Goal: Task Accomplishment & Management: Manage account settings

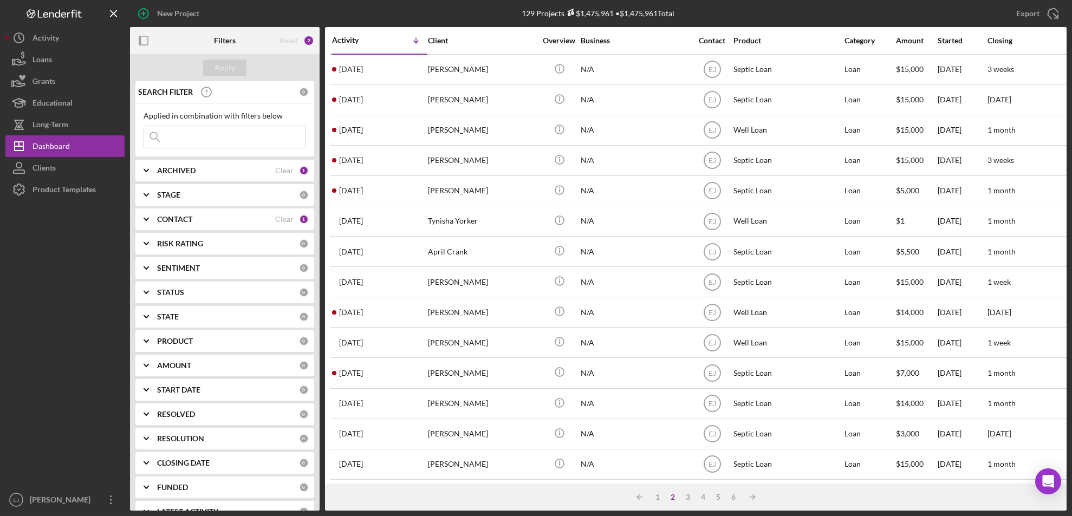
click at [236, 136] on input at bounding box center [224, 137] width 161 height 22
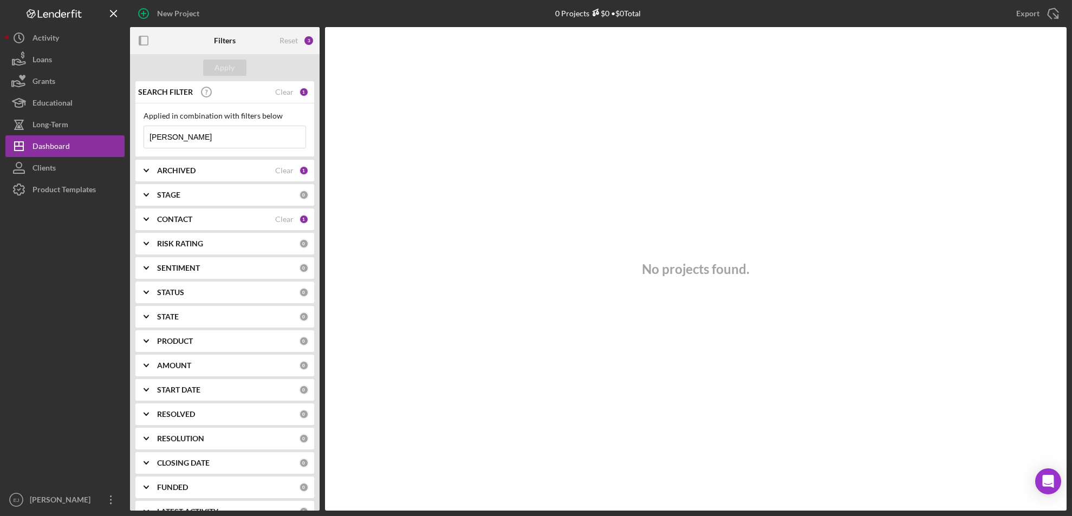
click at [385, 207] on div "No projects found." at bounding box center [695, 269] width 741 height 484
click at [216, 135] on input "Jackson" at bounding box center [224, 137] width 161 height 22
type input "J"
click at [144, 168] on icon "Icon/Expander" at bounding box center [146, 170] width 27 height 27
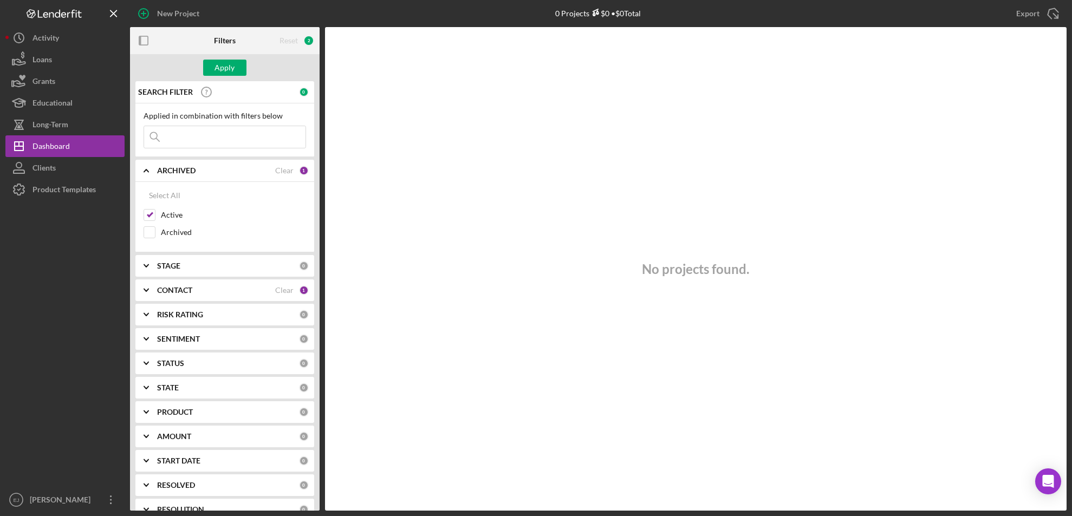
click at [144, 168] on icon "Icon/Expander" at bounding box center [146, 170] width 27 height 27
click at [208, 133] on input at bounding box center [224, 137] width 161 height 22
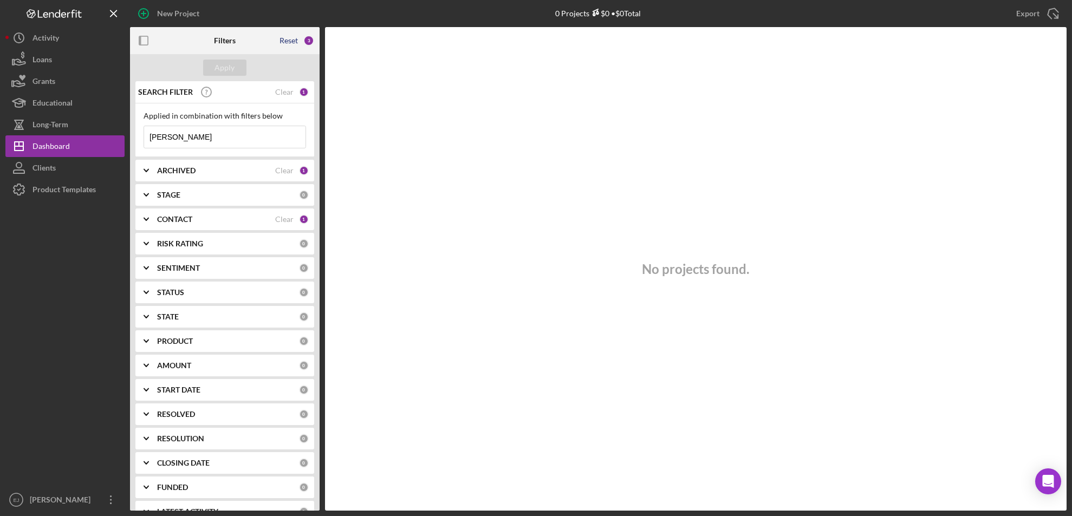
type input "Jackson"
click at [290, 40] on div "Reset" at bounding box center [288, 40] width 18 height 9
click at [186, 137] on input at bounding box center [224, 137] width 161 height 22
type input "Jackson"
click at [150, 171] on icon "Icon/Expander" at bounding box center [146, 170] width 27 height 27
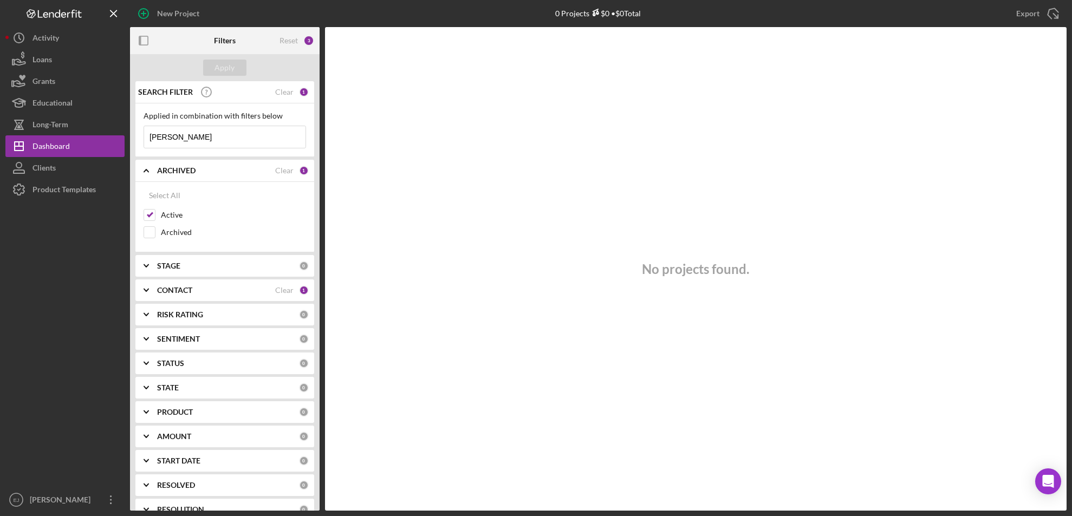
click at [146, 174] on icon "Icon/Expander" at bounding box center [146, 170] width 27 height 27
click at [147, 196] on icon "Icon/Expander" at bounding box center [146, 194] width 27 height 27
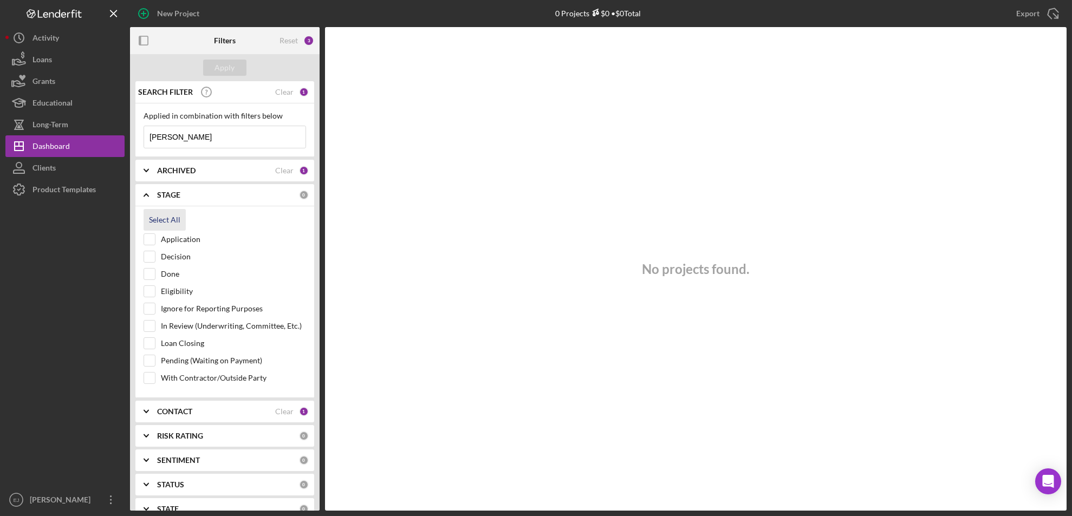
click at [149, 219] on button "Select All" at bounding box center [165, 220] width 42 height 22
checkbox input "true"
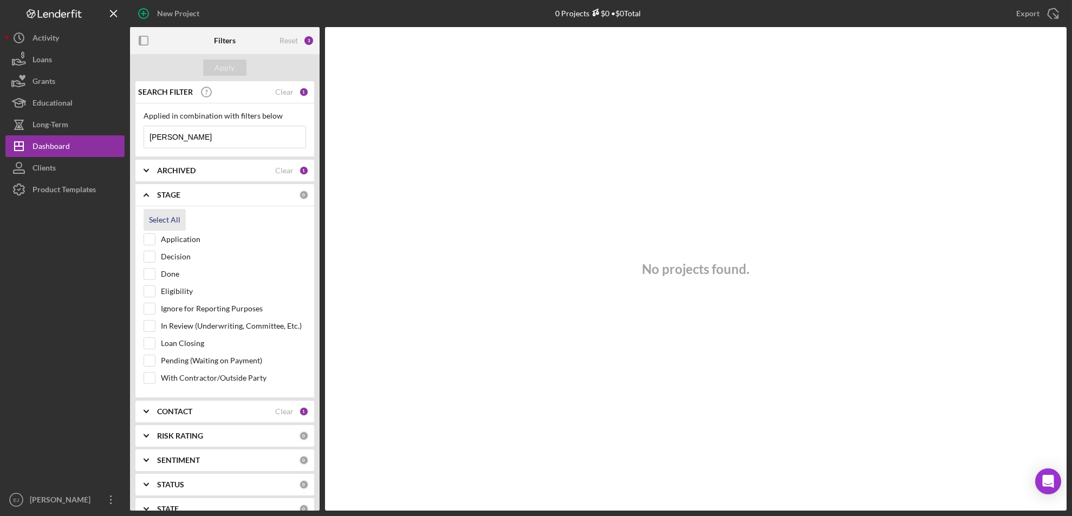
checkbox input "true"
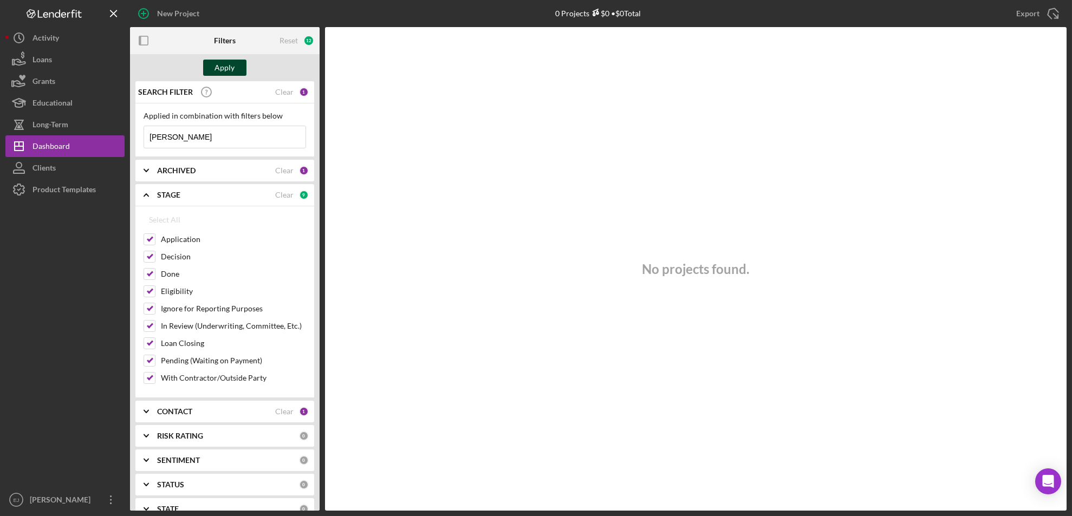
click at [235, 60] on button "Apply" at bounding box center [224, 68] width 43 height 16
click at [176, 413] on b "CONTACT" at bounding box center [174, 411] width 35 height 9
click at [146, 439] on button "Select All" at bounding box center [165, 437] width 42 height 22
checkbox input "true"
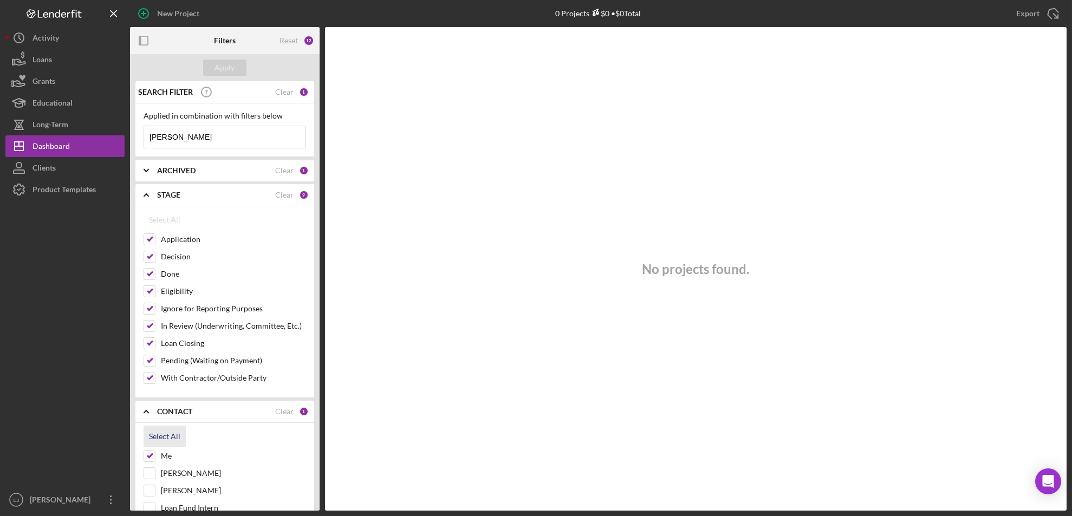
checkbox input "true"
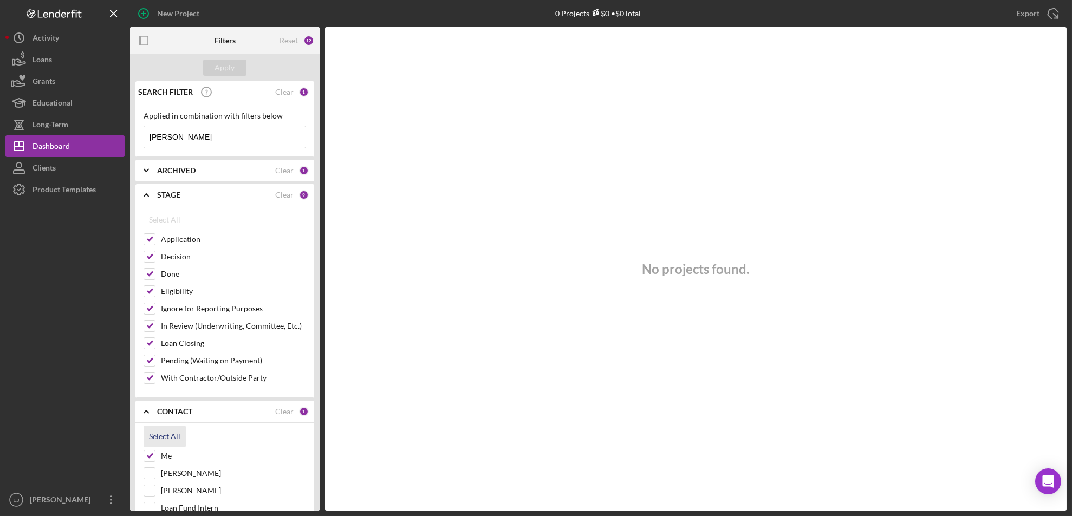
checkbox input "true"
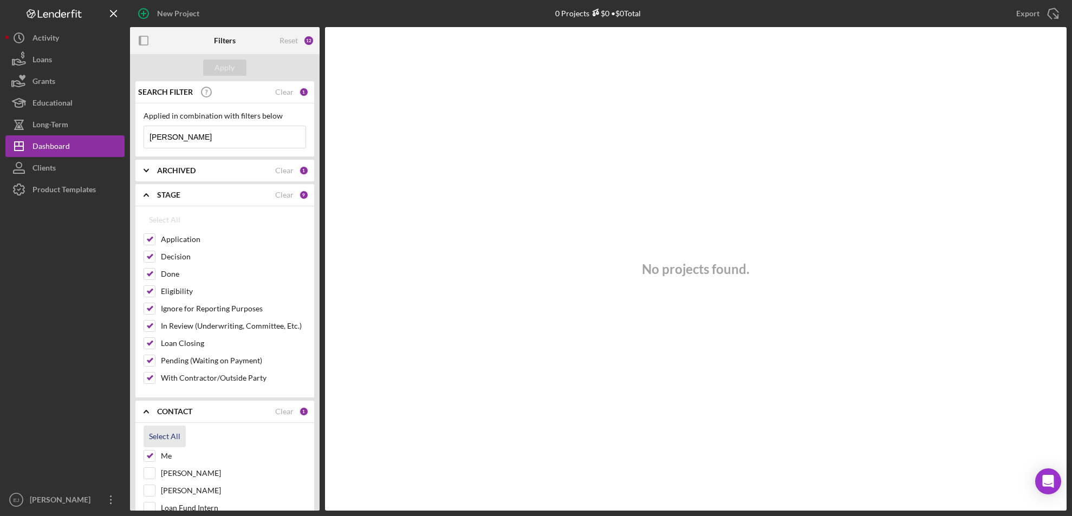
checkbox input "true"
click at [223, 66] on div "Apply" at bounding box center [225, 68] width 20 height 16
click at [173, 167] on b "ARCHIVED" at bounding box center [176, 170] width 38 height 9
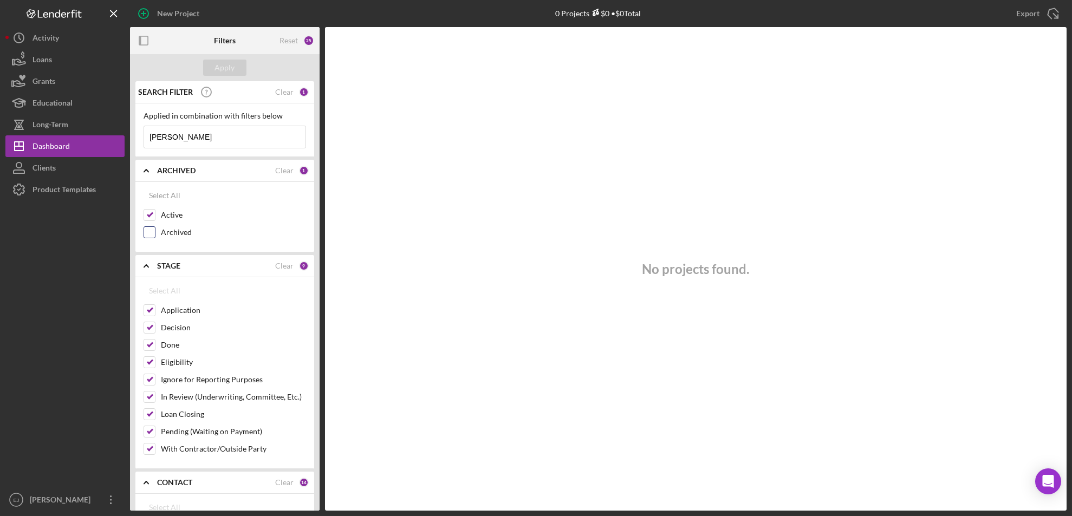
click at [150, 233] on input "Archived" at bounding box center [149, 232] width 11 height 11
click at [236, 65] on button "Apply" at bounding box center [224, 68] width 43 height 16
click at [209, 138] on input "Jackson" at bounding box center [224, 137] width 161 height 22
click at [149, 235] on input "Archived" at bounding box center [149, 232] width 11 height 11
checkbox input "false"
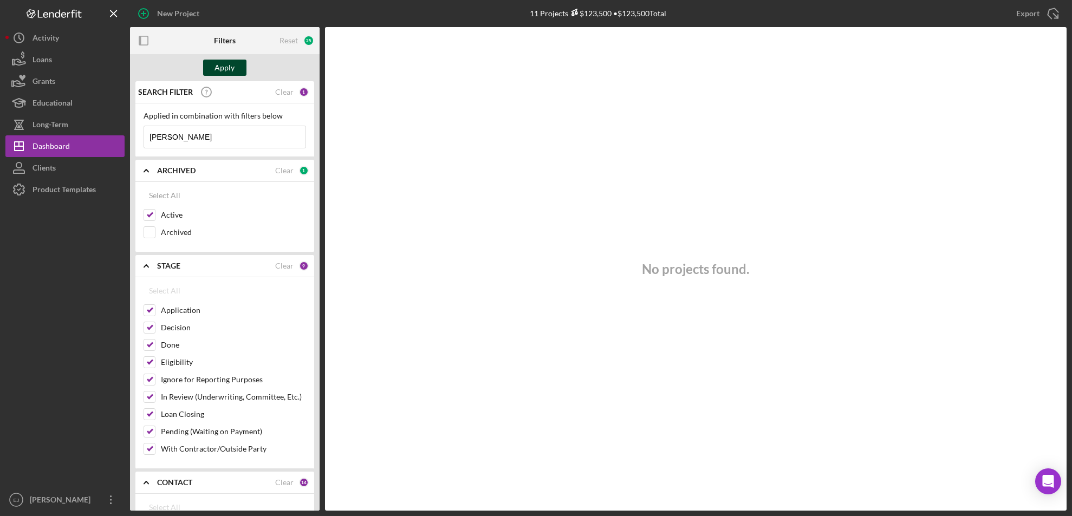
click at [222, 67] on div "Apply" at bounding box center [225, 68] width 20 height 16
click at [61, 56] on button "Loans" at bounding box center [64, 60] width 119 height 22
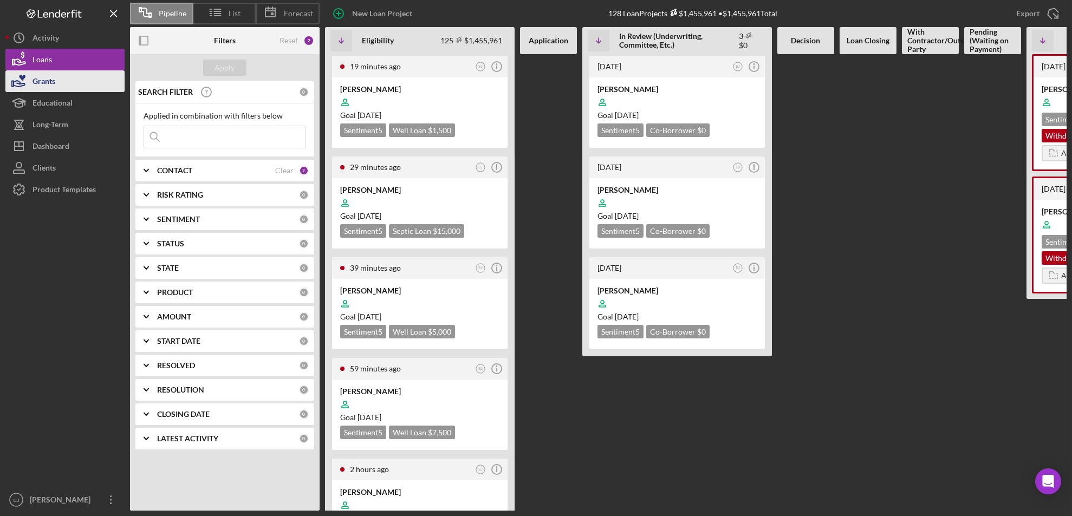
click at [74, 90] on button "Grants" at bounding box center [64, 81] width 119 height 22
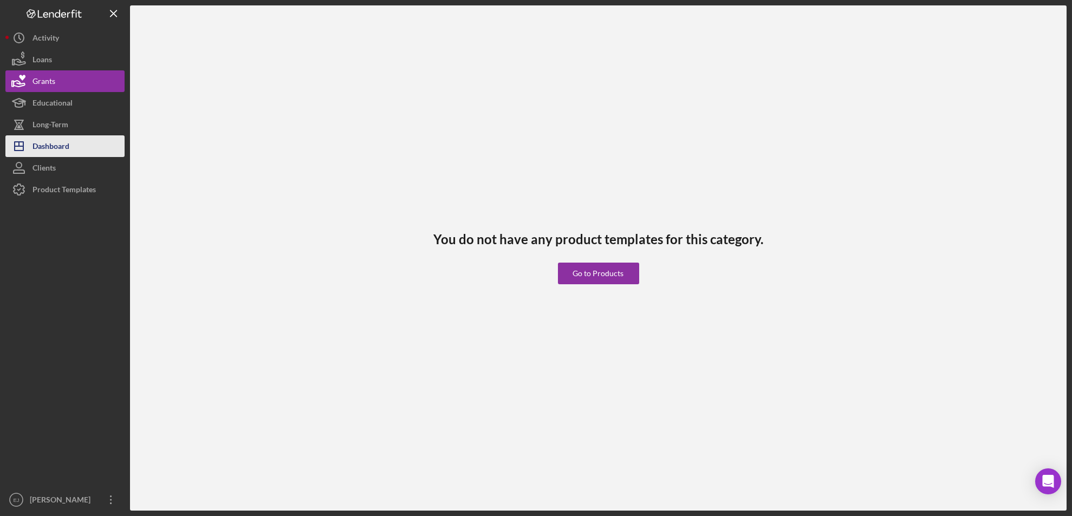
click at [79, 140] on button "Icon/Dashboard Dashboard" at bounding box center [64, 146] width 119 height 22
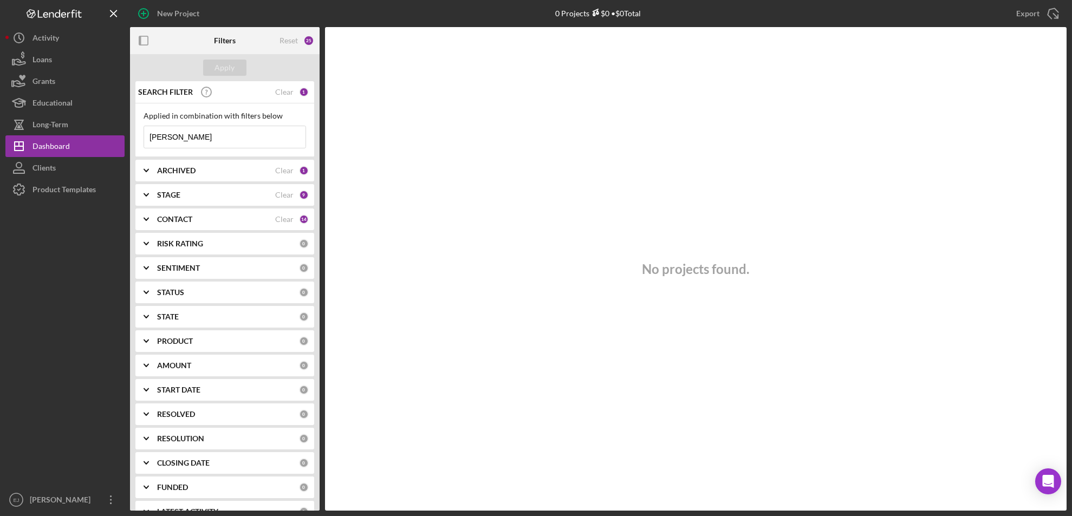
click at [186, 140] on input "Jackson" at bounding box center [224, 137] width 161 height 22
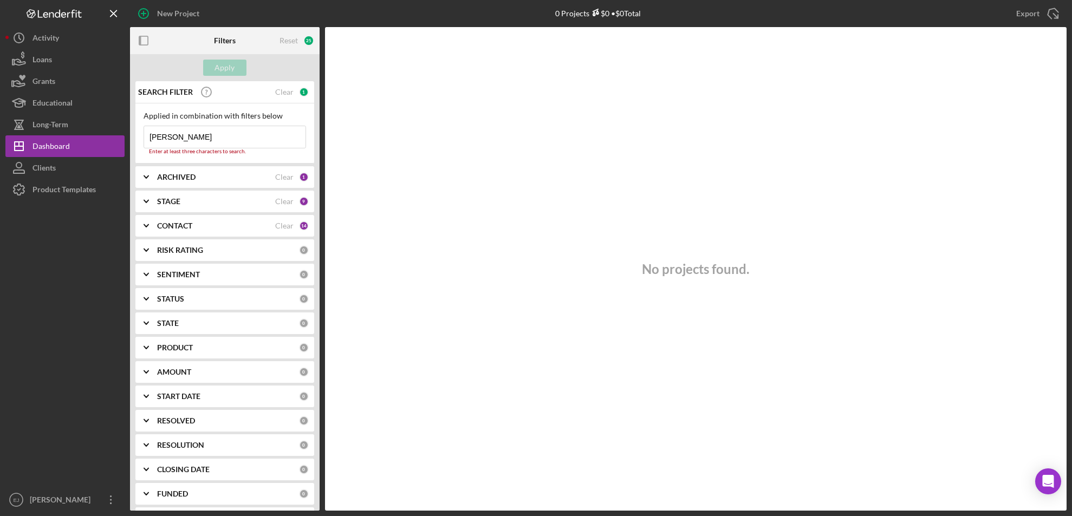
type input "J"
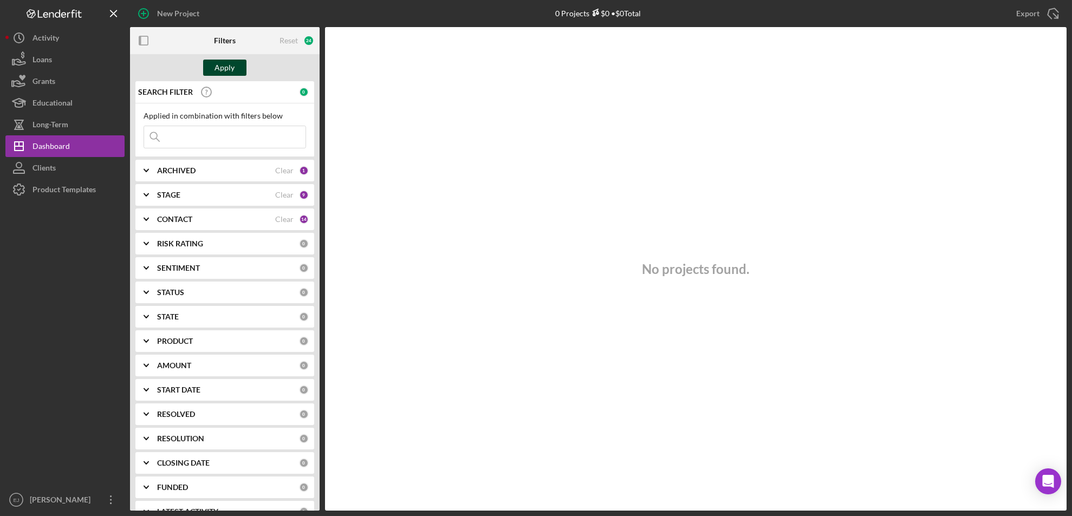
click at [232, 70] on div "Apply" at bounding box center [225, 68] width 20 height 16
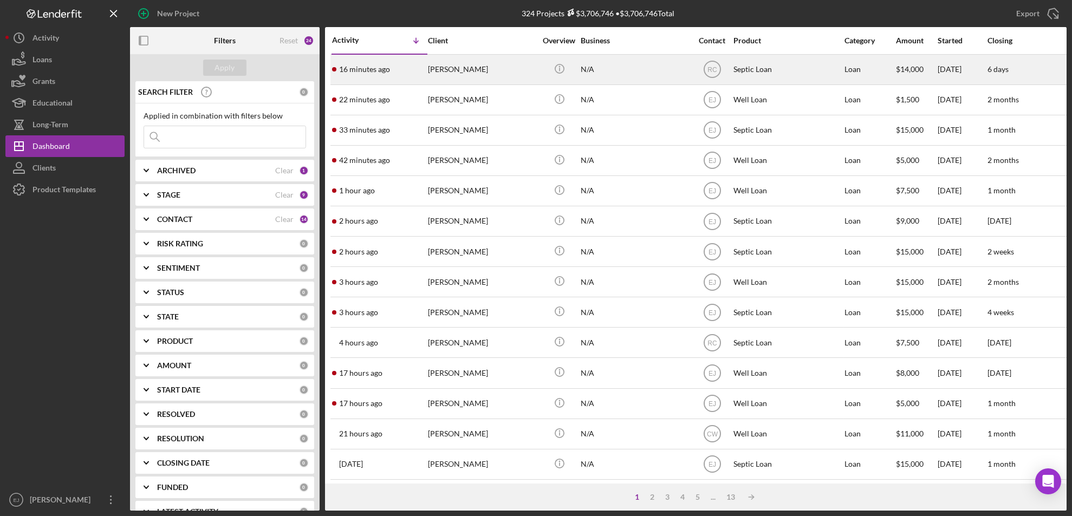
click at [465, 70] on div "[PERSON_NAME]" at bounding box center [482, 69] width 108 height 29
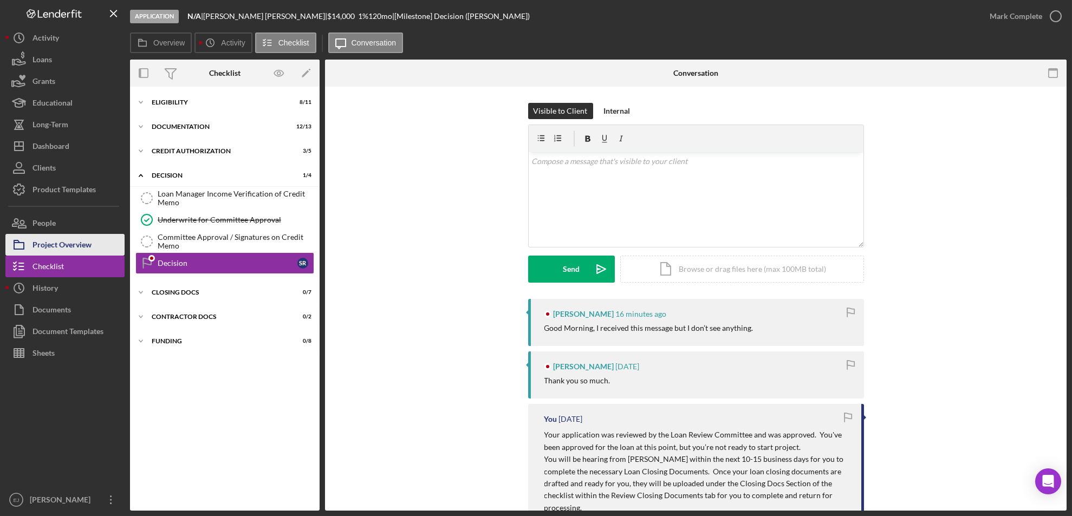
click at [95, 236] on button "Project Overview" at bounding box center [64, 245] width 119 height 22
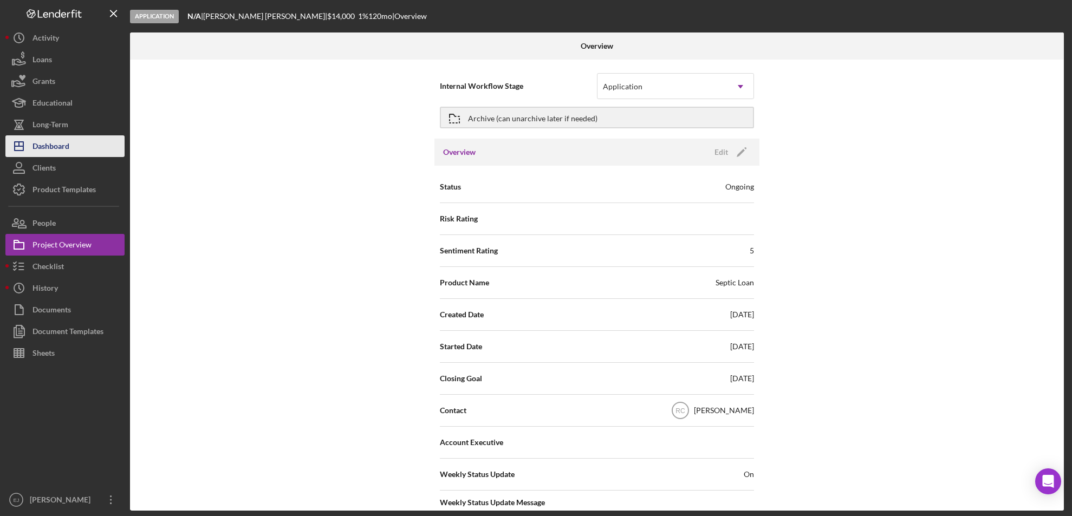
click at [68, 149] on div "Dashboard" at bounding box center [50, 147] width 37 height 24
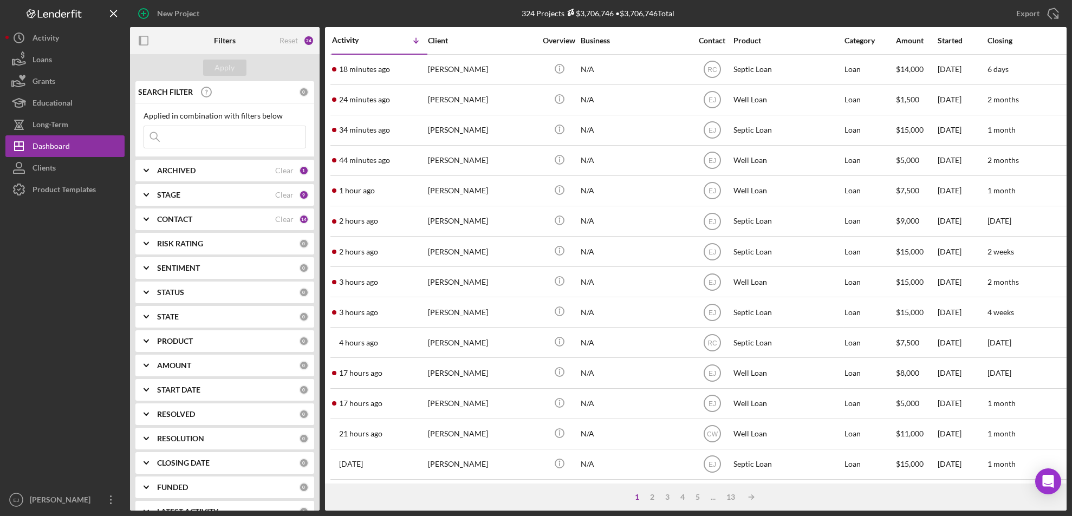
scroll to position [353, 0]
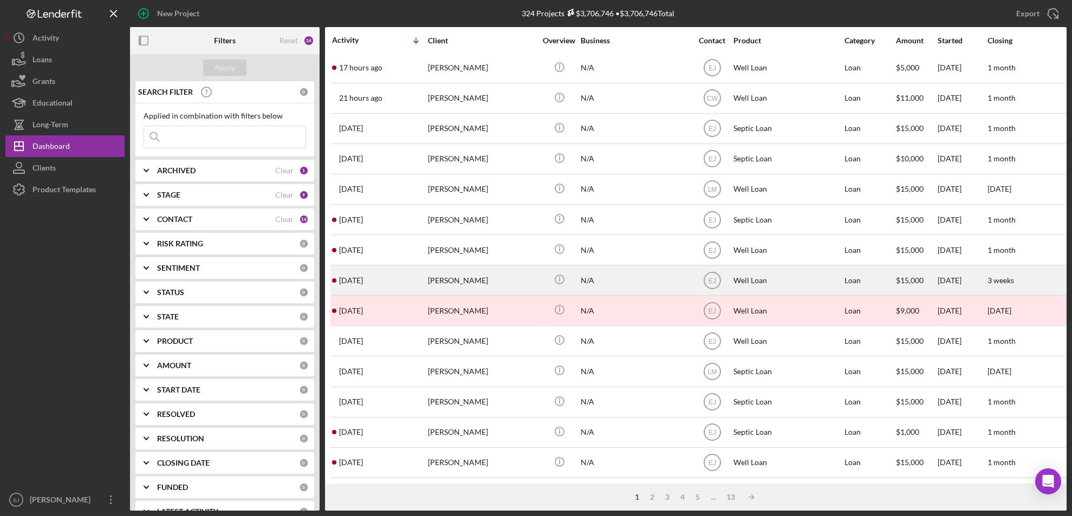
click at [443, 269] on div "[PERSON_NAME]" at bounding box center [482, 280] width 108 height 29
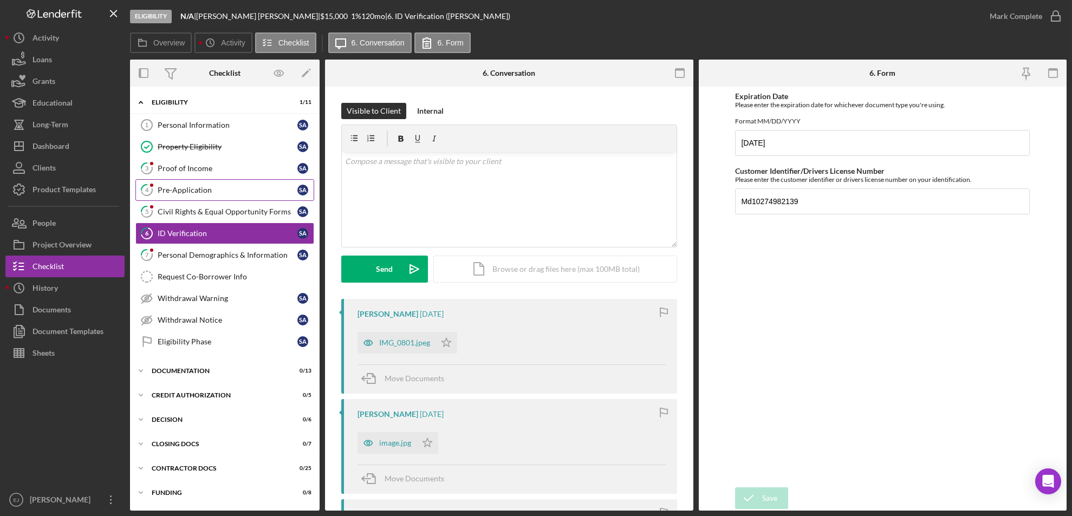
click at [221, 187] on div "Pre-Application" at bounding box center [228, 190] width 140 height 9
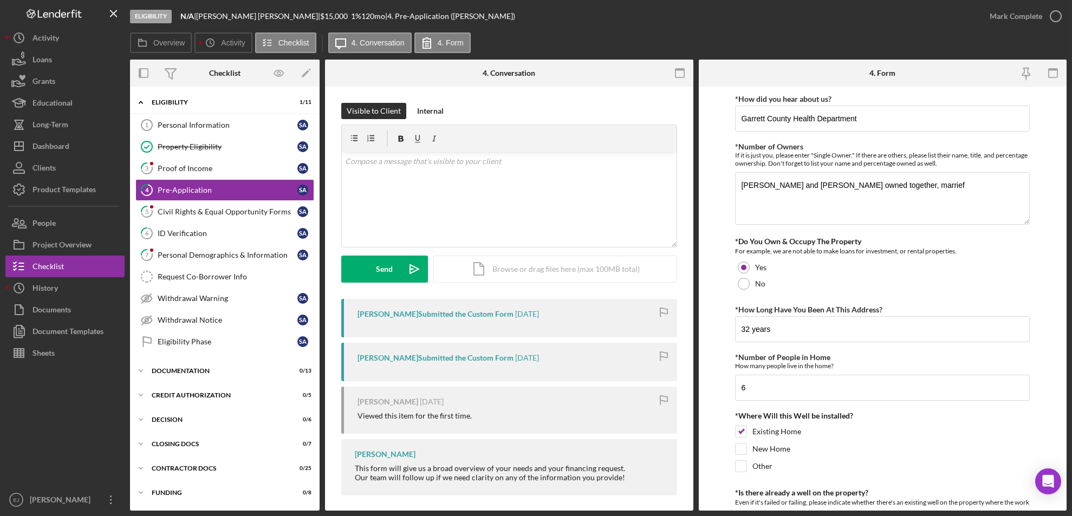
click at [1066, 330] on form "*How did you hear about us? Garrett County Health Department *Number of Owners …" at bounding box center [883, 299] width 368 height 424
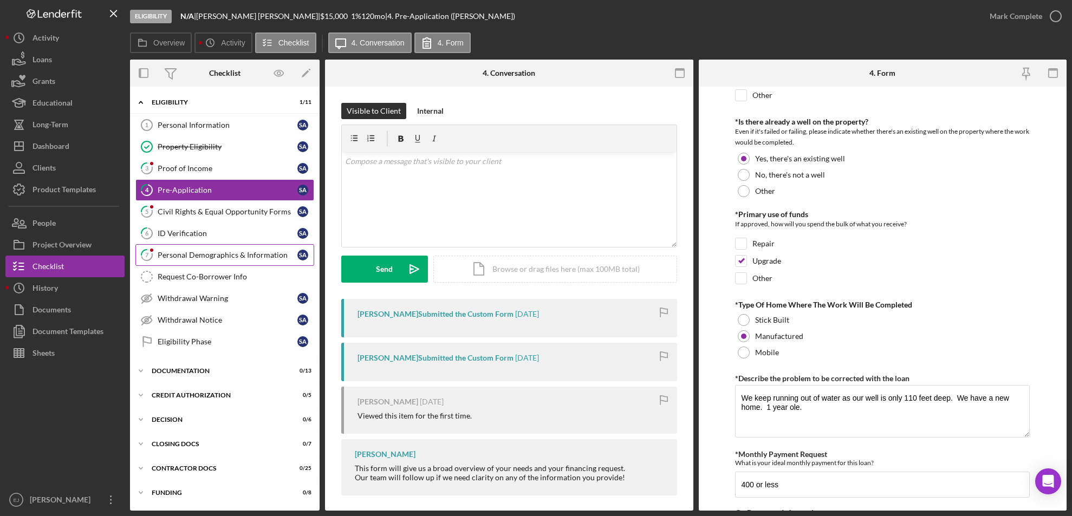
click at [198, 251] on div "Personal Demographics & Information" at bounding box center [228, 255] width 140 height 9
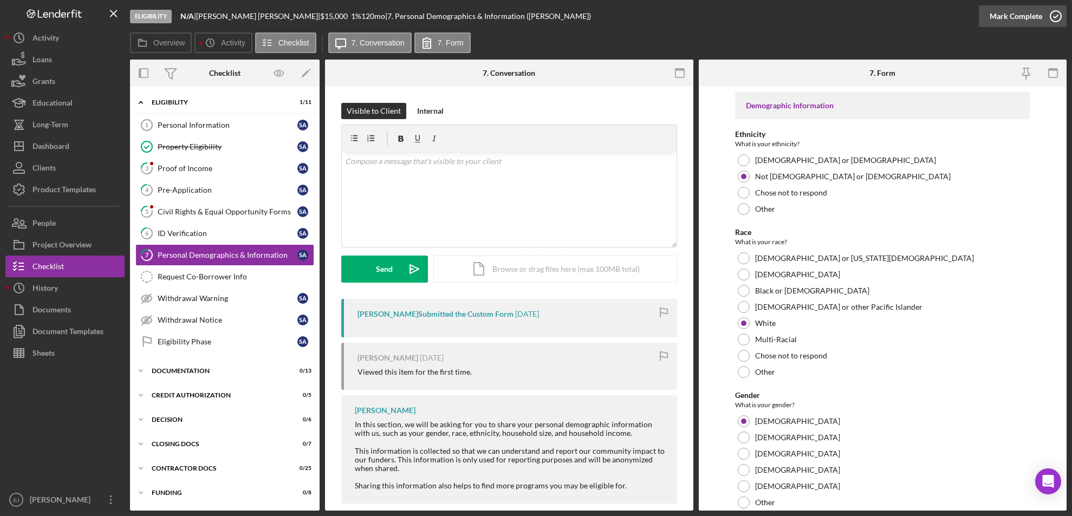
click at [1062, 16] on icon "button" at bounding box center [1055, 16] width 27 height 27
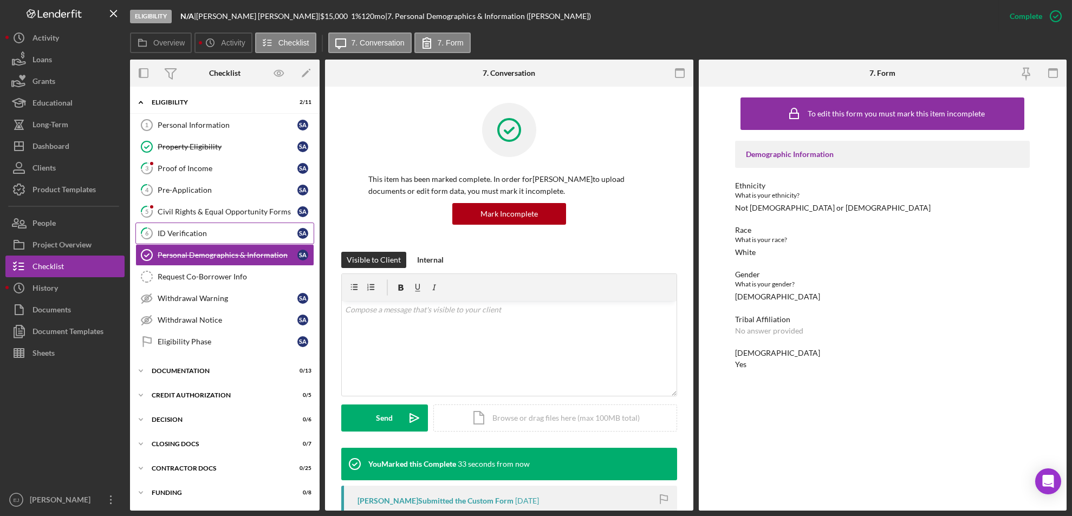
click at [231, 232] on div "ID Verification" at bounding box center [228, 233] width 140 height 9
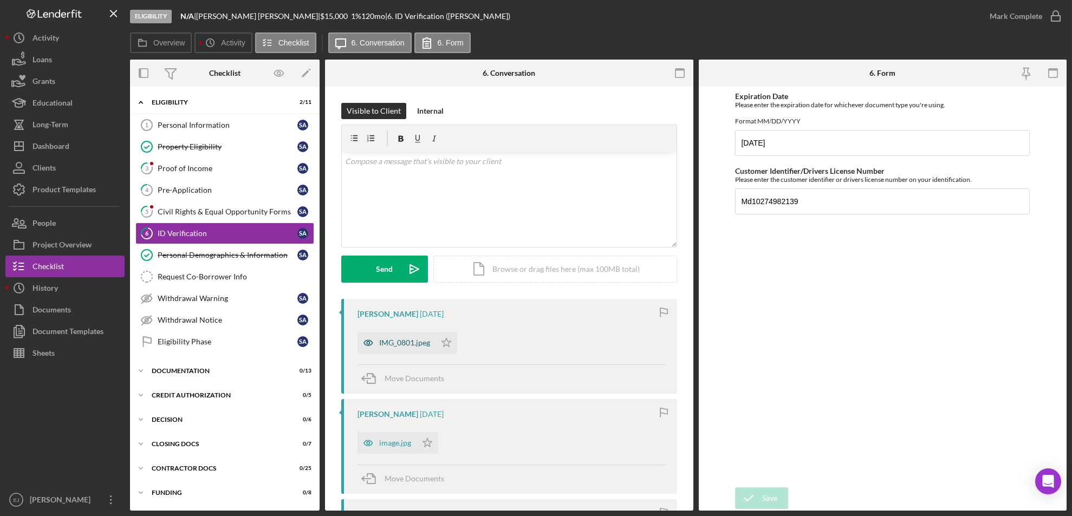
click at [411, 342] on div "IMG_0801.jpeg" at bounding box center [404, 343] width 51 height 9
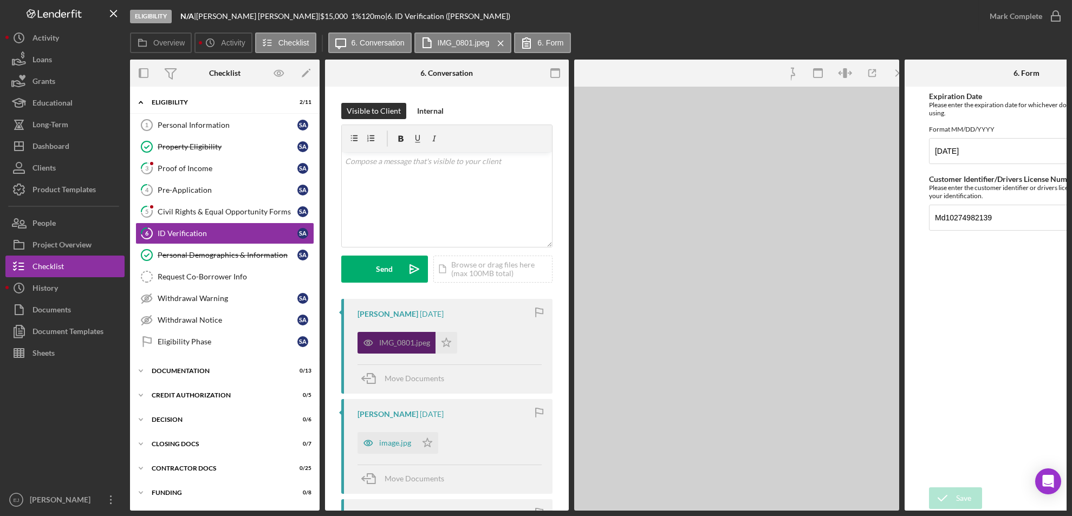
click at [411, 342] on div "IMG_0801.jpeg" at bounding box center [404, 343] width 51 height 9
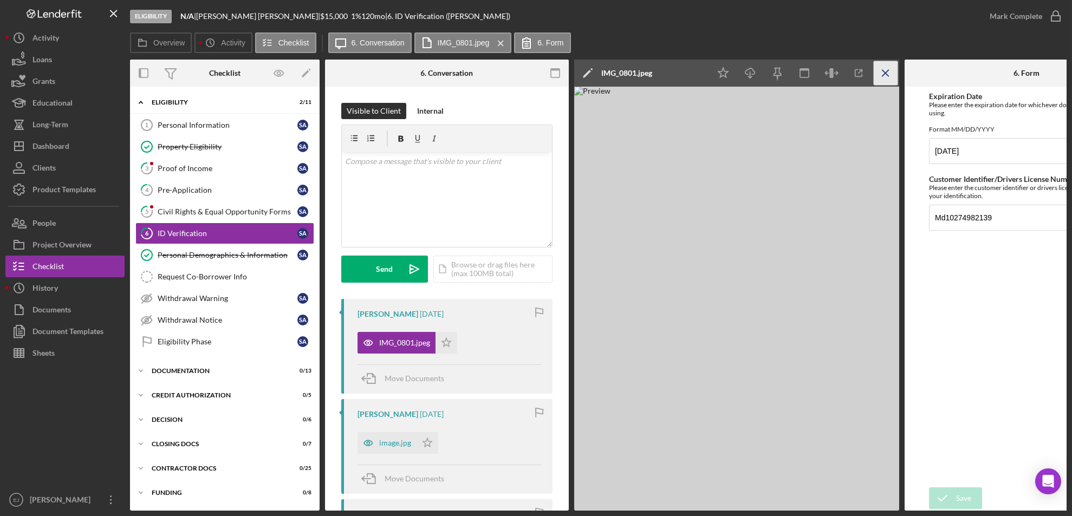
click at [881, 75] on icon "Icon/Menu Close" at bounding box center [886, 73] width 24 height 24
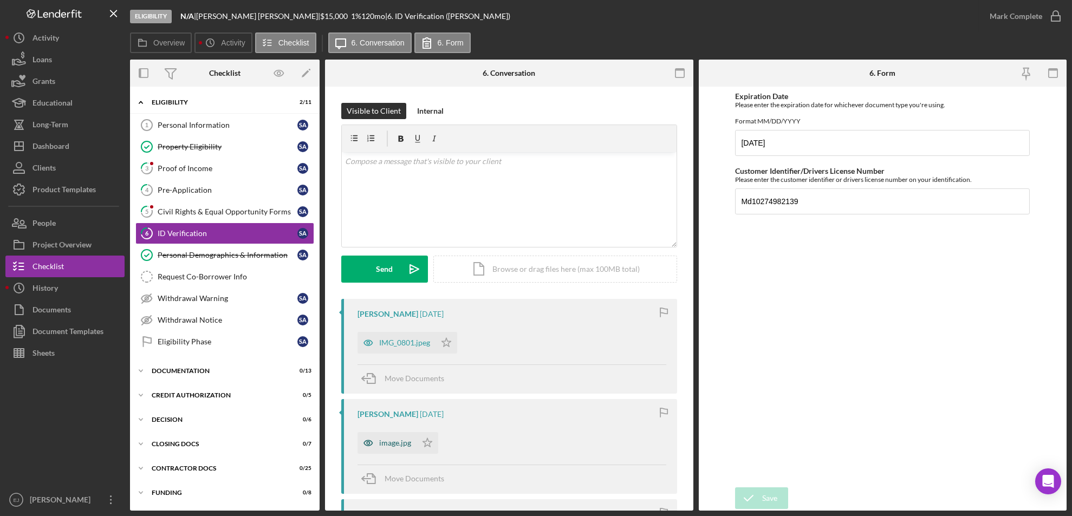
click at [379, 441] on div "image.jpg" at bounding box center [395, 443] width 32 height 9
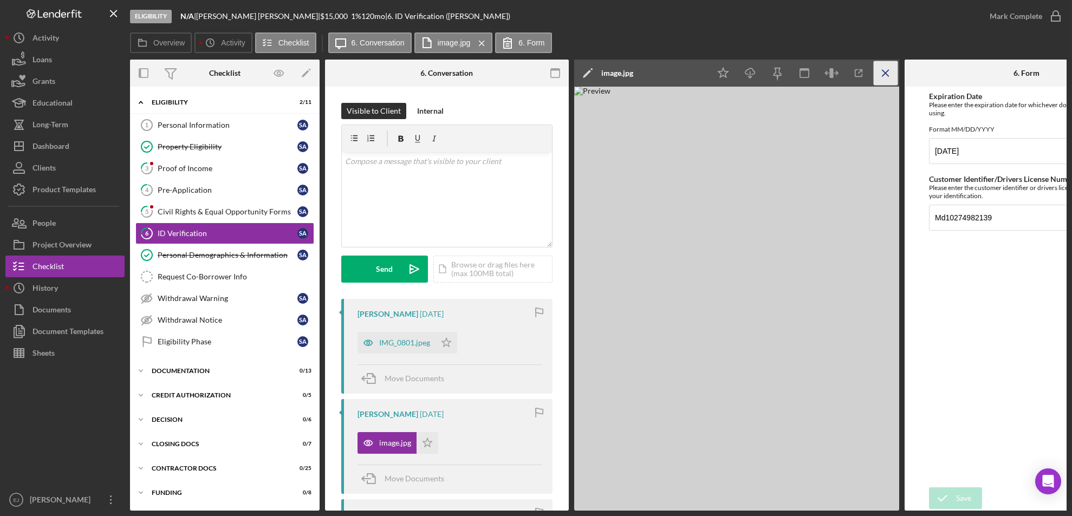
click at [892, 68] on icon "Icon/Menu Close" at bounding box center [886, 73] width 24 height 24
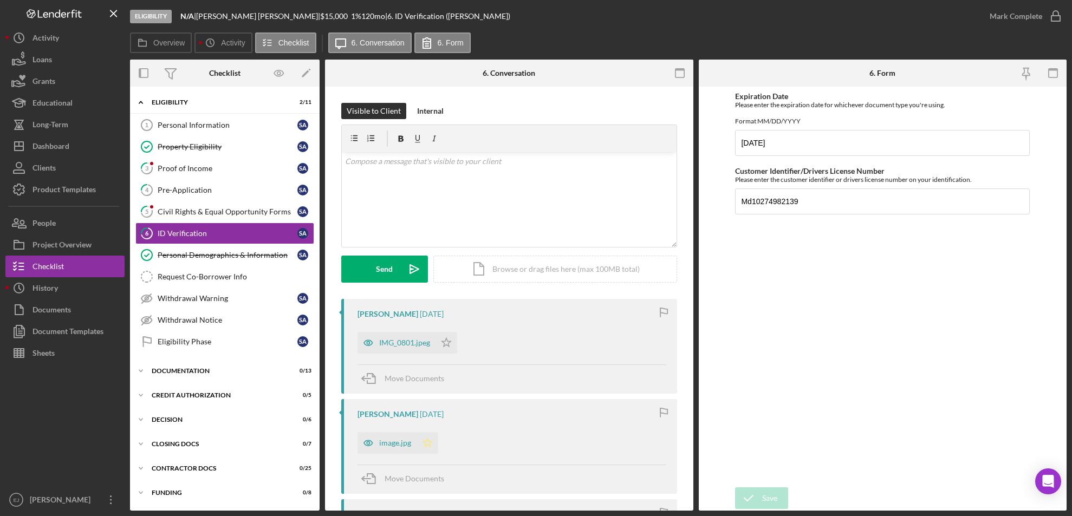
click at [427, 443] on icon "Icon/Star" at bounding box center [428, 443] width 22 height 22
click at [1056, 14] on icon "button" at bounding box center [1055, 16] width 27 height 27
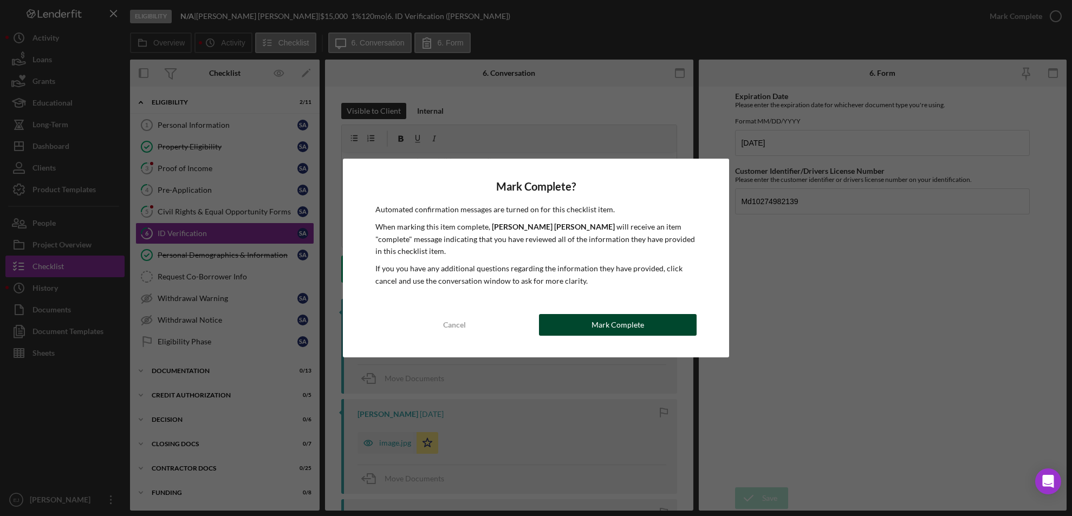
click at [634, 314] on div "Mark Complete" at bounding box center [617, 325] width 53 height 22
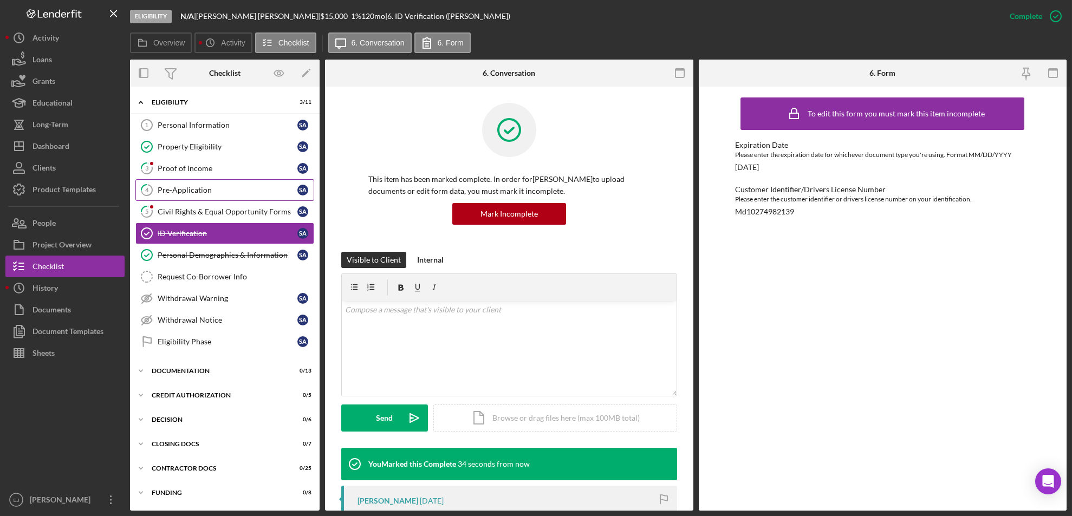
click at [231, 190] on div "Pre-Application" at bounding box center [228, 190] width 140 height 9
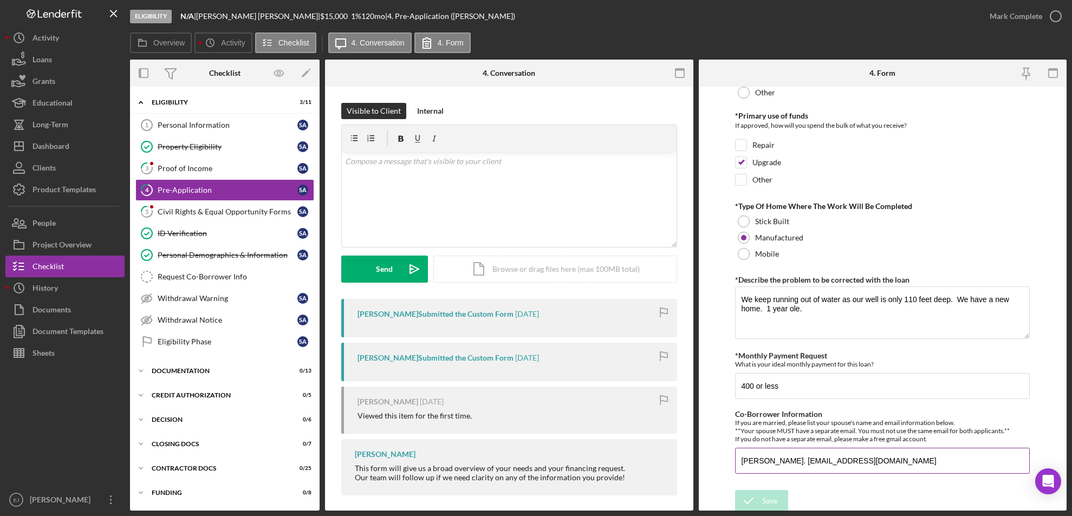
scroll to position [469, 0]
drag, startPoint x: 737, startPoint y: 458, endPoint x: 927, endPoint y: 450, distance: 190.3
click at [927, 450] on input "Joseph Ashby. Hayleesisler07@gmail.com" at bounding box center [882, 461] width 295 height 26
click at [95, 147] on button "Icon/Dashboard Dashboard" at bounding box center [64, 146] width 119 height 22
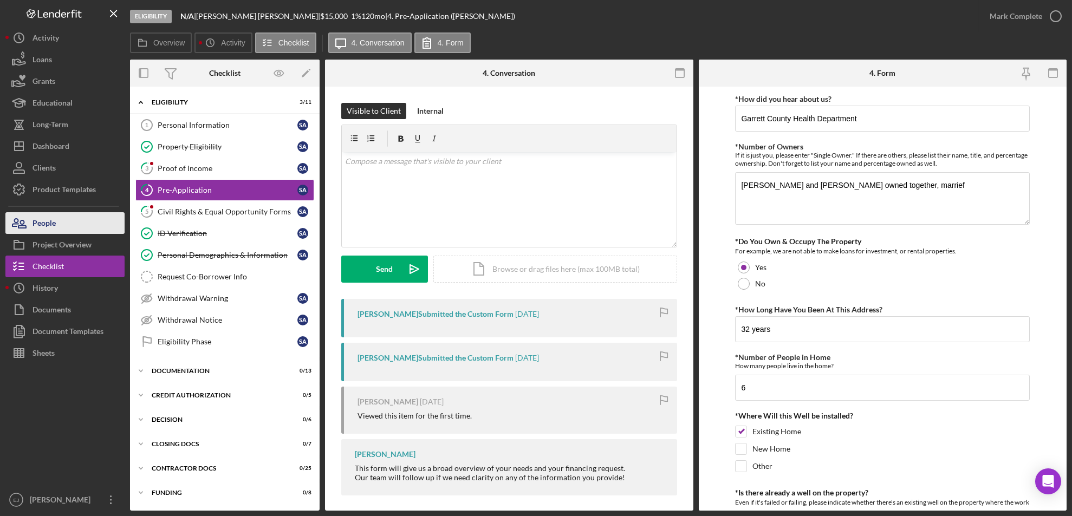
click at [92, 220] on button "People" at bounding box center [64, 223] width 119 height 22
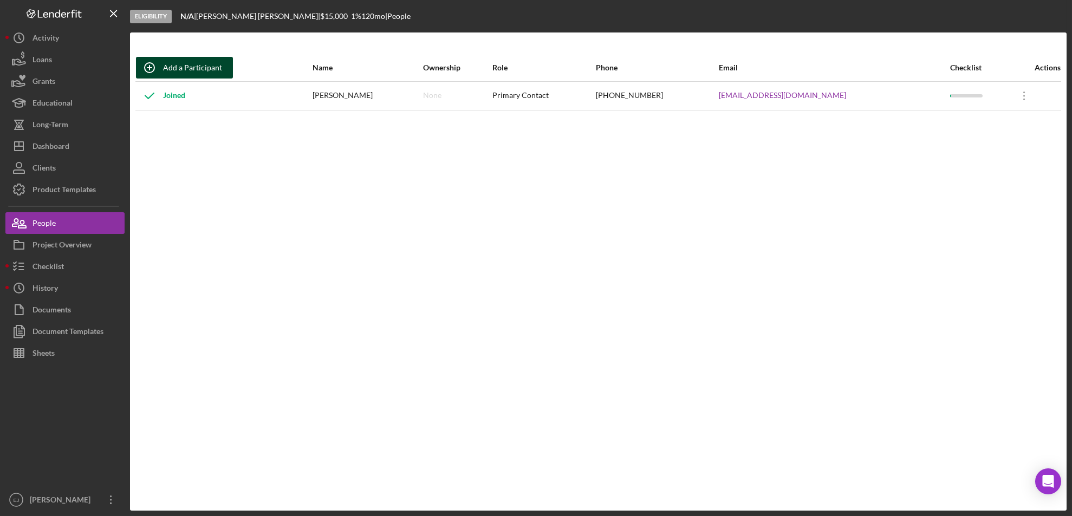
click at [170, 68] on div "Add a Participant" at bounding box center [192, 68] width 59 height 22
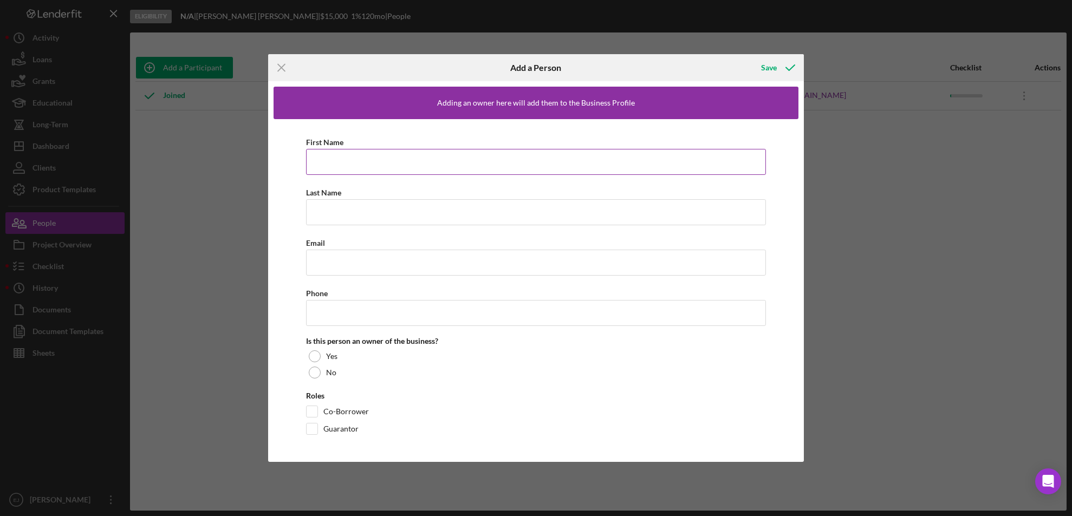
click at [354, 152] on input "First Name" at bounding box center [536, 162] width 460 height 26
paste input "Joseph Ashby. Hayleesisler07@gmail.com"
drag, startPoint x: 339, startPoint y: 160, endPoint x: 471, endPoint y: 160, distance: 132.2
click at [471, 160] on input "Joseph Ashby. Hayleesisler07@gmail.com" at bounding box center [536, 162] width 460 height 26
type input "[PERSON_NAME]"
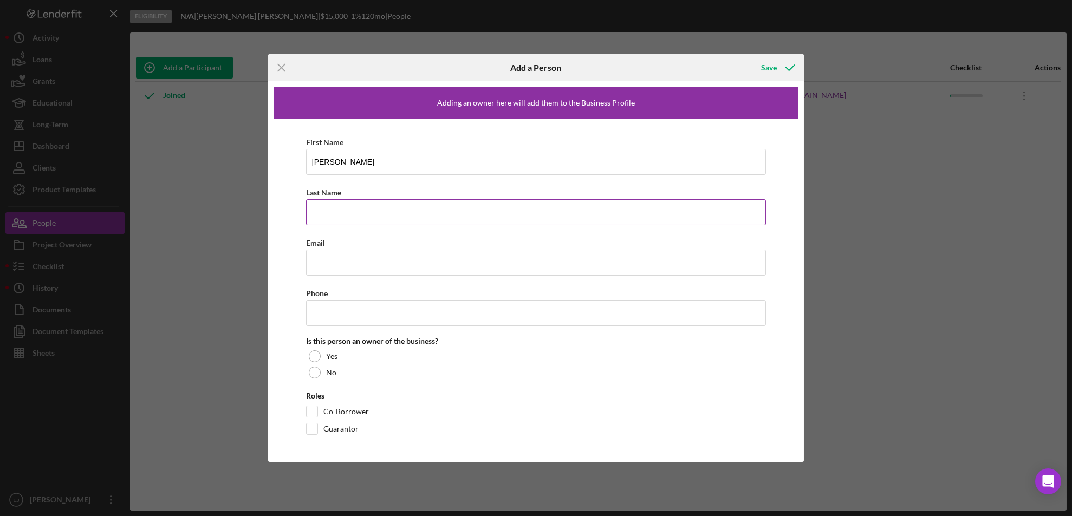
click at [331, 211] on input "Last Name" at bounding box center [536, 212] width 460 height 26
type input "Ashby"
click at [330, 265] on input "Email" at bounding box center [536, 263] width 460 height 26
paste input "Joseph Ashby. Hayleesisler07@gmail.com"
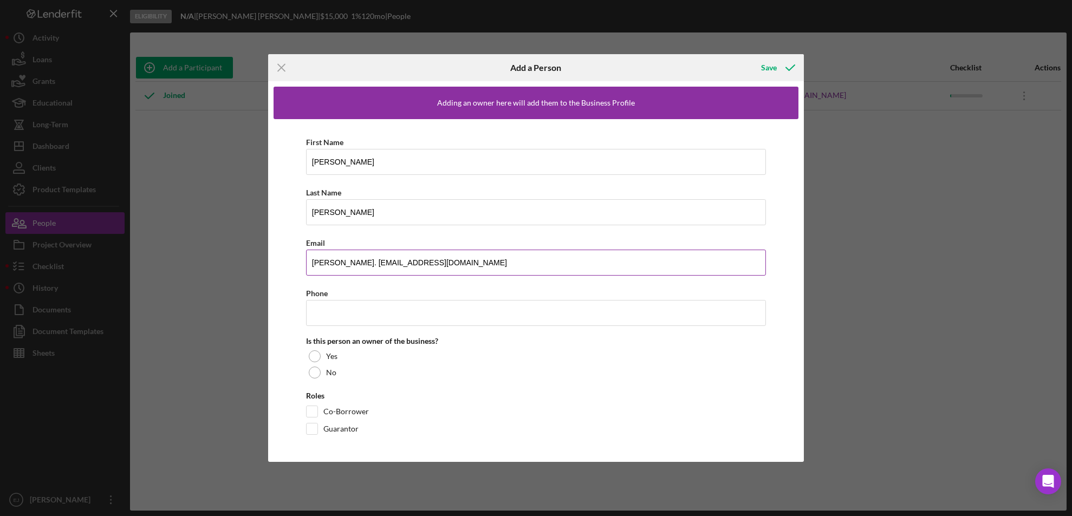
click at [363, 262] on input "Joseph Ashby. Hayleesisler07@gmail.com" at bounding box center [536, 263] width 460 height 26
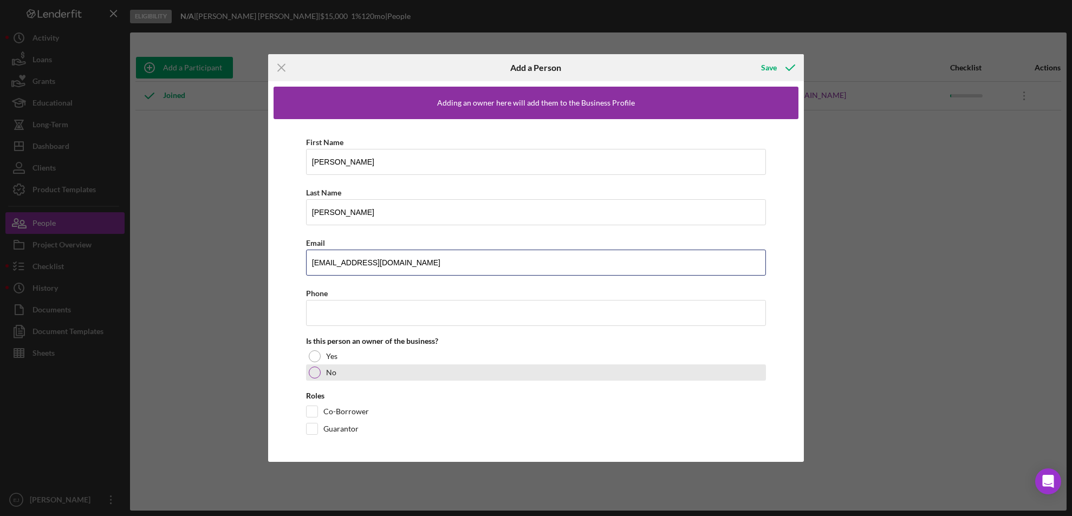
type input "Hayleesisler07@gmail.com"
click at [310, 374] on div at bounding box center [315, 373] width 12 height 12
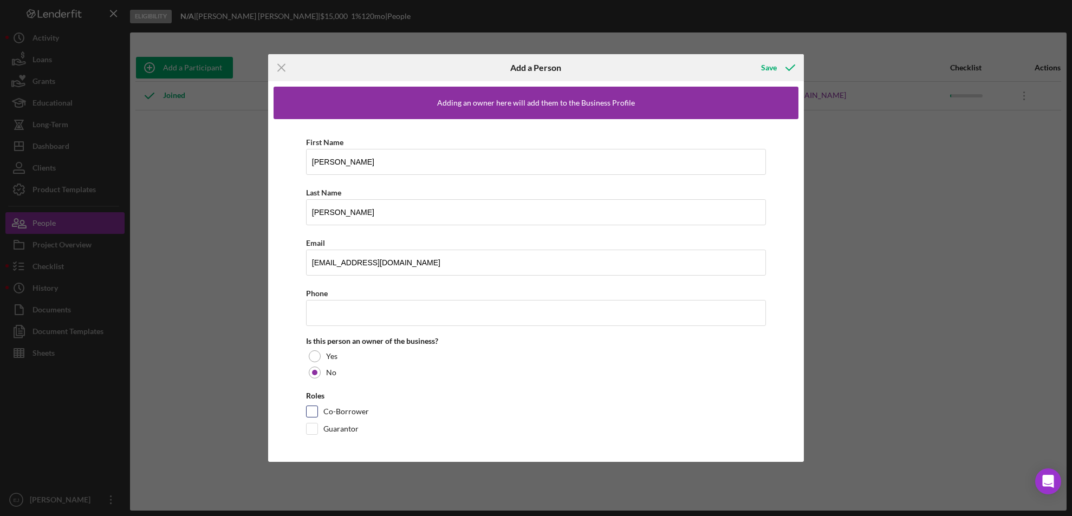
click at [314, 417] on input "Co-Borrower" at bounding box center [312, 411] width 11 height 11
checkbox input "true"
click at [760, 61] on button "Save" at bounding box center [777, 68] width 54 height 22
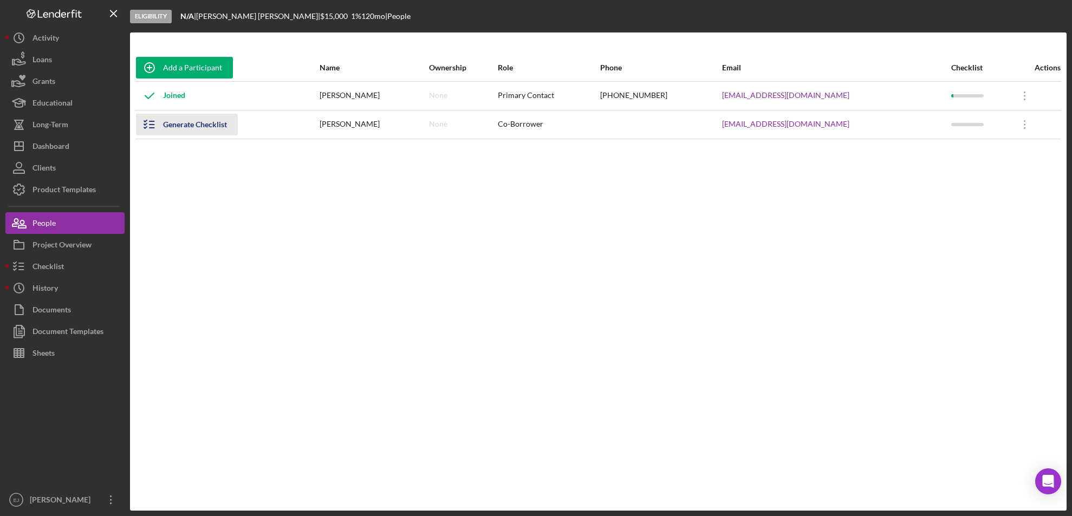
click at [152, 128] on line "button" at bounding box center [151, 128] width 5 height 0
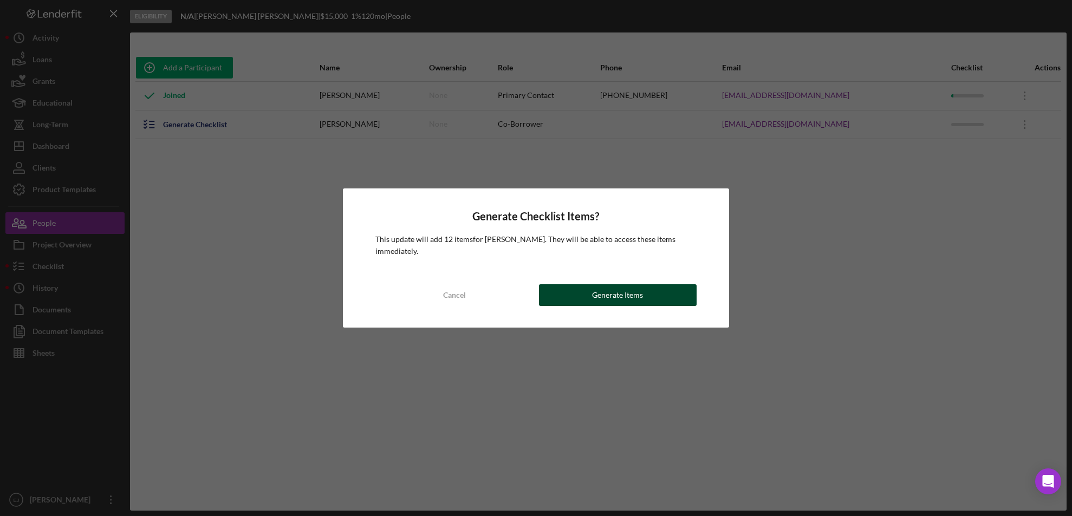
click at [588, 300] on button "Generate Items" at bounding box center [618, 295] width 158 height 22
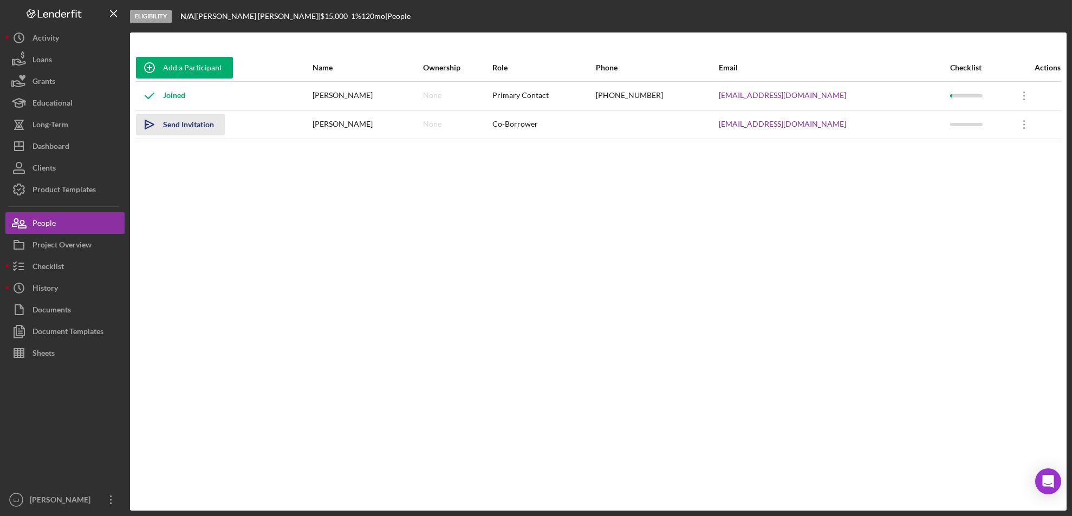
click at [142, 123] on icon "Icon/icon-invite-send" at bounding box center [149, 124] width 27 height 27
click at [71, 271] on button "Checklist" at bounding box center [64, 267] width 119 height 22
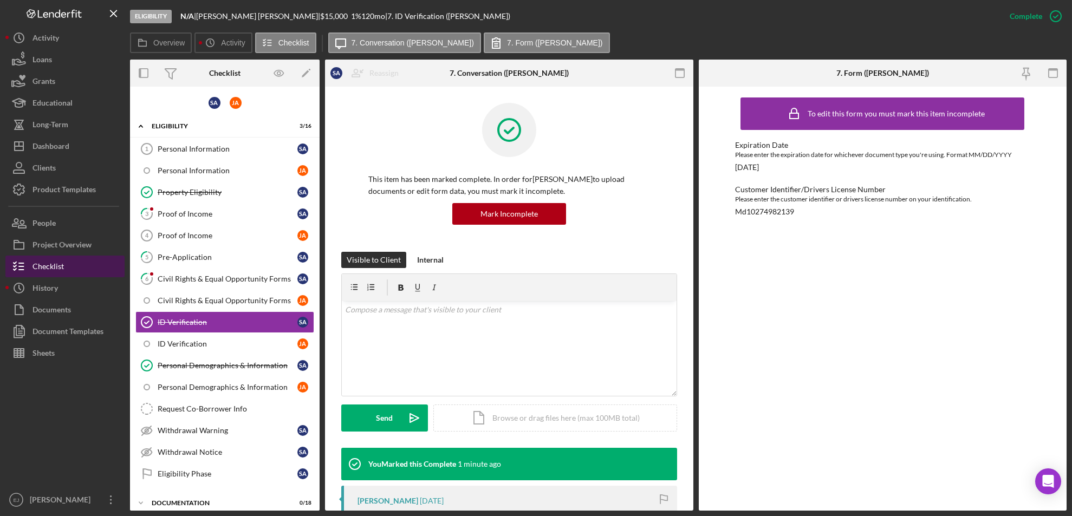
scroll to position [22, 0]
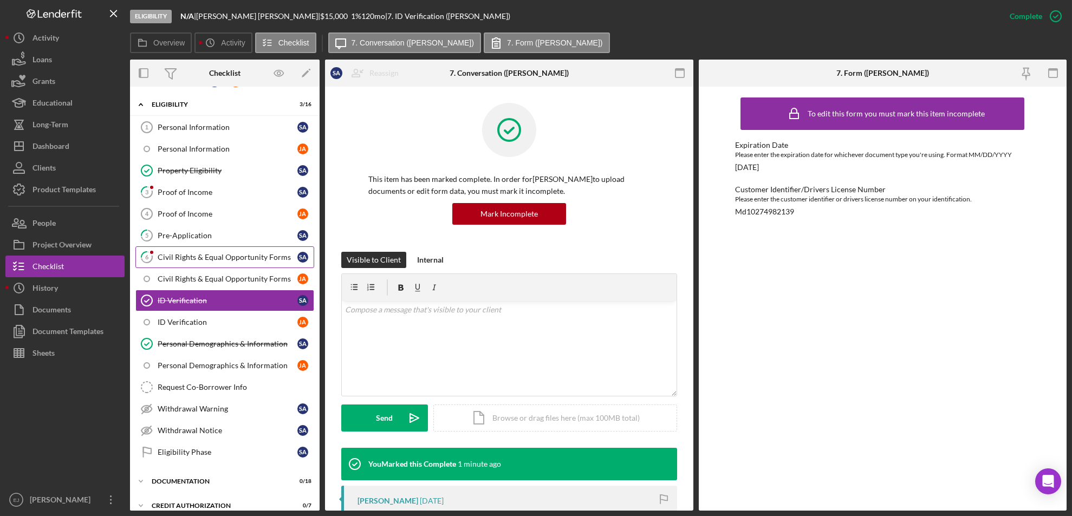
click at [188, 258] on div "Civil Rights & Equal Opportunity Forms" at bounding box center [228, 257] width 140 height 9
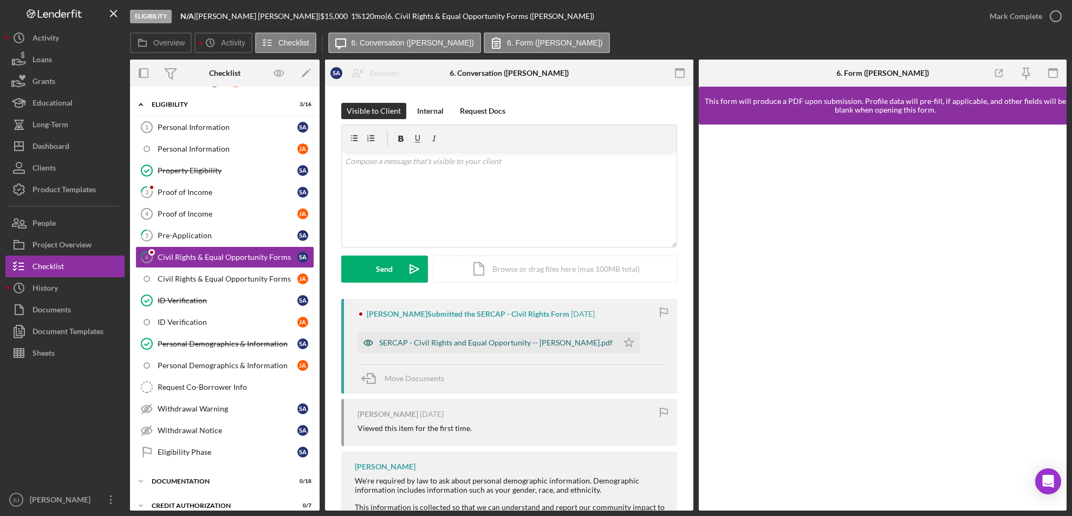
click at [386, 337] on div "SERCAP - Civil Rights and Equal Opportunity -- Shari Ashby.pdf" at bounding box center [487, 343] width 261 height 22
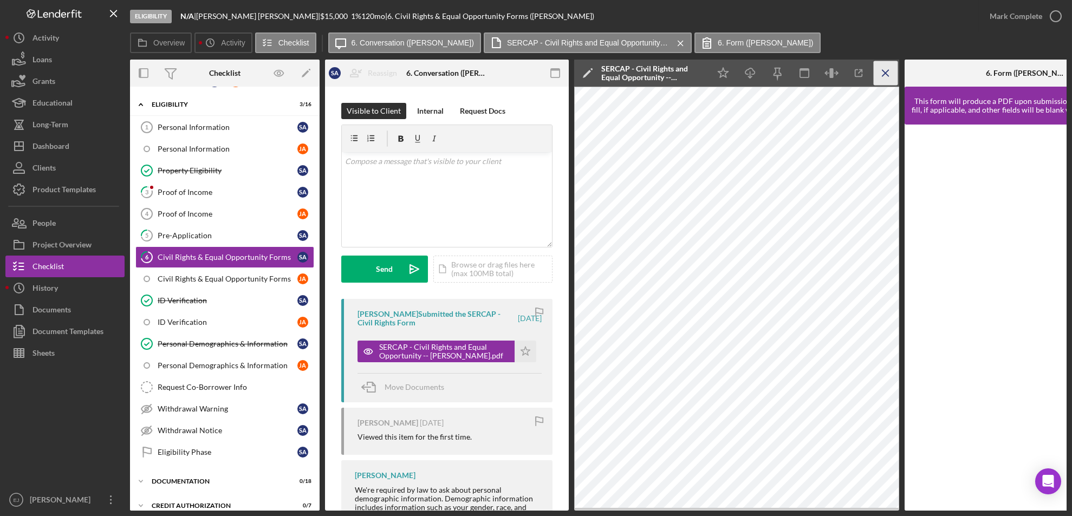
click at [896, 69] on icon "Icon/Menu Close" at bounding box center [886, 73] width 24 height 24
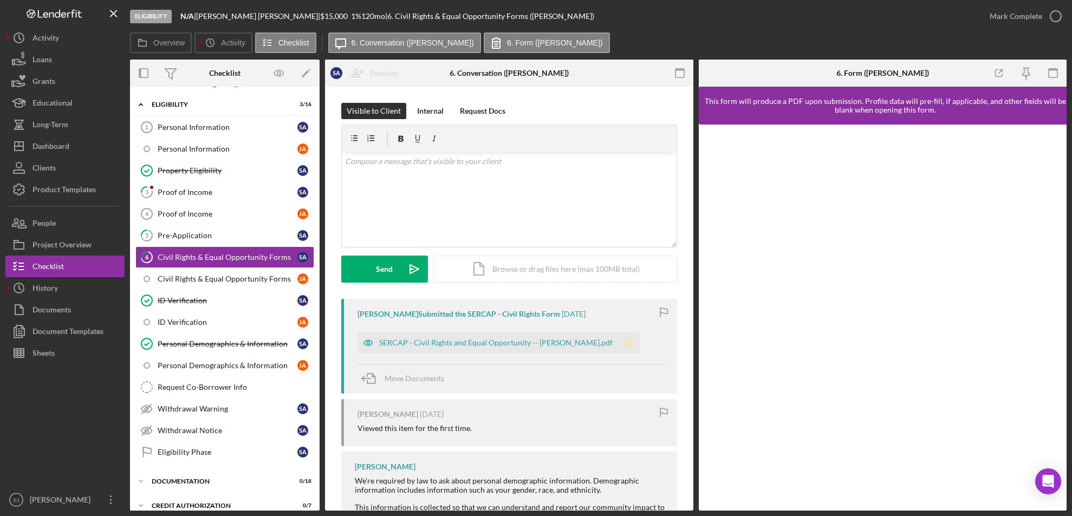
click at [618, 334] on icon "Icon/Star" at bounding box center [629, 343] width 22 height 22
click at [1059, 11] on icon "button" at bounding box center [1055, 16] width 27 height 27
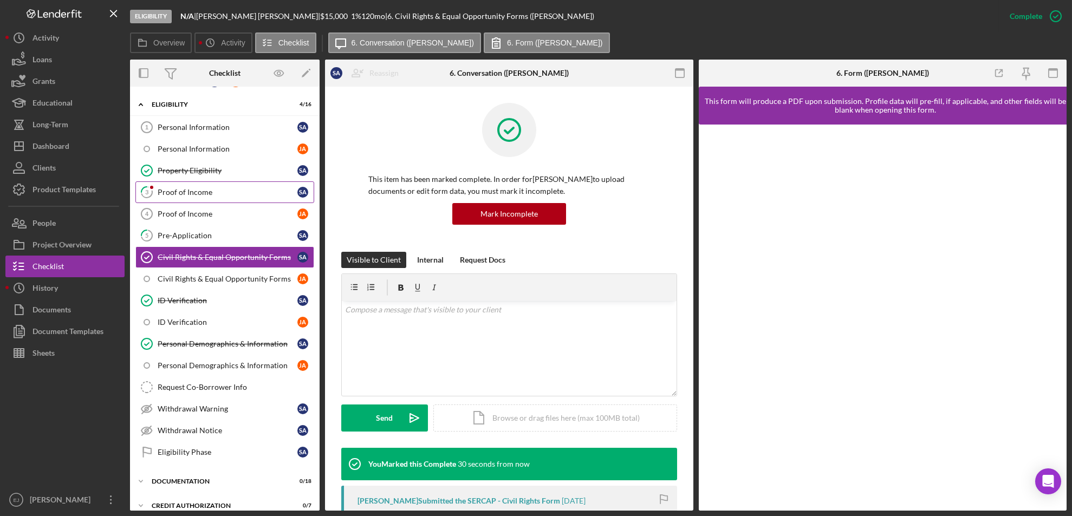
click at [181, 195] on div "Proof of Income" at bounding box center [228, 192] width 140 height 9
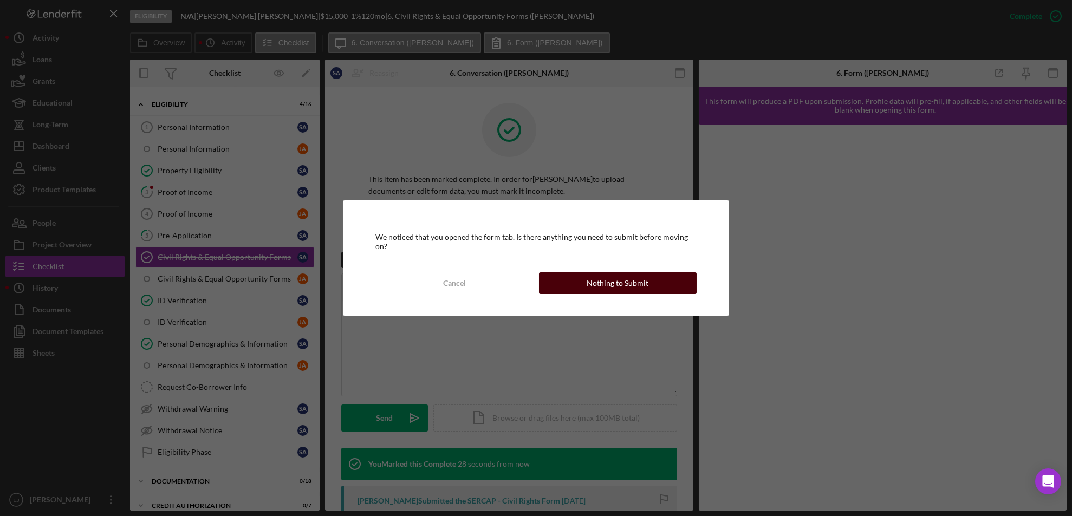
click at [591, 276] on div "Nothing to Submit" at bounding box center [618, 283] width 62 height 22
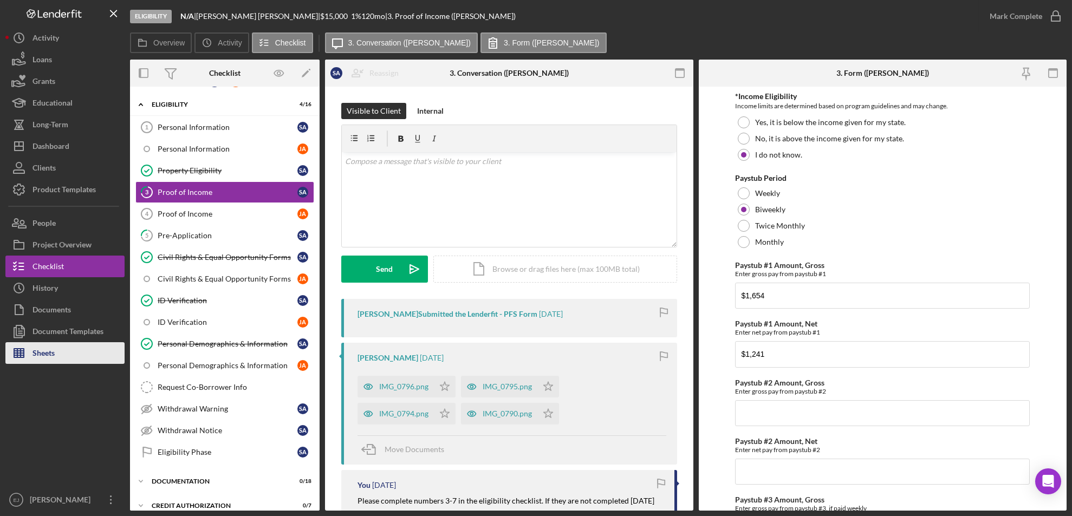
click at [38, 352] on div "Sheets" at bounding box center [43, 354] width 22 height 24
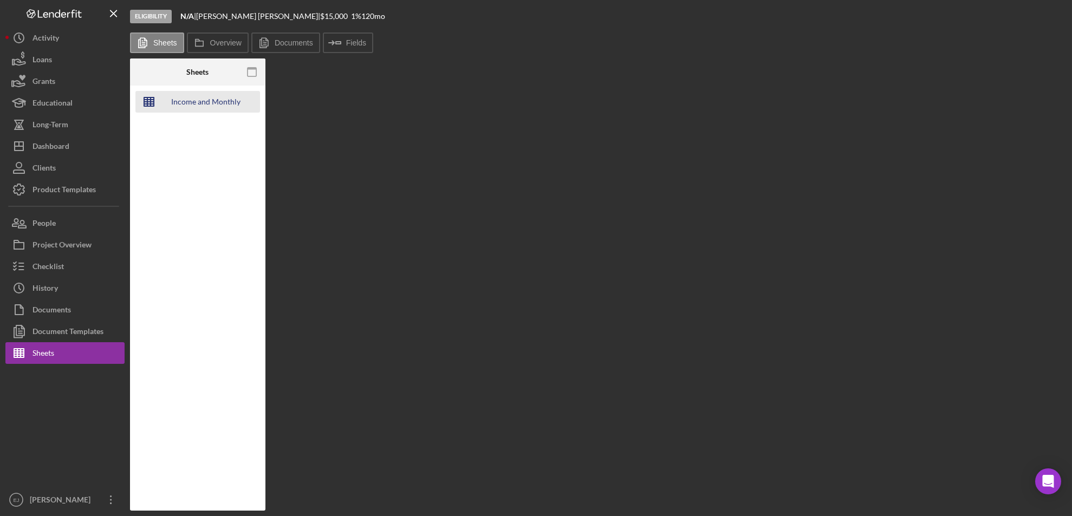
click at [171, 95] on div "Income and Monthly Debt Calc" at bounding box center [205, 102] width 87 height 22
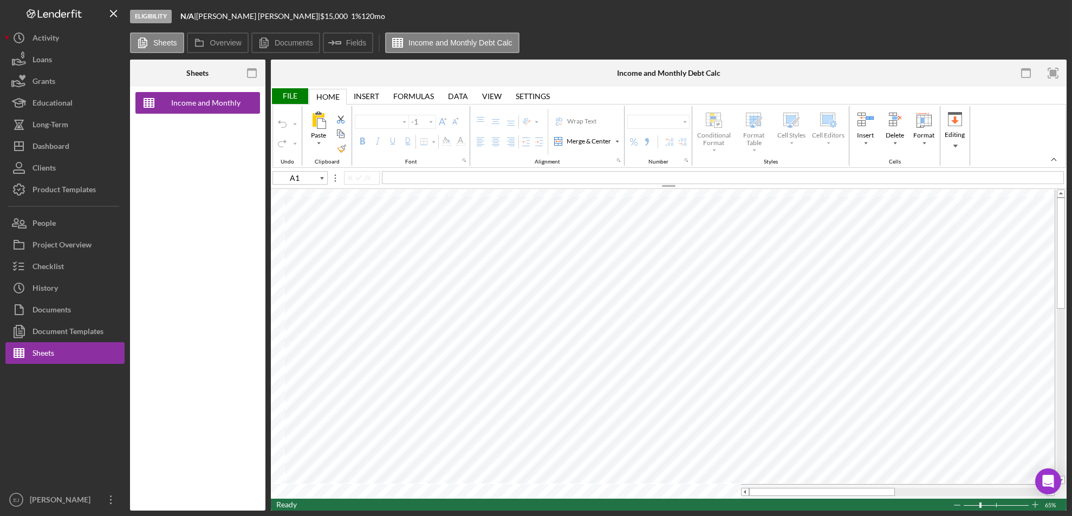
type input "D26"
type input "Aptos Narrow"
type input "11"
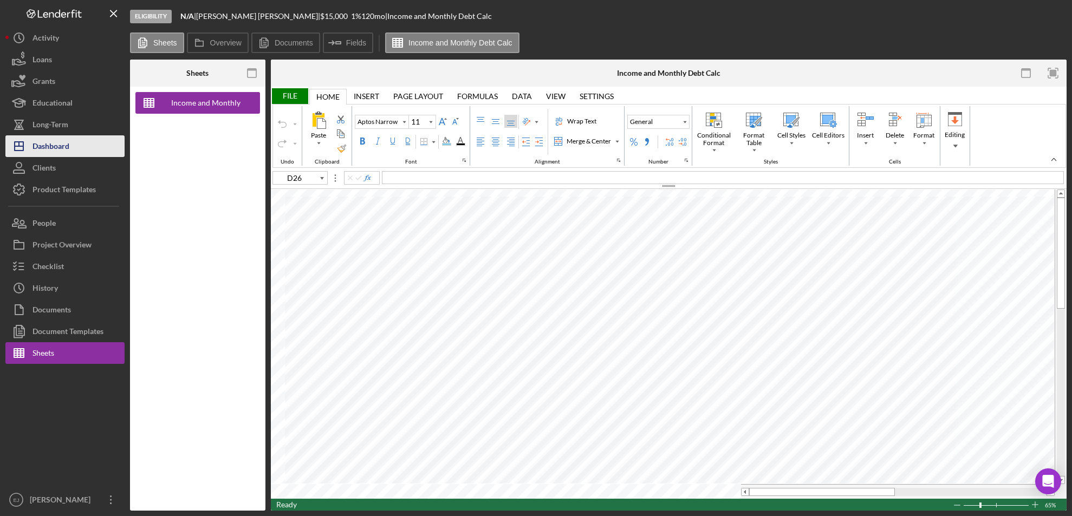
click at [87, 147] on button "Icon/Dashboard Dashboard" at bounding box center [64, 146] width 119 height 22
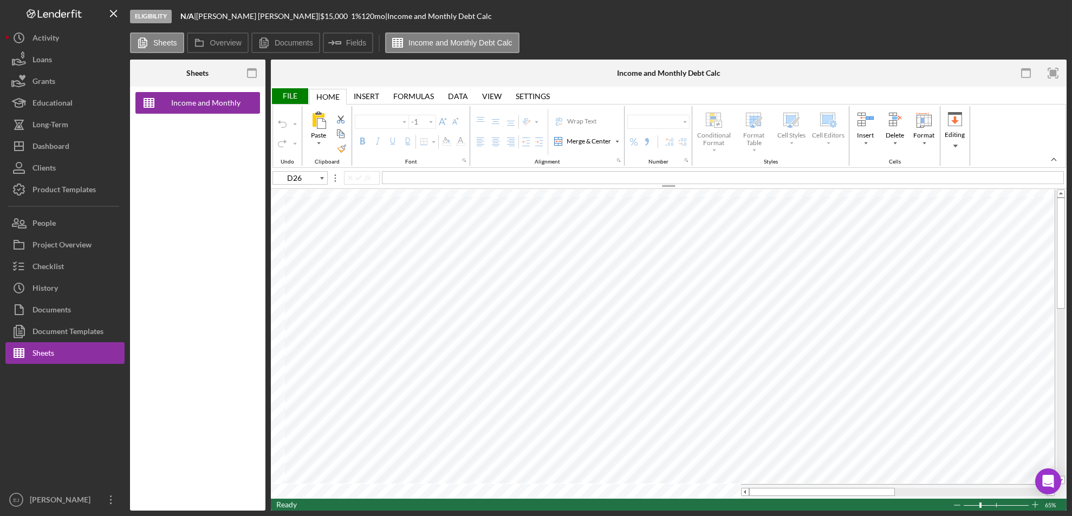
type input "Aptos Narrow"
type input "11"
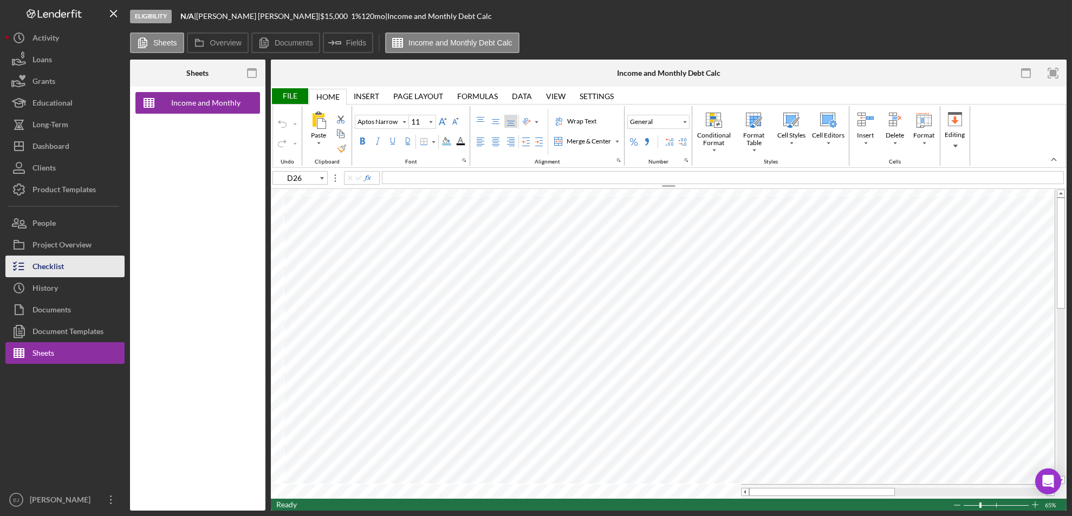
click at [57, 271] on div "Checklist" at bounding box center [47, 268] width 31 height 24
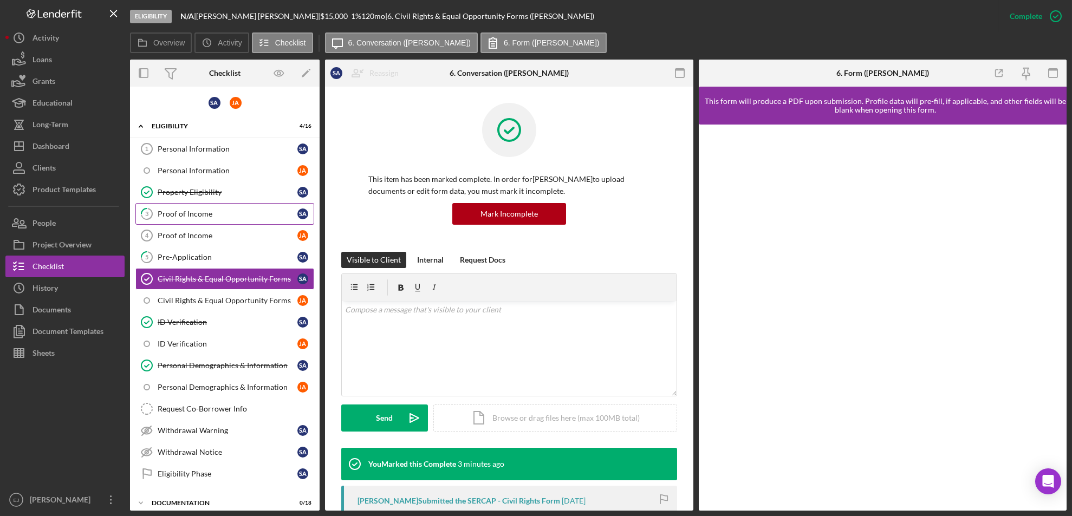
click at [227, 216] on div "Proof of Income" at bounding box center [228, 214] width 140 height 9
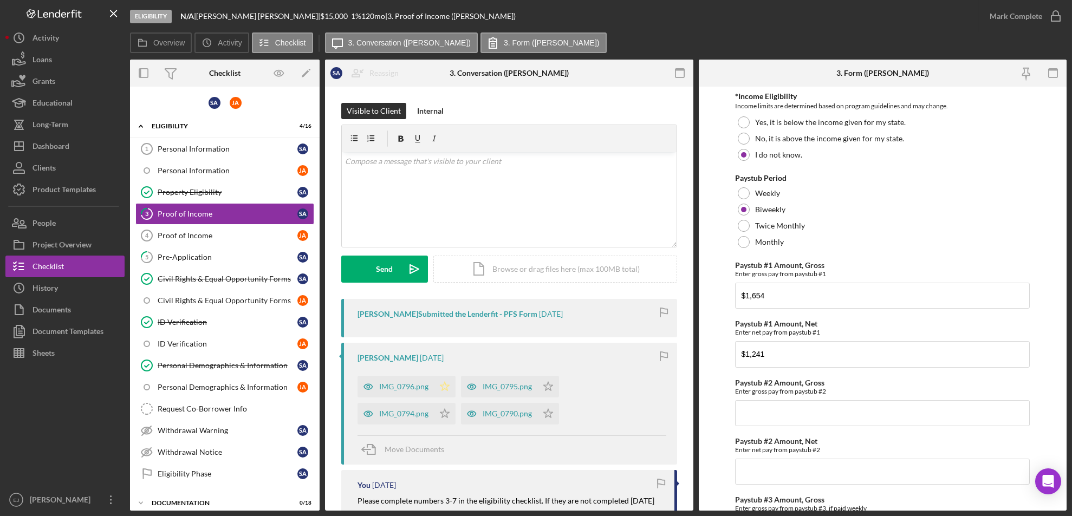
click at [447, 383] on icon "Icon/Star" at bounding box center [445, 387] width 22 height 22
click at [442, 405] on icon "Icon/Star" at bounding box center [445, 414] width 22 height 22
click at [545, 380] on icon "Icon/Star" at bounding box center [548, 387] width 22 height 22
click at [549, 412] on polygon "button" at bounding box center [548, 413] width 9 height 9
click at [421, 110] on div "Internal" at bounding box center [430, 111] width 27 height 16
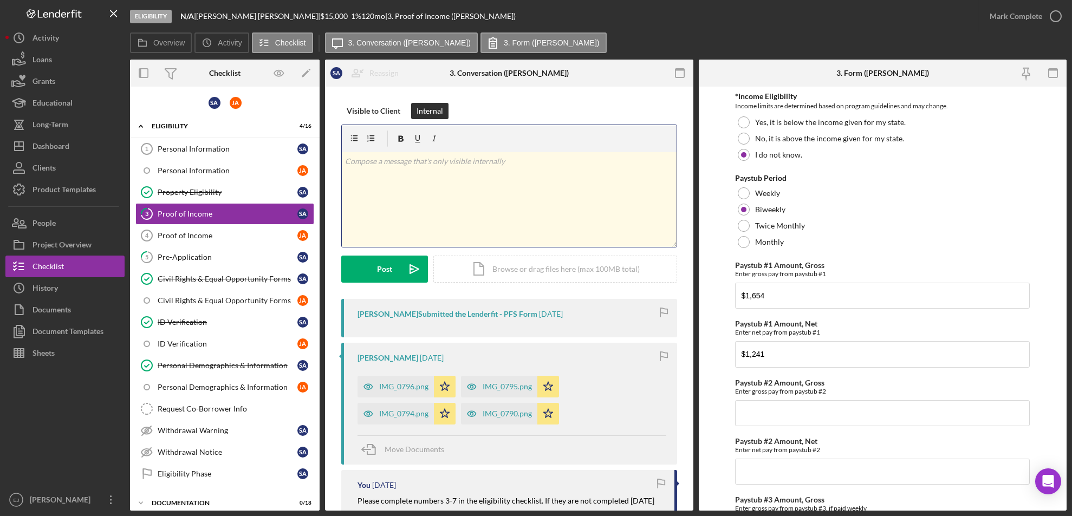
click at [403, 165] on p at bounding box center [509, 161] width 328 height 12
click at [386, 269] on div "Post" at bounding box center [384, 269] width 15 height 27
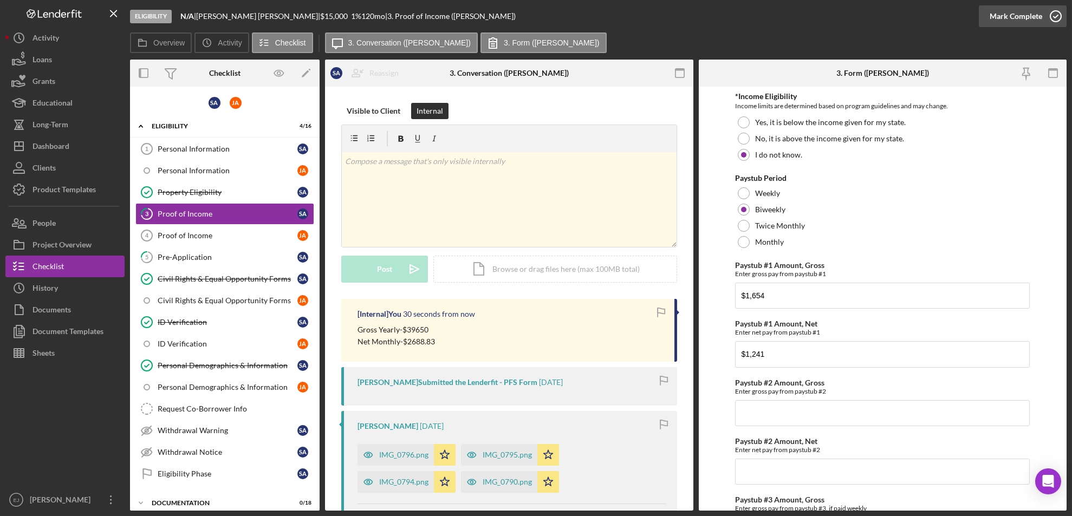
click at [1060, 10] on icon "button" at bounding box center [1055, 16] width 27 height 27
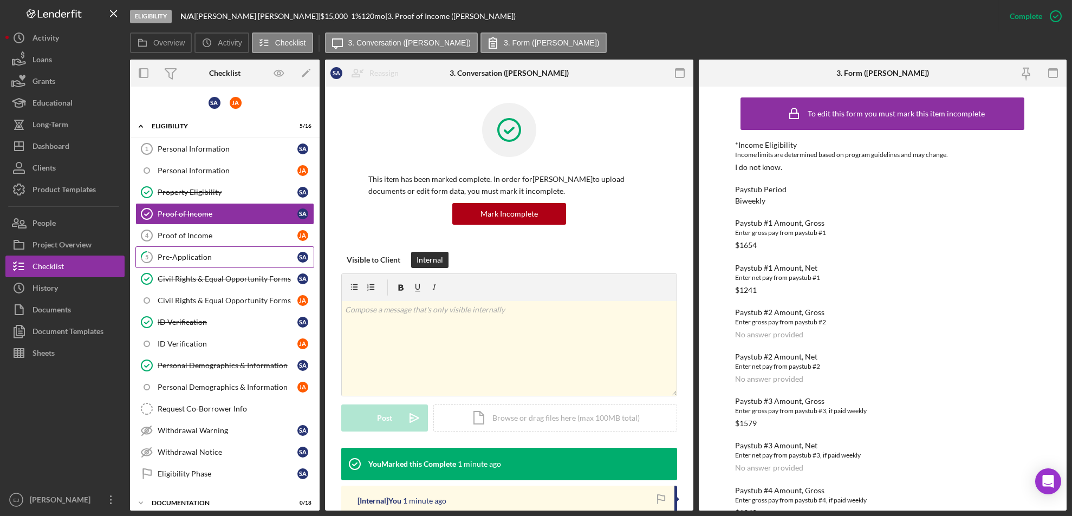
click at [226, 255] on div "Pre-Application" at bounding box center [228, 257] width 140 height 9
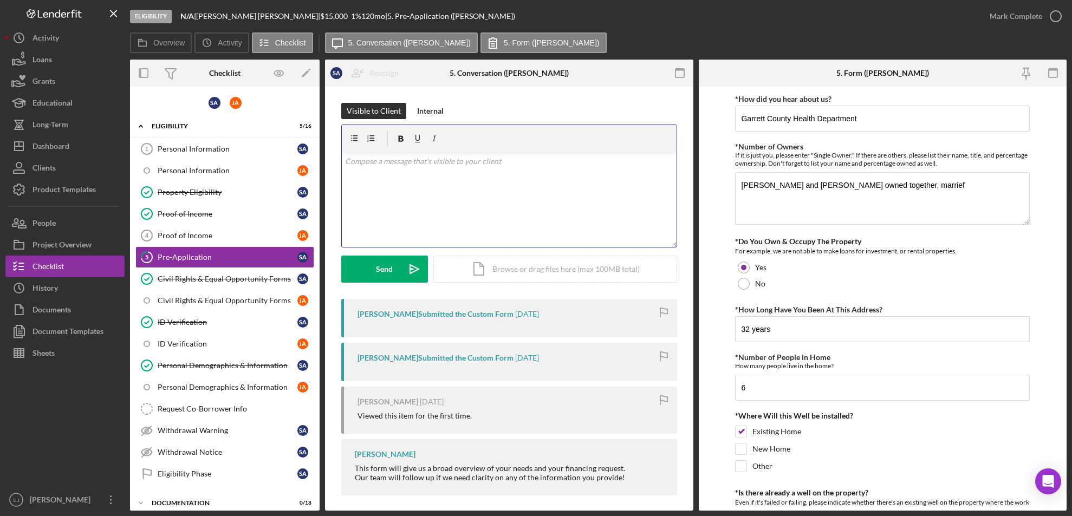
click at [406, 175] on div "v Color teal Color pink Remove color Add row above Add row below Add column bef…" at bounding box center [509, 199] width 335 height 95
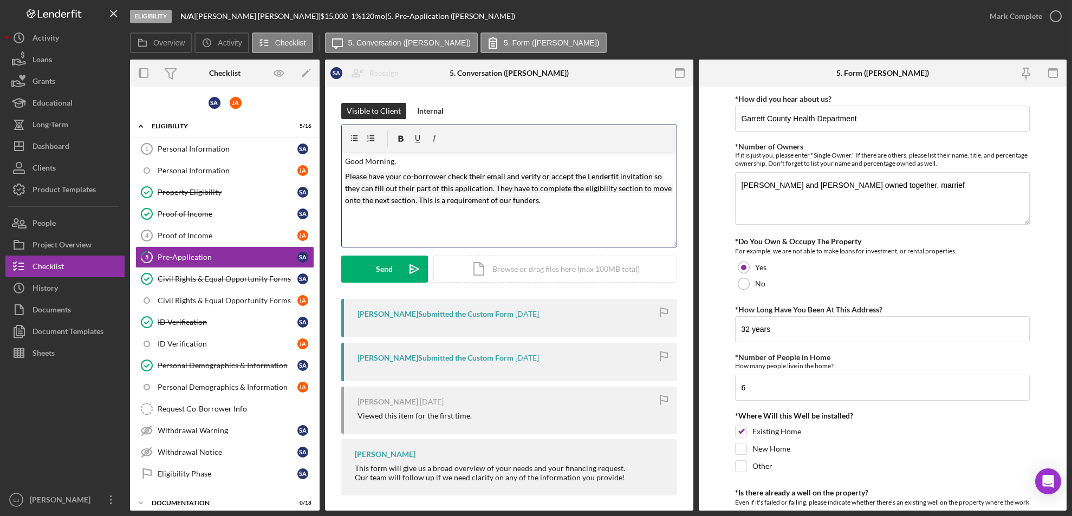
click at [559, 206] on div "v Color teal Color pink Remove color Add row above Add row below Add column bef…" at bounding box center [509, 199] width 335 height 95
click at [386, 261] on div "Send" at bounding box center [384, 269] width 17 height 27
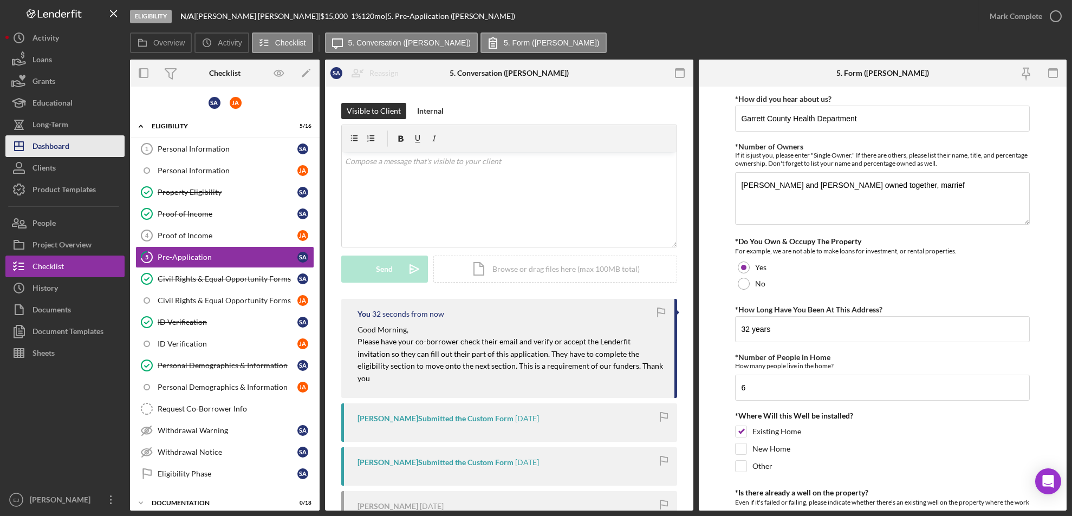
click at [68, 149] on div "Dashboard" at bounding box center [50, 147] width 37 height 24
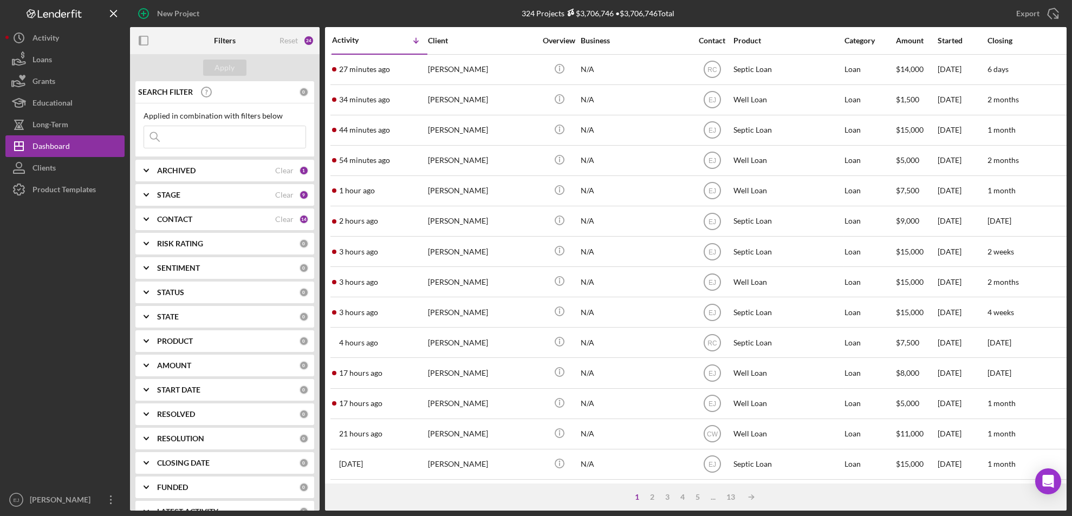
click at [548, 503] on div "1 2 3 4 5 ... 13 Icon/Table Sort Arrow" at bounding box center [695, 497] width 741 height 27
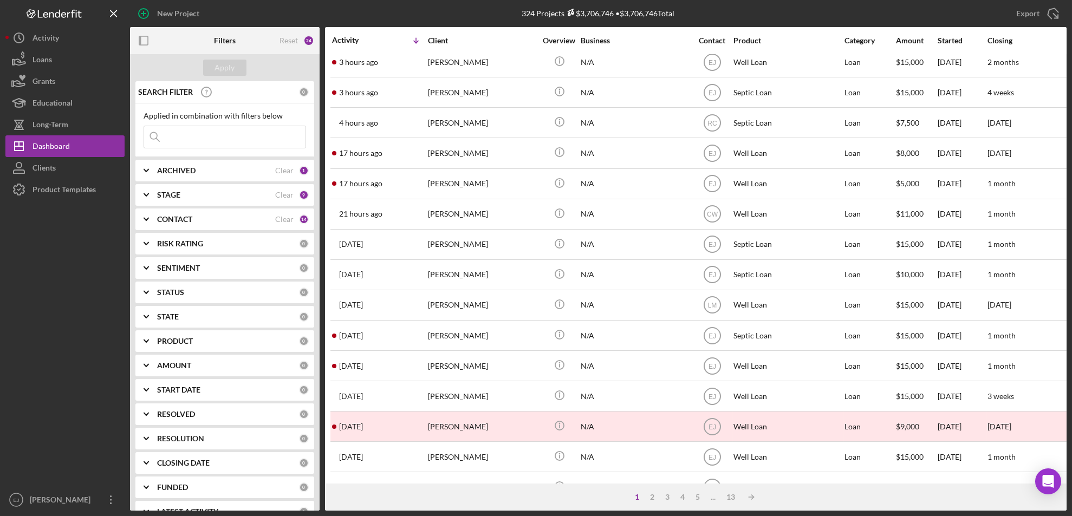
scroll to position [231, 0]
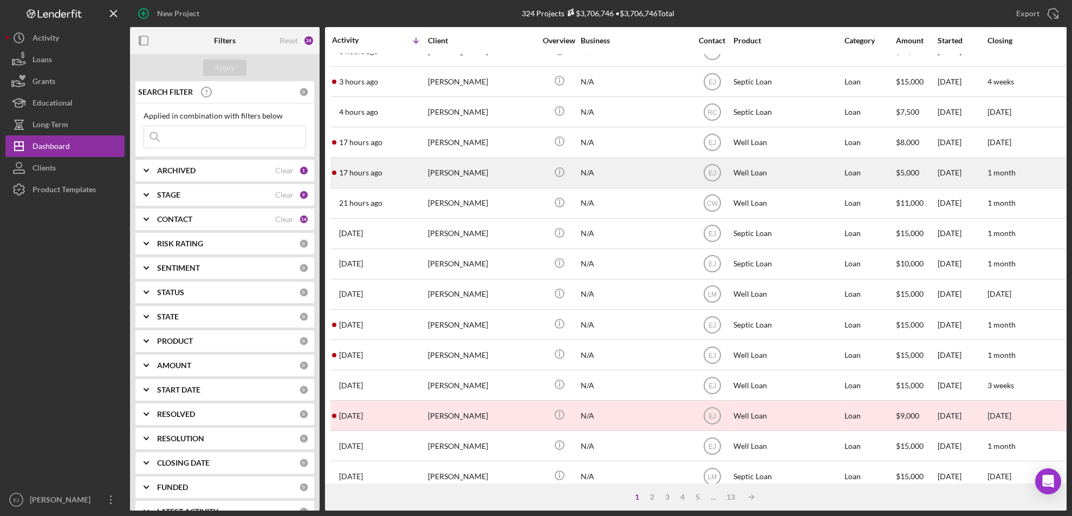
click at [474, 186] on div "Marcus Walker" at bounding box center [482, 173] width 108 height 29
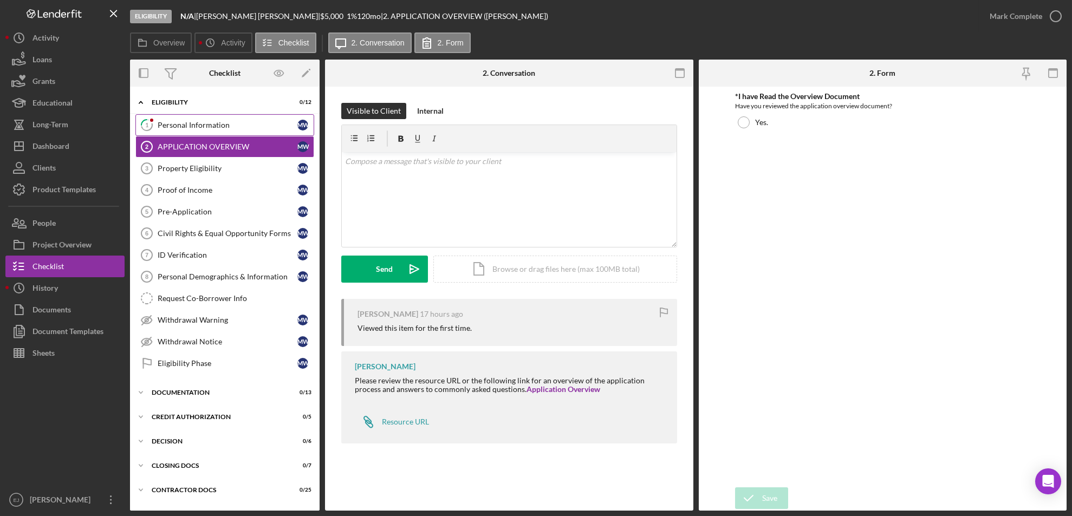
click at [214, 132] on link "1 Personal Information M W" at bounding box center [224, 125] width 179 height 22
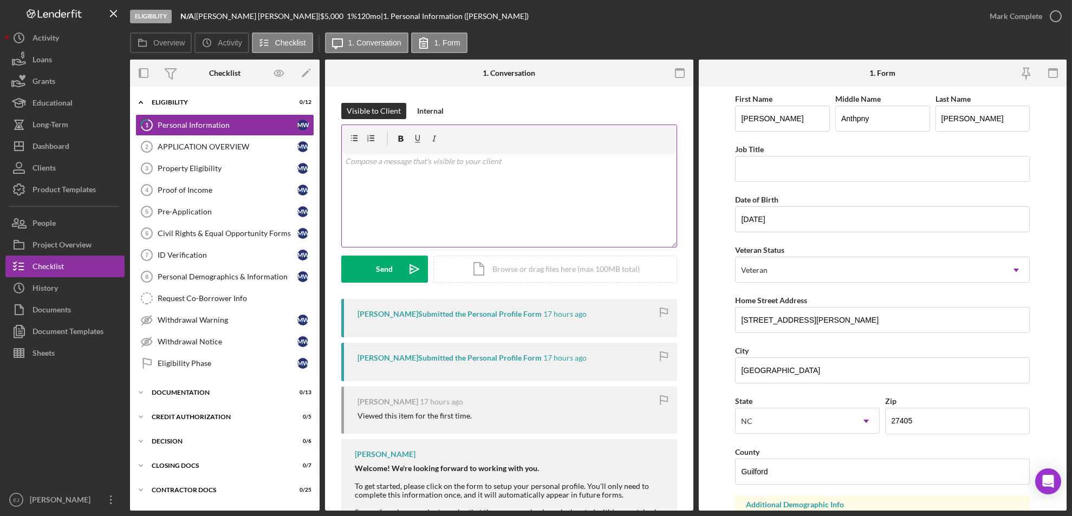
click at [368, 169] on div "v Color teal Color pink Remove color Add row above Add row below Add column bef…" at bounding box center [509, 199] width 335 height 95
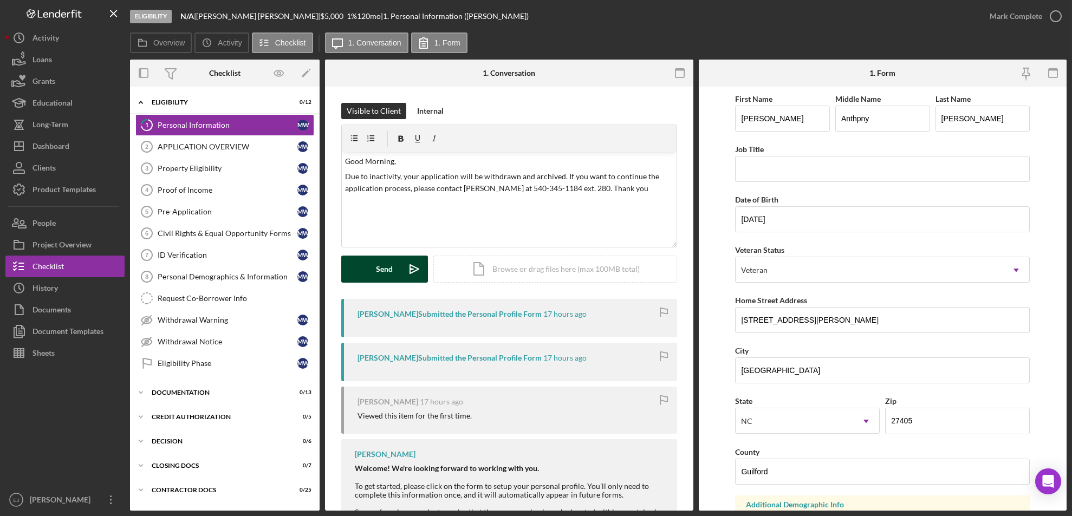
click at [391, 263] on div "Send" at bounding box center [384, 269] width 17 height 27
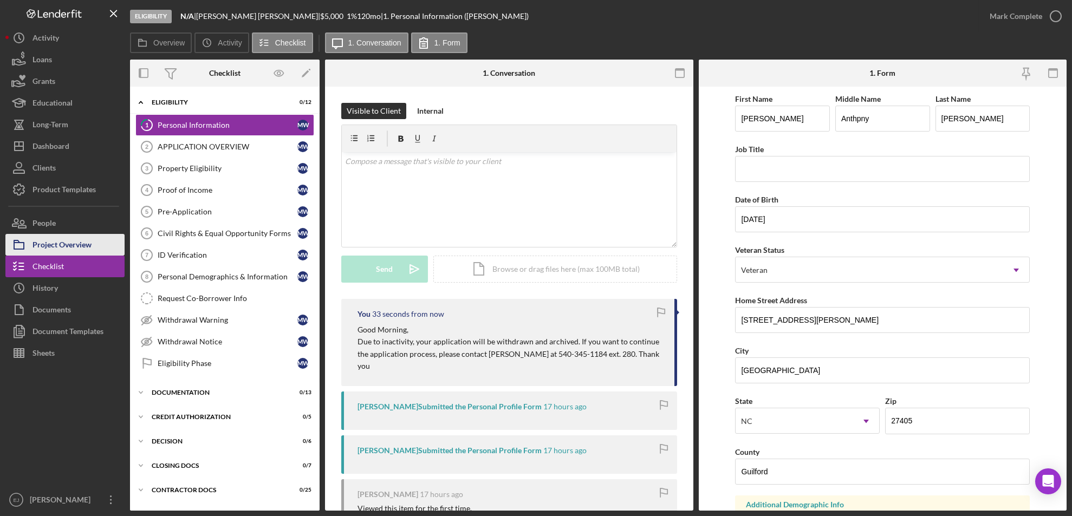
click at [111, 253] on button "Project Overview" at bounding box center [64, 245] width 119 height 22
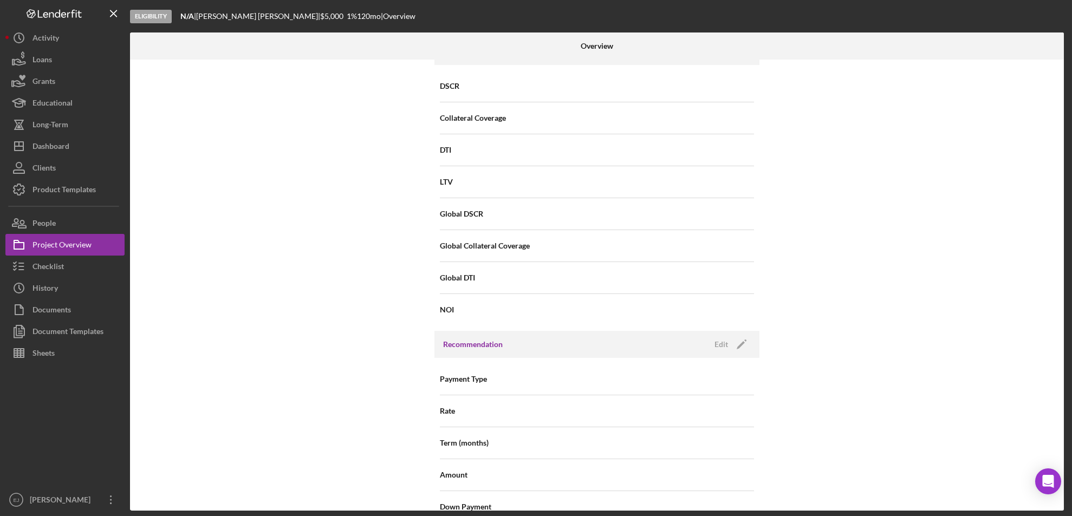
scroll to position [1159, 0]
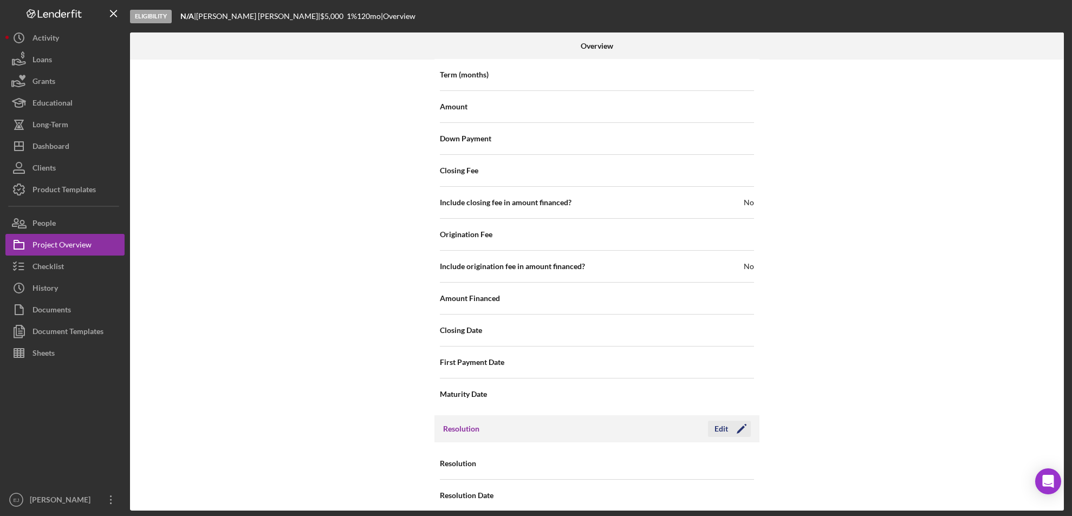
click at [725, 421] on div "Edit" at bounding box center [721, 429] width 14 height 16
click at [744, 456] on icon "Icon/Dropdown Arrow" at bounding box center [740, 464] width 26 height 26
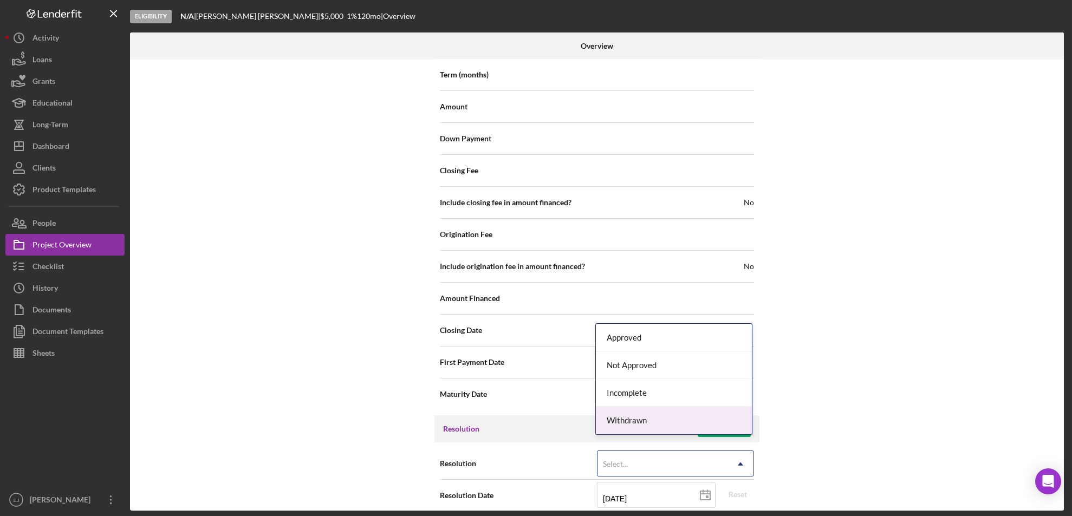
click at [726, 425] on div "Withdrawn" at bounding box center [674, 421] width 156 height 28
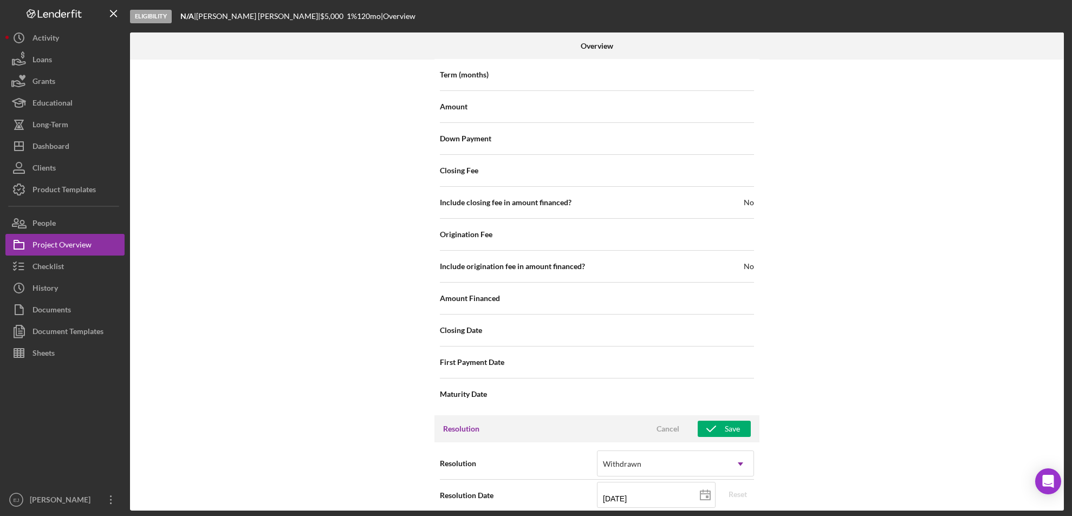
scroll to position [1227, 0]
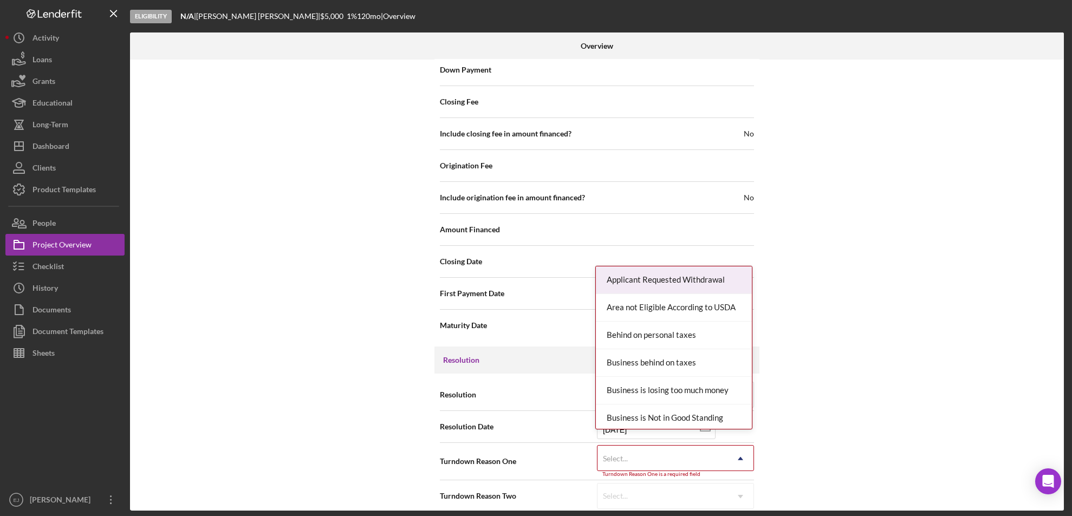
click at [740, 508] on div "Internal Workflow Stage Eligibility Icon/Dropdown Arrow Archive (can unarchive …" at bounding box center [597, 285] width 934 height 451
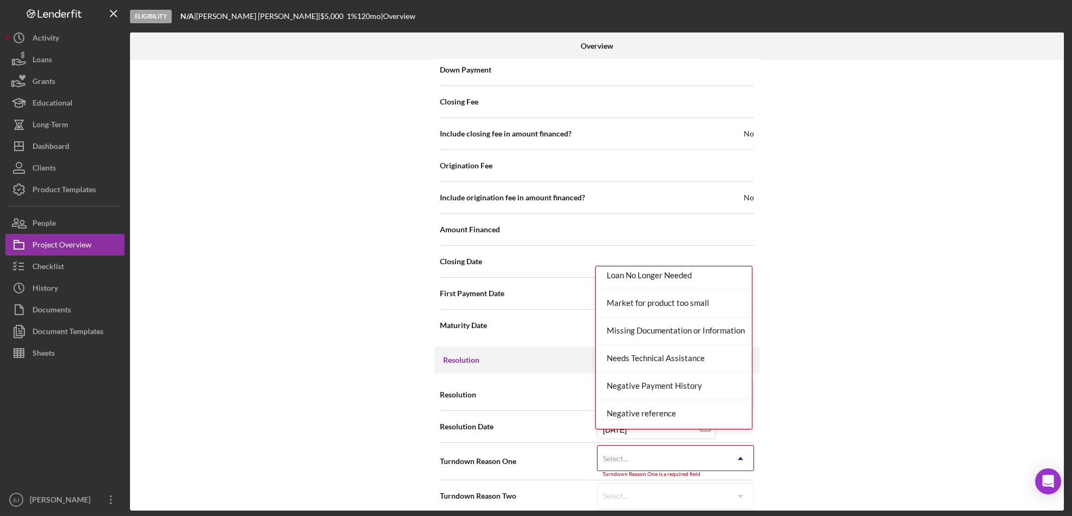
scroll to position [710, 0]
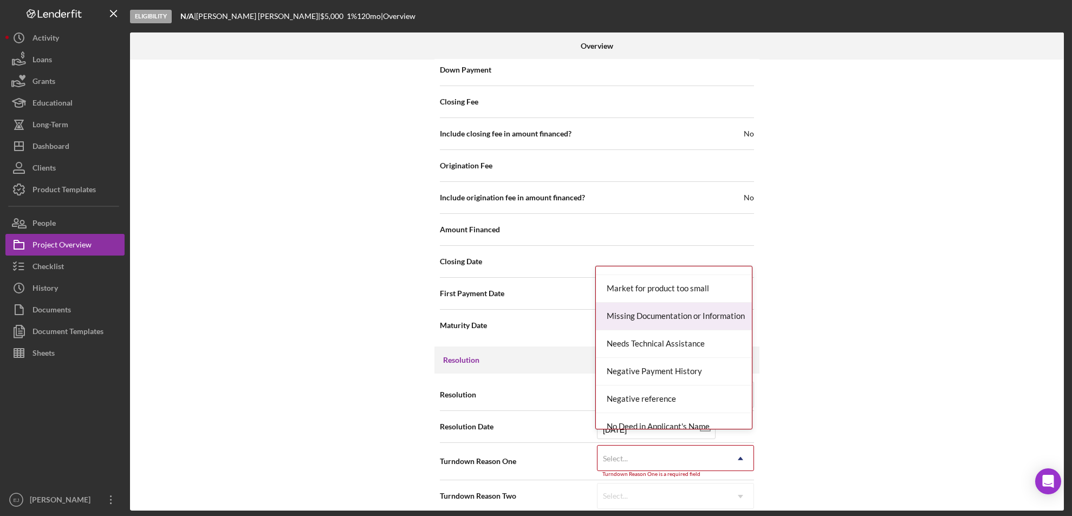
click at [696, 316] on div "Missing Documentation or Information" at bounding box center [674, 317] width 156 height 28
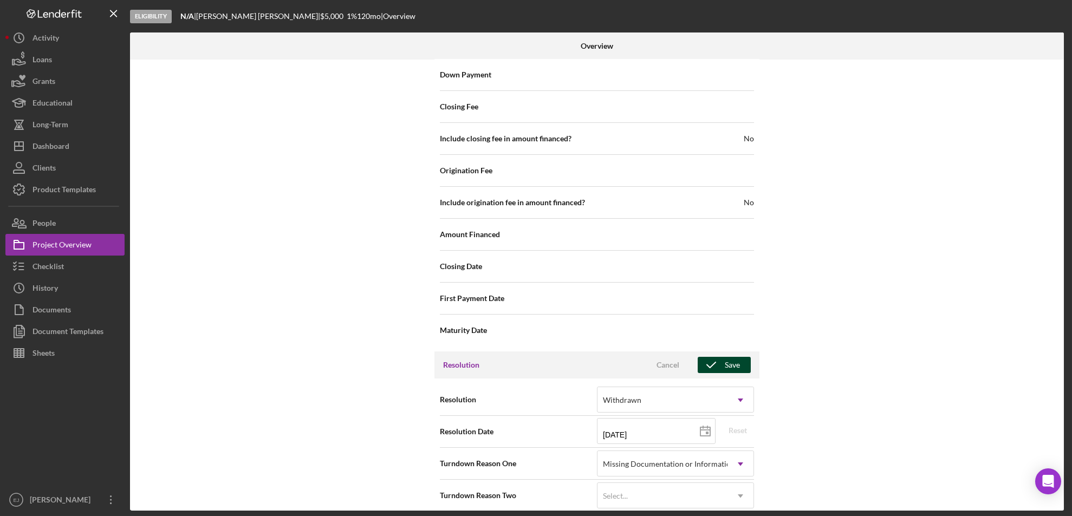
click at [730, 357] on div "Save" at bounding box center [732, 365] width 15 height 16
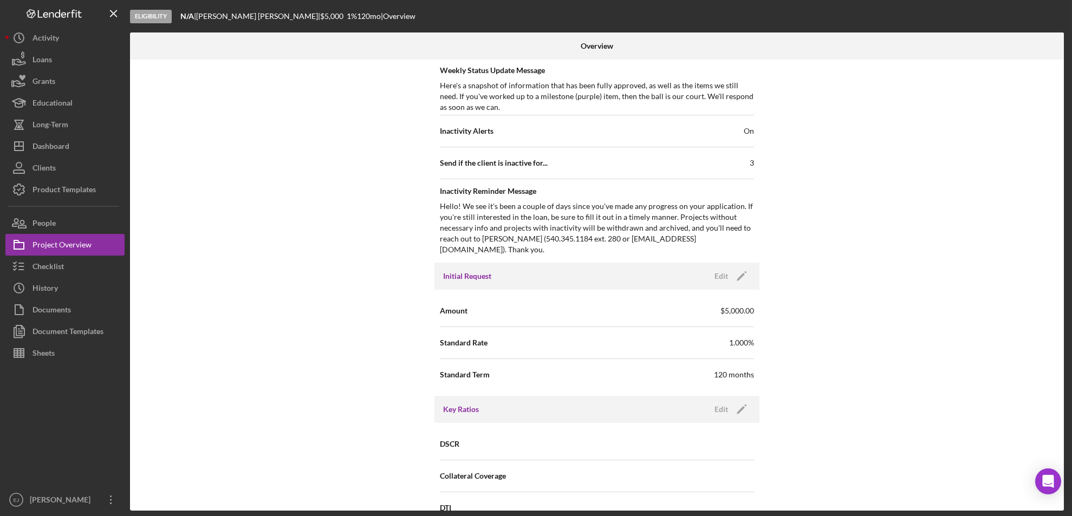
scroll to position [37, 0]
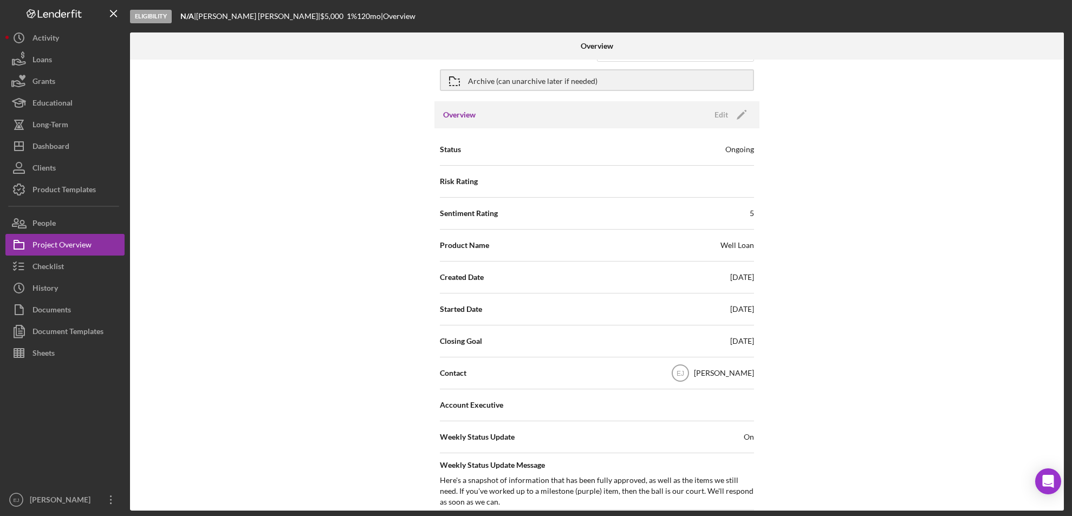
click at [1061, 55] on div at bounding box center [907, 45] width 311 height 27
click at [527, 82] on div "Archive (can unarchive later if needed)" at bounding box center [532, 79] width 129 height 19
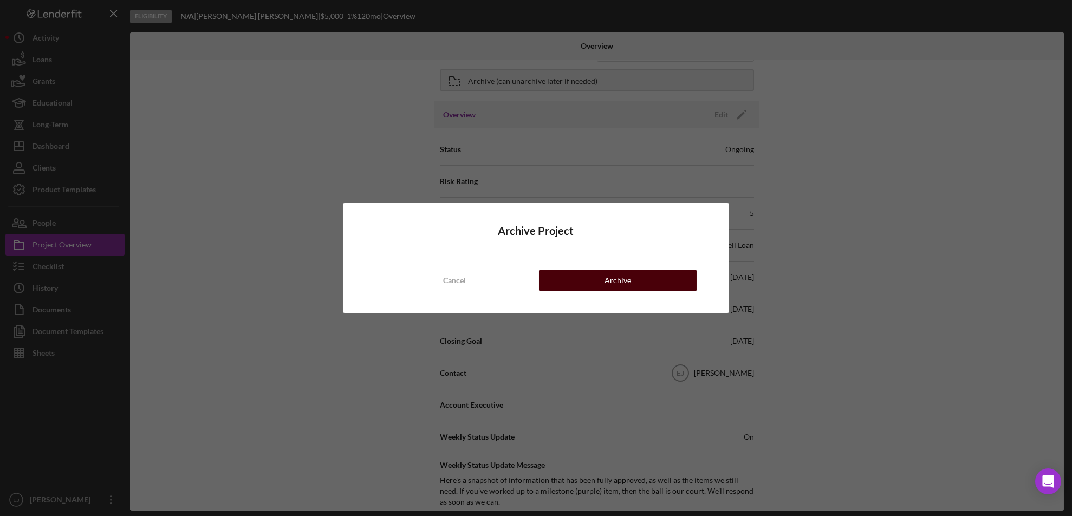
click at [591, 276] on button "Archive" at bounding box center [618, 281] width 158 height 22
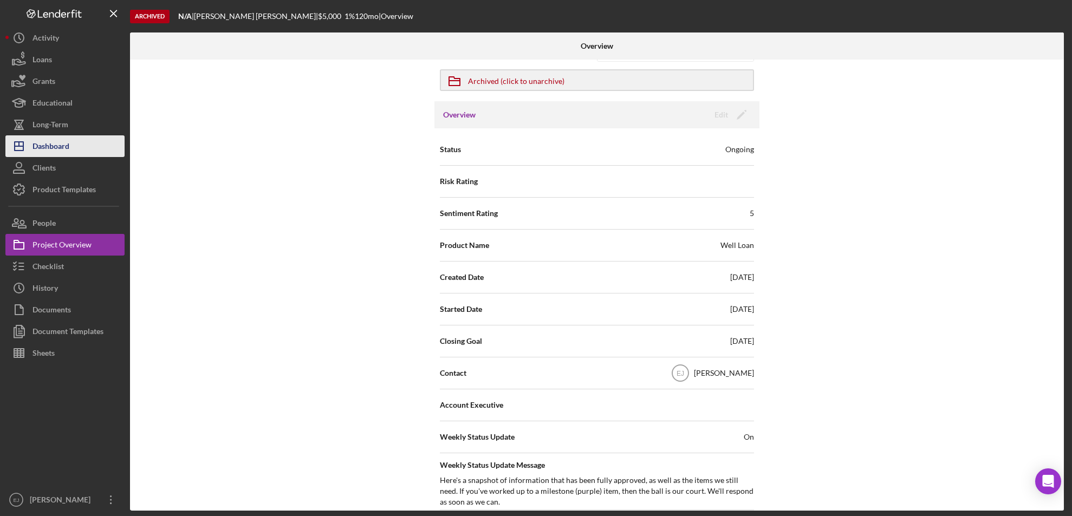
click at [70, 148] on button "Icon/Dashboard Dashboard" at bounding box center [64, 146] width 119 height 22
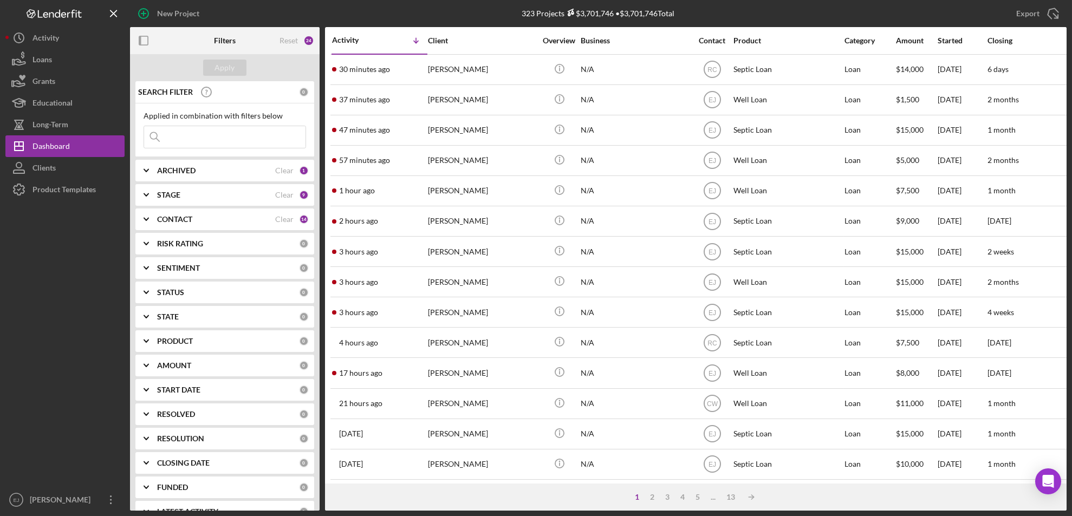
click at [142, 174] on icon "Icon/Expander" at bounding box center [146, 170] width 27 height 27
click at [148, 265] on polyline at bounding box center [146, 266] width 4 height 2
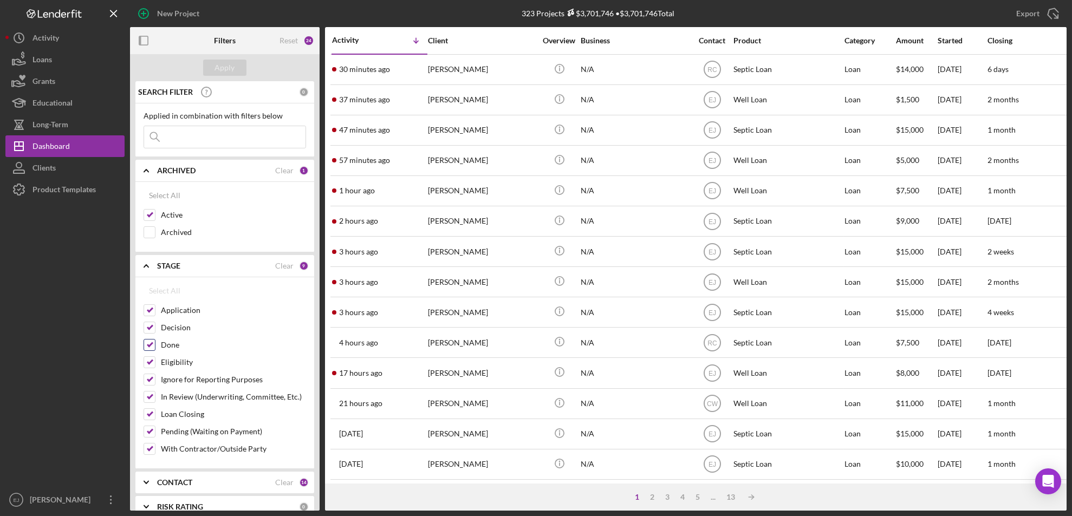
click at [148, 344] on input "Done" at bounding box center [149, 345] width 11 height 11
checkbox input "false"
click at [234, 69] on button "Apply" at bounding box center [224, 68] width 43 height 16
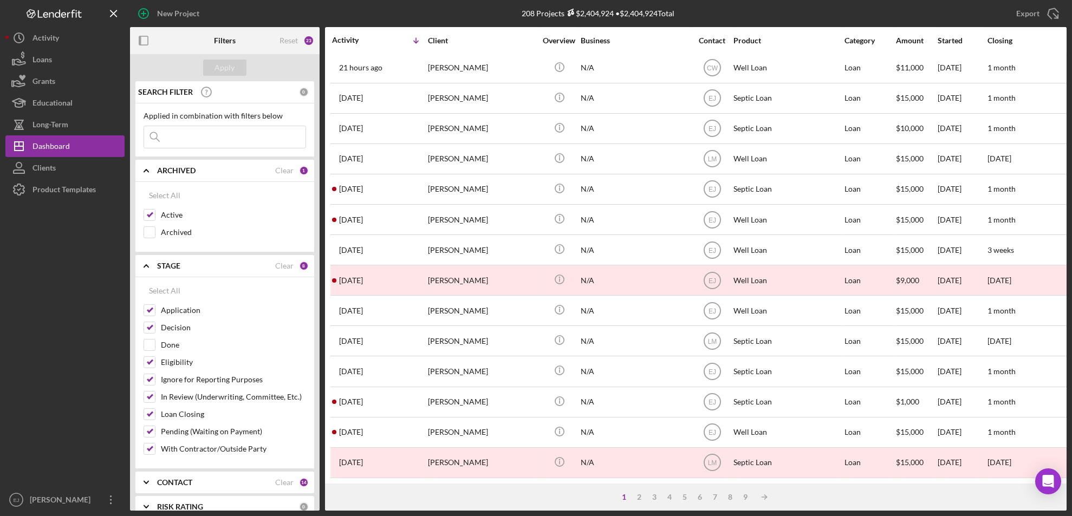
scroll to position [353, 0]
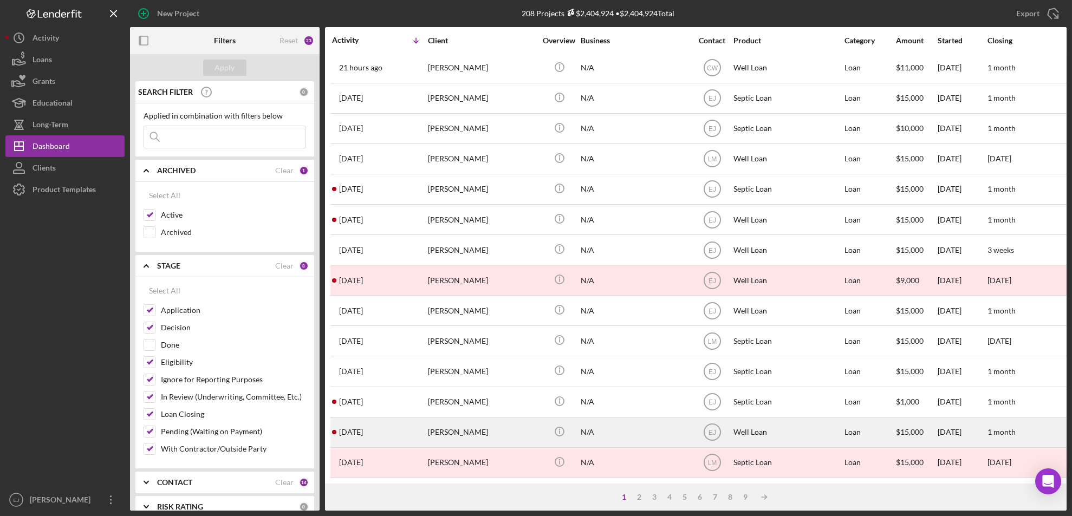
click at [435, 424] on div "[PERSON_NAME]" at bounding box center [482, 432] width 108 height 29
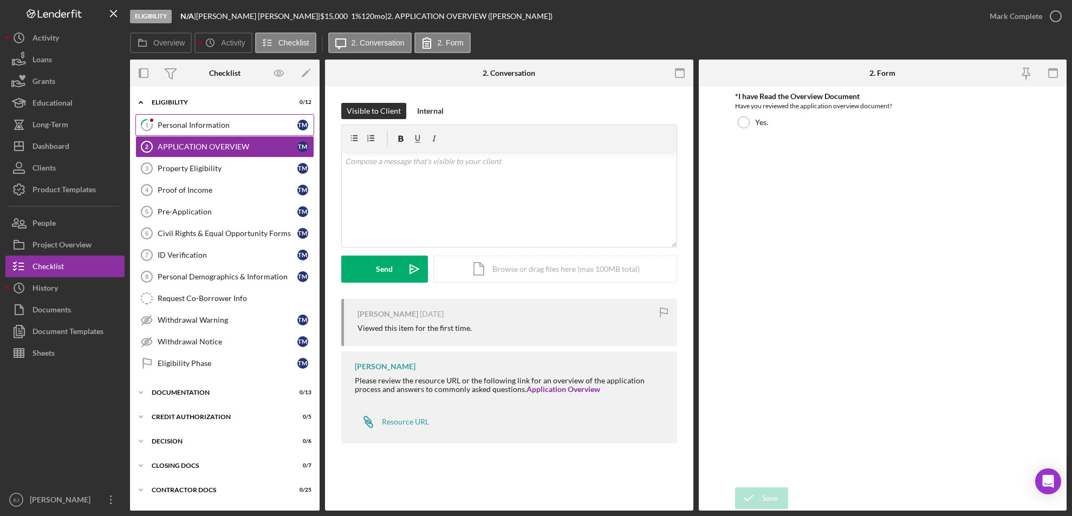
click at [190, 126] on div "Personal Information" at bounding box center [228, 125] width 140 height 9
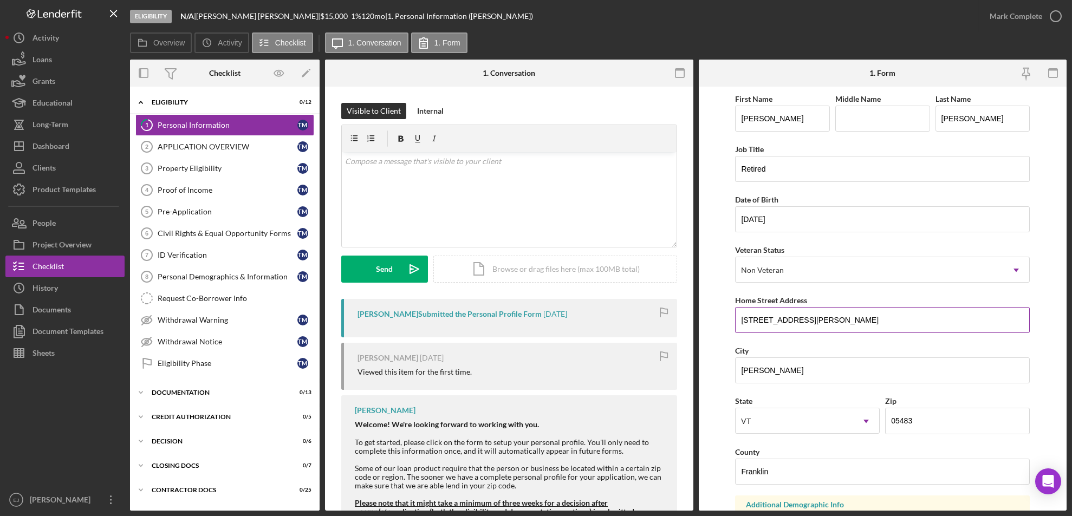
drag, startPoint x: 741, startPoint y: 324, endPoint x: 817, endPoint y: 323, distance: 76.4
click at [817, 323] on input "2557 Machia road" at bounding box center [882, 320] width 295 height 26
click at [198, 167] on div "Property Eligibility" at bounding box center [228, 168] width 140 height 9
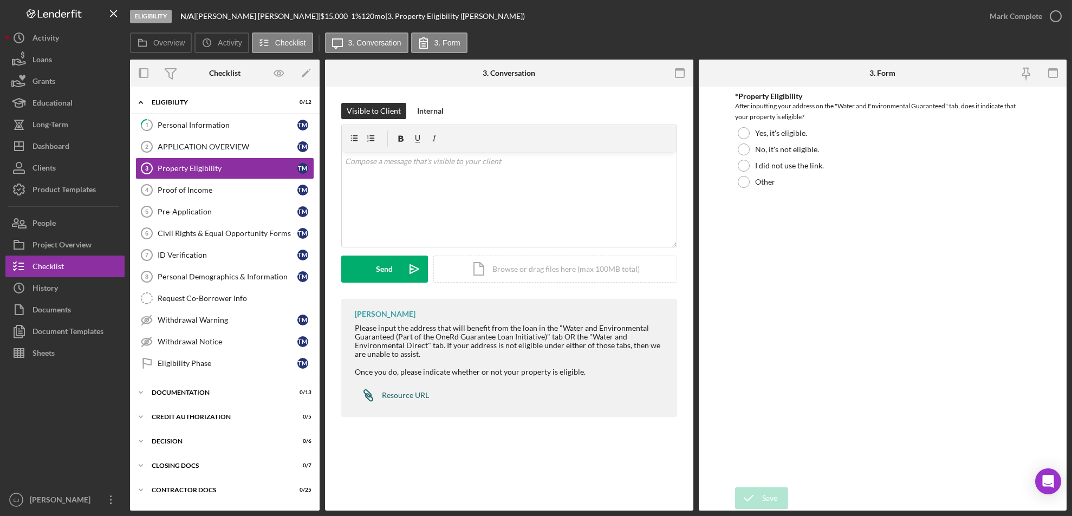
click at [408, 396] on div "Resource URL" at bounding box center [405, 395] width 47 height 9
click at [515, 266] on div "Icon/Document Browse or drag files here (max 100MB total) Tap to choose files o…" at bounding box center [555, 269] width 244 height 27
click at [394, 263] on div "Upload" at bounding box center [385, 269] width 24 height 27
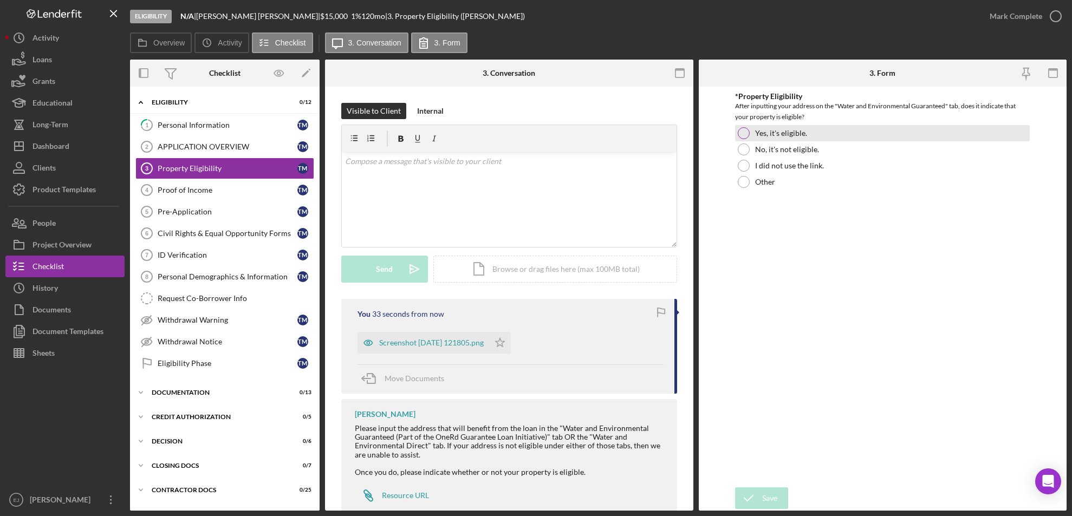
click at [744, 132] on div at bounding box center [744, 133] width 12 height 12
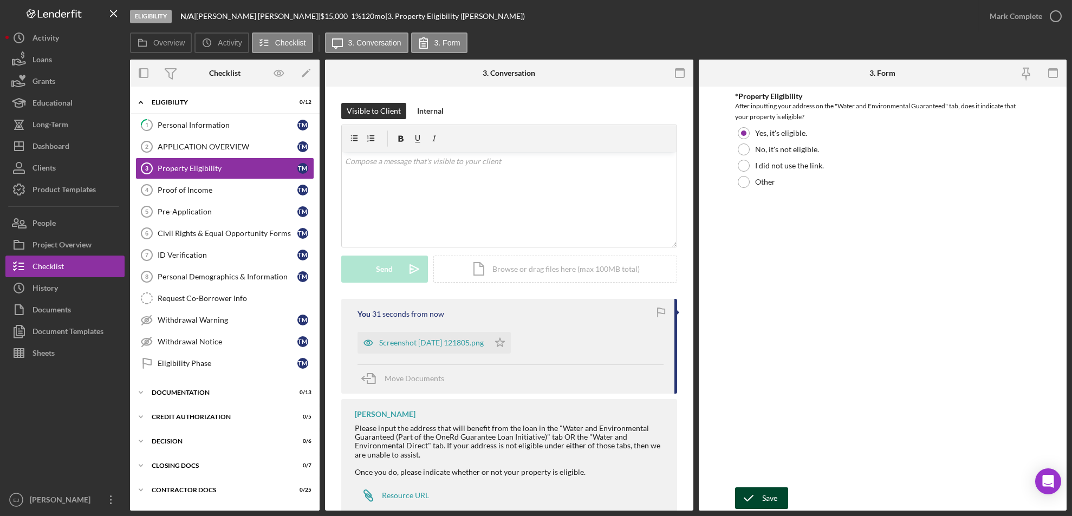
click at [771, 489] on div "Save" at bounding box center [769, 498] width 15 height 22
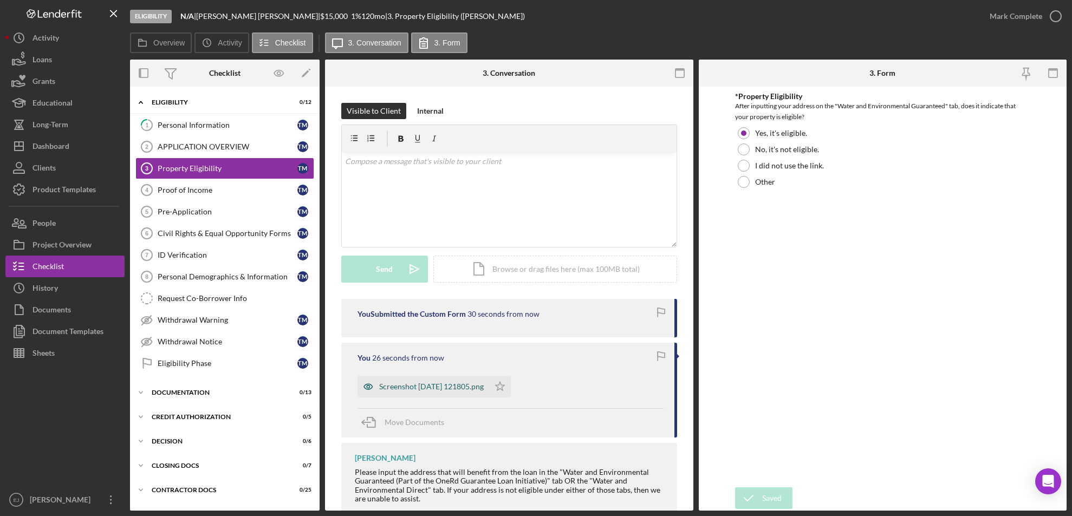
click at [477, 387] on div "Screenshot 2025-09-08 121805.png" at bounding box center [431, 386] width 105 height 9
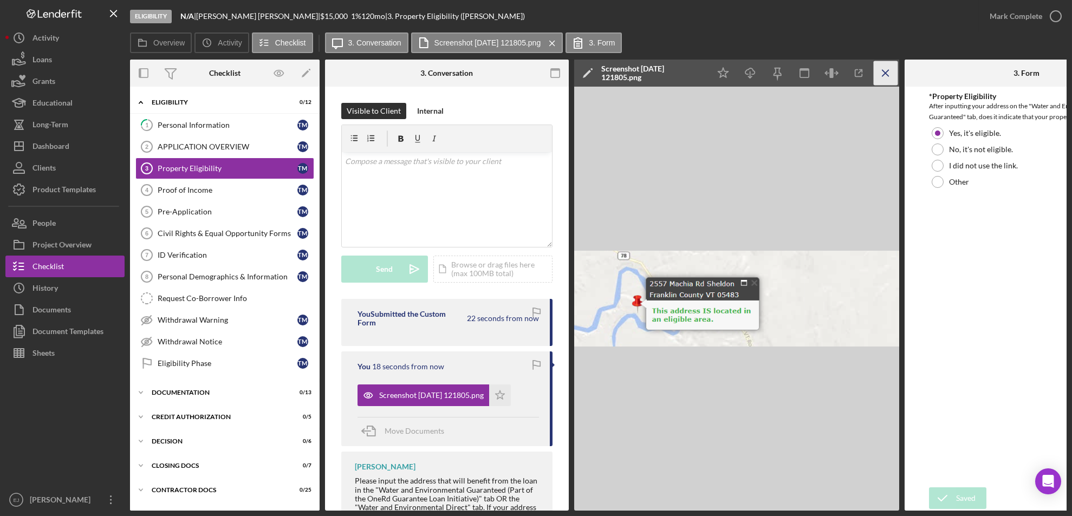
click at [881, 73] on icon "Icon/Menu Close" at bounding box center [886, 73] width 24 height 24
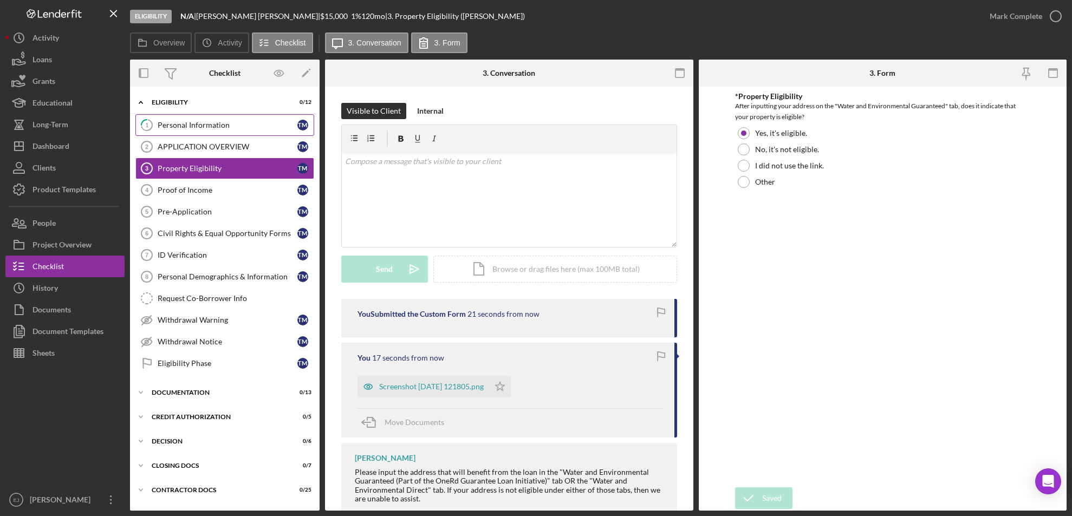
click at [229, 125] on div "Personal Information" at bounding box center [228, 125] width 140 height 9
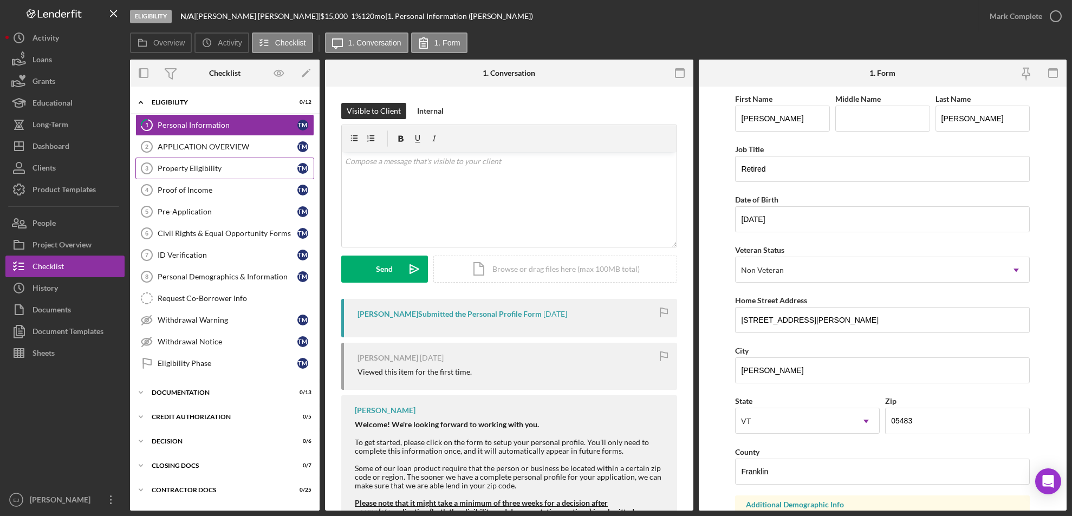
click at [255, 170] on div "Property Eligibility" at bounding box center [228, 168] width 140 height 9
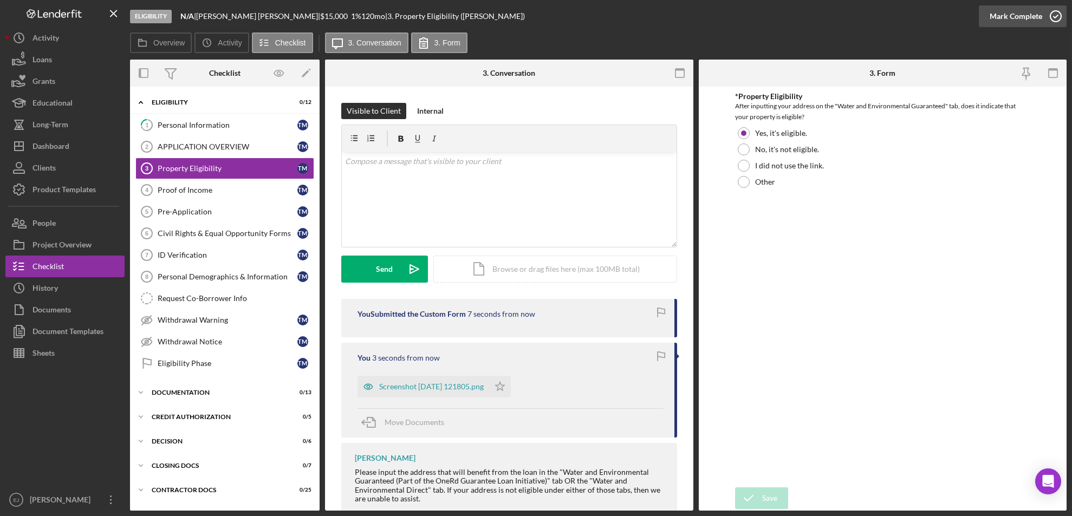
click at [1055, 5] on div "Mark Complete" at bounding box center [1023, 16] width 88 height 32
click at [511, 387] on icon "Icon/Star" at bounding box center [500, 387] width 22 height 22
click at [233, 189] on div "Proof of Income" at bounding box center [228, 190] width 140 height 9
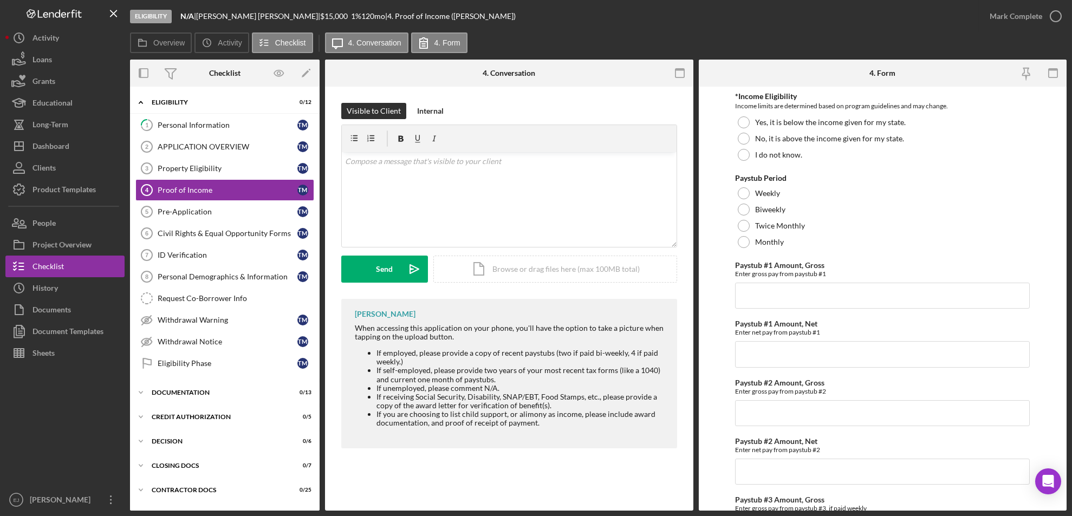
drag, startPoint x: 376, startPoint y: 357, endPoint x: 478, endPoint y: 400, distance: 110.2
click at [478, 400] on ul "If employed, please provide a copy of recent paystubs (two if paid bi-weekly, 4…" at bounding box center [510, 388] width 311 height 79
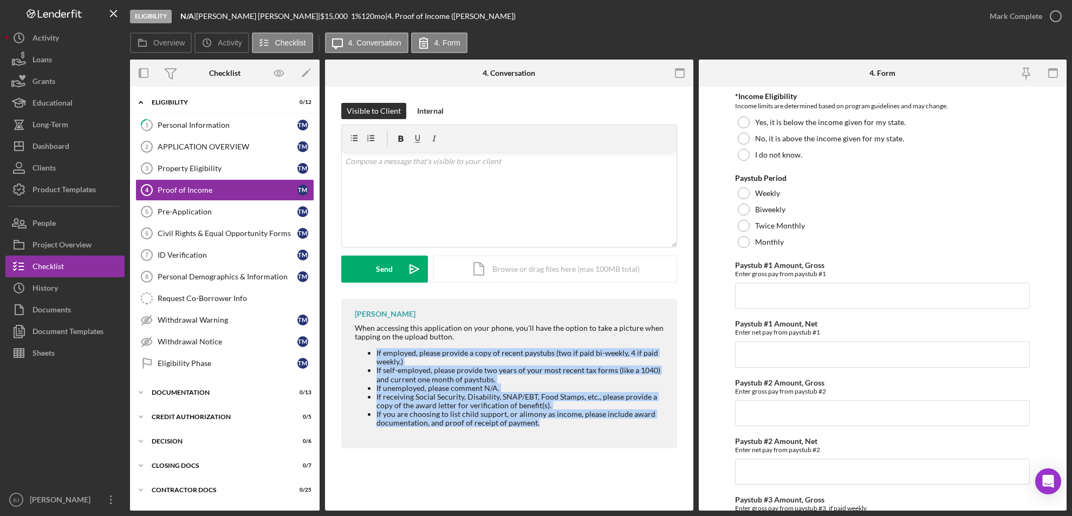
drag, startPoint x: 371, startPoint y: 357, endPoint x: 560, endPoint y: 435, distance: 204.5
click at [560, 435] on div "Erica Jenkins When accessing this application on your phone, you'll have the op…" at bounding box center [509, 373] width 336 height 149
copy ul "If employed, please provide a copy of recent paystubs (two if paid bi-weekly, 4…"
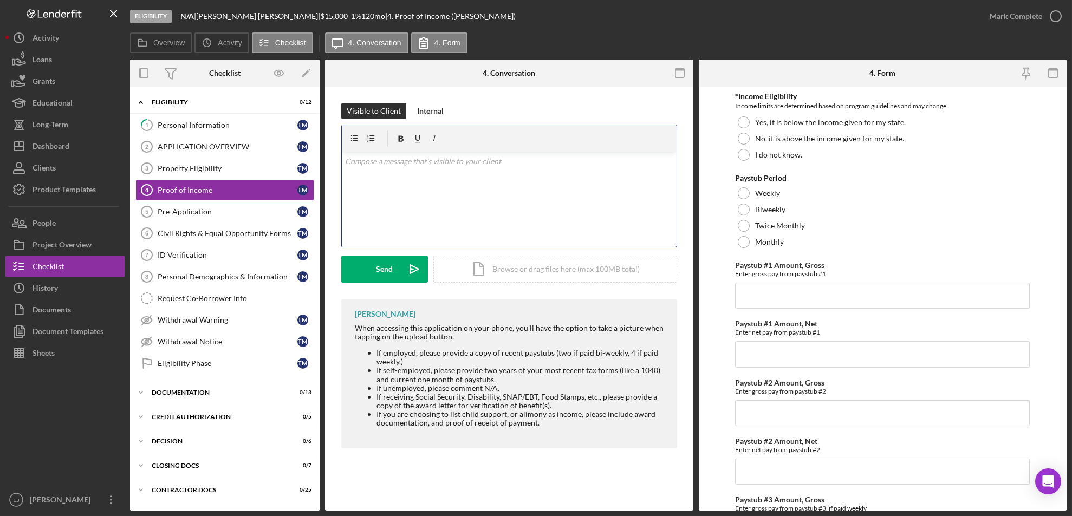
click at [418, 173] on div "v Color teal Color pink Remove color Add row above Add row below Add column bef…" at bounding box center [509, 199] width 335 height 95
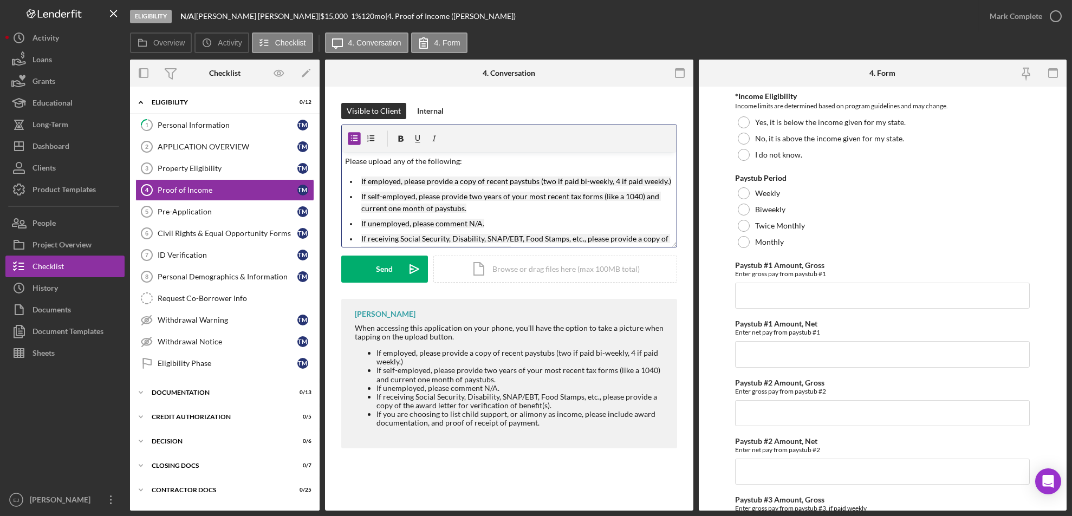
scroll to position [38, 0]
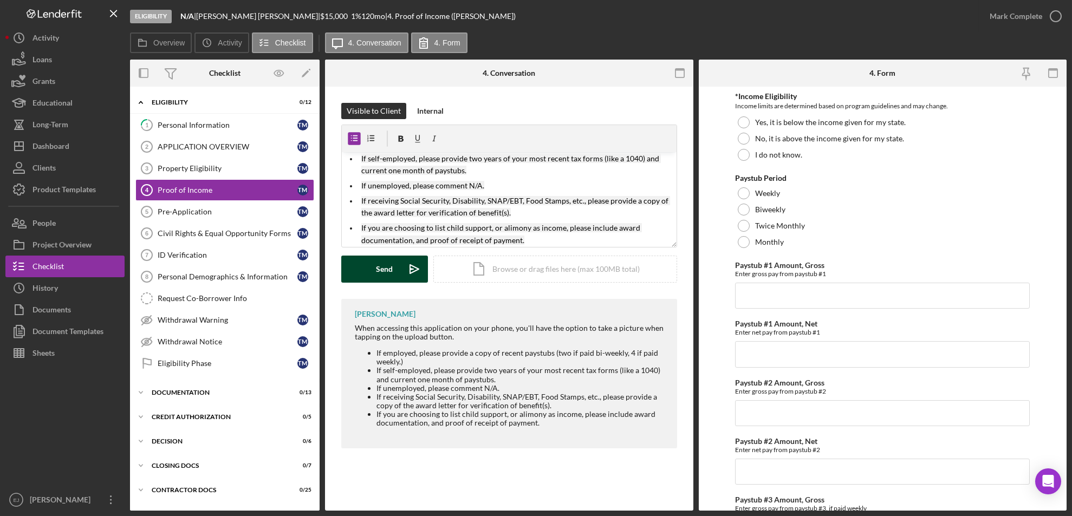
click at [390, 265] on div "Send" at bounding box center [384, 269] width 17 height 27
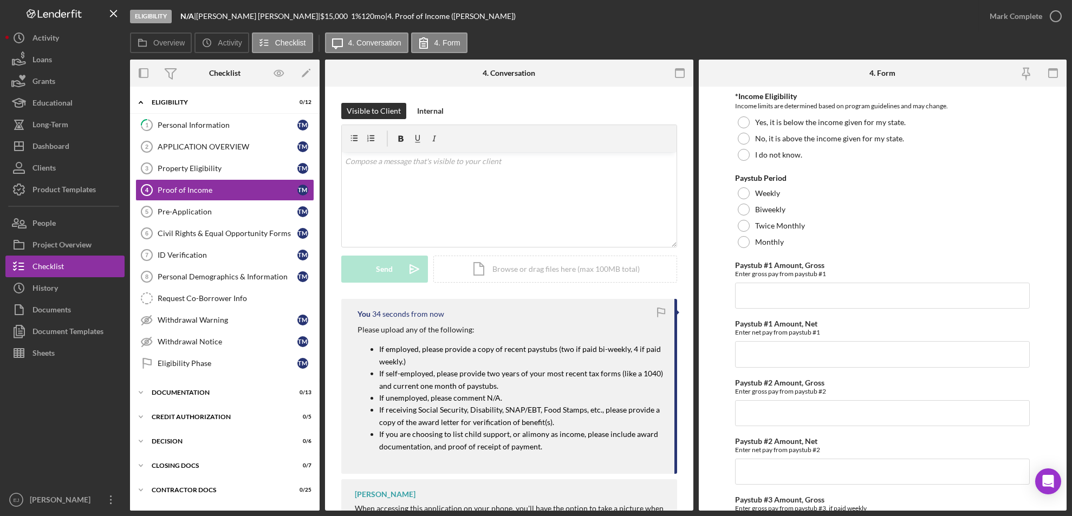
scroll to position [0, 0]
click at [218, 215] on div "Pre-Application" at bounding box center [228, 211] width 140 height 9
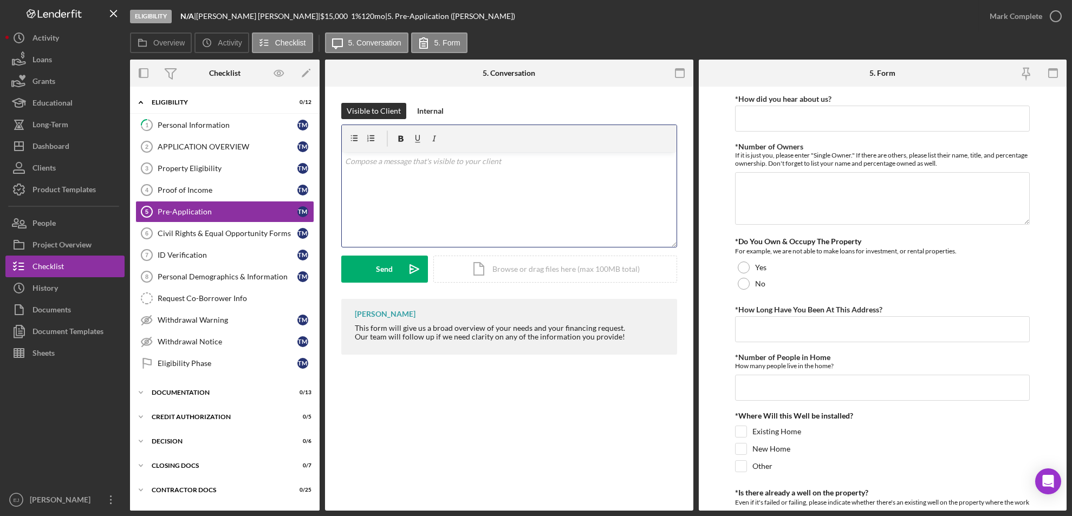
click at [469, 187] on div "v Color teal Color pink Remove color Add row above Add row below Add column bef…" at bounding box center [509, 199] width 335 height 95
click at [365, 276] on button "Send Icon/icon-invite-send" at bounding box center [384, 269] width 87 height 27
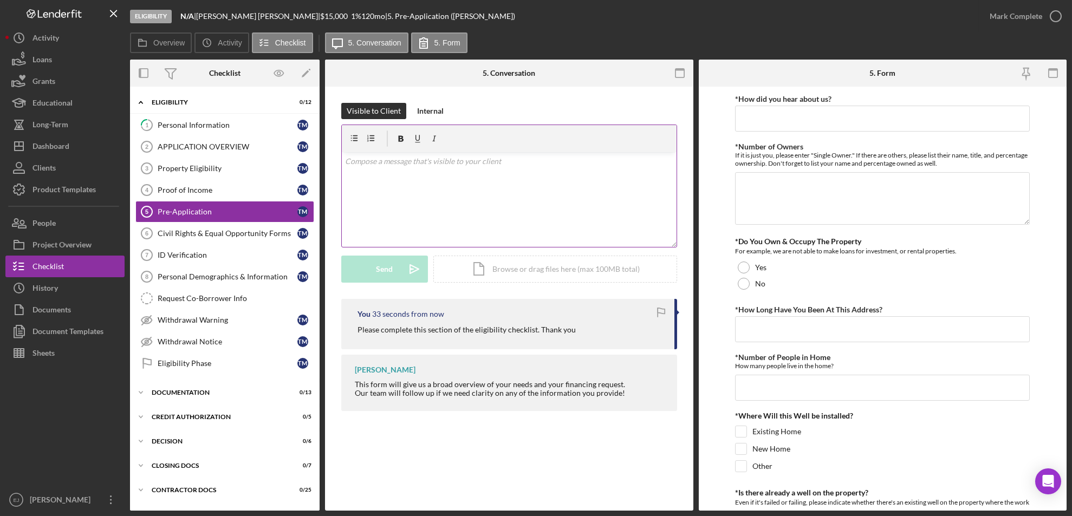
click at [355, 180] on div "v Color teal Color pink Remove color Add row above Add row below Add column bef…" at bounding box center [509, 199] width 335 height 95
drag, startPoint x: 357, startPoint y: 329, endPoint x: 597, endPoint y: 325, distance: 239.4
click at [597, 325] on div "Please complete this section of the eligibility checklist. Thank you" at bounding box center [510, 328] width 306 height 12
copy p "Please complete this section of the eligibility checklist. Thank you"
click at [199, 224] on link "Civil Rights & Equal Opportunity Forms 6 Civil Rights & Equal Opportunity Forms…" at bounding box center [224, 234] width 179 height 22
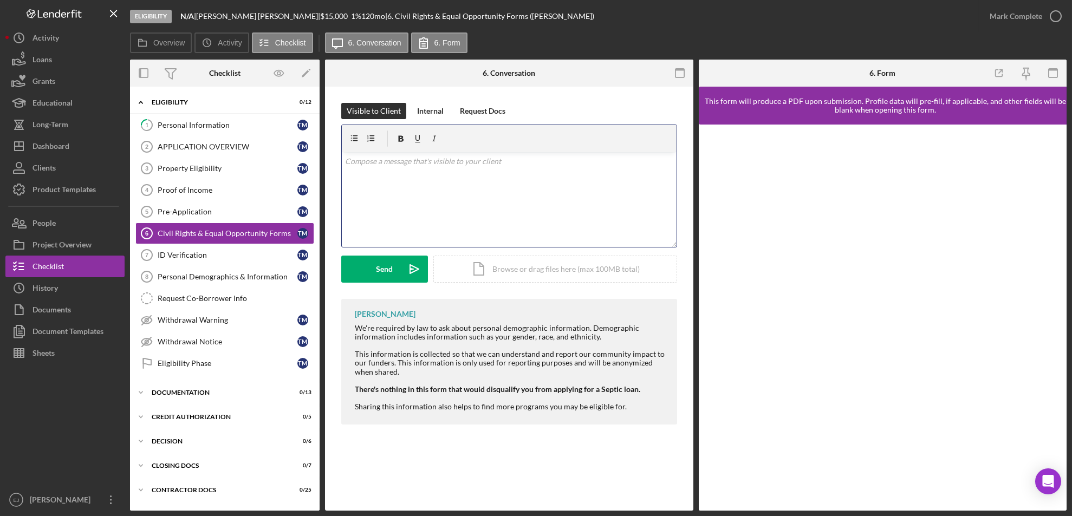
click at [455, 169] on div "v Color teal Color pink Remove color Add row above Add row below Add column bef…" at bounding box center [509, 199] width 335 height 95
click at [409, 277] on icon "Icon/icon-invite-send" at bounding box center [414, 269] width 27 height 27
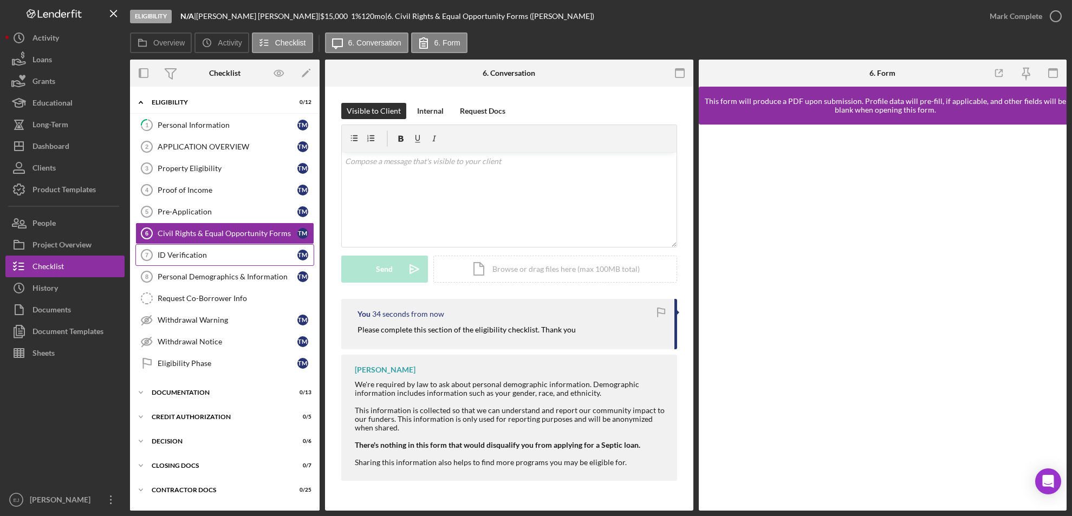
click at [226, 262] on link "ID Verification 7 ID Verification T M" at bounding box center [224, 255] width 179 height 22
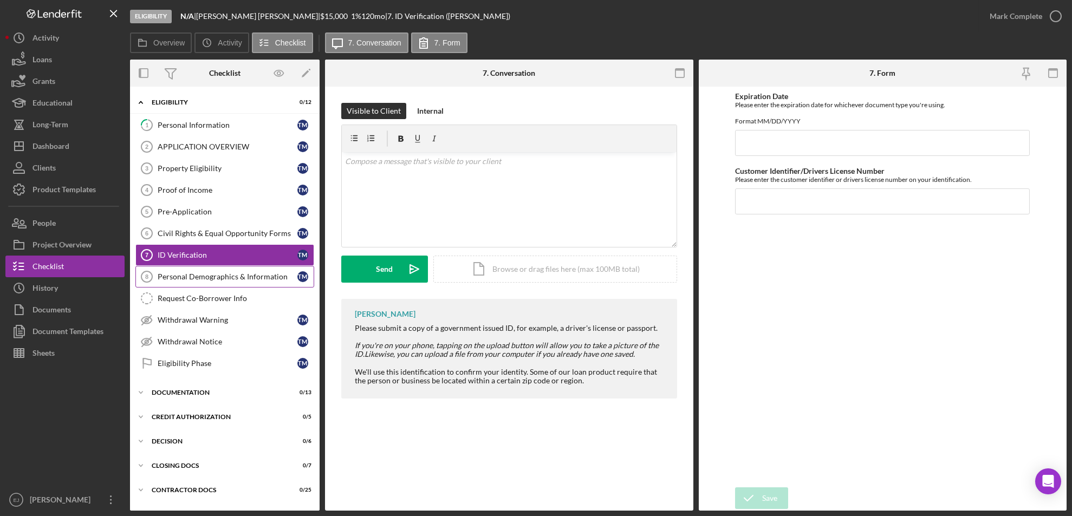
click at [231, 278] on div "Personal Demographics & Information" at bounding box center [228, 276] width 140 height 9
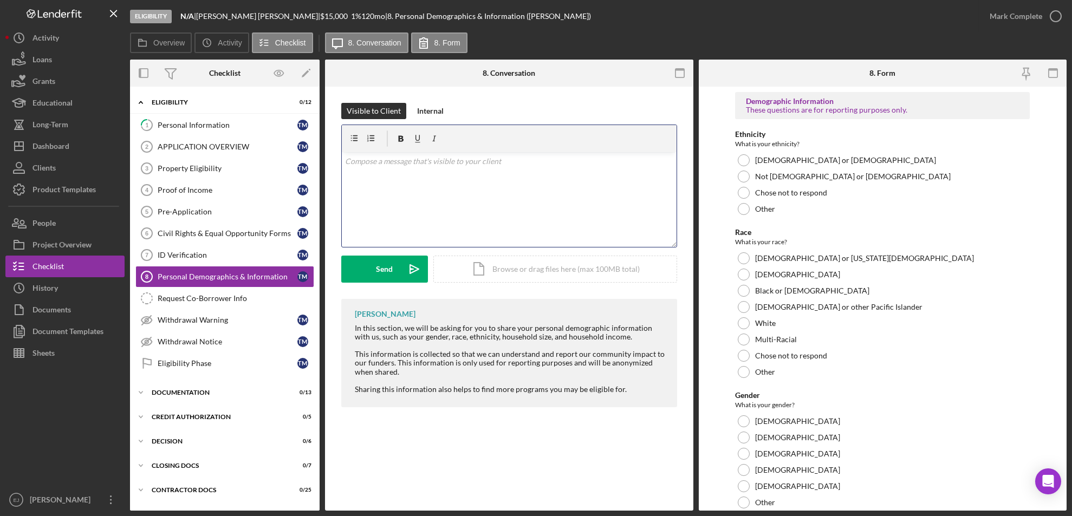
click at [409, 174] on div "v Color teal Color pink Remove color Add row above Add row below Add column bef…" at bounding box center [509, 199] width 335 height 95
click at [393, 263] on button "Send Icon/icon-invite-send" at bounding box center [384, 269] width 87 height 27
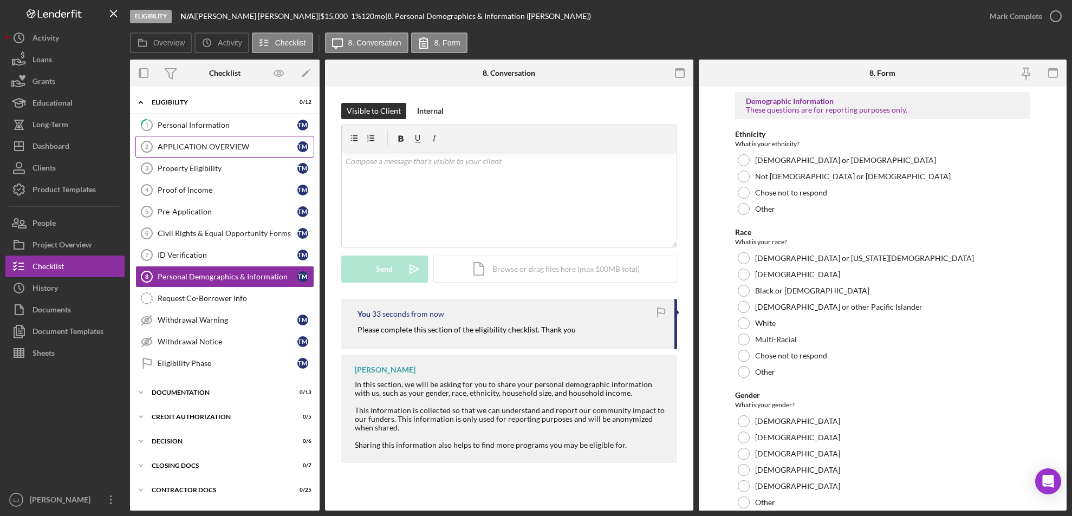
click at [227, 147] on div "APPLICATION OVERVIEW" at bounding box center [228, 146] width 140 height 9
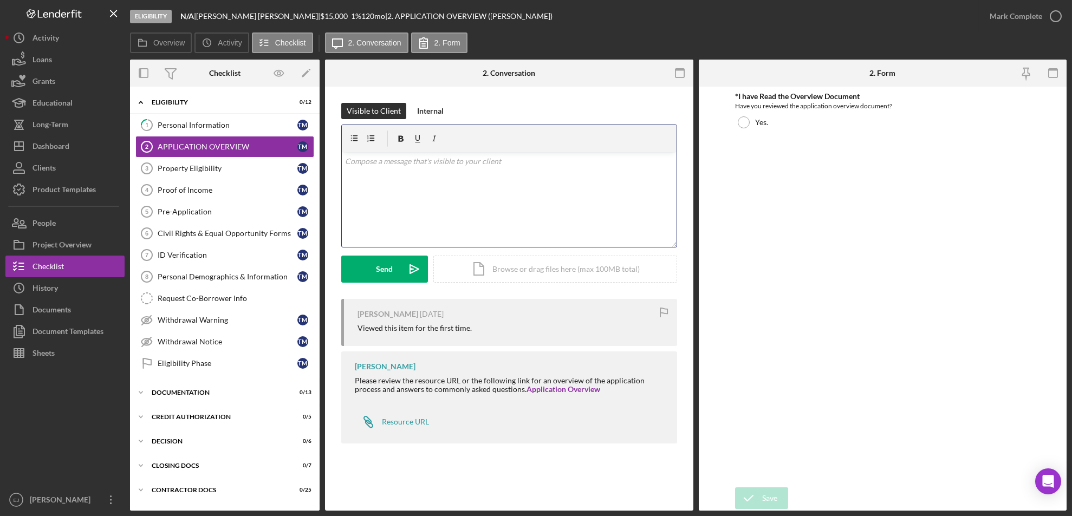
click at [408, 186] on div "v Color teal Color pink Remove color Add row above Add row below Add column bef…" at bounding box center [509, 199] width 335 height 95
click at [365, 261] on button "Send Icon/icon-invite-send" at bounding box center [384, 269] width 87 height 27
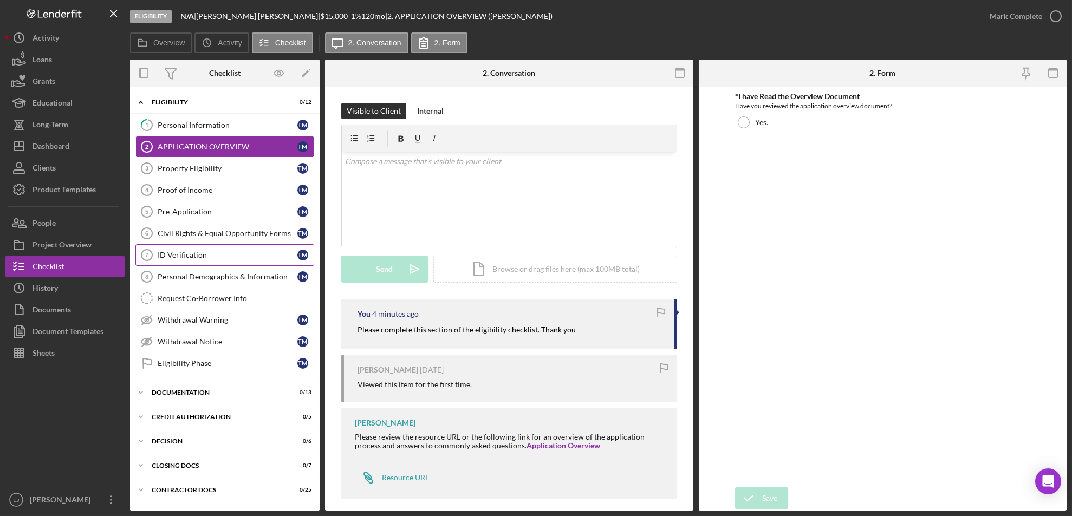
click at [204, 256] on div "ID Verification" at bounding box center [228, 255] width 140 height 9
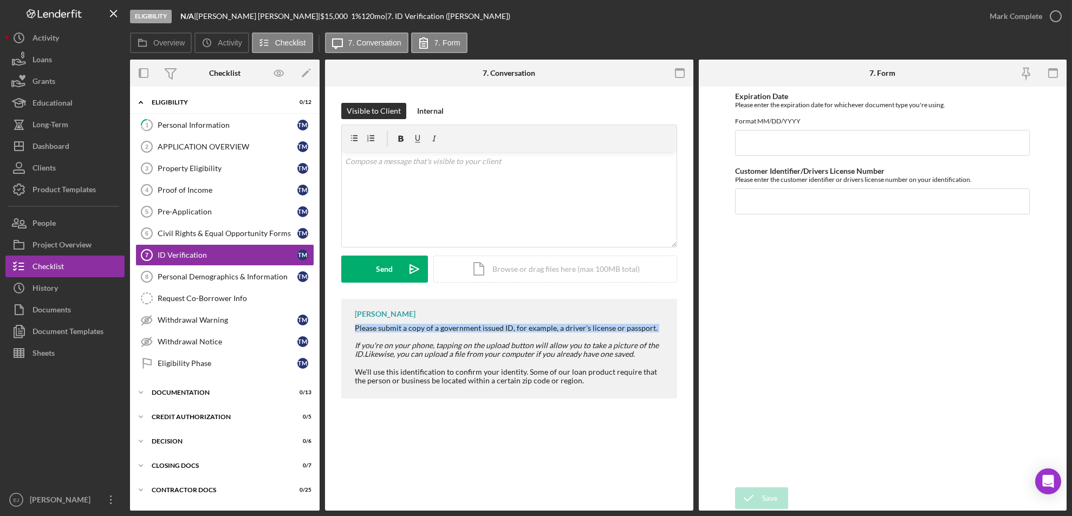
drag, startPoint x: 348, startPoint y: 324, endPoint x: 675, endPoint y: 337, distance: 327.4
click at [675, 337] on div "Erica Jenkins Please submit a copy of a government issued ID, for example, a dr…" at bounding box center [509, 349] width 336 height 100
copy div "Please submit a copy of a government issued ID, for example, a driver's license…"
click at [499, 180] on div "v Color teal Color pink Remove color Add row above Add row below Add column bef…" at bounding box center [509, 199] width 335 height 95
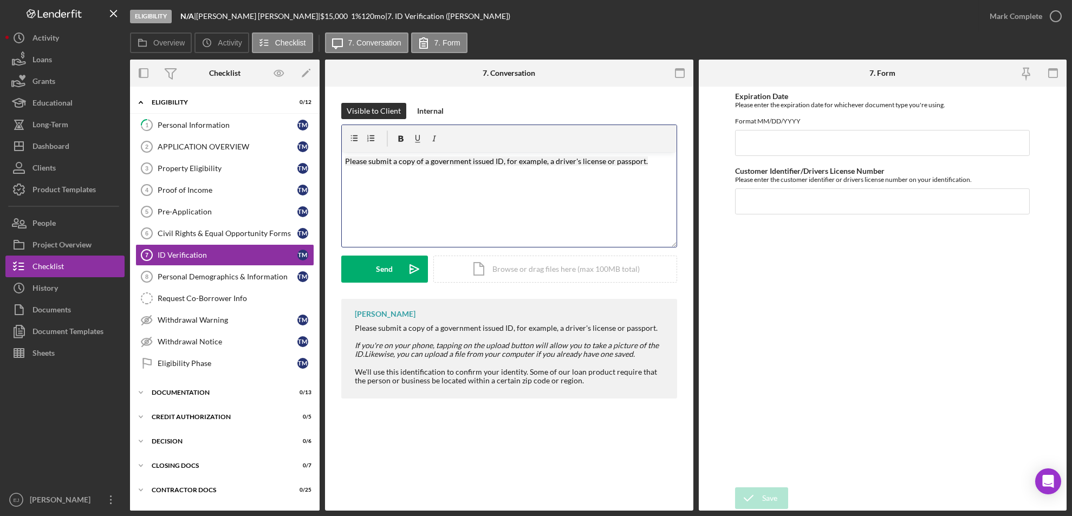
click at [391, 159] on mark "Please submit a copy of a government issued ID, for example, a driver's license…" at bounding box center [496, 161] width 303 height 9
click at [655, 164] on p "Please upload a copy of a government issued ID, for example, a driver's license…" at bounding box center [509, 167] width 328 height 24
click at [387, 285] on div "Visible to Client Internal v Color teal Color pink Remove color Add row above A…" at bounding box center [509, 201] width 336 height 196
click at [378, 266] on div "Send" at bounding box center [384, 269] width 17 height 27
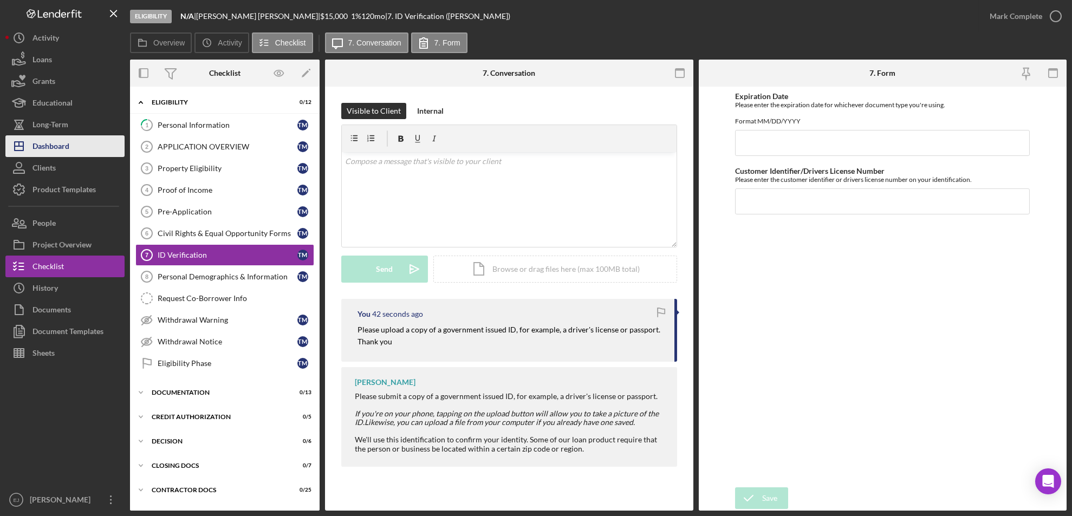
click at [76, 139] on button "Icon/Dashboard Dashboard" at bounding box center [64, 146] width 119 height 22
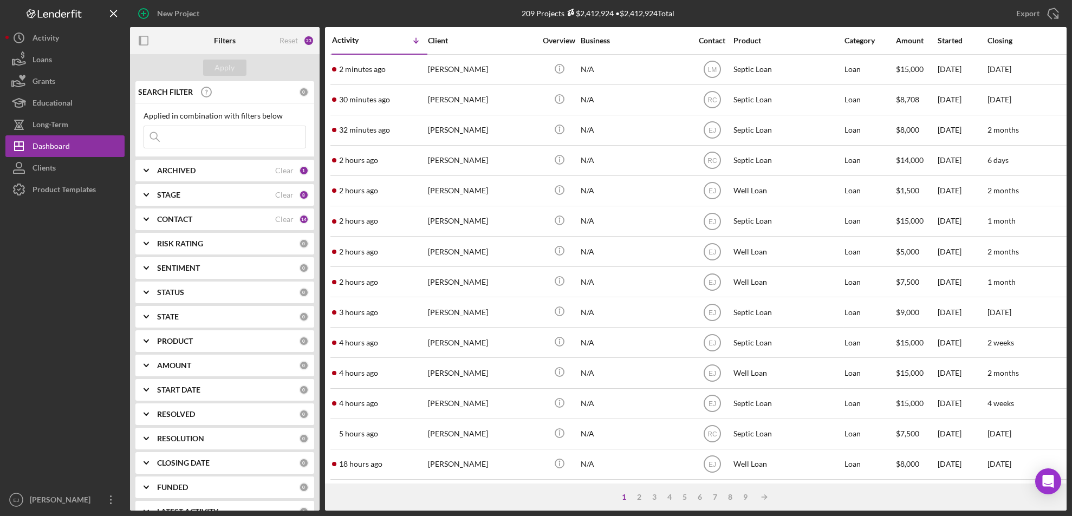
scroll to position [359, 0]
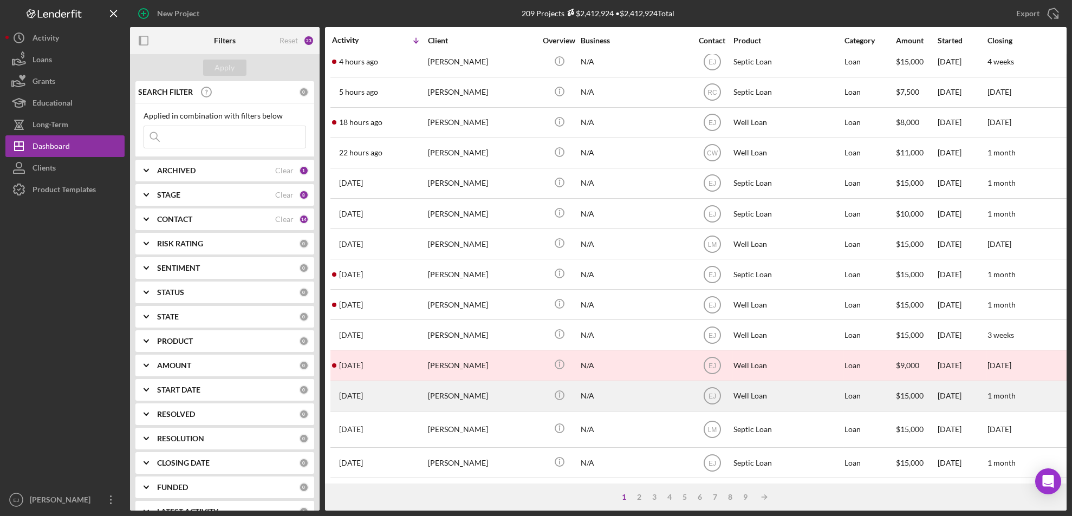
click at [456, 394] on div "Jonae Jones" at bounding box center [482, 396] width 108 height 29
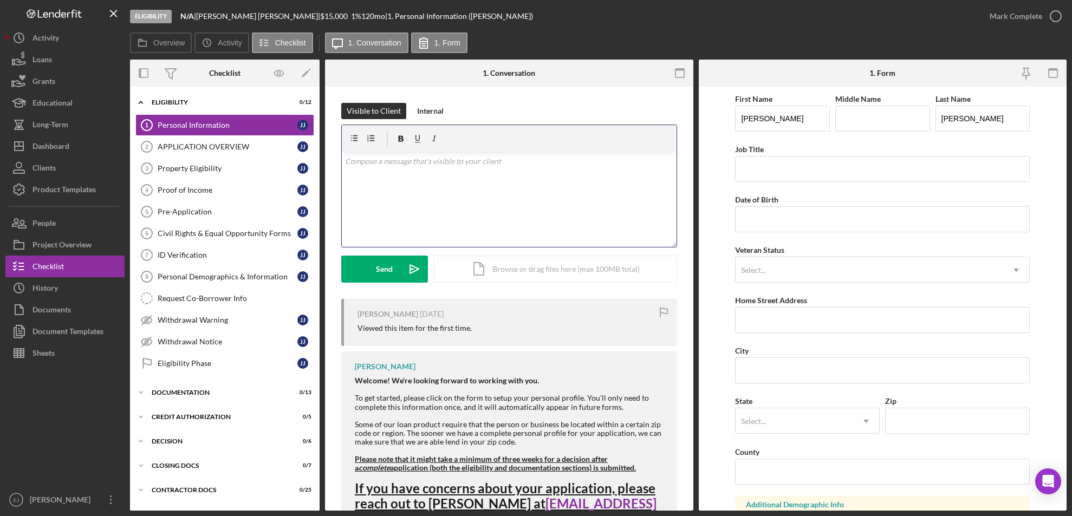
click at [386, 164] on p at bounding box center [509, 161] width 328 height 12
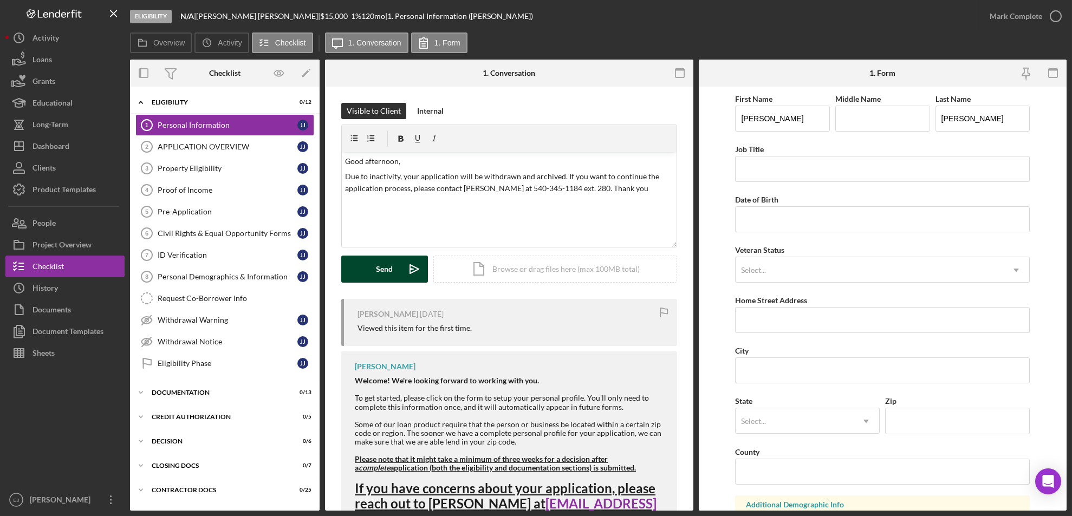
click at [348, 269] on button "Send Icon/icon-invite-send" at bounding box center [384, 269] width 87 height 27
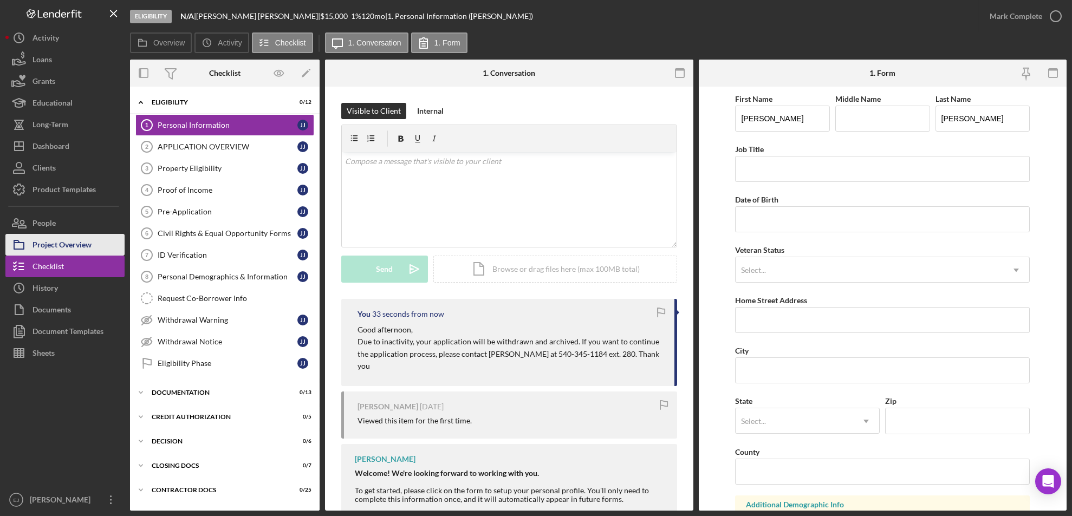
click at [74, 246] on div "Project Overview" at bounding box center [61, 246] width 59 height 24
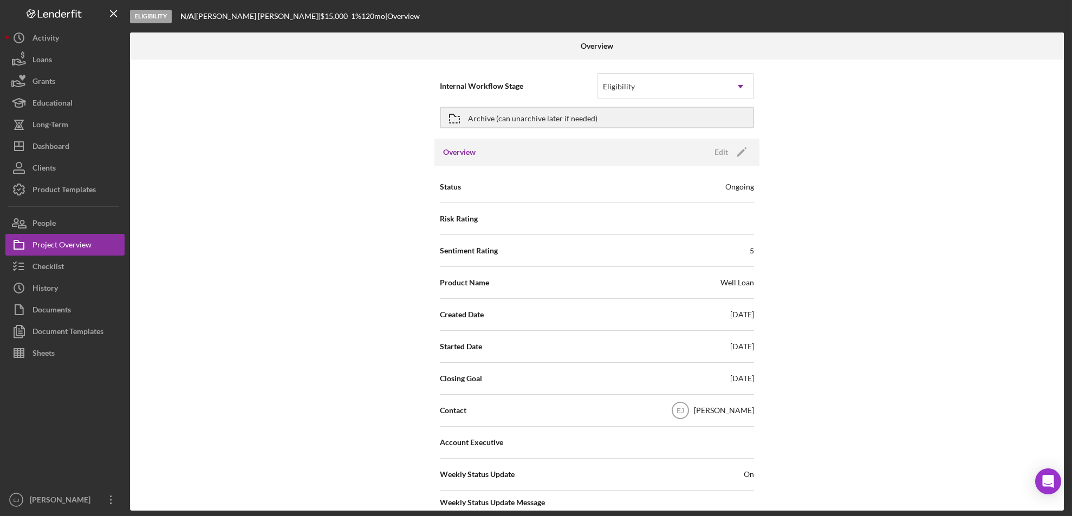
click at [1060, 438] on div "Internal Workflow Stage Eligibility Icon/Dropdown Arrow Archive (can unarchive …" at bounding box center [597, 285] width 934 height 451
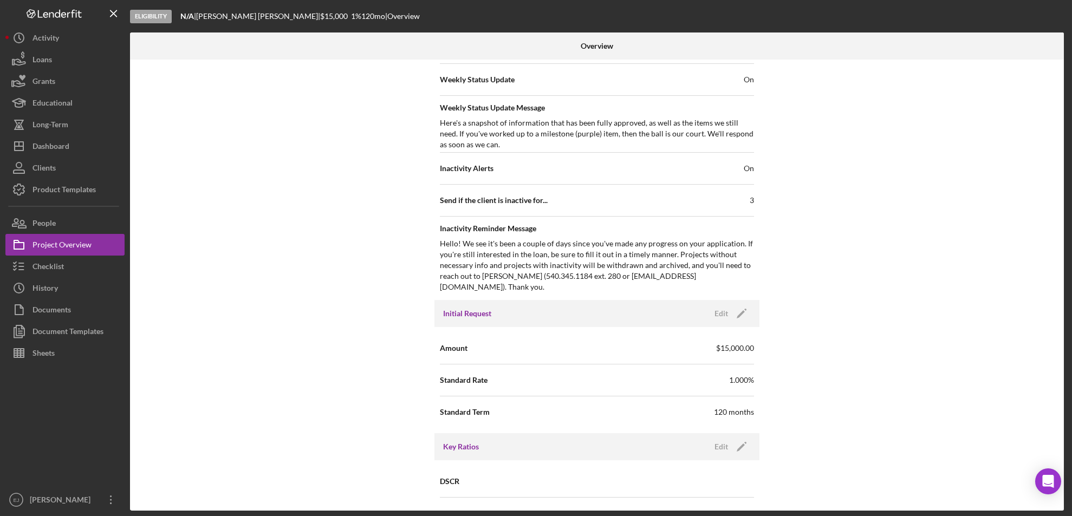
scroll to position [1159, 0]
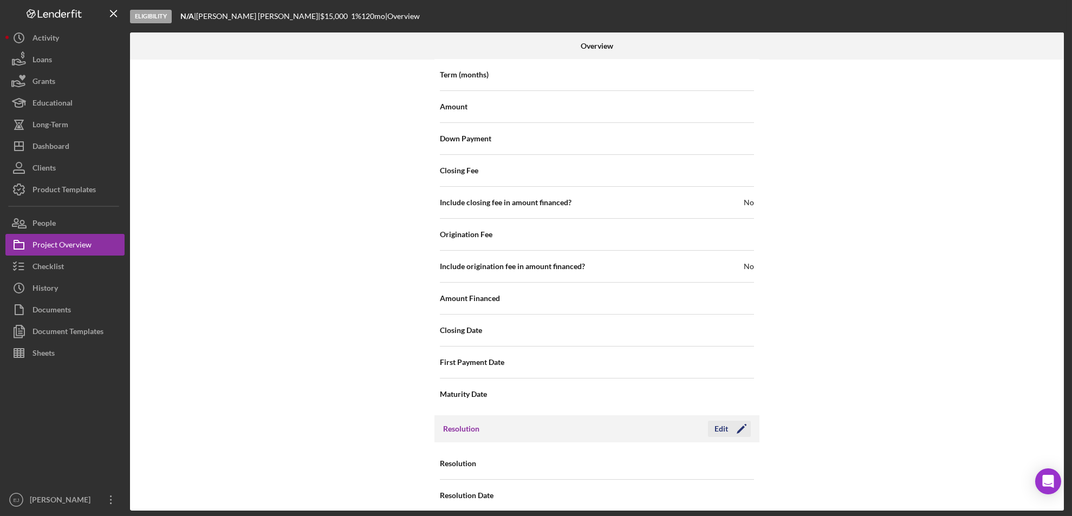
click at [719, 421] on div "Edit" at bounding box center [721, 429] width 14 height 16
click at [733, 451] on icon "Icon/Dropdown Arrow" at bounding box center [740, 464] width 26 height 26
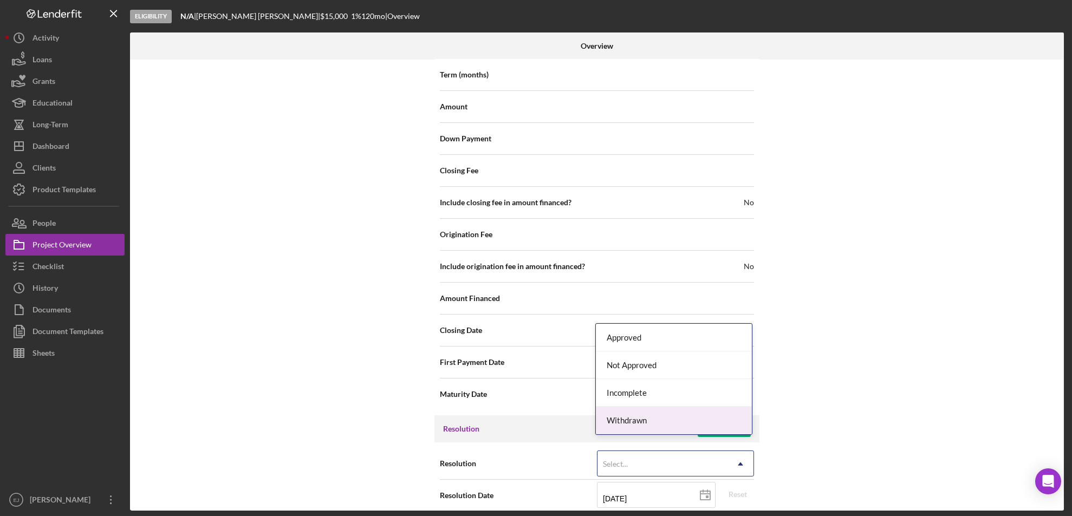
click at [717, 416] on div "Withdrawn" at bounding box center [674, 421] width 156 height 28
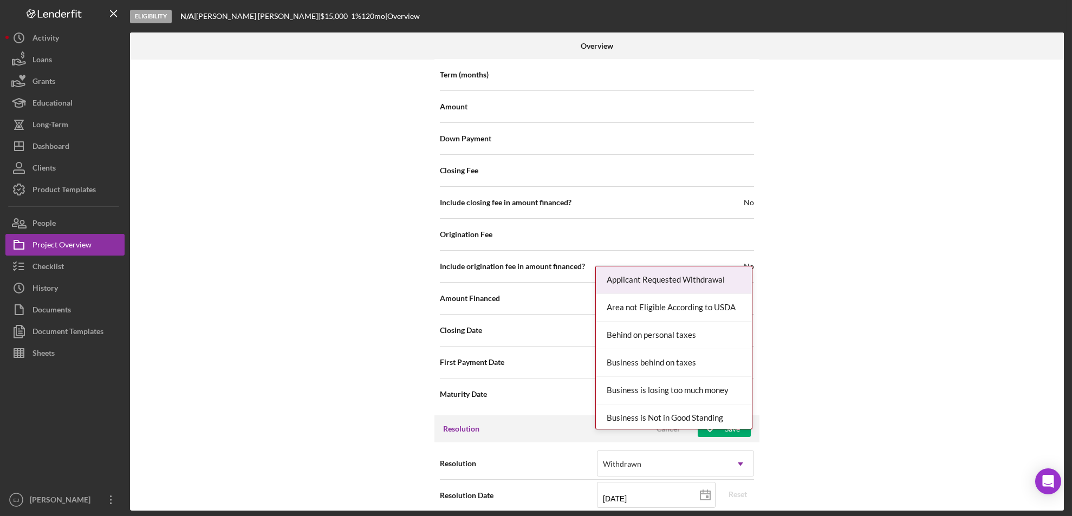
scroll to position [1227, 0]
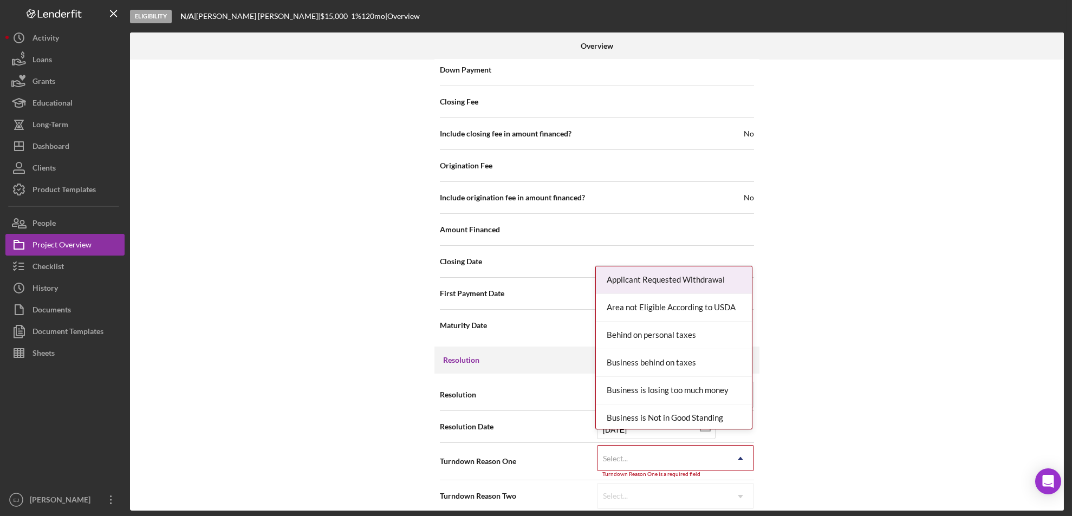
click at [746, 504] on div "Resolution Withdrawn Icon/Dropdown Arrow Resolution Date [DATE] [DATE] Reset Tu…" at bounding box center [596, 446] width 325 height 144
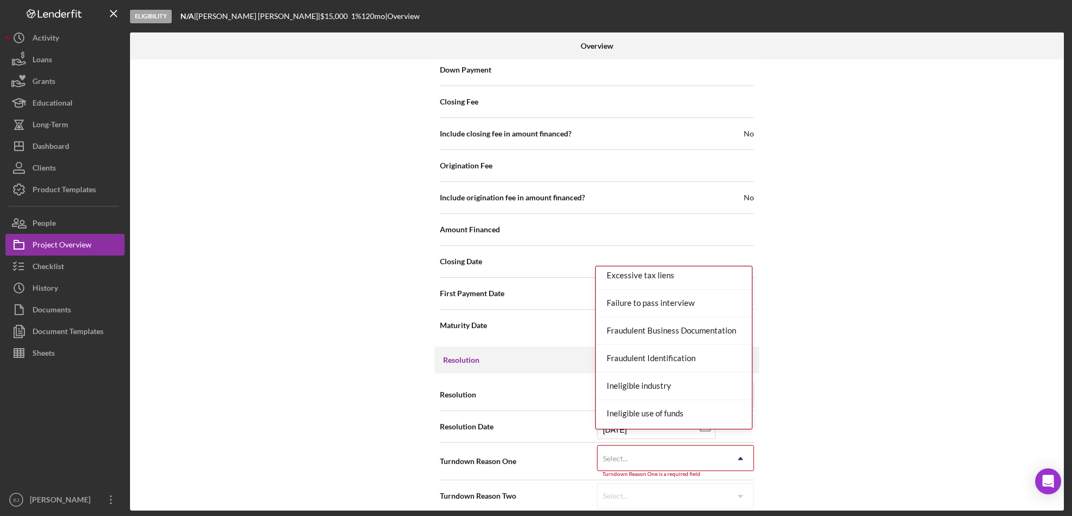
scroll to position [426, 0]
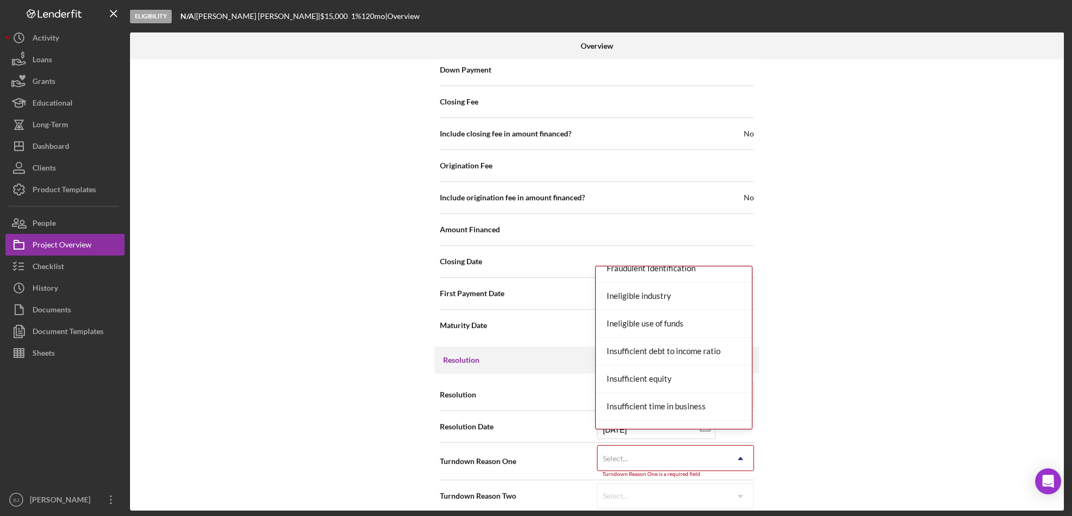
click at [752, 408] on div "Resolution Withdrawn Icon/Dropdown Arrow Resolution Date [DATE] [DATE] Reset Tu…" at bounding box center [596, 446] width 325 height 144
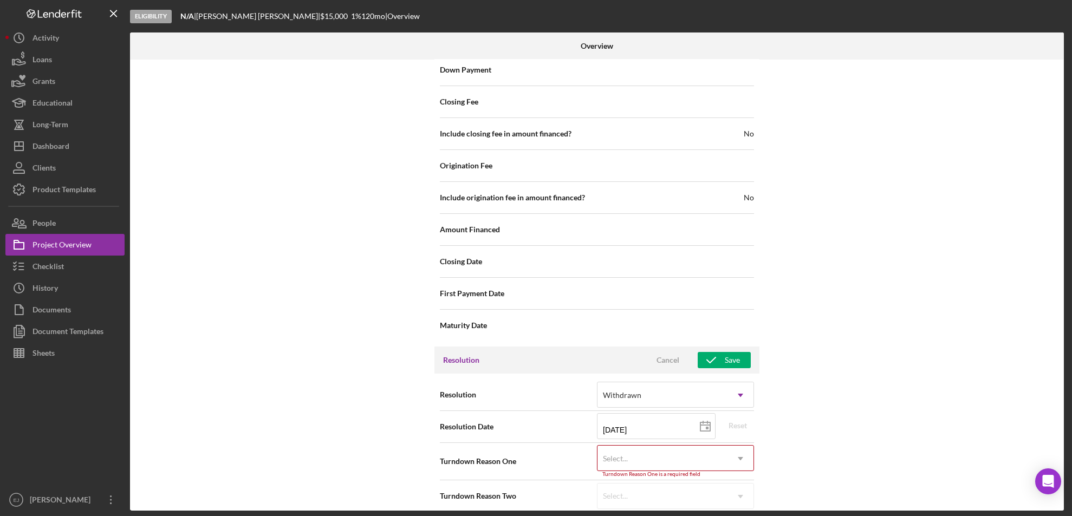
click at [741, 446] on icon "Icon/Dropdown Arrow" at bounding box center [740, 459] width 26 height 26
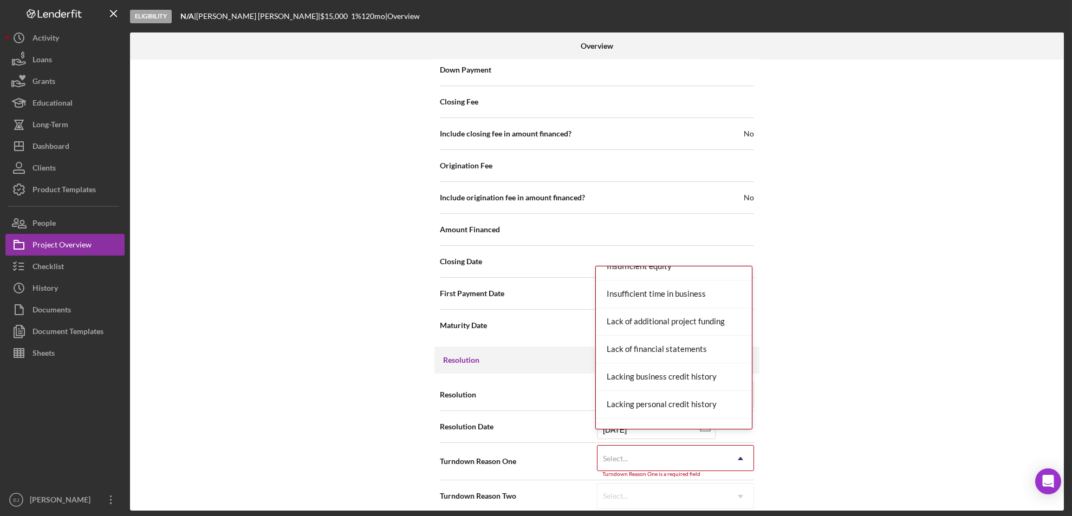
scroll to position [596, 0]
click at [727, 424] on div "Missing Documentation or Information" at bounding box center [674, 431] width 156 height 28
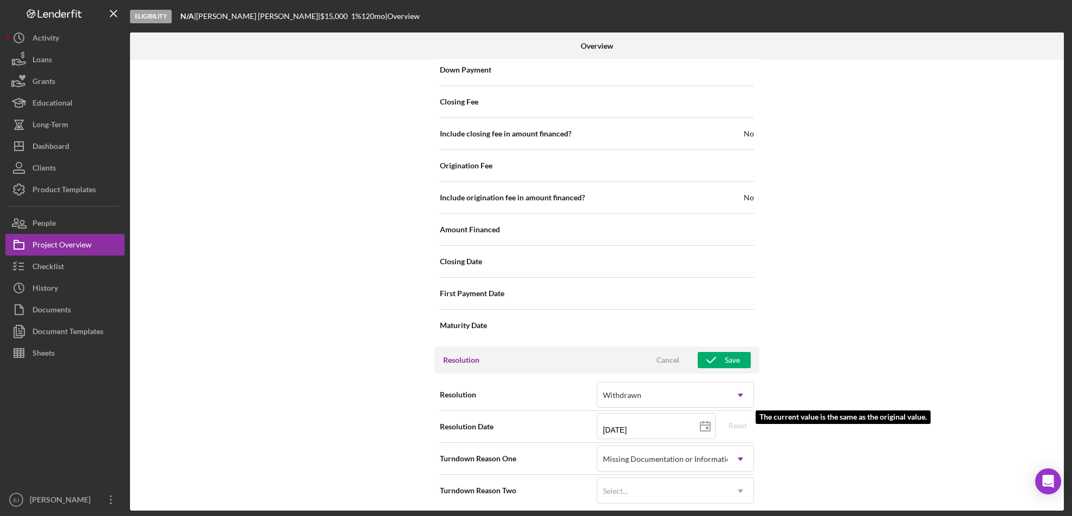
scroll to position [1222, 0]
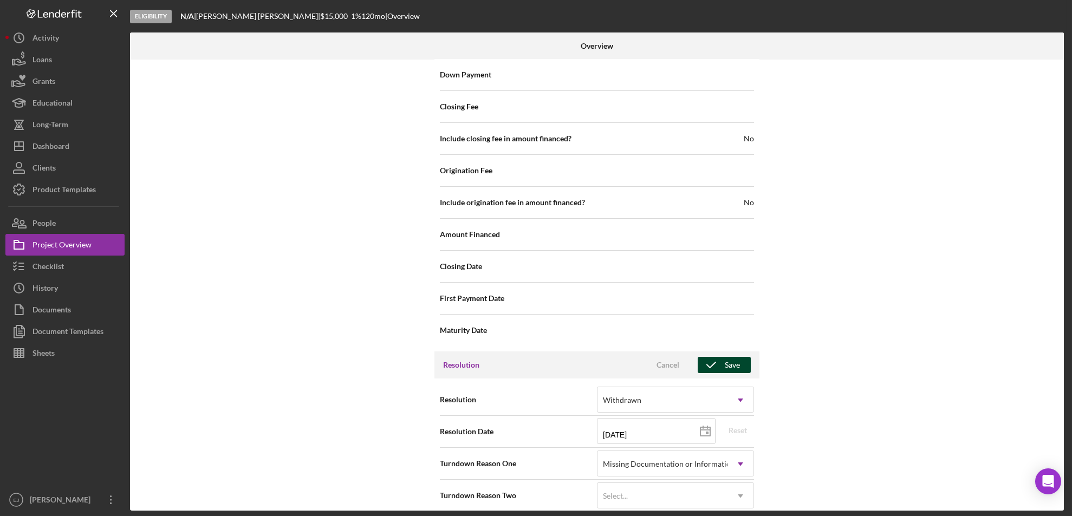
click at [725, 357] on div "Save" at bounding box center [732, 365] width 15 height 16
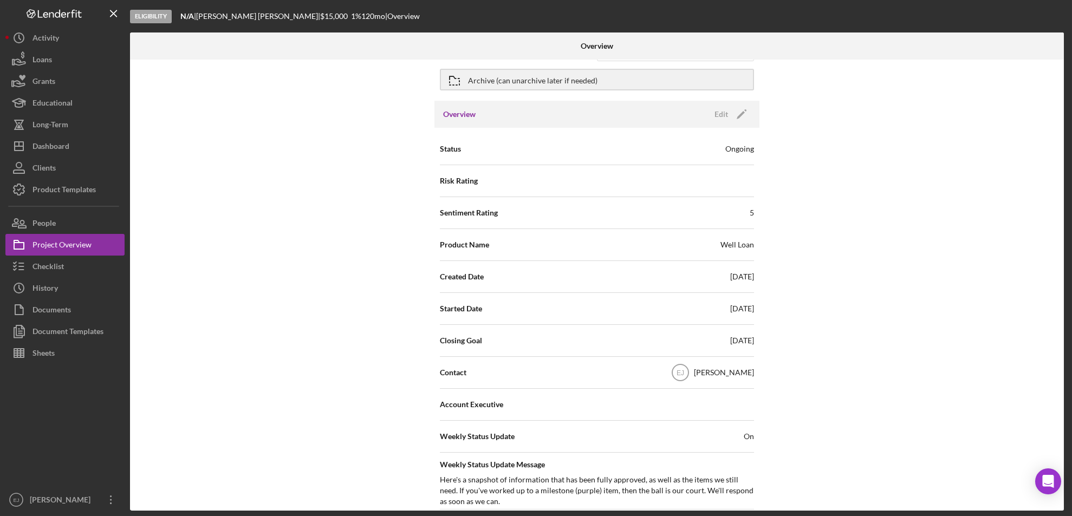
scroll to position [0, 0]
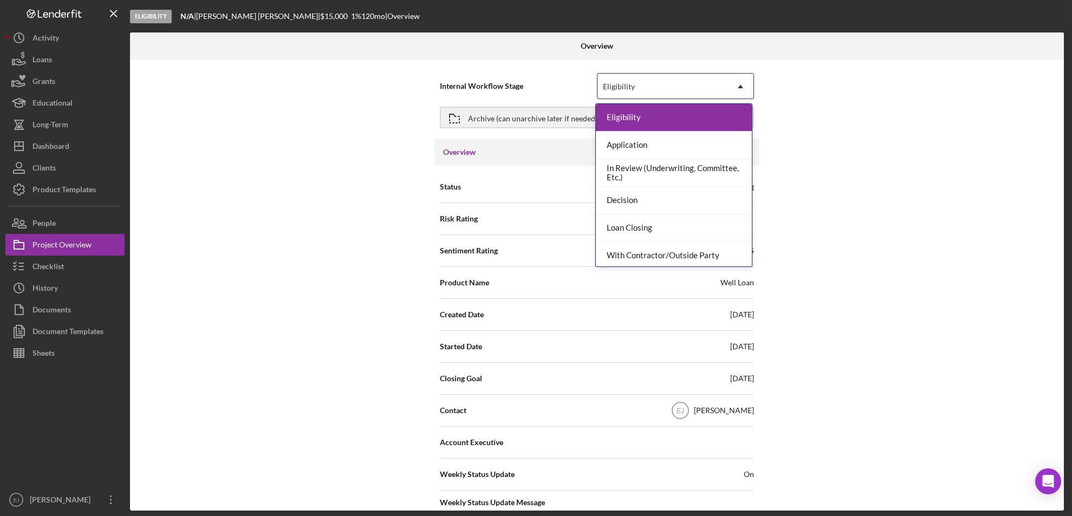
click at [739, 86] on icon "Icon/Dropdown Arrow" at bounding box center [740, 87] width 26 height 26
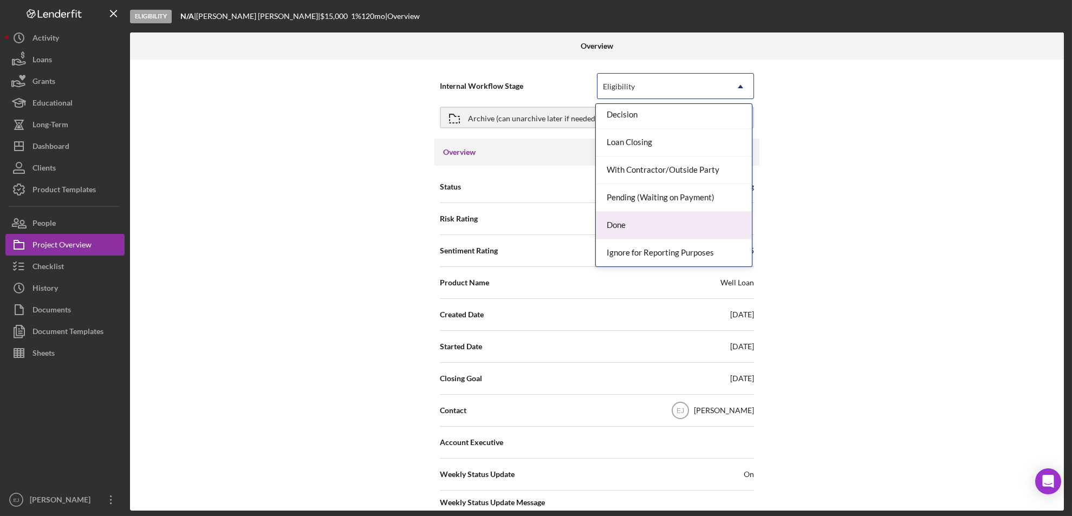
click at [715, 224] on div "Done" at bounding box center [674, 226] width 156 height 28
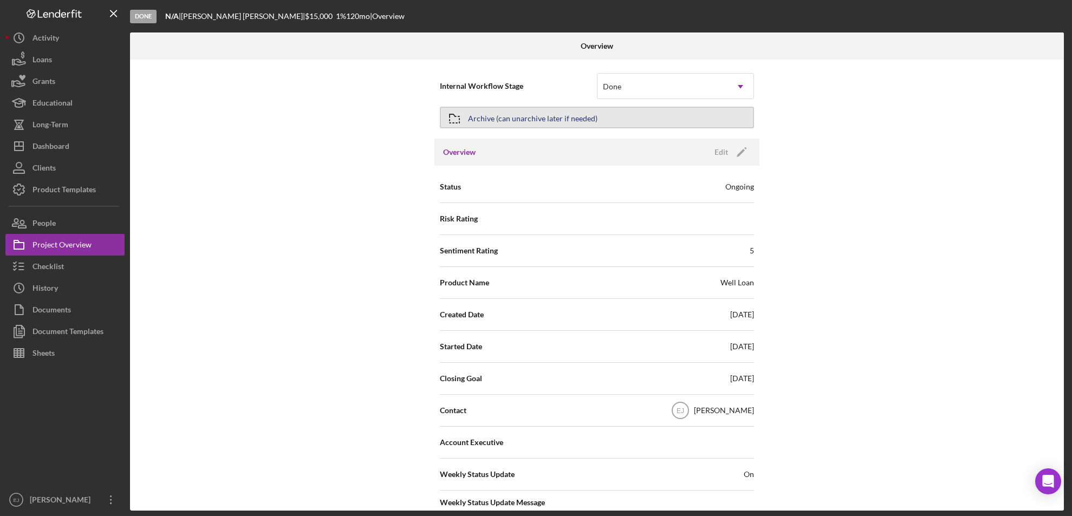
click at [573, 114] on div "Archive (can unarchive later if needed)" at bounding box center [532, 117] width 129 height 19
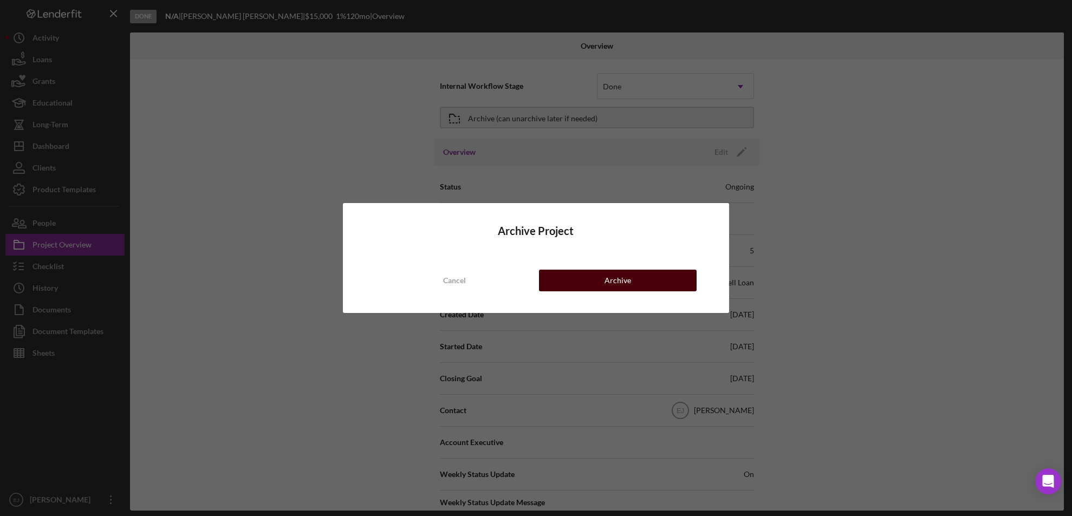
click at [681, 285] on button "Archive" at bounding box center [618, 281] width 158 height 22
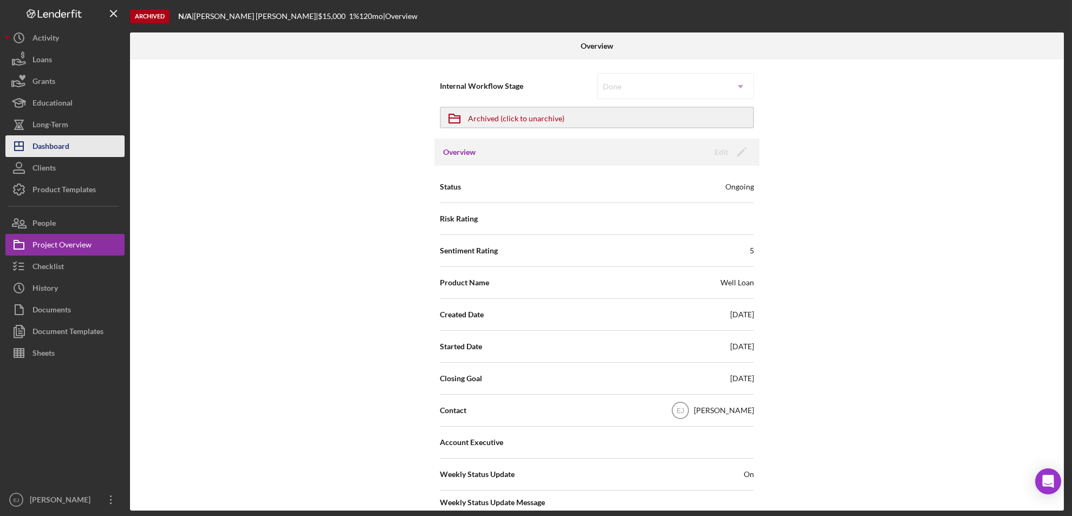
click at [100, 152] on button "Icon/Dashboard Dashboard" at bounding box center [64, 146] width 119 height 22
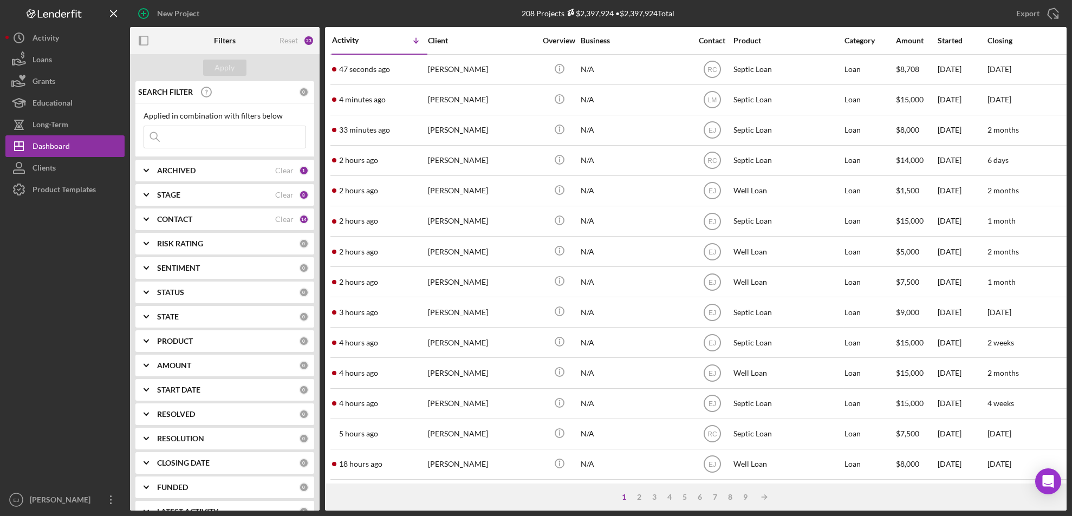
scroll to position [359, 0]
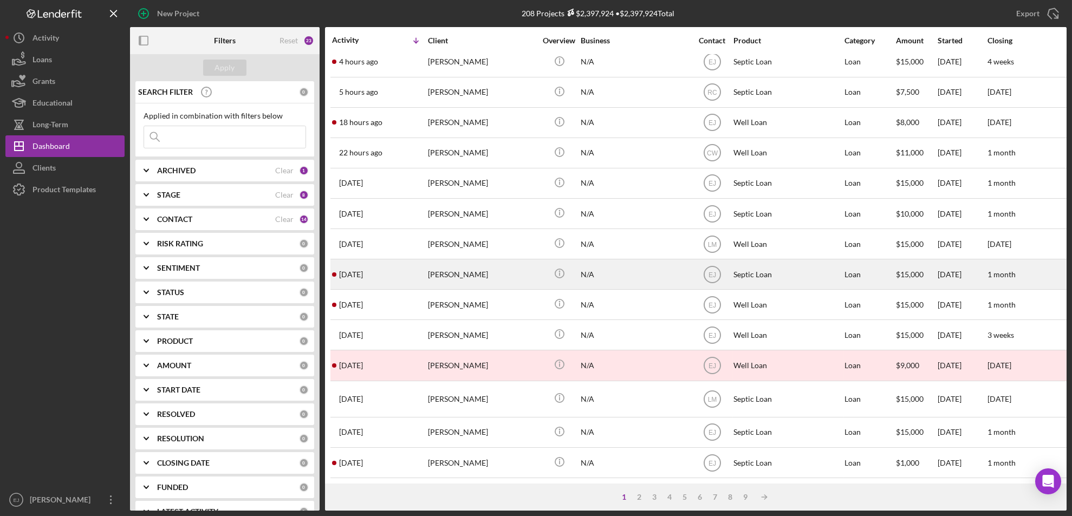
click at [460, 272] on div "Robert Dennehey" at bounding box center [482, 274] width 108 height 29
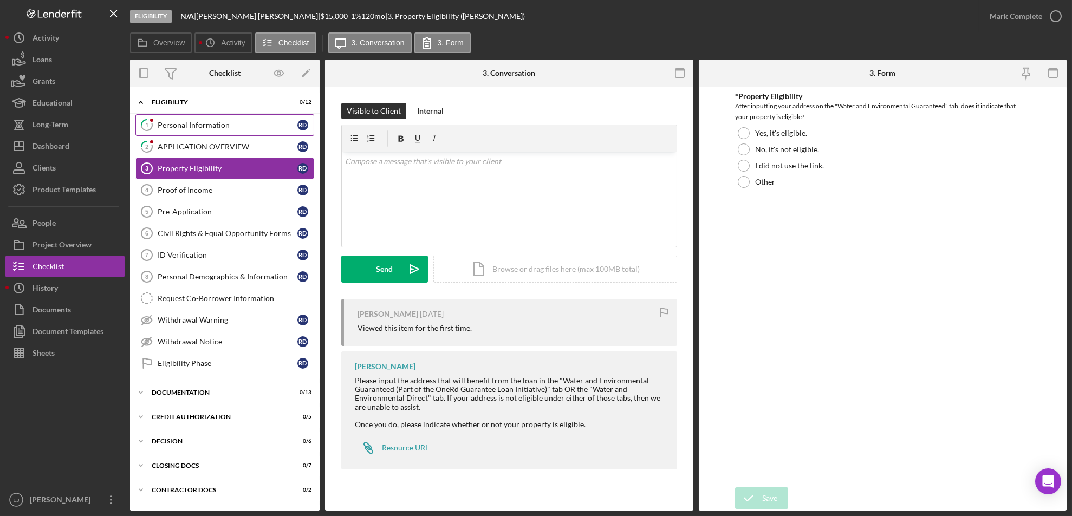
click at [218, 131] on link "1 Personal Information R D" at bounding box center [224, 125] width 179 height 22
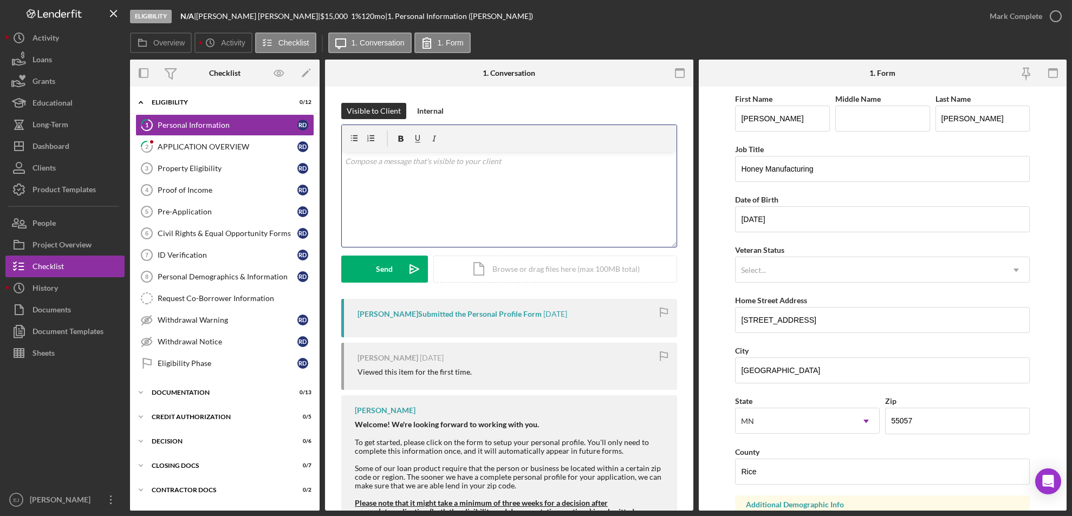
click at [499, 175] on div "v Color teal Color pink Remove color Add row above Add row below Add column bef…" at bounding box center [509, 199] width 335 height 95
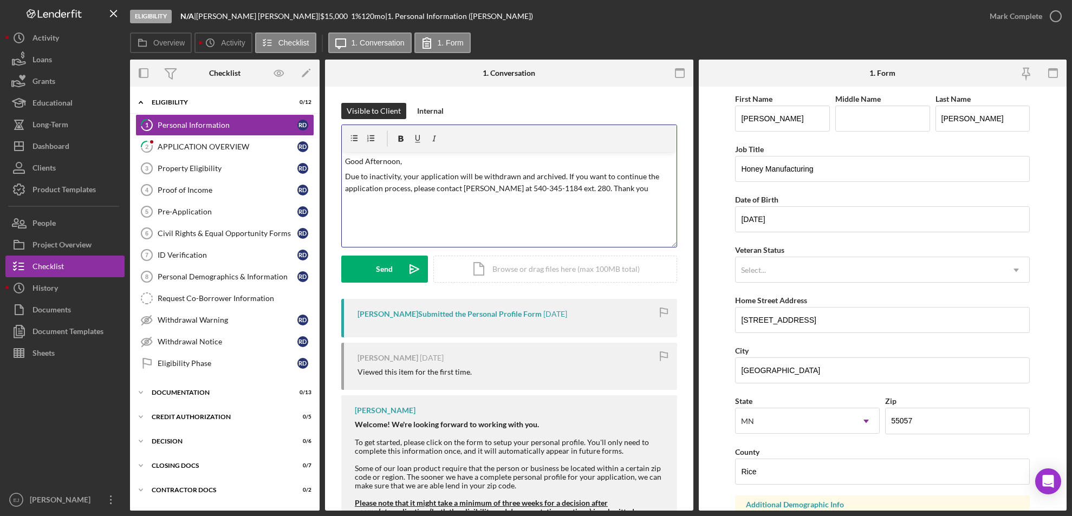
click at [400, 177] on p "Due to inactivity, your application will be withdrawn and archived. If you want…" at bounding box center [509, 183] width 328 height 24
click at [374, 190] on p "Due to your property not being in our service area your application will be wit…" at bounding box center [509, 189] width 328 height 36
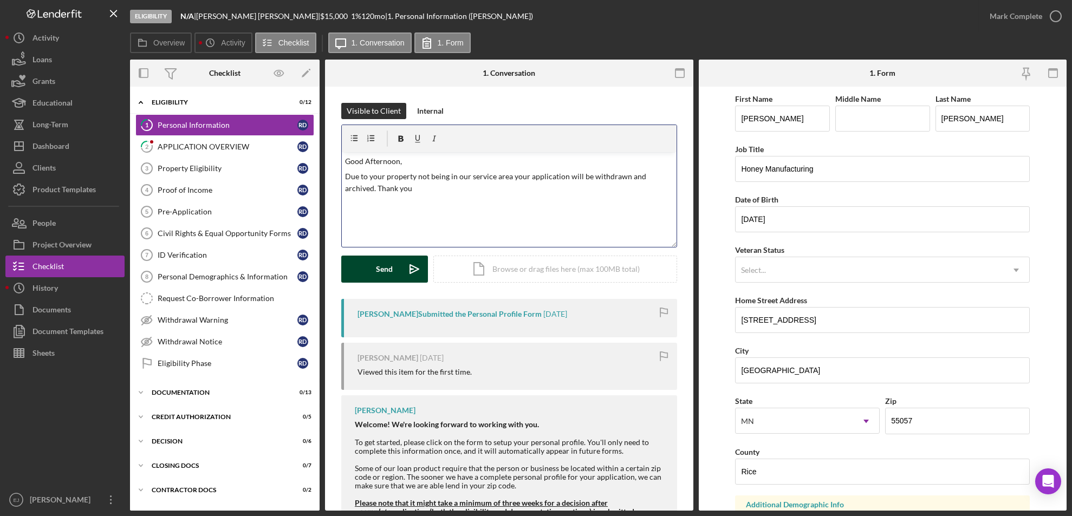
click at [379, 258] on div "Send" at bounding box center [384, 269] width 17 height 27
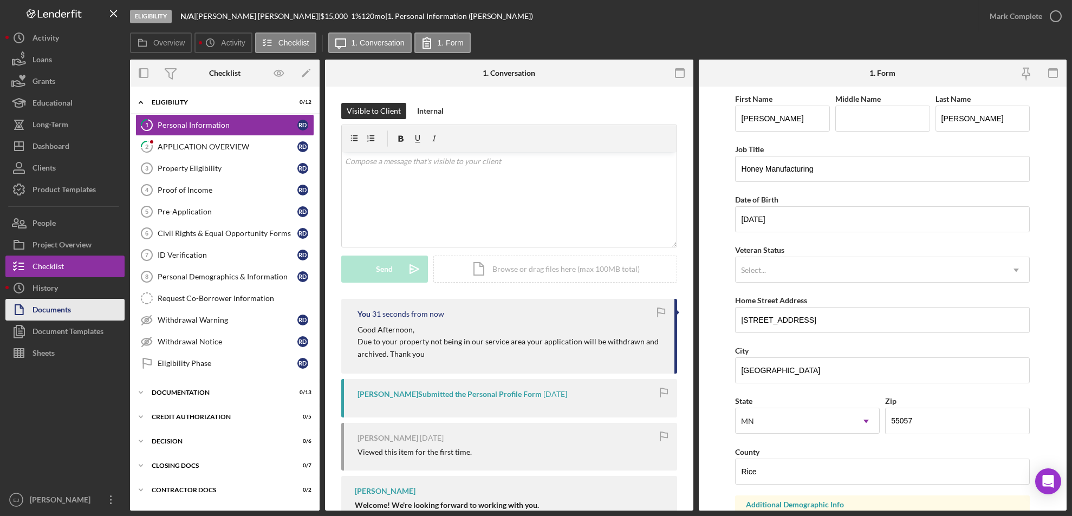
click at [77, 304] on button "Documents" at bounding box center [64, 310] width 119 height 22
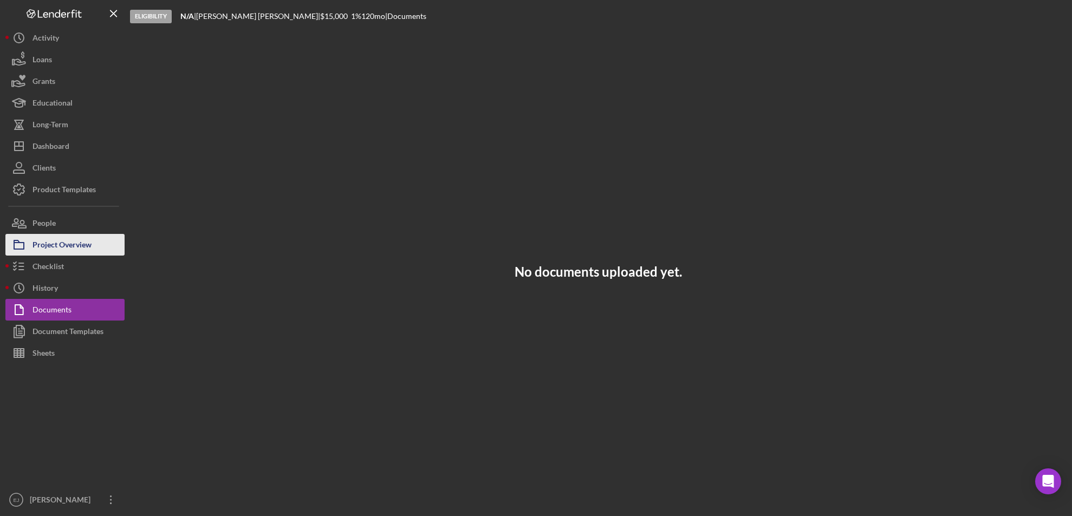
click at [90, 252] on div "Project Overview" at bounding box center [61, 246] width 59 height 24
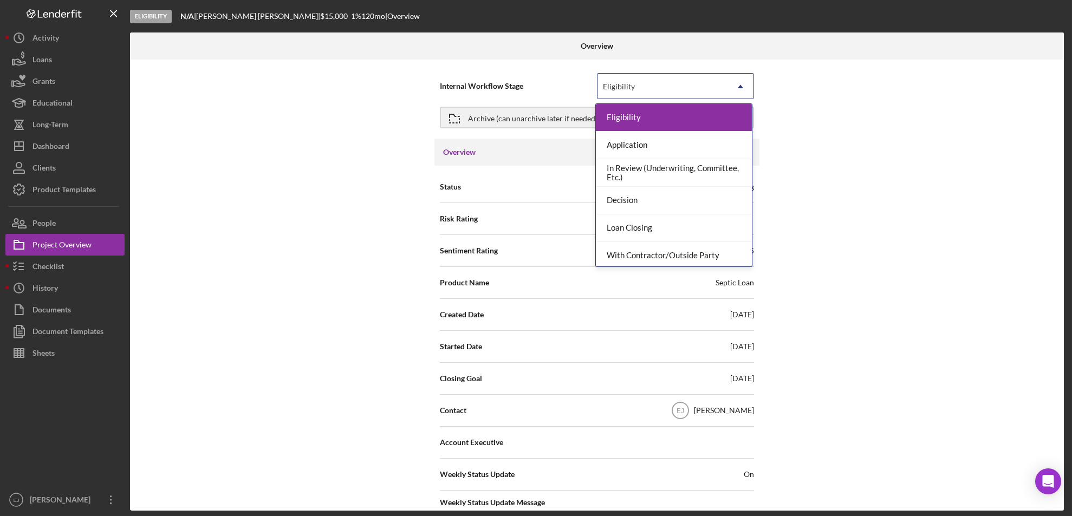
click at [736, 86] on icon "Icon/Dropdown Arrow" at bounding box center [740, 87] width 26 height 26
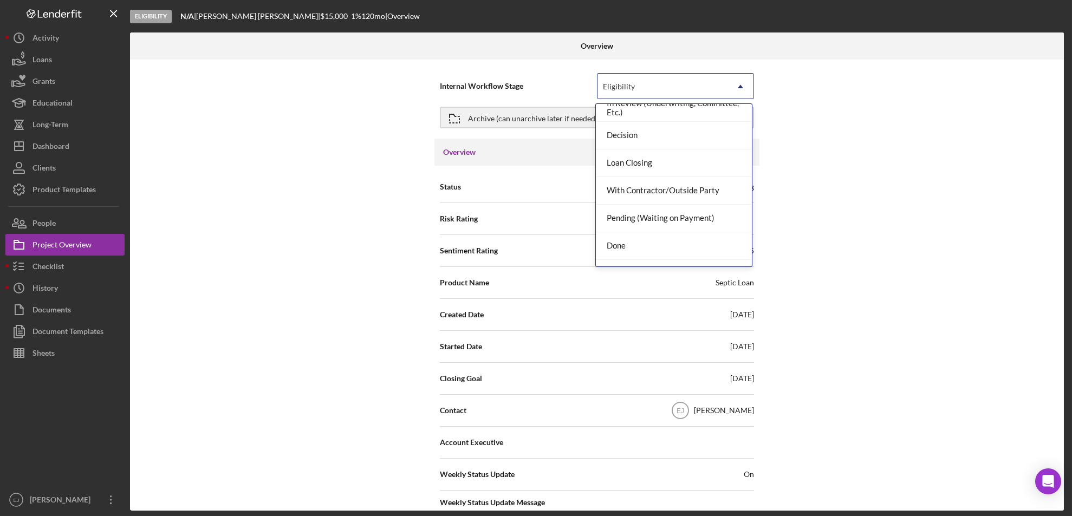
scroll to position [86, 0]
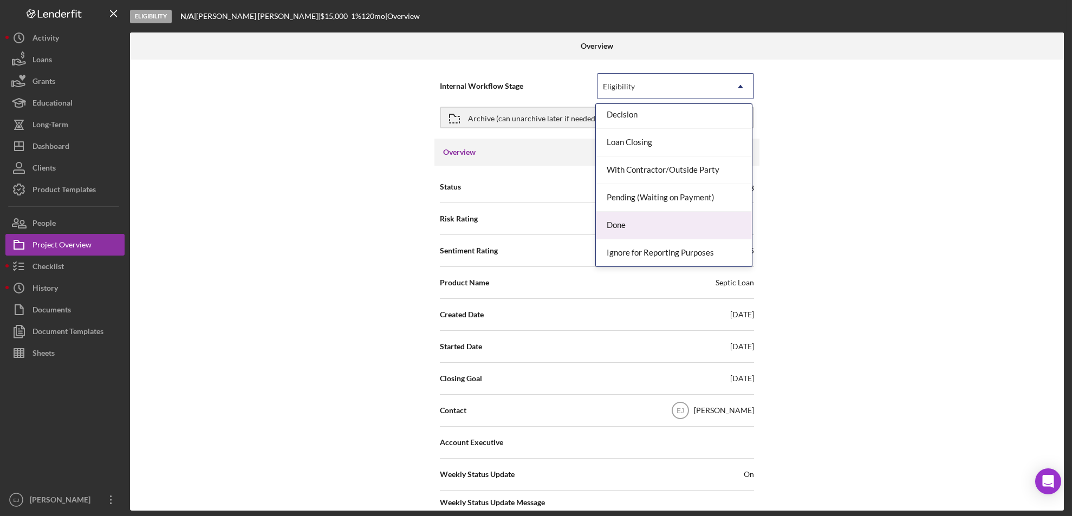
click at [733, 227] on div "Done" at bounding box center [674, 226] width 156 height 28
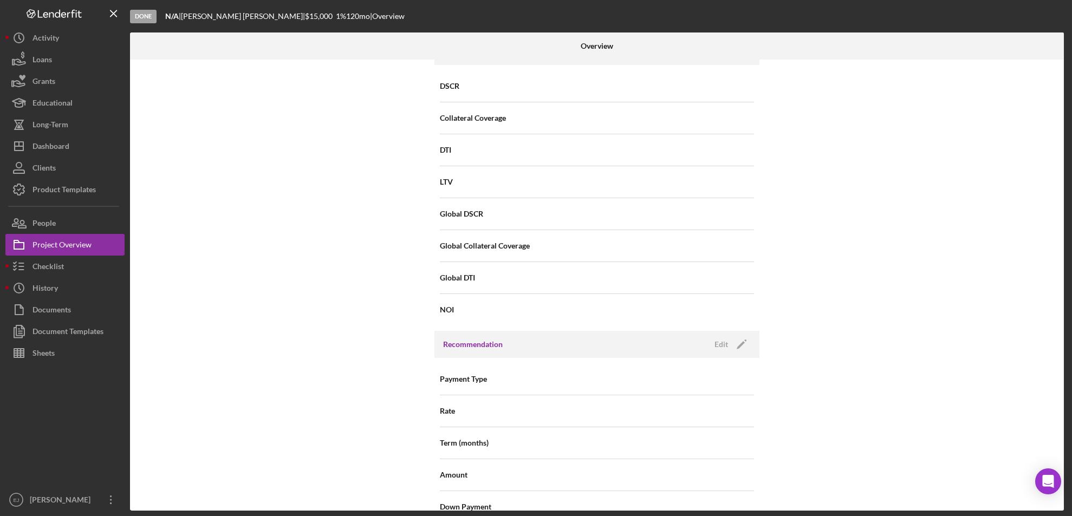
scroll to position [1159, 0]
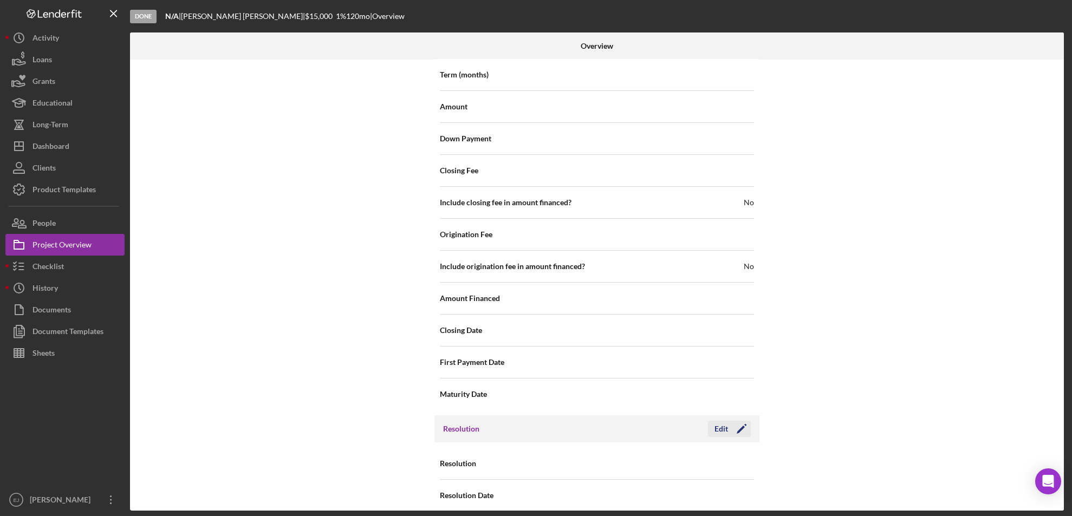
click at [724, 421] on div "Edit" at bounding box center [721, 429] width 14 height 16
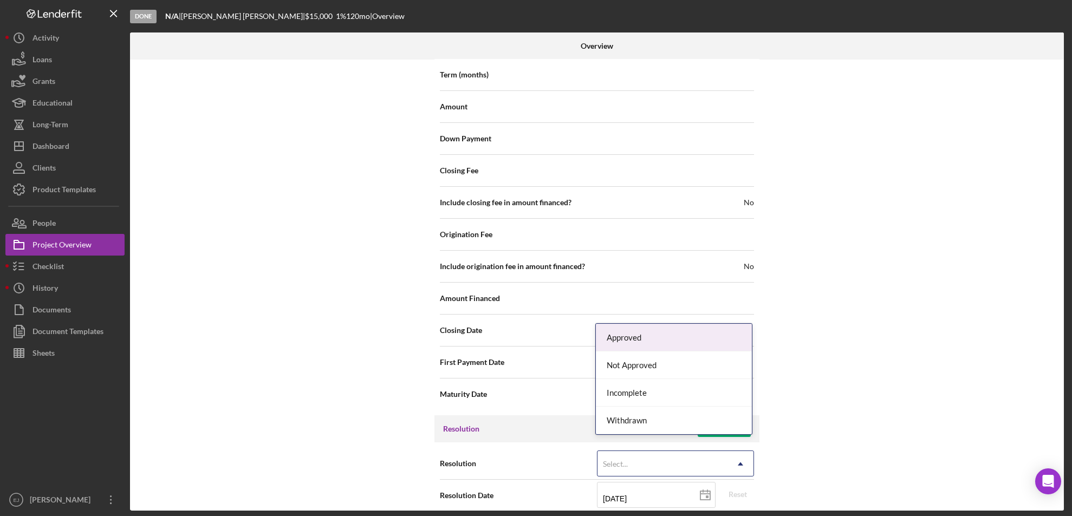
click at [738, 451] on icon "Icon/Dropdown Arrow" at bounding box center [740, 464] width 26 height 26
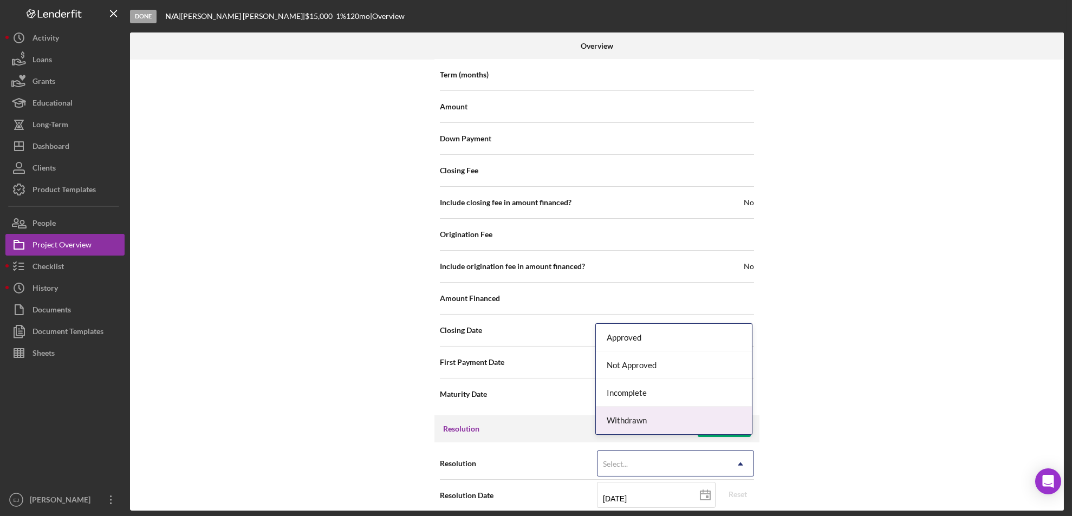
click at [732, 416] on div "Withdrawn" at bounding box center [674, 421] width 156 height 28
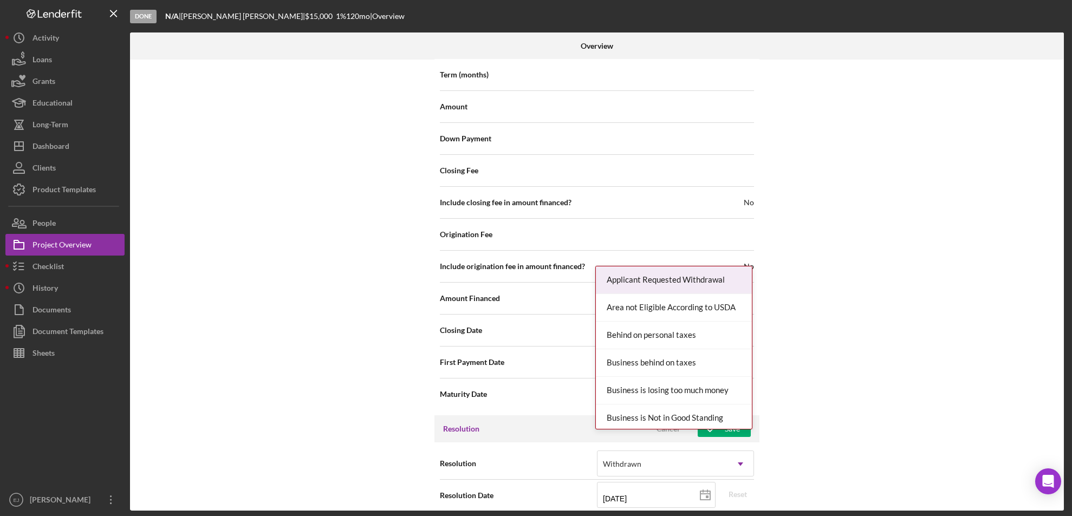
scroll to position [1227, 0]
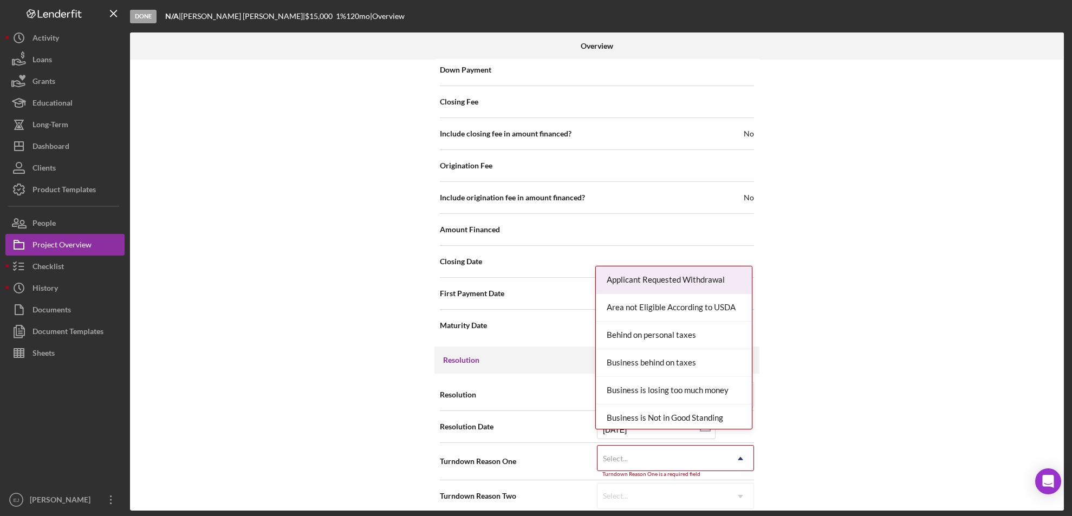
click at [724, 505] on div "Resolution Withdrawn Icon/Dropdown Arrow Resolution Date [DATE] [DATE] Reset Tu…" at bounding box center [596, 446] width 325 height 144
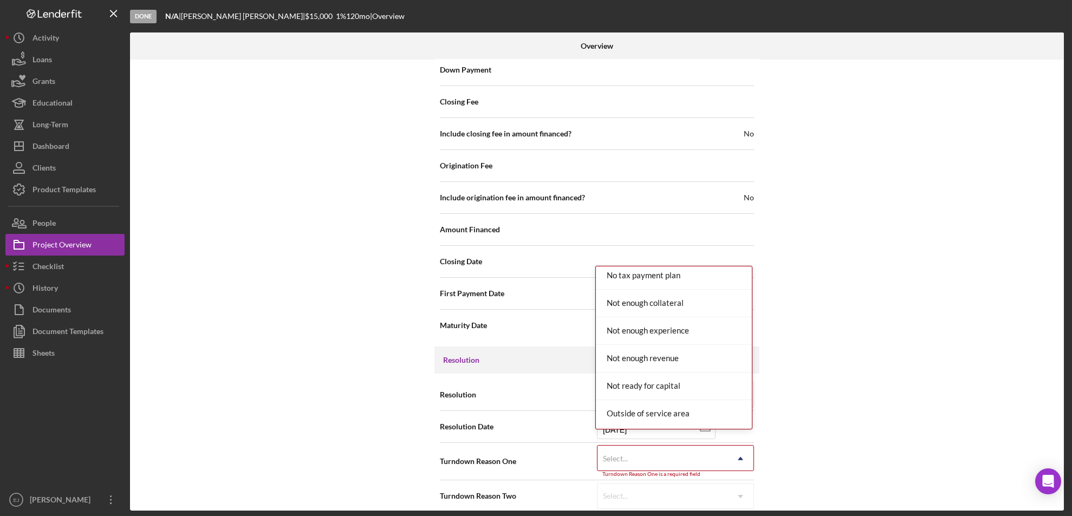
scroll to position [1000, 0]
click at [724, 397] on div "Outside of service area" at bounding box center [674, 385] width 156 height 28
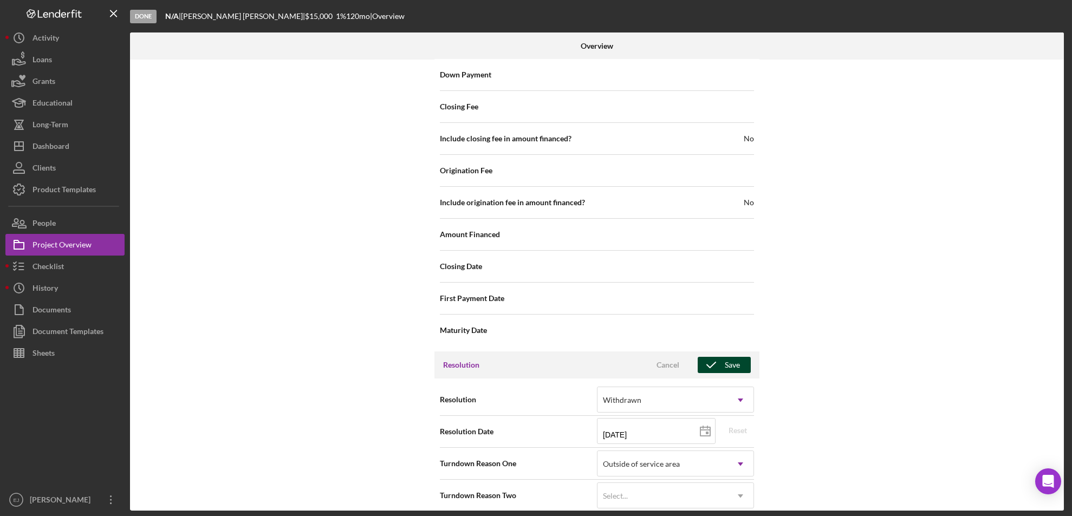
click at [726, 360] on div "Save" at bounding box center [732, 365] width 15 height 16
drag, startPoint x: 1017, startPoint y: 72, endPoint x: 822, endPoint y: 102, distance: 196.7
click at [822, 102] on div "Internal Workflow Stage Done Icon/Dropdown Arrow Archive (can unarchive later i…" at bounding box center [597, 285] width 934 height 451
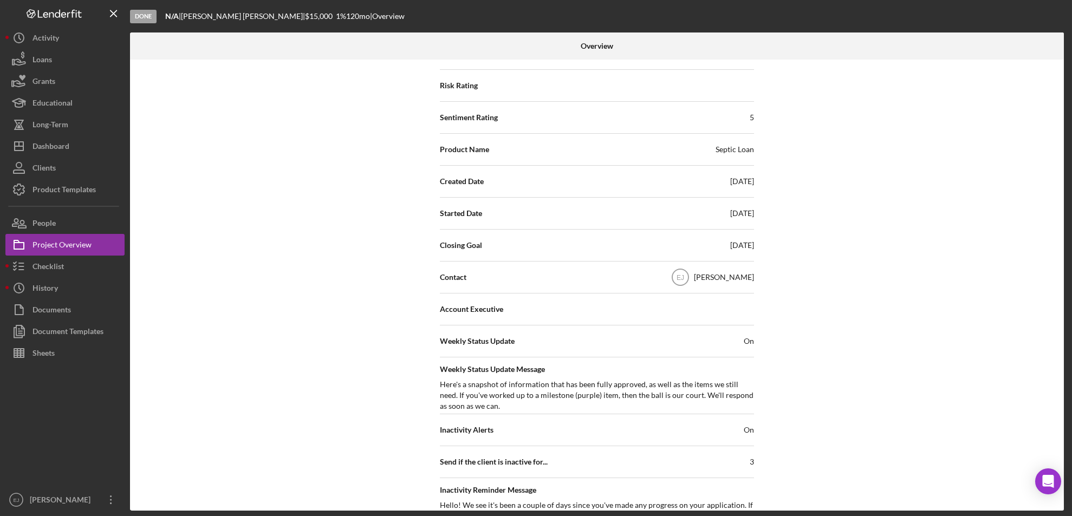
scroll to position [0, 0]
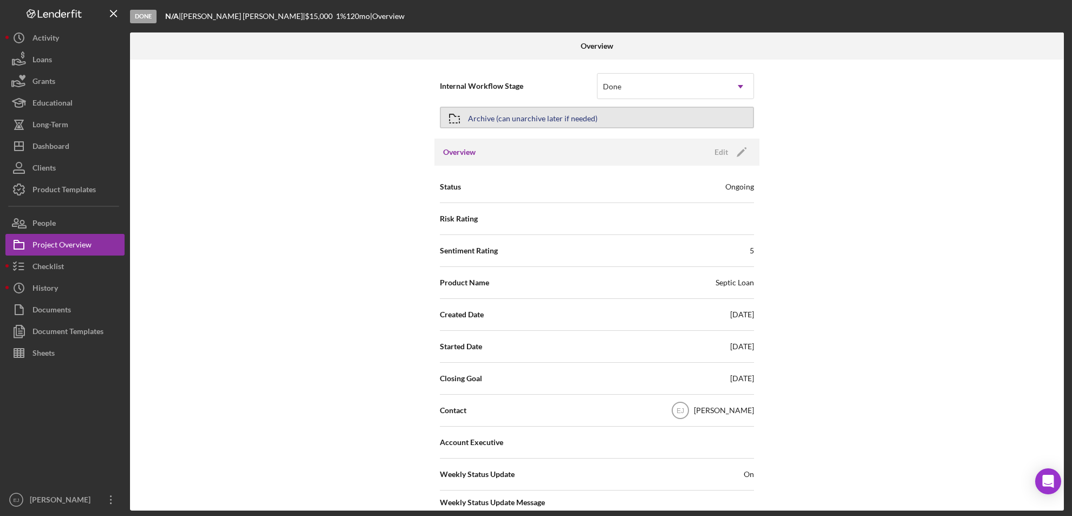
click at [483, 123] on div "Archive (can unarchive later if needed)" at bounding box center [532, 117] width 129 height 19
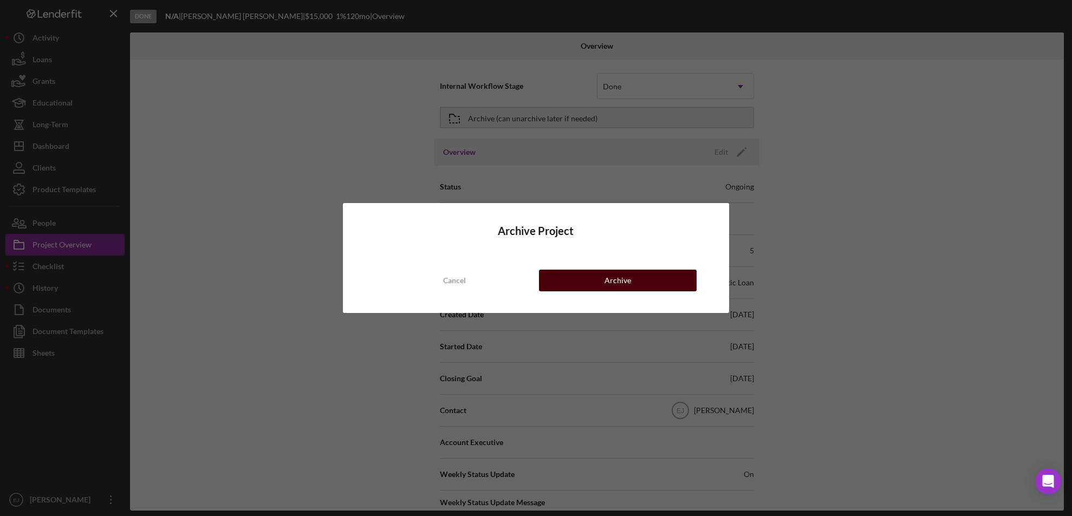
click at [628, 278] on div "Archive" at bounding box center [617, 281] width 27 height 22
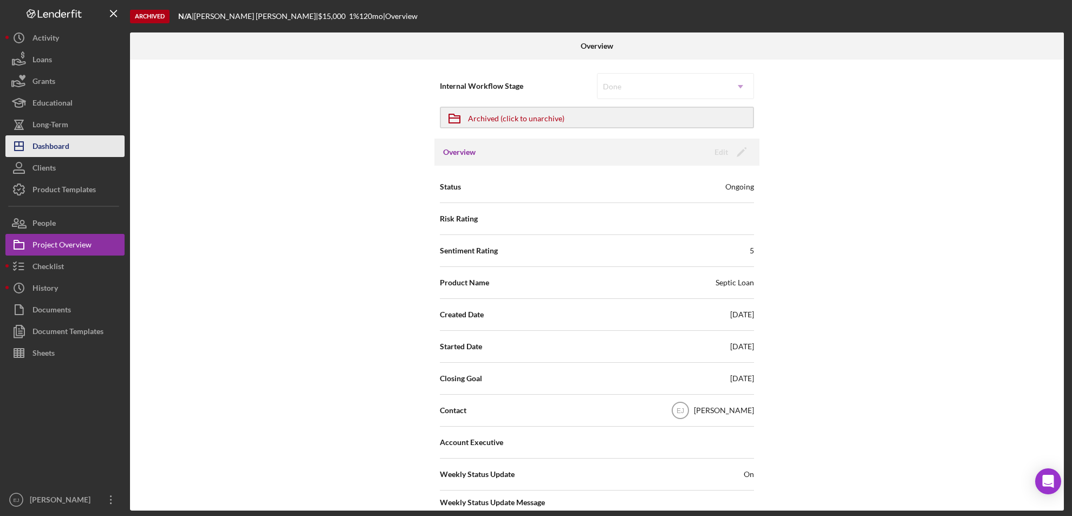
click at [98, 151] on button "Icon/Dashboard Dashboard" at bounding box center [64, 146] width 119 height 22
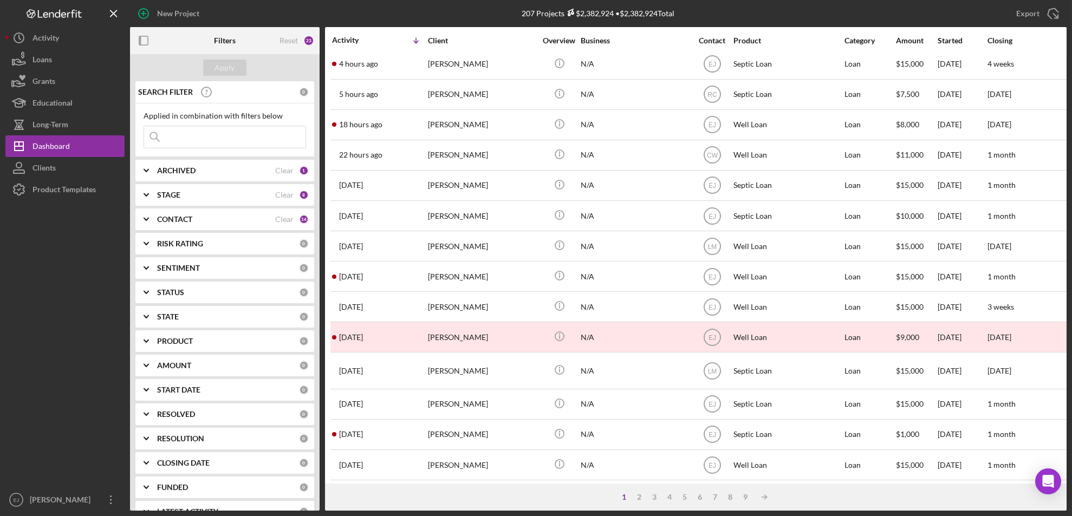
scroll to position [359, 0]
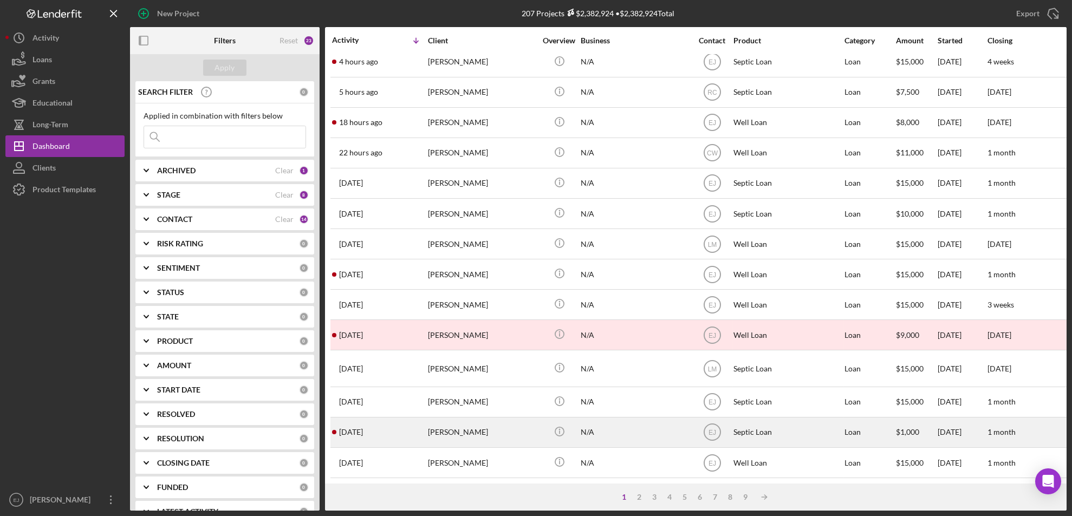
click at [453, 425] on div "[PERSON_NAME]" at bounding box center [482, 432] width 108 height 29
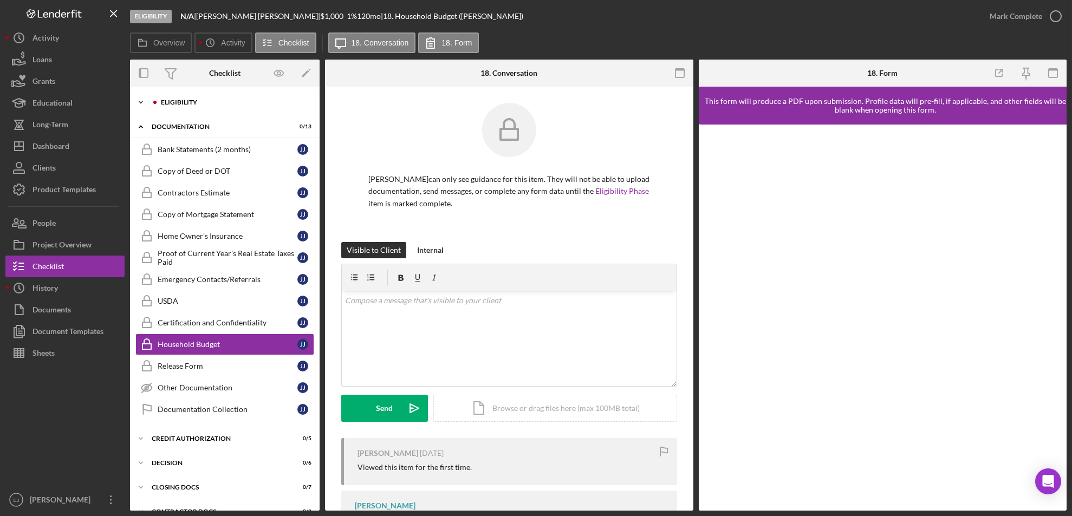
click at [148, 102] on icon "Icon/Expander" at bounding box center [141, 103] width 22 height 22
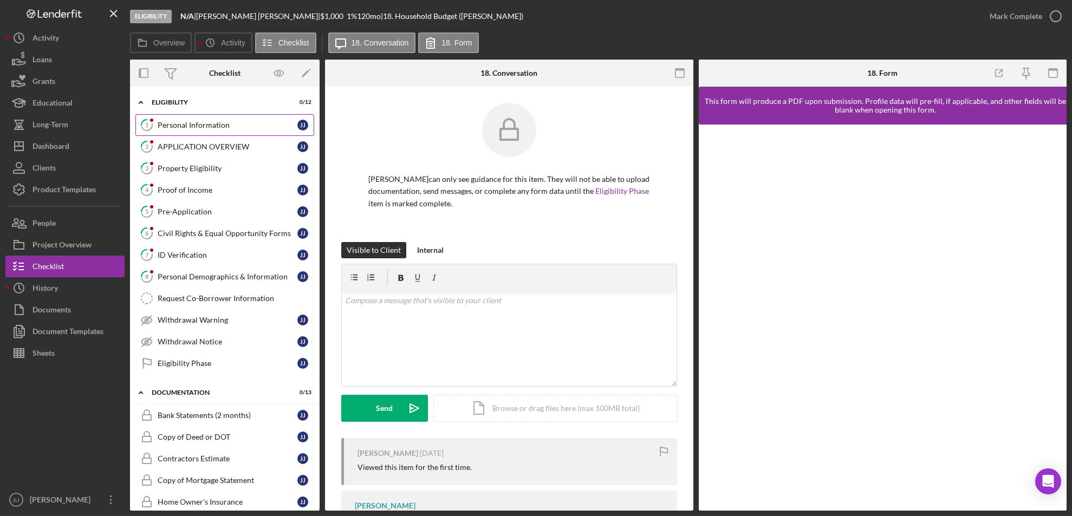
click at [210, 128] on div "Personal Information" at bounding box center [228, 125] width 140 height 9
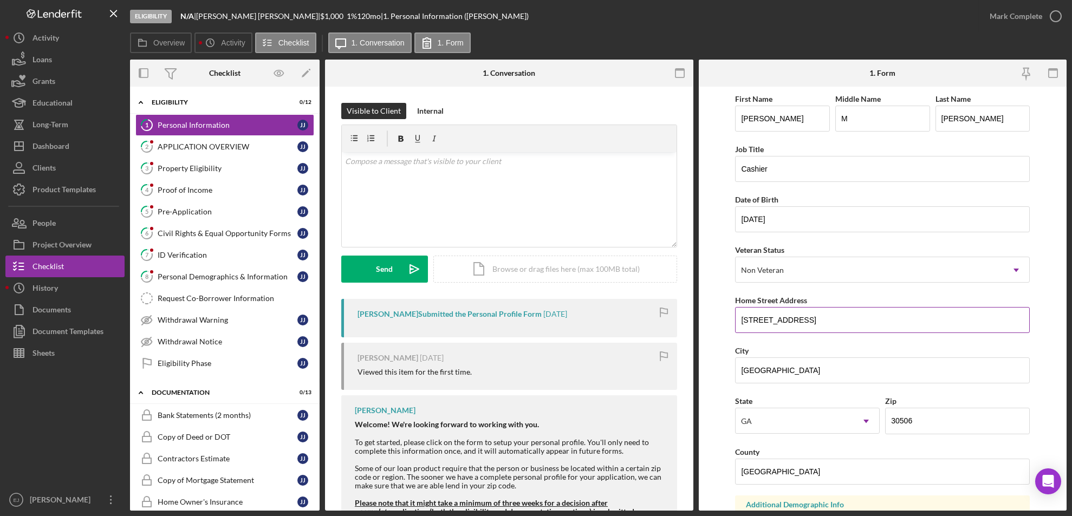
drag, startPoint x: 737, startPoint y: 321, endPoint x: 851, endPoint y: 318, distance: 114.3
click at [851, 318] on input "3963 Fraser circle" at bounding box center [882, 320] width 295 height 26
click at [244, 173] on link "3 Property Eligibility J j" at bounding box center [224, 169] width 179 height 22
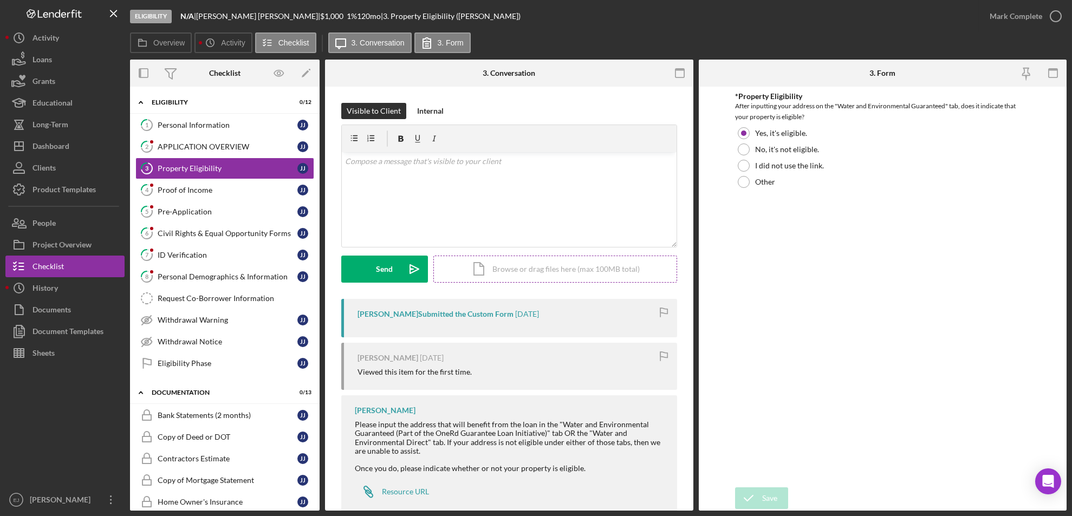
click at [589, 274] on div "Icon/Document Browse or drag files here (max 100MB total) Tap to choose files o…" at bounding box center [555, 269] width 244 height 27
click at [395, 269] on div "Upload" at bounding box center [385, 269] width 24 height 27
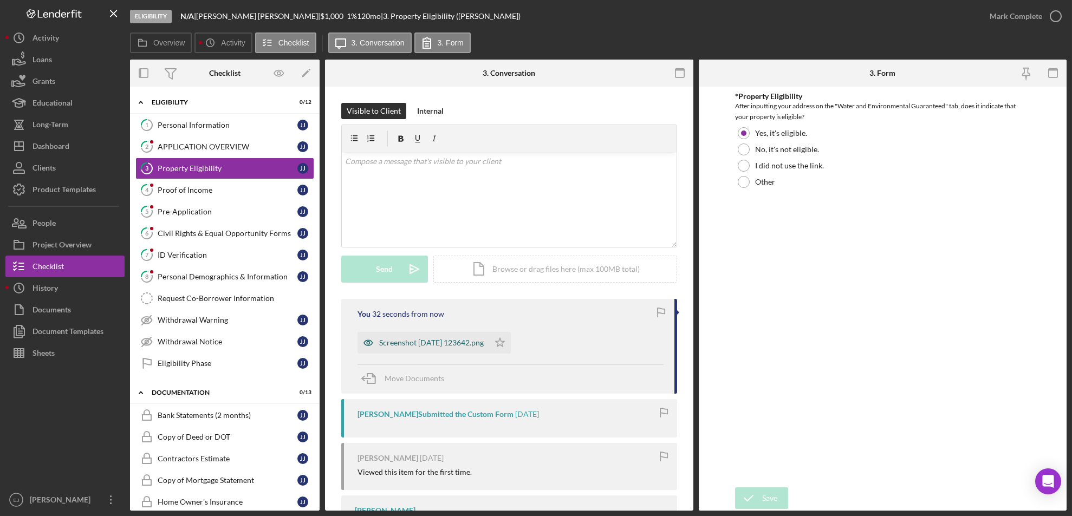
click at [430, 344] on div "Screenshot 2025-09-08 123642.png" at bounding box center [431, 343] width 105 height 9
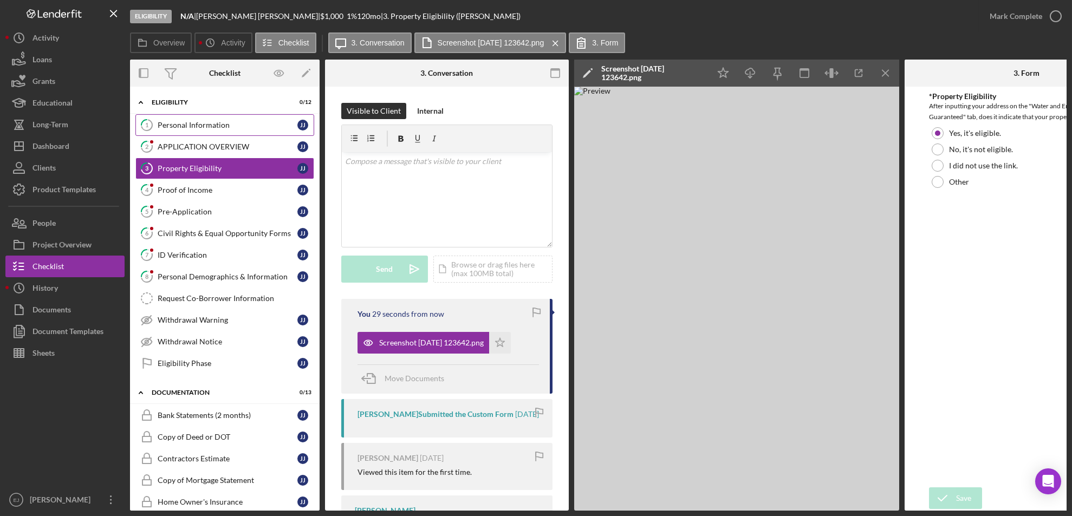
click at [229, 125] on div "Personal Information" at bounding box center [228, 125] width 140 height 9
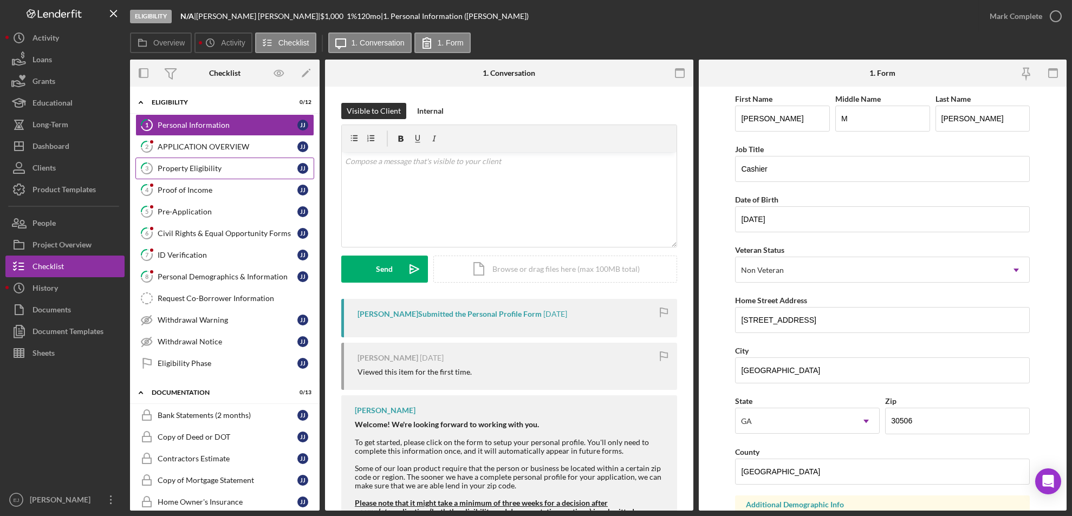
click at [208, 172] on div "Property Eligibility" at bounding box center [228, 168] width 140 height 9
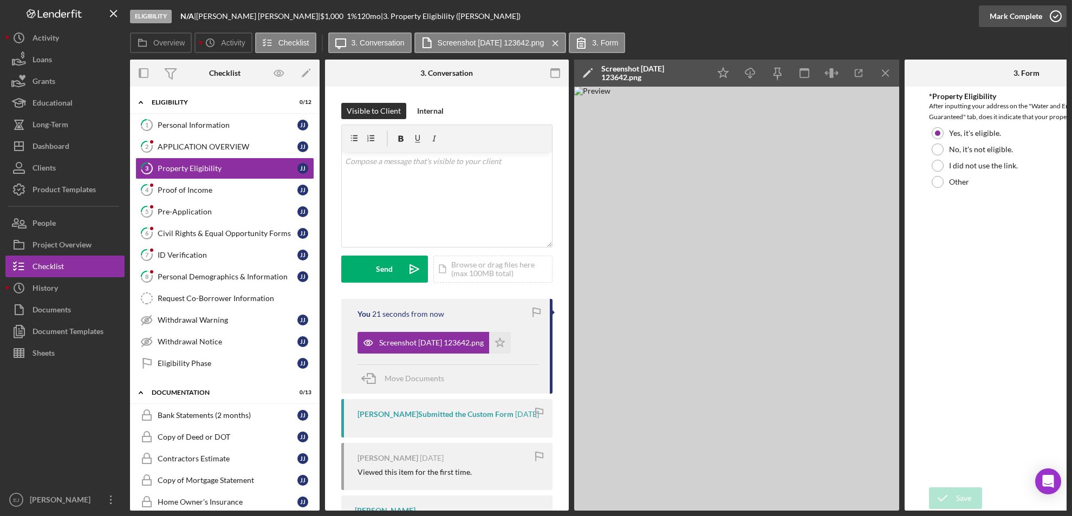
click at [1061, 16] on icon "button" at bounding box center [1055, 16] width 27 height 27
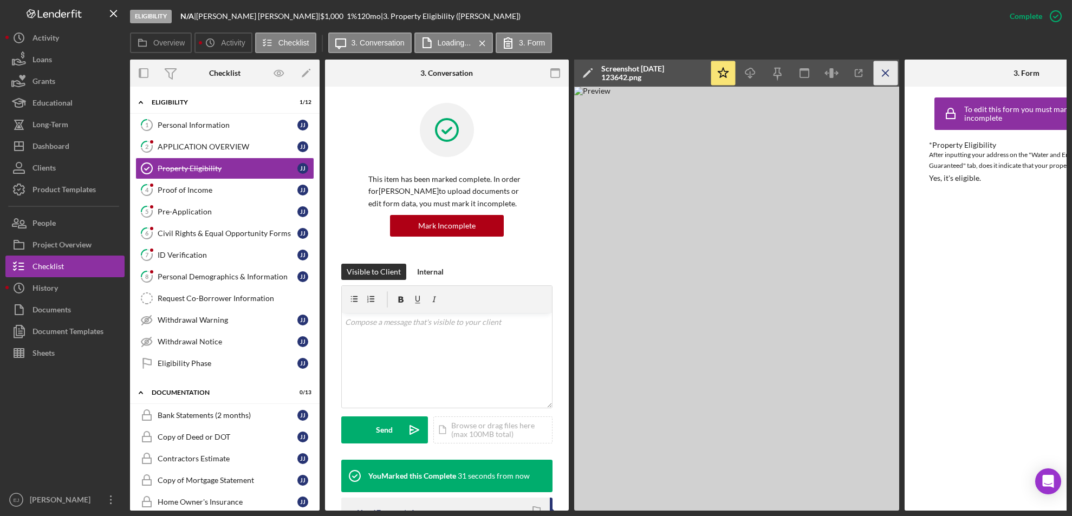
click at [886, 70] on icon "Icon/Menu Close" at bounding box center [886, 73] width 24 height 24
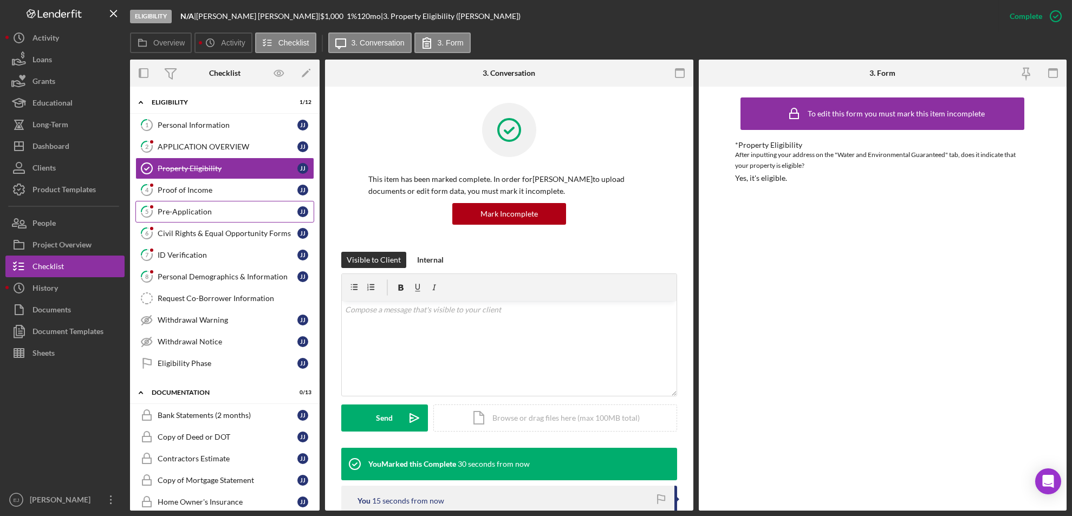
click at [246, 201] on link "5 Pre-Application J j" at bounding box center [224, 212] width 179 height 22
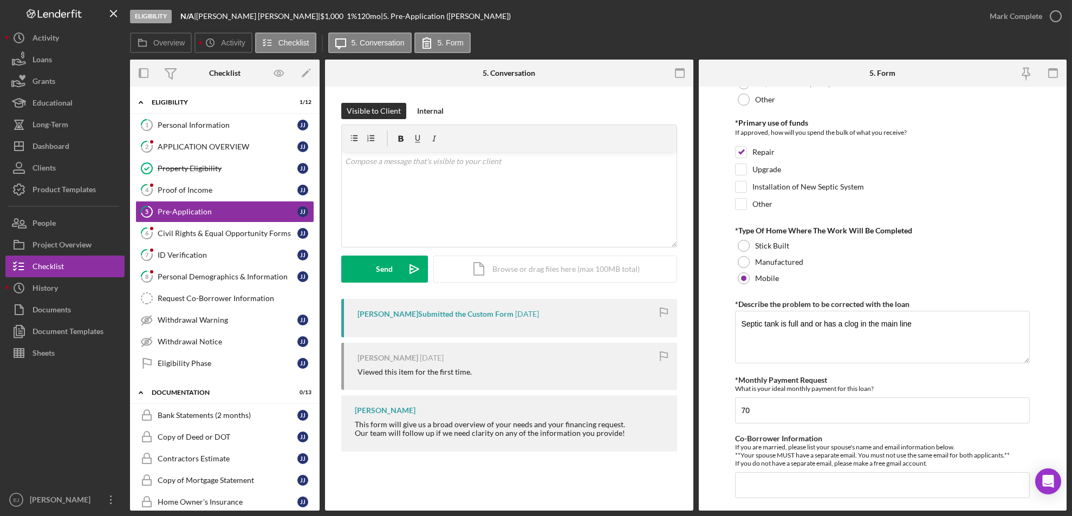
scroll to position [490, 0]
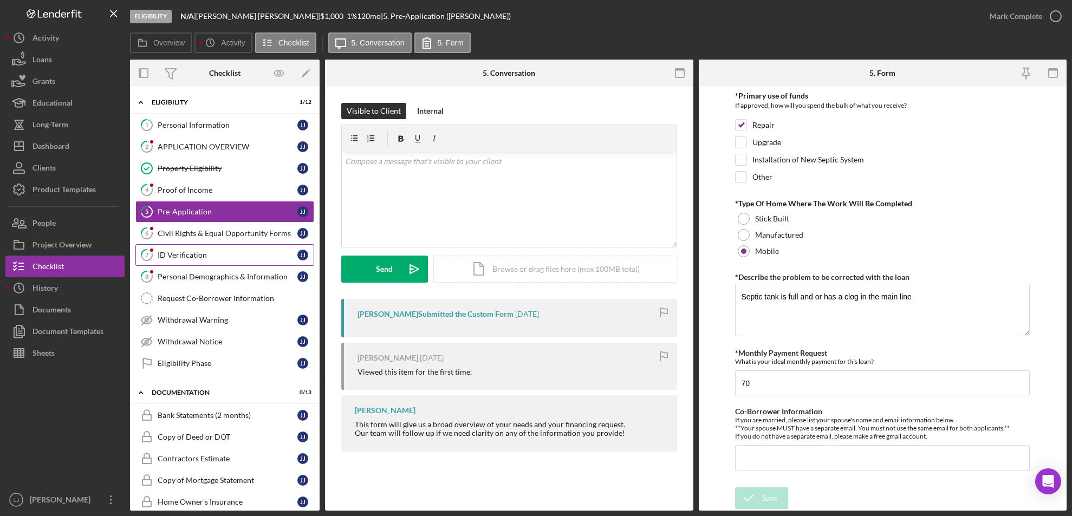
click at [219, 253] on div "ID Verification" at bounding box center [228, 255] width 140 height 9
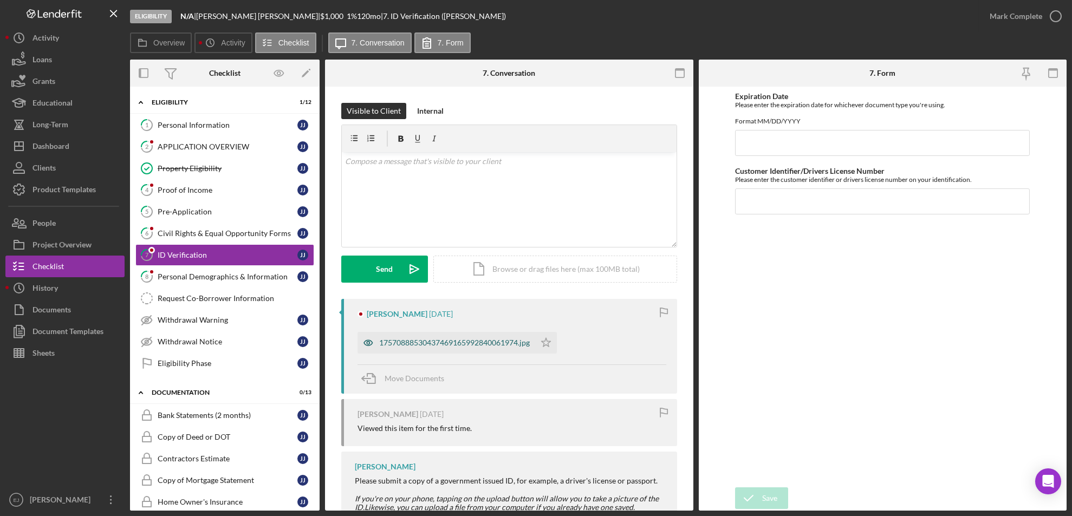
click at [424, 342] on div "17570888530437469165992840061974.jpg" at bounding box center [454, 343] width 151 height 9
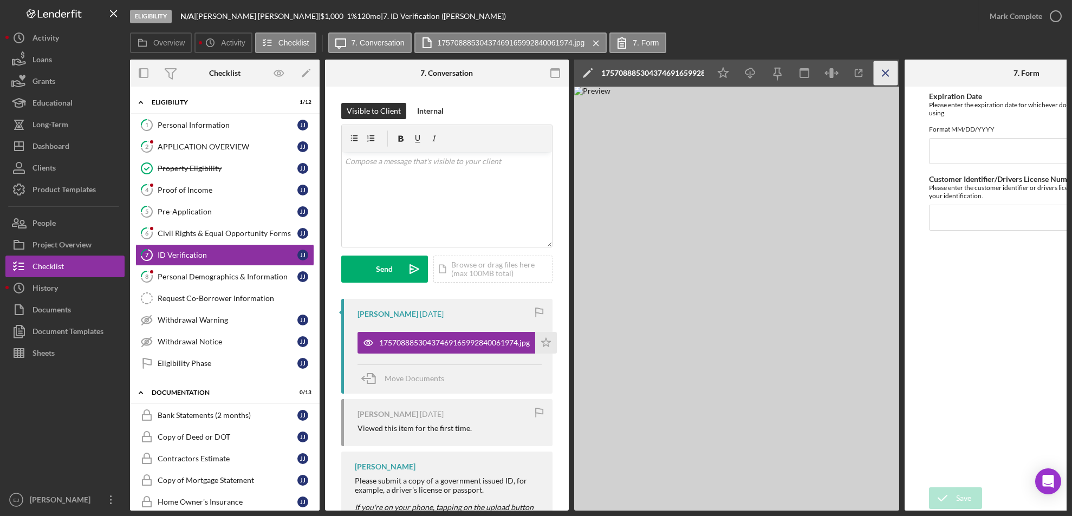
click at [882, 62] on icon "Icon/Menu Close" at bounding box center [886, 73] width 24 height 24
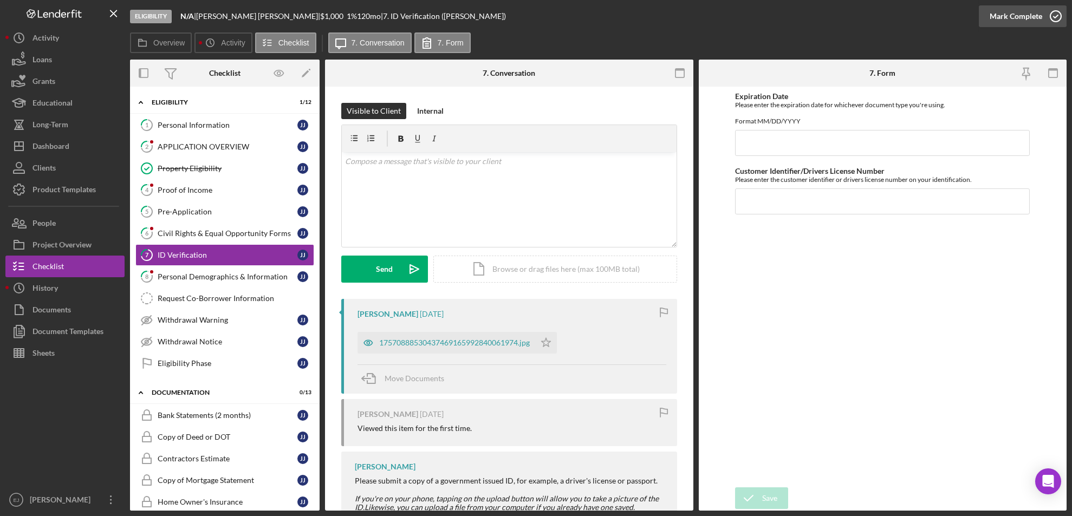
click at [1054, 11] on icon "button" at bounding box center [1055, 16] width 27 height 27
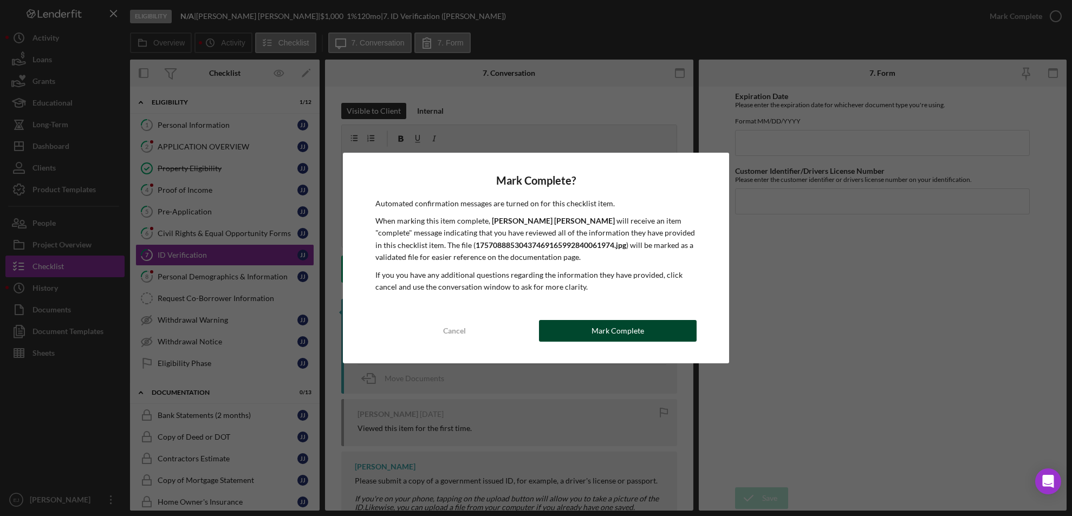
click at [649, 333] on button "Mark Complete" at bounding box center [618, 331] width 158 height 22
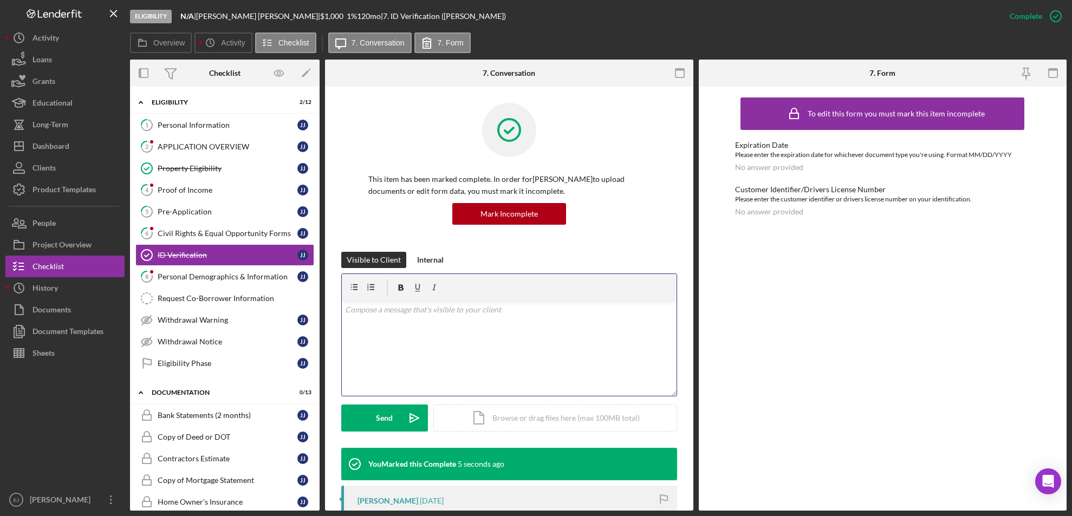
click at [388, 327] on div "v Color teal Color pink Remove color Add row above Add row below Add column bef…" at bounding box center [509, 348] width 335 height 95
click at [382, 315] on p at bounding box center [509, 310] width 328 height 12
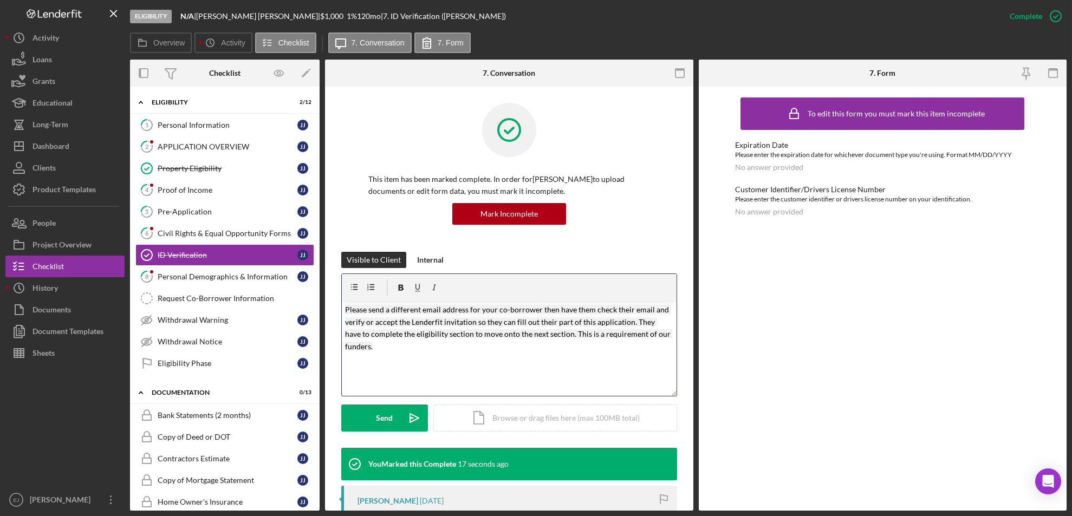
click at [345, 313] on mark "Please send a different email address for your co-borrower then have them check…" at bounding box center [508, 327] width 327 height 45
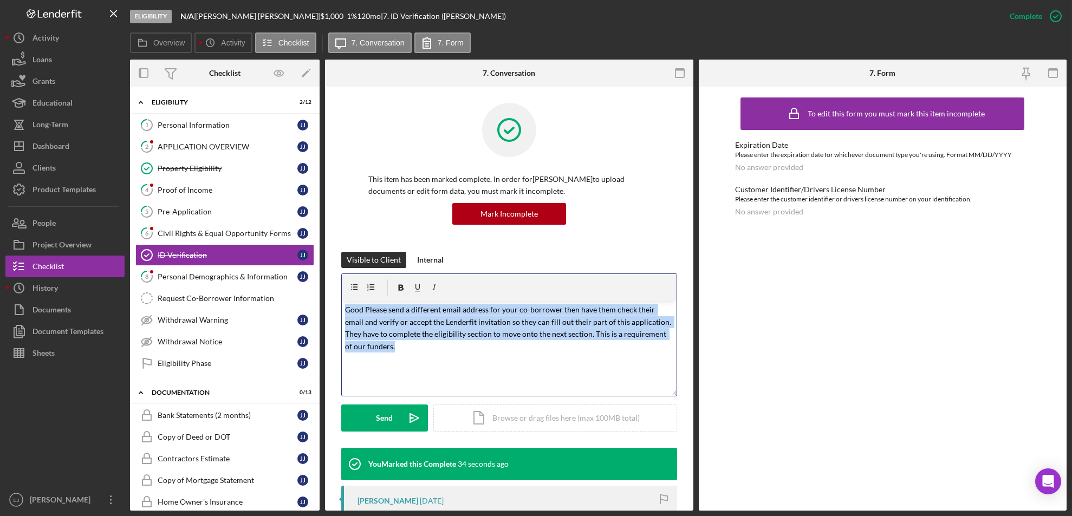
drag, startPoint x: 345, startPoint y: 310, endPoint x: 450, endPoint y: 354, distance: 113.4
click at [450, 354] on div "v Color teal Color pink Remove color Add row above Add row below Add column bef…" at bounding box center [509, 348] width 335 height 95
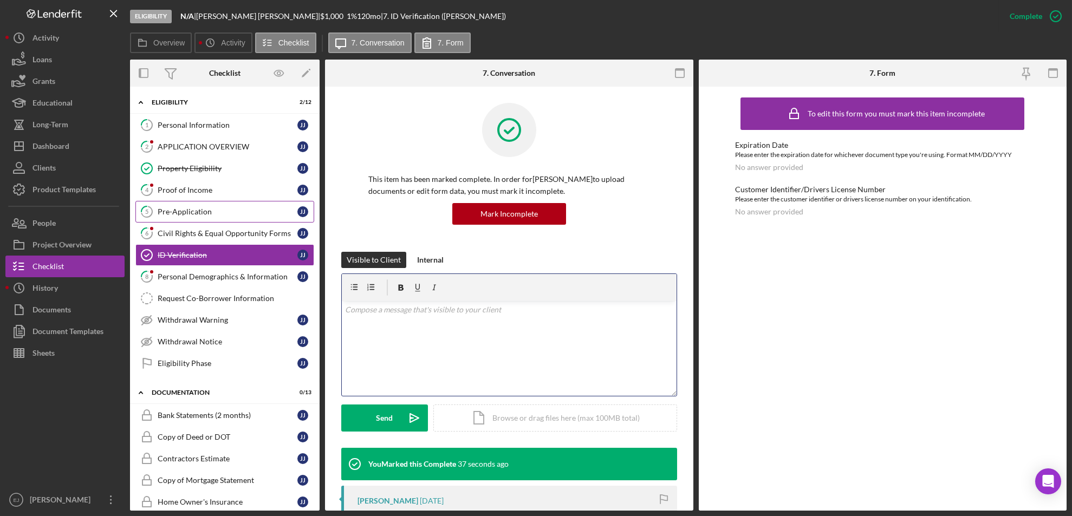
click at [203, 206] on link "5 Pre-Application J j" at bounding box center [224, 212] width 179 height 22
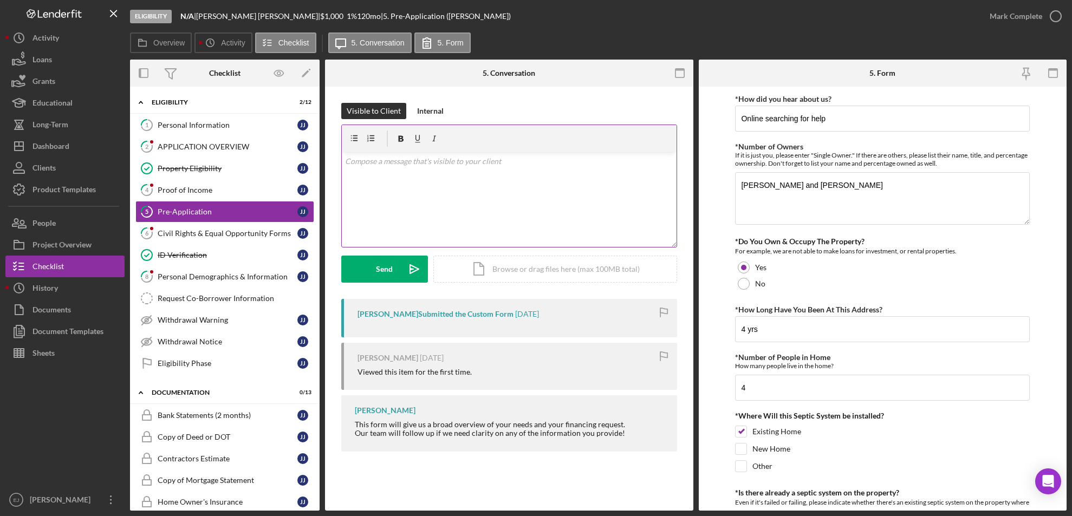
click at [398, 186] on div "v Color teal Color pink Remove color Add row above Add row below Add column bef…" at bounding box center [509, 199] width 335 height 95
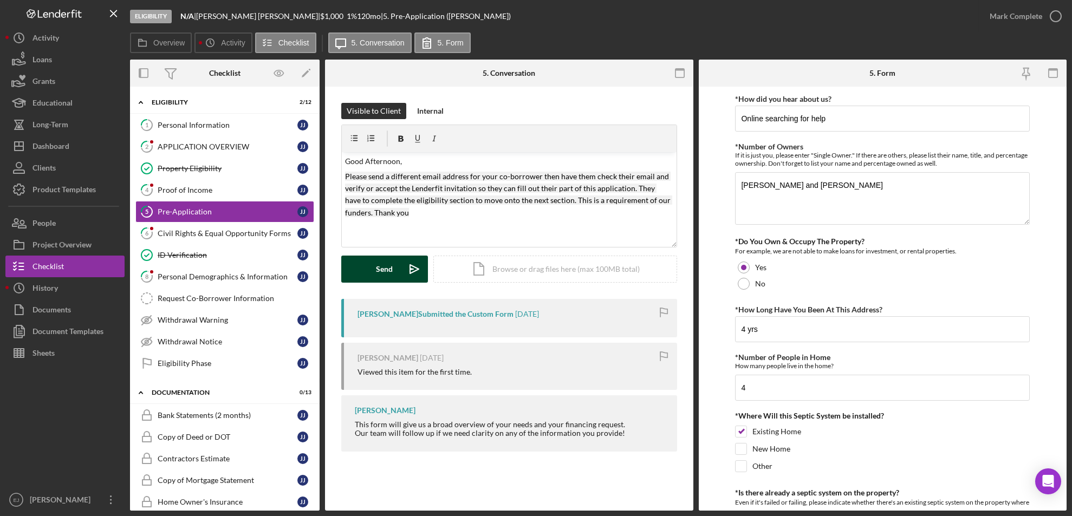
click at [405, 266] on icon "Icon/icon-invite-send" at bounding box center [414, 269] width 27 height 27
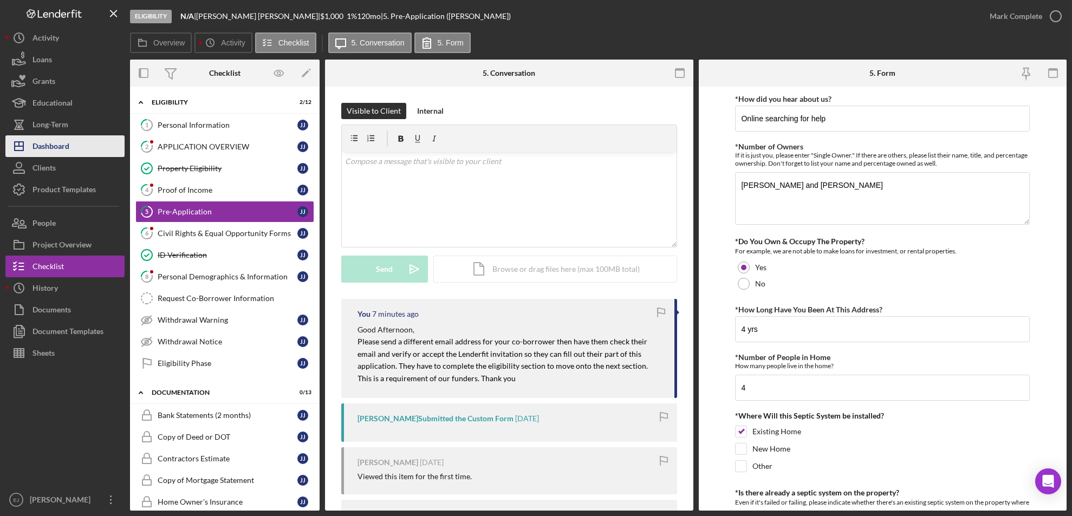
click at [52, 146] on div "Dashboard" at bounding box center [50, 147] width 37 height 24
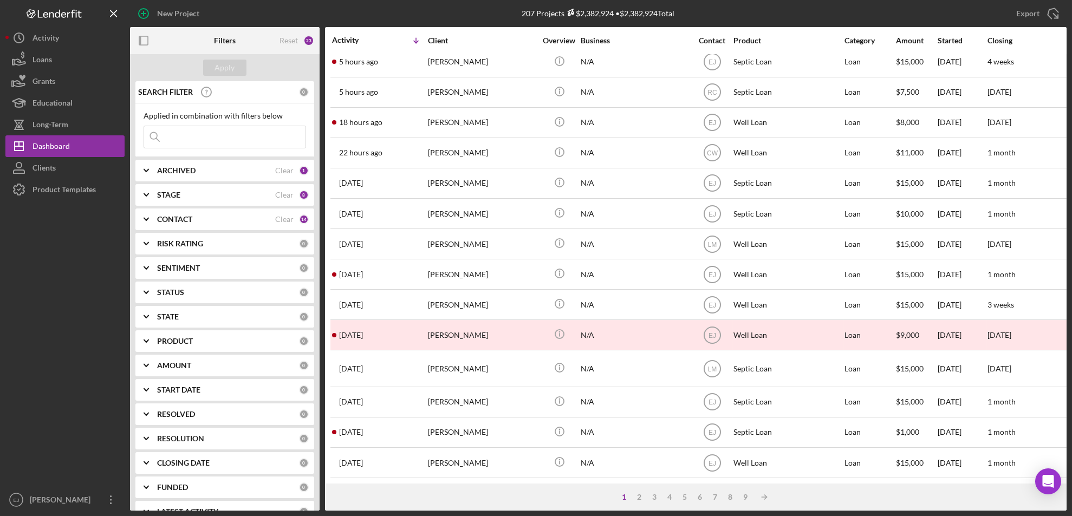
scroll to position [359, 0]
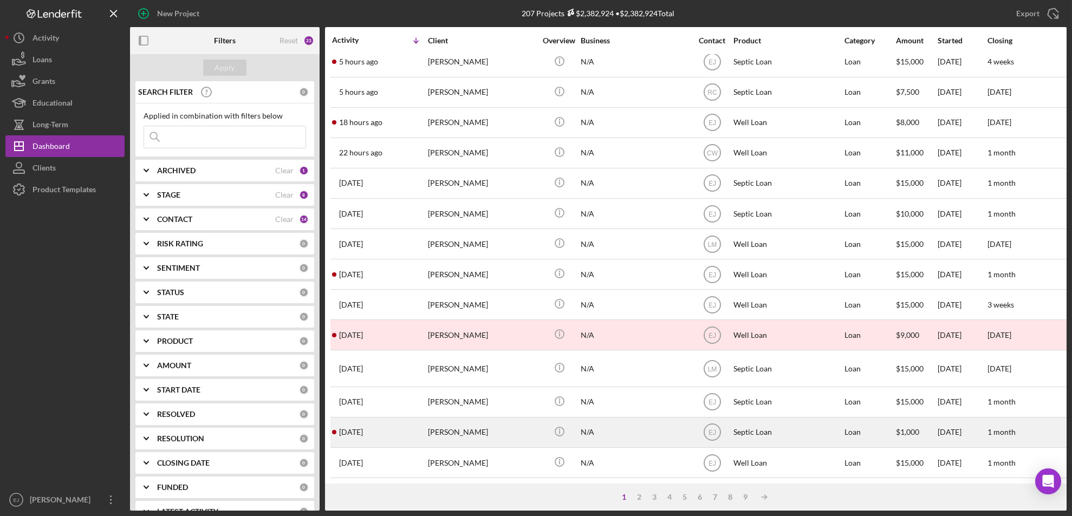
click at [446, 424] on div "[PERSON_NAME]" at bounding box center [482, 432] width 108 height 29
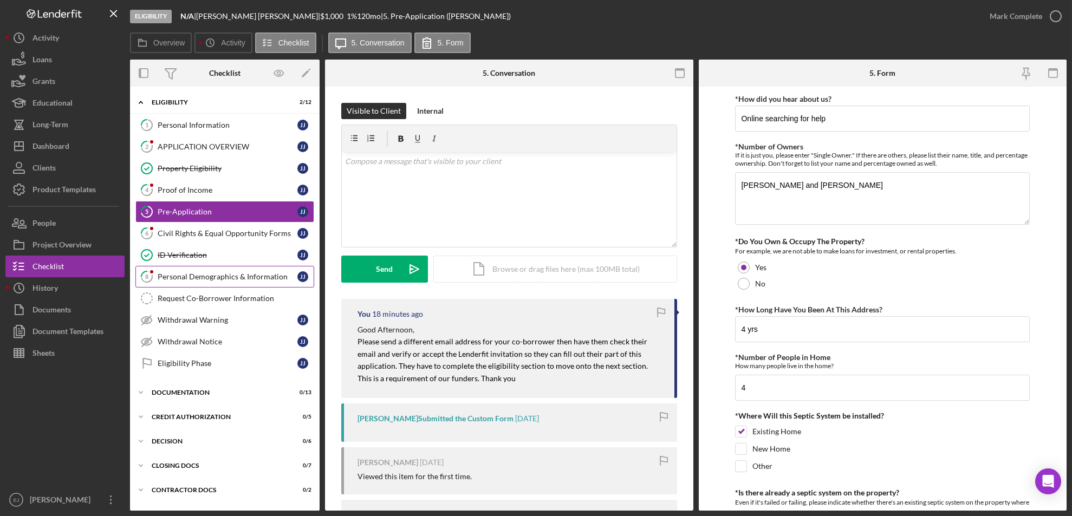
click at [239, 278] on div "Personal Demographics & Information" at bounding box center [228, 276] width 140 height 9
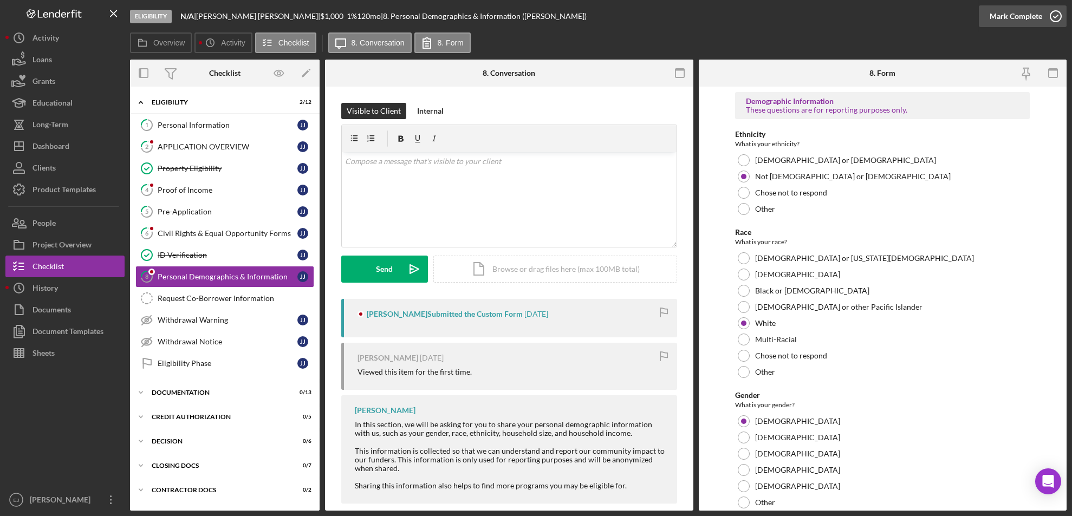
click at [1056, 16] on icon "button" at bounding box center [1055, 16] width 27 height 27
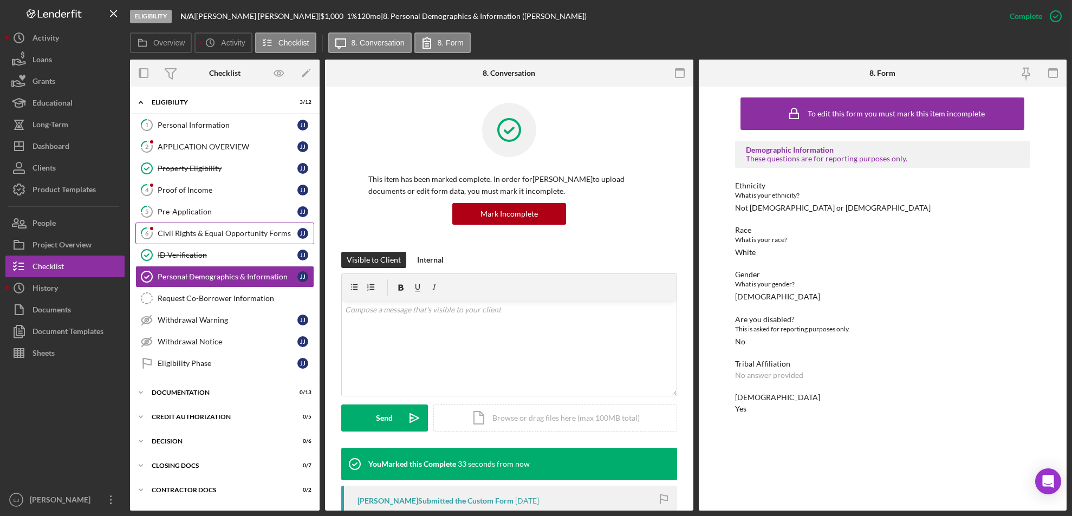
click at [278, 227] on link "6 Civil Rights & Equal Opportunity Forms J j" at bounding box center [224, 234] width 179 height 22
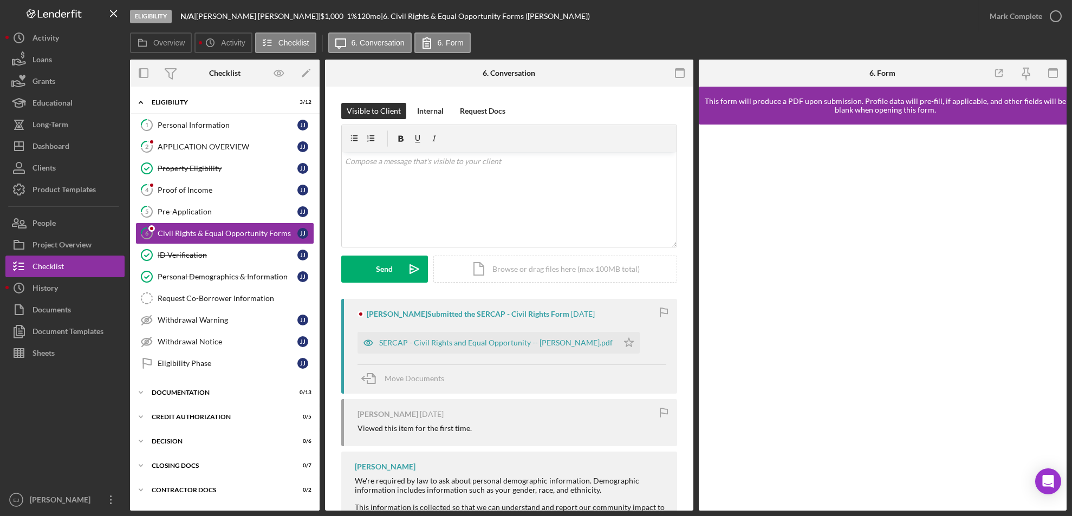
click at [1049, 5] on div "Mark Complete" at bounding box center [1023, 16] width 88 height 32
click at [1056, 13] on icon "button" at bounding box center [1055, 16] width 27 height 27
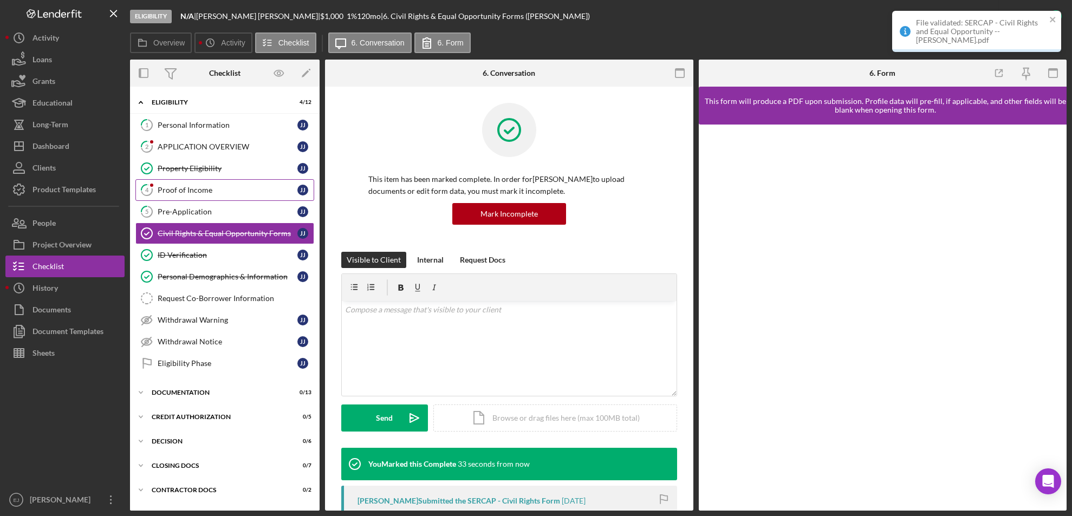
click at [211, 188] on div "Proof of Income" at bounding box center [228, 190] width 140 height 9
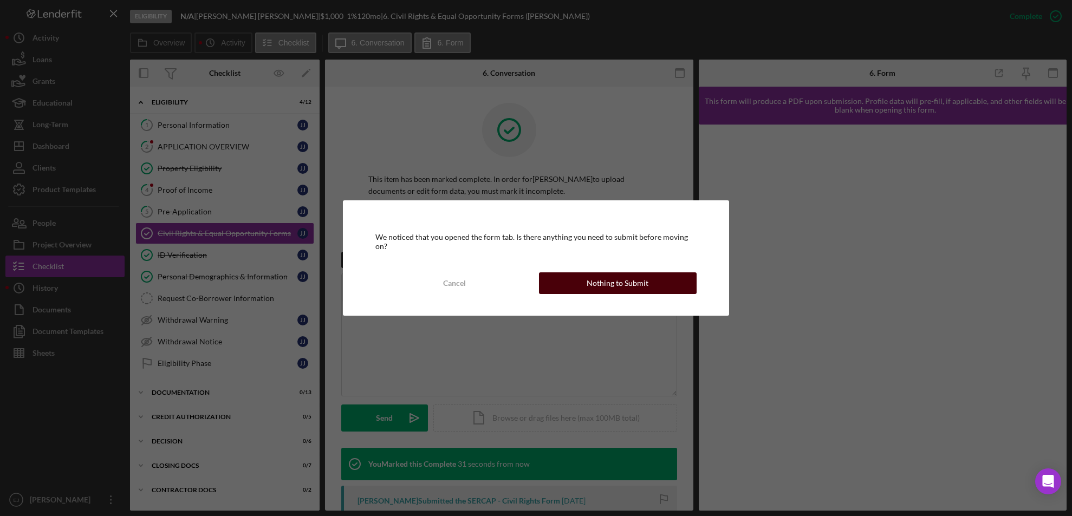
click at [611, 281] on div "Nothing to Submit" at bounding box center [618, 283] width 62 height 22
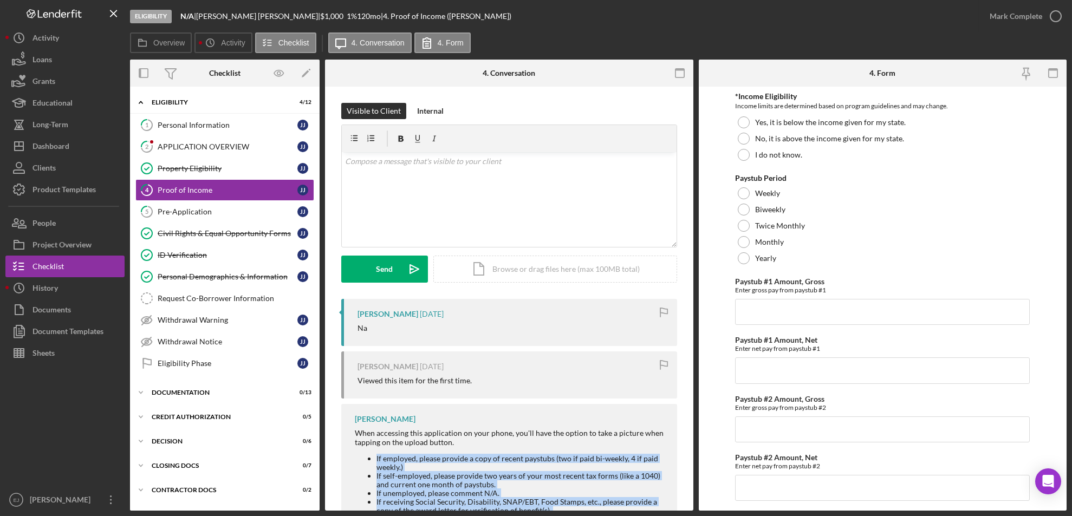
scroll to position [64, 0]
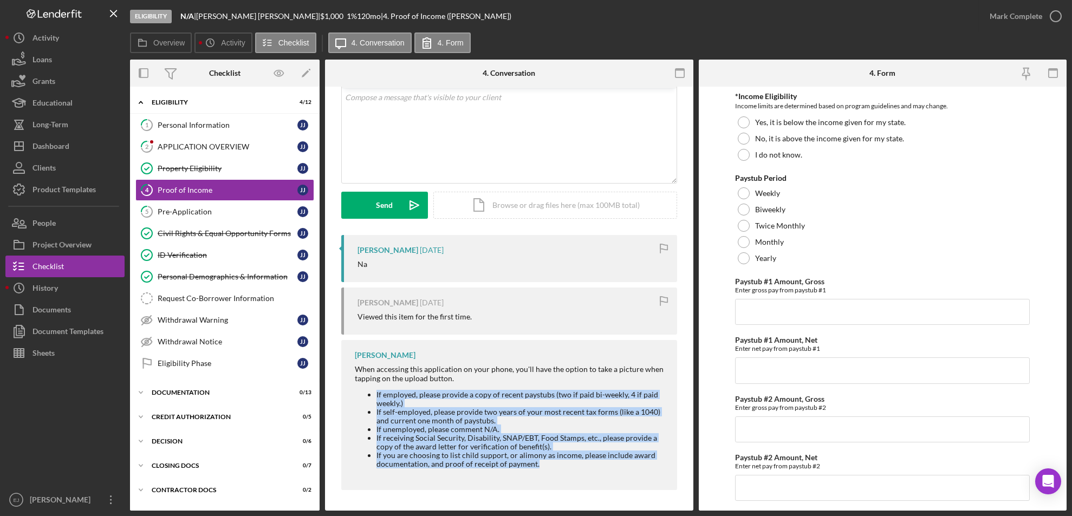
drag, startPoint x: 352, startPoint y: 459, endPoint x: 563, endPoint y: 527, distance: 222.0
click at [563, 516] on html "Eligibility N/A | Jessica johnson | $1,000 $1,000 1 % 120 mo | 4. Proof of Inco…" at bounding box center [536, 258] width 1072 height 516
copy ul "If employed, please provide a copy of recent paystubs (two if paid bi-weekly, 4…"
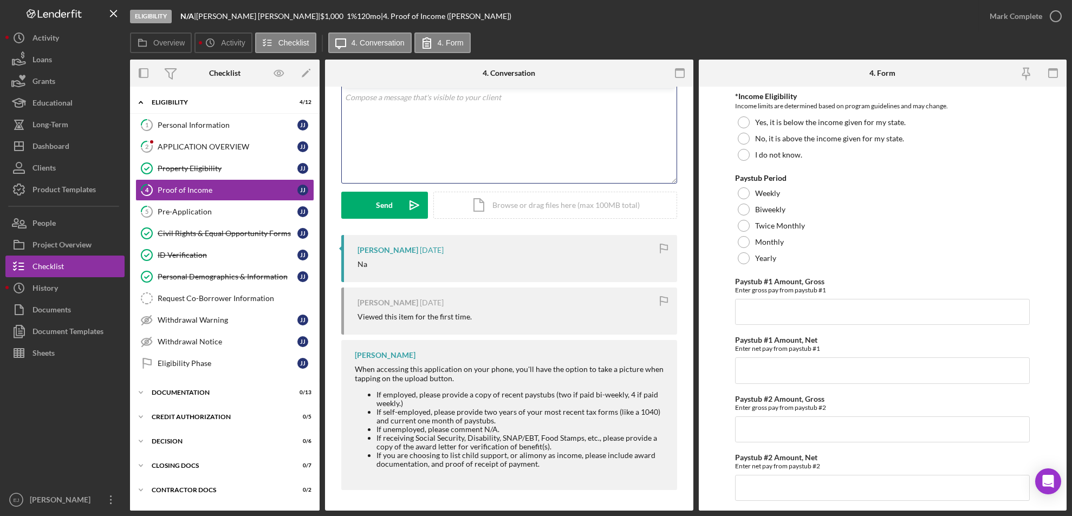
click at [439, 103] on p at bounding box center [509, 98] width 328 height 12
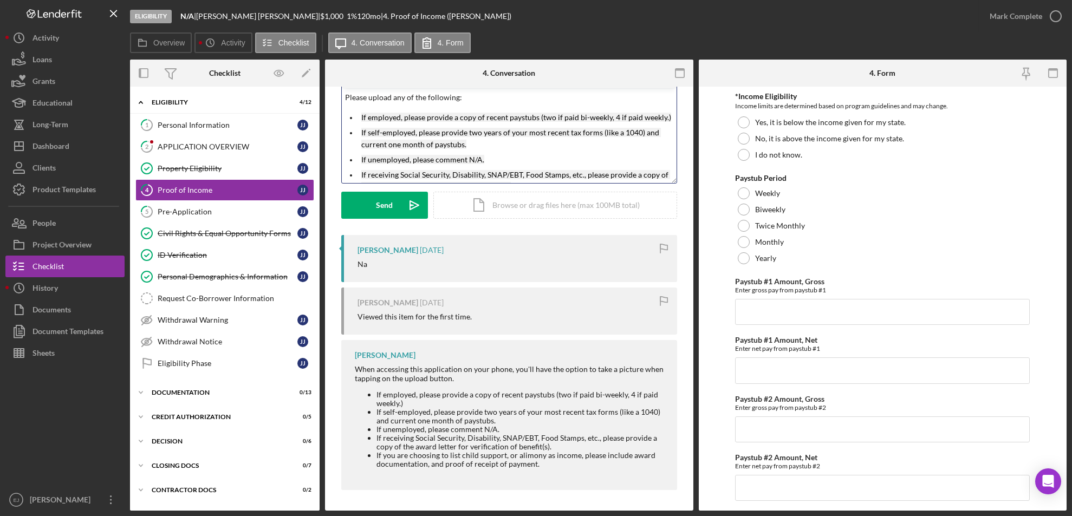
scroll to position [38, 0]
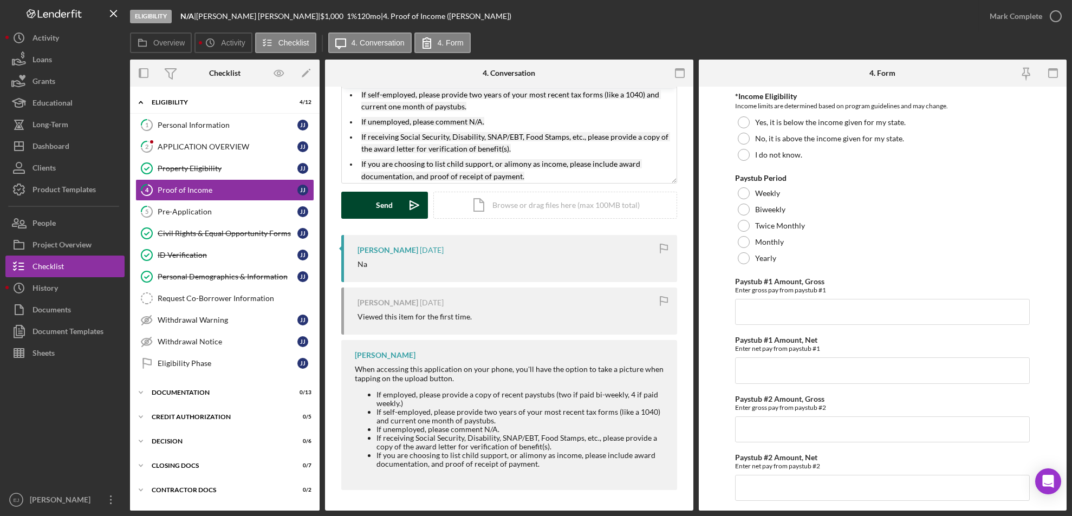
click at [360, 204] on button "Send Icon/icon-invite-send" at bounding box center [384, 205] width 87 height 27
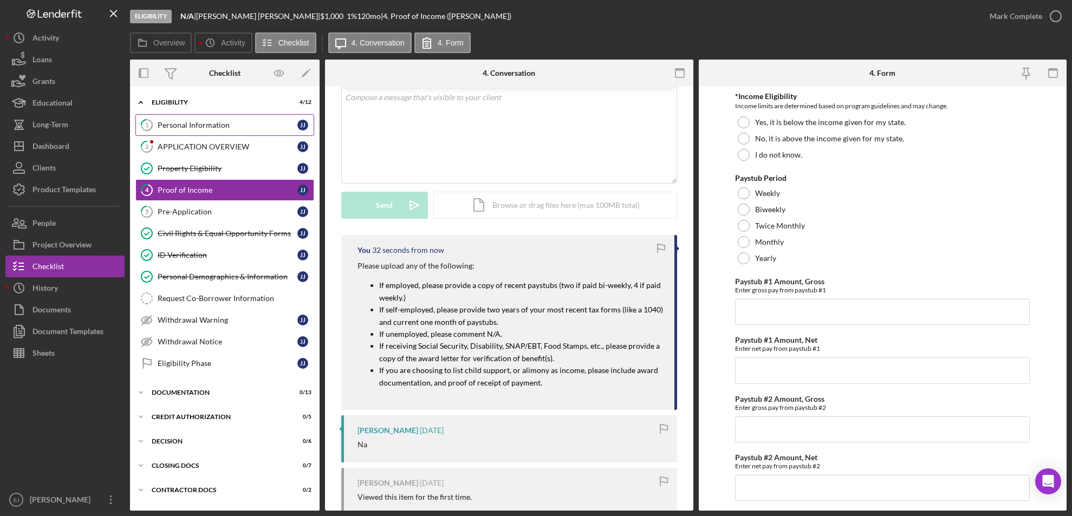
click at [177, 123] on div "Personal Information" at bounding box center [228, 125] width 140 height 9
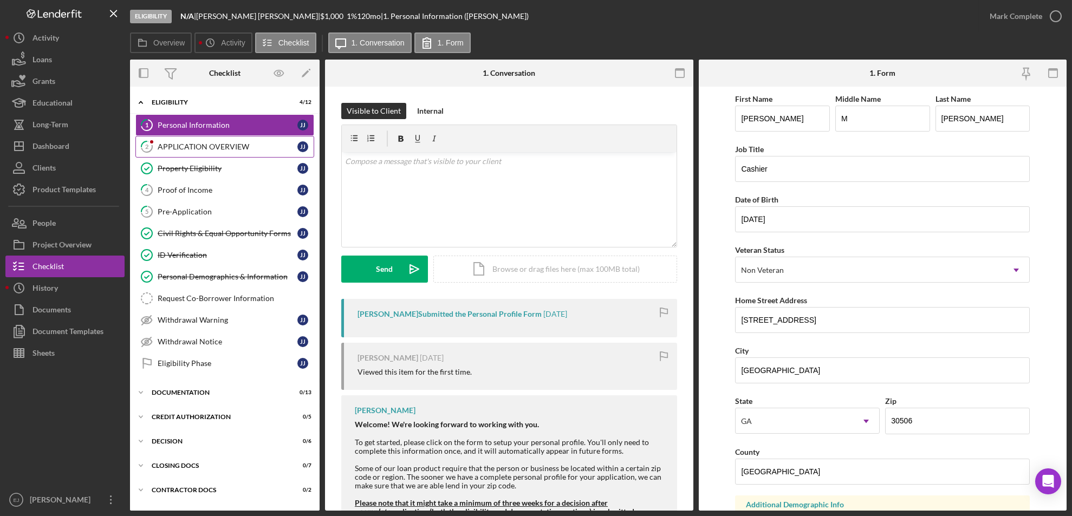
click at [194, 151] on link "2 APPLICATION OVERVIEW J j" at bounding box center [224, 147] width 179 height 22
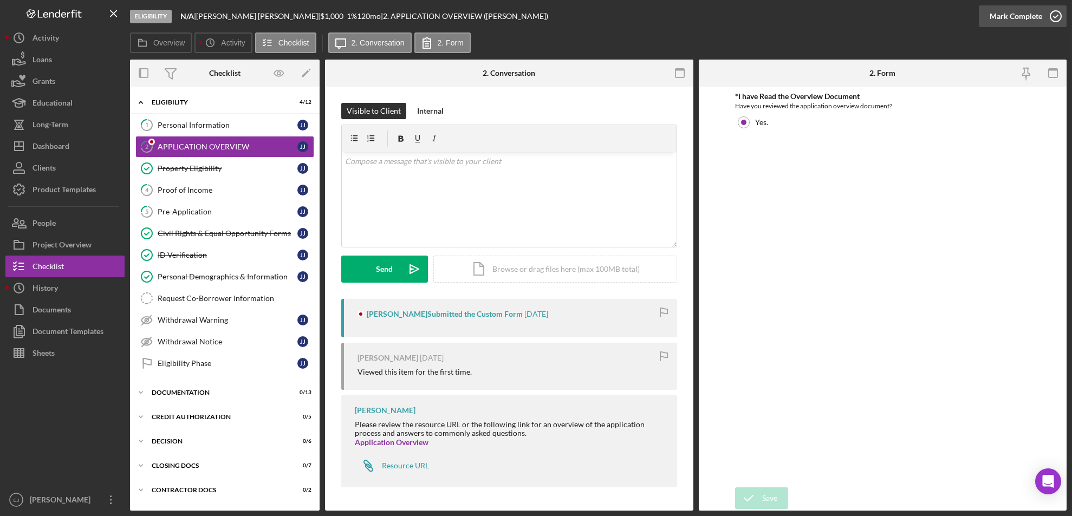
click at [1060, 18] on icon "button" at bounding box center [1055, 16] width 27 height 27
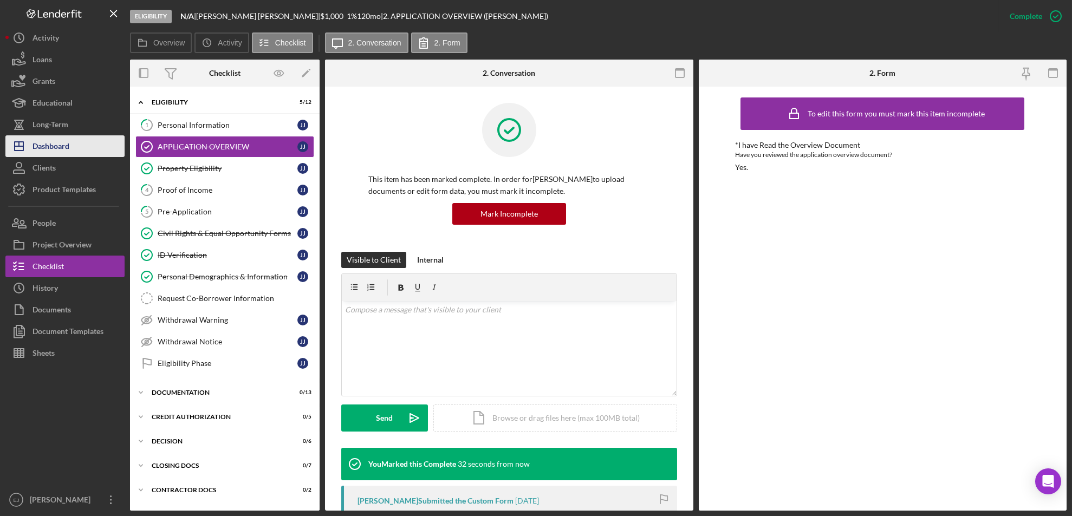
click at [48, 139] on div "Dashboard" at bounding box center [50, 147] width 37 height 24
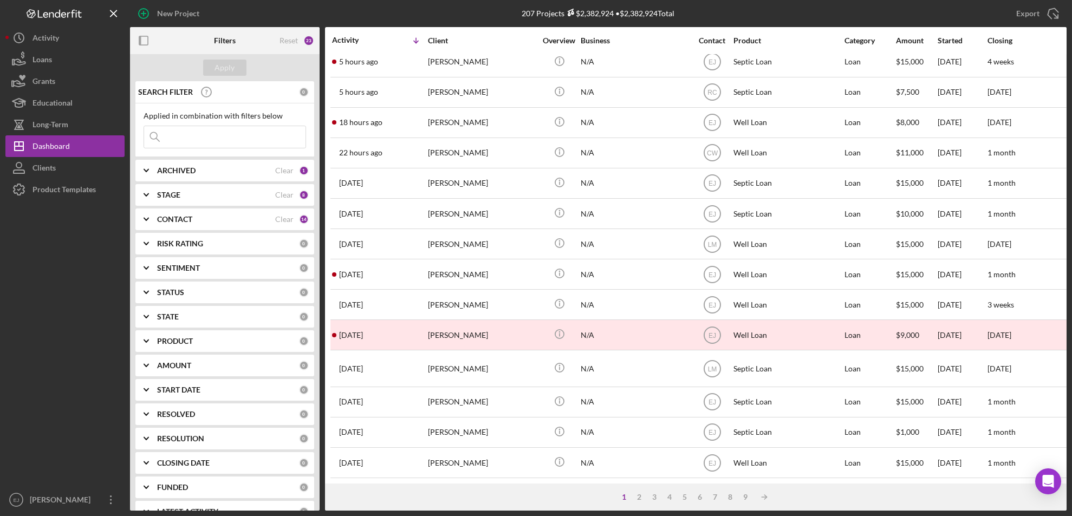
scroll to position [359, 0]
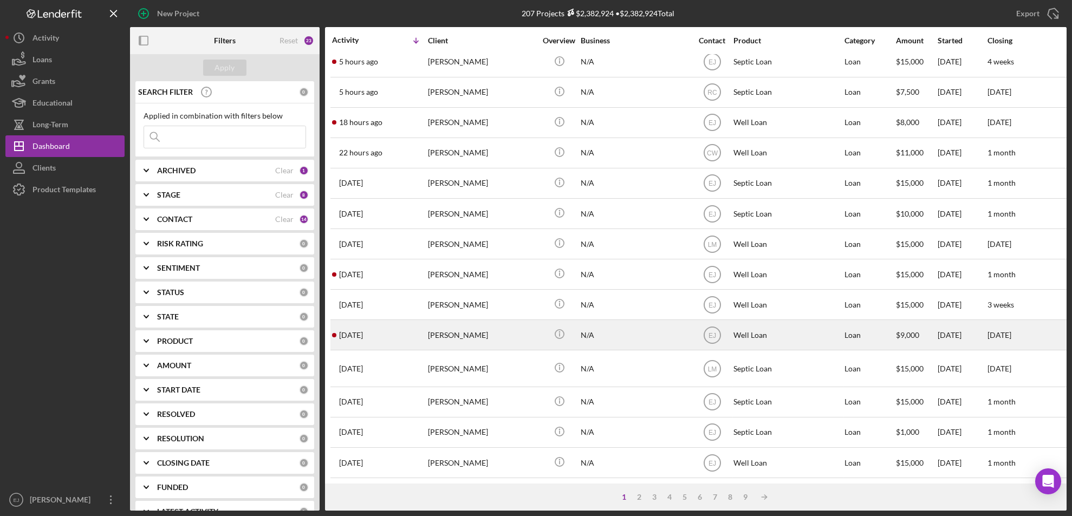
click at [449, 321] on div "[PERSON_NAME]" at bounding box center [482, 335] width 108 height 29
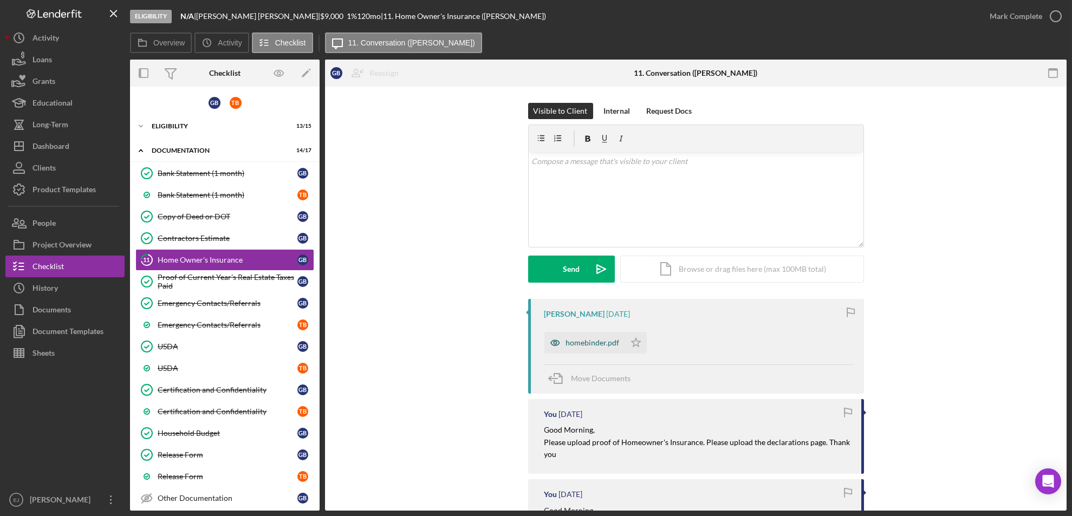
click at [575, 339] on div "homebinder.pdf" at bounding box center [593, 343] width 54 height 9
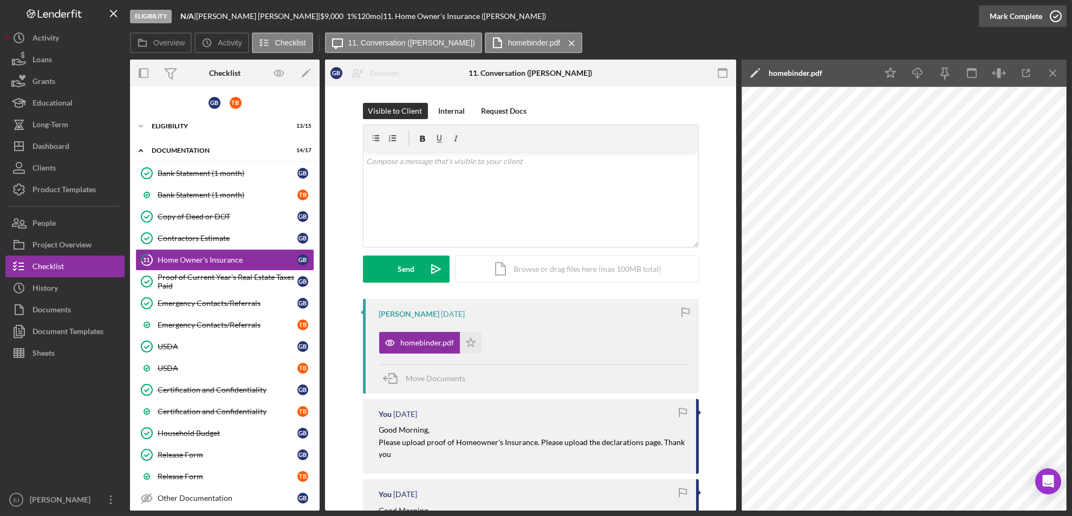
click at [1055, 14] on icon "button" at bounding box center [1055, 16] width 27 height 27
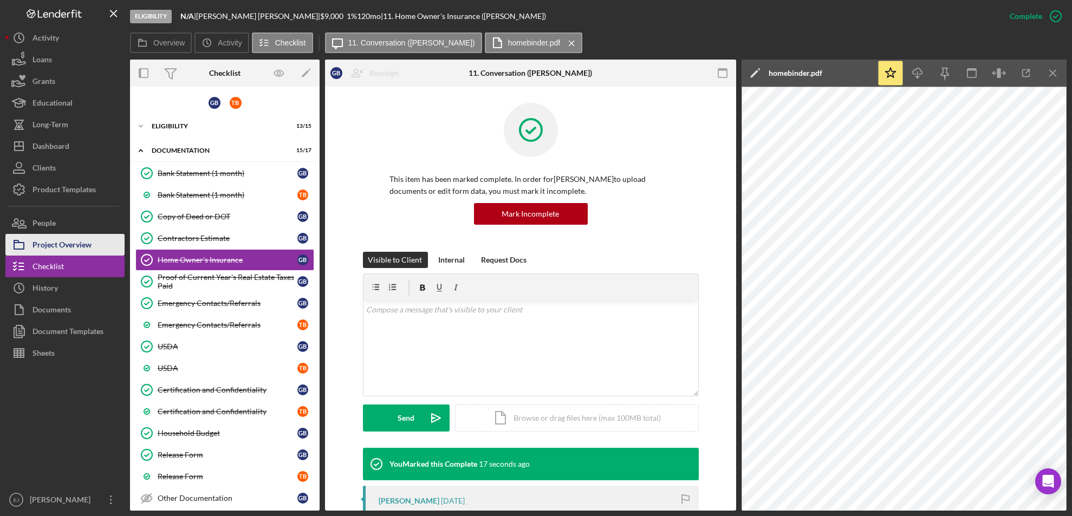
click at [66, 241] on div "Project Overview" at bounding box center [61, 246] width 59 height 24
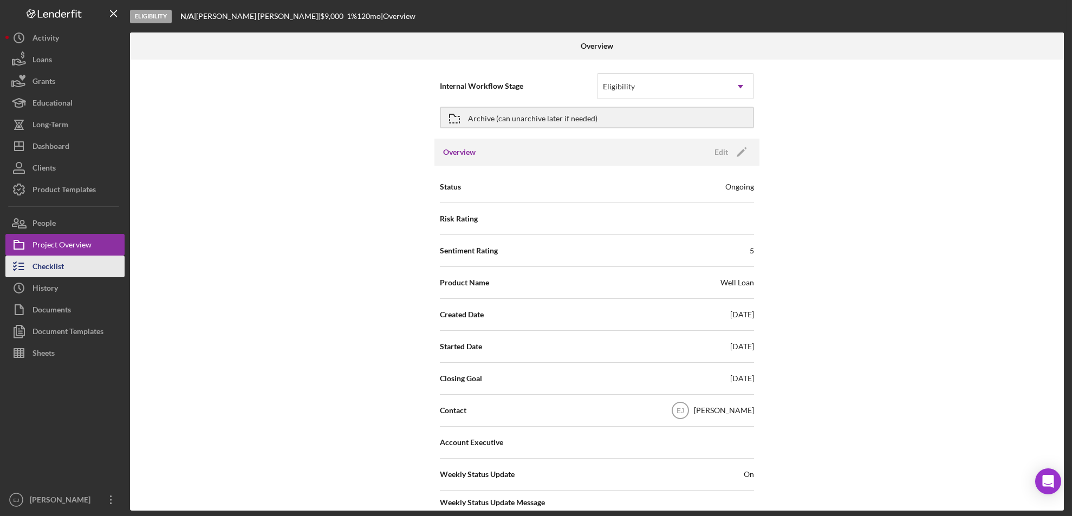
click at [64, 268] on button "Checklist" at bounding box center [64, 267] width 119 height 22
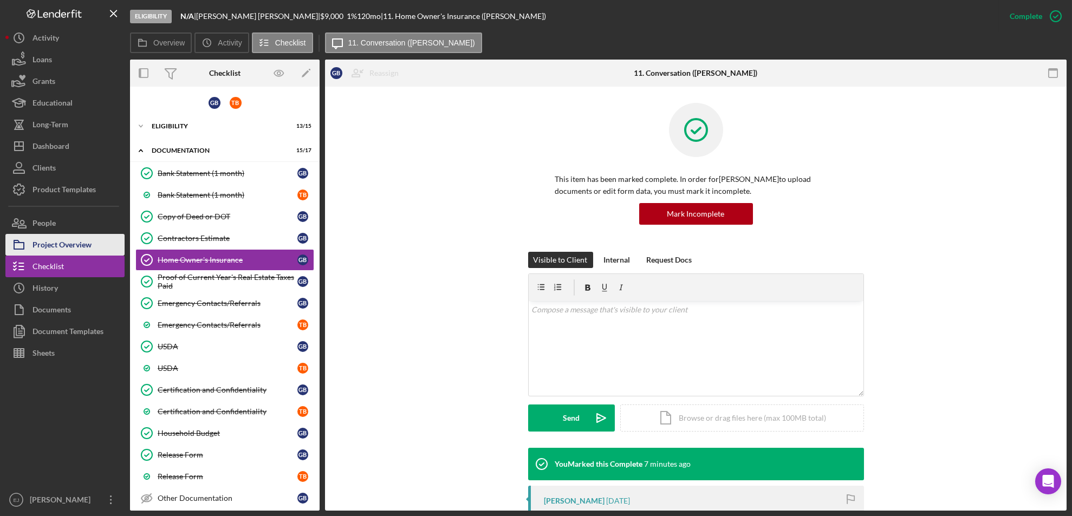
click at [78, 253] on div "Project Overview" at bounding box center [61, 246] width 59 height 24
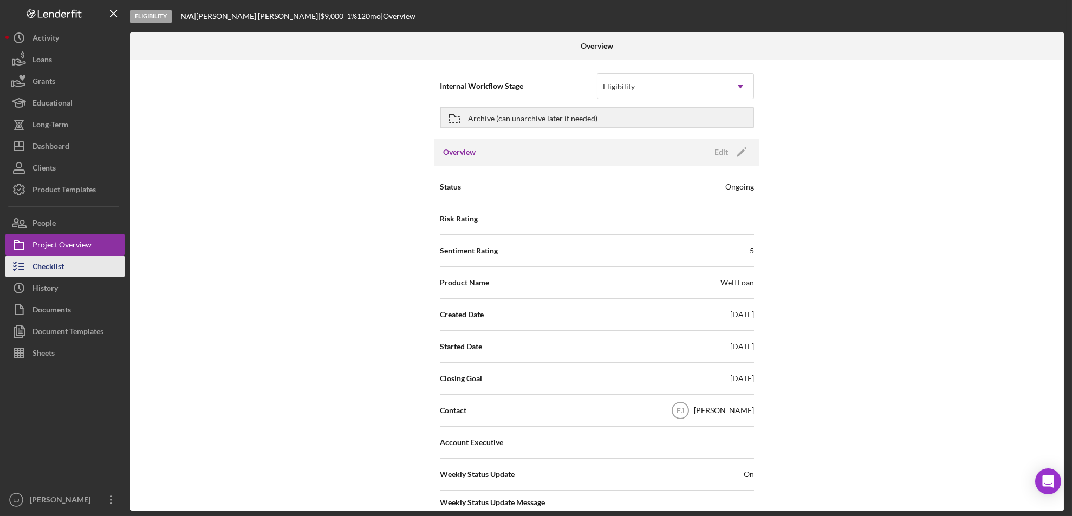
click at [67, 260] on button "Checklist" at bounding box center [64, 267] width 119 height 22
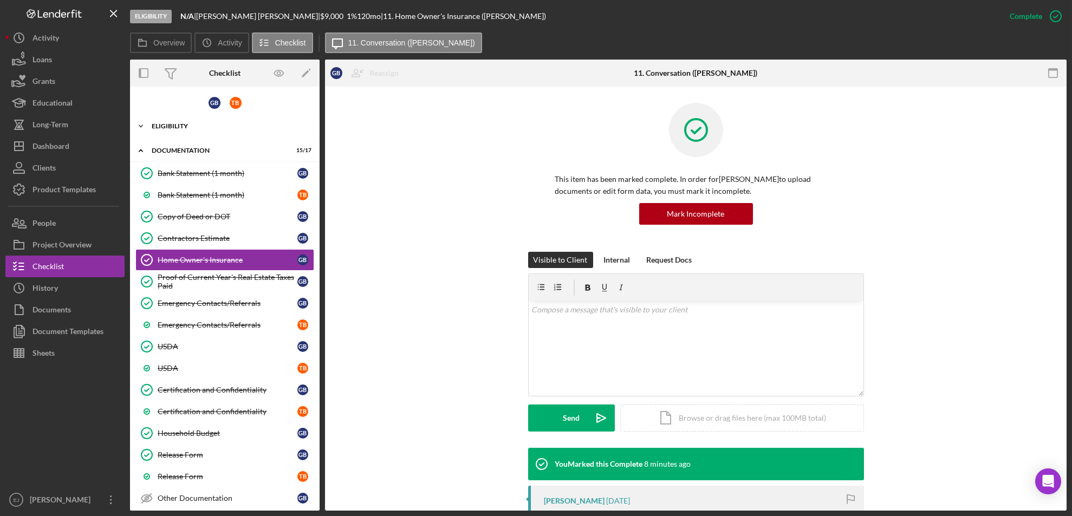
click at [143, 127] on icon "Icon/Expander" at bounding box center [141, 126] width 22 height 22
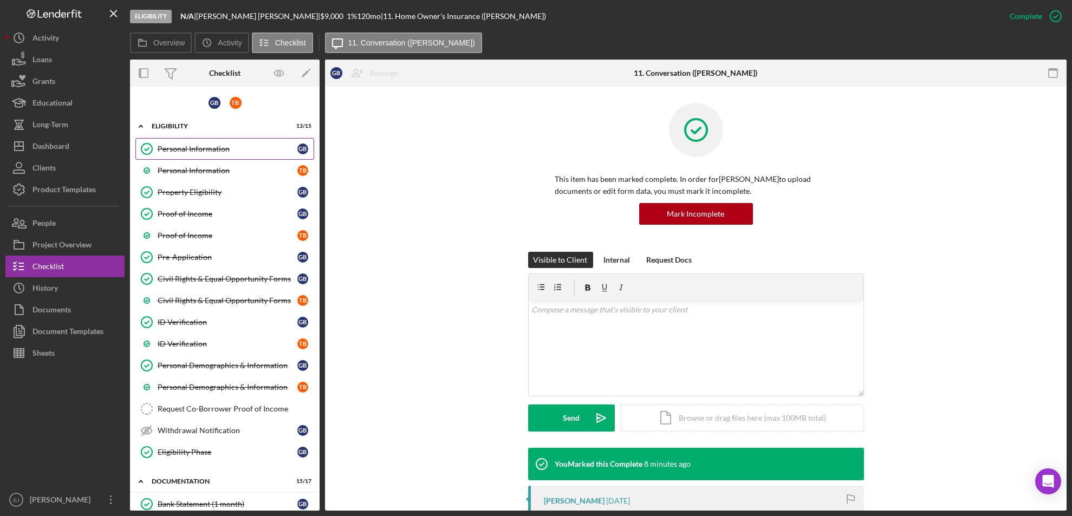
click at [194, 149] on div "Personal Information" at bounding box center [228, 149] width 140 height 9
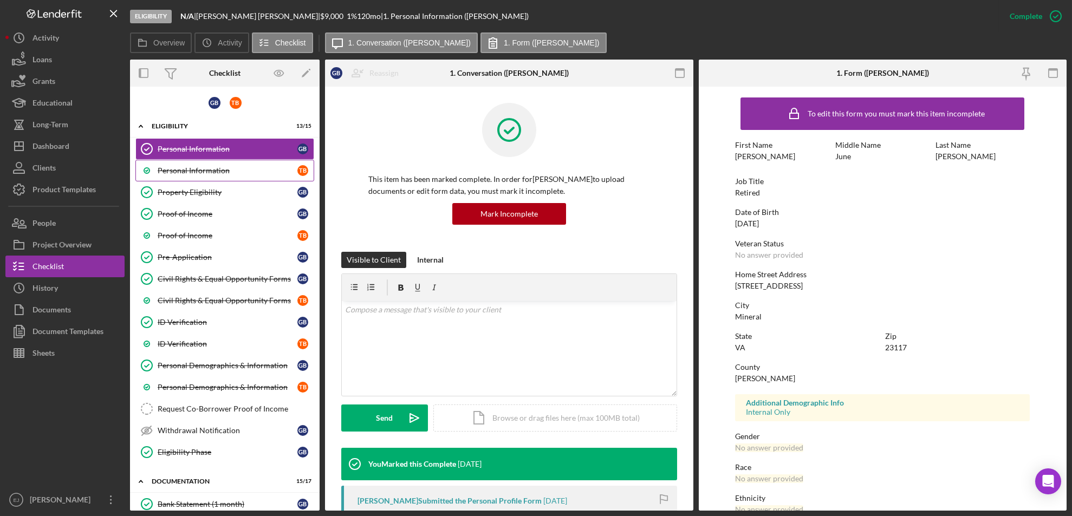
click at [188, 172] on div "Personal Information" at bounding box center [228, 170] width 140 height 9
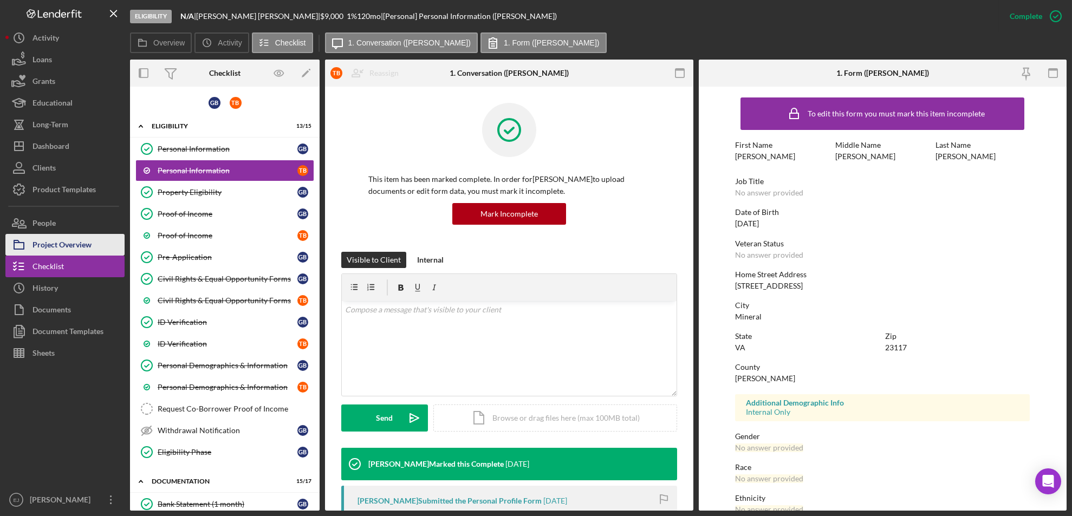
click at [81, 242] on div "Project Overview" at bounding box center [61, 246] width 59 height 24
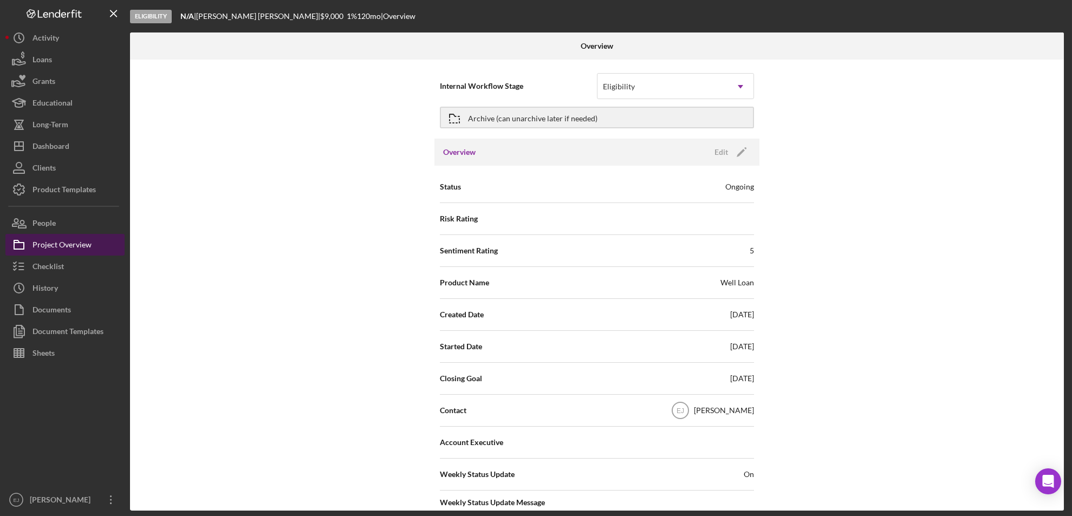
click at [81, 242] on div "Project Overview" at bounding box center [61, 246] width 59 height 24
click at [63, 220] on button "People" at bounding box center [64, 223] width 119 height 22
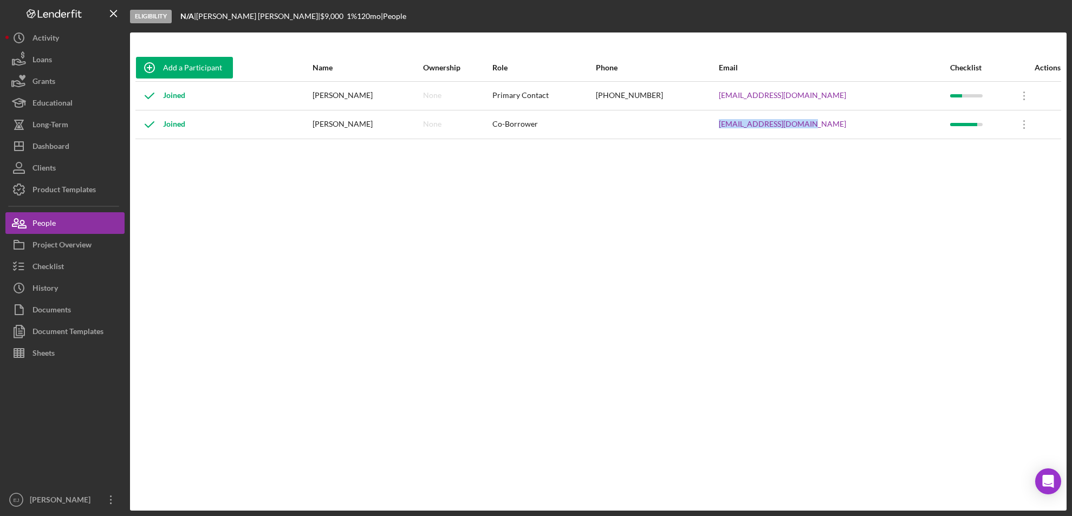
drag, startPoint x: 744, startPoint y: 126, endPoint x: 844, endPoint y: 131, distance: 100.9
click at [844, 131] on tr "Joined Thomas Brooks None Co-Borrower watchmenpres@gmail.com Icon/Overflow Icon…" at bounding box center [598, 124] width 926 height 29
copy tr "watchmenpres@gmail.com"
click at [68, 268] on button "Checklist" at bounding box center [64, 267] width 119 height 22
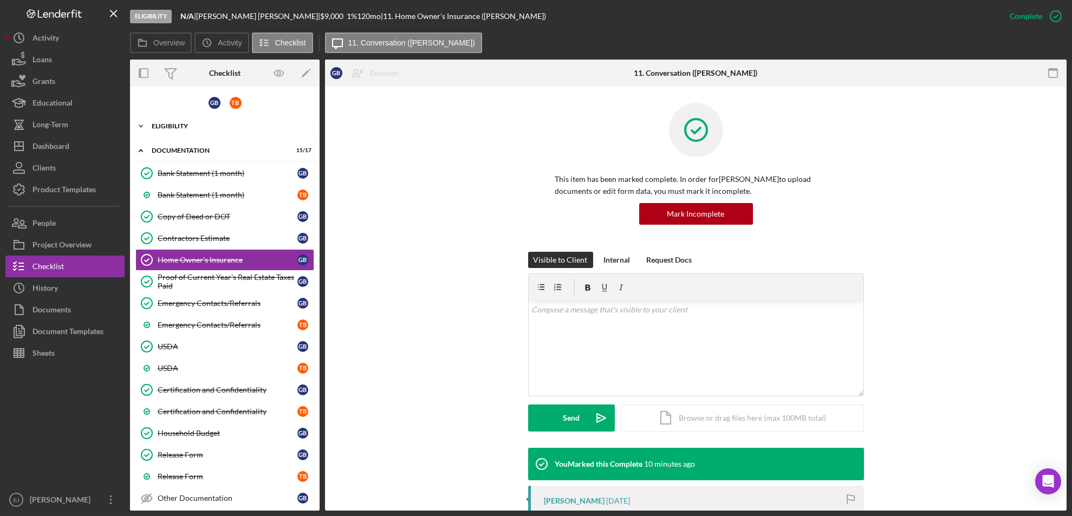
click at [145, 126] on icon "Icon/Expander" at bounding box center [141, 126] width 22 height 22
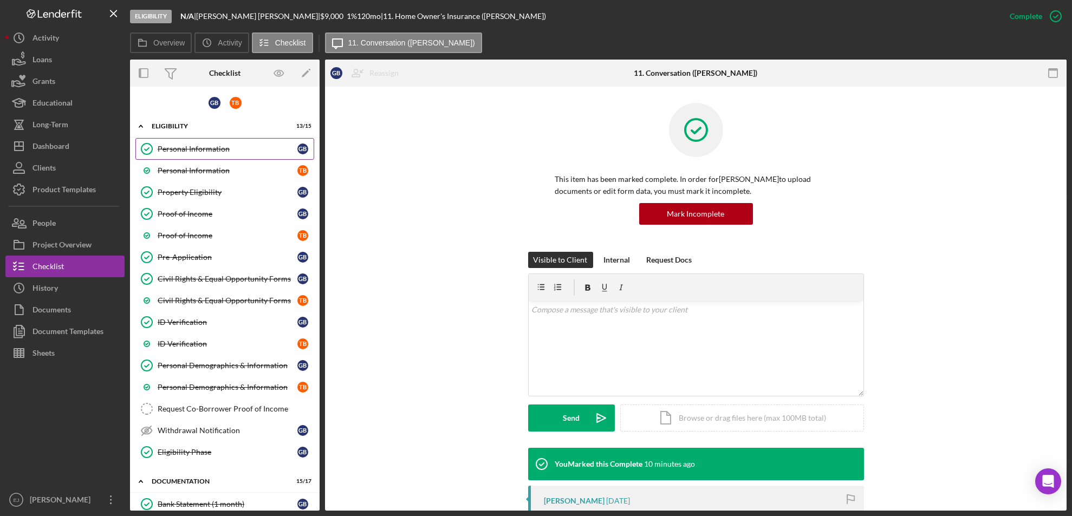
click at [176, 149] on div "Personal Information" at bounding box center [228, 149] width 140 height 9
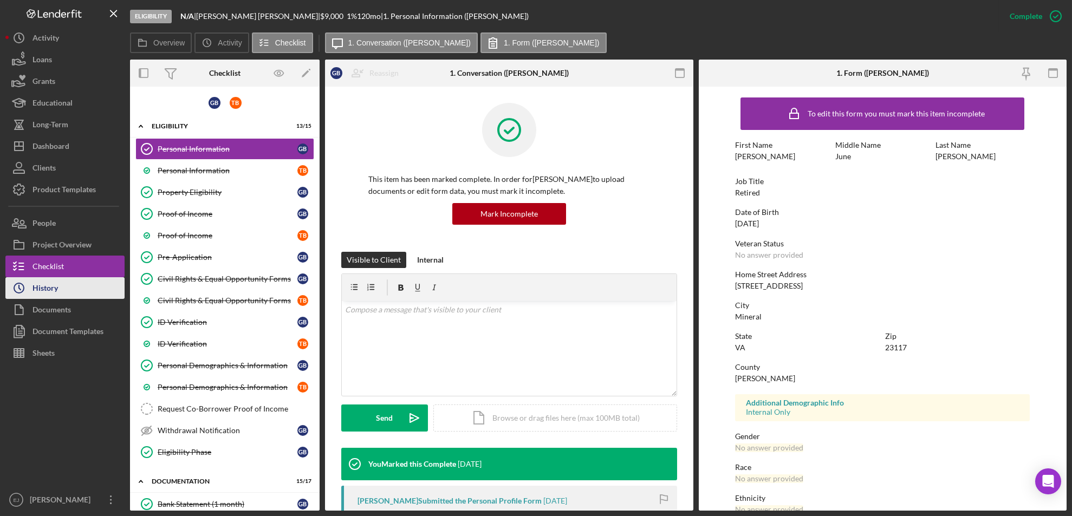
click at [66, 281] on button "Icon/History History" at bounding box center [64, 288] width 119 height 22
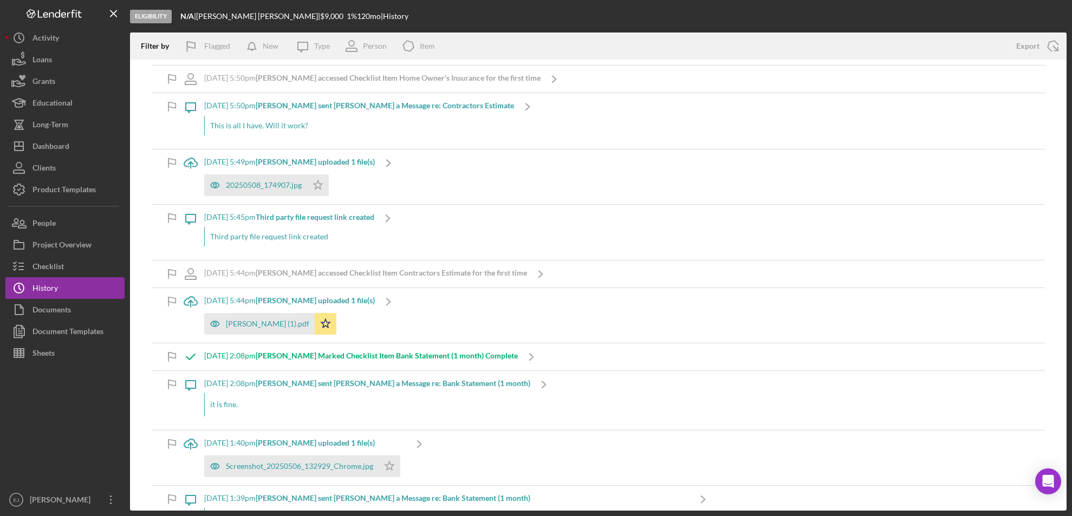
scroll to position [1646, 0]
click at [255, 329] on div "Brooks (1).pdf" at bounding box center [259, 323] width 110 height 22
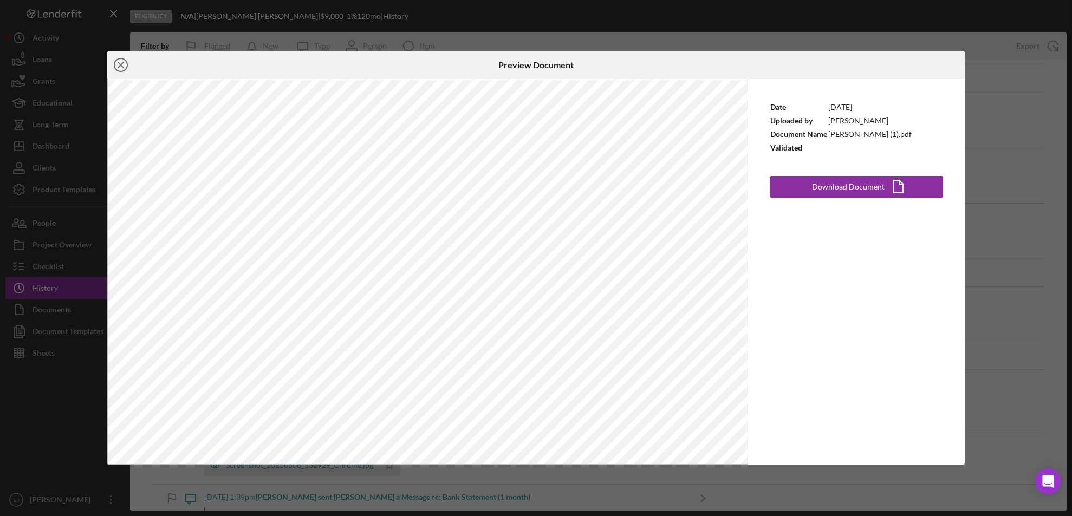
click at [120, 67] on icon "Icon/Close" at bounding box center [120, 64] width 27 height 27
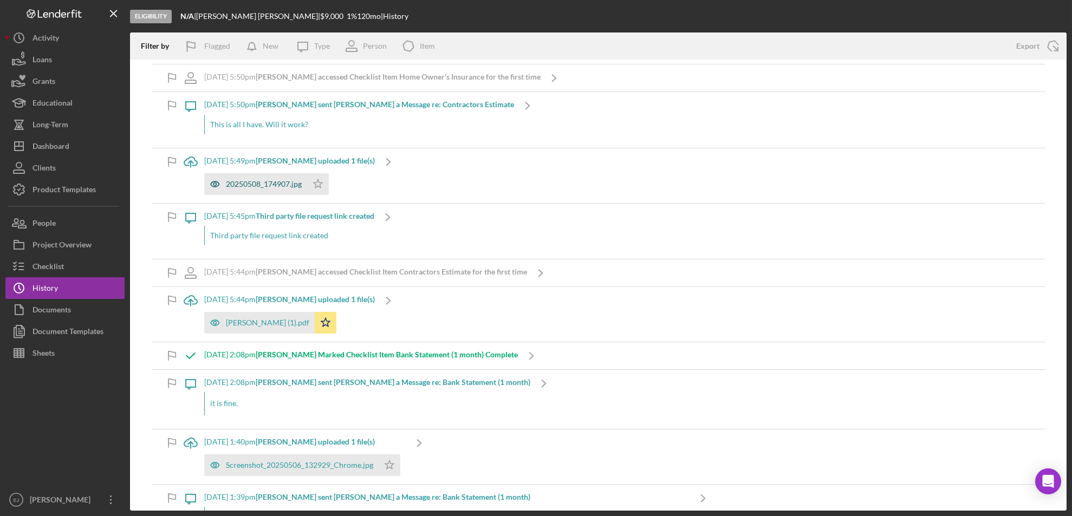
click at [281, 187] on div "20250508_174907.jpg" at bounding box center [264, 184] width 76 height 9
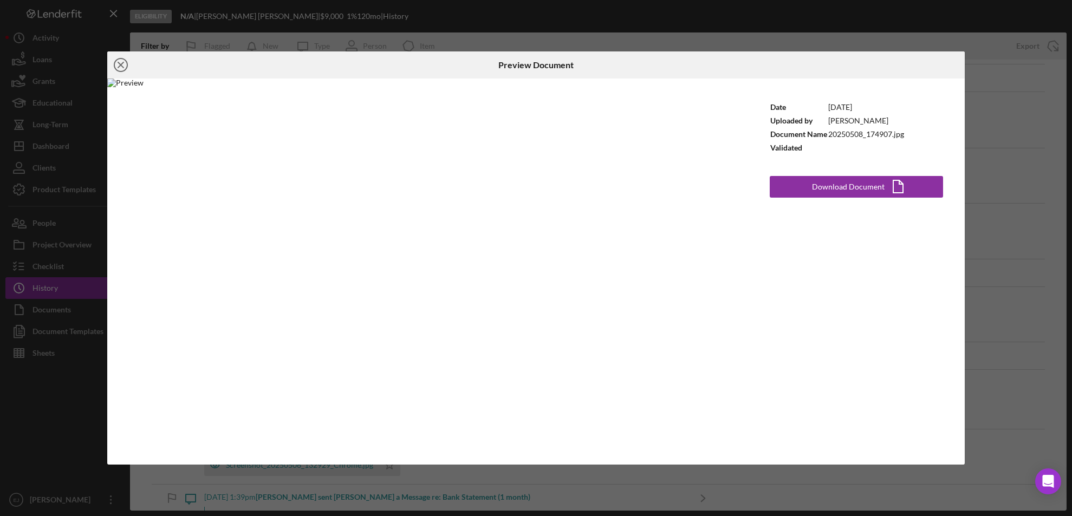
click at [122, 69] on icon "Icon/Close" at bounding box center [120, 64] width 27 height 27
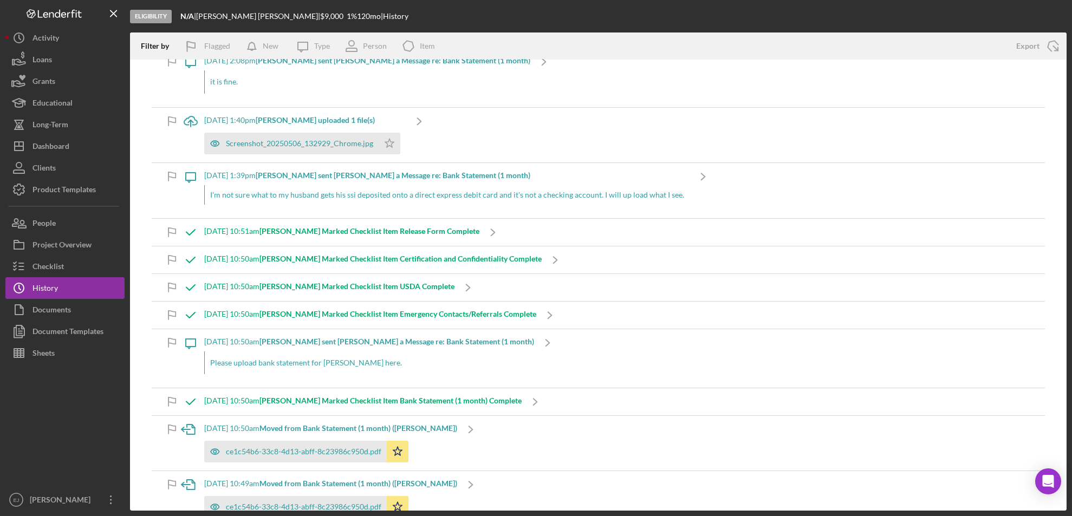
scroll to position [2022, 0]
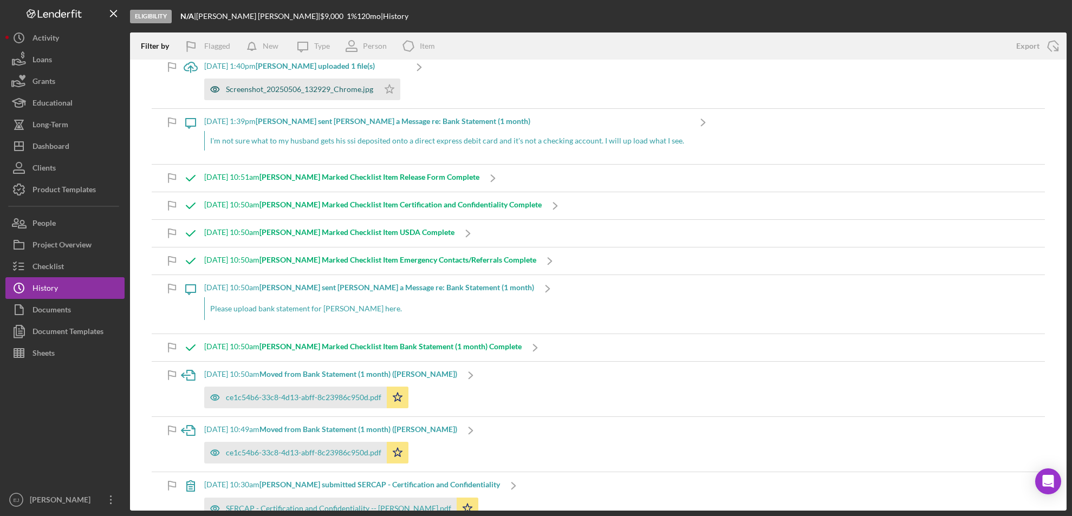
click at [299, 91] on div "Screenshot_20250506_132929_Chrome.jpg" at bounding box center [299, 89] width 147 height 9
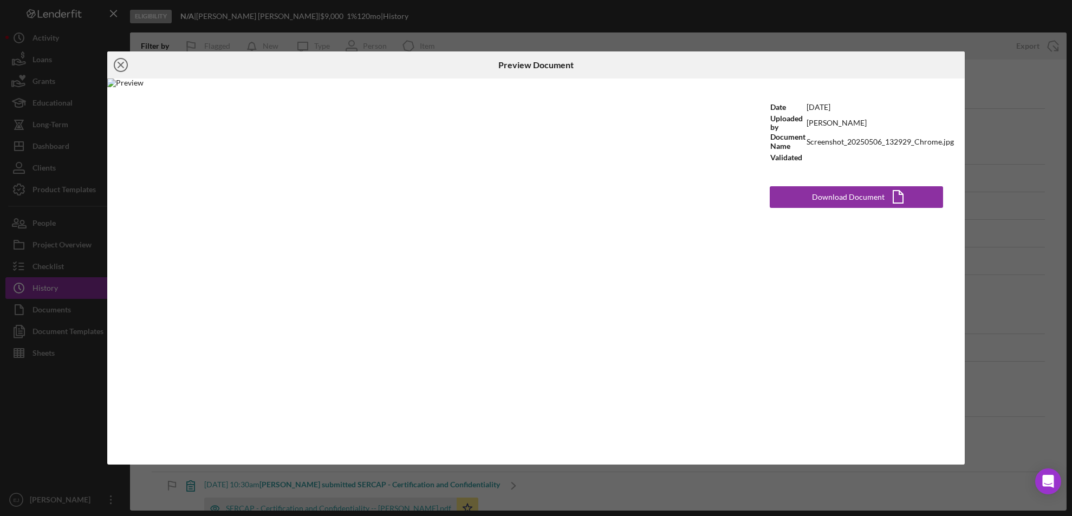
click at [118, 57] on icon "Icon/Close" at bounding box center [120, 64] width 27 height 27
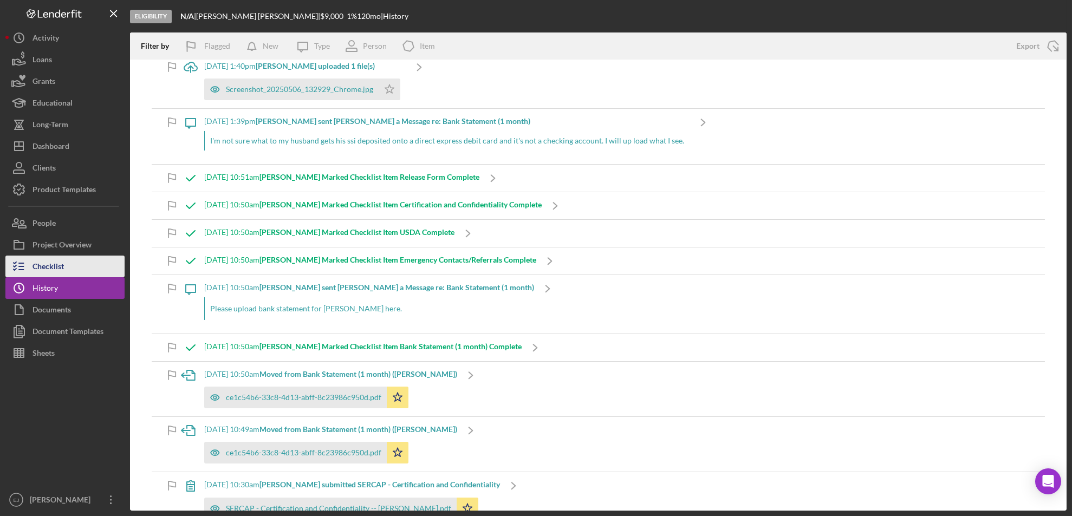
click at [71, 269] on button "Checklist" at bounding box center [64, 267] width 119 height 22
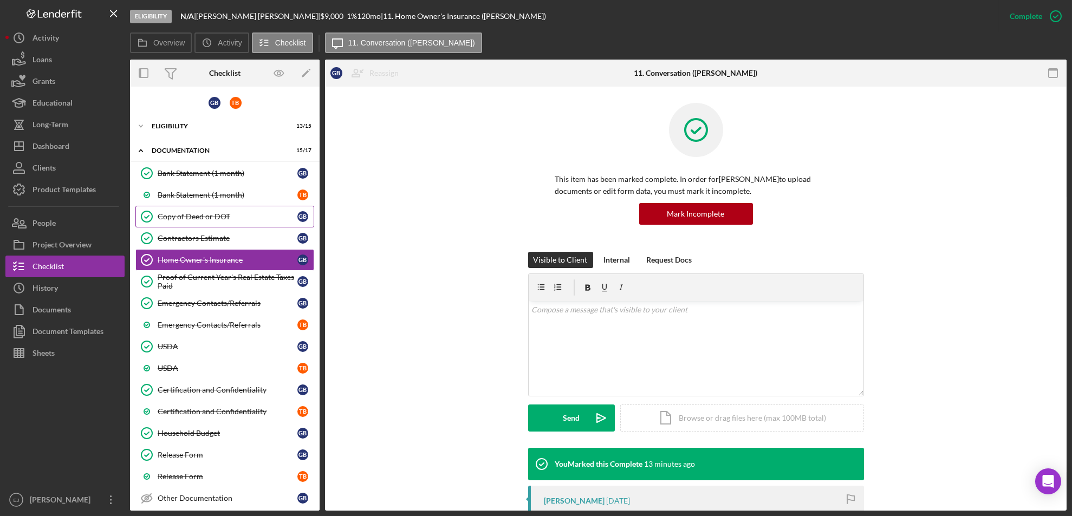
click at [225, 214] on div "Copy of Deed or DOT" at bounding box center [228, 216] width 140 height 9
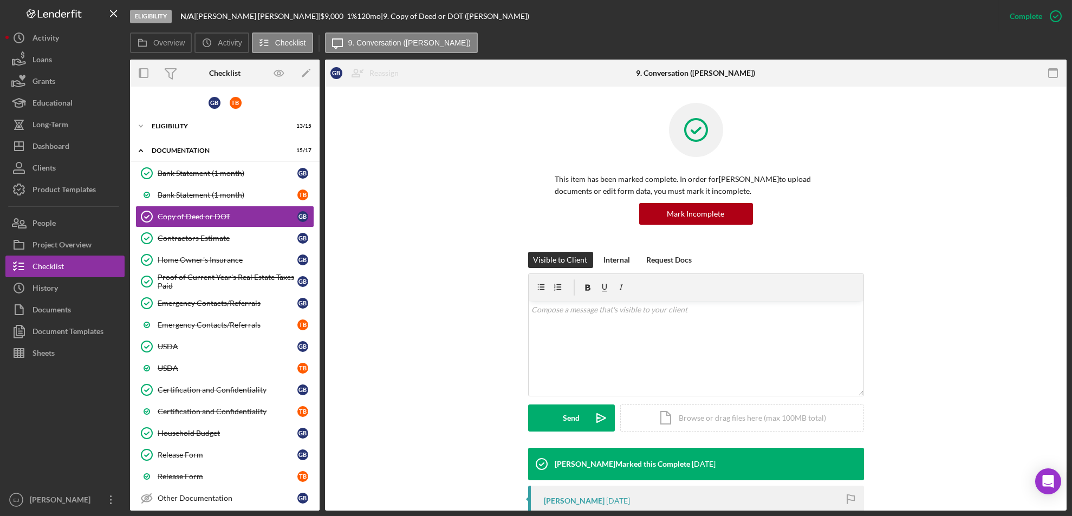
scroll to position [213, 0]
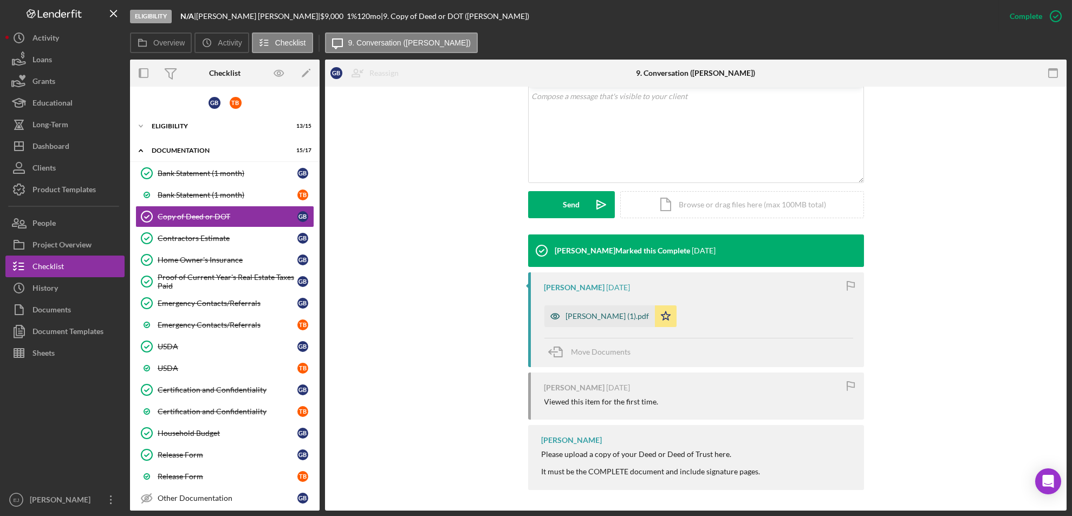
click at [571, 318] on div "Brooks (1).pdf" at bounding box center [607, 316] width 83 height 9
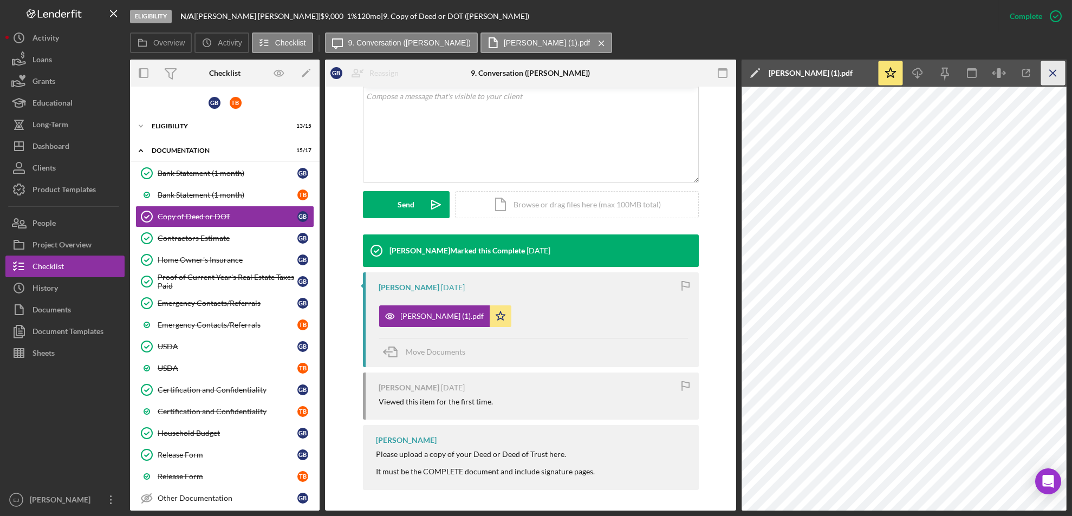
click at [1059, 71] on icon "Icon/Menu Close" at bounding box center [1053, 73] width 24 height 24
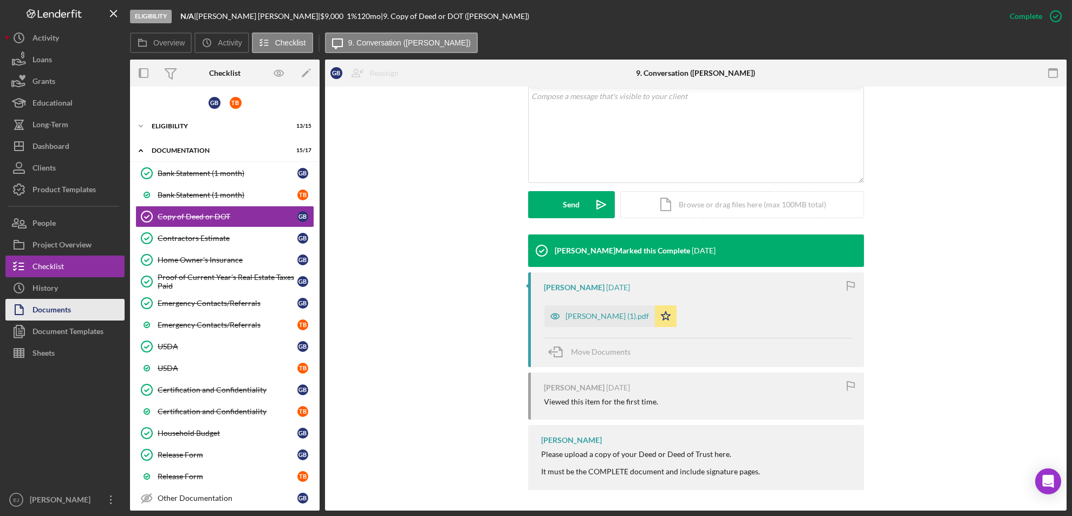
click at [35, 300] on div "Documents" at bounding box center [51, 311] width 38 height 24
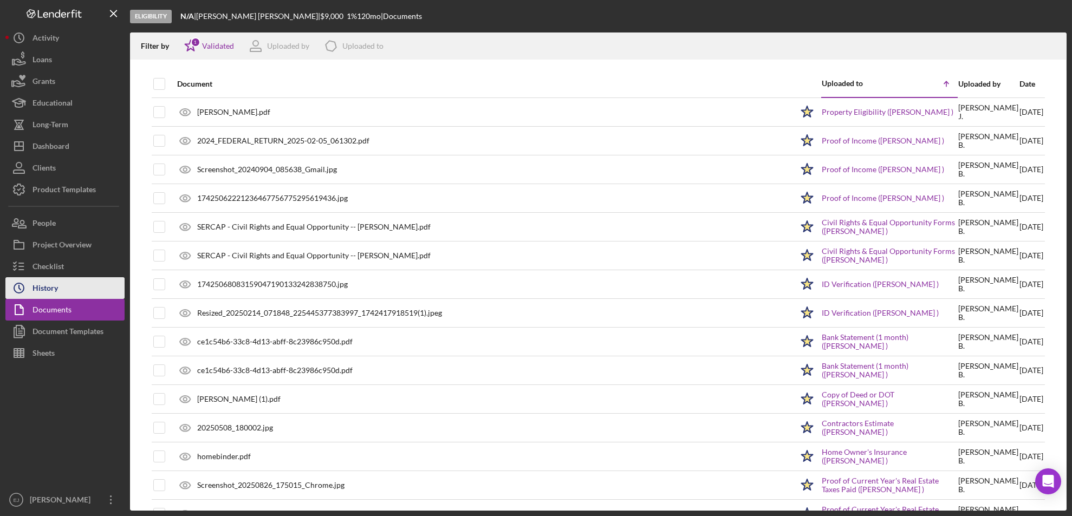
click at [26, 285] on icon "Icon/History" at bounding box center [18, 288] width 27 height 27
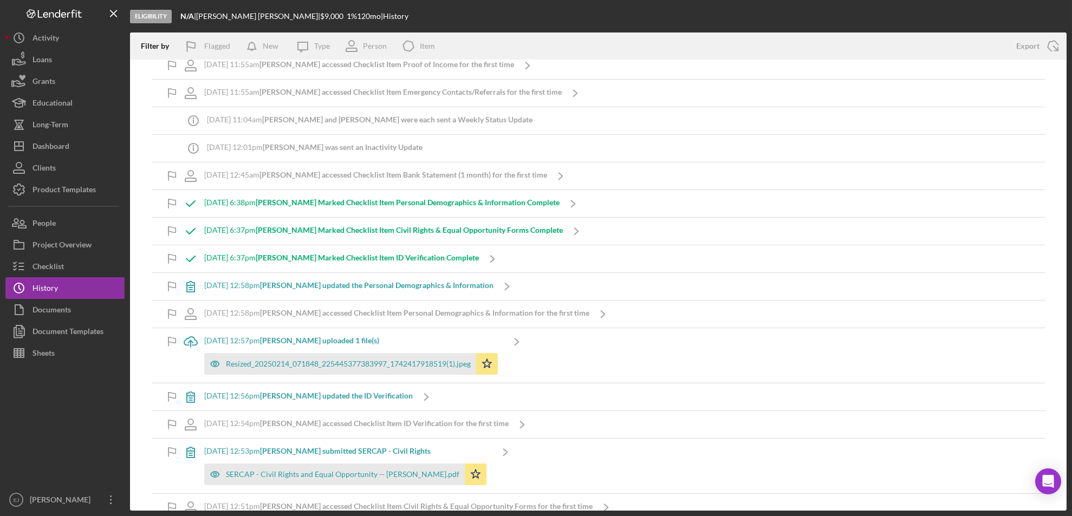
scroll to position [3199, 0]
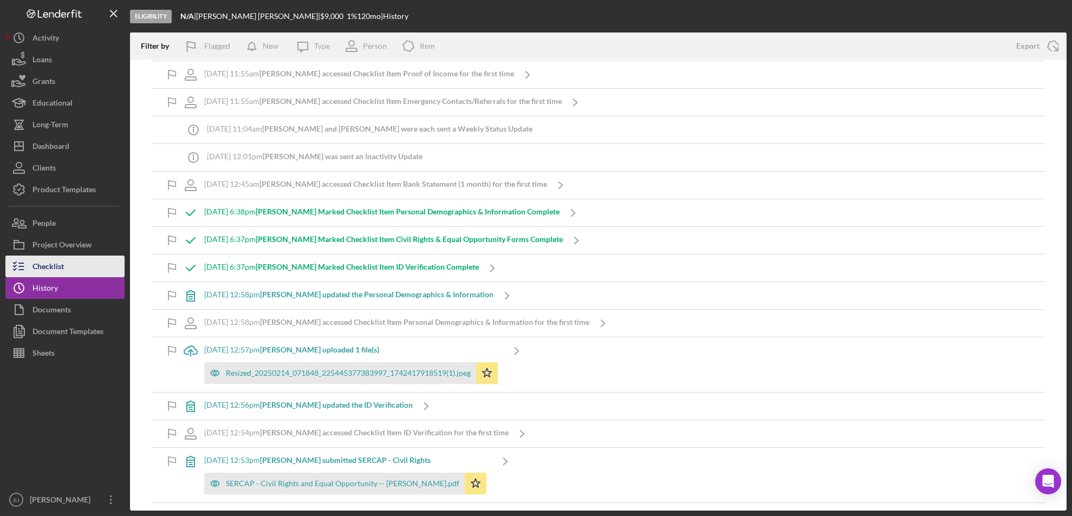
click at [87, 266] on button "Checklist" at bounding box center [64, 267] width 119 height 22
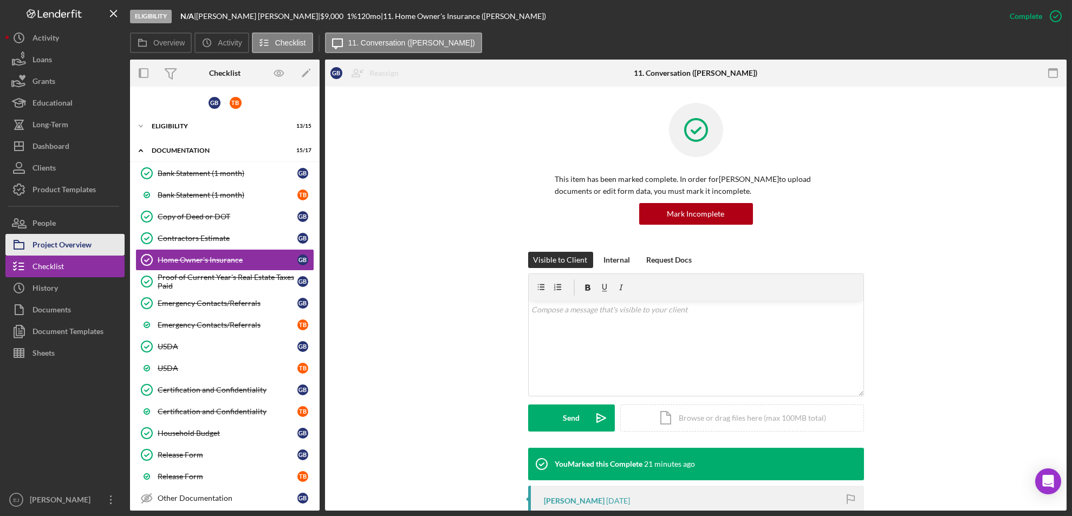
click at [79, 244] on div "Project Overview" at bounding box center [61, 246] width 59 height 24
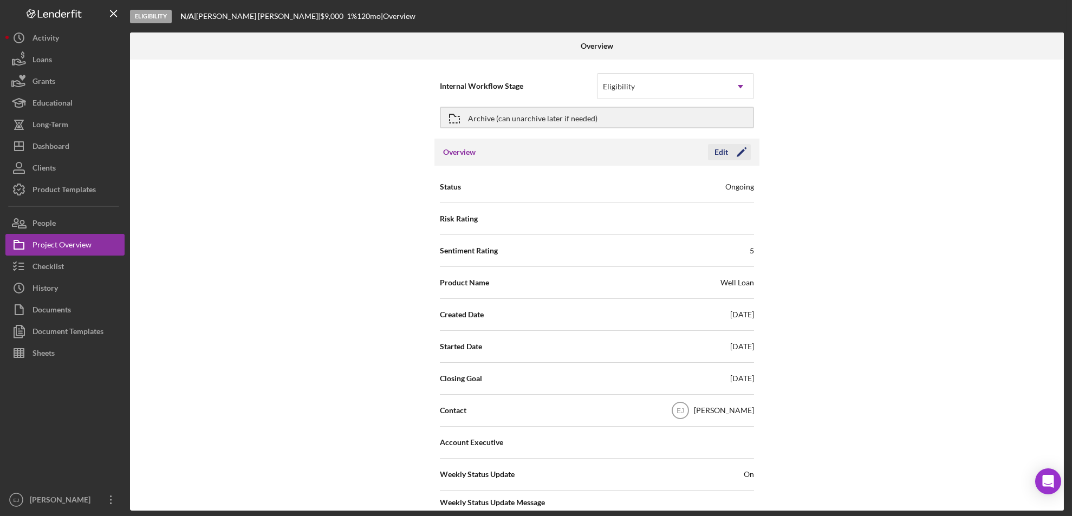
click at [723, 155] on div "Edit" at bounding box center [721, 152] width 14 height 16
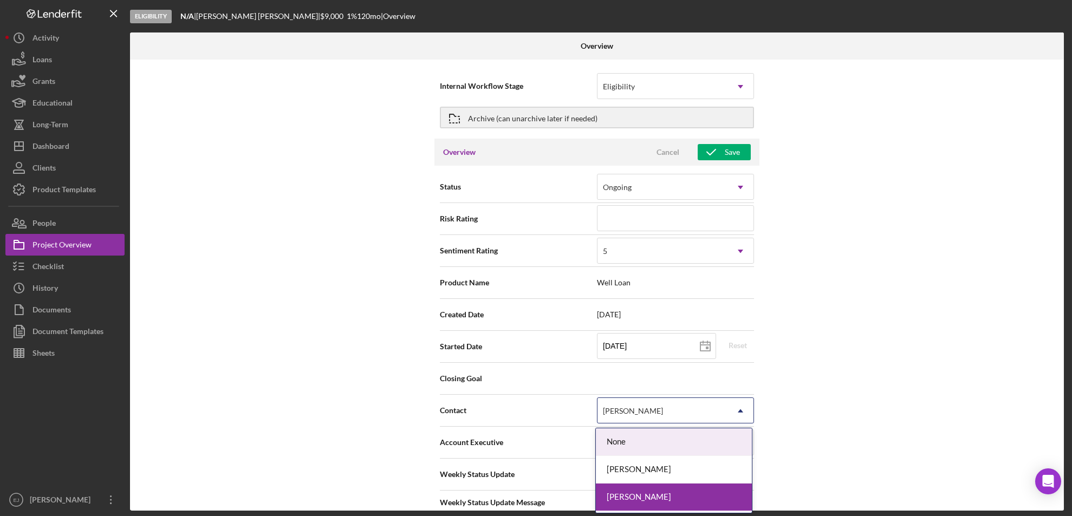
click at [735, 419] on icon "Icon/Dropdown Arrow" at bounding box center [740, 411] width 26 height 26
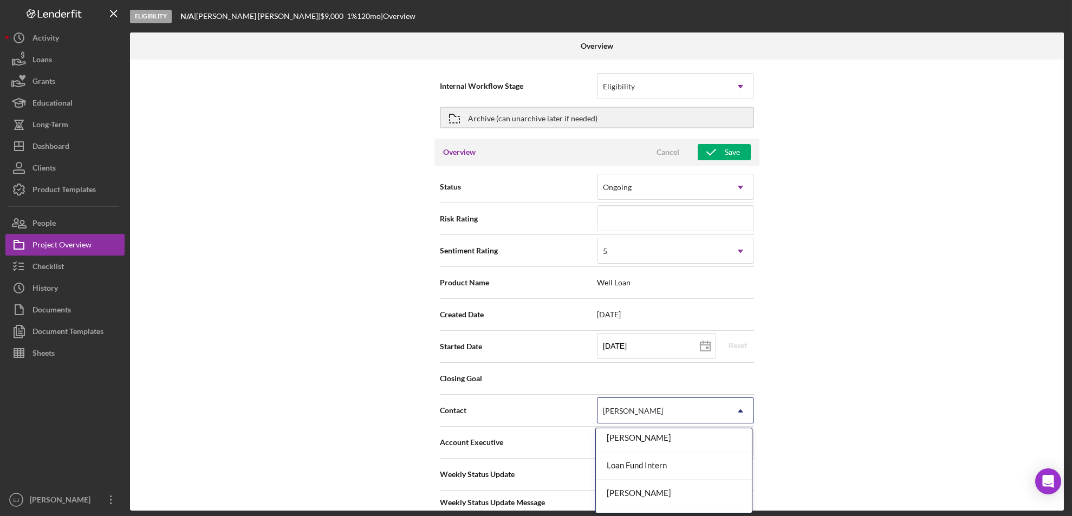
scroll to position [115, 0]
click at [697, 468] on div "[PERSON_NAME]" at bounding box center [674, 465] width 156 height 28
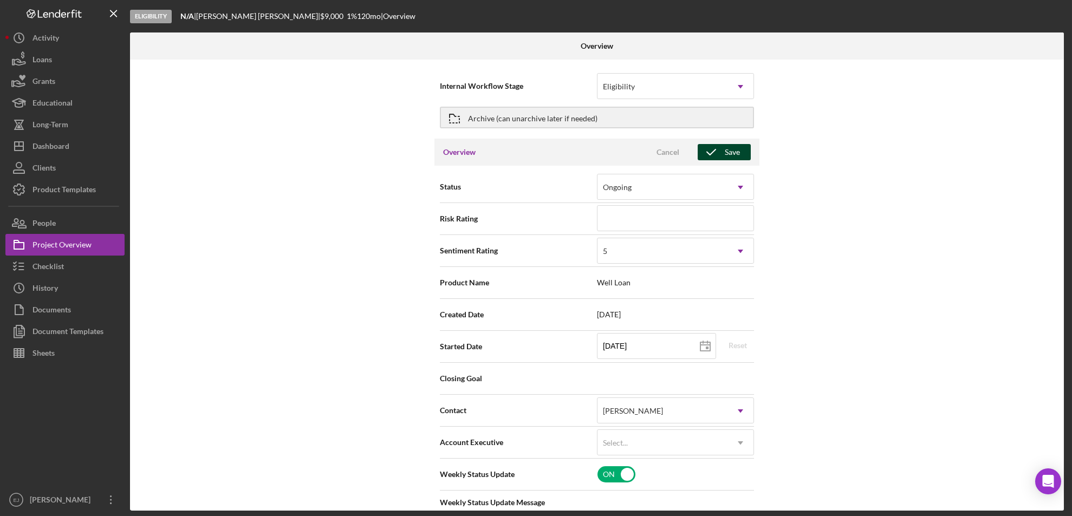
click at [715, 155] on icon "button" at bounding box center [711, 152] width 27 height 27
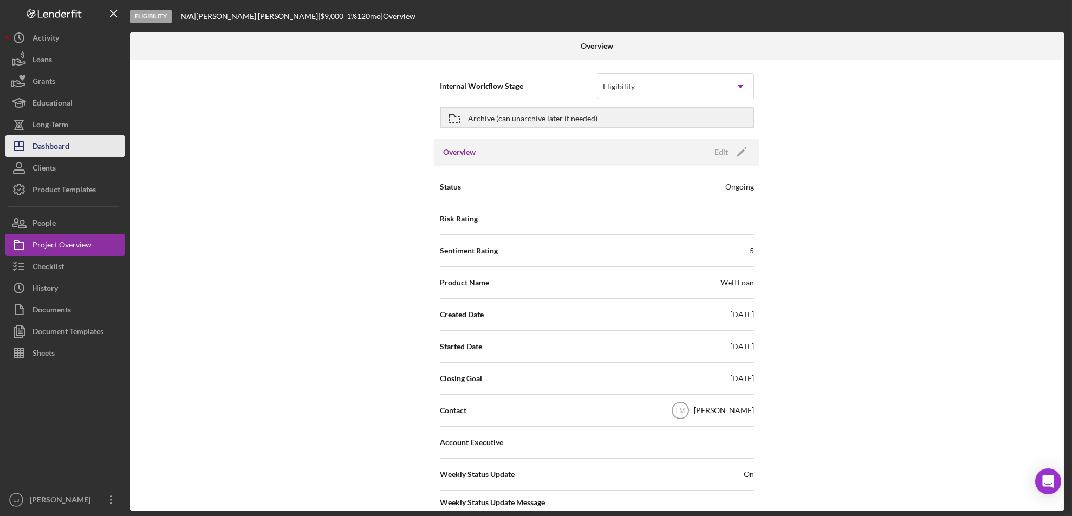
click at [83, 140] on button "Icon/Dashboard Dashboard" at bounding box center [64, 146] width 119 height 22
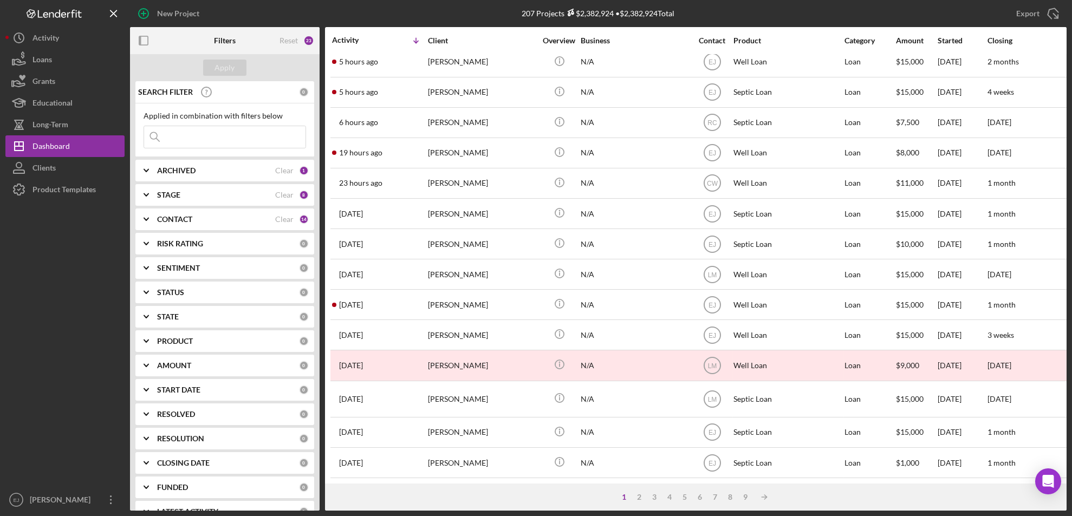
scroll to position [359, 0]
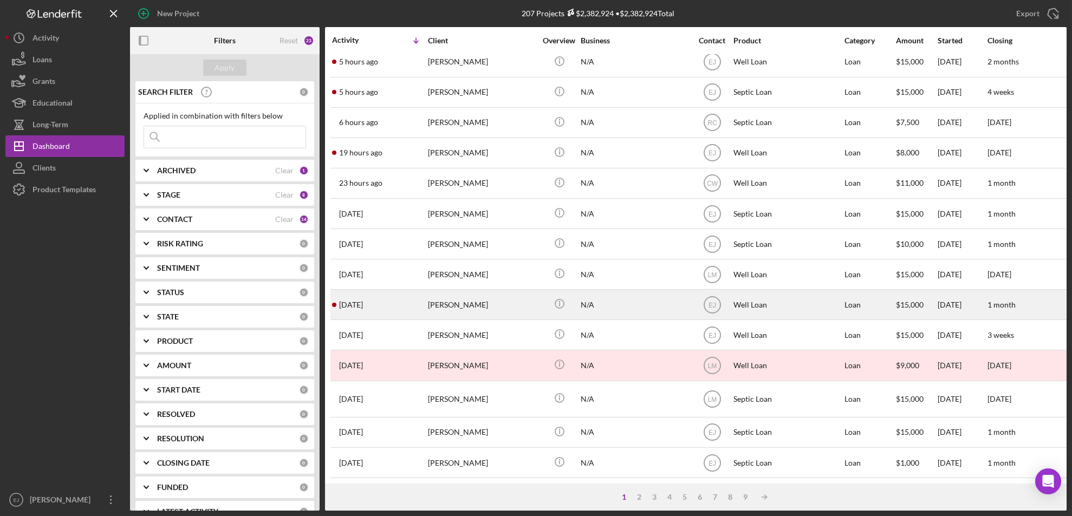
click at [440, 296] on div "[PERSON_NAME]" at bounding box center [482, 304] width 108 height 29
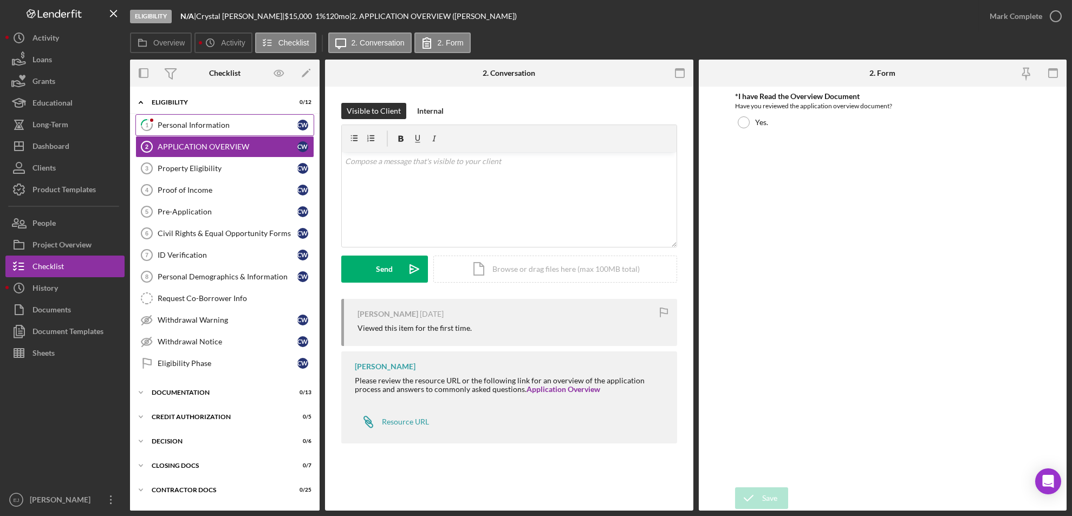
click at [199, 117] on link "1 Personal Information C W" at bounding box center [224, 125] width 179 height 22
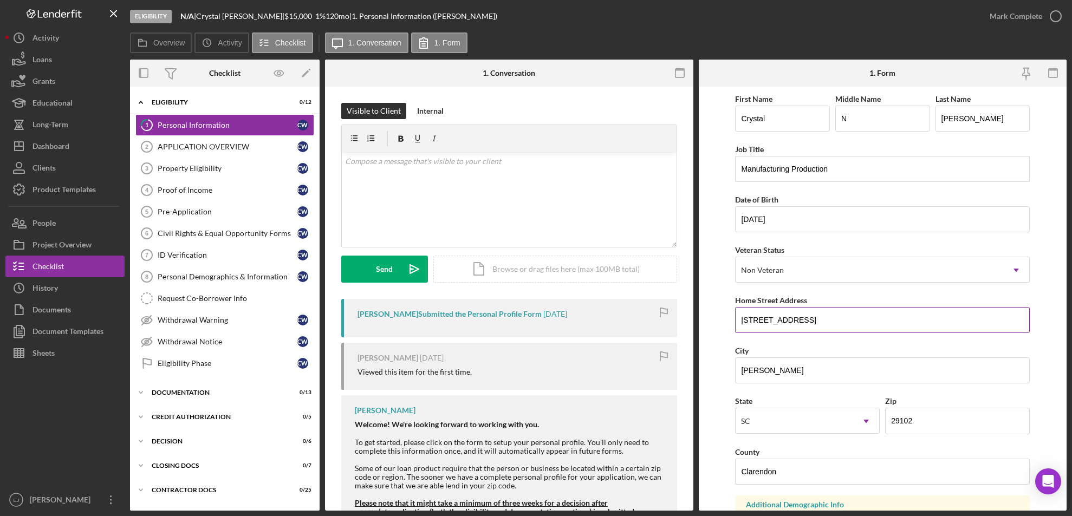
drag, startPoint x: 735, startPoint y: 317, endPoint x: 831, endPoint y: 318, distance: 96.4
click at [831, 318] on input "[STREET_ADDRESS]" at bounding box center [882, 320] width 295 height 26
click at [210, 166] on div "Property Eligibility" at bounding box center [228, 168] width 140 height 9
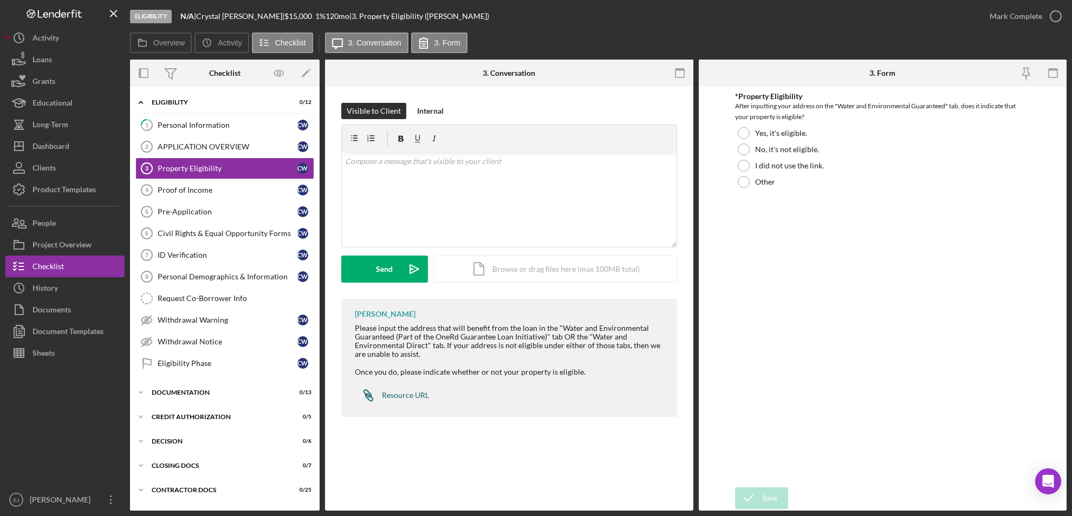
click at [413, 394] on div "Resource URL" at bounding box center [405, 395] width 47 height 9
click at [188, 121] on div "Personal Information" at bounding box center [228, 125] width 140 height 9
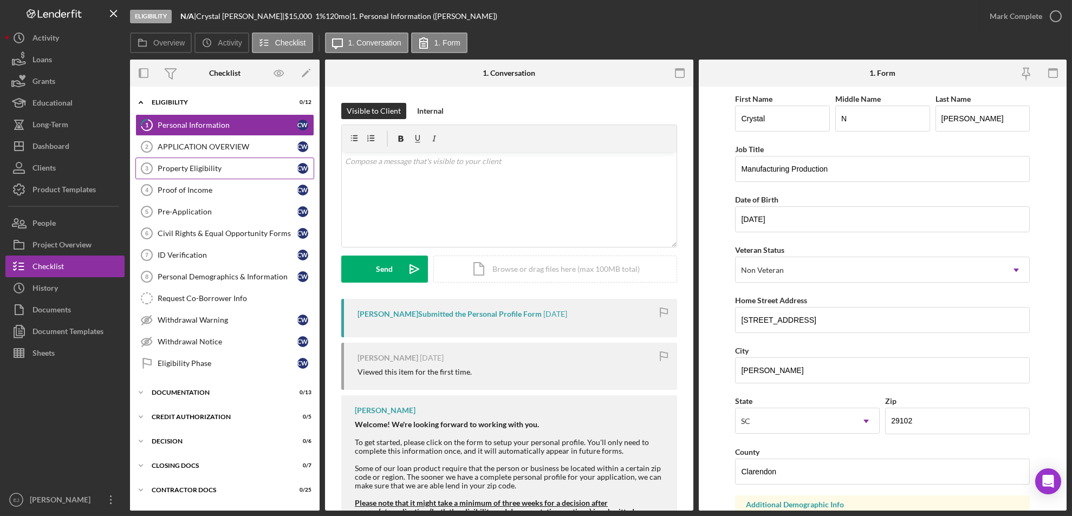
click at [195, 165] on div "Property Eligibility" at bounding box center [228, 168] width 140 height 9
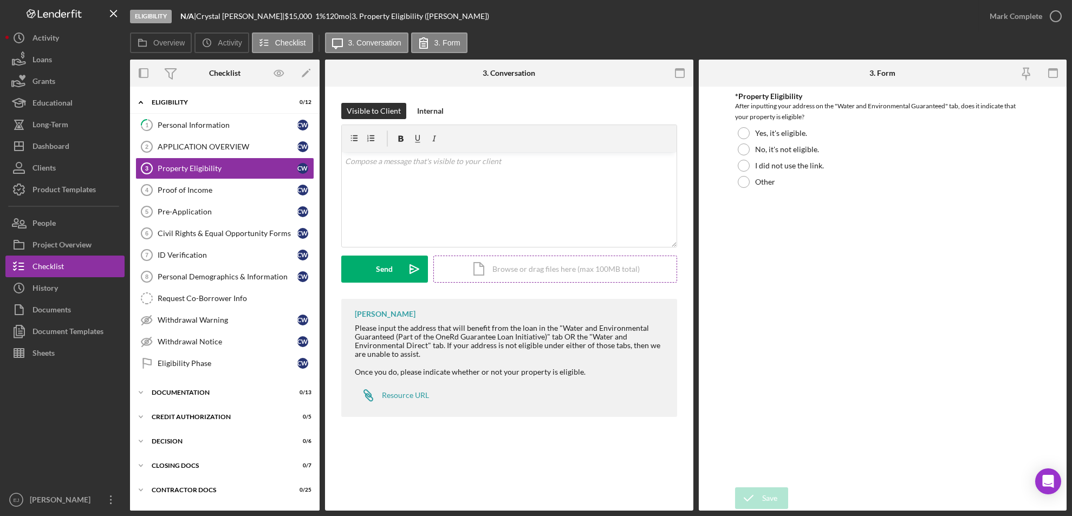
click at [530, 266] on div "Icon/Document Browse or drag files here (max 100MB total) Tap to choose files o…" at bounding box center [555, 269] width 244 height 27
click at [365, 278] on button "Upload Icon/Upload" at bounding box center [384, 269] width 87 height 27
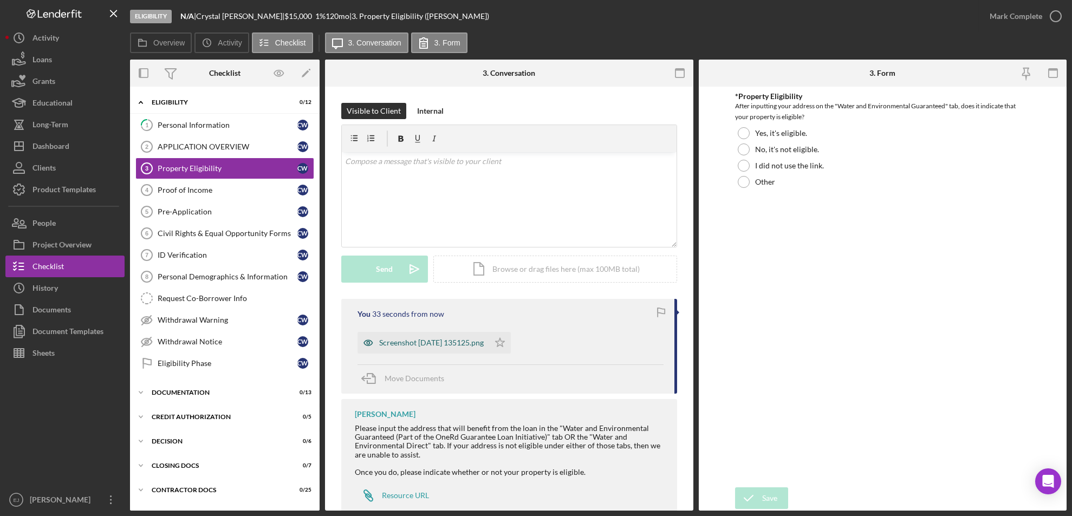
click at [448, 344] on div "Screenshot 2025-09-08 135125.png" at bounding box center [431, 343] width 105 height 9
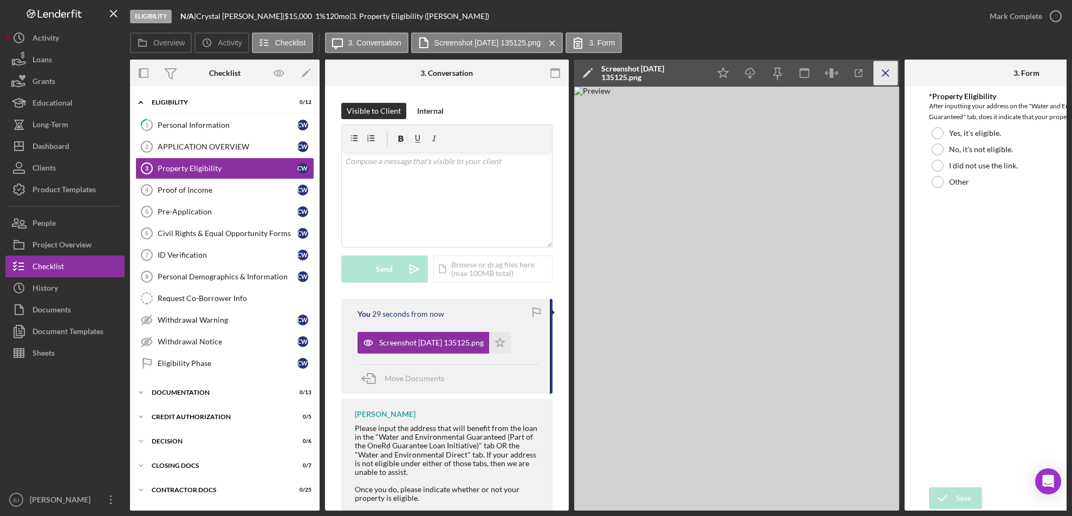
click at [885, 80] on icon "Icon/Menu Close" at bounding box center [886, 73] width 24 height 24
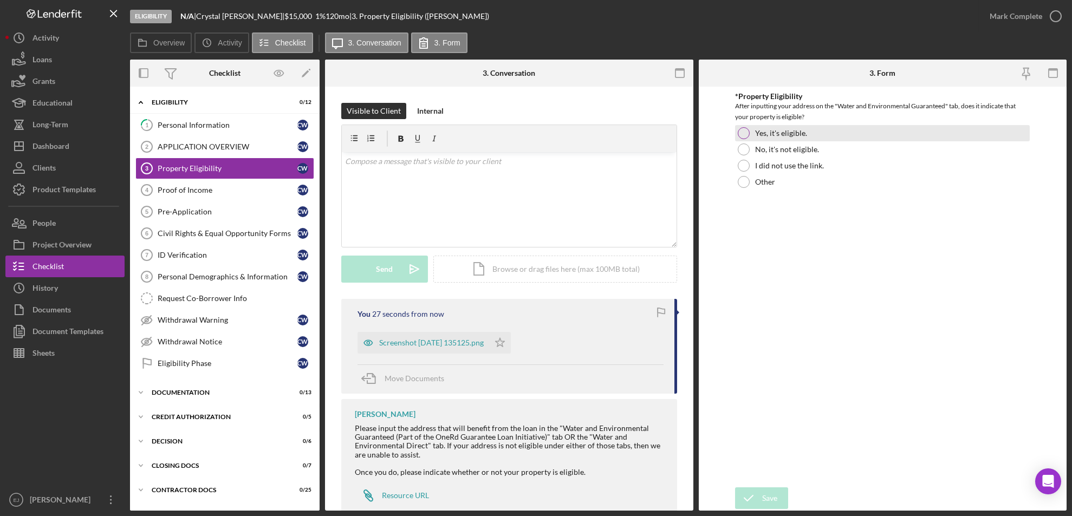
click at [748, 131] on div at bounding box center [744, 133] width 12 height 12
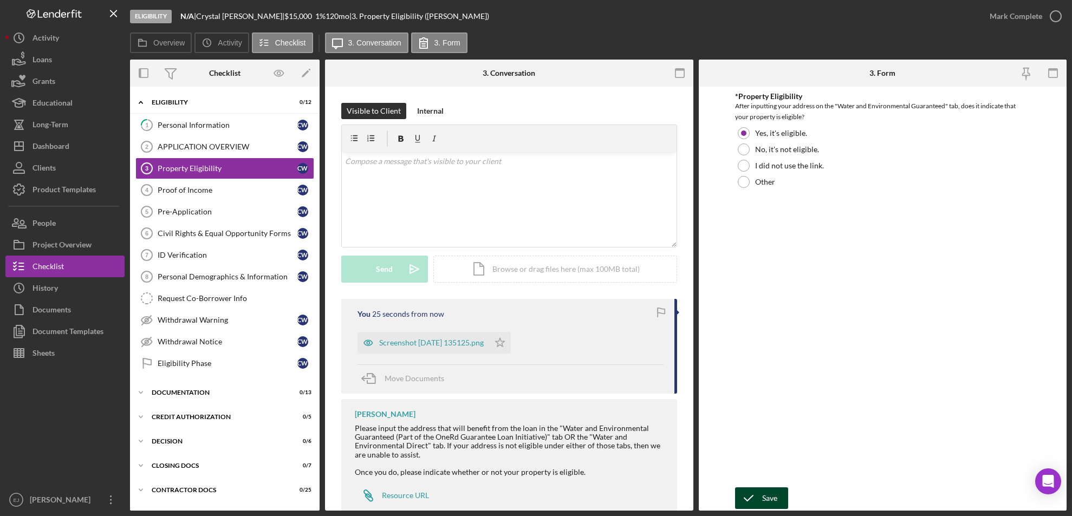
click at [767, 495] on div "Save" at bounding box center [769, 498] width 15 height 22
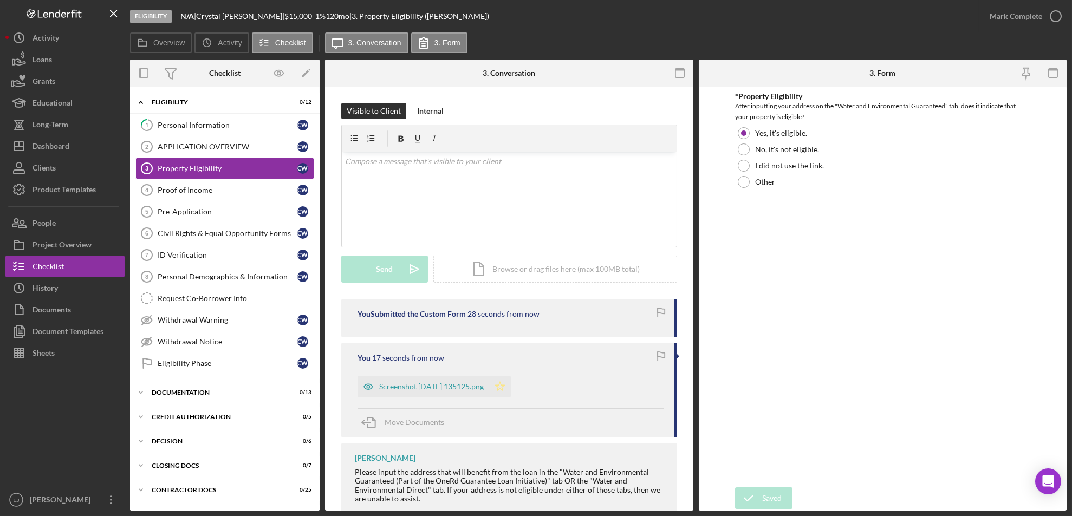
click at [511, 386] on icon "Icon/Star" at bounding box center [500, 387] width 22 height 22
click at [1060, 9] on icon "button" at bounding box center [1055, 16] width 27 height 27
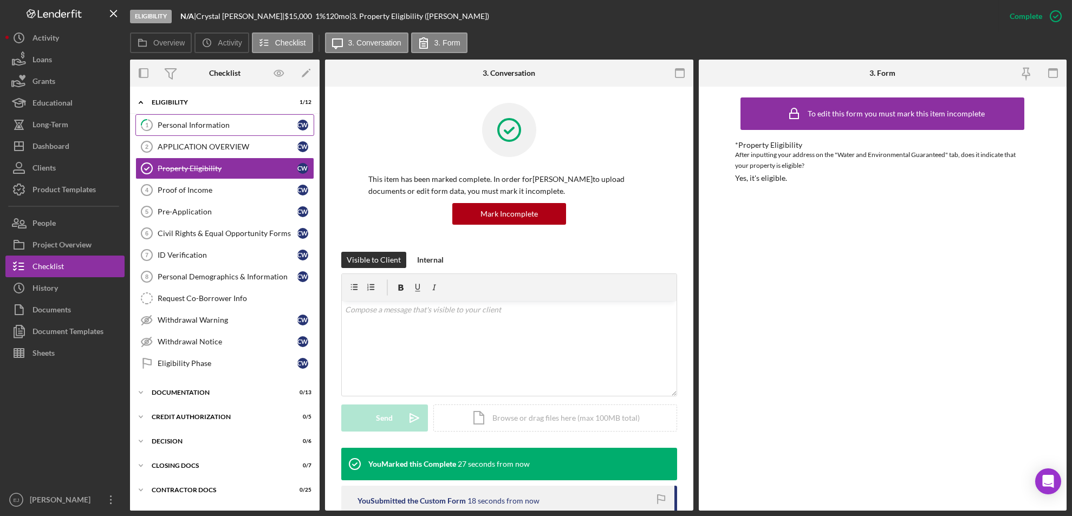
click at [199, 117] on link "1 Personal Information C W" at bounding box center [224, 125] width 179 height 22
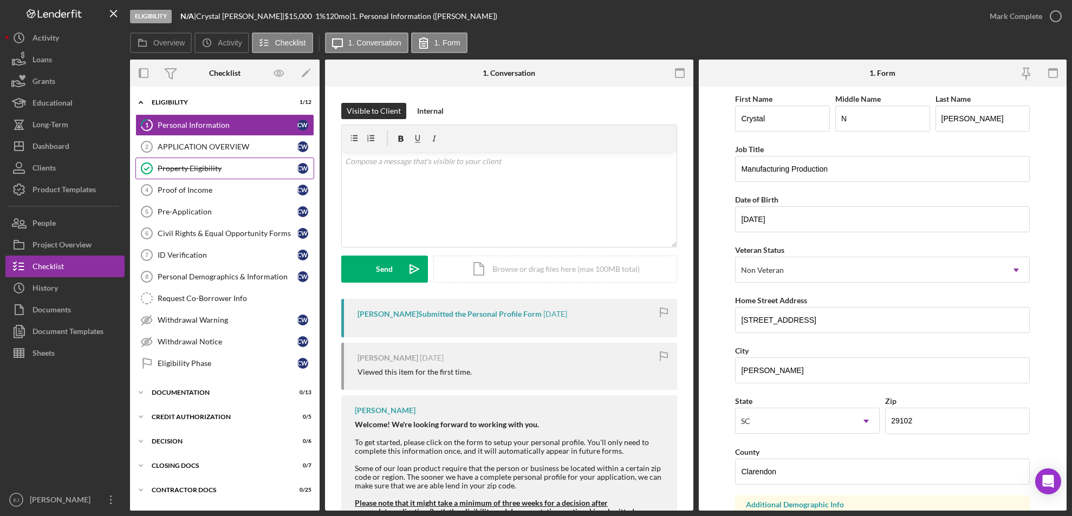
click at [212, 158] on link "Property Eligibility Property Eligibility C W" at bounding box center [224, 169] width 179 height 22
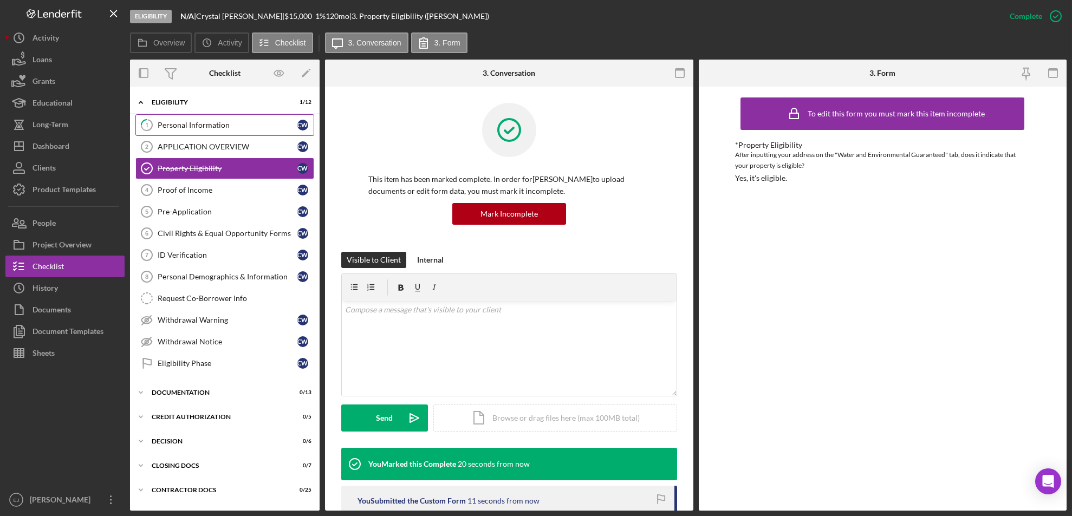
click at [237, 118] on link "1 Personal Information C W" at bounding box center [224, 125] width 179 height 22
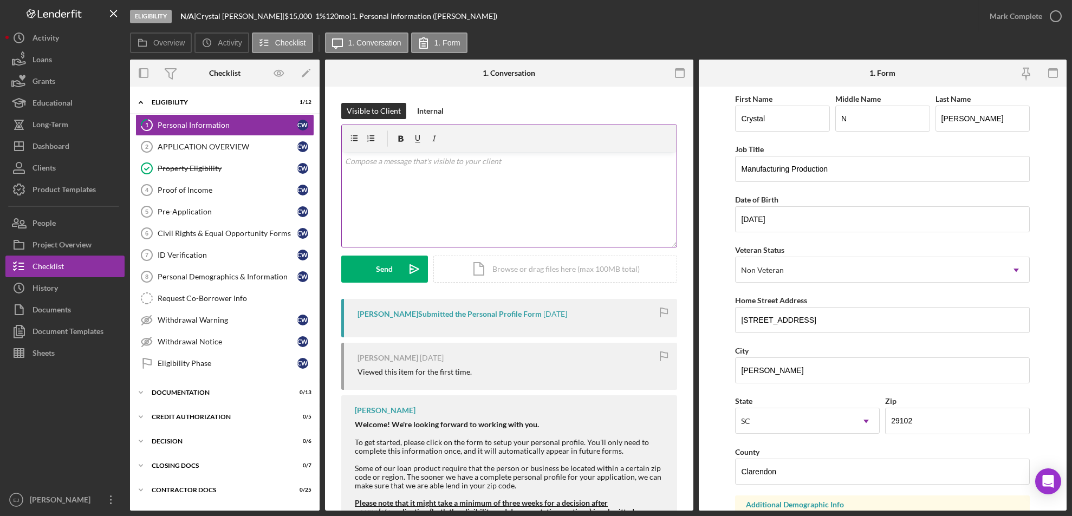
drag, startPoint x: 231, startPoint y: 188, endPoint x: 416, endPoint y: 172, distance: 185.4
click at [416, 172] on div "v Color teal Color pink Remove color Add row above Add row below Add column bef…" at bounding box center [509, 199] width 335 height 95
click at [414, 170] on div "v Color teal Color pink Remove color Add row above Add row below Add column bef…" at bounding box center [509, 199] width 335 height 95
click at [193, 194] on div "Proof of Income" at bounding box center [228, 190] width 140 height 9
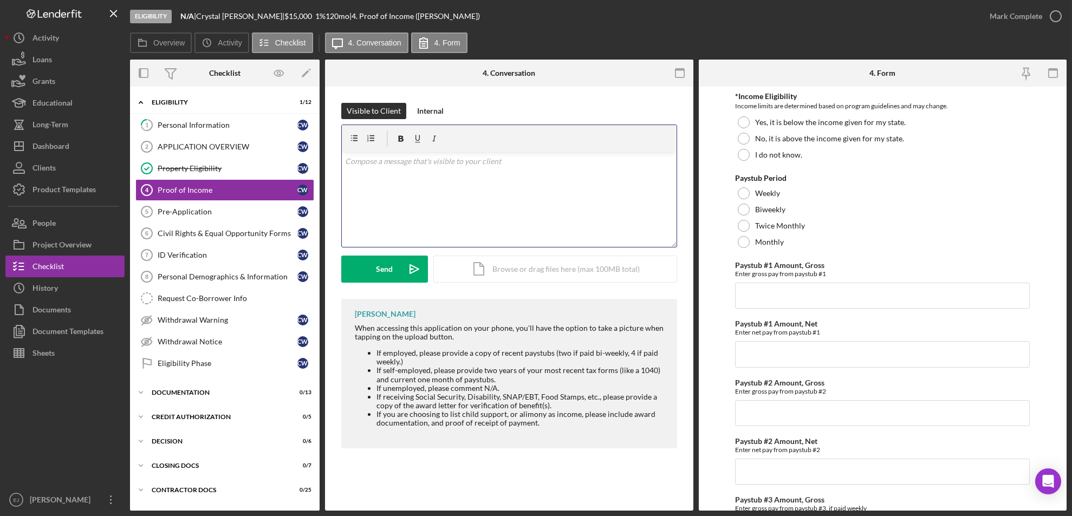
click at [403, 175] on div "v Color teal Color pink Remove color Add row above Add row below Add column bef…" at bounding box center [509, 199] width 335 height 95
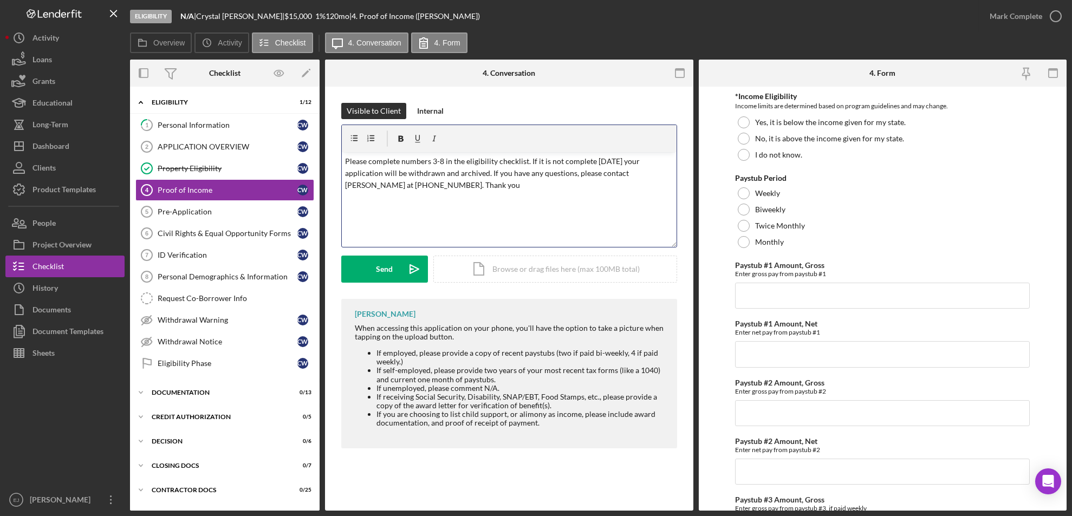
click at [342, 158] on div "v Color teal Color pink Remove color Add row above Add row below Add column bef…" at bounding box center [509, 199] width 335 height 95
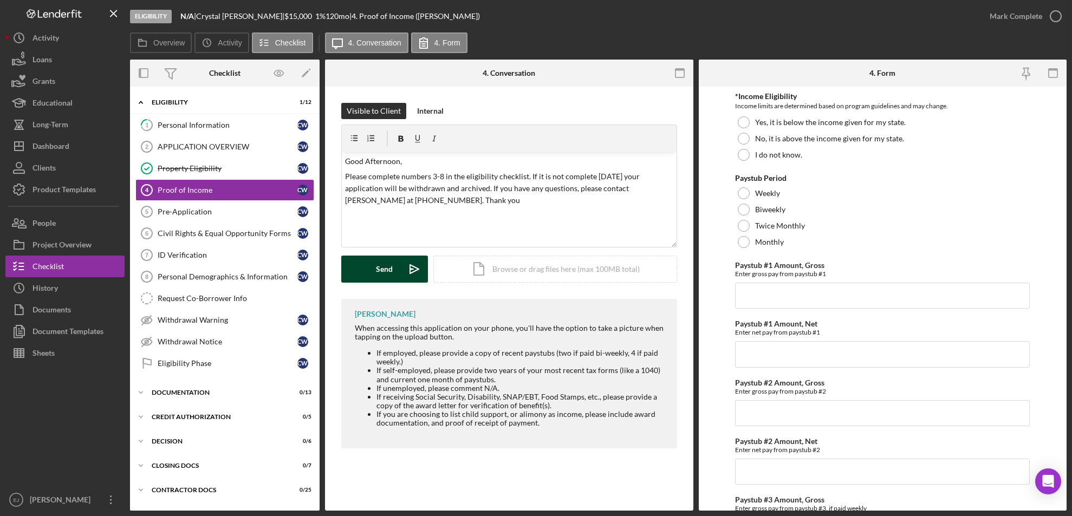
click at [373, 272] on button "Send Icon/icon-invite-send" at bounding box center [384, 269] width 87 height 27
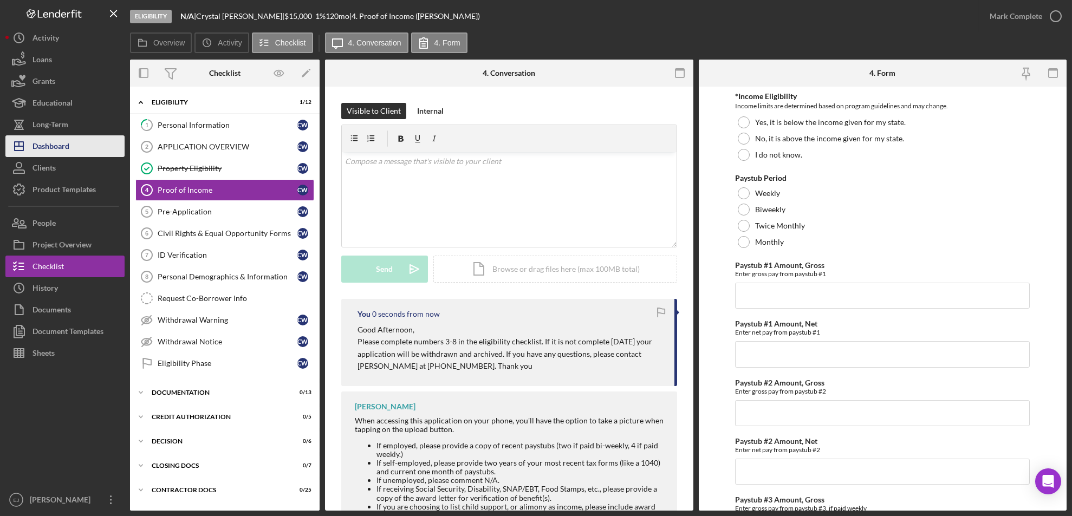
click at [64, 139] on div "Dashboard" at bounding box center [50, 147] width 37 height 24
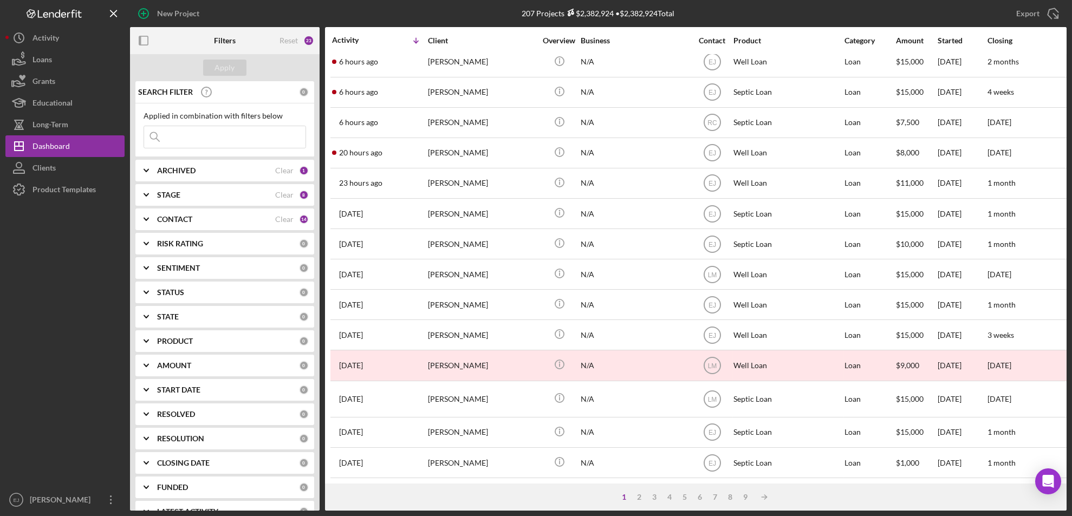
scroll to position [359, 0]
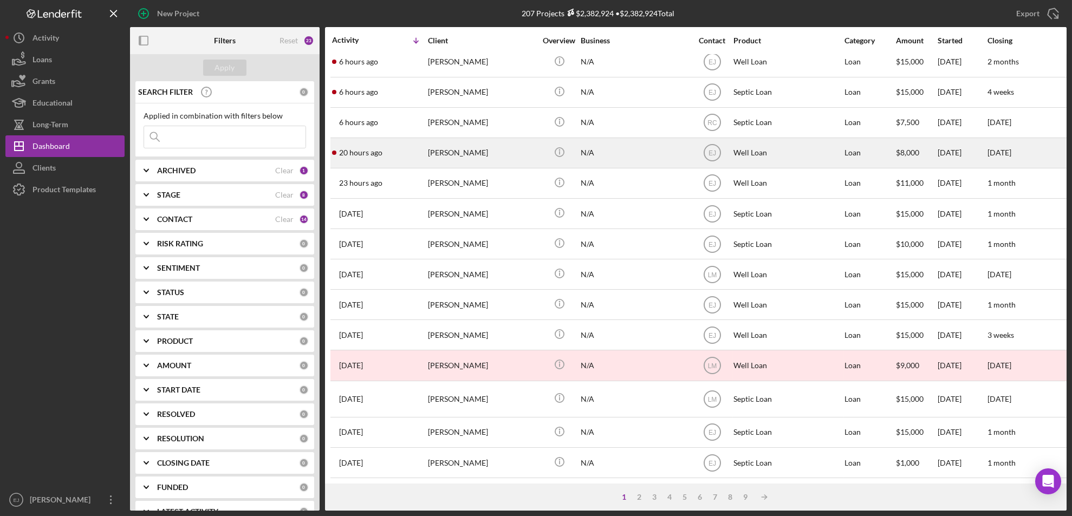
click at [387, 143] on div "20 hours ago Peggy Gibson" at bounding box center [379, 153] width 95 height 29
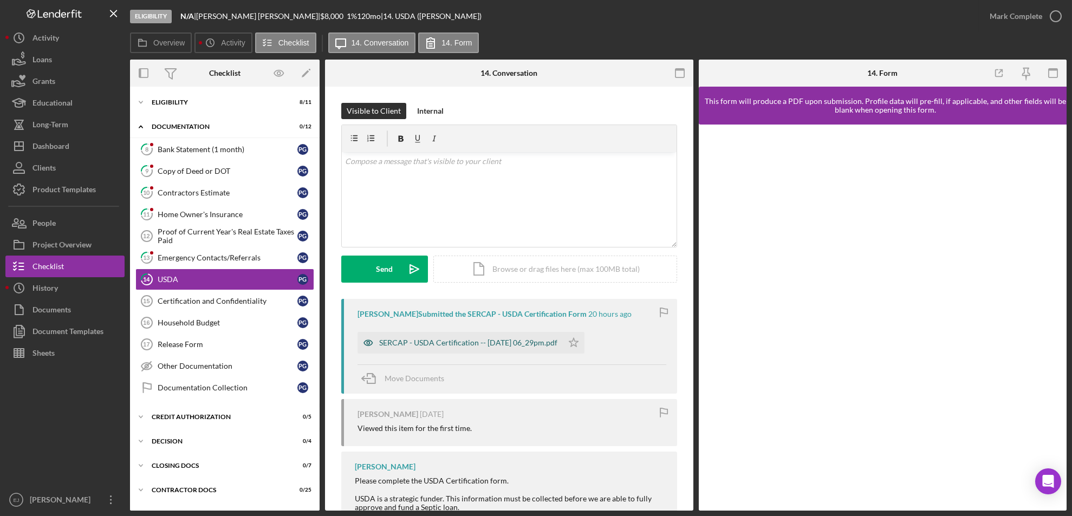
click at [507, 342] on div "SERCAP - USDA Certification -- [DATE] 06_29pm.pdf" at bounding box center [468, 343] width 178 height 9
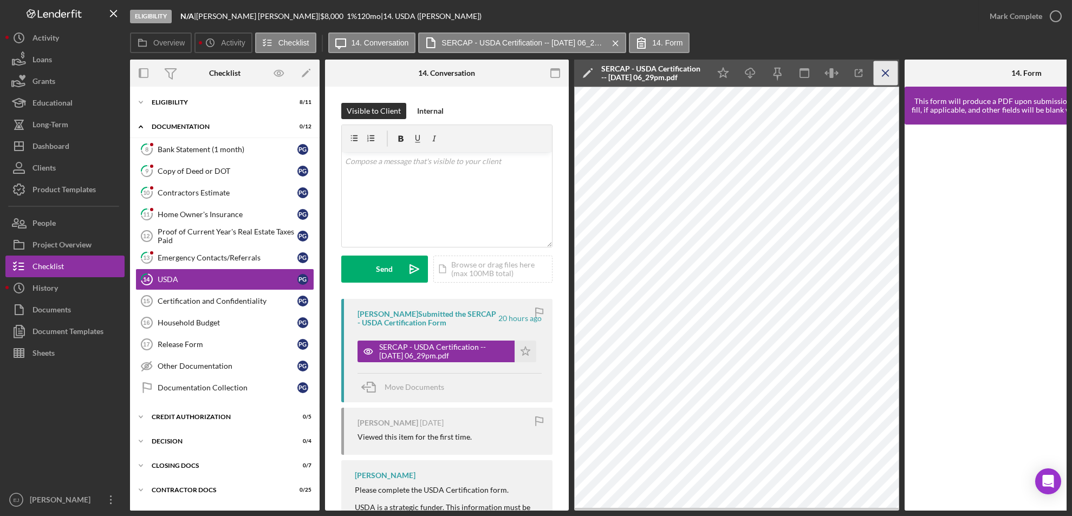
click at [888, 65] on icon "Icon/Menu Close" at bounding box center [886, 73] width 24 height 24
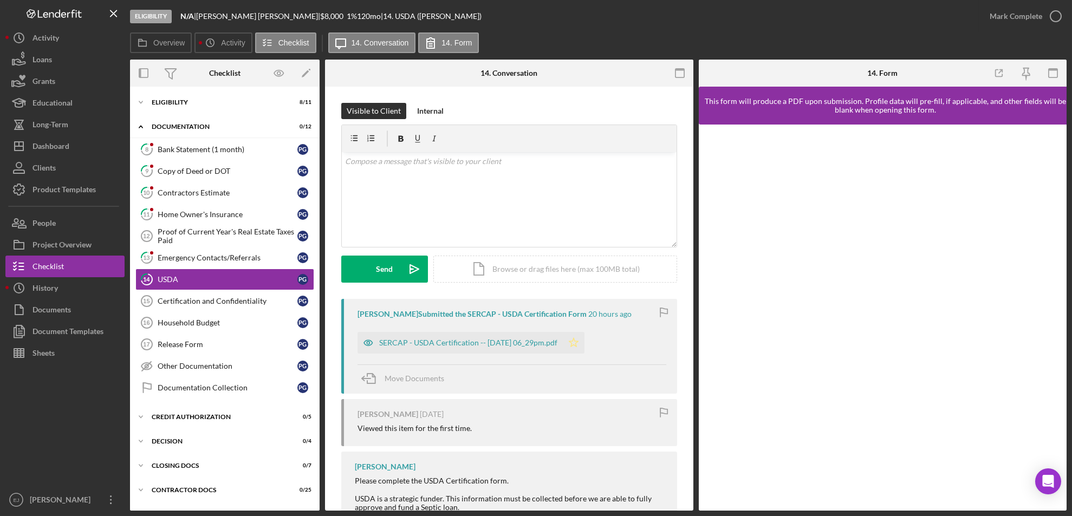
click at [583, 345] on icon "Icon/Star" at bounding box center [574, 343] width 22 height 22
click at [1054, 12] on icon "button" at bounding box center [1055, 16] width 27 height 27
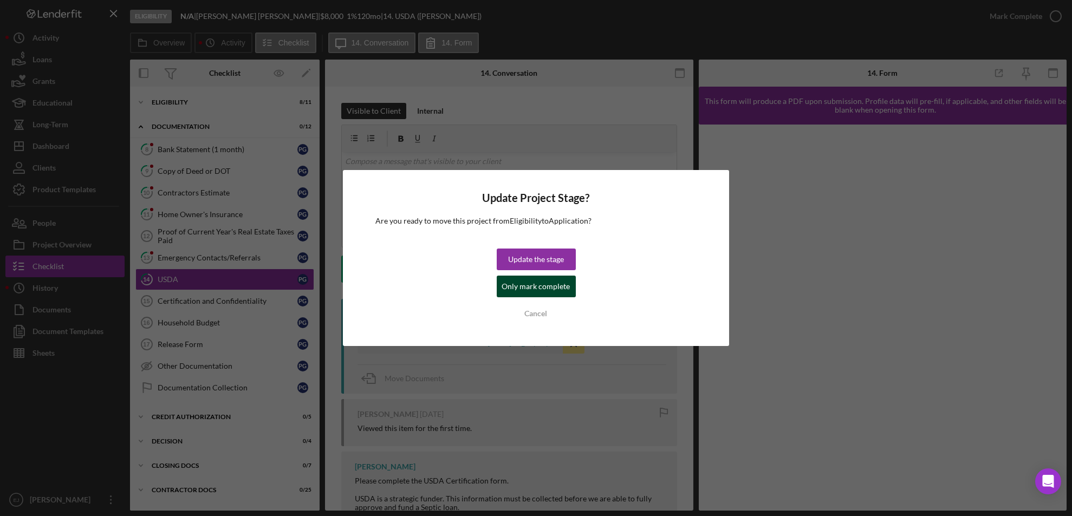
click at [542, 282] on div "Only mark complete" at bounding box center [536, 287] width 68 height 22
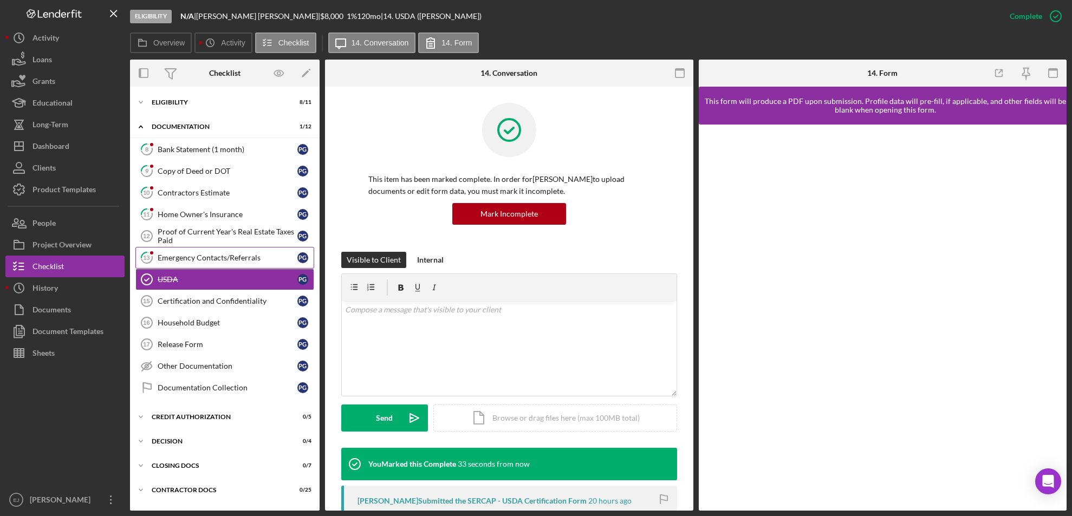
click at [212, 265] on link "13 Emergency Contacts/Referrals P G" at bounding box center [224, 258] width 179 height 22
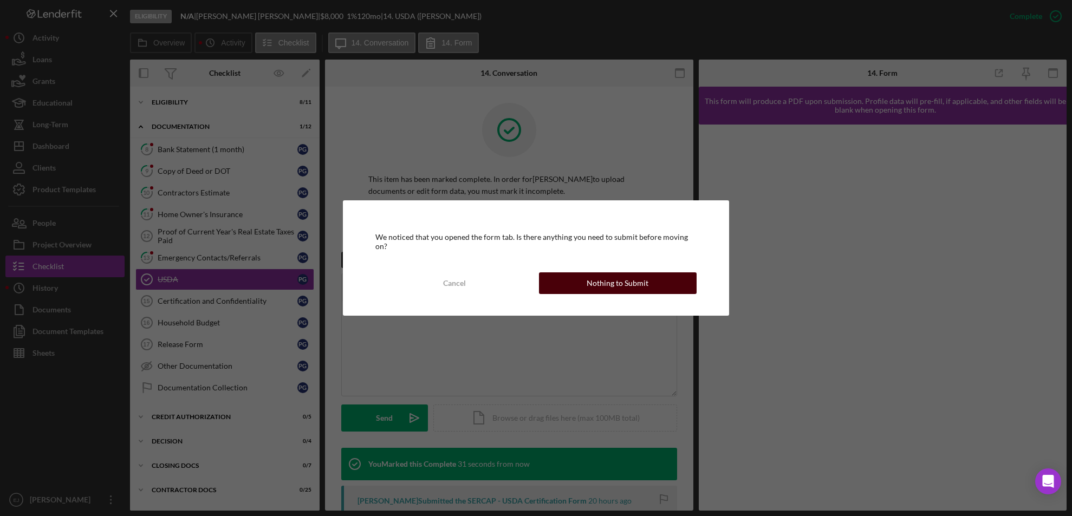
click at [587, 281] on button "Nothing to Submit" at bounding box center [618, 283] width 158 height 22
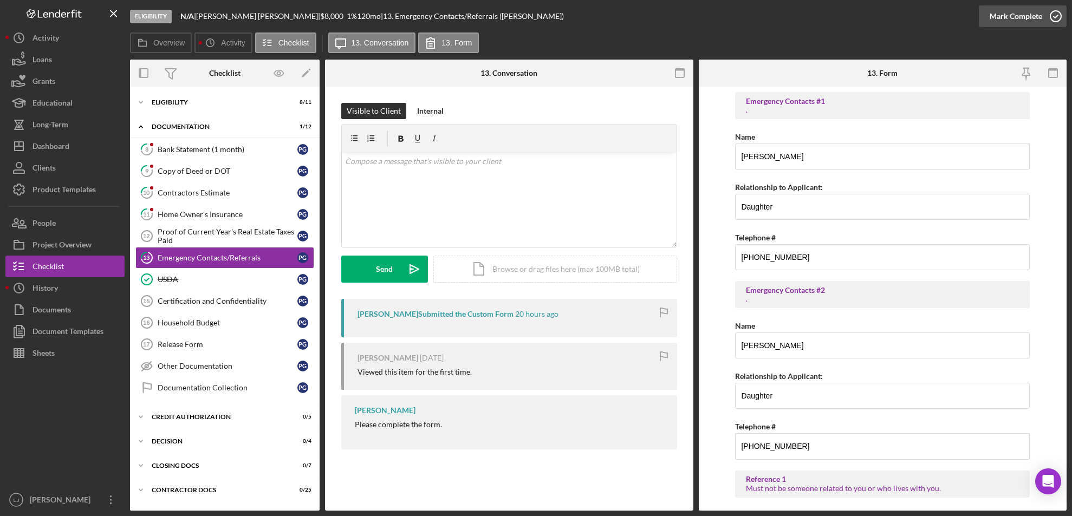
click at [1052, 16] on icon "button" at bounding box center [1055, 16] width 27 height 27
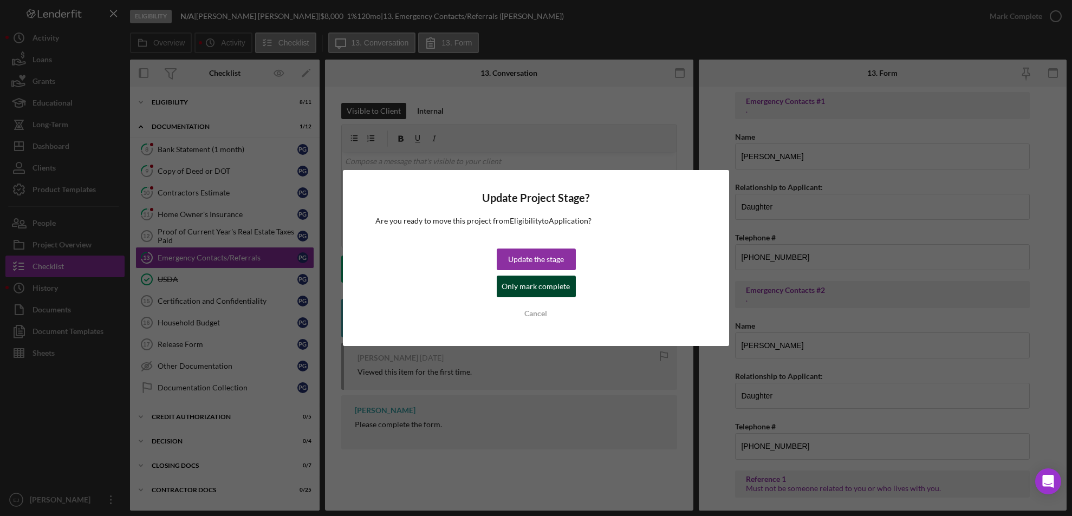
click at [558, 292] on div "Only mark complete" at bounding box center [536, 287] width 68 height 22
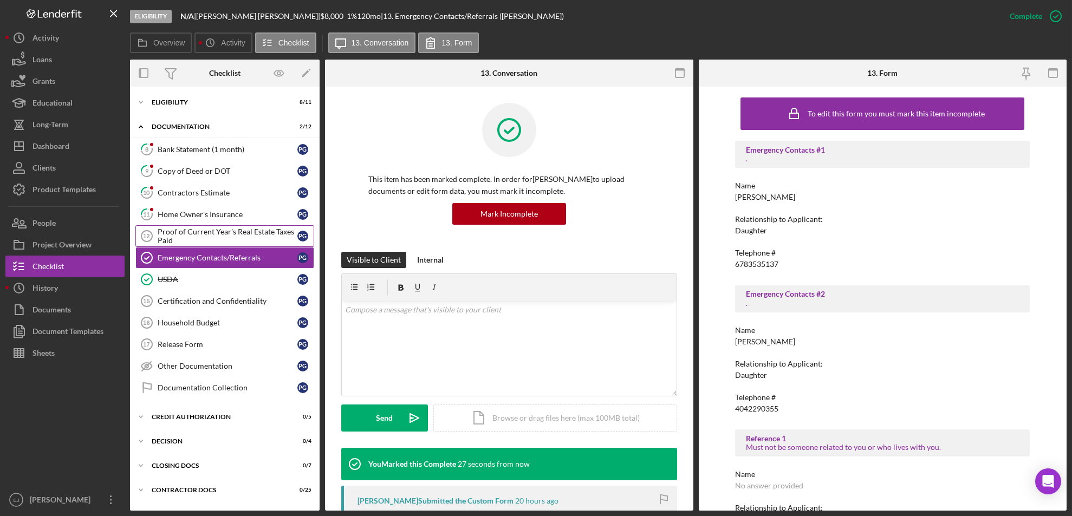
click at [216, 236] on div "Proof of Current Year's Real Estate Taxes Paid" at bounding box center [228, 235] width 140 height 17
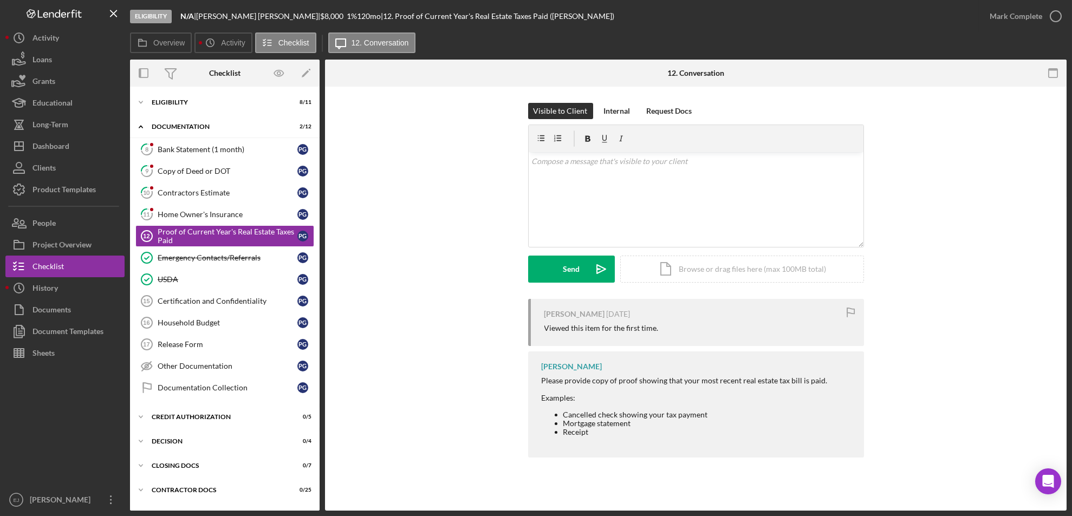
click at [1064, 436] on div "Visible to Client Internal Request Docs v Color teal Color pink Remove color Ad…" at bounding box center [695, 283] width 741 height 393
click at [1067, 441] on div "Eligibility N/A | Peggy Gibson | $8,000 $8,000 1 % 120 mo | 12. Proof of Curren…" at bounding box center [536, 258] width 1072 height 516
drag, startPoint x: 542, startPoint y: 379, endPoint x: 848, endPoint y: 361, distance: 306.5
click at [848, 361] on div "Erica Jenkins Please provide copy of proof showing that your most recent real e…" at bounding box center [696, 405] width 336 height 106
copy div "Please provide copy of proof showing that your most recent real estate tax bill…"
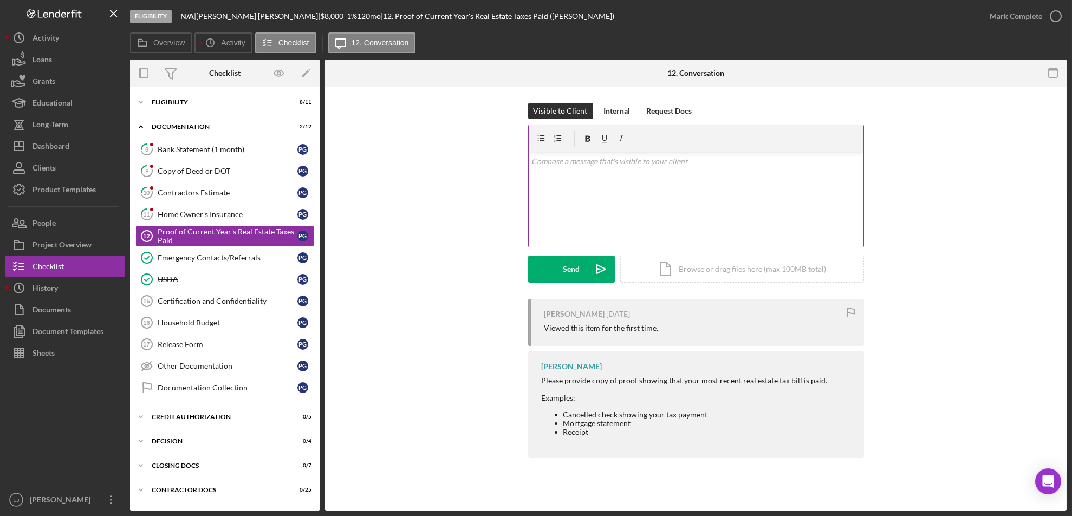
click at [633, 175] on div "v Color teal Color pink Remove color Add row above Add row below Add column bef…" at bounding box center [696, 199] width 335 height 95
paste div
click at [581, 164] on mark "Please provide copy of proof showing that your most recent real estate tax bill…" at bounding box center [674, 161] width 286 height 9
click at [832, 162] on p "Please upload a copy of proof showing that your most recent real estate tax bil…" at bounding box center [695, 161] width 329 height 12
click at [583, 283] on div "Visible to Client Internal Request Docs v Color teal Color pink Remove color Ad…" at bounding box center [696, 201] width 336 height 196
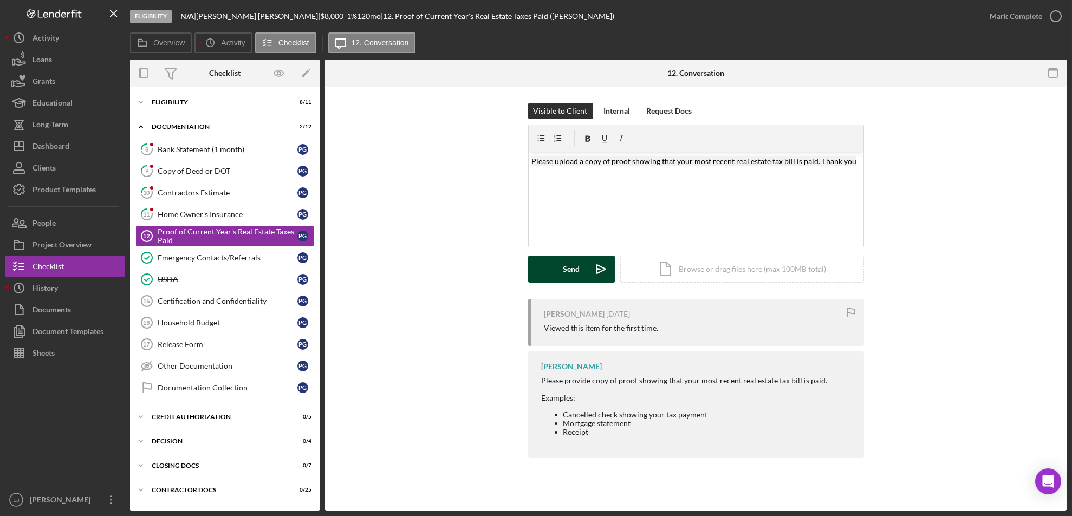
click at [574, 263] on div "Send" at bounding box center [571, 269] width 17 height 27
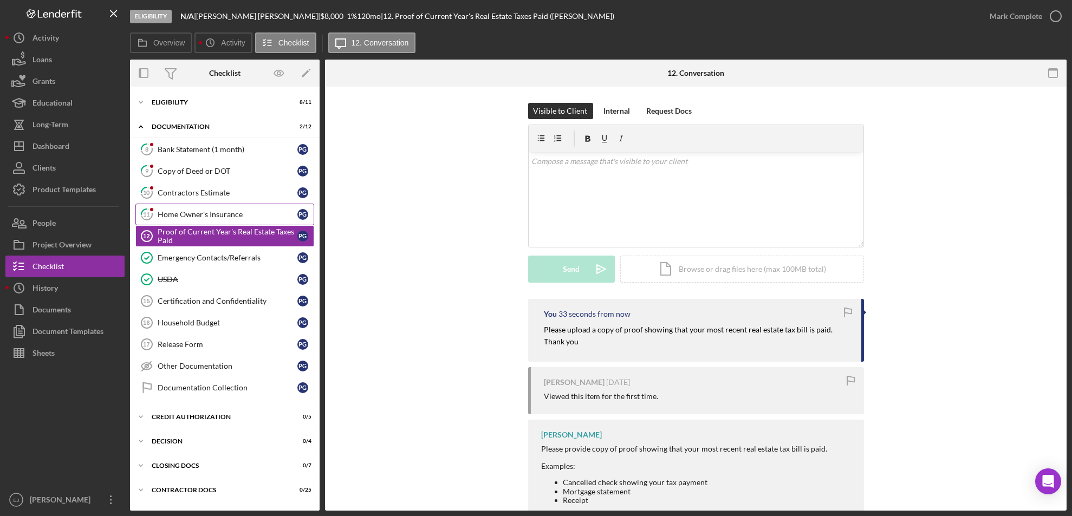
click at [217, 205] on link "11 Home Owner's Insurance P G" at bounding box center [224, 215] width 179 height 22
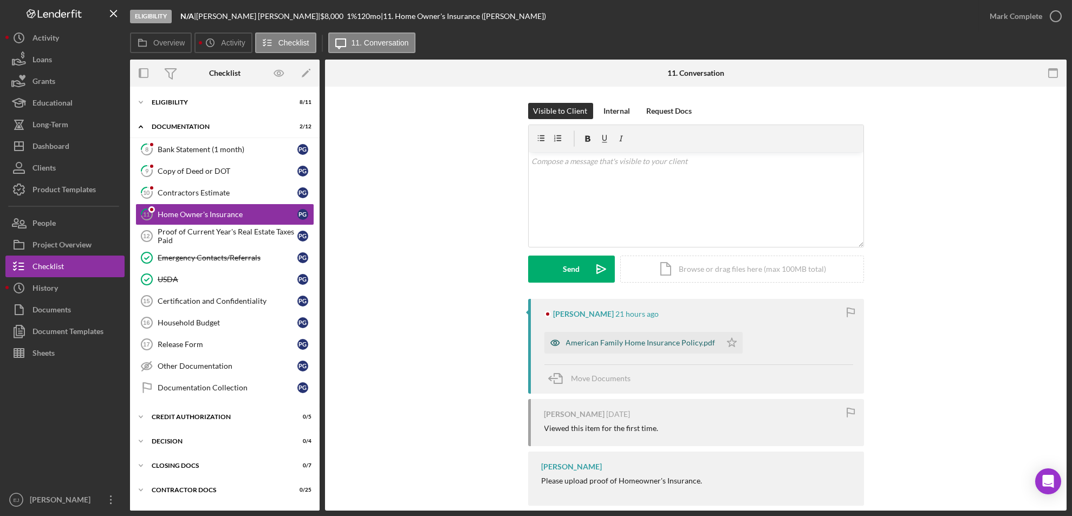
click at [620, 339] on div "American Family Home Insurance Policy.pdf" at bounding box center [640, 343] width 149 height 9
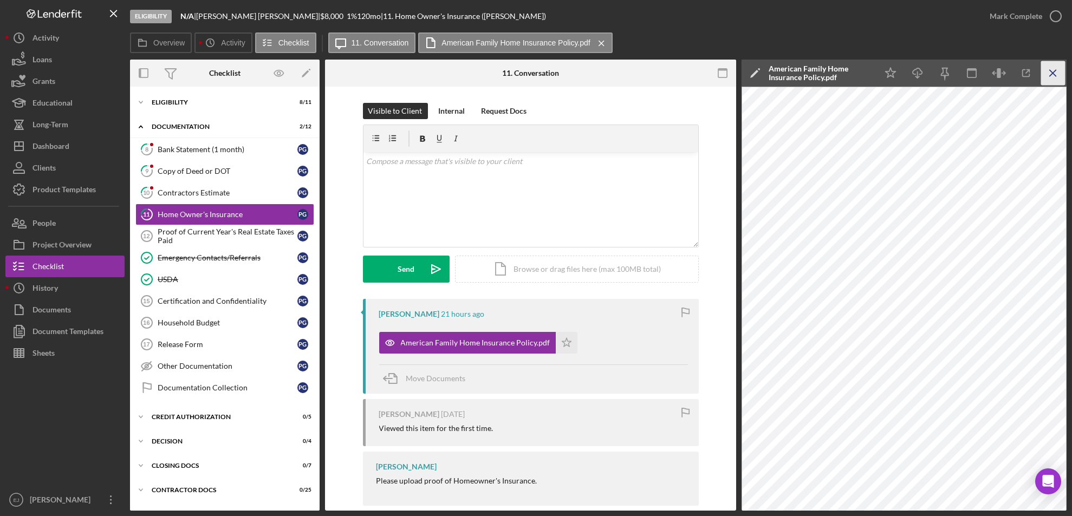
click at [1049, 68] on icon "Icon/Menu Close" at bounding box center [1053, 73] width 24 height 24
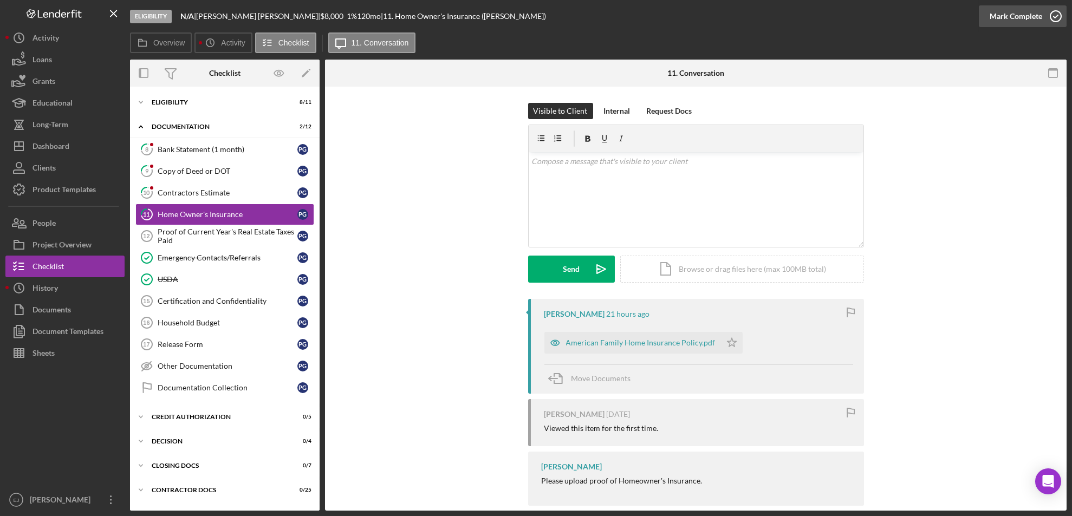
click at [1060, 19] on icon "button" at bounding box center [1055, 16] width 27 height 27
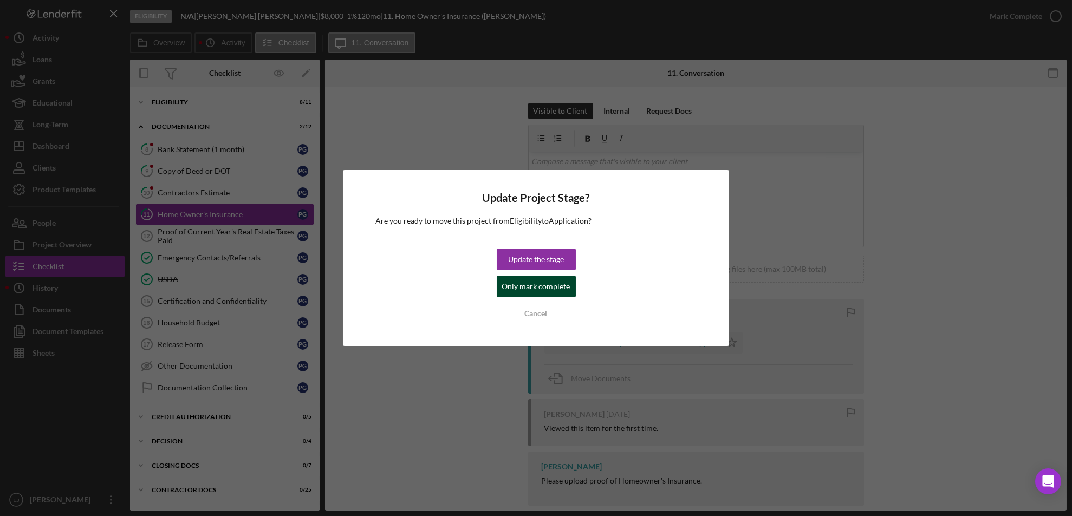
click at [561, 286] on div "Only mark complete" at bounding box center [536, 287] width 68 height 22
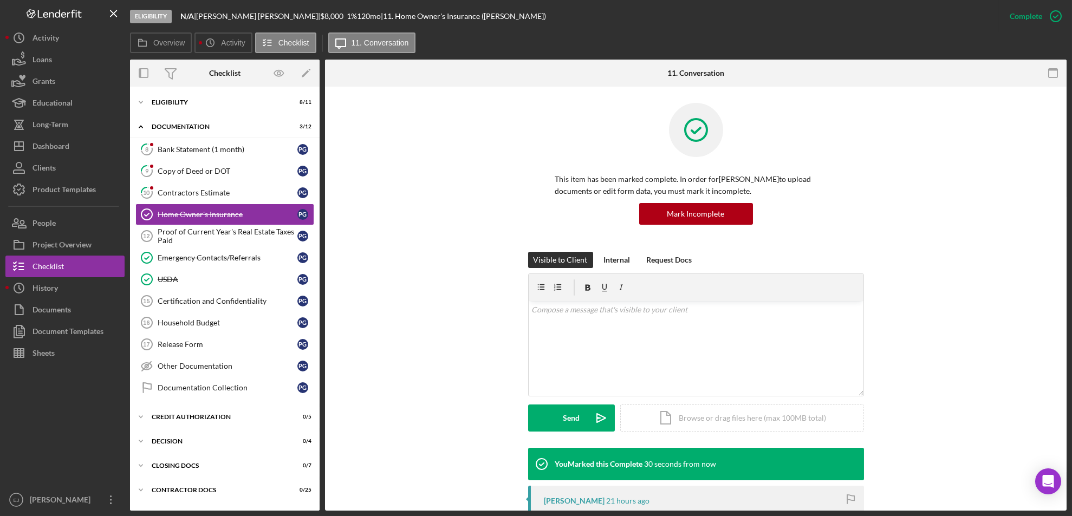
drag, startPoint x: 218, startPoint y: 196, endPoint x: 420, endPoint y: 146, distance: 208.5
click at [420, 146] on div "This item has been marked complete. In order for Peggy Gibson to upload documen…" at bounding box center [695, 177] width 709 height 149
click at [201, 188] on div "Contractors Estimate" at bounding box center [228, 192] width 140 height 9
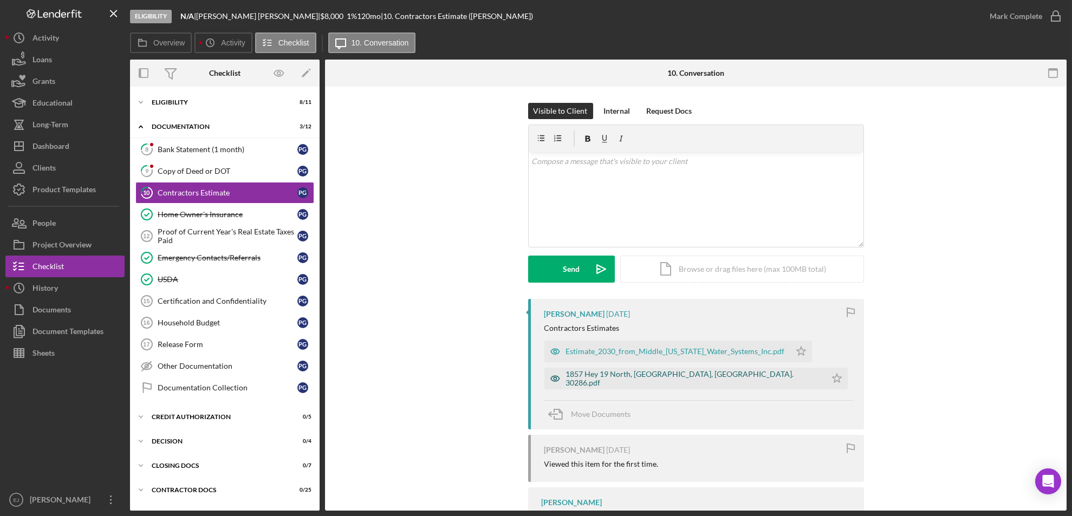
click at [665, 375] on div "1857 Hey 19 North, [GEOGRAPHIC_DATA], [GEOGRAPHIC_DATA]. 30286.pdf" at bounding box center [693, 378] width 255 height 17
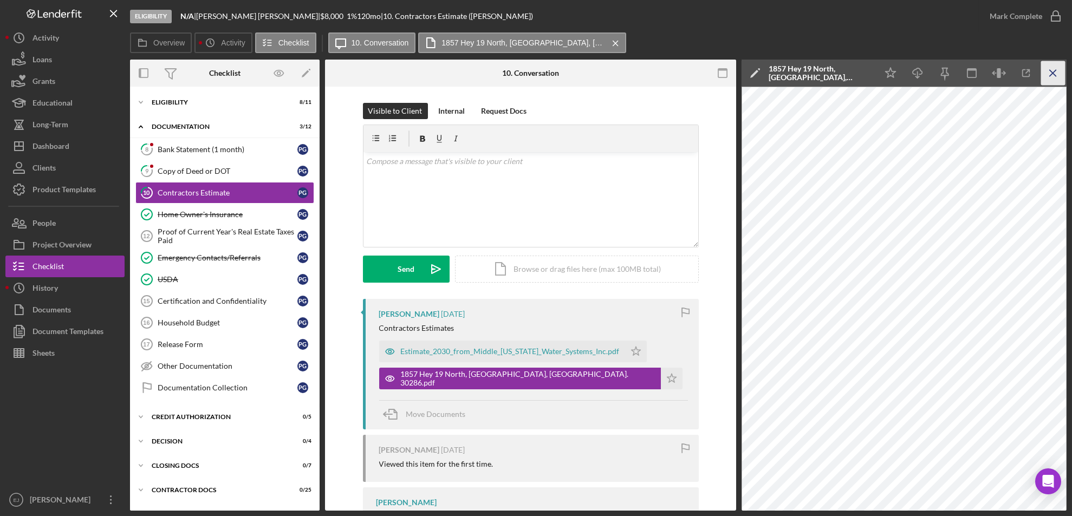
click at [1057, 64] on icon "Icon/Menu Close" at bounding box center [1053, 73] width 24 height 24
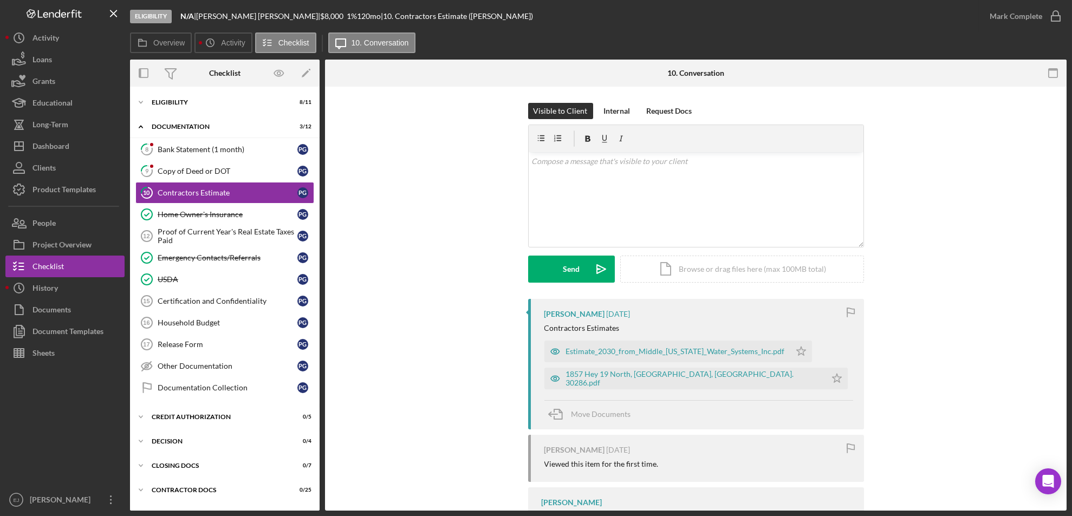
drag, startPoint x: 609, startPoint y: 357, endPoint x: 484, endPoint y: 339, distance: 126.9
click at [484, 339] on div "Peggy Gibson 4 days ago Contractors Estimates Estimate_2030_from_Middle_Georgia…" at bounding box center [695, 454] width 709 height 311
click at [619, 351] on div "Estimate_2030_from_Middle_[US_STATE]_Water_Systems_Inc.pdf" at bounding box center [675, 351] width 219 height 9
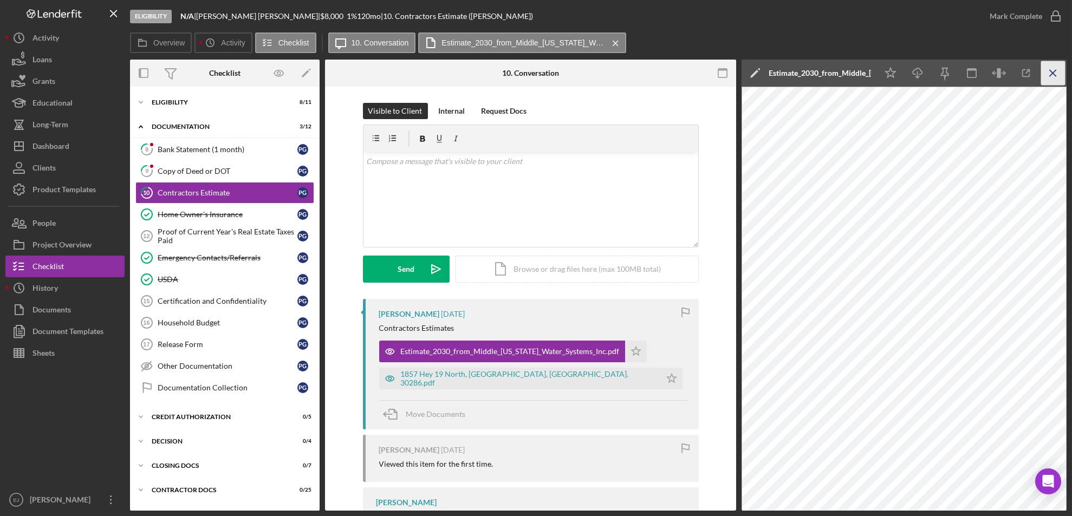
click at [1047, 80] on icon "Icon/Menu Close" at bounding box center [1053, 73] width 24 height 24
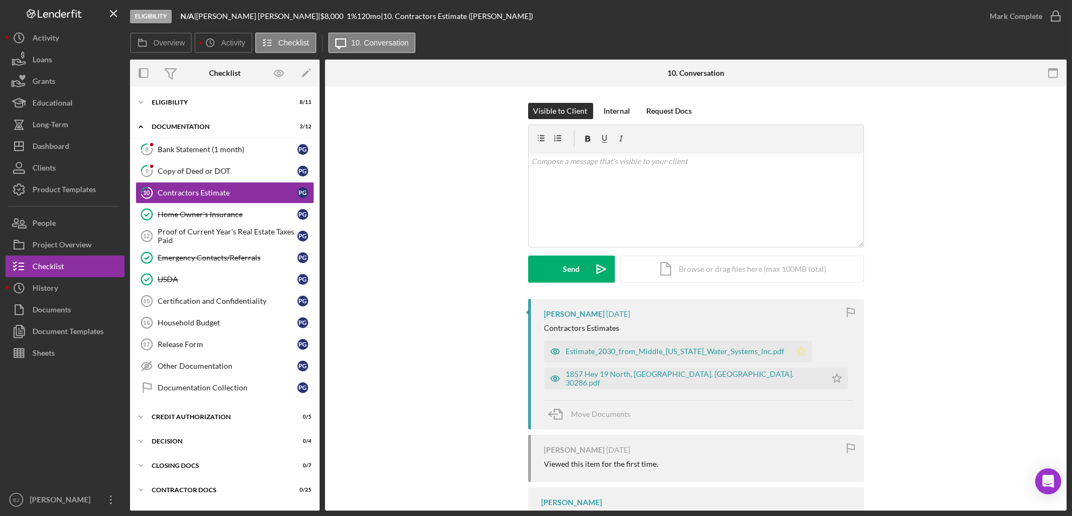
click at [790, 346] on icon "Icon/Star" at bounding box center [801, 352] width 22 height 22
click at [832, 379] on polygon "button" at bounding box center [836, 378] width 9 height 9
click at [1059, 15] on icon "button" at bounding box center [1055, 16] width 27 height 27
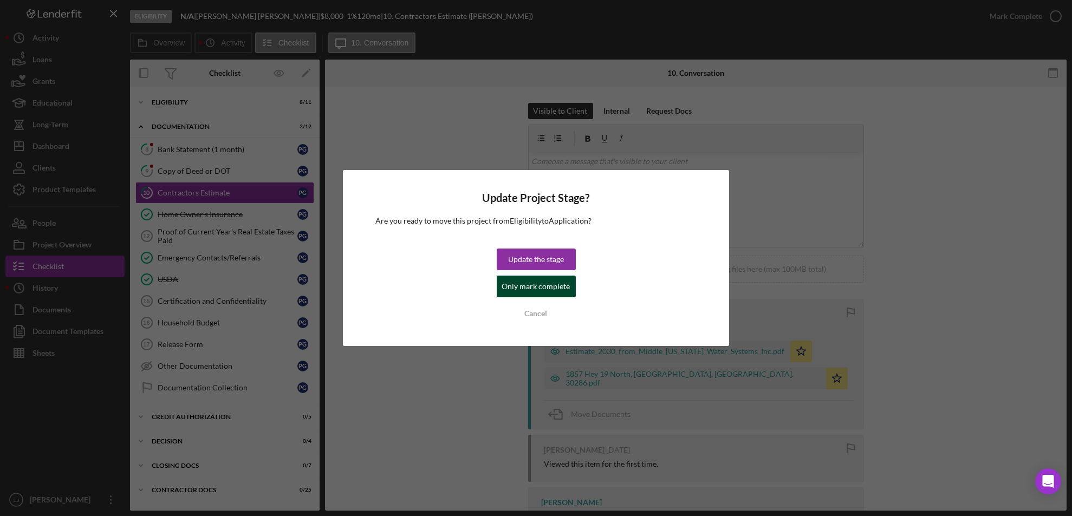
click at [558, 290] on div "Only mark complete" at bounding box center [536, 287] width 68 height 22
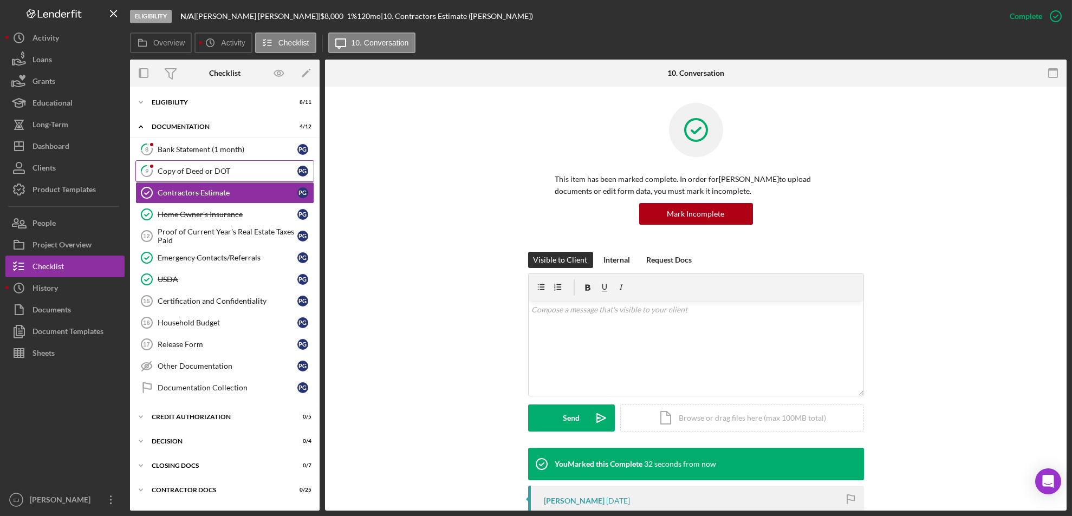
click at [215, 171] on div "Copy of Deed or DOT" at bounding box center [228, 171] width 140 height 9
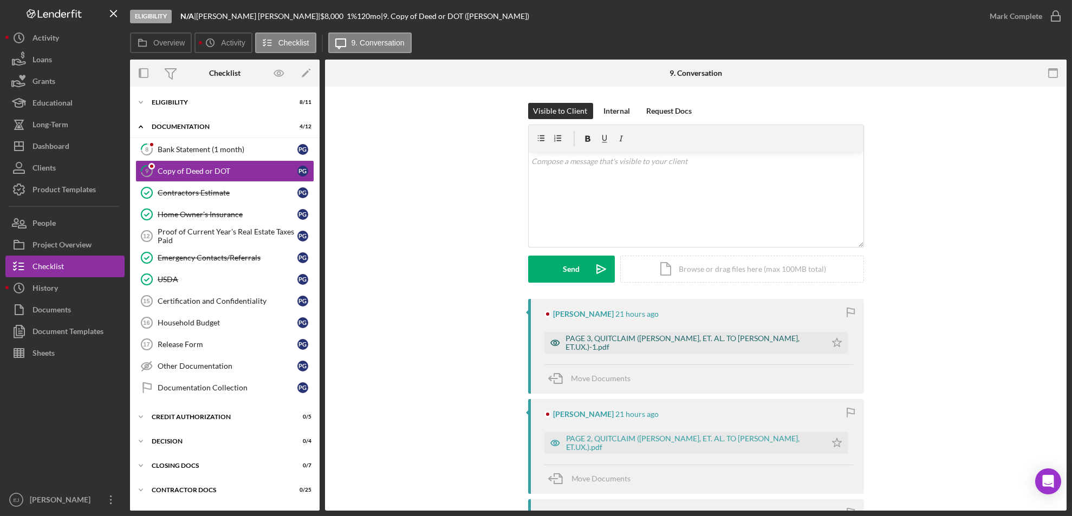
click at [639, 348] on div "PAGE 3, QUITCLAIM ([PERSON_NAME], ET. AL. TO [PERSON_NAME], ET.UX.)-1.pdf" at bounding box center [685, 343] width 282 height 22
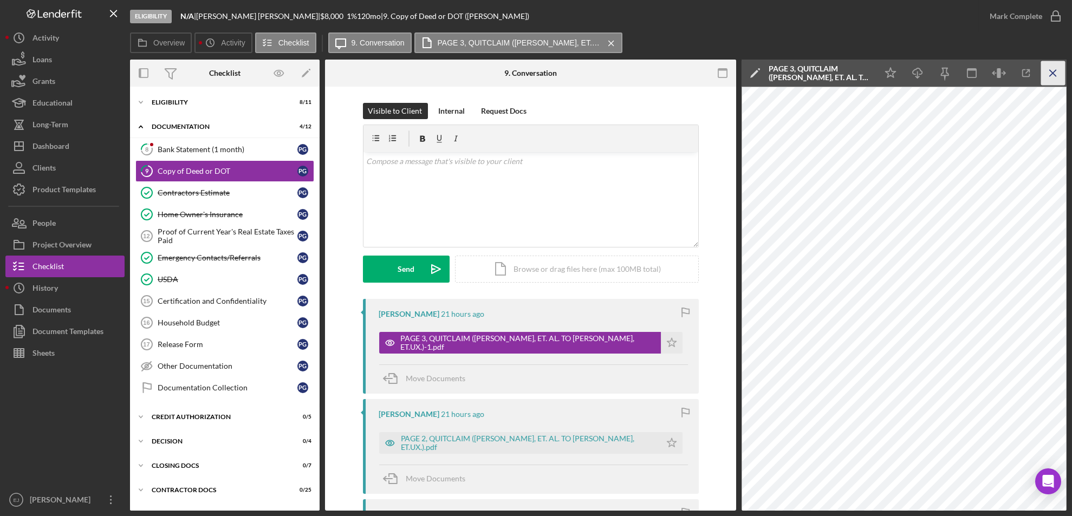
click at [1050, 72] on icon "Icon/Menu Close" at bounding box center [1053, 73] width 24 height 24
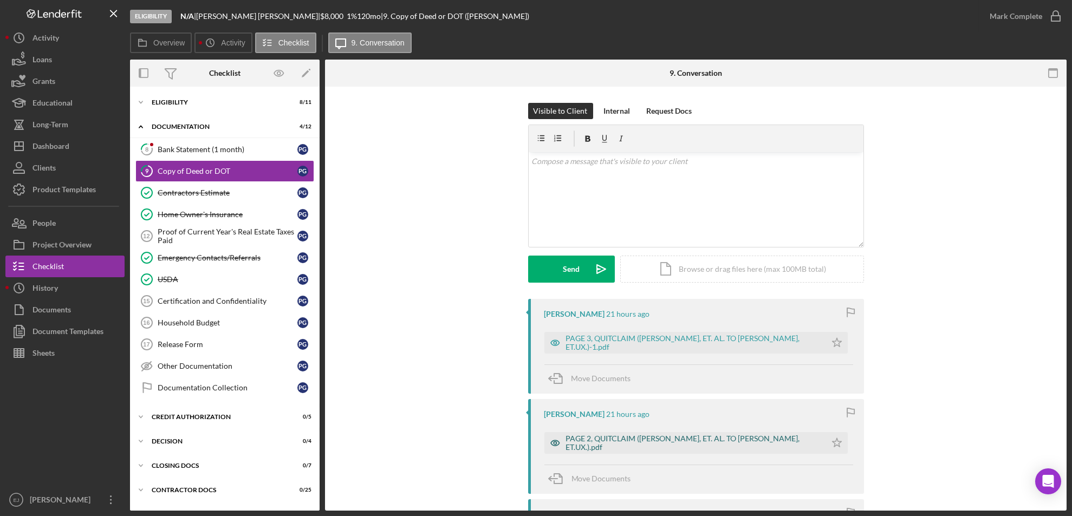
click at [672, 441] on div "PAGE 2, QUITCLAIM ([PERSON_NAME], ET. AL. TO [PERSON_NAME], ET.UX.).pdf" at bounding box center [693, 442] width 255 height 17
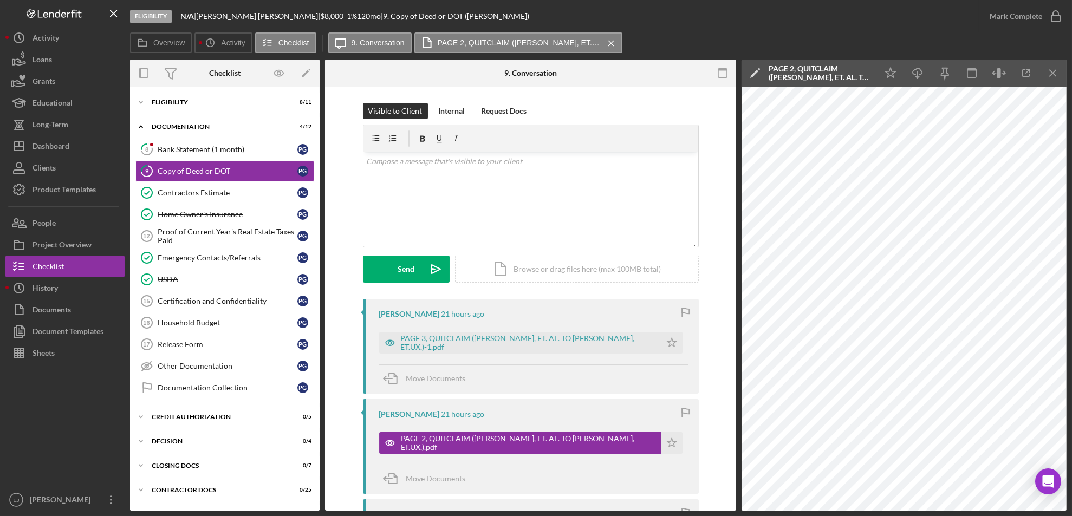
drag, startPoint x: 1055, startPoint y: 68, endPoint x: 960, endPoint y: 24, distance: 104.2
click at [960, 24] on div "Eligibility N/A | Peggy Gibson | $8,000 $8,000 1 % 120 mo | 9. Copy of Deed or …" at bounding box center [554, 16] width 849 height 32
click at [1047, 73] on icon "Icon/Menu Close" at bounding box center [1053, 73] width 24 height 24
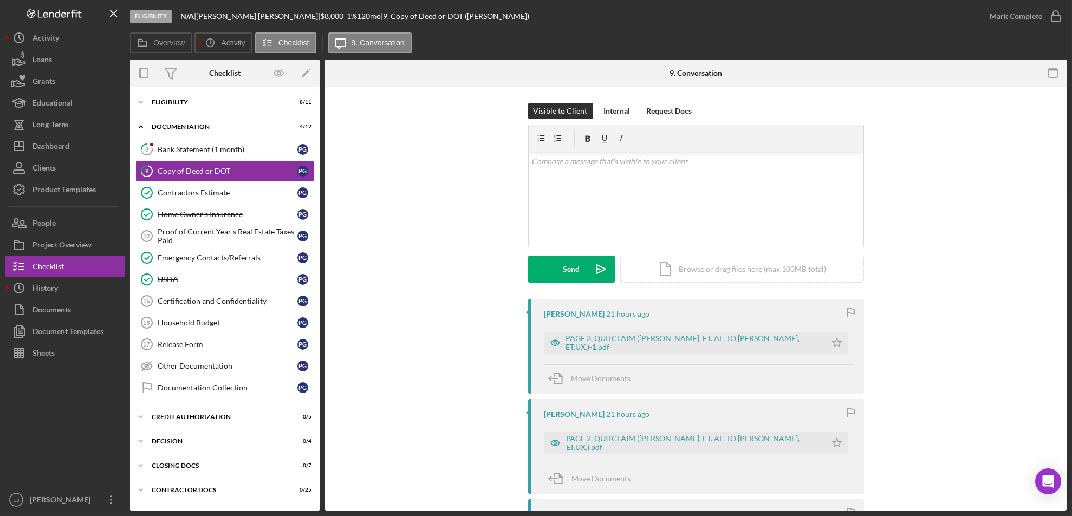
scroll to position [371, 0]
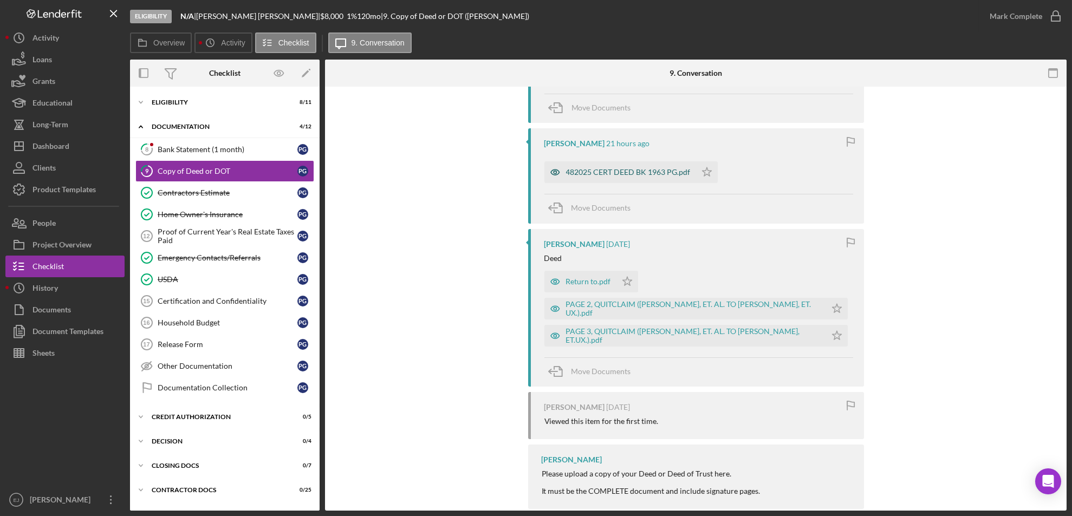
click at [644, 169] on div "482025 CERT DEED BK 1963 PG.pdf" at bounding box center [628, 172] width 125 height 9
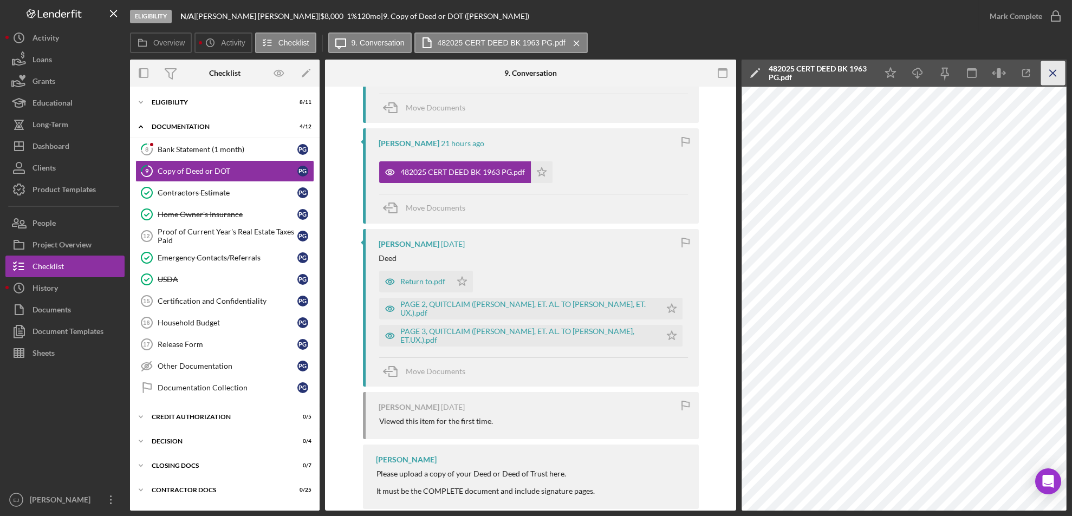
click at [1051, 76] on icon "Icon/Menu Close" at bounding box center [1053, 73] width 24 height 24
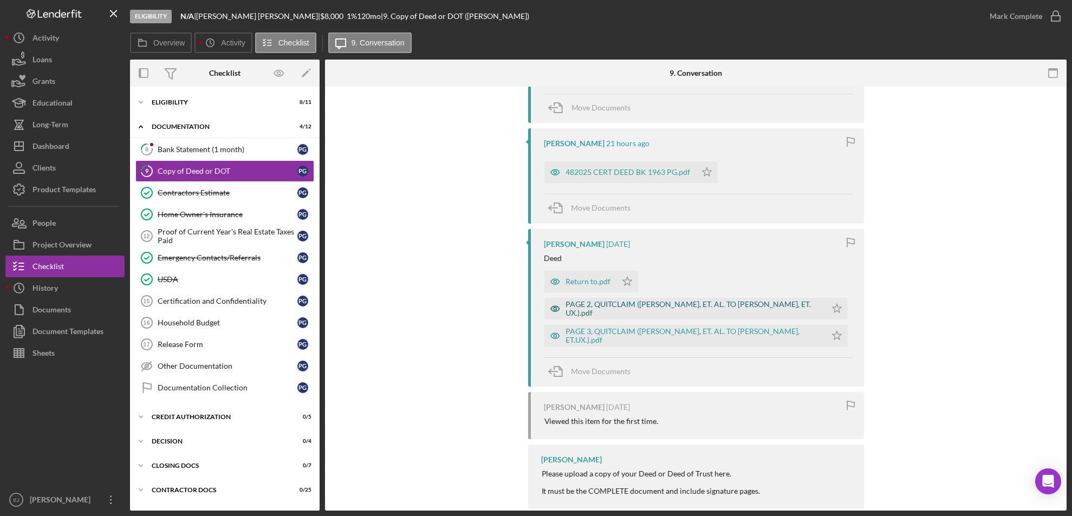
click at [708, 312] on div "PAGE 2, QUITCLAIM ([PERSON_NAME], ET. AL. TO [PERSON_NAME], ET. UX.).pdf" at bounding box center [693, 308] width 255 height 17
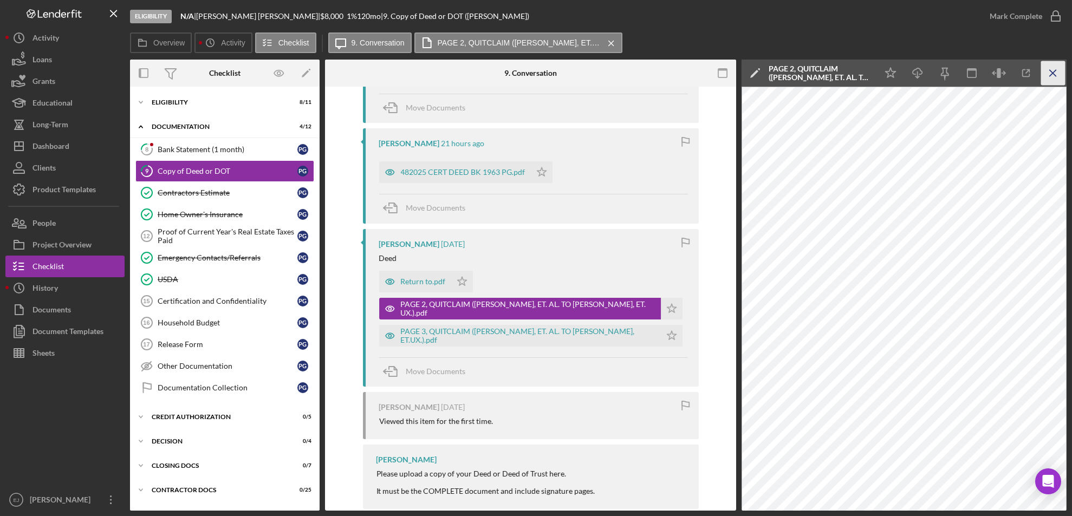
click at [1050, 76] on icon "Icon/Menu Close" at bounding box center [1053, 73] width 24 height 24
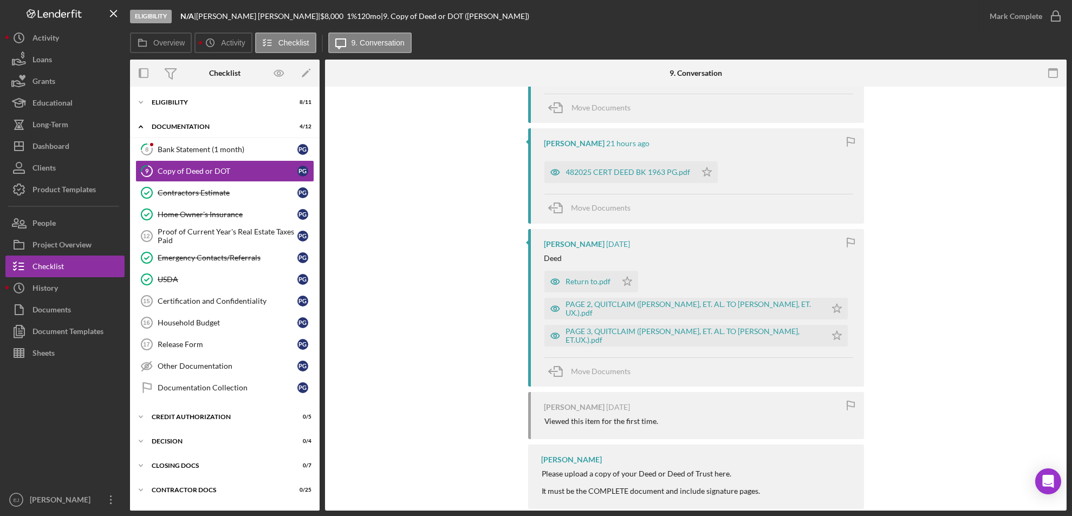
click at [1066, 197] on div "Eligibility N/A | Peggy Gibson | $8,000 $8,000 1 % 120 mo | 9. Copy of Deed or …" at bounding box center [536, 258] width 1072 height 516
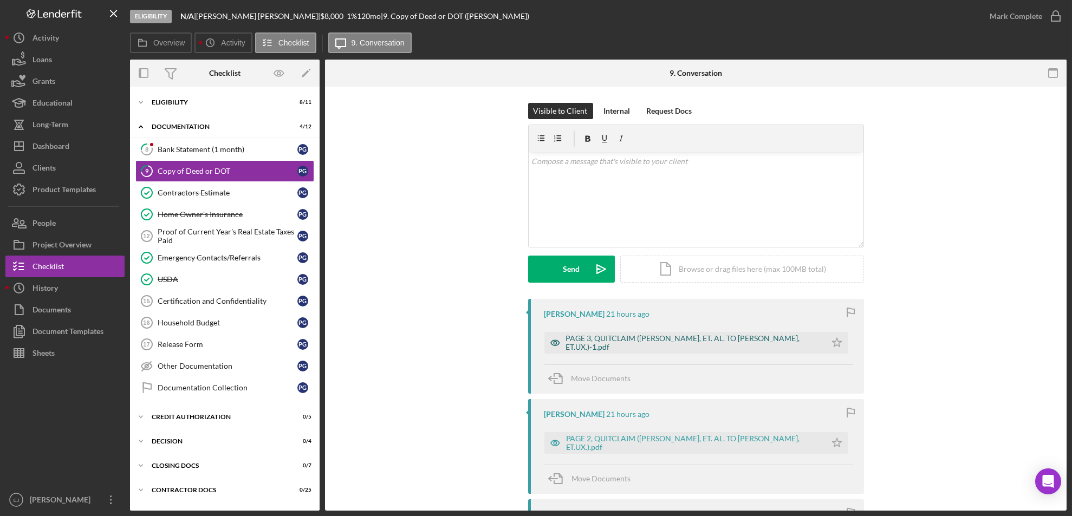
click at [704, 347] on div "PAGE 3, QUITCLAIM ([PERSON_NAME], ET. AL. TO [PERSON_NAME], ET.UX.)-1.pdf" at bounding box center [685, 343] width 282 height 22
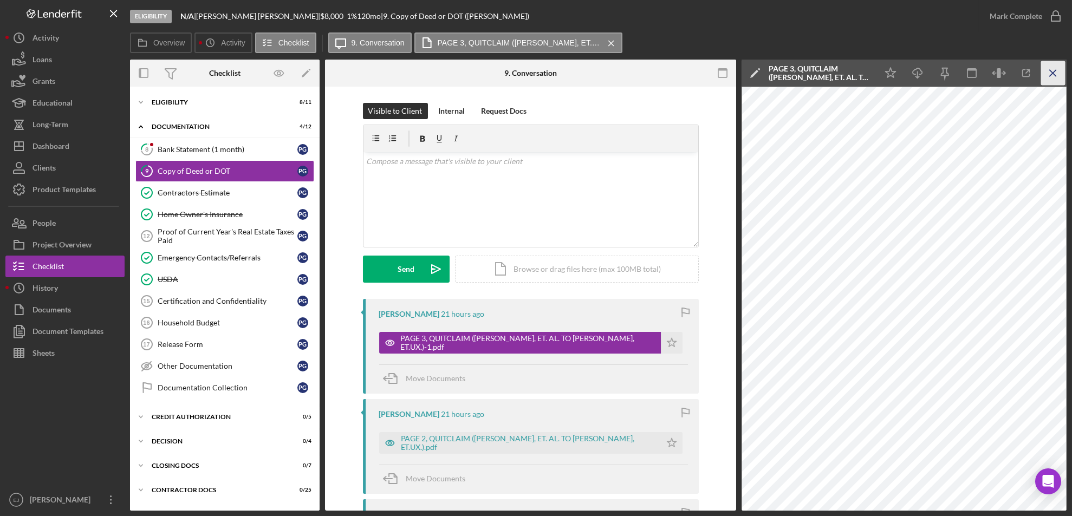
click at [1051, 63] on icon "Icon/Menu Close" at bounding box center [1053, 73] width 24 height 24
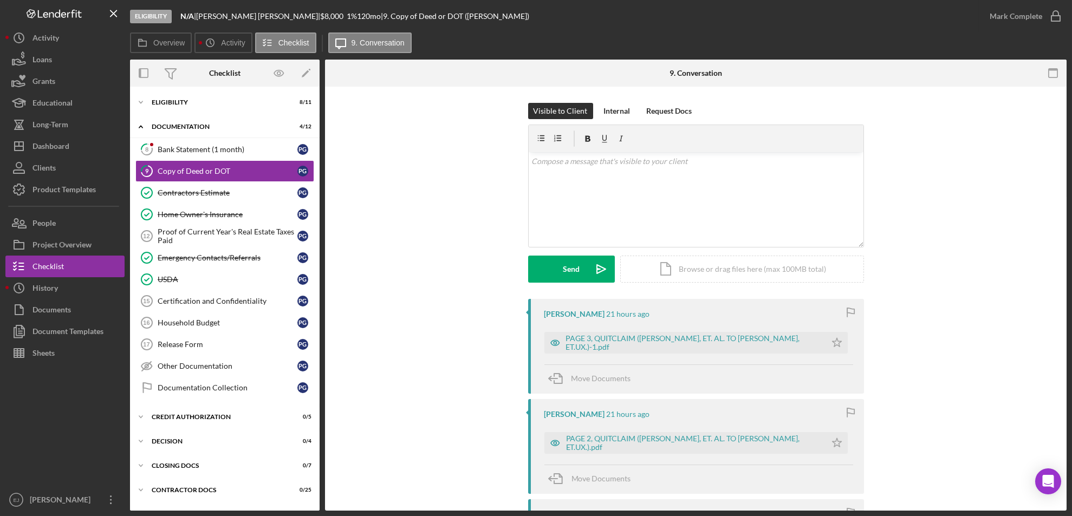
scroll to position [371, 0]
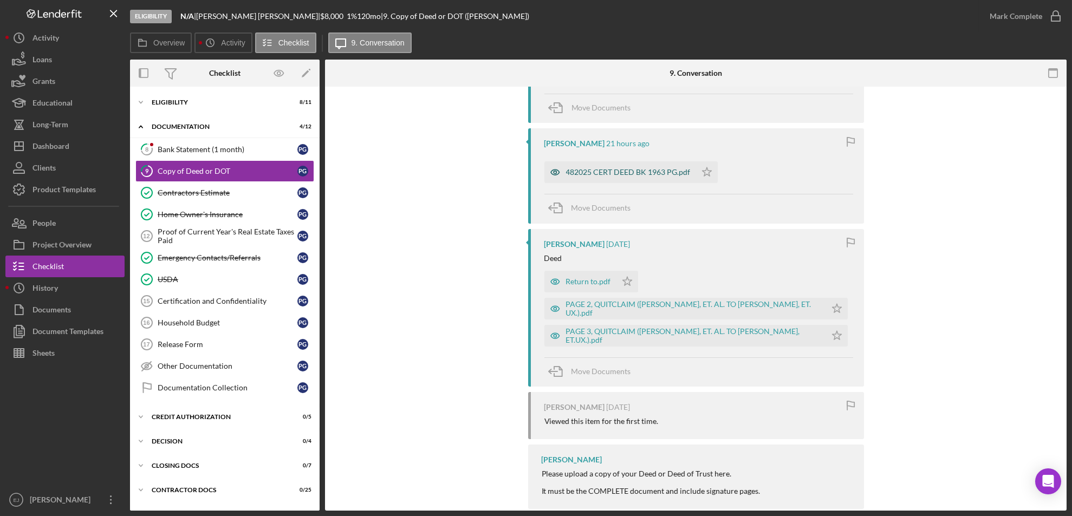
click at [602, 174] on div "482025 CERT DEED BK 1963 PG.pdf" at bounding box center [628, 172] width 125 height 9
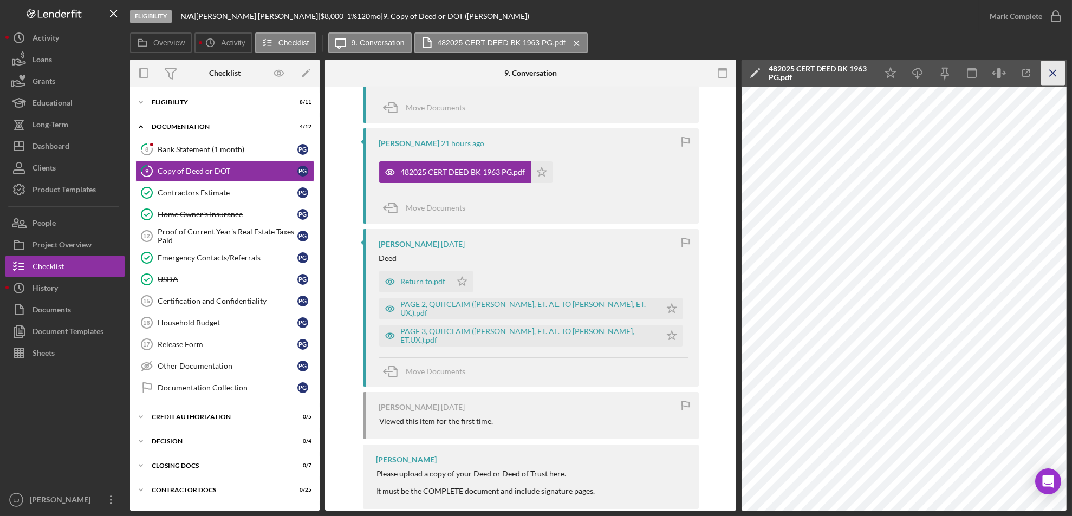
click at [1056, 68] on icon "Icon/Menu Close" at bounding box center [1053, 73] width 24 height 24
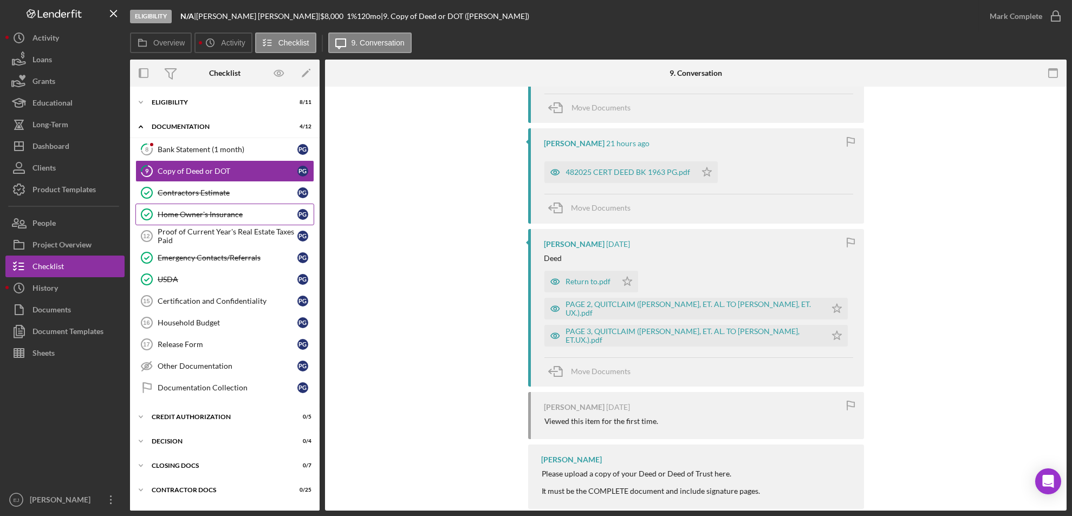
click at [209, 216] on div "Home Owner's Insurance" at bounding box center [228, 214] width 140 height 9
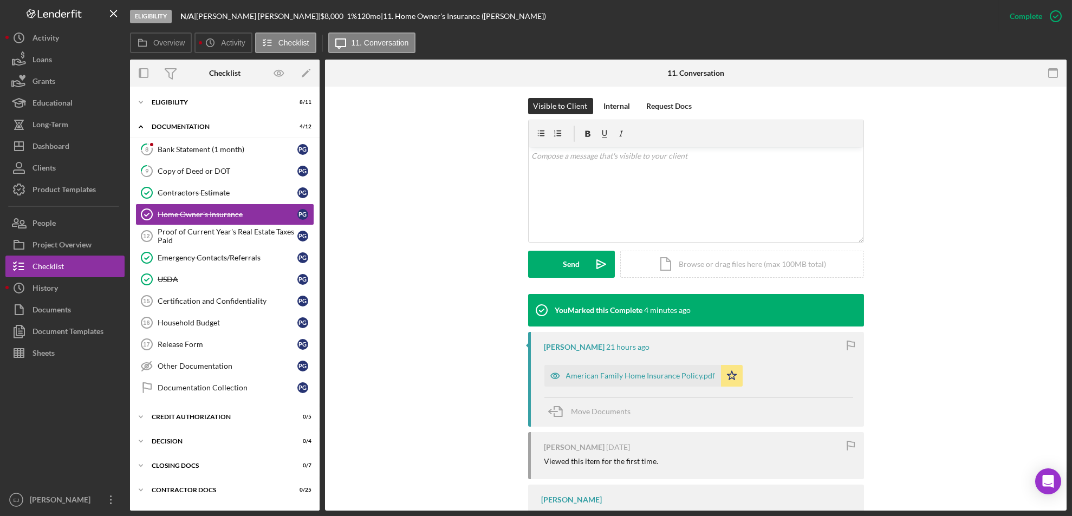
scroll to position [203, 0]
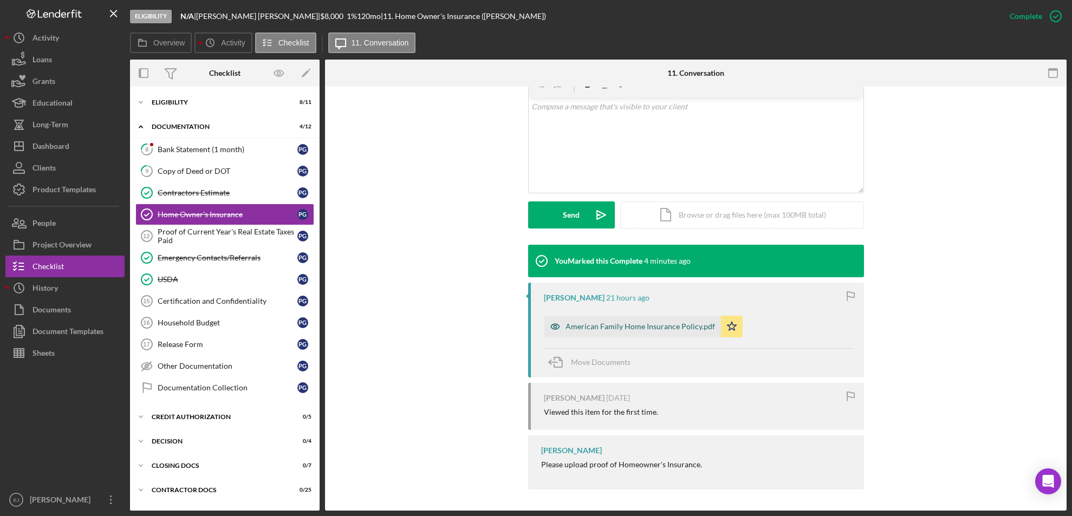
click at [567, 316] on div "American Family Home Insurance Policy.pdf" at bounding box center [632, 327] width 177 height 22
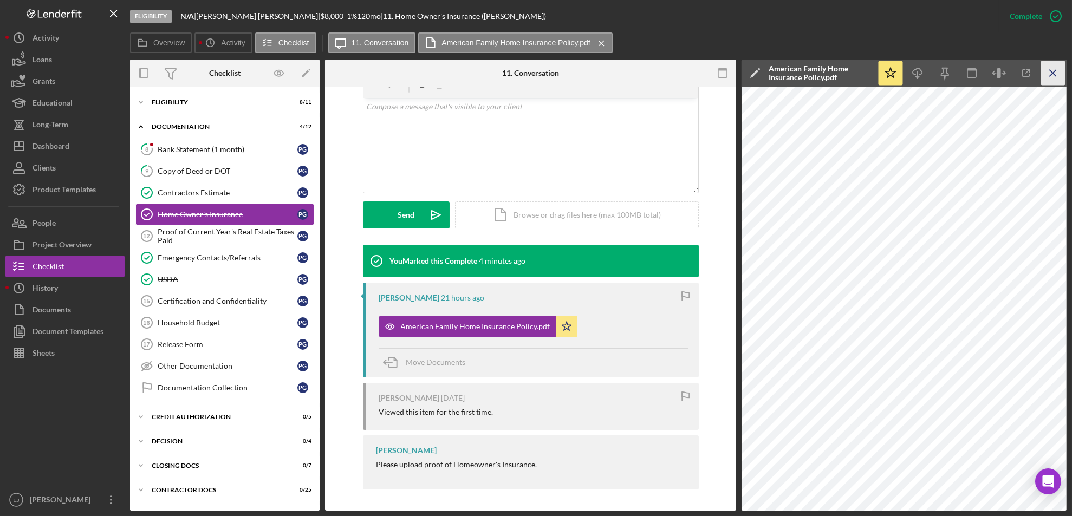
click at [1048, 77] on icon "Icon/Menu Close" at bounding box center [1053, 73] width 24 height 24
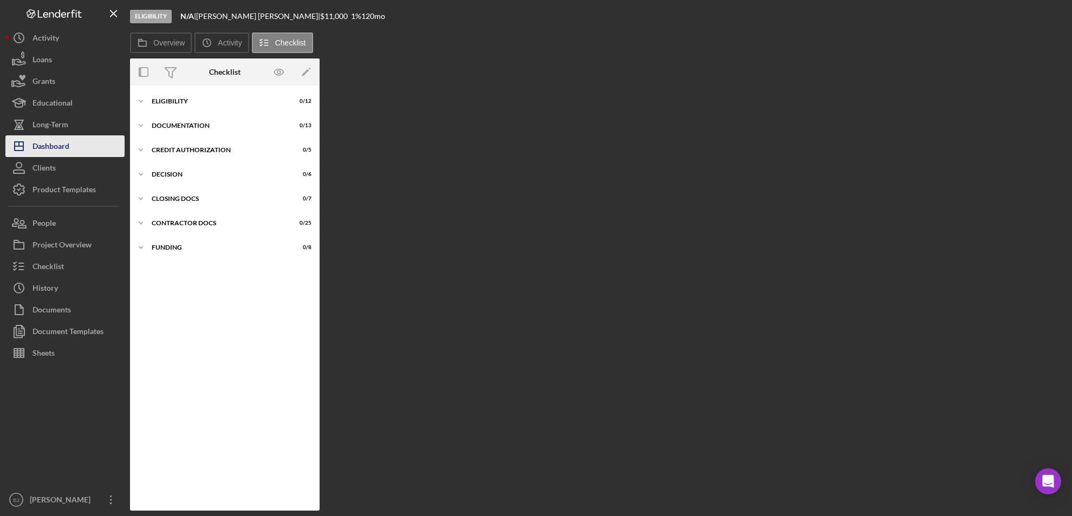
click at [76, 141] on button "Icon/Dashboard Dashboard" at bounding box center [64, 146] width 119 height 22
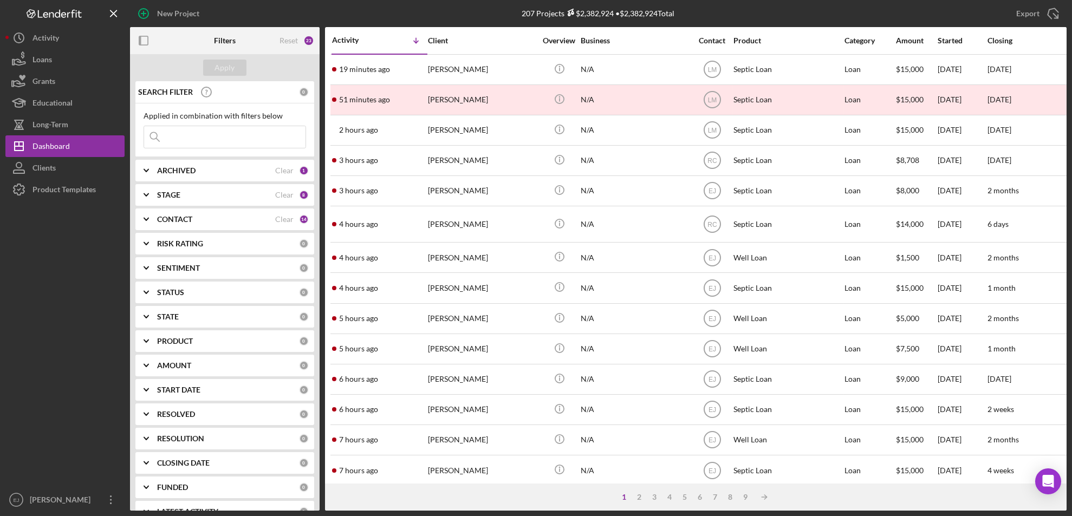
click at [184, 141] on input at bounding box center [224, 137] width 161 height 22
type input "[PERSON_NAME]"
click at [237, 62] on button "Apply" at bounding box center [224, 68] width 43 height 16
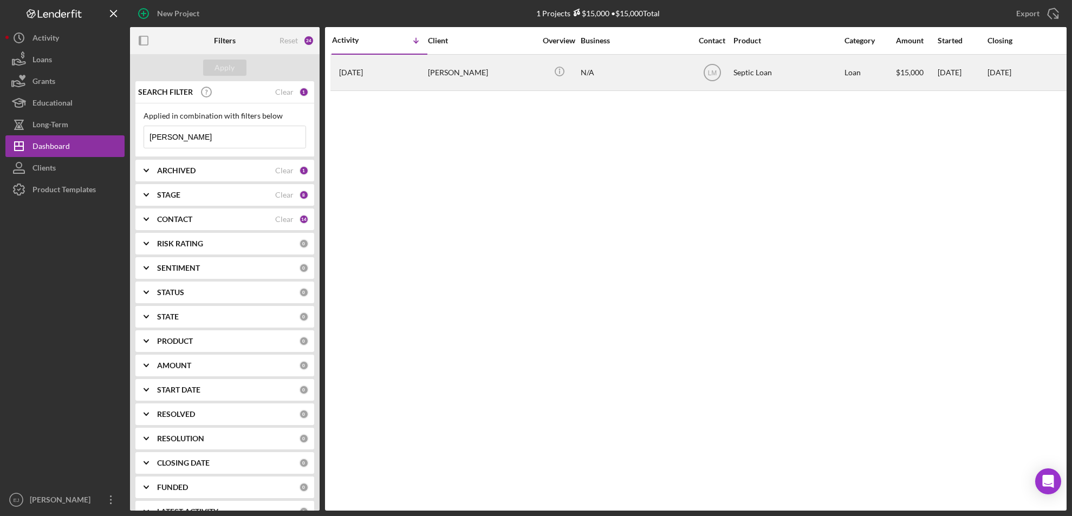
click at [469, 73] on div "[PERSON_NAME]" at bounding box center [482, 72] width 108 height 35
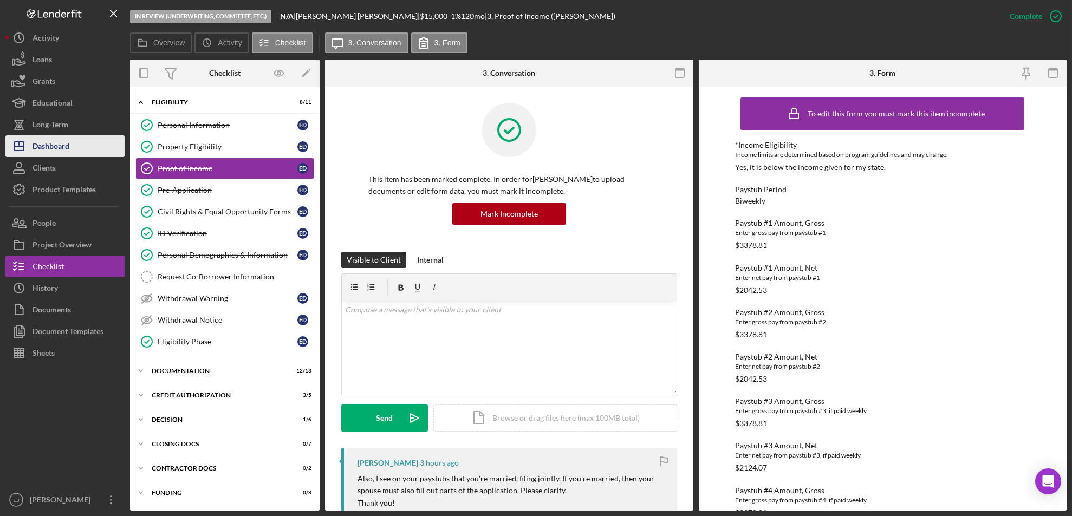
click at [78, 140] on button "Icon/Dashboard Dashboard" at bounding box center [64, 146] width 119 height 22
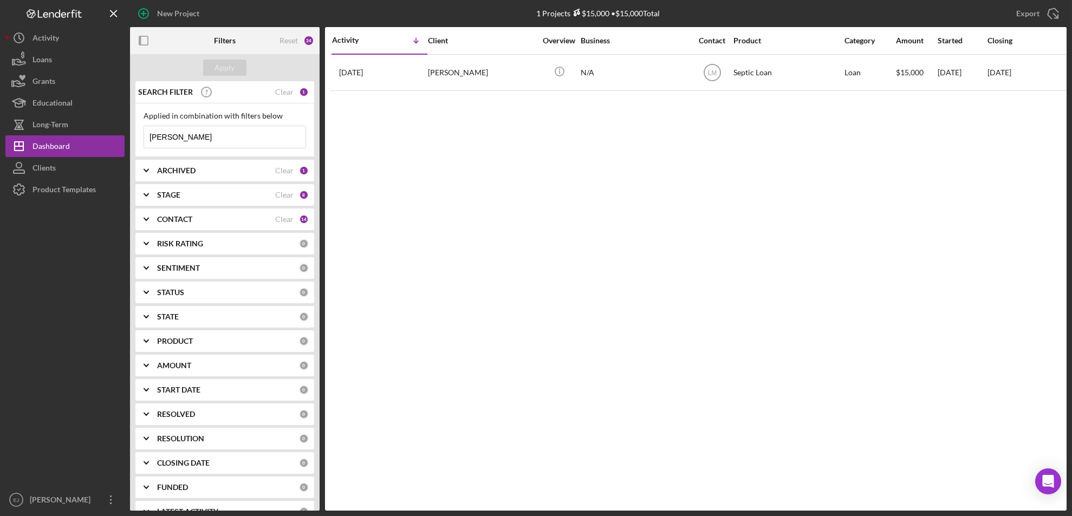
click at [217, 140] on input "[PERSON_NAME]" at bounding box center [224, 137] width 161 height 22
type input "D"
type input "[PERSON_NAME]"
click at [223, 60] on div "Apply" at bounding box center [225, 68] width 20 height 16
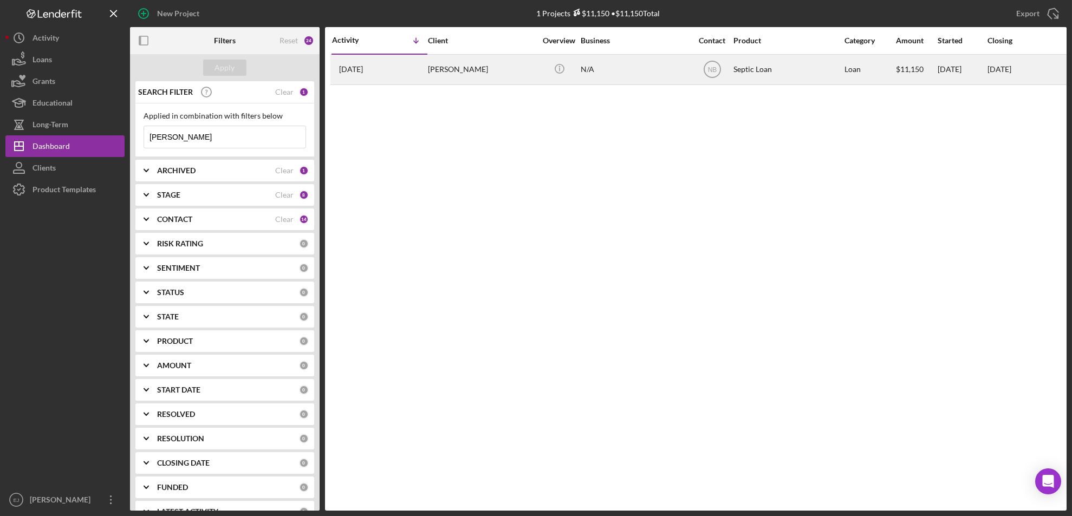
click at [482, 78] on div "[PERSON_NAME]" at bounding box center [482, 69] width 108 height 29
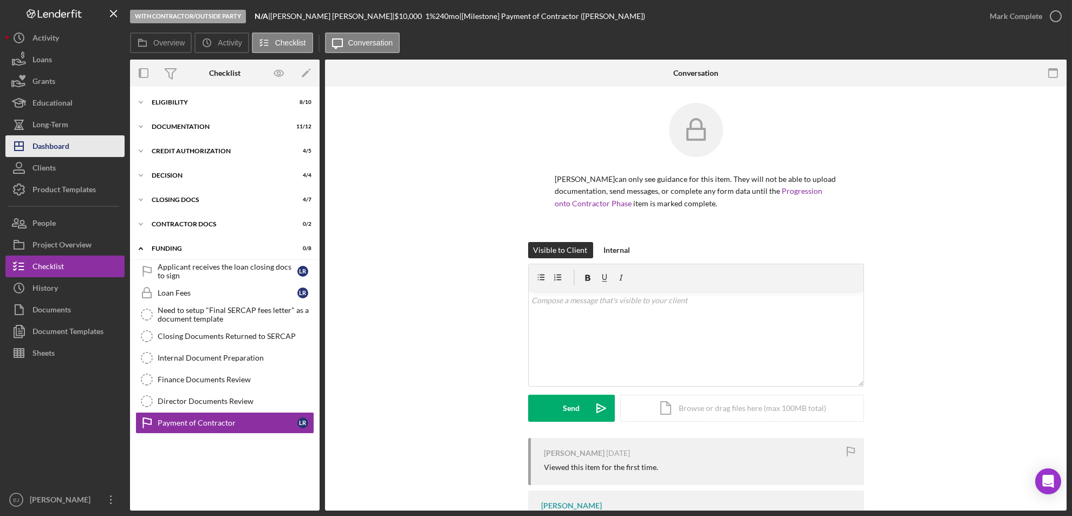
click at [87, 154] on button "Icon/Dashboard Dashboard" at bounding box center [64, 146] width 119 height 22
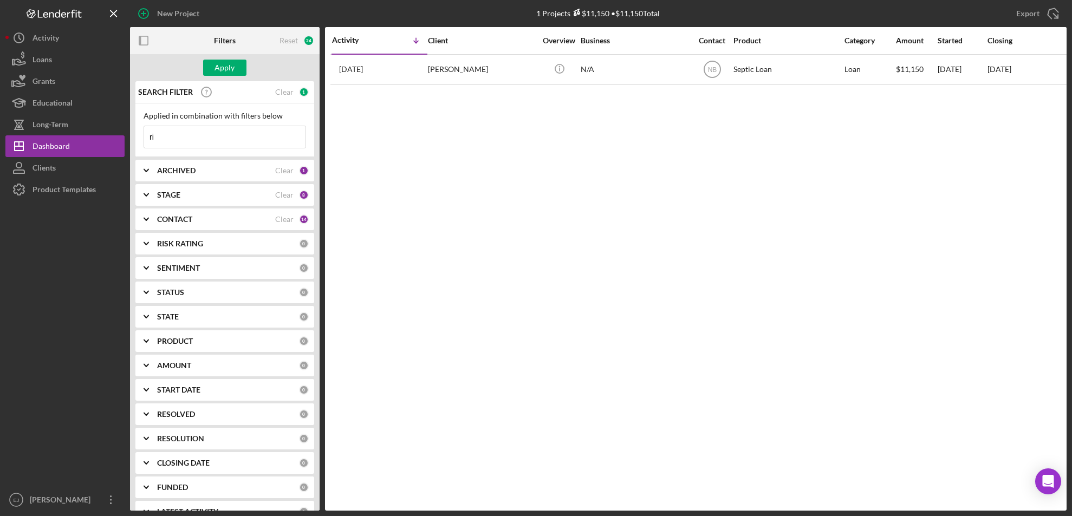
type input "r"
click at [229, 64] on div "Apply" at bounding box center [225, 68] width 20 height 16
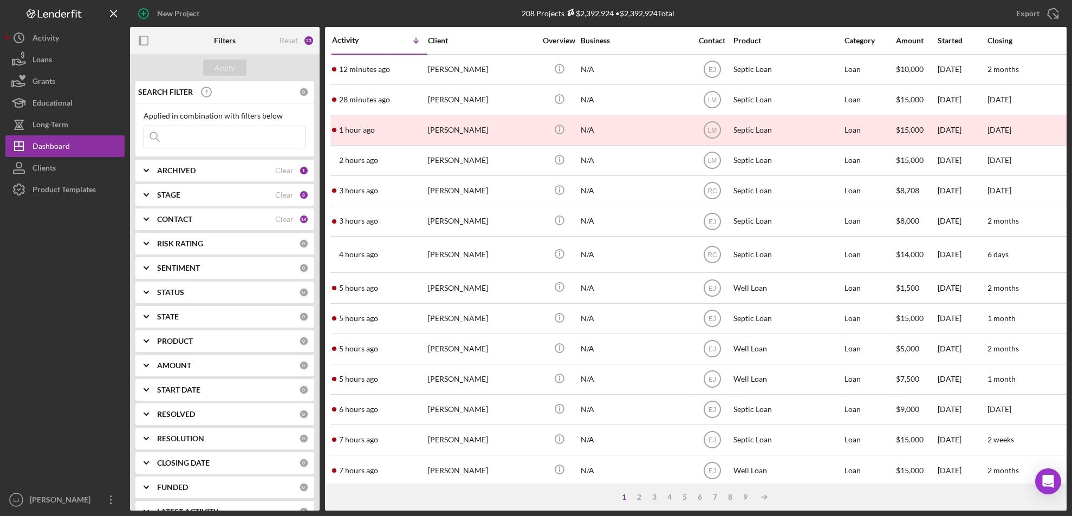
scroll to position [365, 0]
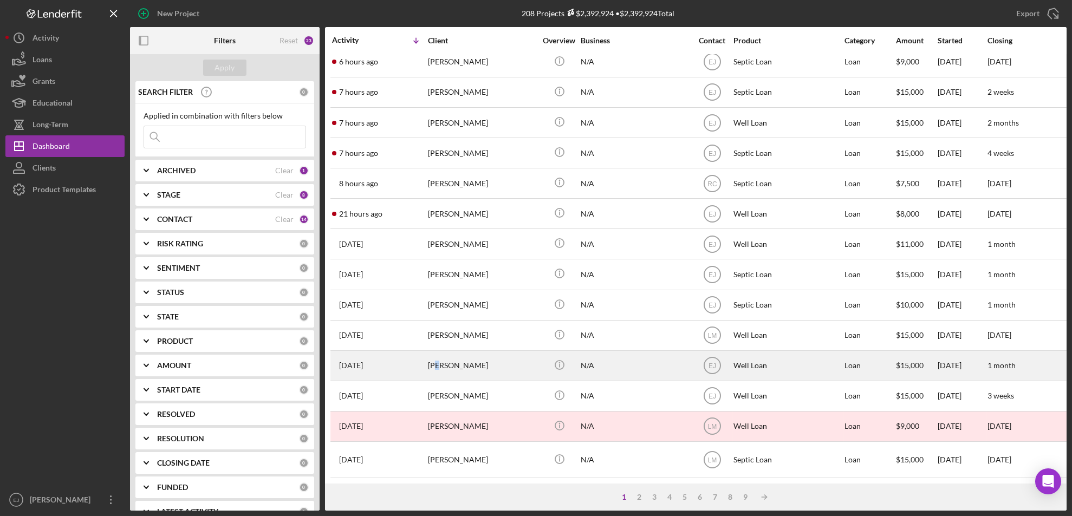
drag, startPoint x: 458, startPoint y: 348, endPoint x: 439, endPoint y: 348, distance: 19.5
click at [439, 352] on div "[PERSON_NAME]" at bounding box center [482, 366] width 108 height 29
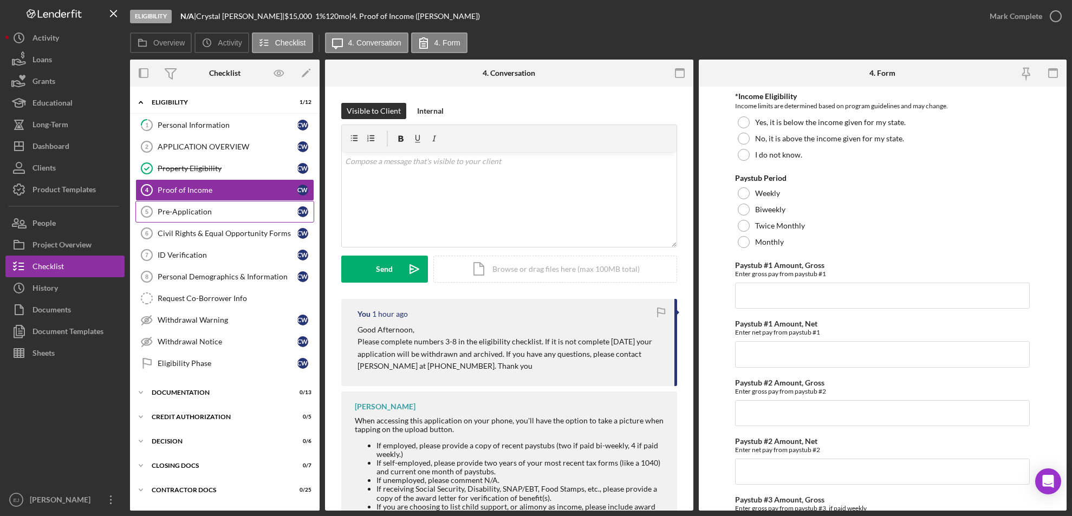
click at [266, 210] on div "Pre-Application" at bounding box center [228, 211] width 140 height 9
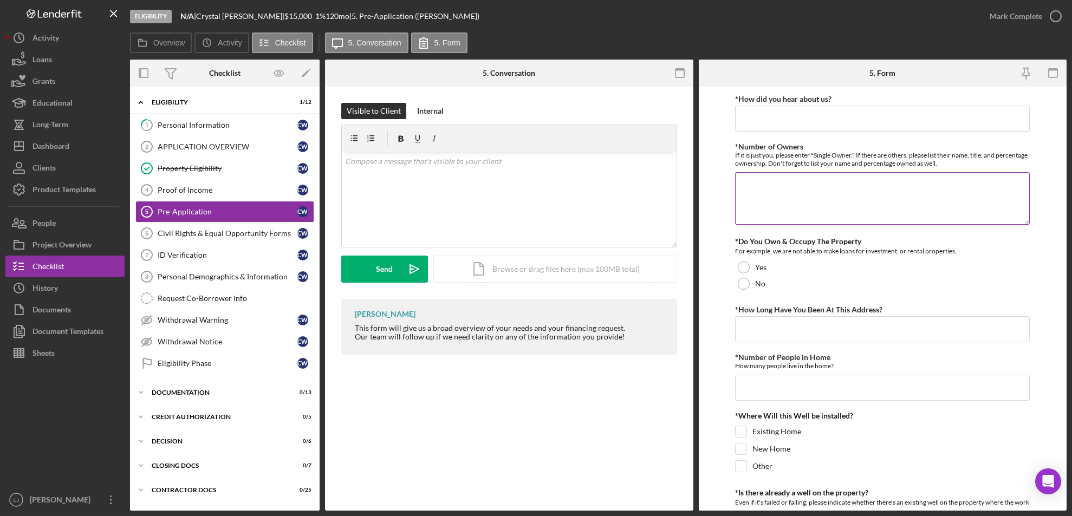
click at [857, 220] on textarea "*Number of Owners" at bounding box center [882, 198] width 295 height 52
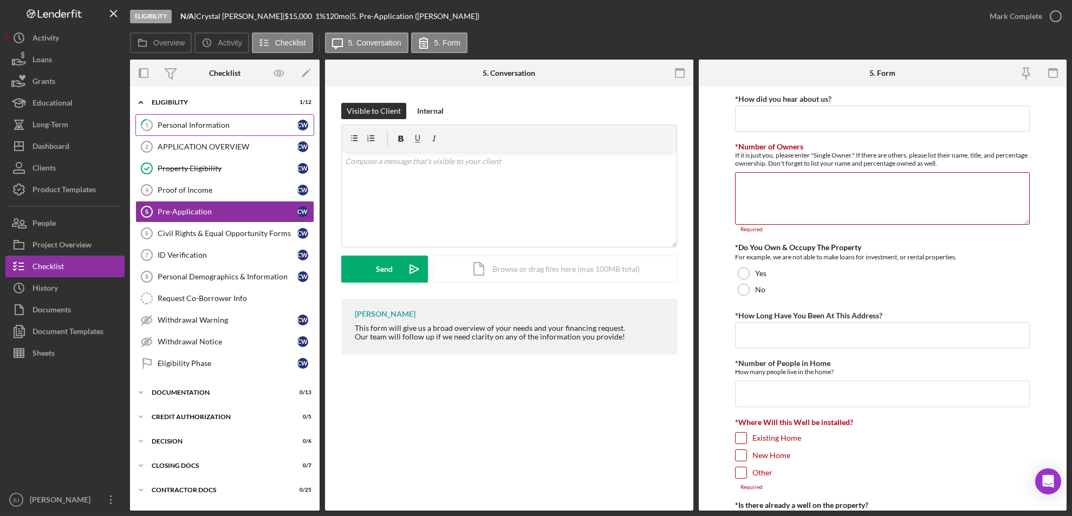
click at [236, 124] on div "Personal Information" at bounding box center [228, 125] width 140 height 9
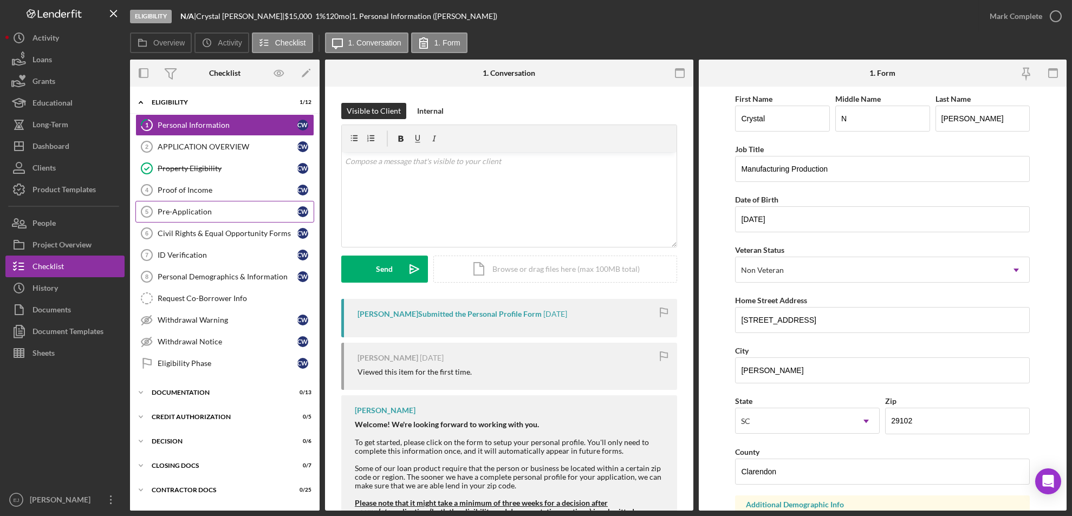
click at [231, 212] on div "Pre-Application" at bounding box center [228, 211] width 140 height 9
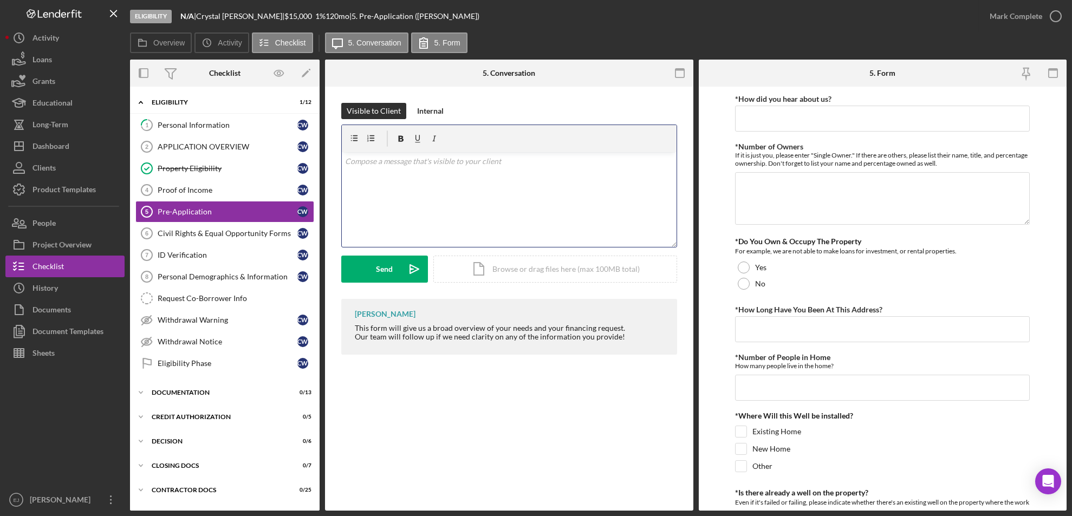
click at [370, 173] on div "v Color teal Color pink Remove color Add row above Add row below Add column bef…" at bounding box center [509, 199] width 335 height 95
paste div
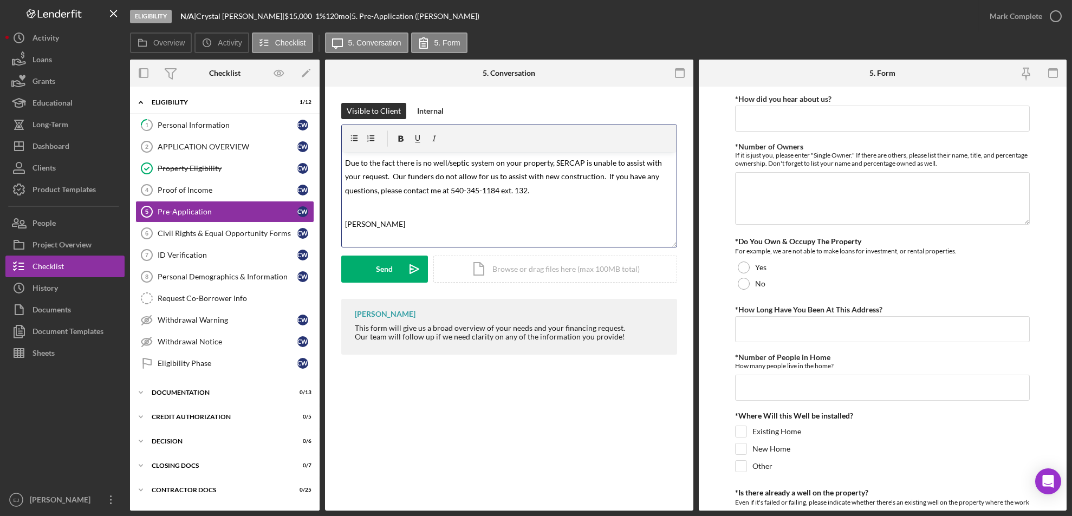
click at [345, 167] on p "Due to the fact there is no well/septic system on your property, SERCAP is unab…" at bounding box center [509, 176] width 328 height 42
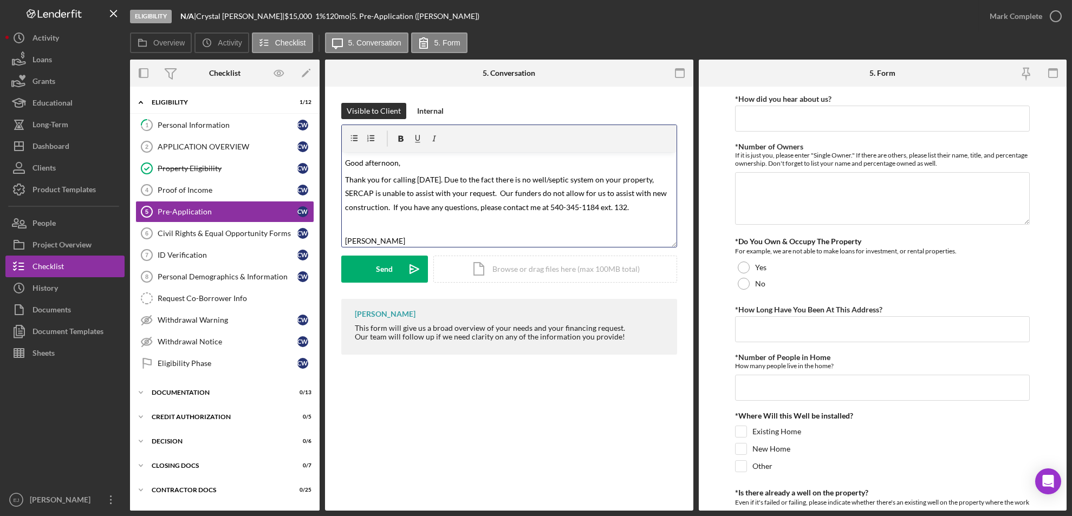
click at [350, 192] on span "Thank you for calling [DATE]. Due to the fact there is no well/septic system on…" at bounding box center [506, 193] width 323 height 37
click at [434, 180] on span "Thank you for calling [DATE]. Due to the fact there is no well/septic system on…" at bounding box center [506, 193] width 323 height 37
click at [562, 179] on span "Thank you for calling [DATE]. After speaking with you Due to the fact there is …" at bounding box center [508, 200] width 326 height 51
click at [356, 218] on span "Thank you for calling [DATE]. After speaking with you, you mentioned there is n…" at bounding box center [508, 200] width 326 height 51
click at [387, 237] on p at bounding box center [509, 238] width 328 height 14
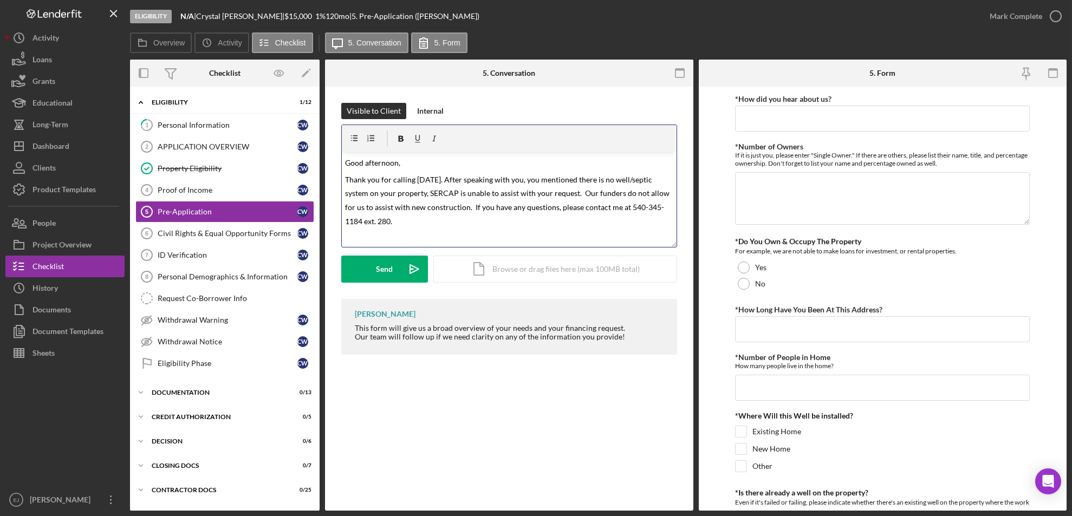
click at [373, 216] on p "Thank you for calling [DATE]. After speaking with you, you mentioned there is n…" at bounding box center [509, 199] width 328 height 55
click at [362, 268] on button "Send Icon/icon-invite-send" at bounding box center [384, 269] width 87 height 27
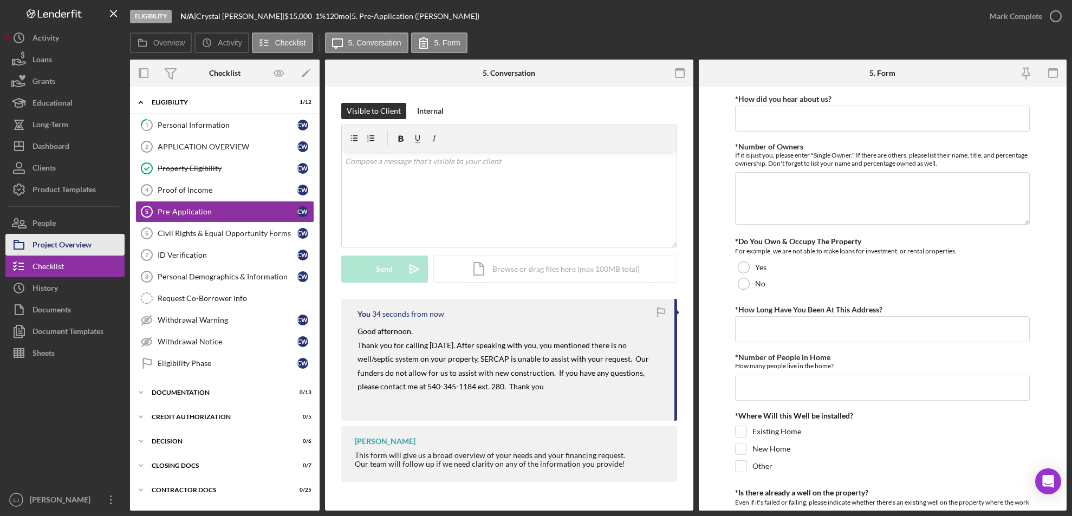
click at [64, 246] on div "Project Overview" at bounding box center [61, 246] width 59 height 24
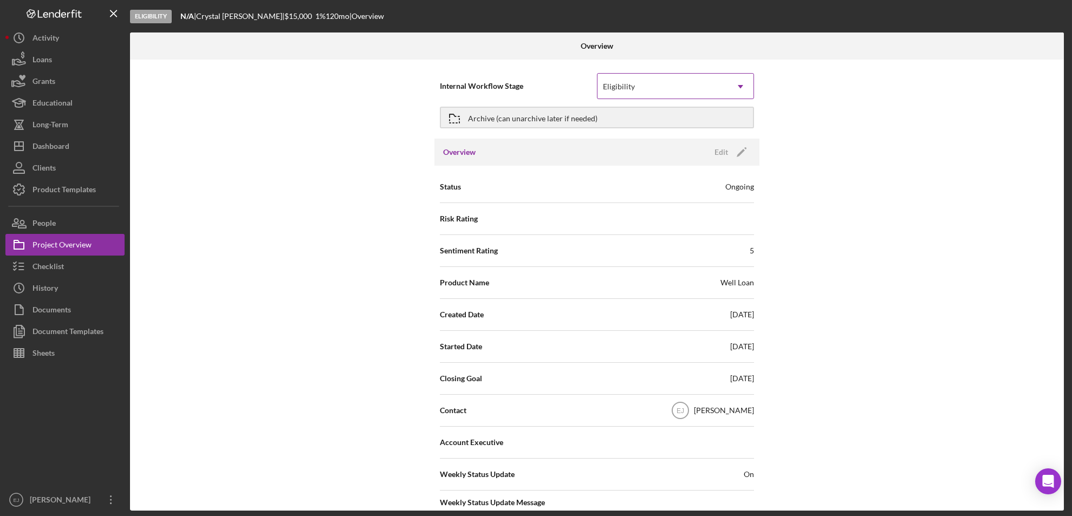
click at [741, 88] on icon "Icon/Dropdown Arrow" at bounding box center [740, 87] width 26 height 26
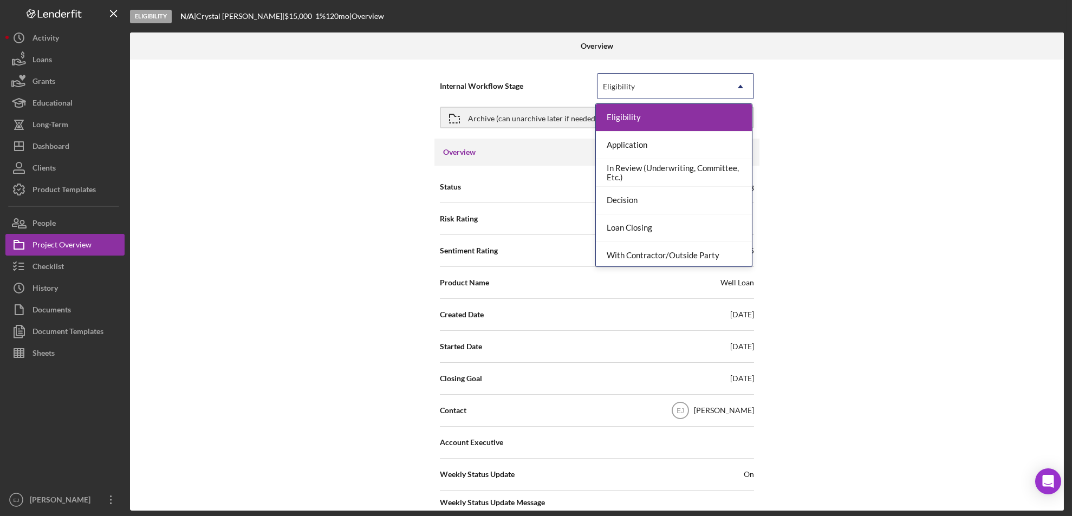
scroll to position [86, 0]
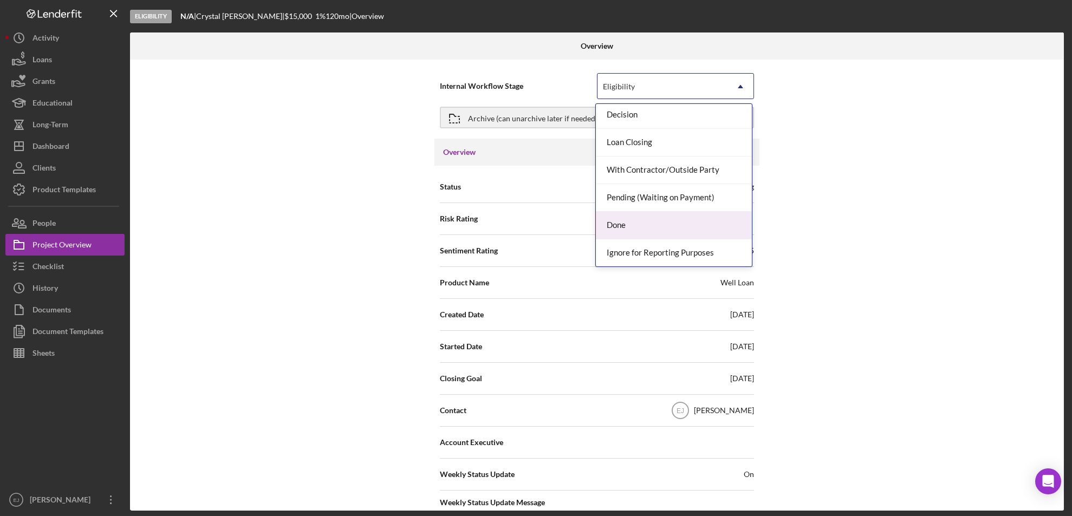
click at [705, 219] on div "Done" at bounding box center [674, 226] width 156 height 28
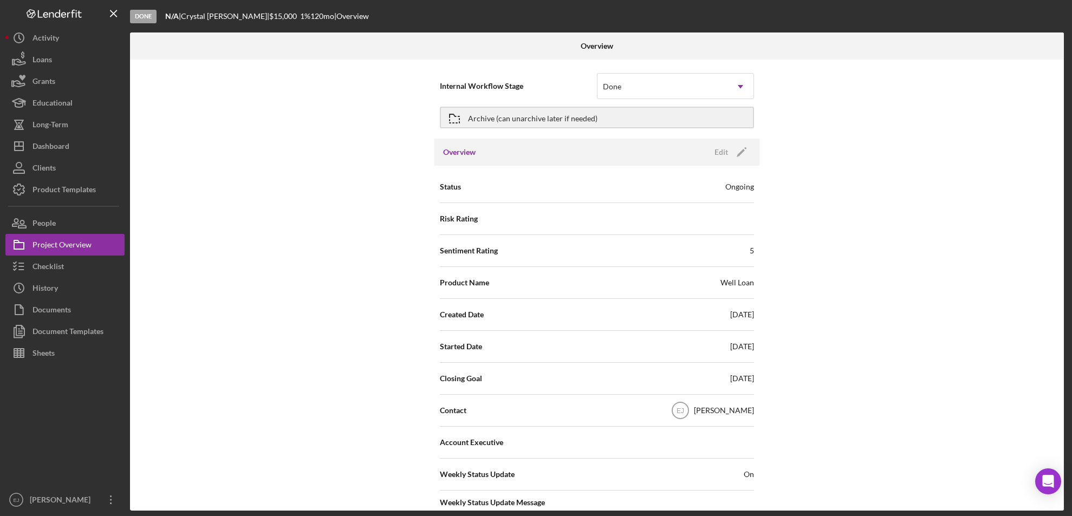
click at [1064, 420] on div "Overview Internal Workflow Stage option Done, selected. Done Icon/Dropdown Arro…" at bounding box center [598, 271] width 936 height 478
click at [1060, 434] on div "Internal Workflow Stage Done Icon/Dropdown Arrow Archive (can unarchive later i…" at bounding box center [597, 285] width 934 height 451
click at [1060, 439] on div "Internal Workflow Stage Done Icon/Dropdown Arrow Archive (can unarchive later i…" at bounding box center [597, 285] width 934 height 451
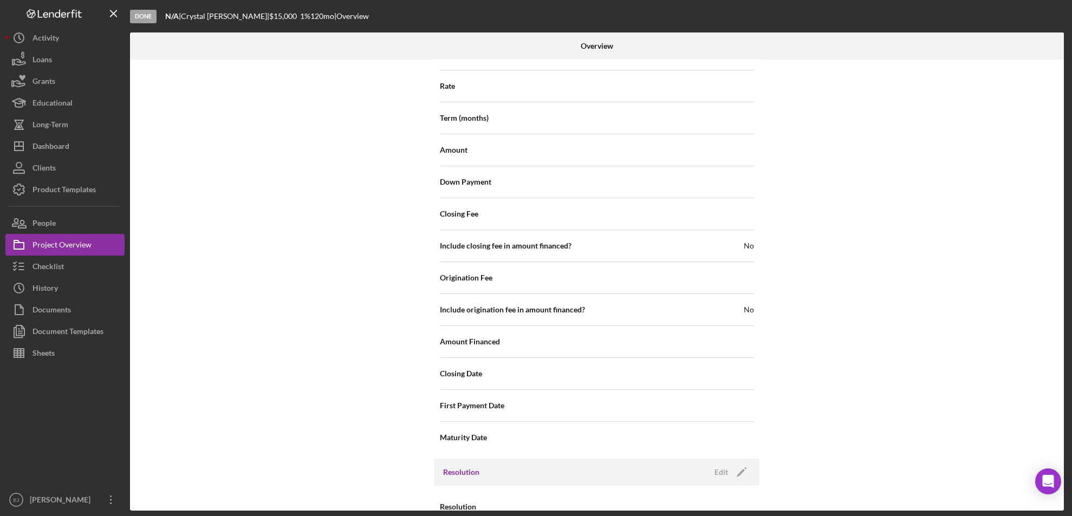
scroll to position [1159, 0]
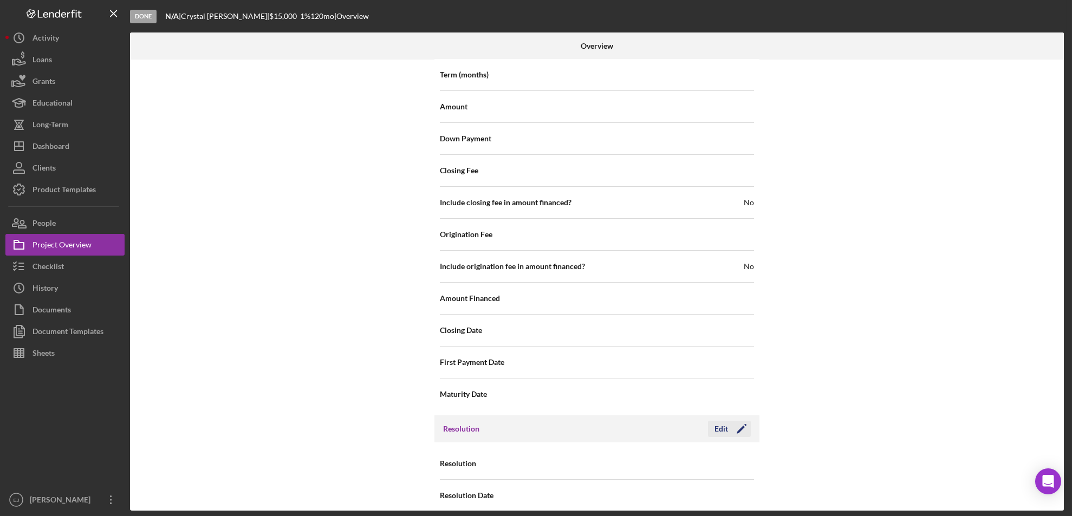
click at [721, 421] on div "Edit" at bounding box center [721, 429] width 14 height 16
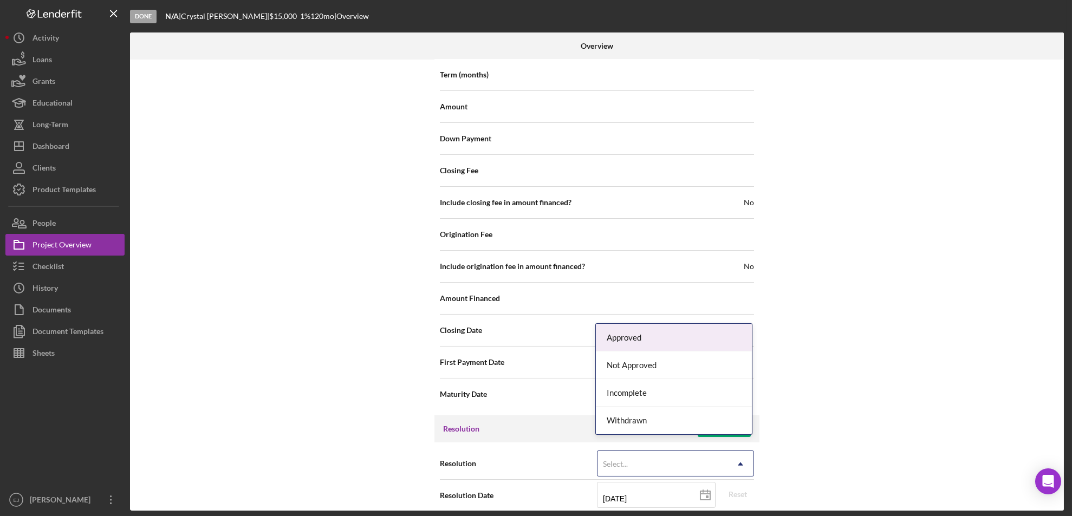
click at [739, 451] on icon "Icon/Dropdown Arrow" at bounding box center [740, 464] width 26 height 26
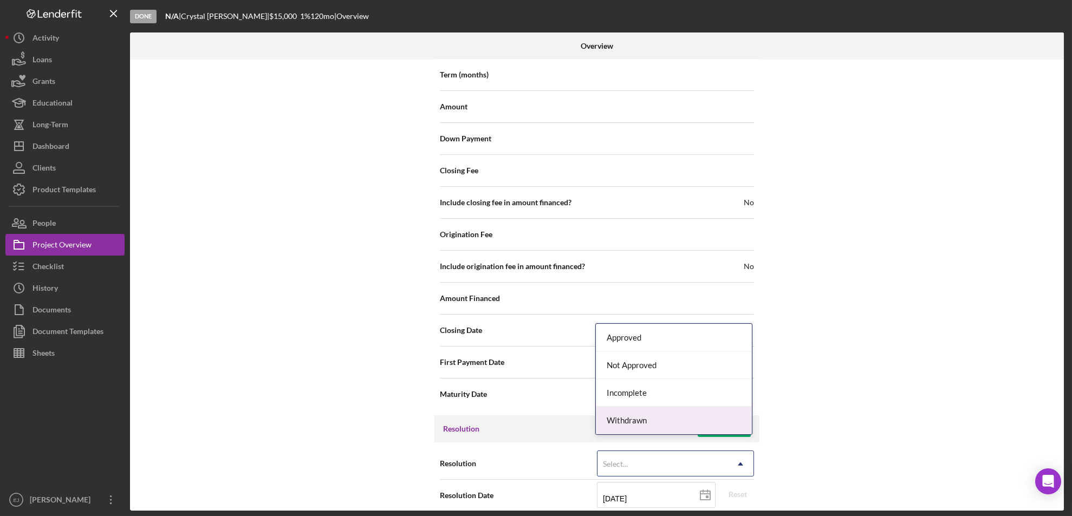
click at [720, 423] on div "Withdrawn" at bounding box center [674, 421] width 156 height 28
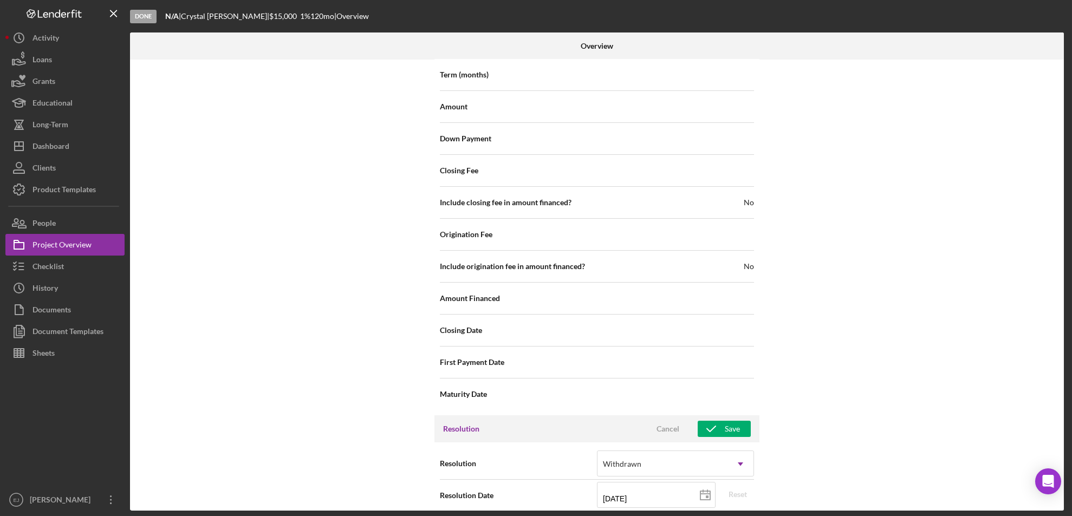
scroll to position [1227, 0]
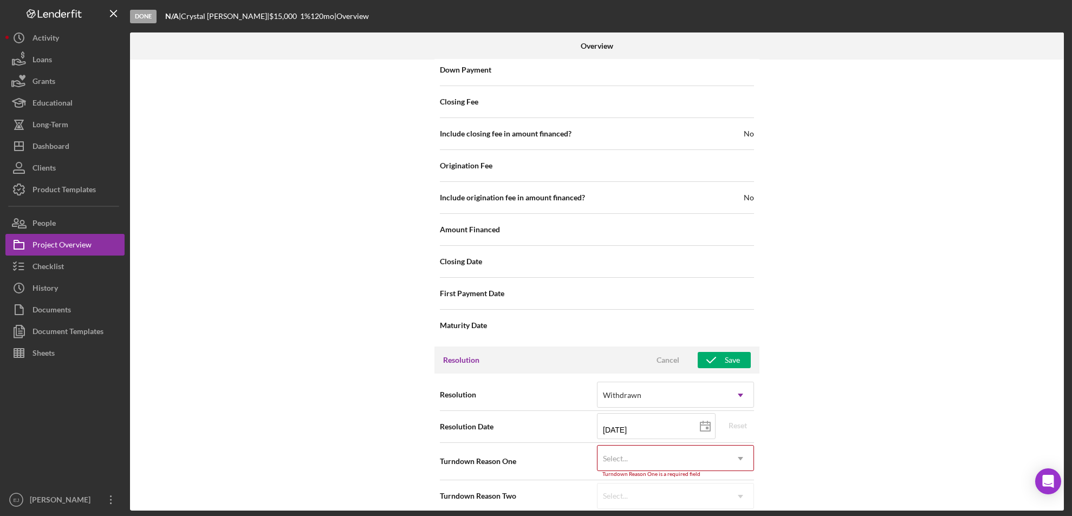
click at [735, 506] on div "Internal Workflow Stage Done Icon/Dropdown Arrow Archive (can unarchive later i…" at bounding box center [597, 285] width 934 height 451
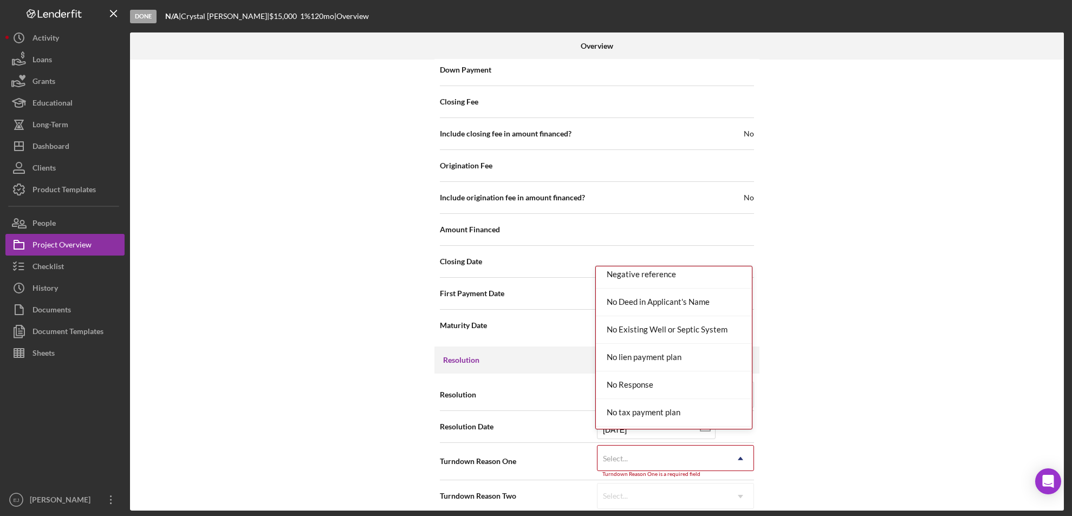
scroll to position [851, 0]
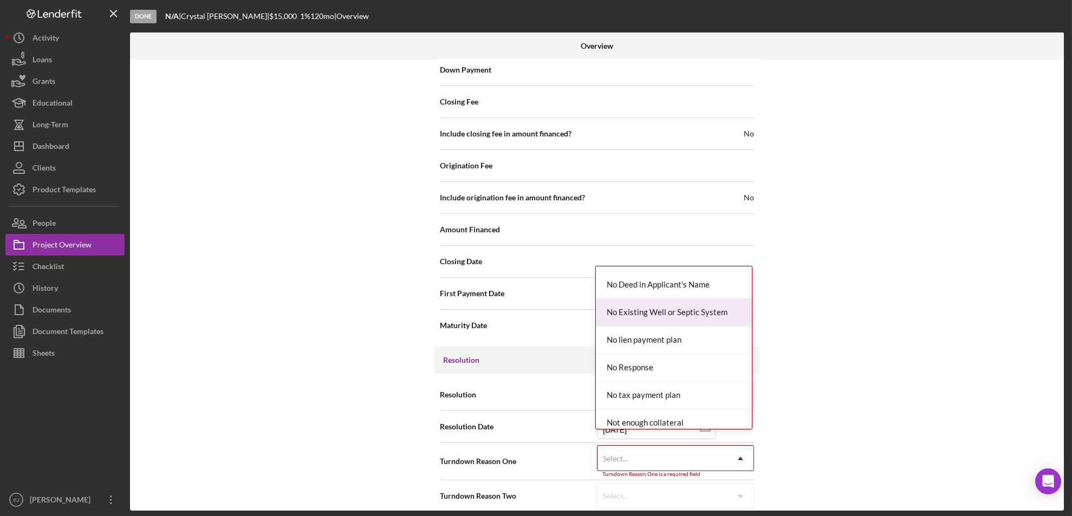
click at [692, 323] on div "No Existing Well or Septic System" at bounding box center [674, 313] width 156 height 28
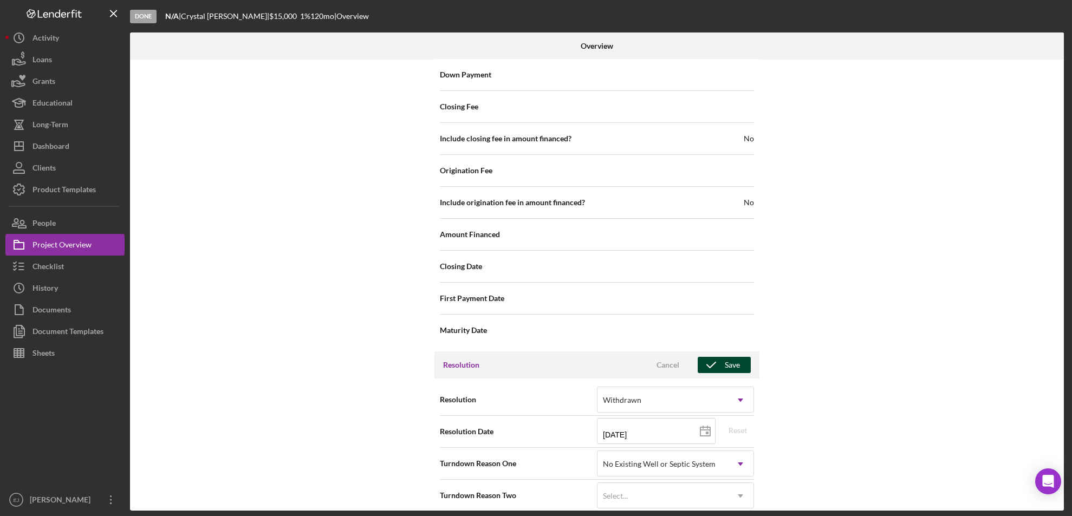
click at [731, 357] on div "Save" at bounding box center [732, 365] width 15 height 16
click at [1064, 151] on div "Overview Internal Workflow Stage Done Icon/Dropdown Arrow Archive (can unarchiv…" at bounding box center [598, 271] width 936 height 478
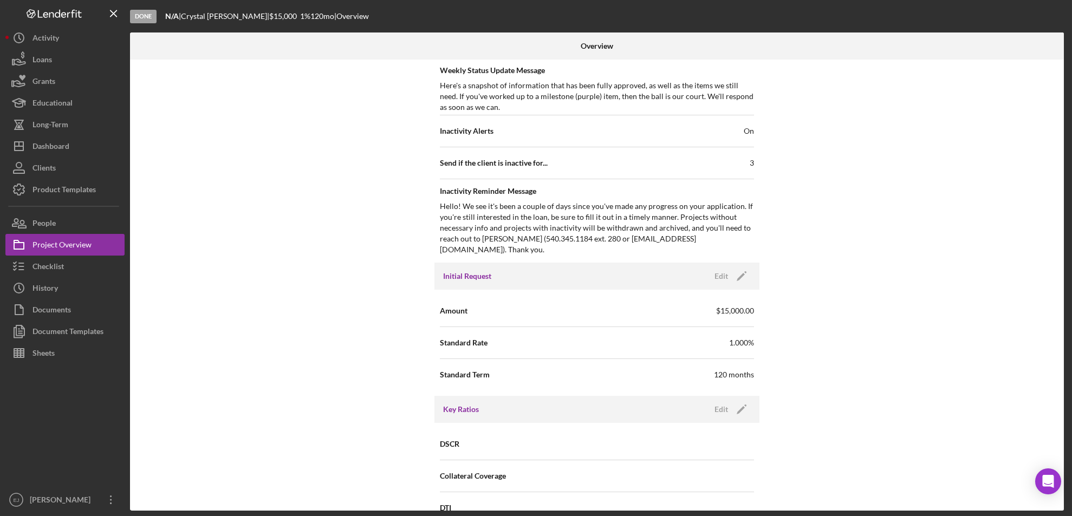
scroll to position [37, 0]
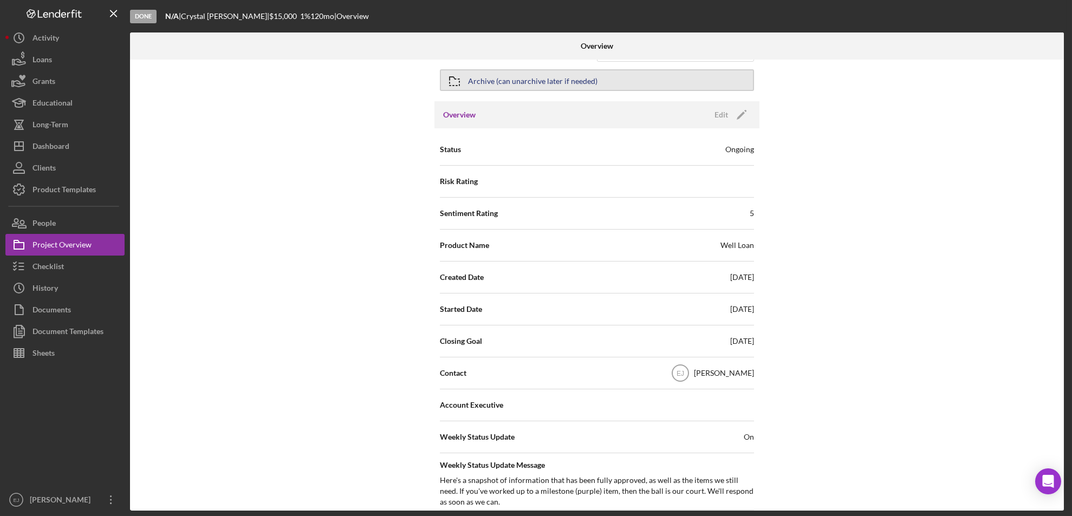
click at [463, 84] on icon "button" at bounding box center [454, 81] width 27 height 27
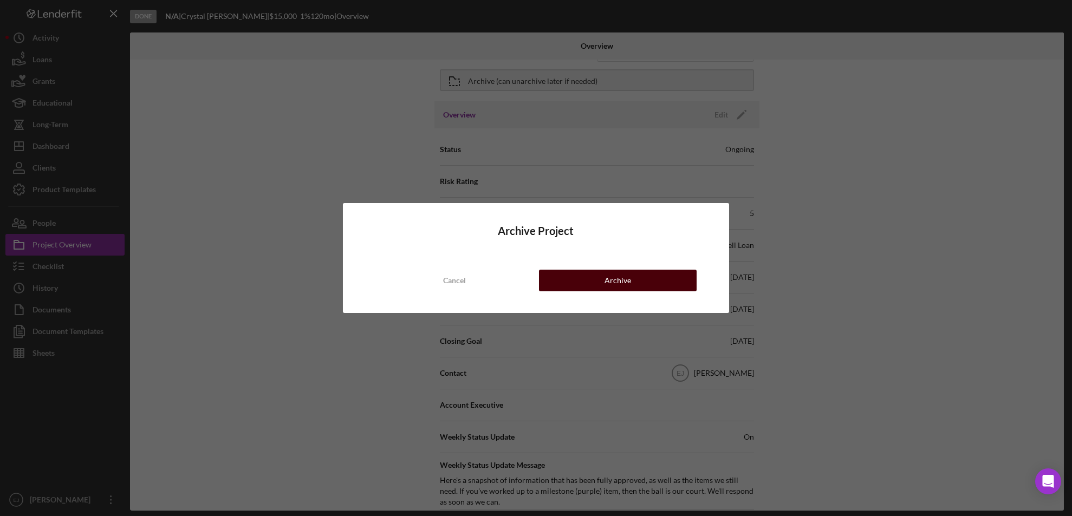
click at [609, 276] on div "Archive" at bounding box center [617, 281] width 27 height 22
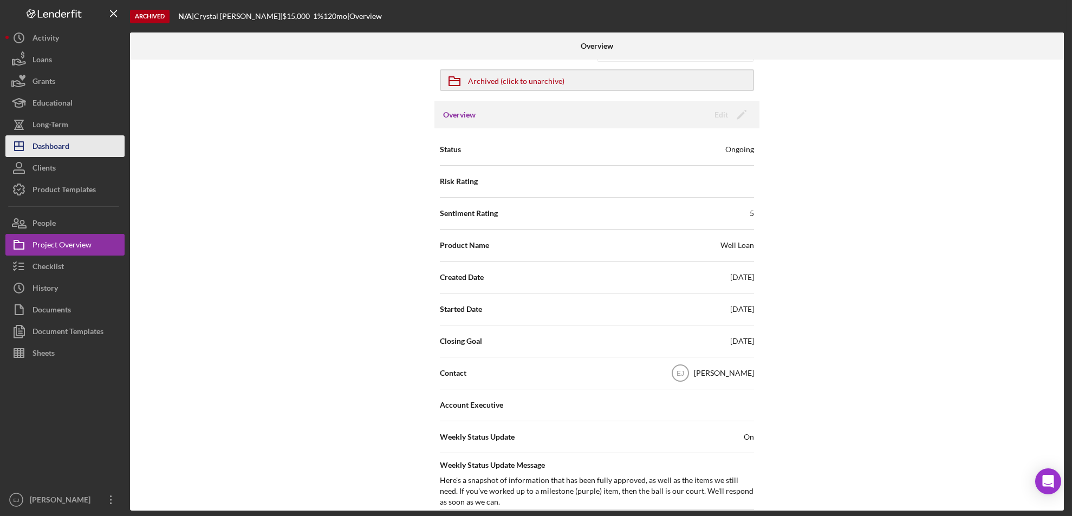
click at [75, 147] on button "Icon/Dashboard Dashboard" at bounding box center [64, 146] width 119 height 22
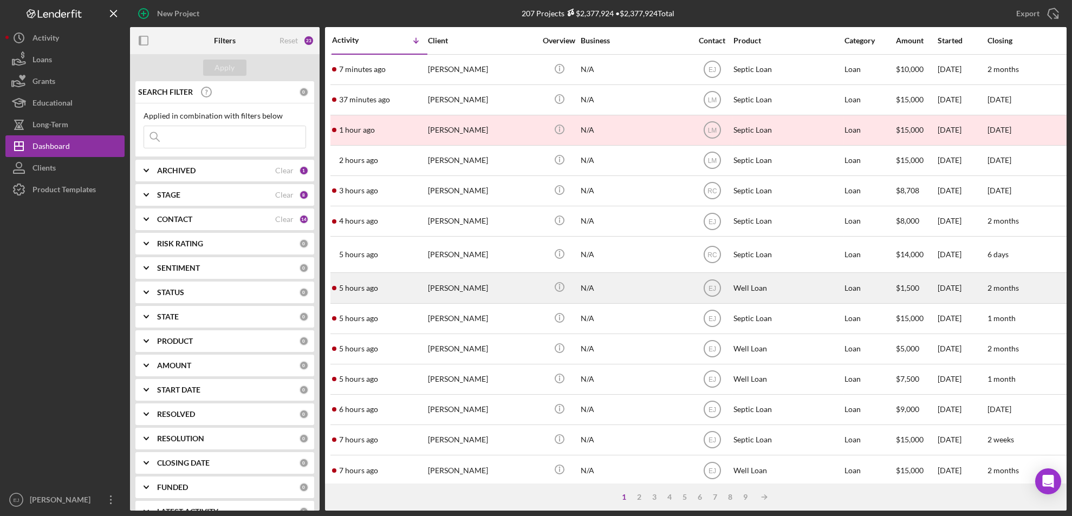
click at [469, 296] on div "[PERSON_NAME]" at bounding box center [482, 288] width 108 height 29
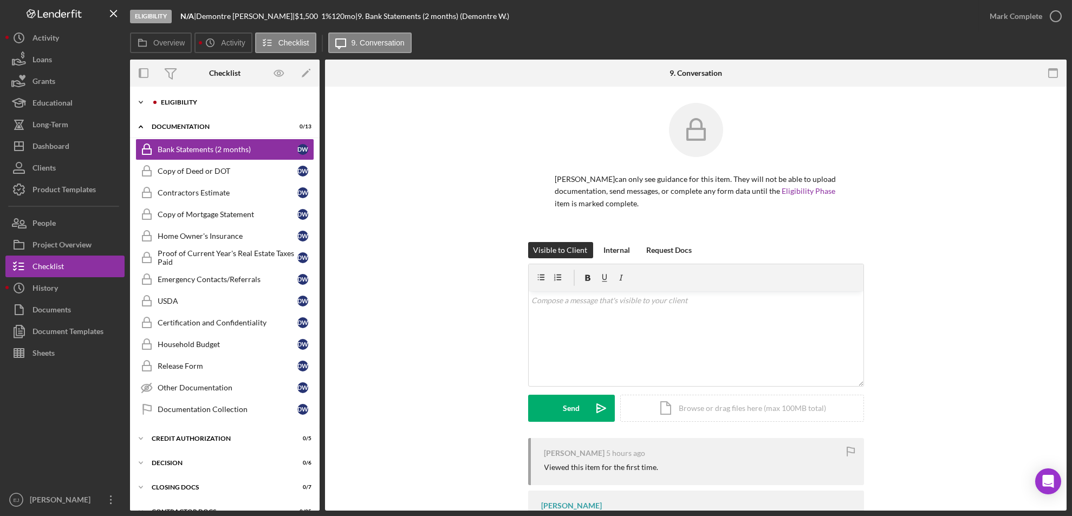
click at [140, 101] on icon "Icon/Expander" at bounding box center [141, 103] width 22 height 22
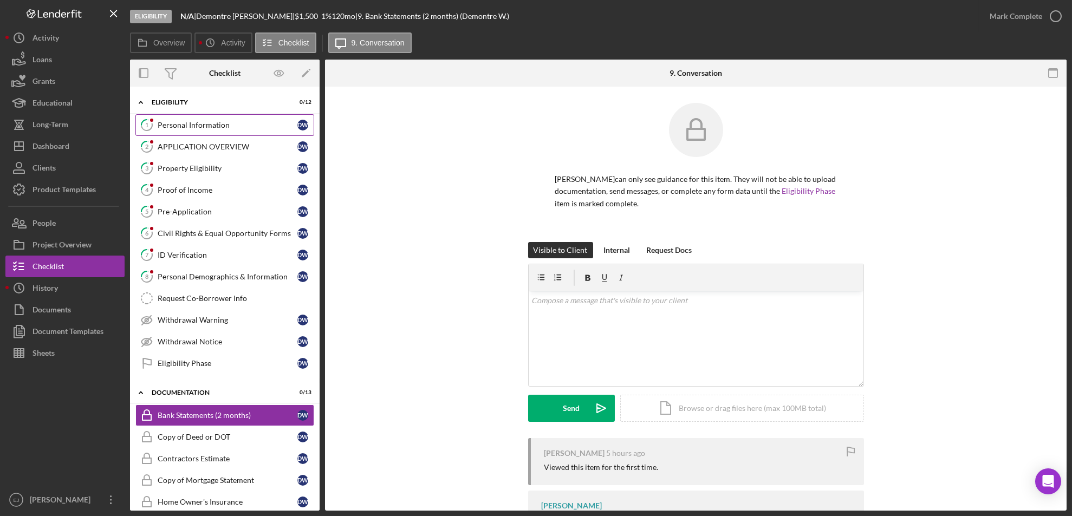
click at [195, 119] on link "1 Personal Information D W" at bounding box center [224, 125] width 179 height 22
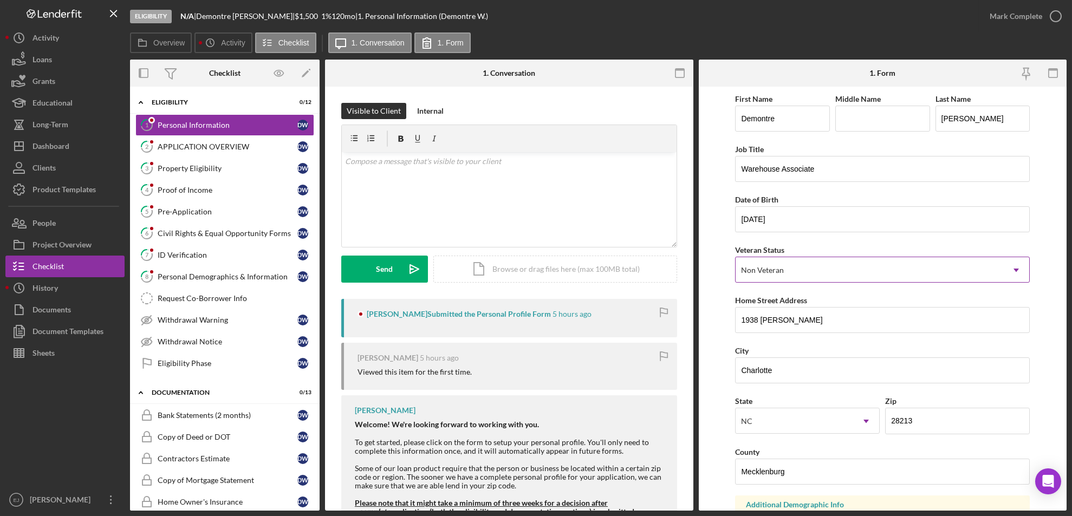
click at [786, 273] on div "Non Veteran" at bounding box center [870, 270] width 268 height 25
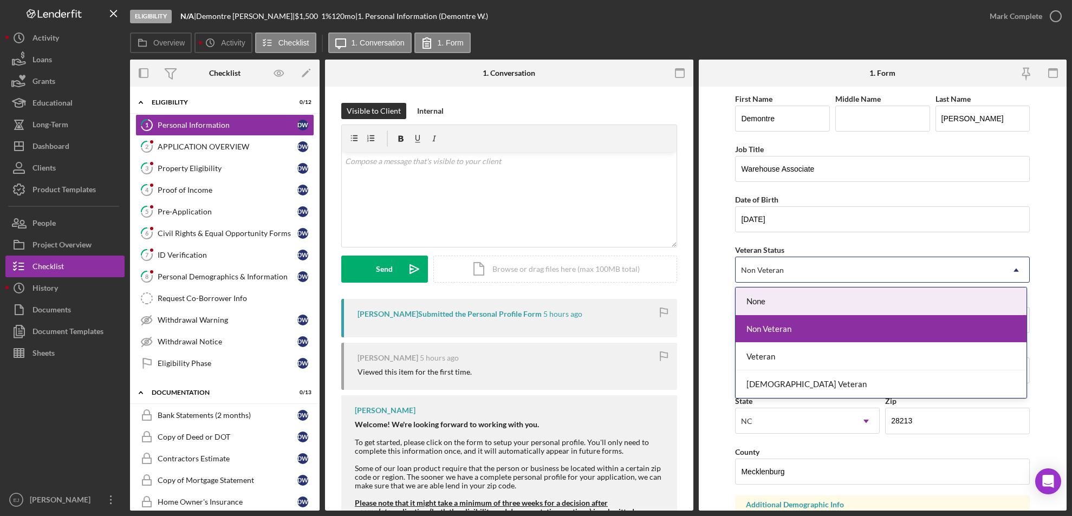
click at [718, 326] on form "First Name Demontre Middle Name Last Name [PERSON_NAME] Job Title Warehouse Ass…" at bounding box center [883, 299] width 368 height 424
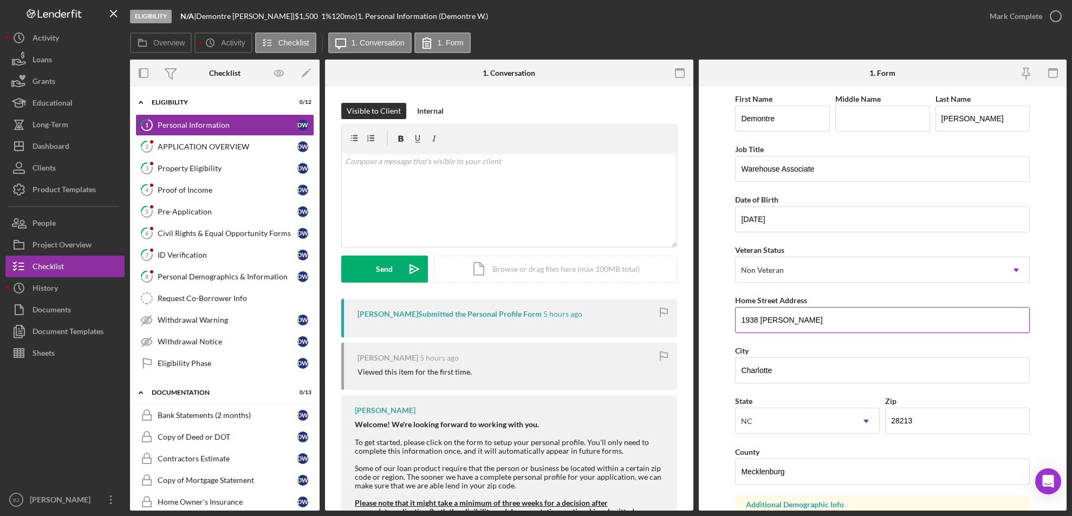
drag, startPoint x: 741, startPoint y: 318, endPoint x: 841, endPoint y: 322, distance: 100.3
click at [841, 322] on input "1938 [PERSON_NAME]" at bounding box center [882, 320] width 295 height 26
click at [252, 172] on div "Property Eligibility" at bounding box center [228, 168] width 140 height 9
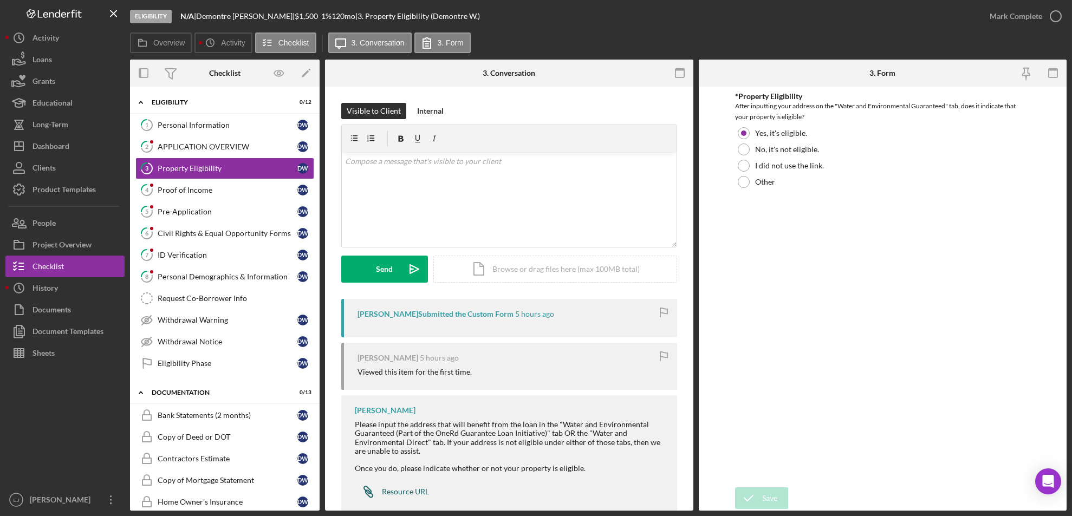
click at [411, 493] on div "Resource URL" at bounding box center [405, 491] width 47 height 9
click at [246, 119] on link "1 Personal Information D W" at bounding box center [224, 125] width 179 height 22
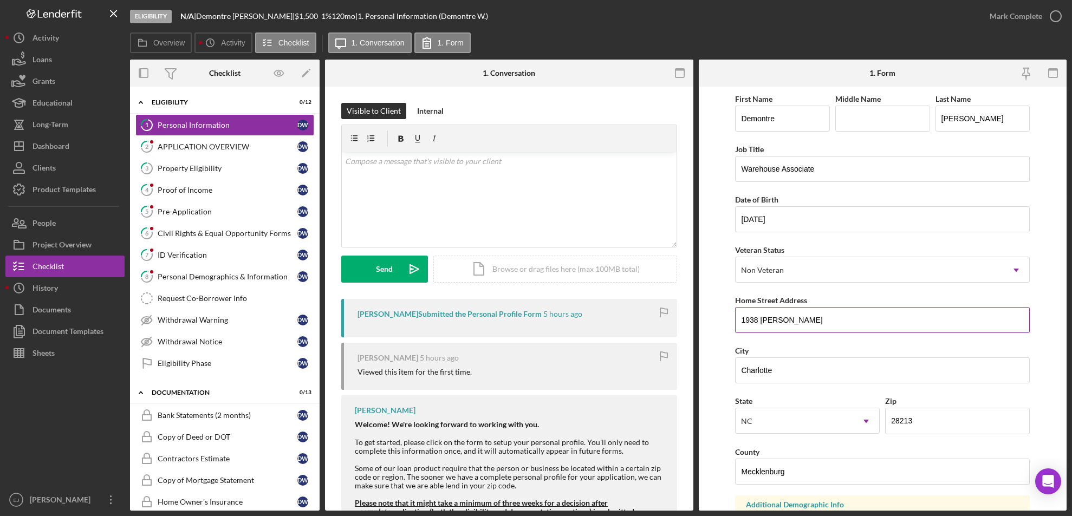
drag, startPoint x: 737, startPoint y: 317, endPoint x: 812, endPoint y: 318, distance: 75.3
click at [812, 318] on input "1938 [PERSON_NAME]" at bounding box center [882, 320] width 295 height 26
click at [204, 172] on div "Property Eligibility" at bounding box center [228, 168] width 140 height 9
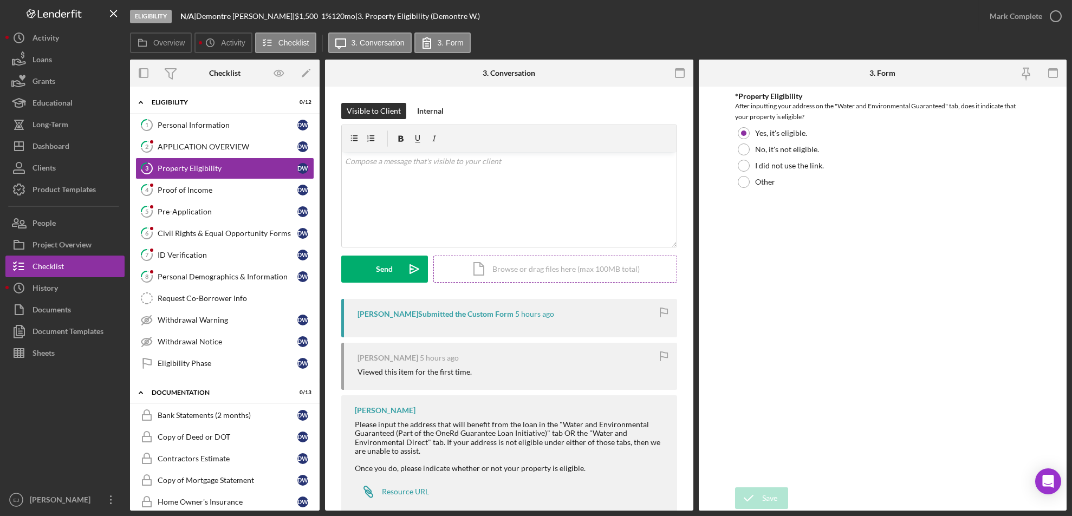
click at [559, 276] on div "Icon/Document Browse or drag files here (max 100MB total) Tap to choose files o…" at bounding box center [555, 269] width 244 height 27
click at [422, 272] on icon "Icon/Upload" at bounding box center [414, 269] width 27 height 27
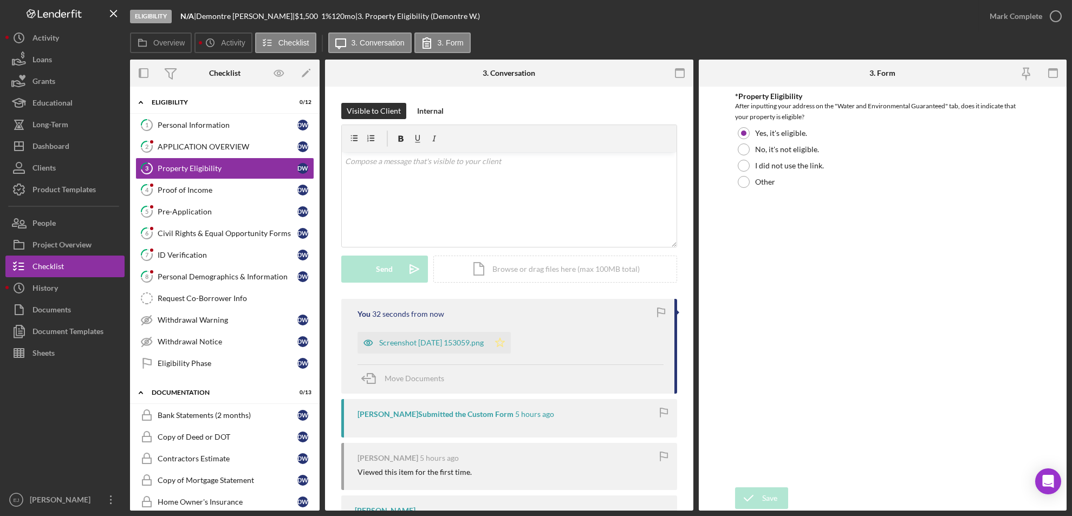
click at [505, 345] on polygon "button" at bounding box center [500, 342] width 9 height 9
click at [741, 152] on div at bounding box center [744, 150] width 12 height 12
click at [769, 499] on div "Save" at bounding box center [769, 498] width 15 height 22
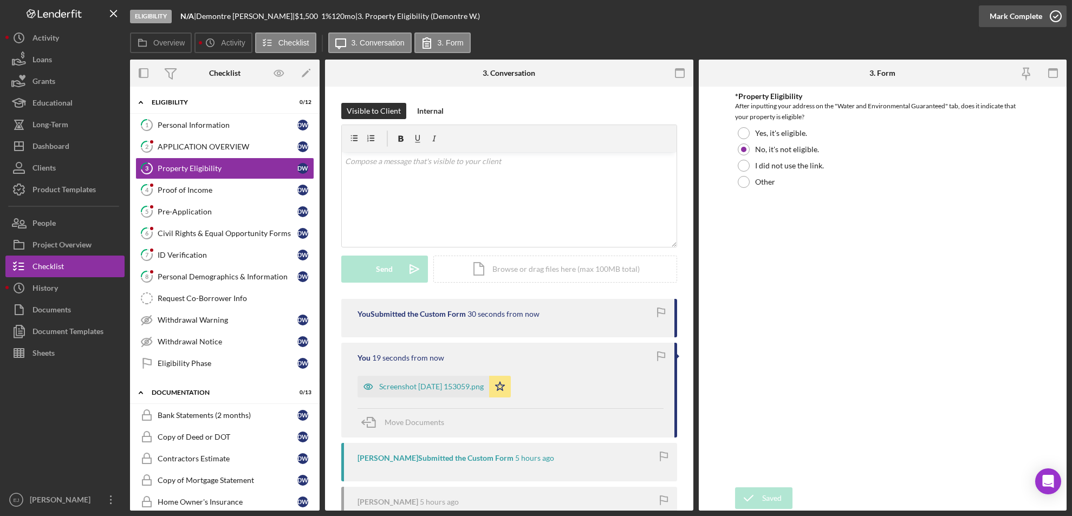
click at [1053, 15] on icon "button" at bounding box center [1055, 16] width 27 height 27
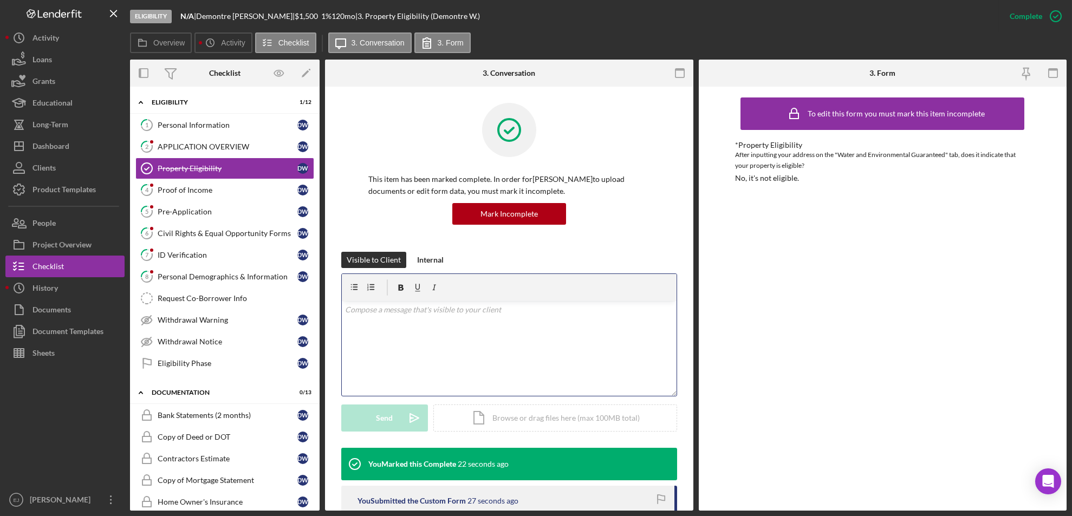
click at [414, 321] on div "v Color teal Color pink Remove color Add row above Add row below Add column bef…" at bounding box center [509, 348] width 335 height 95
click at [357, 339] on div "v Color teal Color pink Remove color Add row above Add row below Add column bef…" at bounding box center [509, 348] width 335 height 95
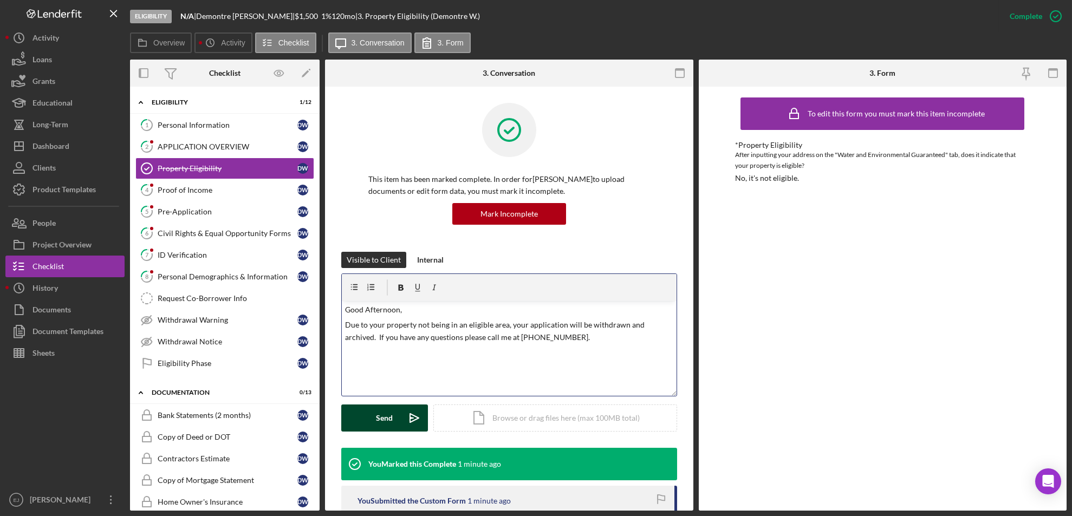
click at [495, 323] on p "Due to your property not being in an eligible area, your application will be wi…" at bounding box center [509, 331] width 328 height 24
click at [490, 323] on p "Due to your property not being in an eligible area, your application will be wi…" at bounding box center [509, 331] width 328 height 24
click at [595, 340] on p "Due to your property not being in an eligible area, your application will be wi…" at bounding box center [509, 331] width 328 height 24
click at [595, 342] on p "Due to your property not being in an eligible area, your application will be wi…" at bounding box center [509, 331] width 328 height 24
click at [374, 422] on button "Send Icon/icon-invite-send" at bounding box center [384, 418] width 87 height 27
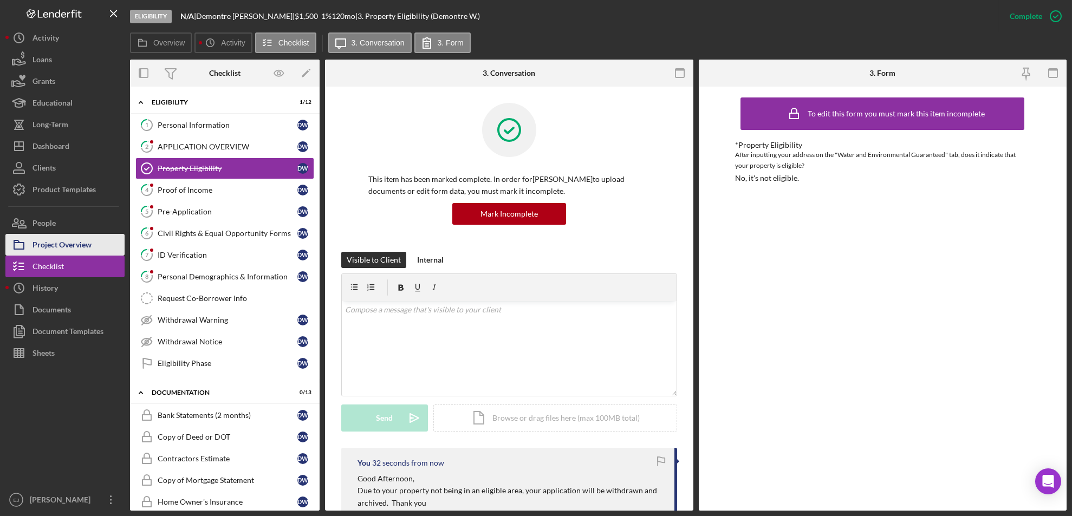
click at [73, 242] on div "Project Overview" at bounding box center [61, 246] width 59 height 24
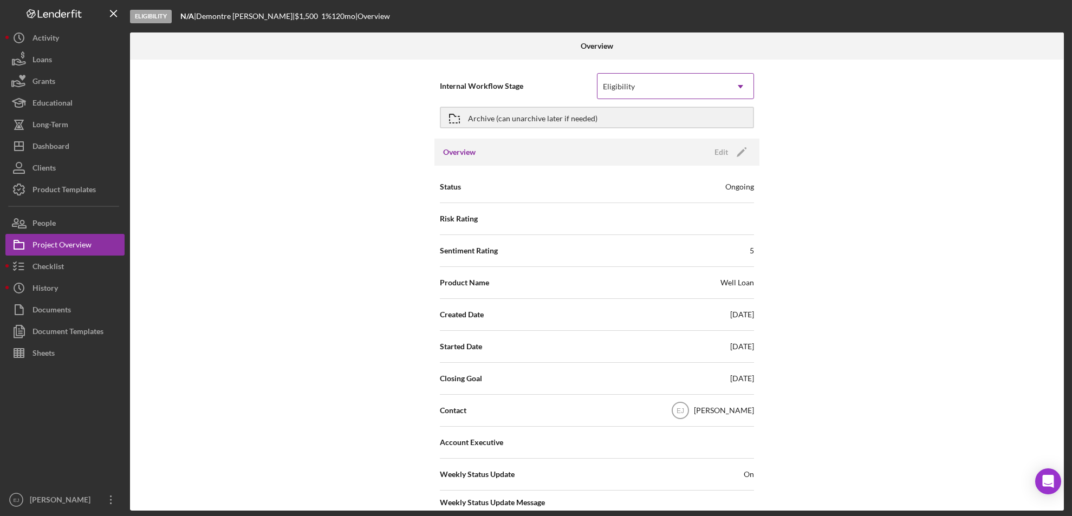
click at [745, 81] on icon "Icon/Dropdown Arrow" at bounding box center [740, 87] width 26 height 26
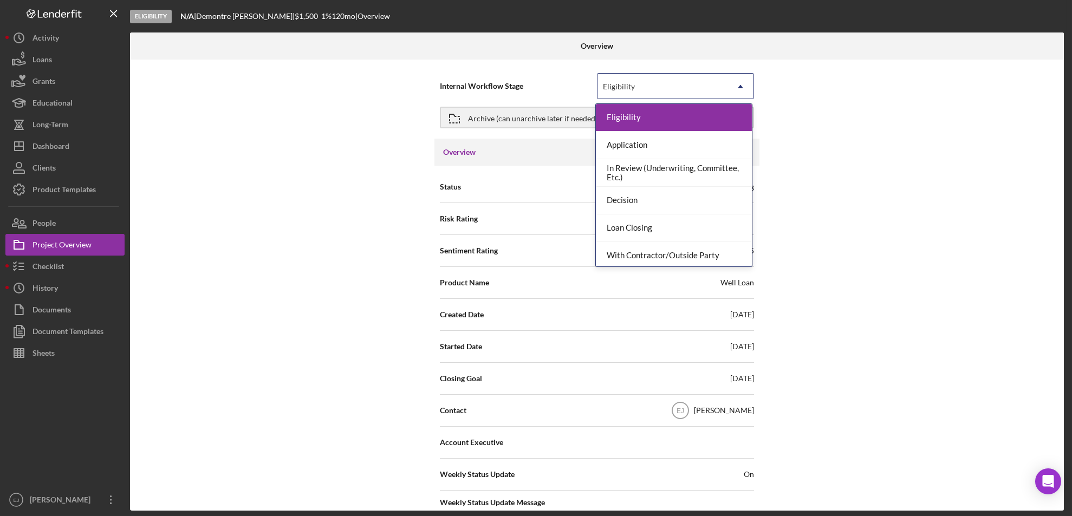
scroll to position [86, 0]
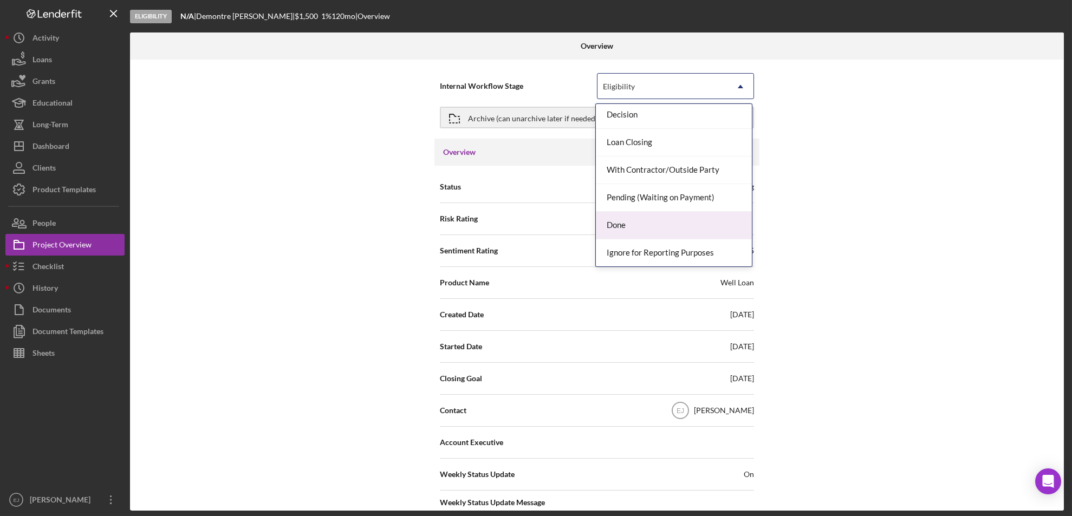
click at [708, 221] on div "Done" at bounding box center [674, 226] width 156 height 28
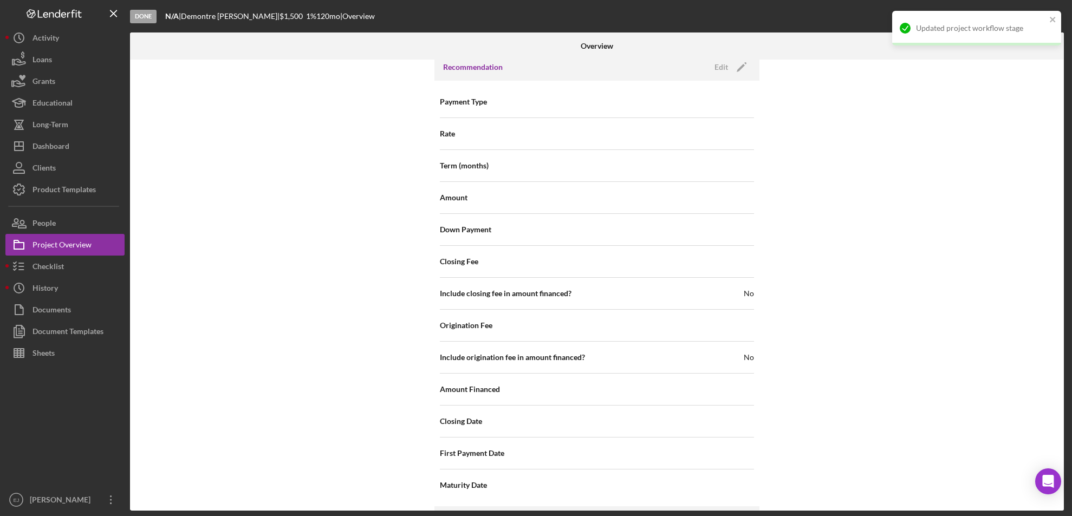
scroll to position [1159, 0]
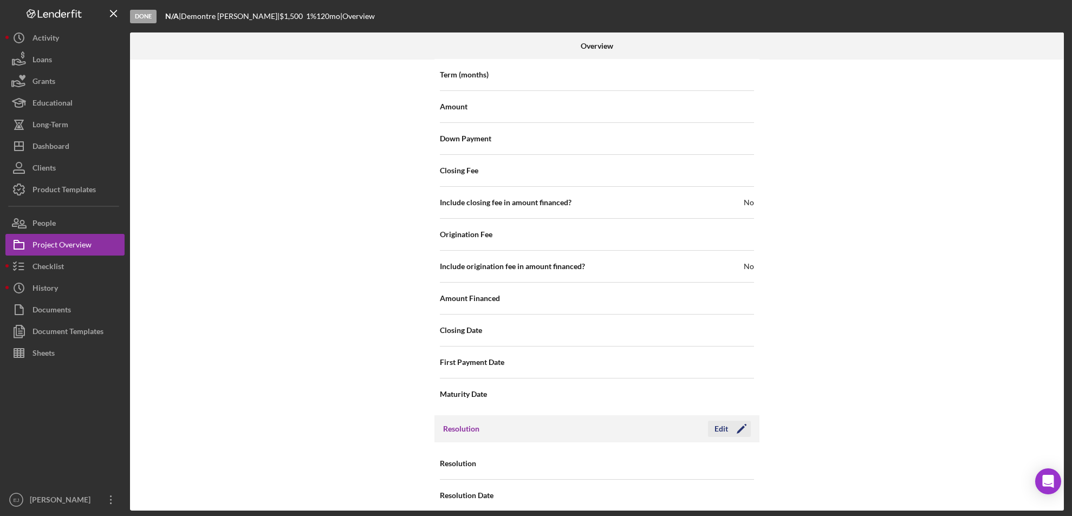
click at [722, 424] on div "Edit" at bounding box center [721, 429] width 14 height 16
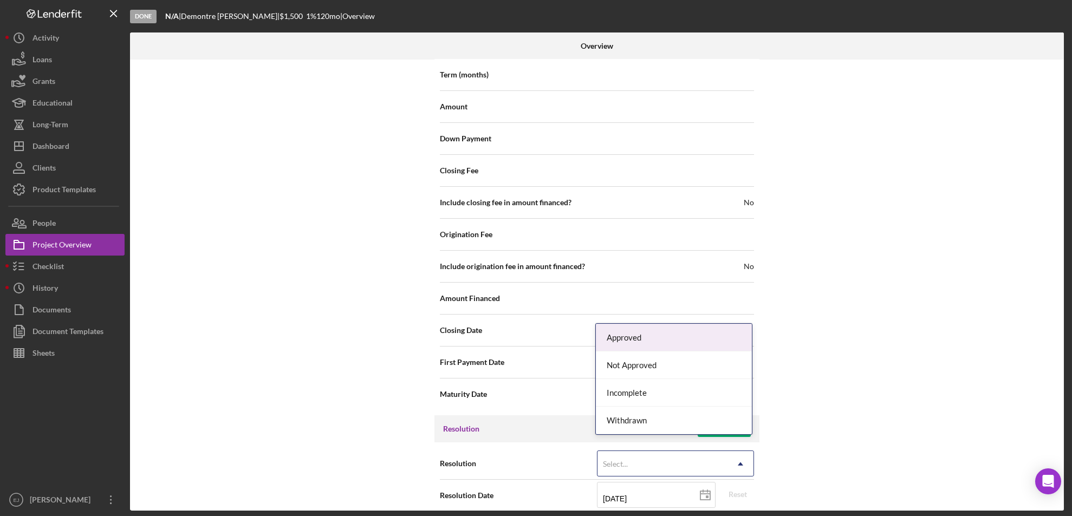
click at [736, 451] on icon "Icon/Dropdown Arrow" at bounding box center [740, 464] width 26 height 26
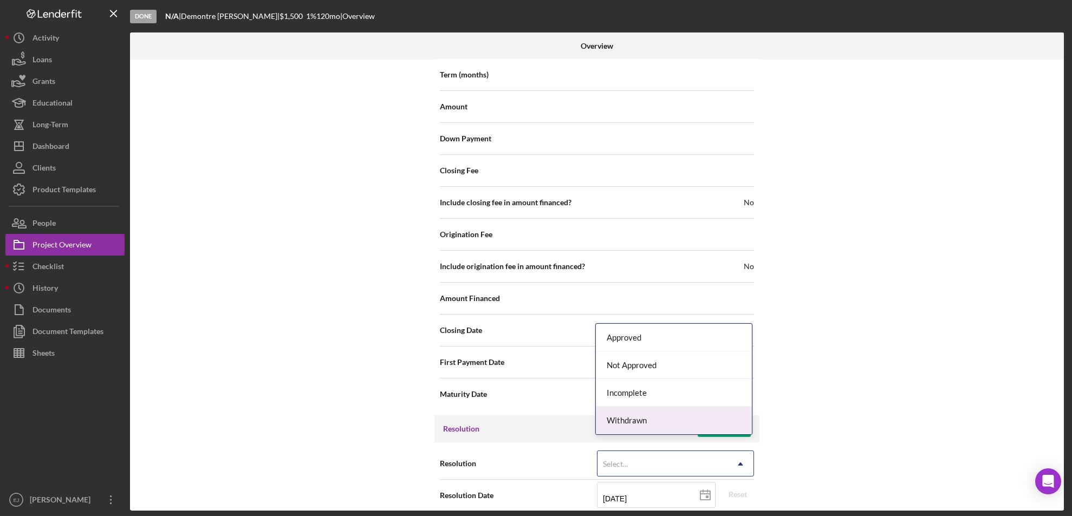
click at [720, 422] on div "Withdrawn" at bounding box center [674, 421] width 156 height 28
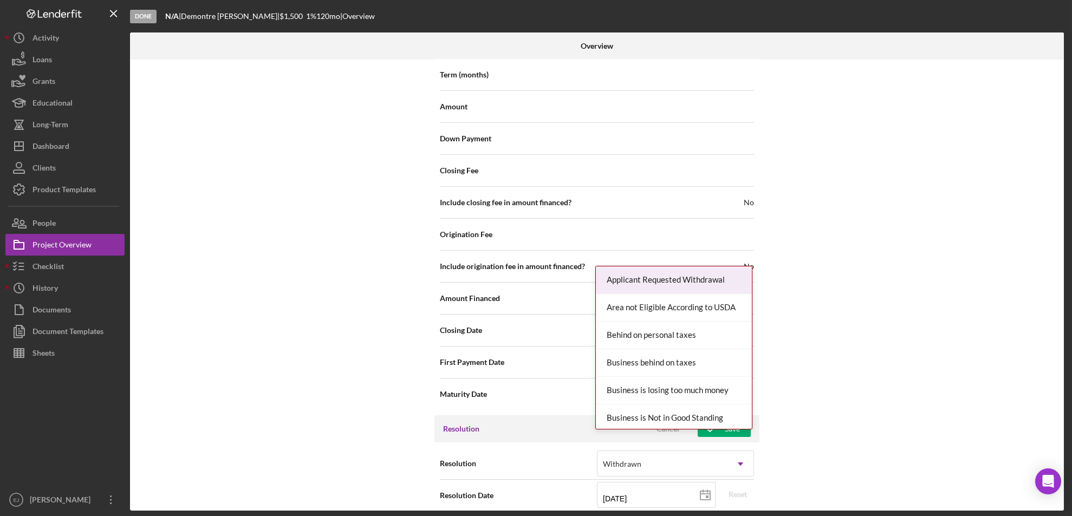
scroll to position [1227, 0]
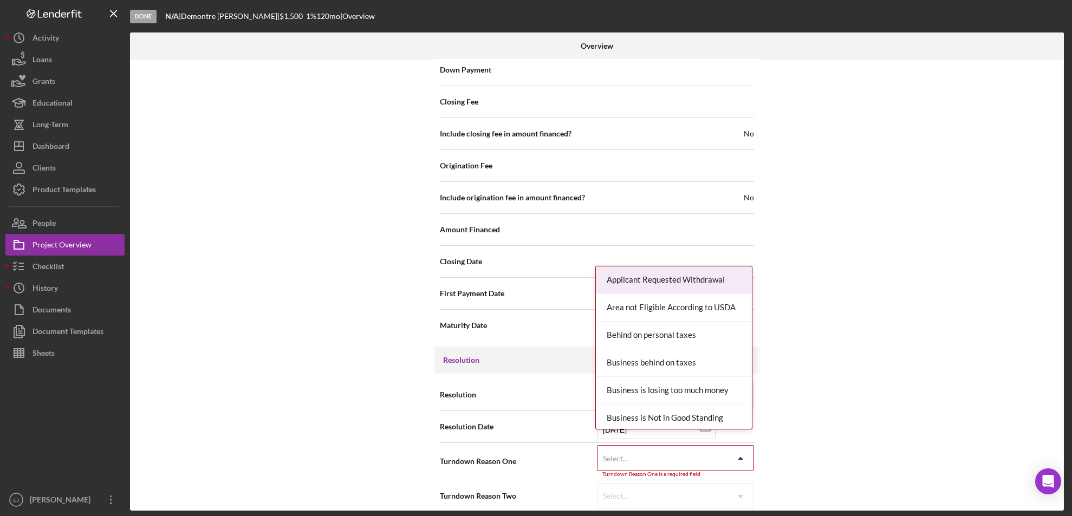
click at [738, 505] on div "Internal Workflow Stage Done Icon/Dropdown Arrow Archive (can unarchive later i…" at bounding box center [597, 285] width 934 height 451
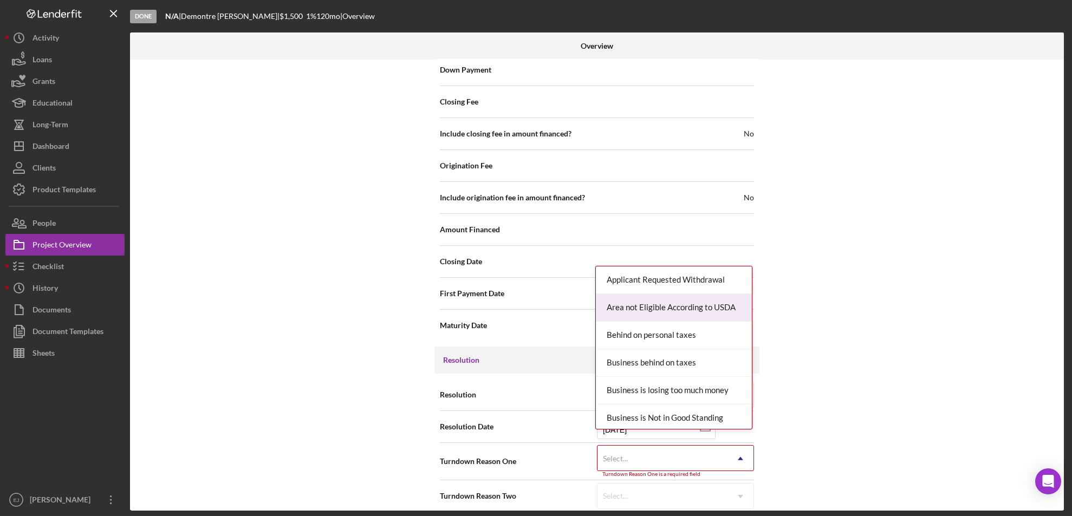
click at [725, 310] on div "Area not Eligible According to USDA" at bounding box center [674, 308] width 156 height 28
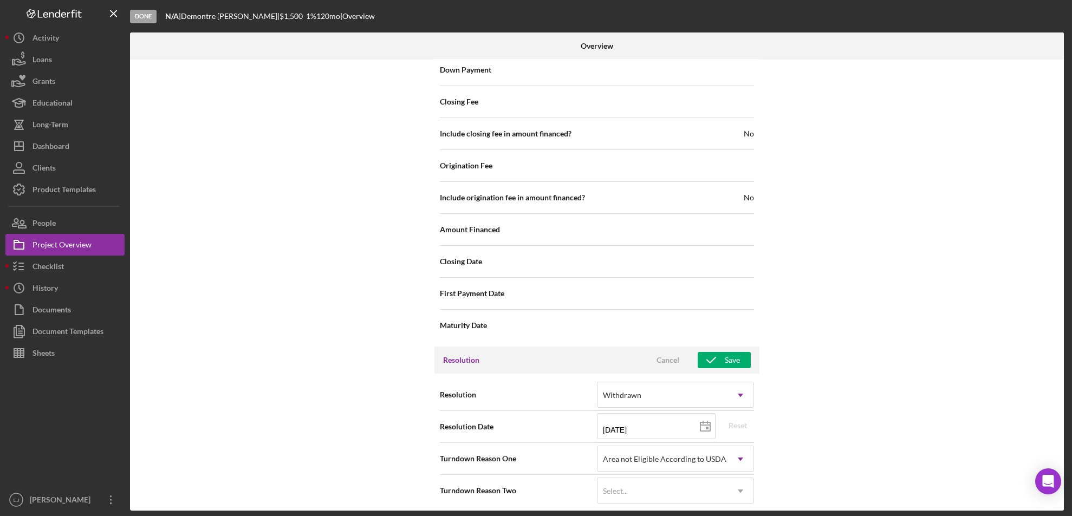
scroll to position [1222, 0]
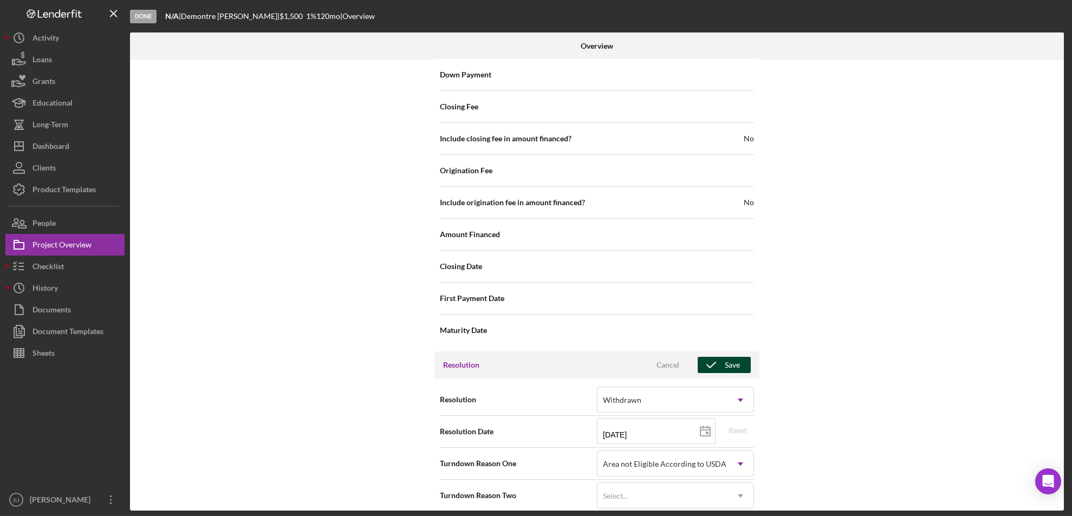
click at [722, 356] on icon "button" at bounding box center [711, 365] width 27 height 27
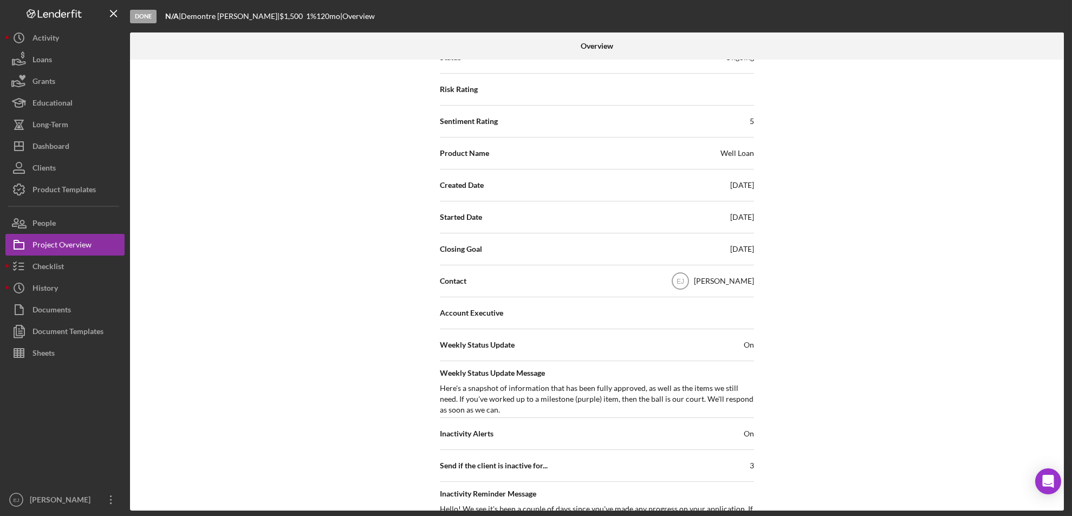
scroll to position [0, 0]
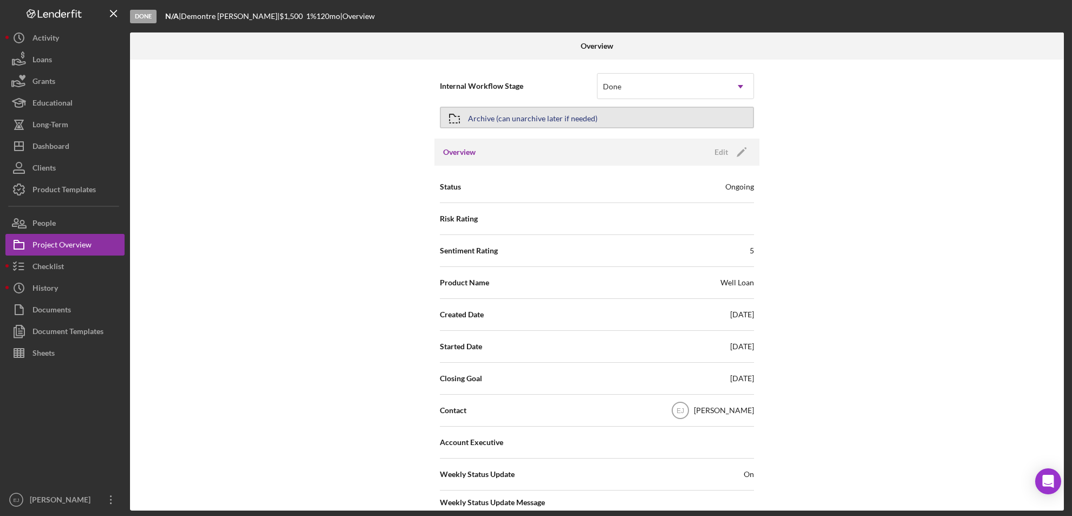
click at [460, 118] on icon "button" at bounding box center [454, 118] width 27 height 27
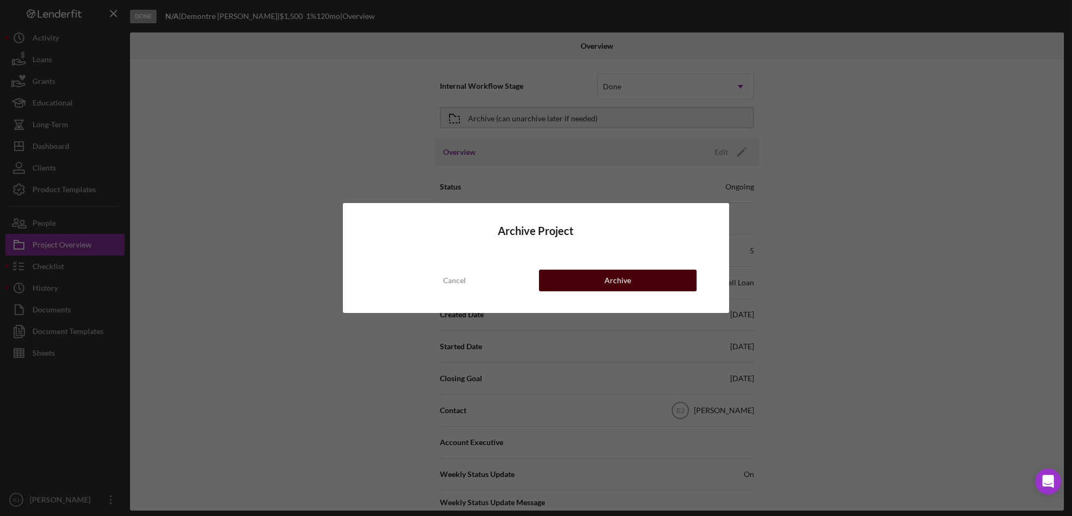
click at [614, 281] on div "Archive" at bounding box center [617, 281] width 27 height 22
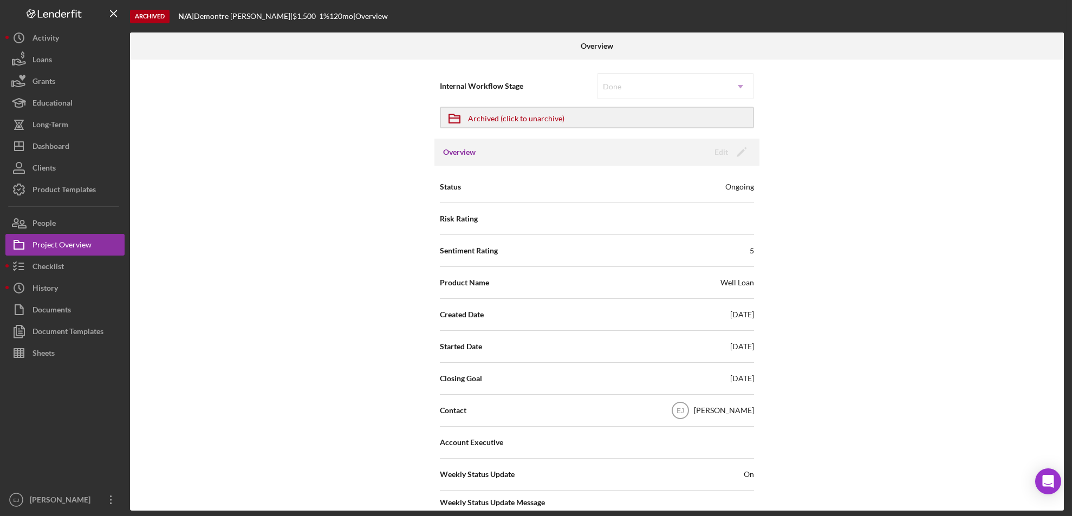
click at [614, 281] on div "Product Name Well Loan" at bounding box center [597, 282] width 314 height 27
click at [32, 157] on div "Clients" at bounding box center [43, 169] width 23 height 24
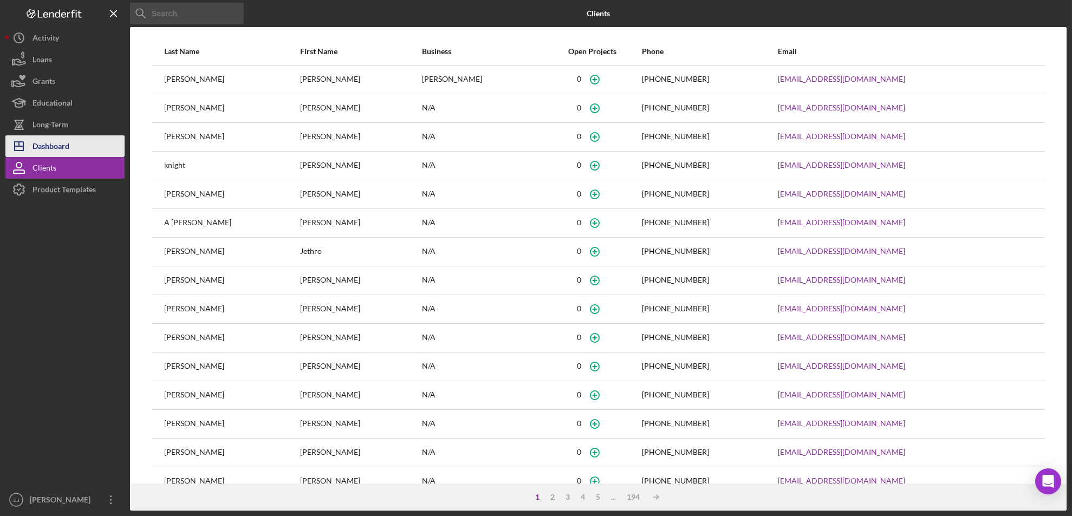
click at [32, 149] on div "Dashboard" at bounding box center [50, 147] width 37 height 24
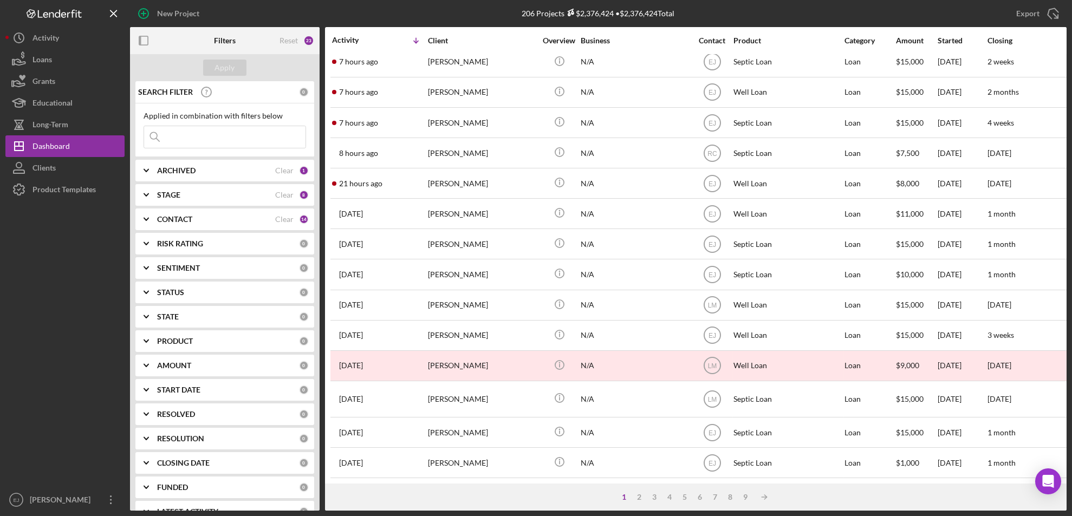
scroll to position [365, 0]
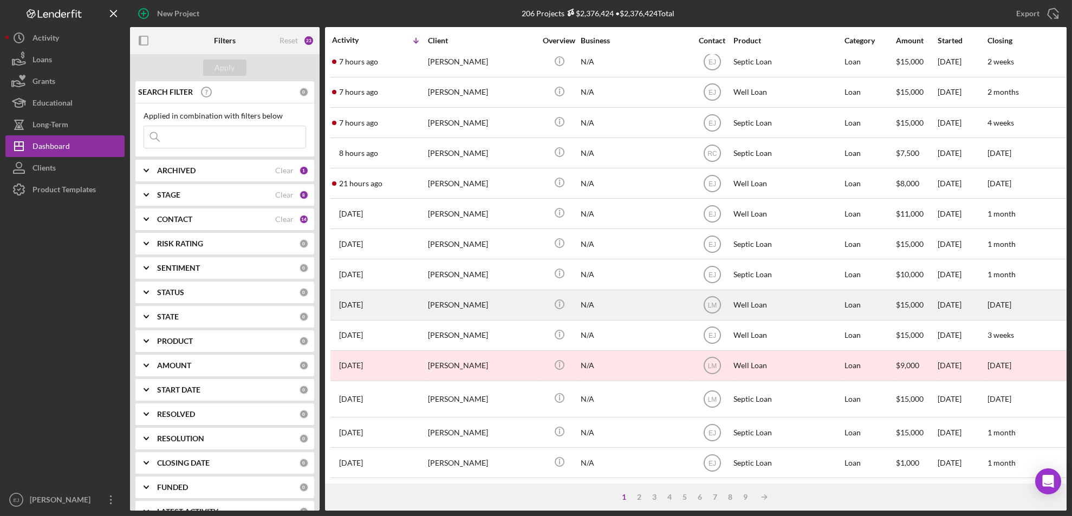
click at [471, 291] on div "[PERSON_NAME]" at bounding box center [482, 305] width 108 height 29
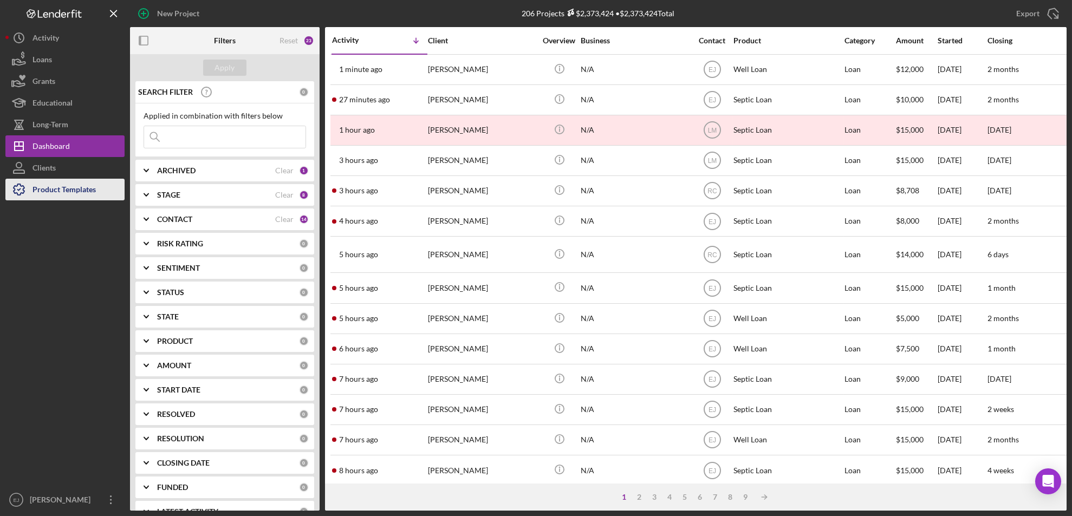
click at [19, 199] on icon "button" at bounding box center [18, 189] width 27 height 27
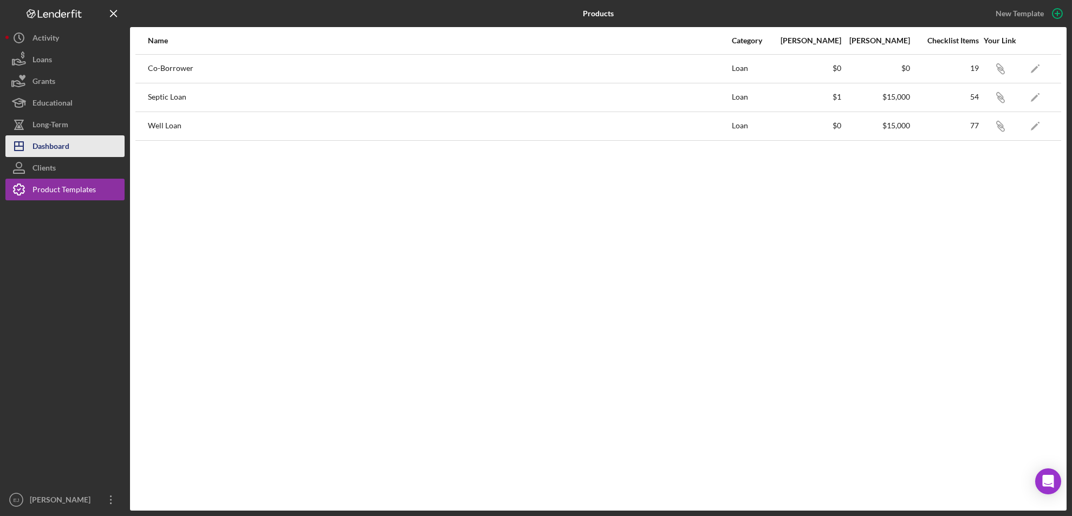
click at [87, 146] on button "Icon/Dashboard Dashboard" at bounding box center [64, 146] width 119 height 22
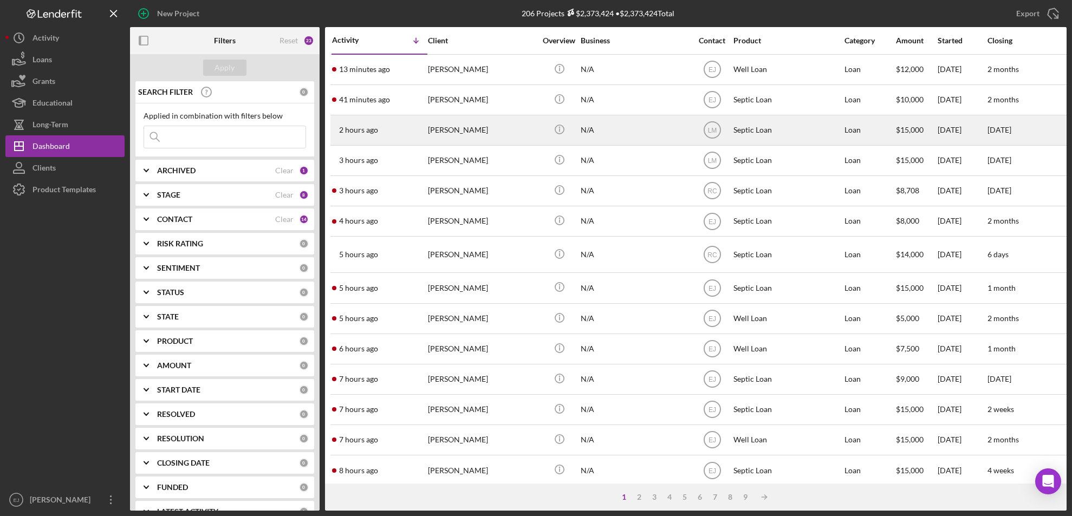
click at [474, 117] on div "[PERSON_NAME]" at bounding box center [482, 130] width 108 height 29
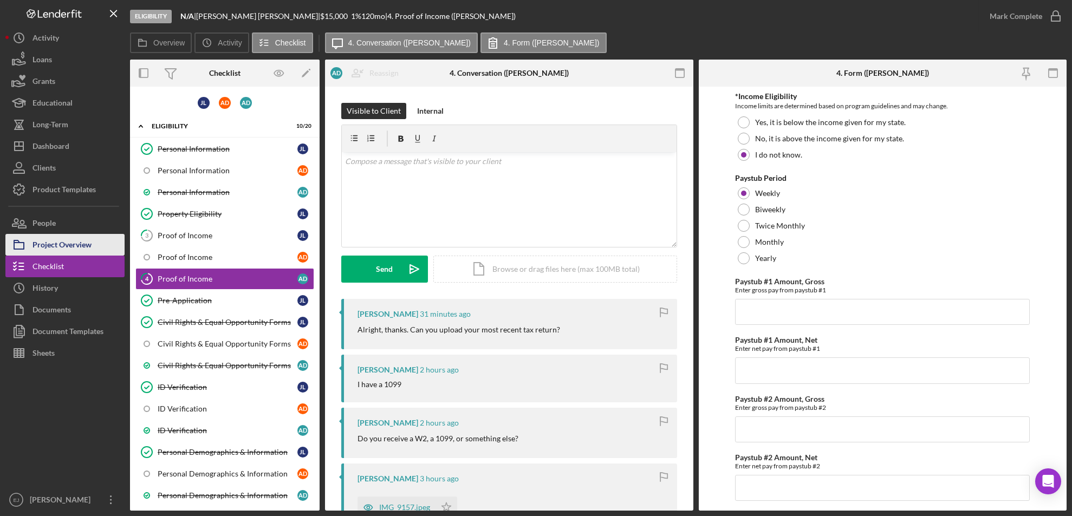
click at [75, 248] on div "Project Overview" at bounding box center [61, 246] width 59 height 24
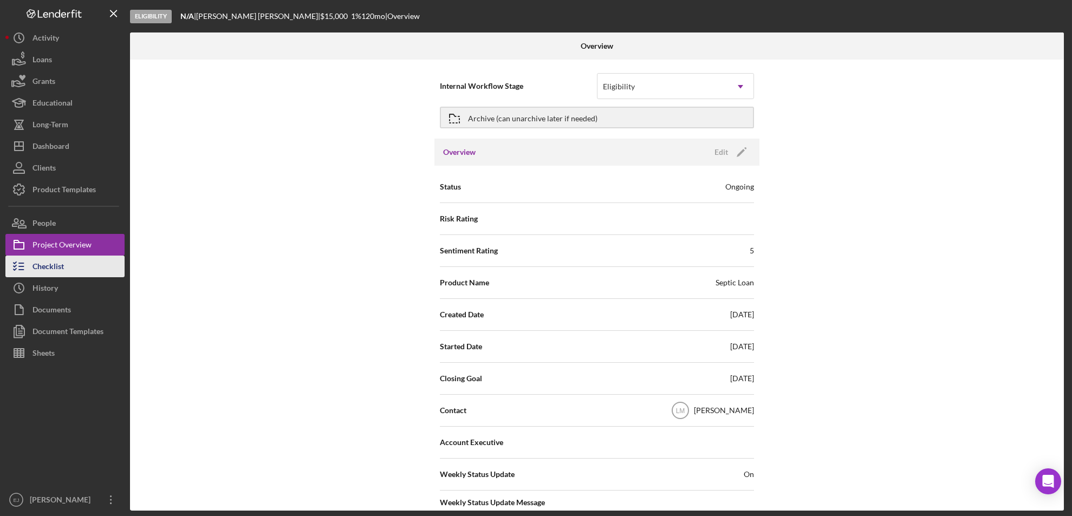
click at [68, 266] on button "Checklist" at bounding box center [64, 267] width 119 height 22
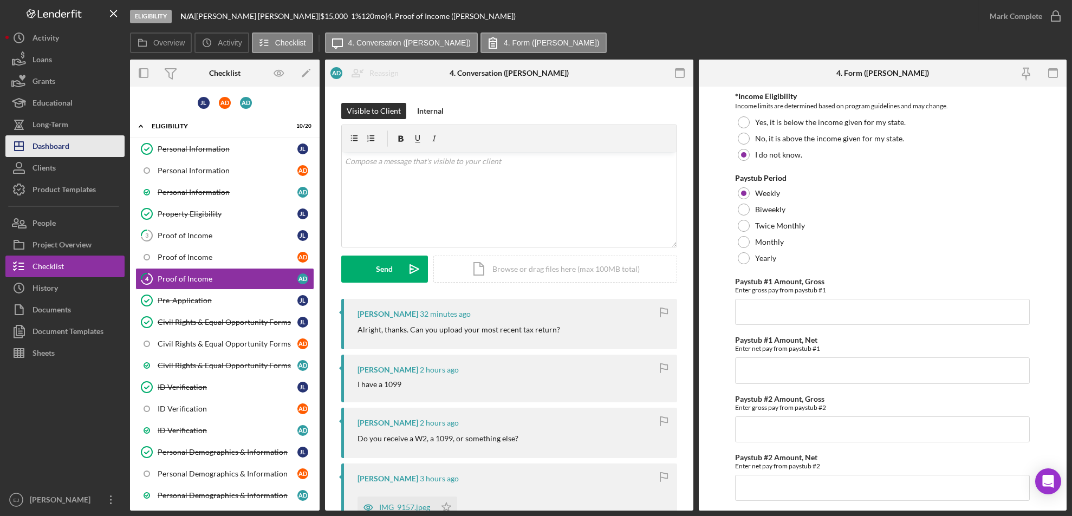
click at [61, 141] on div "Dashboard" at bounding box center [50, 147] width 37 height 24
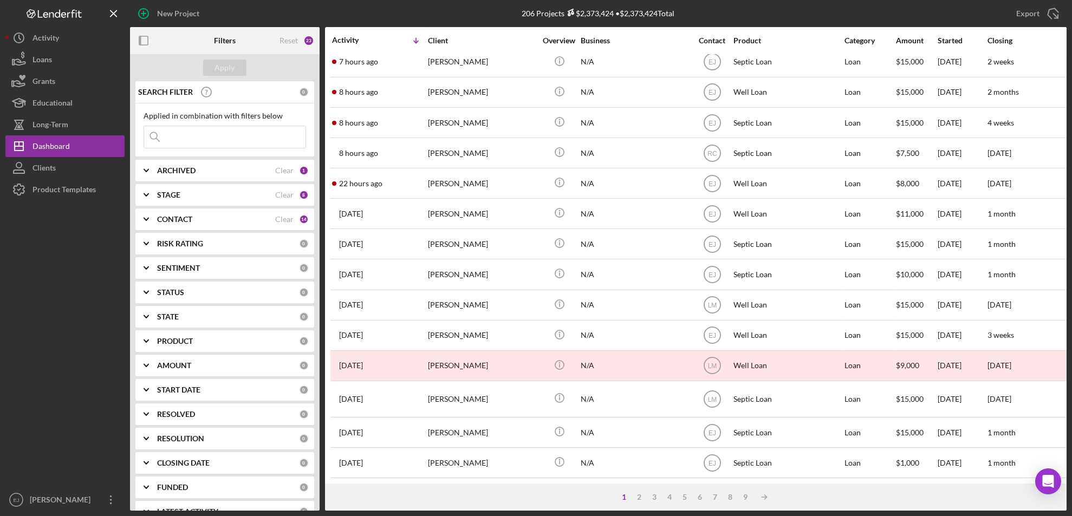
scroll to position [365, 0]
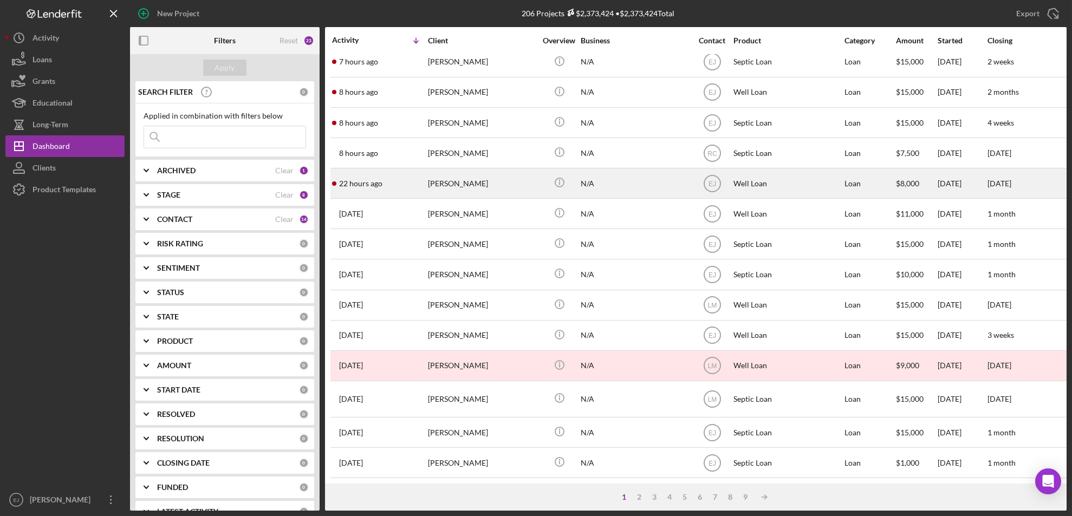
click at [440, 169] on div "[PERSON_NAME]" at bounding box center [482, 183] width 108 height 29
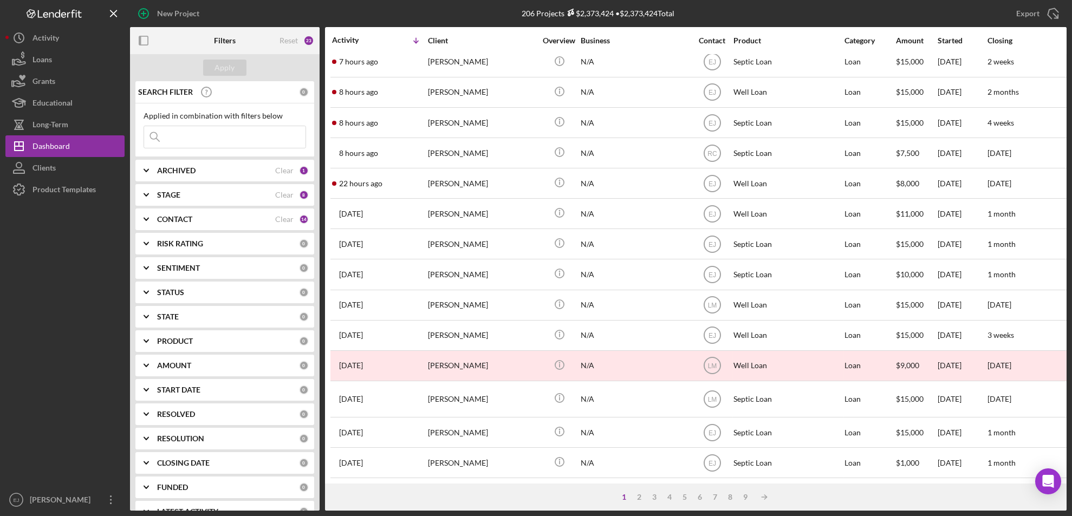
scroll to position [365, 0]
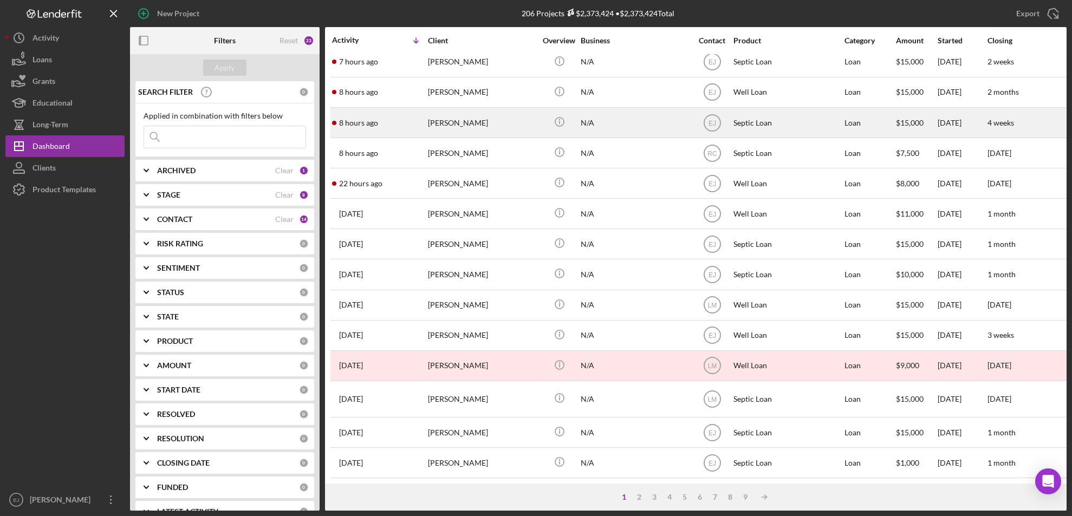
click at [451, 115] on div "[PERSON_NAME]" at bounding box center [482, 122] width 108 height 29
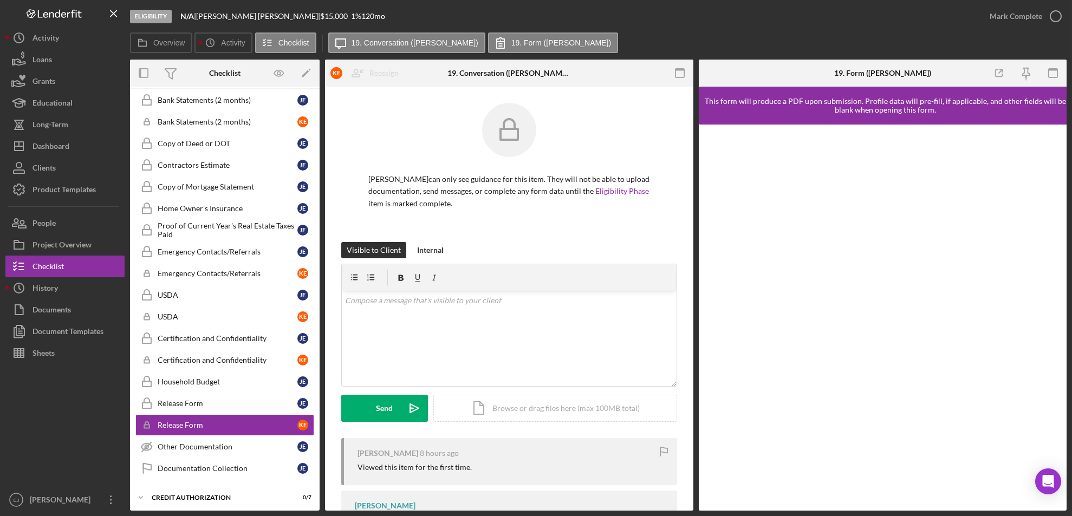
scroll to position [172, 0]
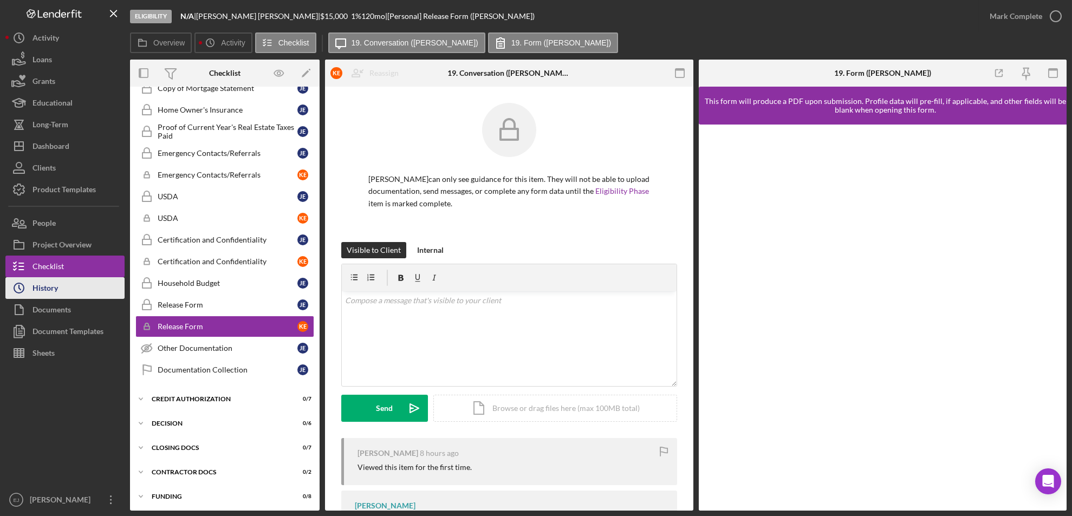
click at [61, 291] on button "Icon/History History" at bounding box center [64, 288] width 119 height 22
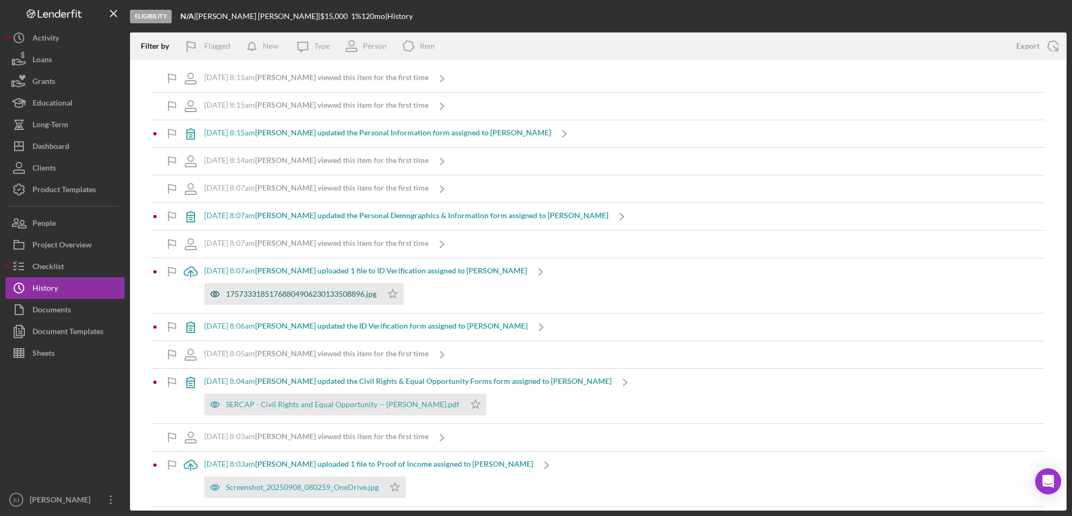
click at [307, 295] on div "17573331851768804906230133508896.jpg" at bounding box center [301, 294] width 151 height 9
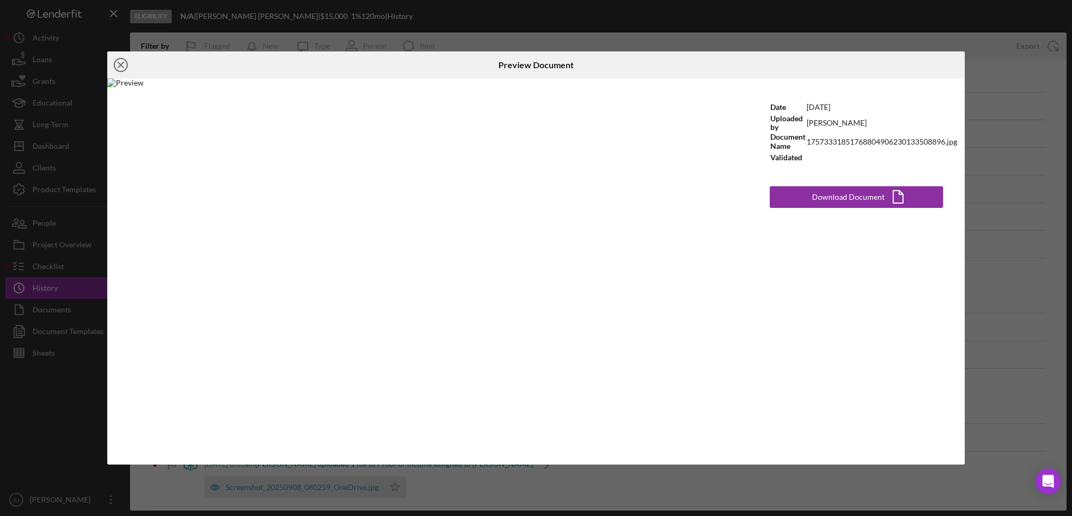
click at [118, 63] on icon "Icon/Close" at bounding box center [120, 64] width 27 height 27
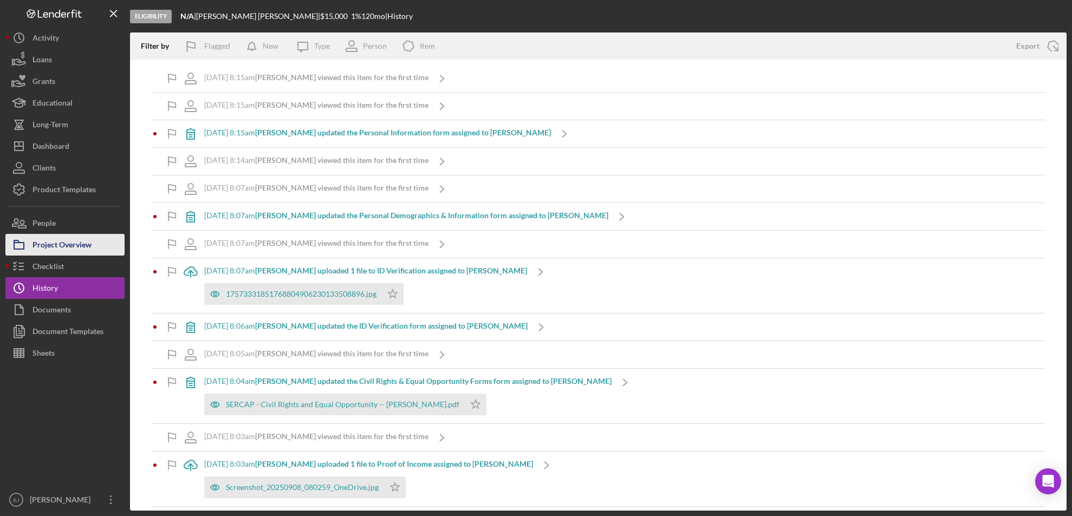
click at [82, 244] on div "Project Overview" at bounding box center [61, 246] width 59 height 24
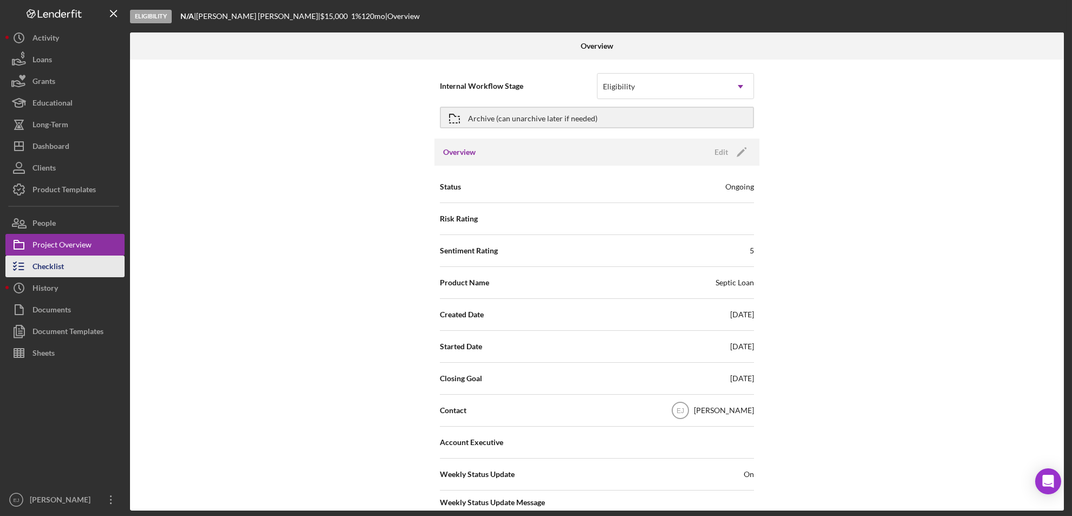
click at [61, 263] on div "Checklist" at bounding box center [47, 268] width 31 height 24
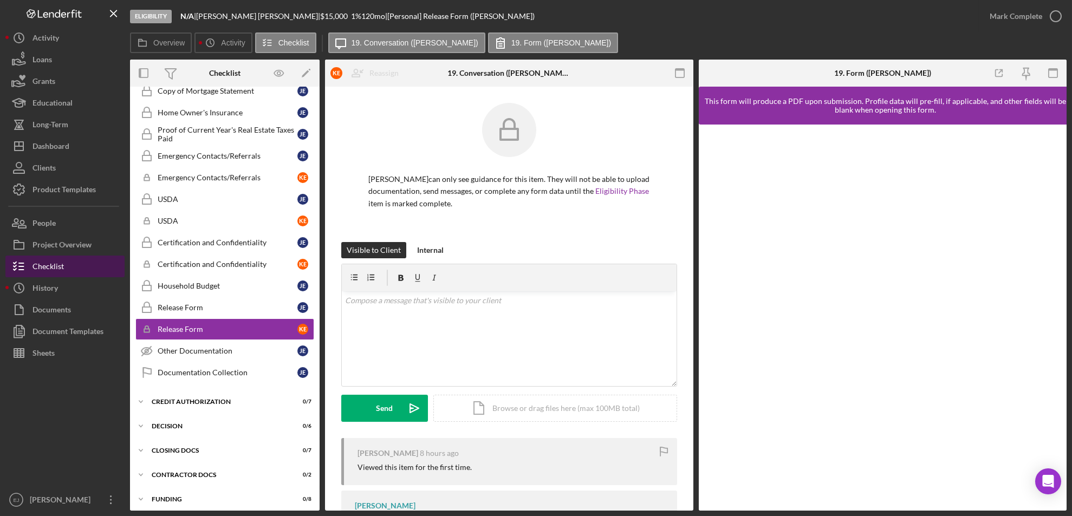
scroll to position [172, 0]
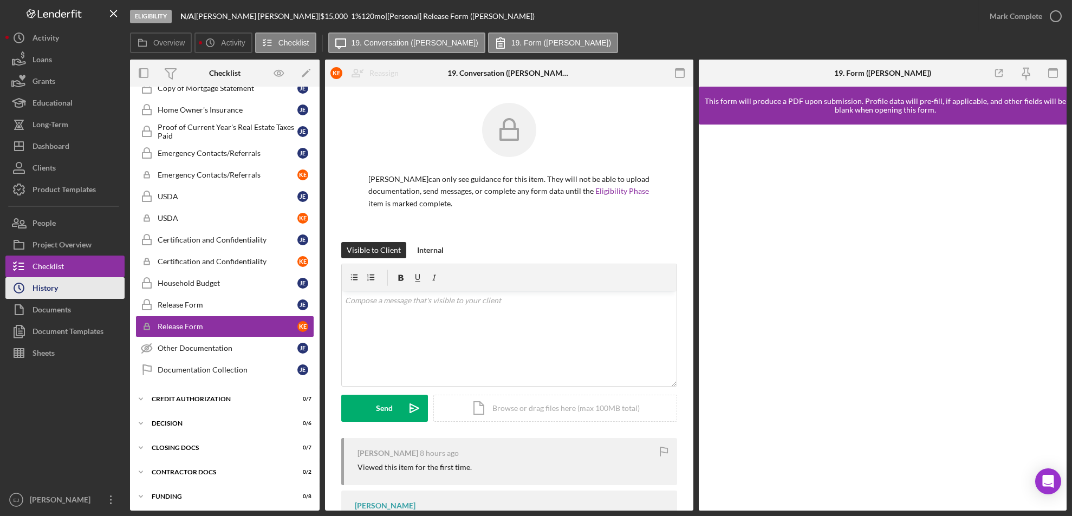
click at [55, 294] on div "History" at bounding box center [44, 289] width 25 height 24
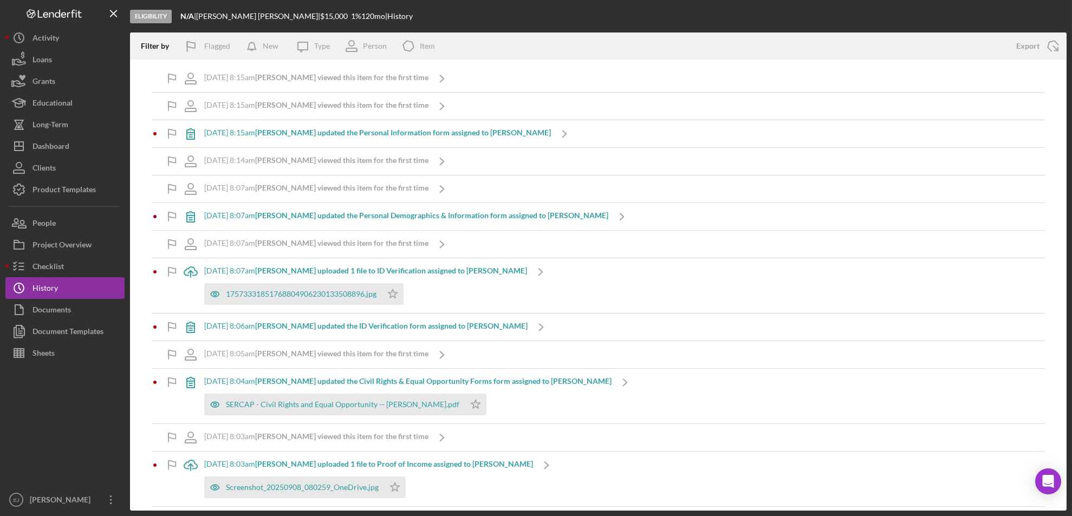
click at [1066, 70] on div "[DATE] 8:15am [PERSON_NAME] viewed this item for the first time Icon/Navigate […" at bounding box center [598, 285] width 936 height 451
click at [55, 259] on div "Checklist" at bounding box center [47, 268] width 31 height 24
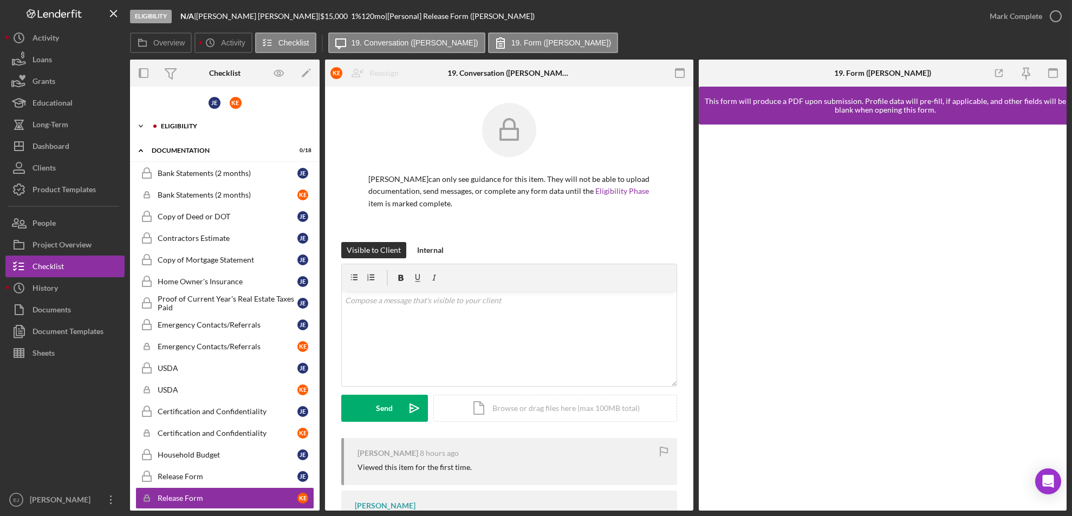
click at [157, 123] on div "Eligibility" at bounding box center [232, 126] width 160 height 6
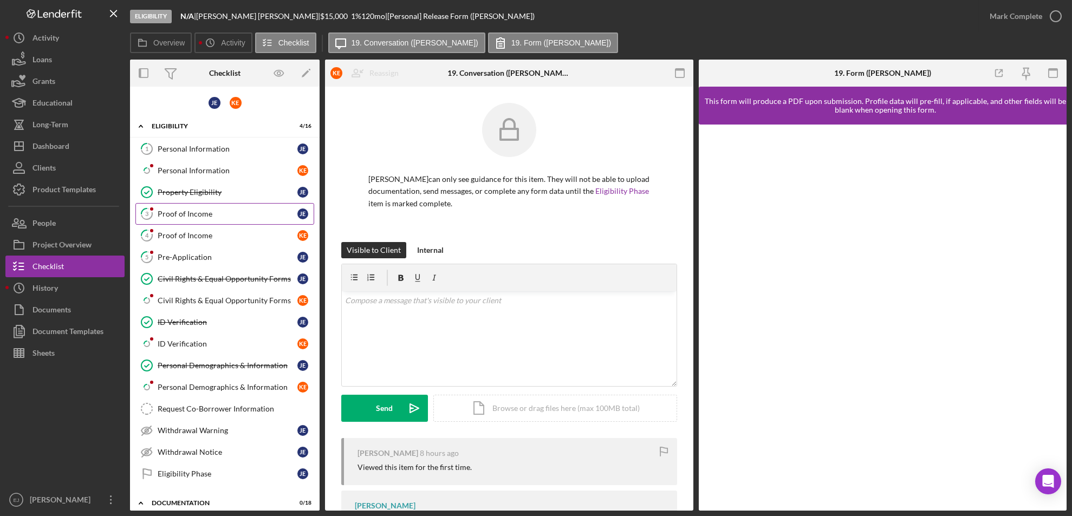
click at [235, 207] on link "3 Proof of Income [PERSON_NAME]" at bounding box center [224, 214] width 179 height 22
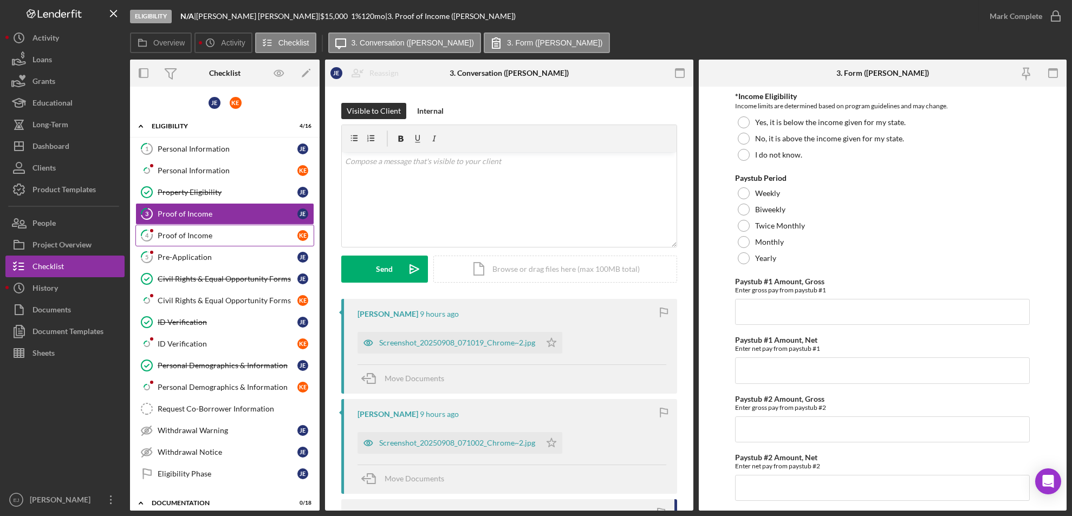
click at [224, 233] on div "Proof of Income" at bounding box center [228, 235] width 140 height 9
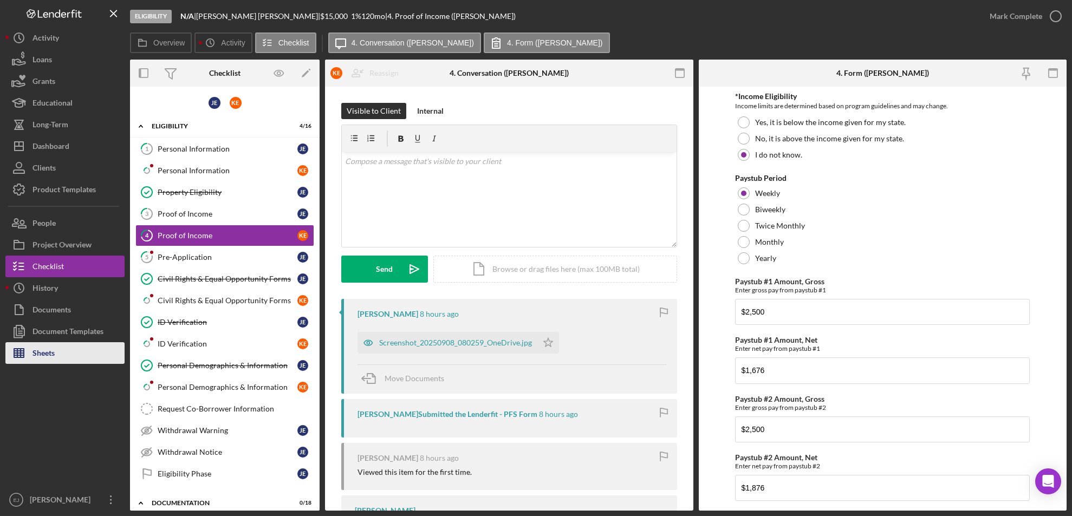
click at [58, 353] on button "Sheets" at bounding box center [64, 353] width 119 height 22
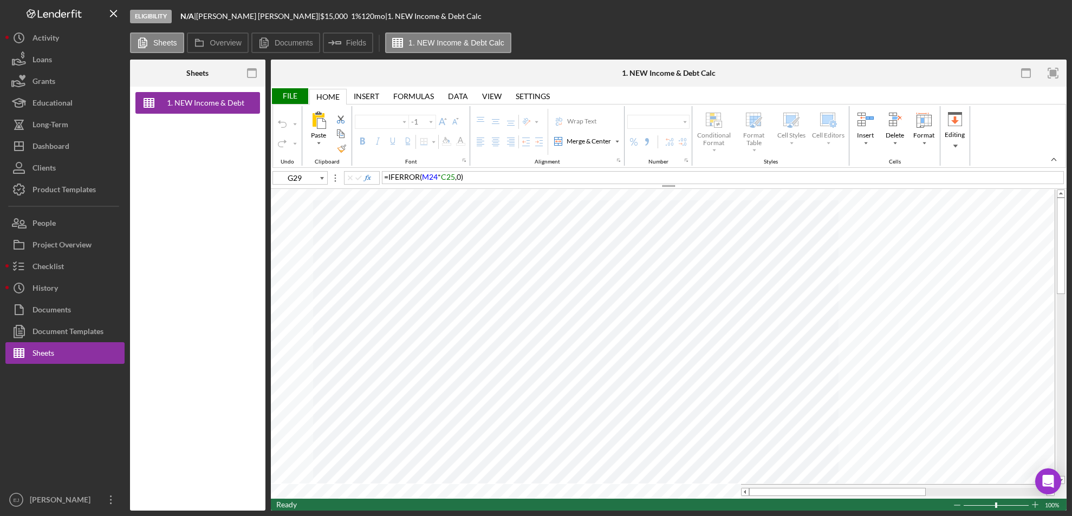
type input "Calibri"
type input "11"
click at [1062, 466] on div at bounding box center [1061, 337] width 8 height 278
click at [1064, 199] on div at bounding box center [1061, 337] width 8 height 278
click at [1064, 199] on div at bounding box center [1061, 246] width 8 height 96
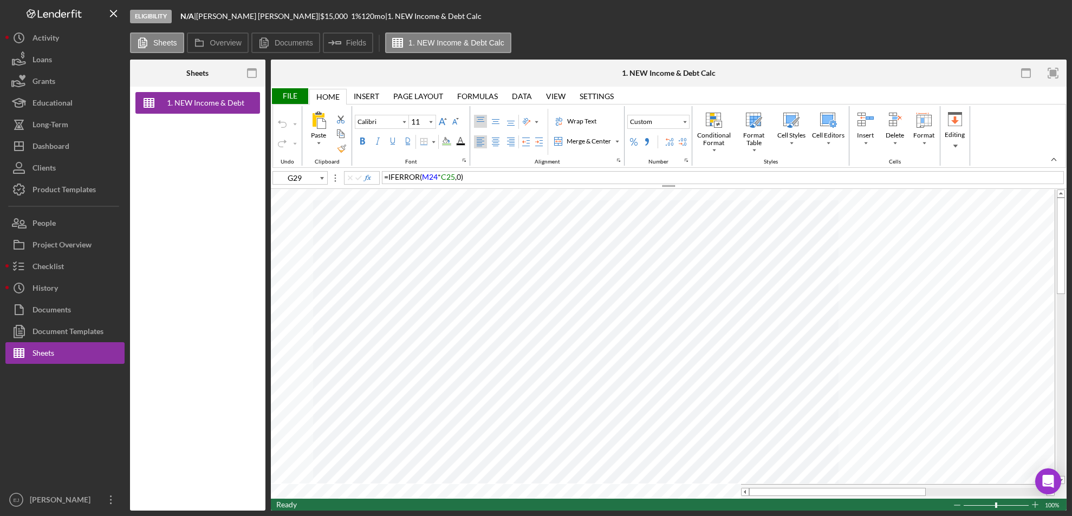
click at [983, 40] on div "Sheets Overview Documents Icon/Insert Field Fields 1. NEW Income & Debt Calc" at bounding box center [598, 43] width 936 height 22
click at [64, 268] on button "Checklist" at bounding box center [64, 267] width 119 height 22
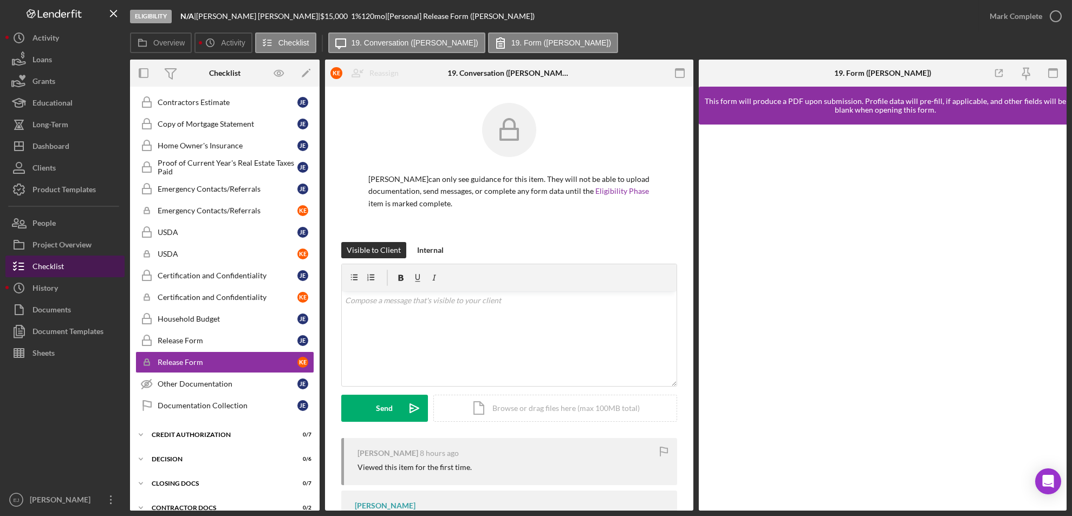
scroll to position [172, 0]
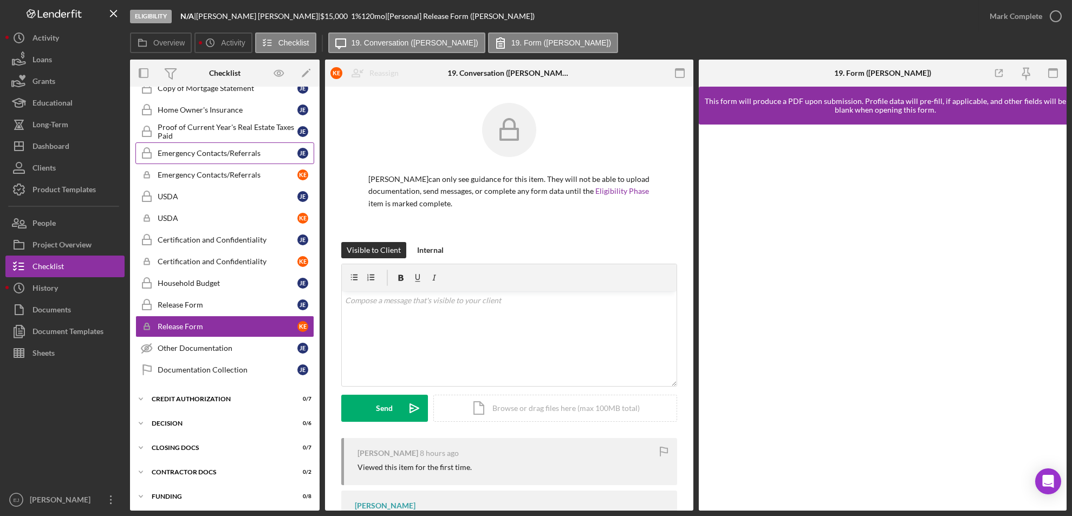
click at [226, 152] on div "Emergency Contacts/Referrals" at bounding box center [228, 153] width 140 height 9
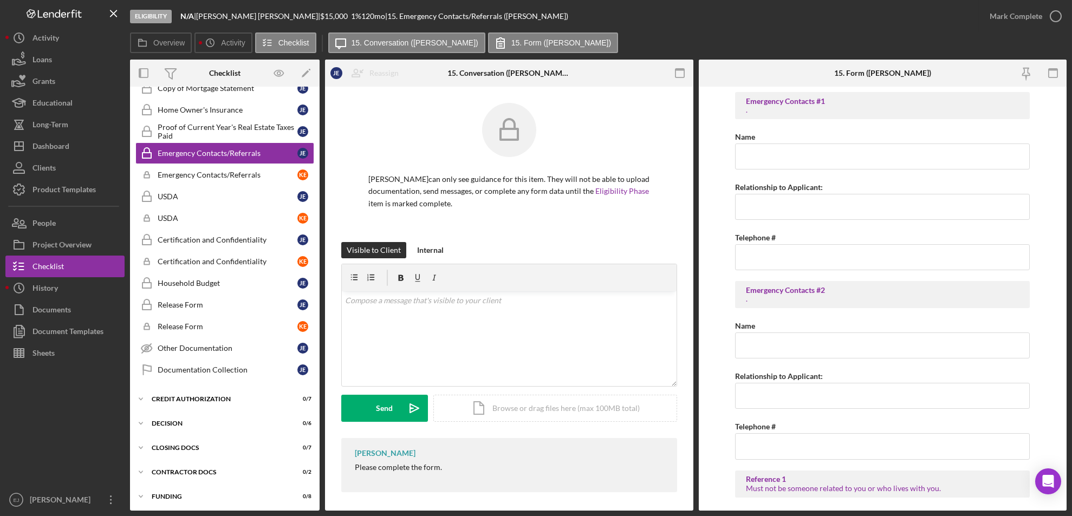
click at [320, 184] on div "Overview Internal Workflow Stage Eligibility Icon/Dropdown Arrow Archive (can u…" at bounding box center [598, 285] width 936 height 451
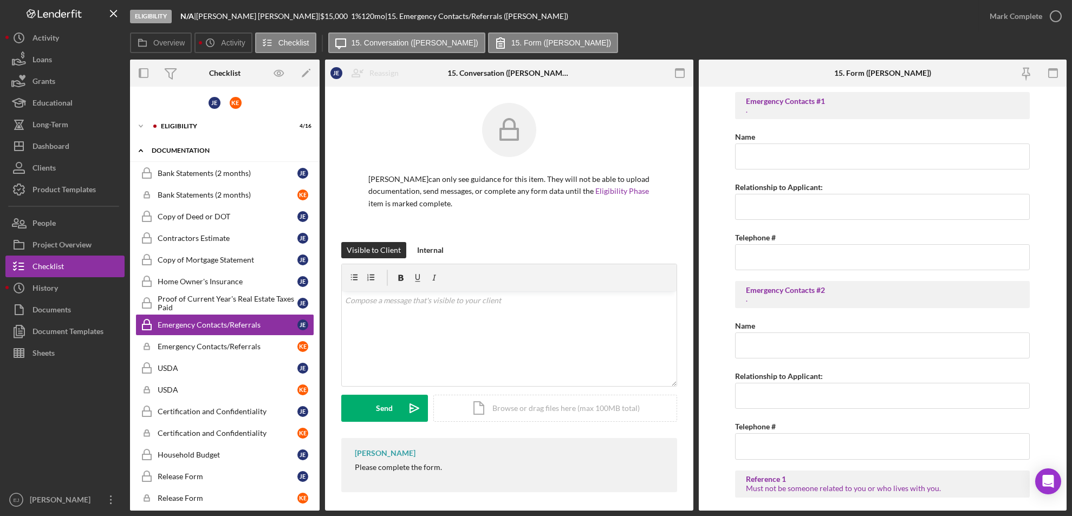
click at [145, 150] on icon "Icon/Expander" at bounding box center [141, 151] width 22 height 22
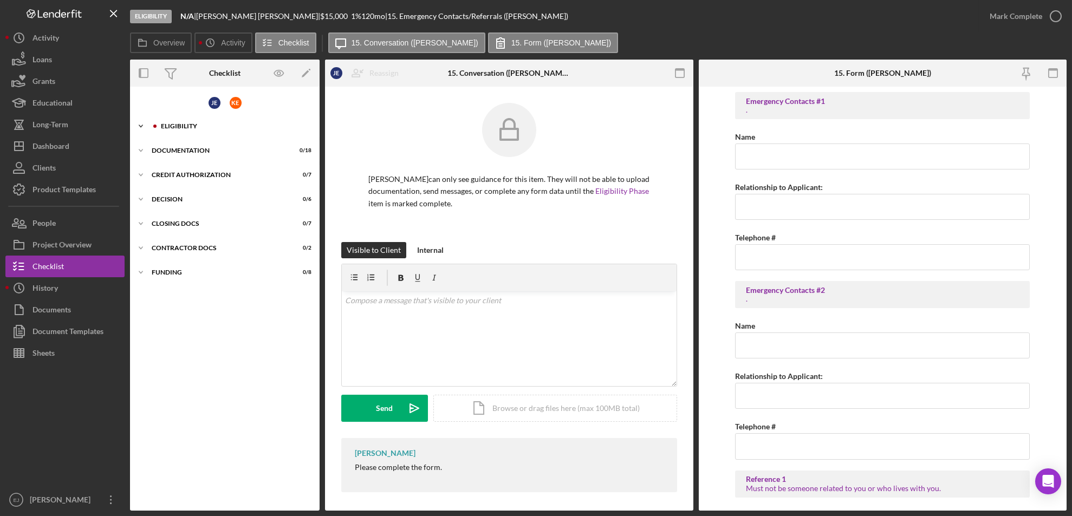
click at [138, 123] on icon "Icon/Expander" at bounding box center [141, 126] width 22 height 22
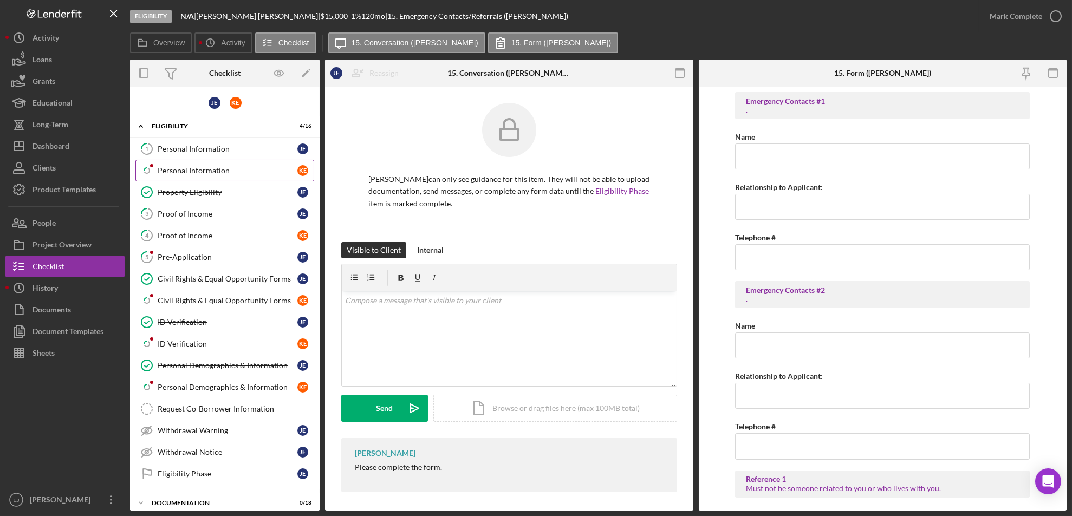
click at [177, 172] on div "Personal Information" at bounding box center [228, 170] width 140 height 9
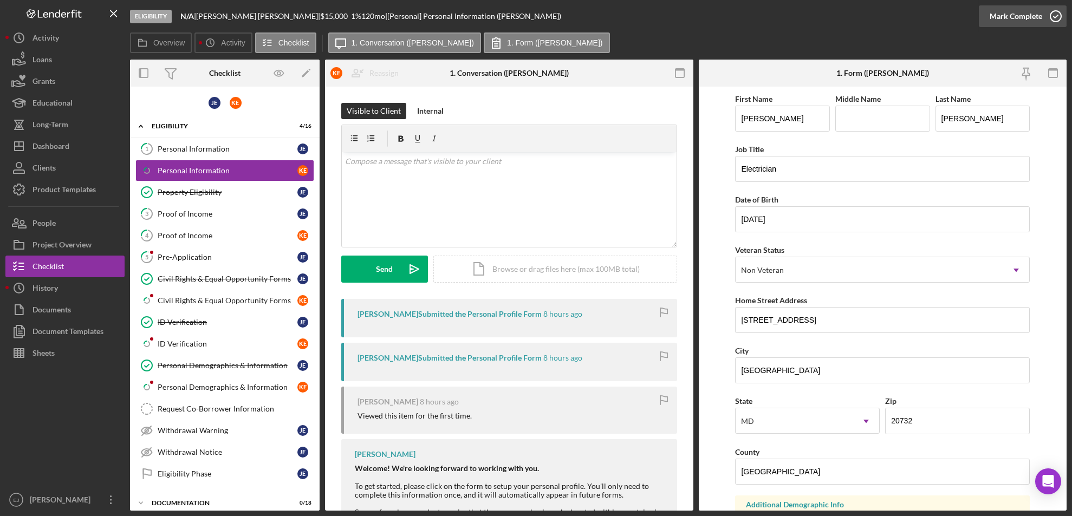
click at [1055, 18] on icon "button" at bounding box center [1055, 16] width 27 height 27
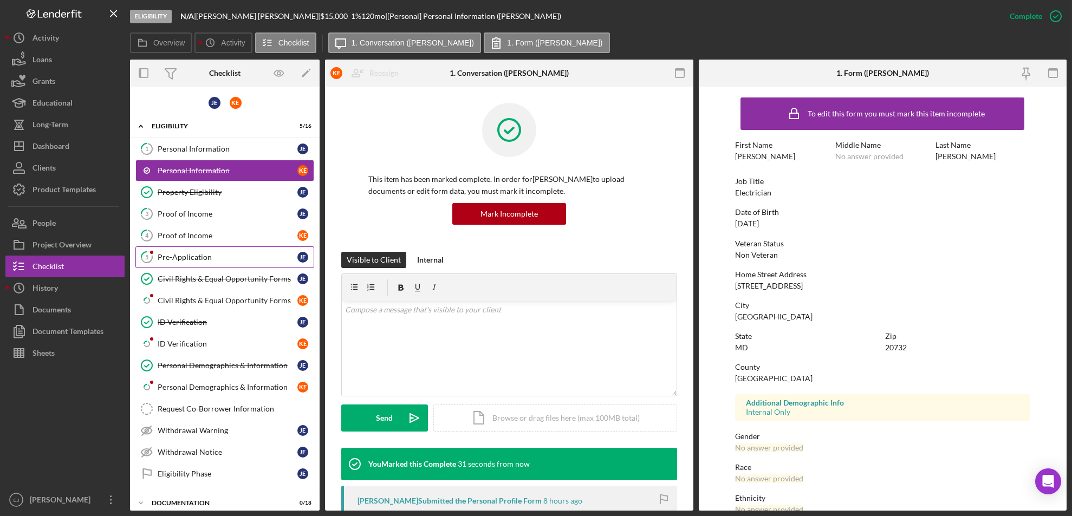
click at [213, 253] on div "Pre-Application" at bounding box center [228, 257] width 140 height 9
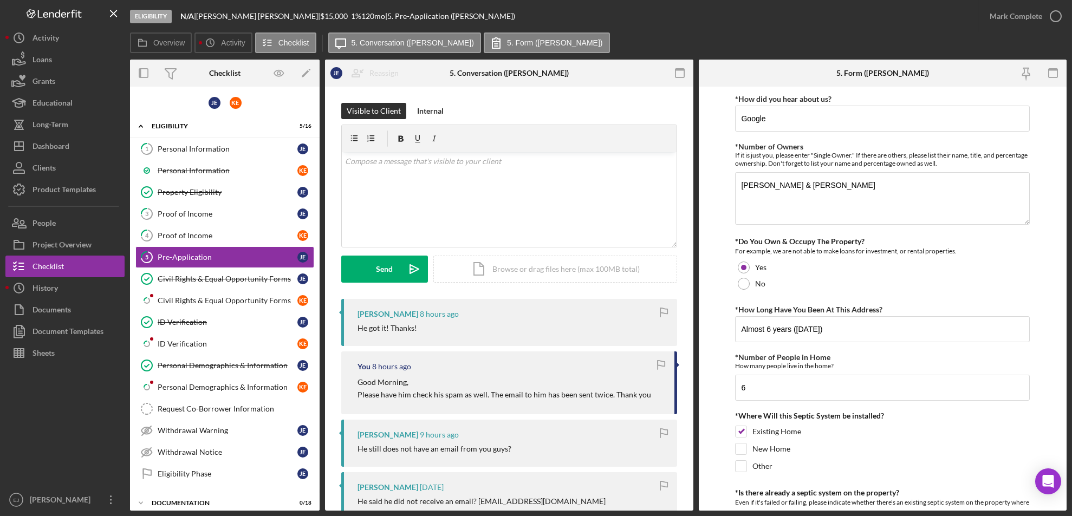
click at [1066, 462] on form "*How did you hear about us? Google *Number of Owners If it is just you, please …" at bounding box center [883, 299] width 368 height 424
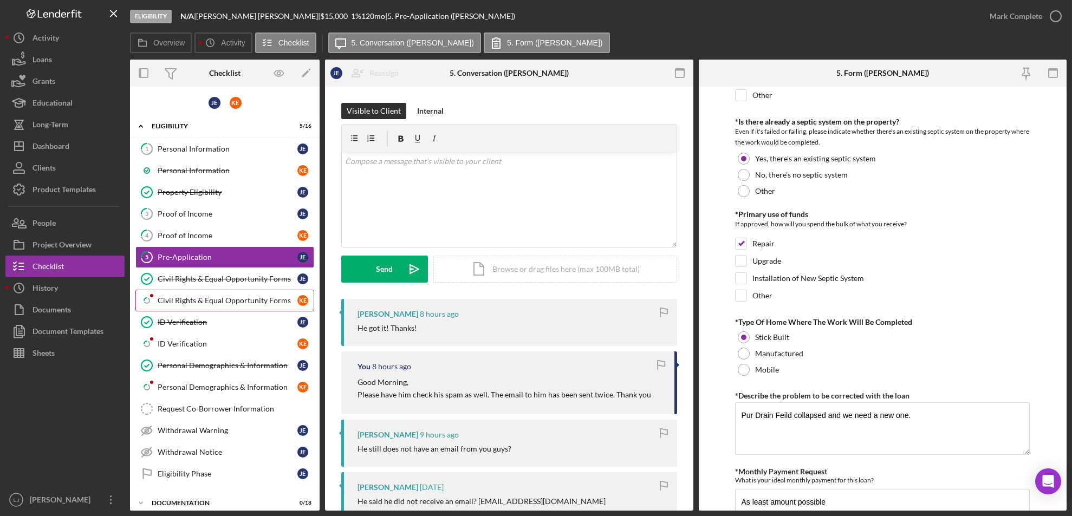
click at [219, 303] on div "Civil Rights & Equal Opportunity Forms" at bounding box center [228, 300] width 140 height 9
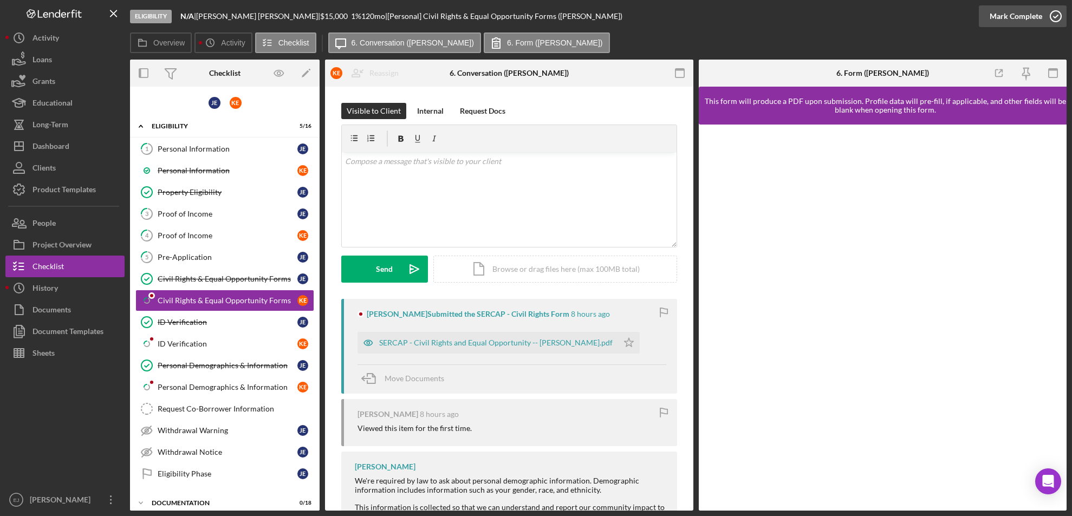
click at [1056, 21] on circle "button" at bounding box center [1055, 16] width 11 height 11
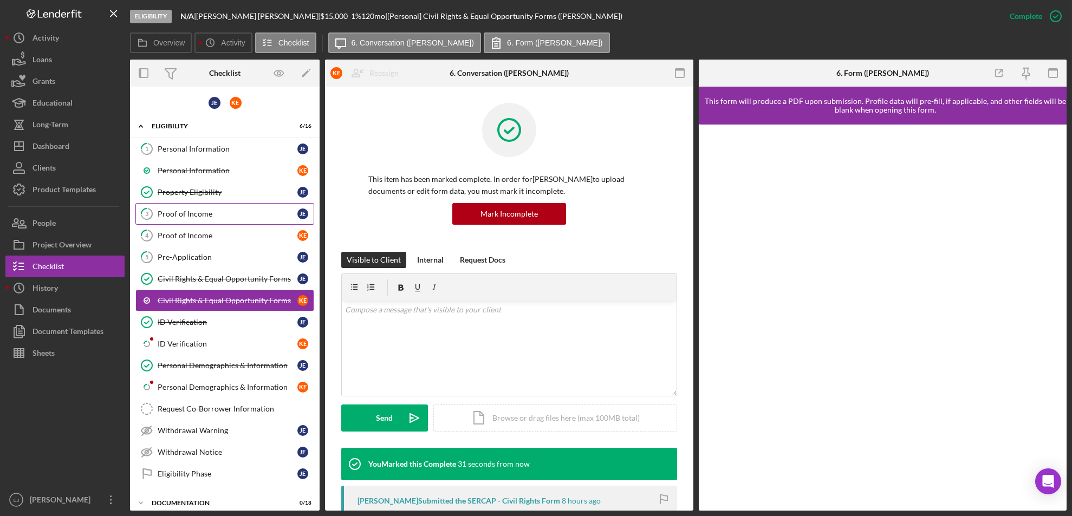
click at [207, 216] on div "Proof of Income" at bounding box center [228, 214] width 140 height 9
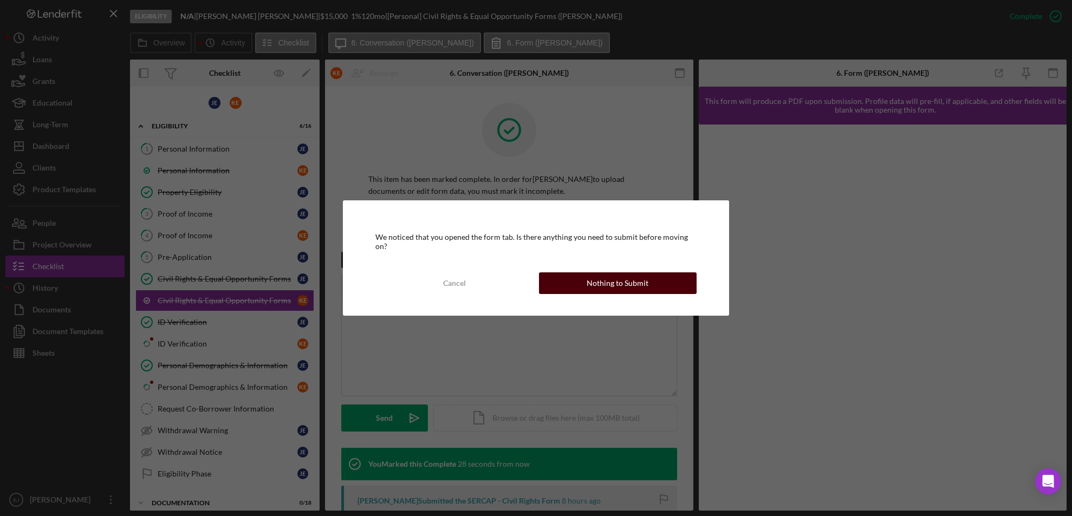
click at [654, 285] on button "Nothing to Submit" at bounding box center [618, 283] width 158 height 22
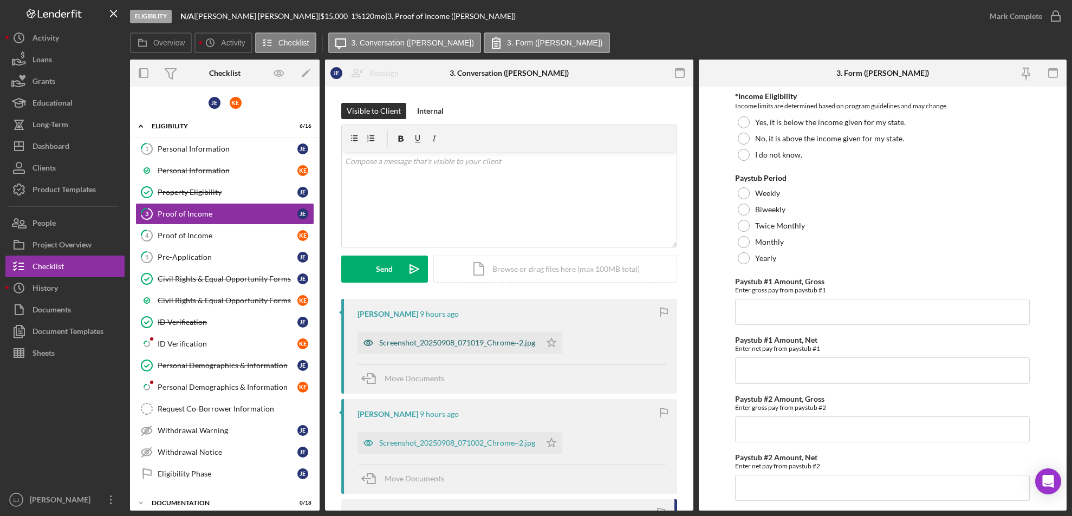
click at [473, 342] on div "Screenshot_20250908_071019_Chrome~2.jpg" at bounding box center [457, 343] width 156 height 9
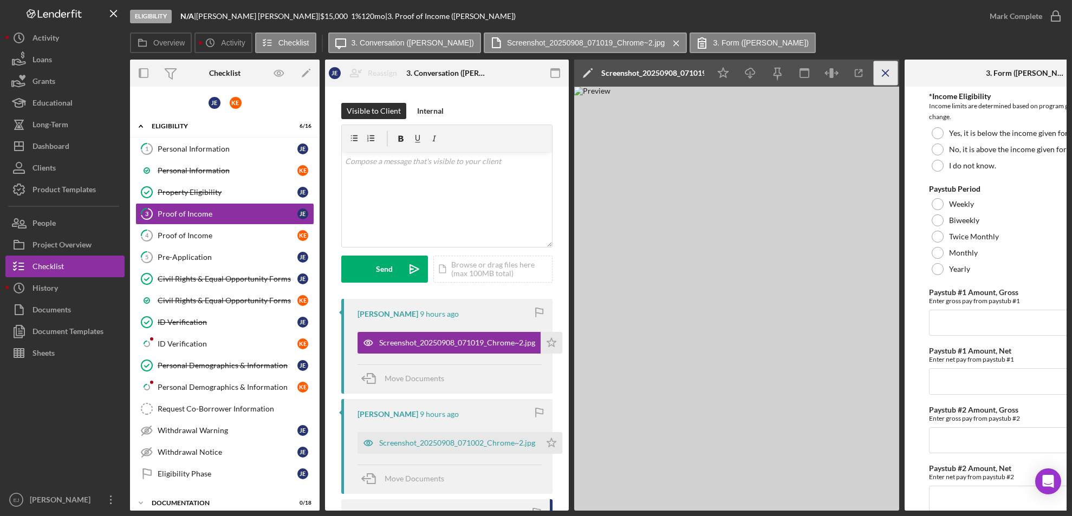
click at [890, 78] on icon "Icon/Menu Close" at bounding box center [886, 73] width 24 height 24
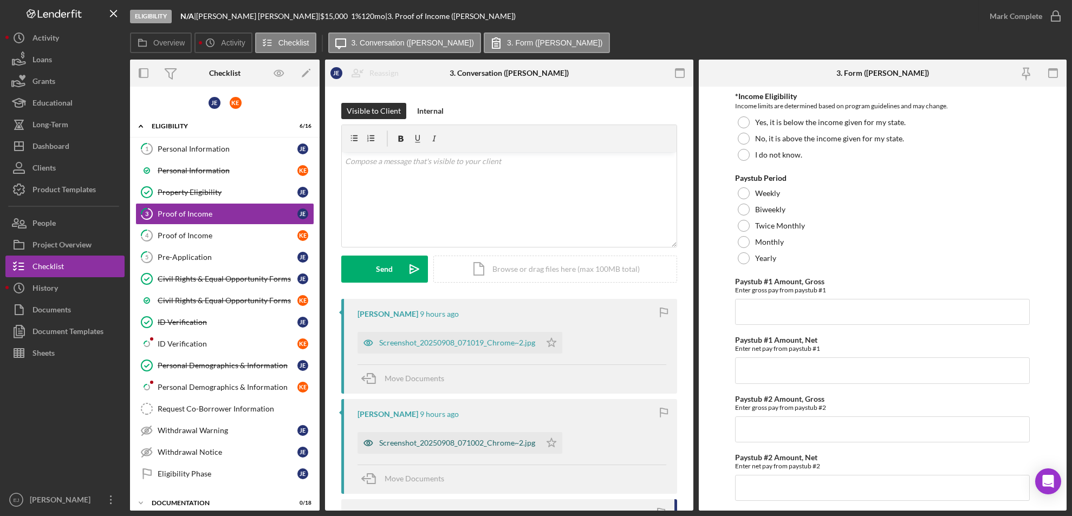
click at [431, 450] on div "Screenshot_20250908_071002_Chrome~2.jpg" at bounding box center [448, 443] width 183 height 22
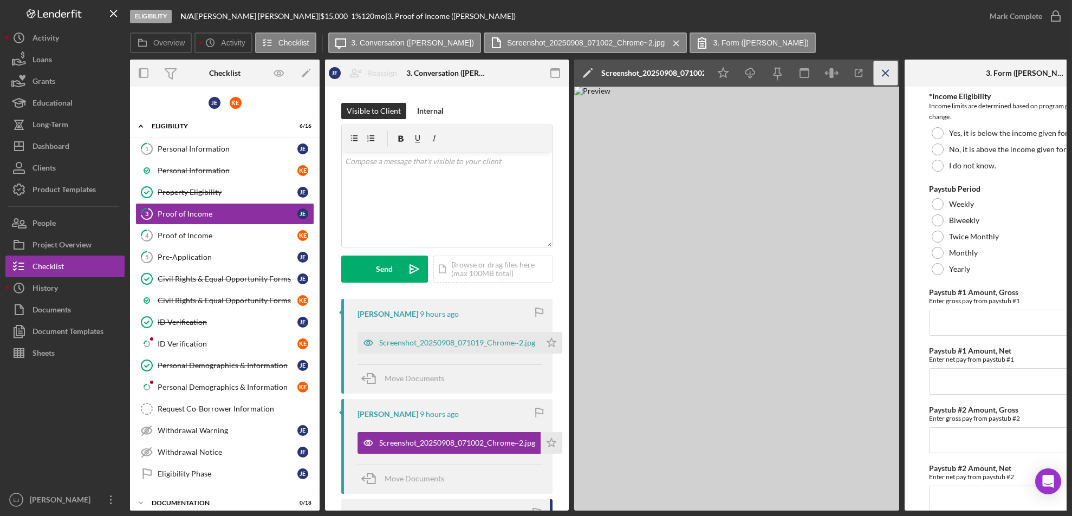
click at [887, 67] on icon "Icon/Menu Close" at bounding box center [886, 73] width 24 height 24
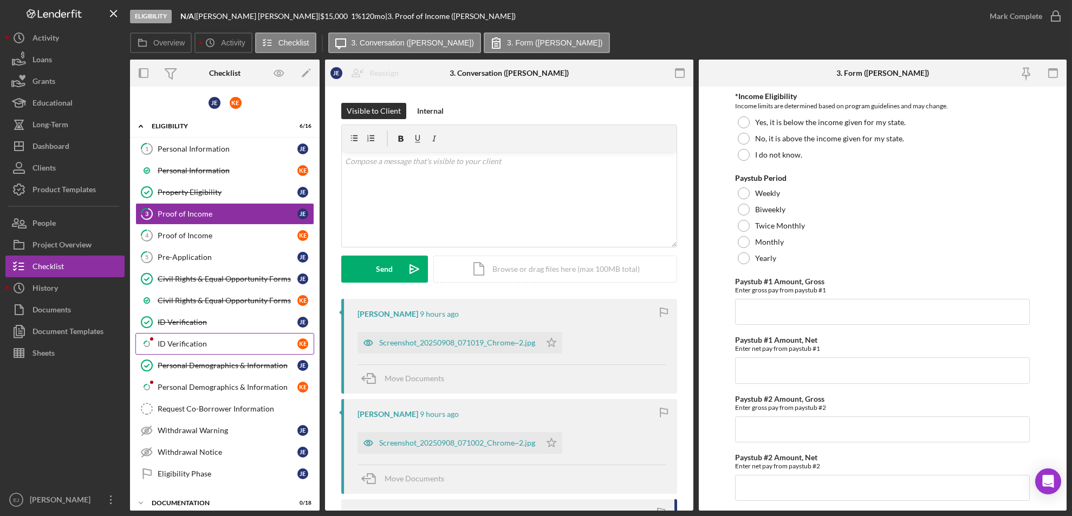
click at [175, 349] on link "Icon/Checklist Item Sub Partial ID Verification K E" at bounding box center [224, 344] width 179 height 22
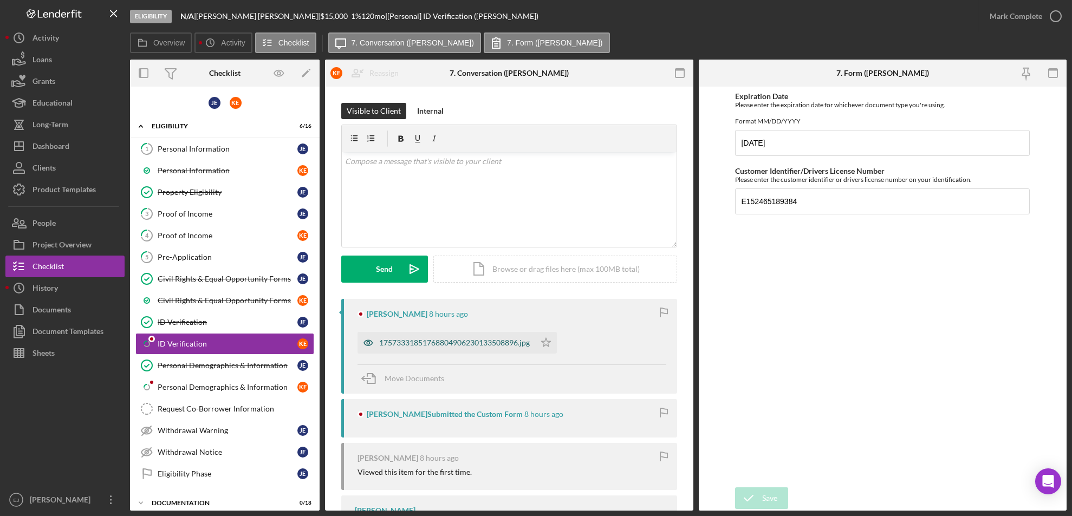
click at [477, 346] on div "17573331851768804906230133508896.jpg" at bounding box center [454, 343] width 151 height 9
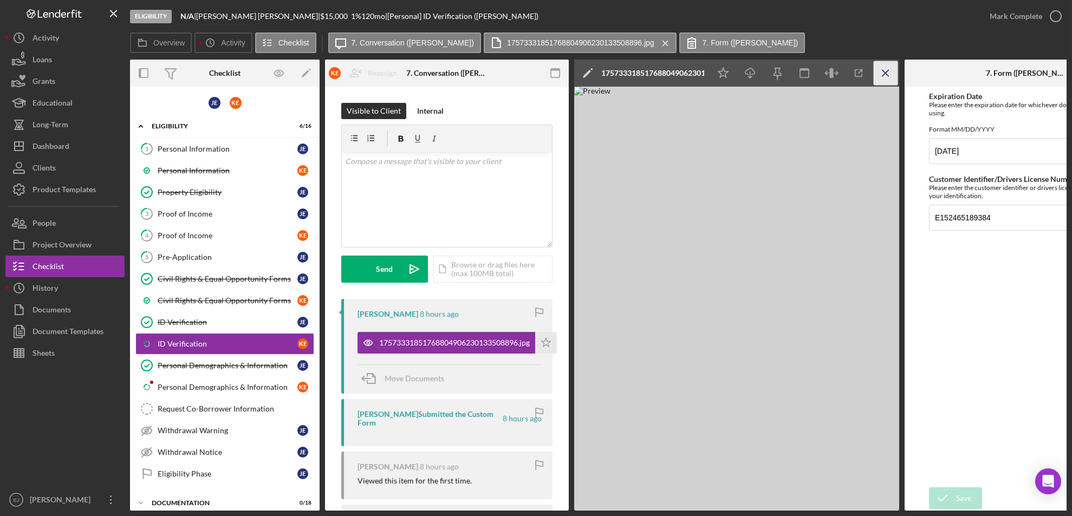
click at [883, 76] on icon "Icon/Menu Close" at bounding box center [886, 73] width 24 height 24
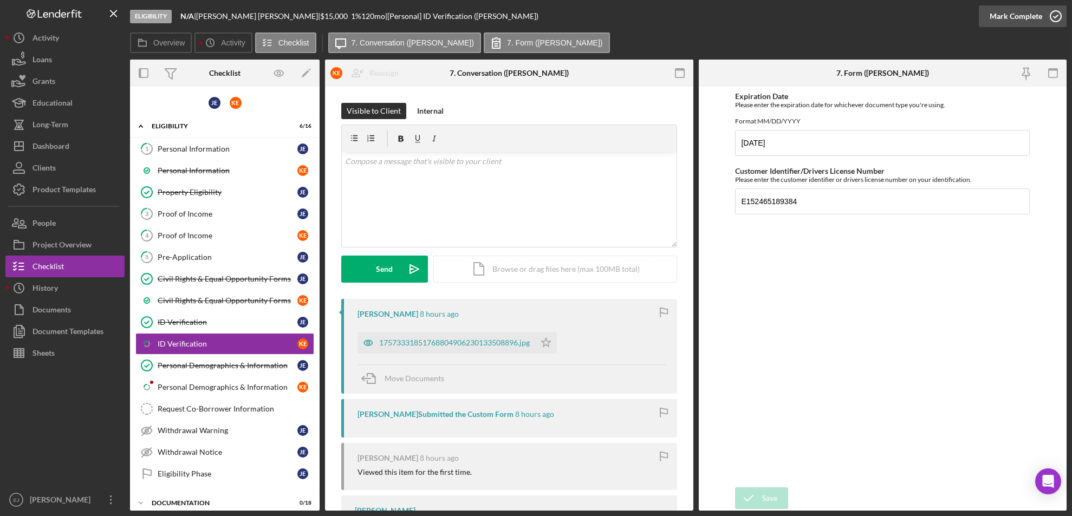
click at [1050, 23] on icon "button" at bounding box center [1055, 16] width 27 height 27
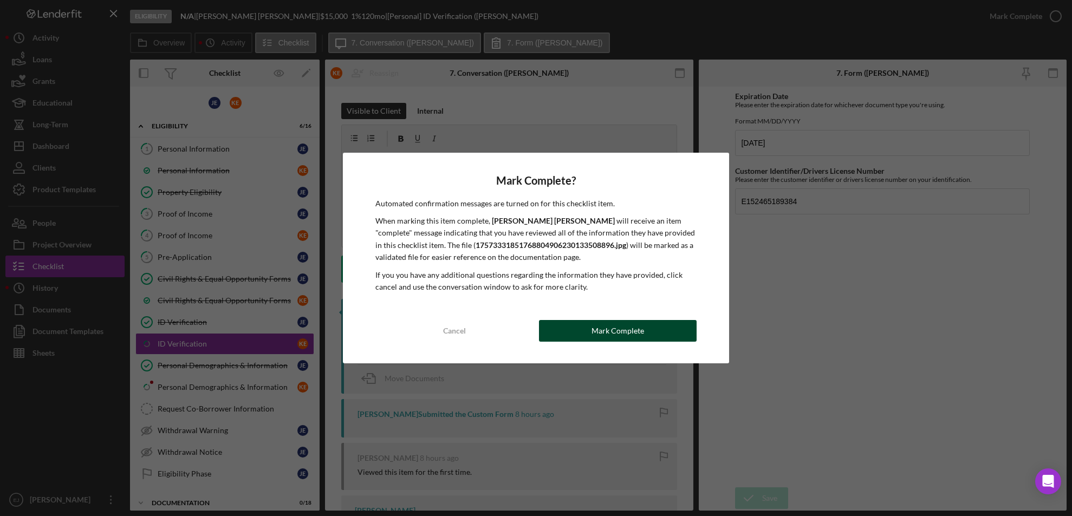
click at [583, 337] on button "Mark Complete" at bounding box center [618, 331] width 158 height 22
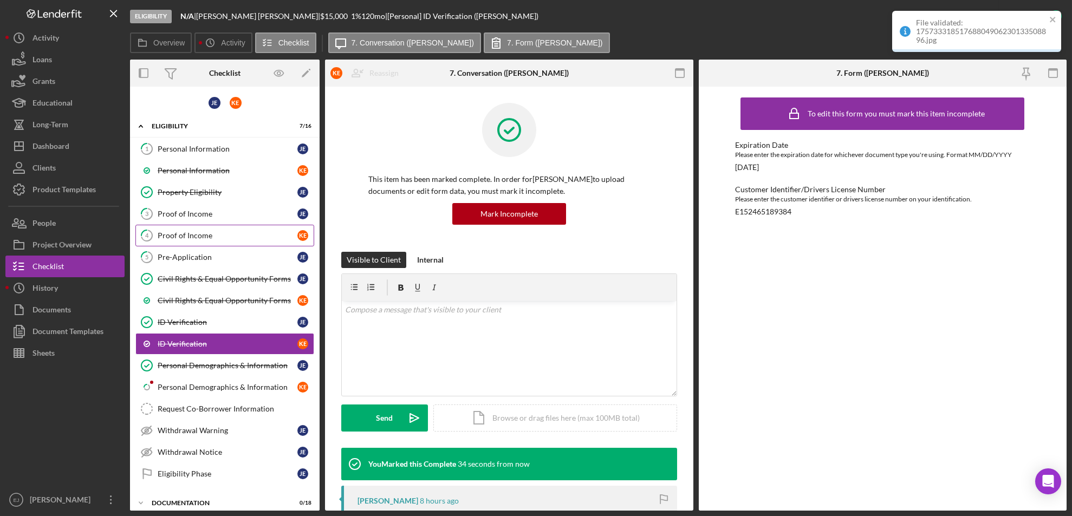
click at [209, 242] on link "4 Proof of Income K E" at bounding box center [224, 236] width 179 height 22
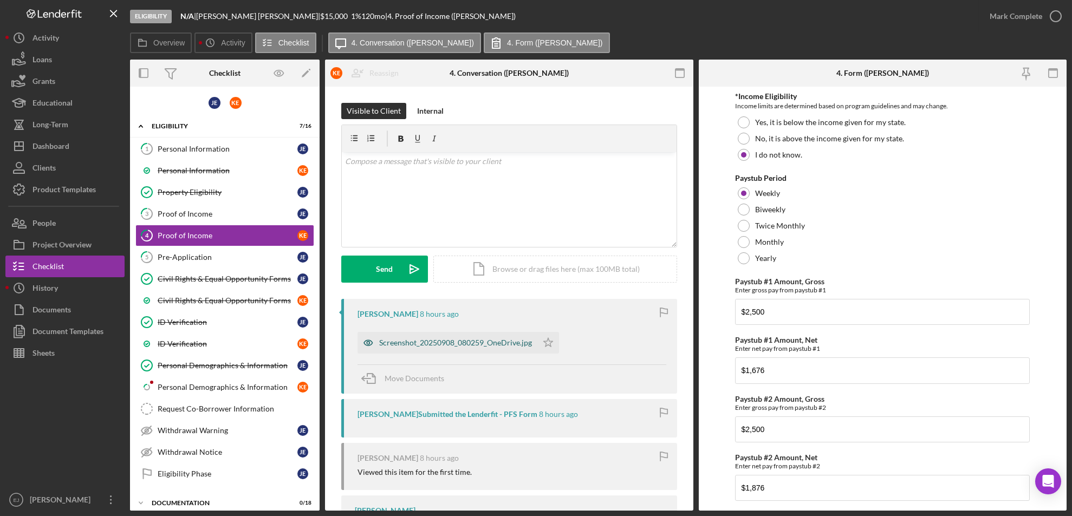
click at [483, 349] on div "Screenshot_20250908_080259_OneDrive.jpg" at bounding box center [447, 343] width 180 height 22
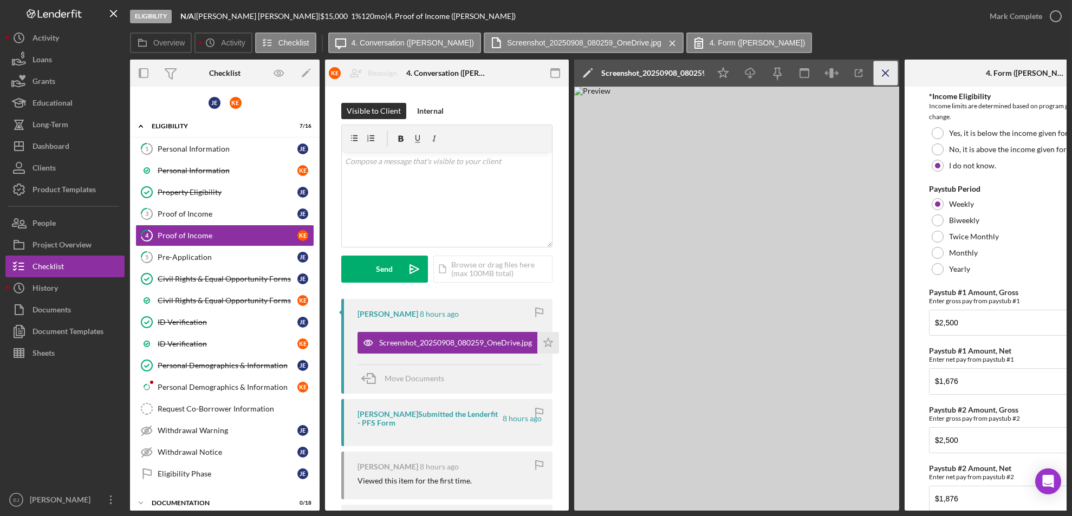
click at [880, 66] on icon "Icon/Menu Close" at bounding box center [886, 73] width 24 height 24
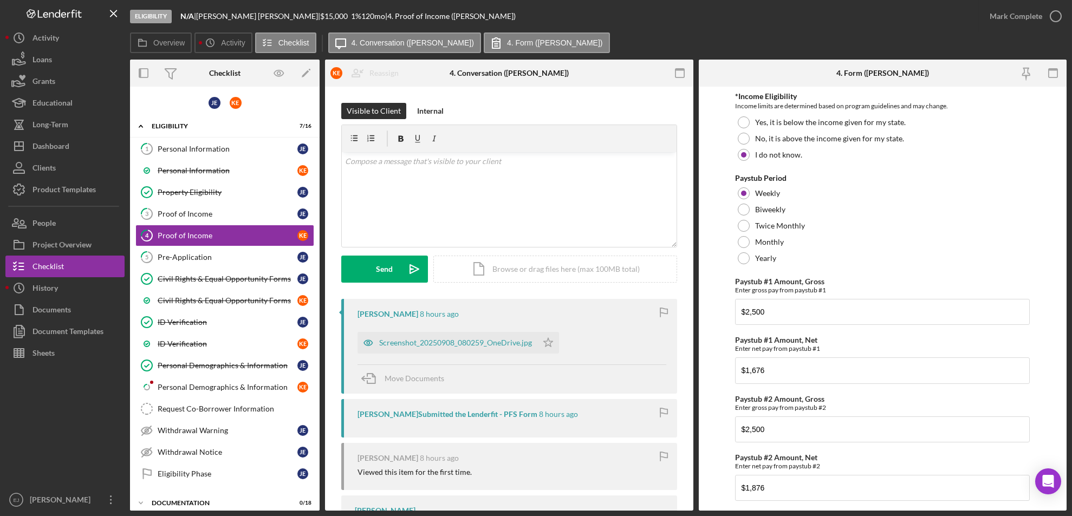
scroll to position [155, 0]
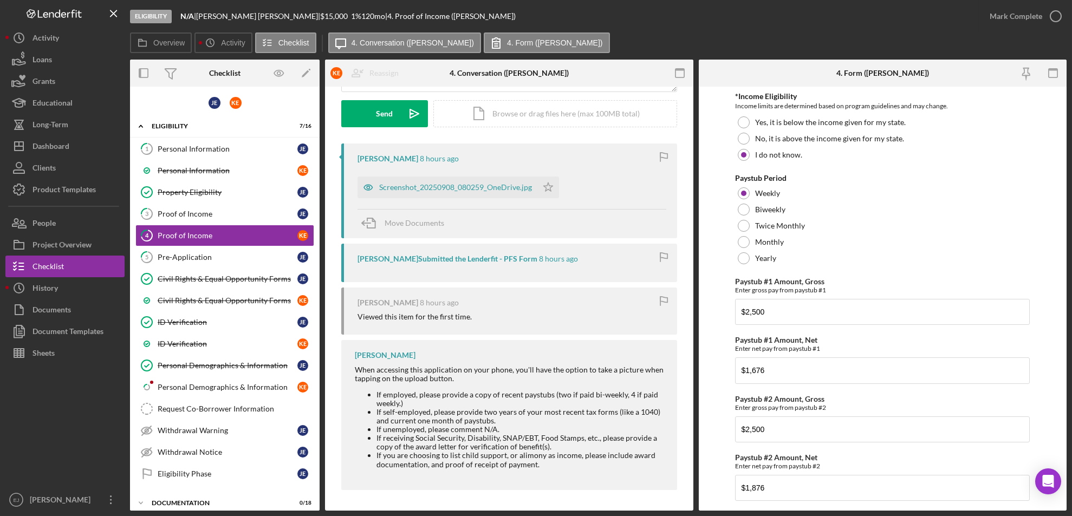
click at [1068, 444] on div "Eligibility N/A | [PERSON_NAME] | $15,000 $15,000 1 % 120 mo | 4. Proof of Inco…" at bounding box center [536, 258] width 1072 height 516
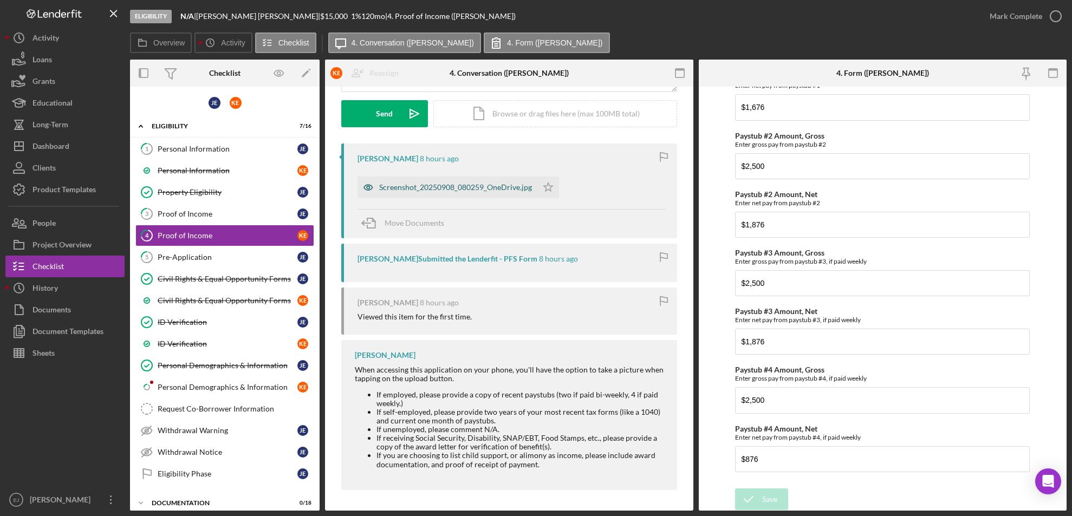
click at [458, 186] on div "Screenshot_20250908_080259_OneDrive.jpg" at bounding box center [455, 187] width 153 height 9
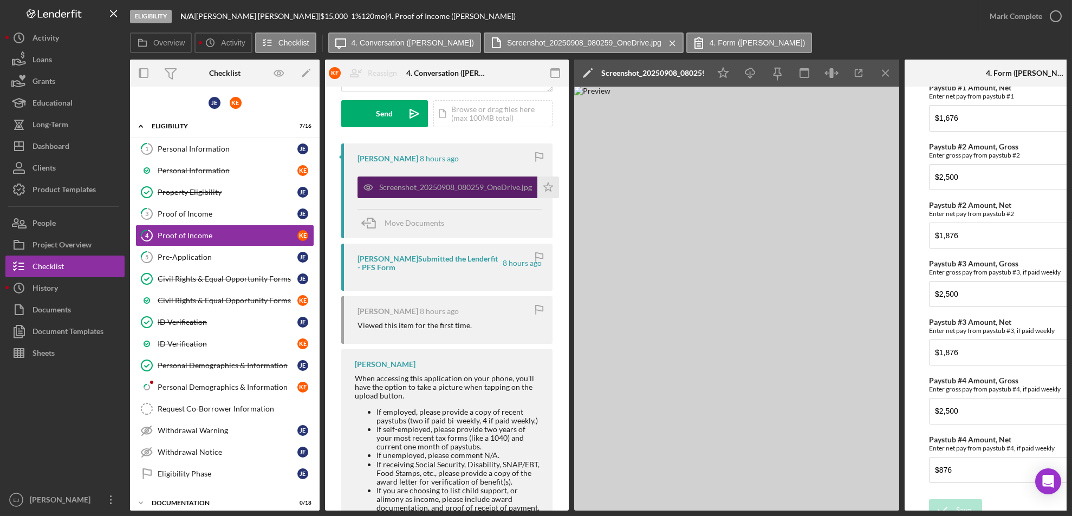
scroll to position [274, 0]
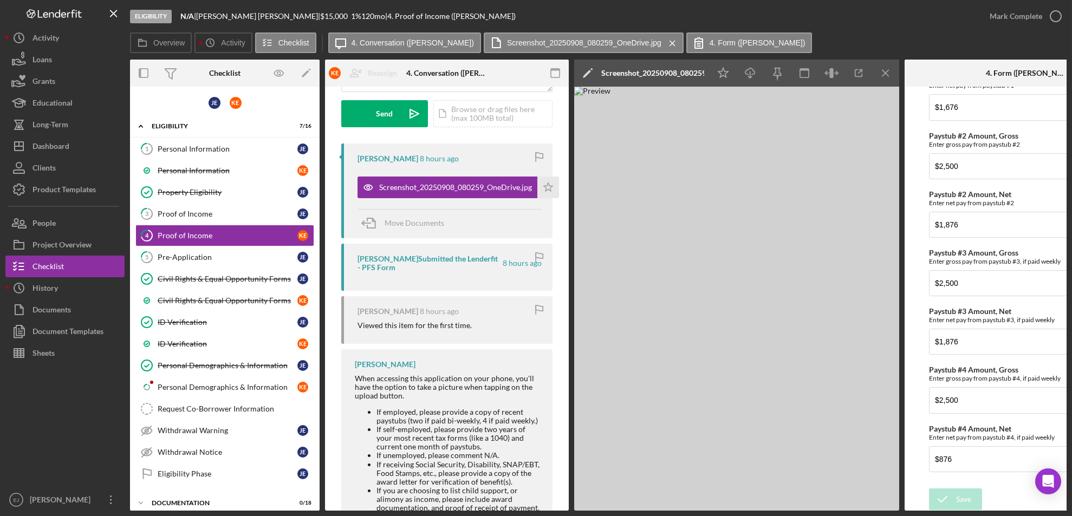
click at [895, 481] on img at bounding box center [736, 299] width 325 height 424
click at [899, 332] on div "Overview Internal Workflow Stage Eligibility Icon/Dropdown Arrow Archive (can u…" at bounding box center [598, 285] width 936 height 451
click at [901, 383] on div "Overview Internal Workflow Stage Eligibility Icon/Dropdown Arrow Archive (can u…" at bounding box center [598, 285] width 936 height 451
click at [887, 64] on icon "Icon/Menu Close" at bounding box center [886, 73] width 24 height 24
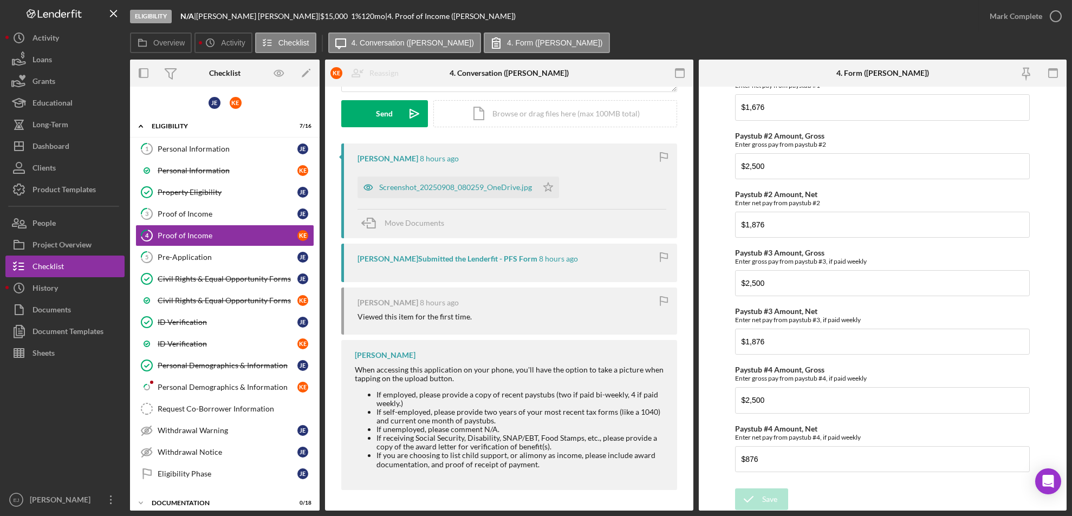
click at [693, 157] on div "Overview Internal Workflow Stage Eligibility Icon/Dropdown Arrow Archive (can u…" at bounding box center [598, 285] width 936 height 451
click at [688, 157] on div "Visible to Client Internal v Color teal Color pink Remove color Add row above A…" at bounding box center [509, 221] width 368 height 581
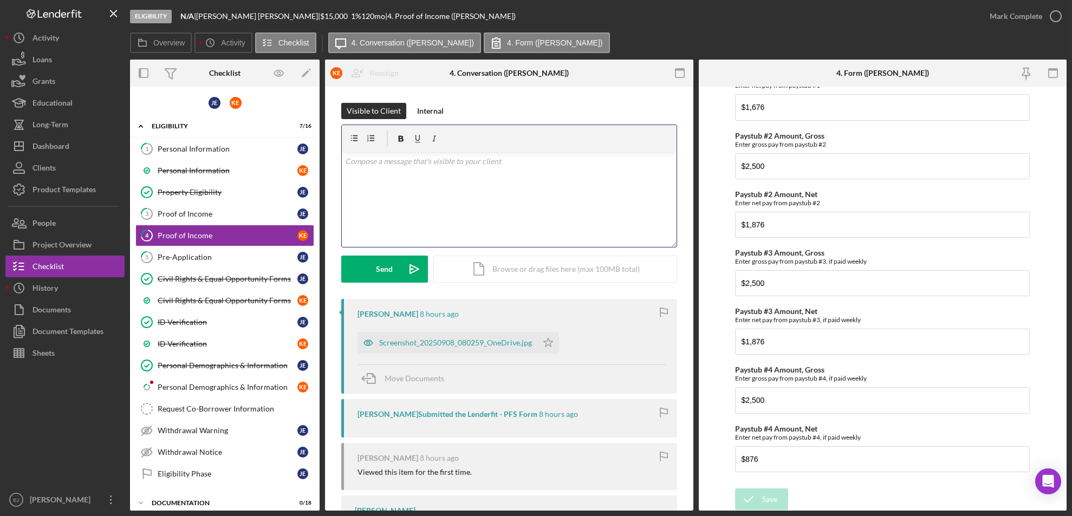
click at [417, 174] on div "v Color teal Color pink Remove color Add row above Add row below Add column bef…" at bounding box center [509, 199] width 335 height 95
click at [198, 473] on div "Eligibility Phase" at bounding box center [228, 474] width 140 height 9
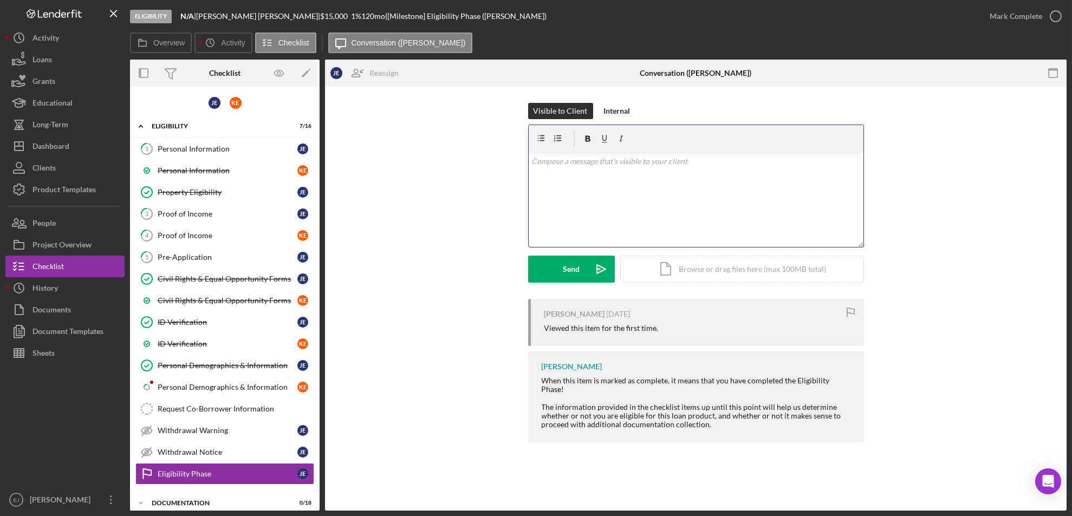
click at [577, 174] on div "v Color teal Color pink Remove color Add row above Add row below Add column bef…" at bounding box center [696, 199] width 335 height 95
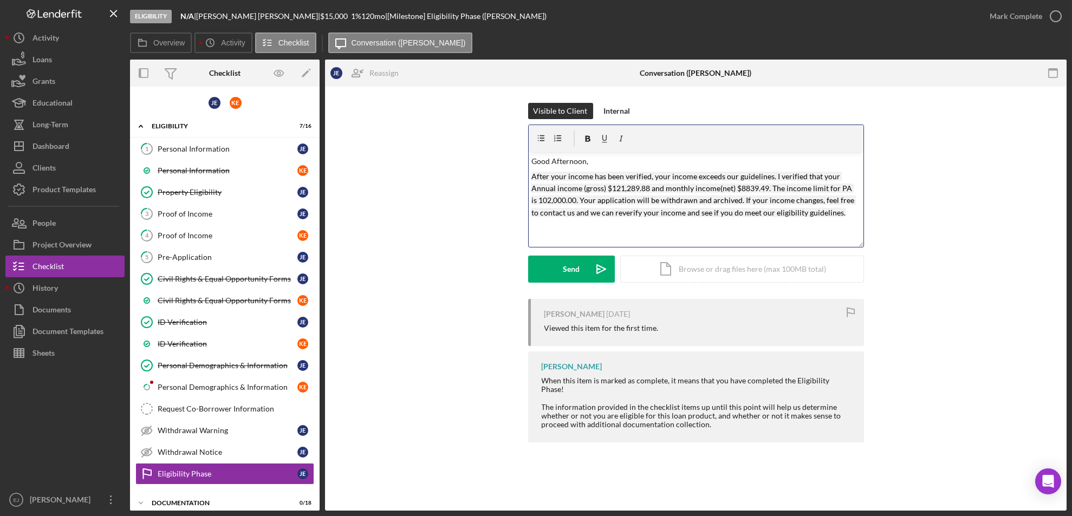
click at [649, 191] on mark "After your income has been verified, your income exceeds our guidelines. I veri…" at bounding box center [693, 194] width 324 height 45
click at [740, 188] on mark "After your income has been verified, your income exceeds our guidelines. I veri…" at bounding box center [693, 194] width 324 height 45
click at [752, 188] on mark "After your income has been verified, your income exceeds our guidelines. I veri…" at bounding box center [693, 194] width 324 height 45
click at [753, 186] on mark "After your income has been verified, your income exceeds our guidelines. I veri…" at bounding box center [693, 194] width 324 height 45
click at [766, 184] on mark "After your income has been verified, your income exceeds our guidelines. I veri…" at bounding box center [693, 194] width 324 height 45
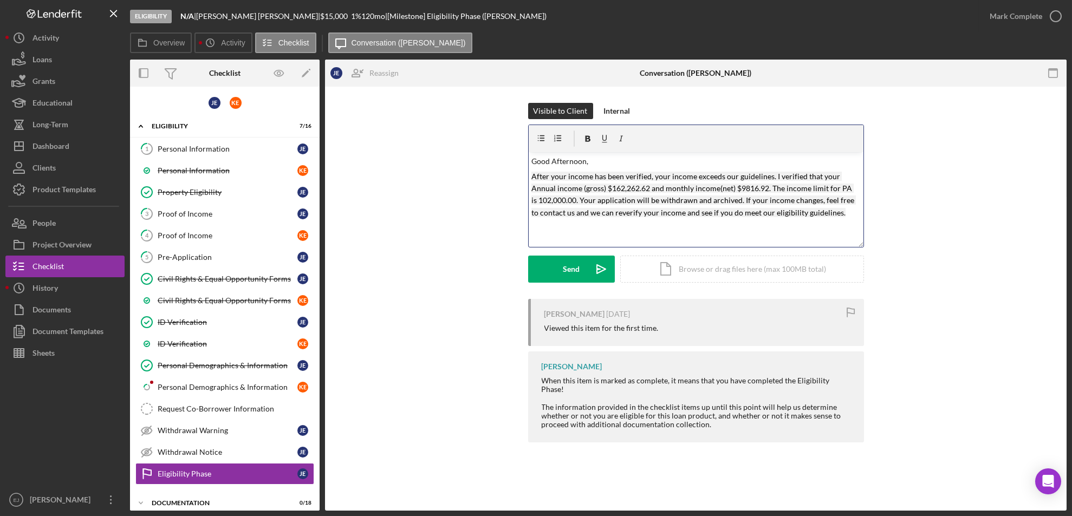
click at [844, 190] on mark "After your income has been verified, your income exceeds our guidelines. I veri…" at bounding box center [693, 194] width 324 height 45
click at [549, 199] on mark "After your income has been verified, your income exceeds our guidelines. I veri…" at bounding box center [694, 194] width 326 height 45
click at [841, 212] on p "After your income has been verified, your income exceeds our guidelines. I veri…" at bounding box center [695, 201] width 329 height 61
click at [563, 270] on div "Send" at bounding box center [571, 269] width 17 height 27
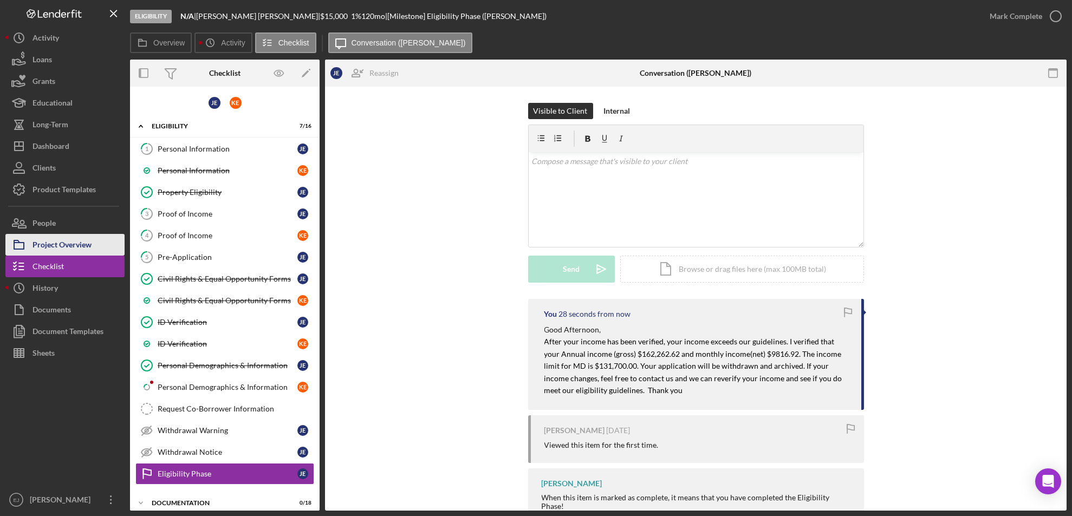
click at [80, 246] on div "Project Overview" at bounding box center [61, 246] width 59 height 24
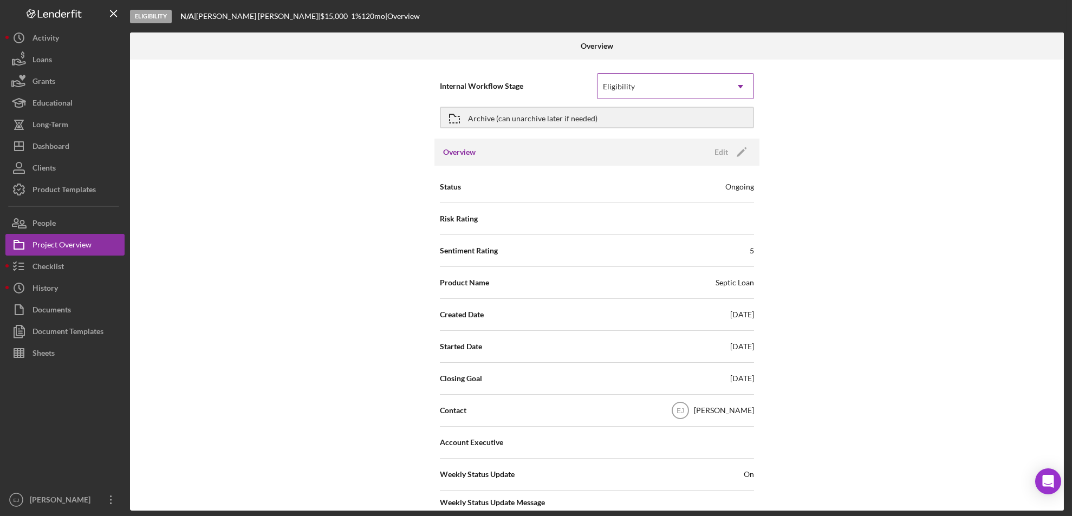
click at [734, 89] on icon "Icon/Dropdown Arrow" at bounding box center [740, 87] width 26 height 26
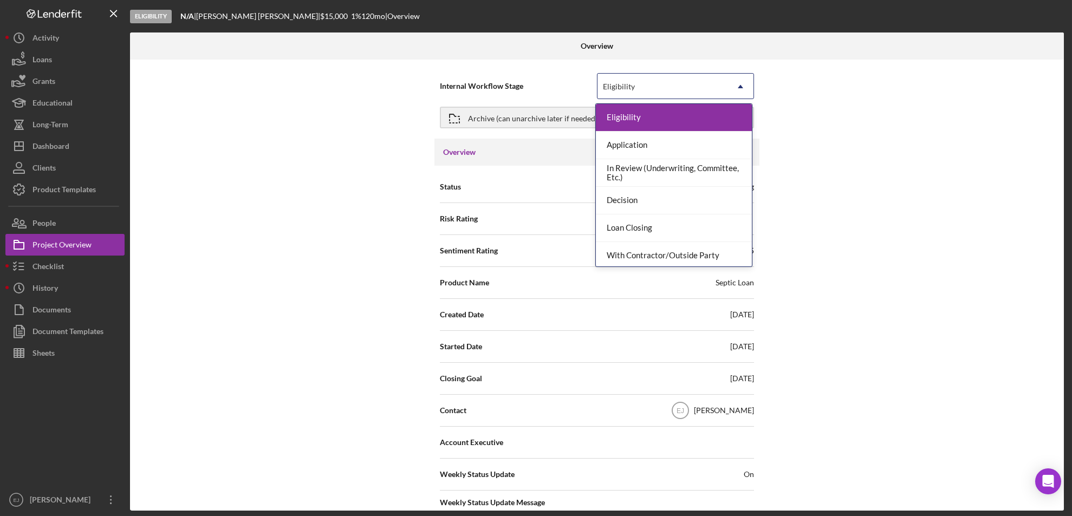
scroll to position [86, 0]
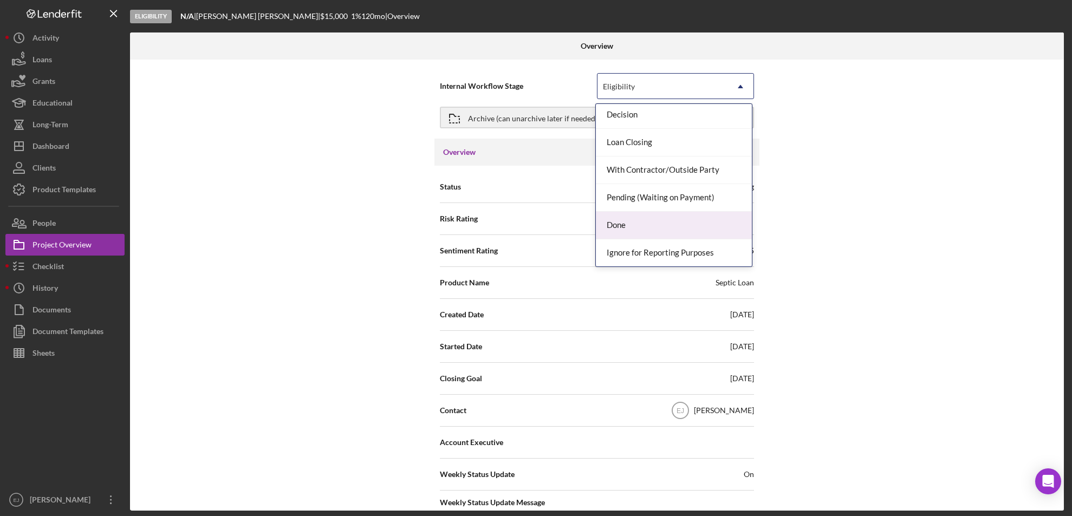
click at [701, 224] on div "Done" at bounding box center [674, 226] width 156 height 28
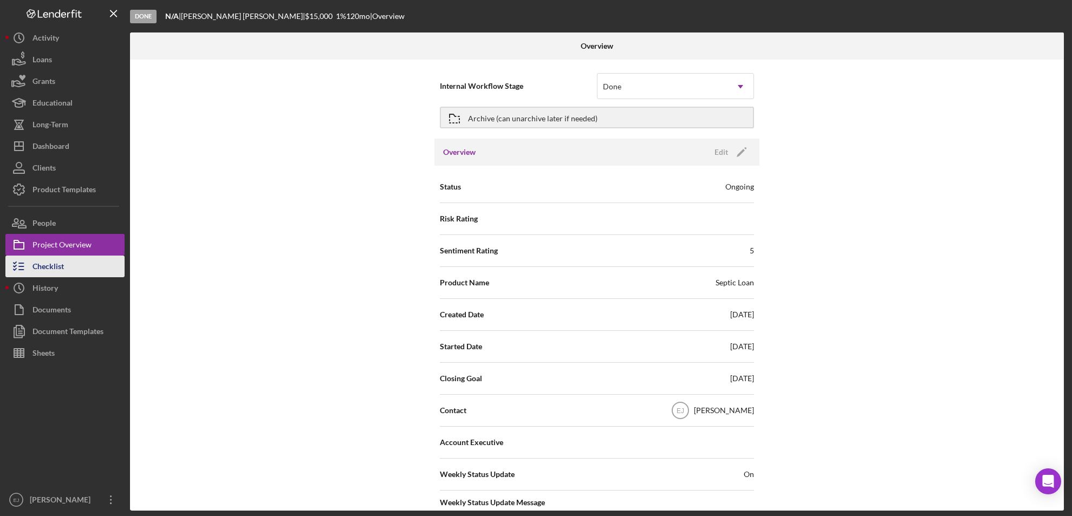
click at [50, 270] on div "Checklist" at bounding box center [47, 268] width 31 height 24
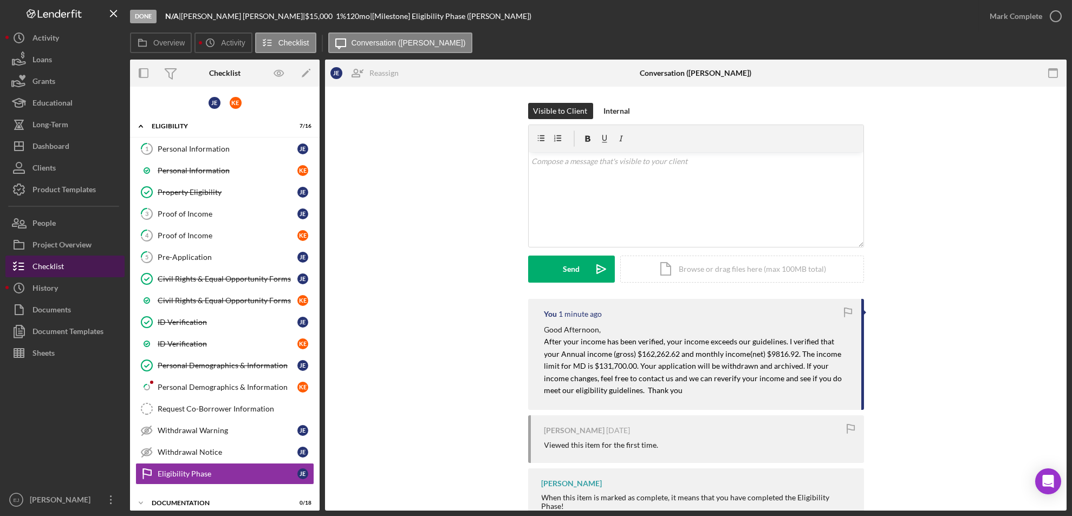
scroll to position [129, 0]
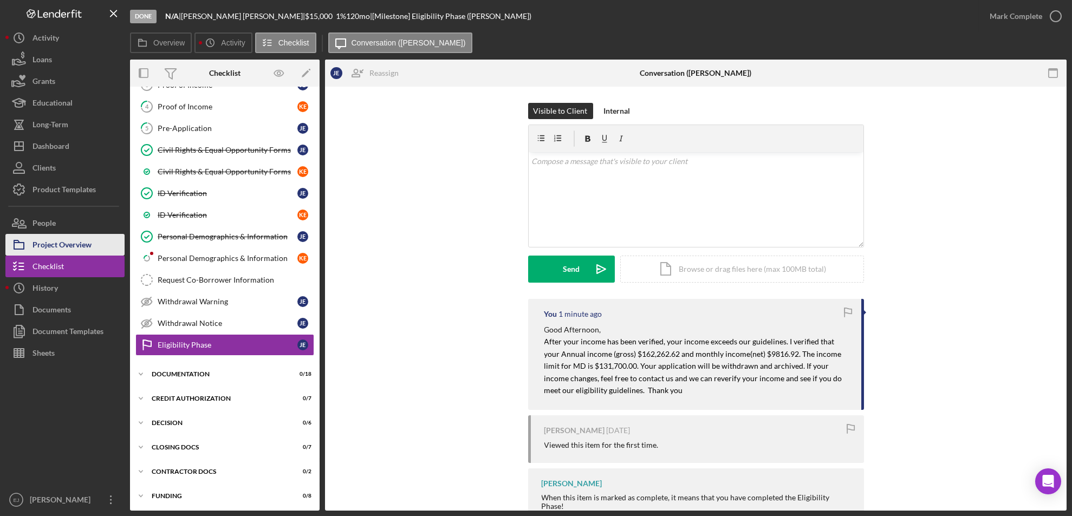
click at [60, 237] on div "Project Overview" at bounding box center [61, 246] width 59 height 24
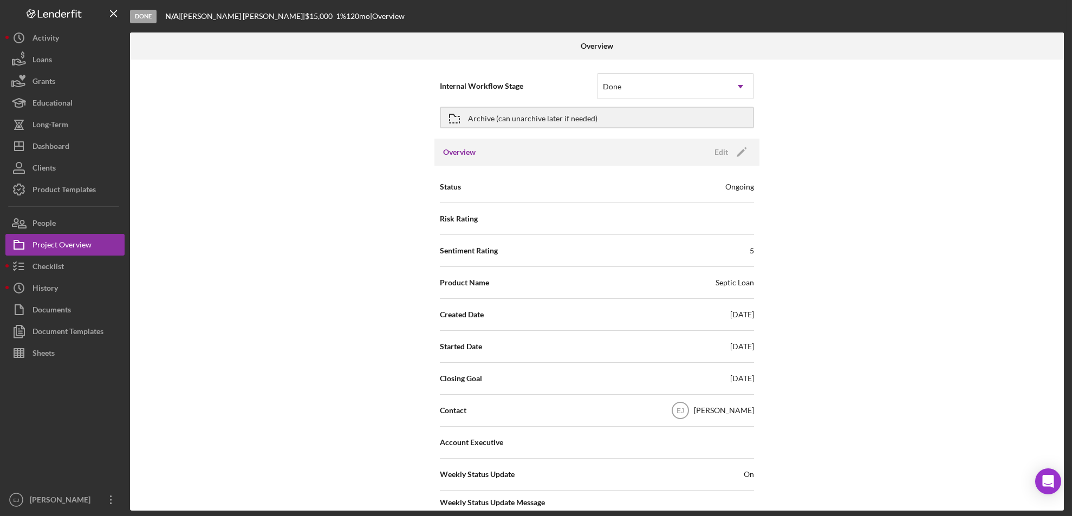
click at [1060, 438] on div "Internal Workflow Stage Done Icon/Dropdown Arrow Archive (can unarchive later i…" at bounding box center [597, 285] width 934 height 451
click at [1060, 443] on div "Internal Workflow Stage Done Icon/Dropdown Arrow Archive (can unarchive later i…" at bounding box center [597, 285] width 934 height 451
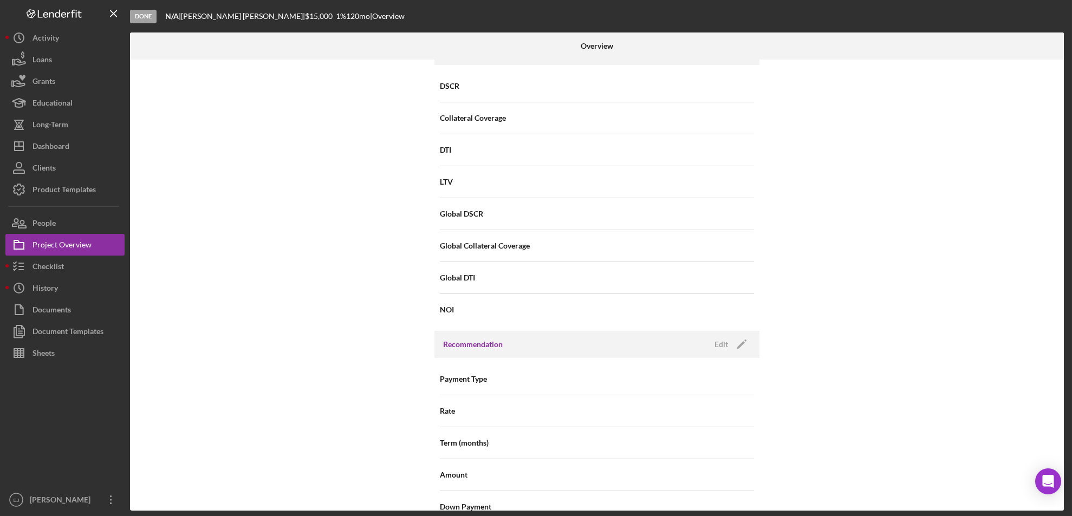
scroll to position [1159, 0]
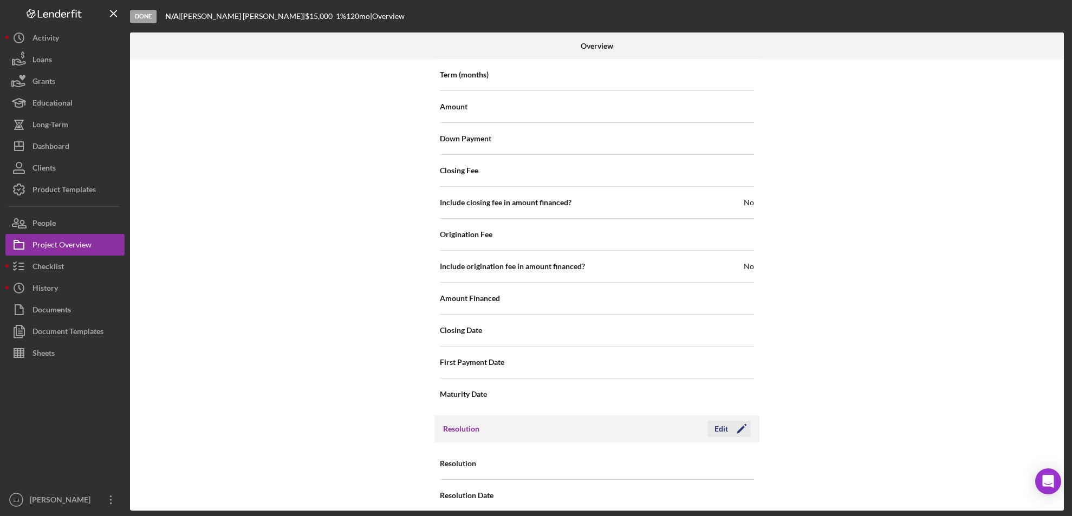
click at [723, 421] on div "Edit" at bounding box center [721, 429] width 14 height 16
click at [737, 453] on icon "Icon/Dropdown Arrow" at bounding box center [740, 464] width 26 height 26
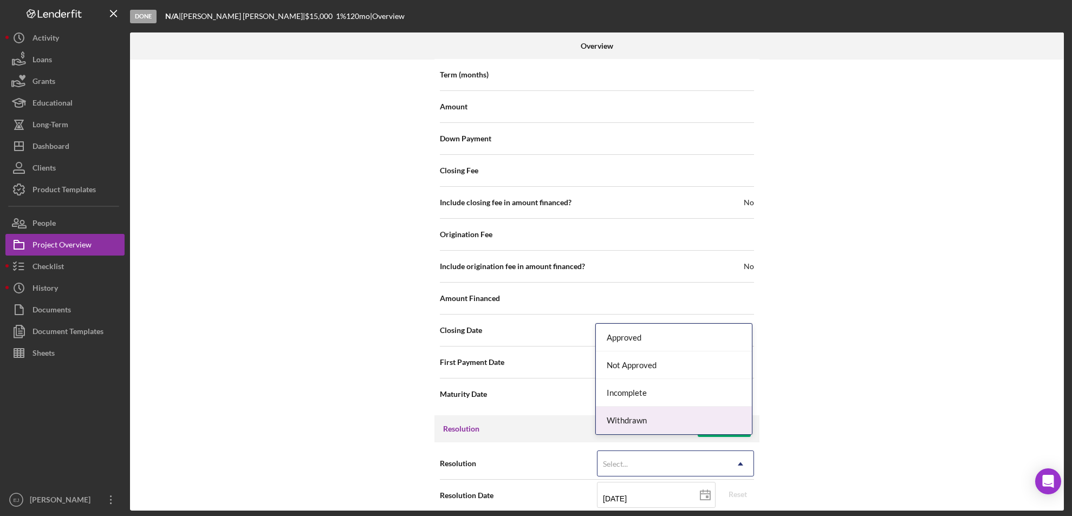
click at [738, 426] on div "Withdrawn" at bounding box center [674, 421] width 156 height 28
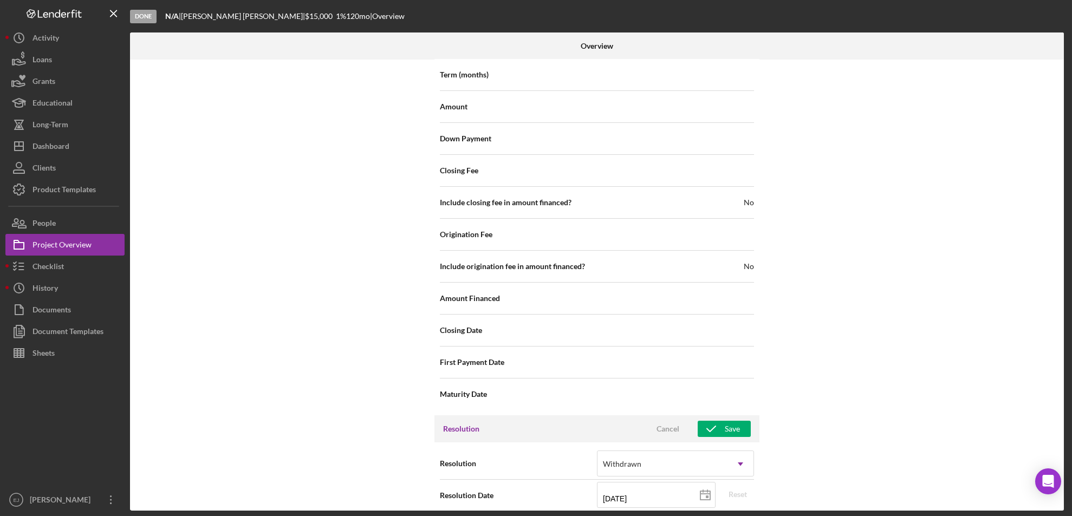
scroll to position [1227, 0]
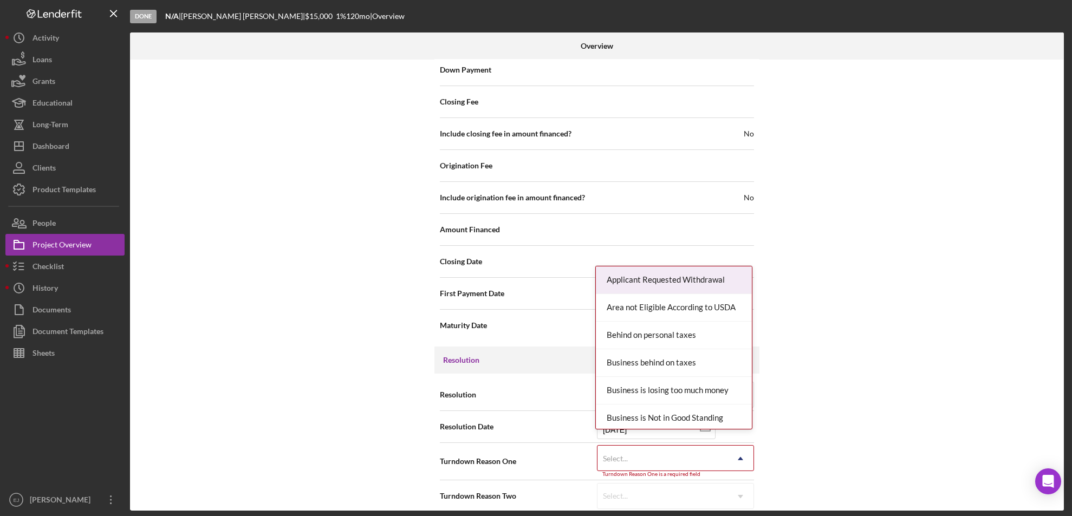
click at [739, 506] on div "Internal Workflow Stage Done Icon/Dropdown Arrow Archive (can unarchive later i…" at bounding box center [597, 285] width 934 height 451
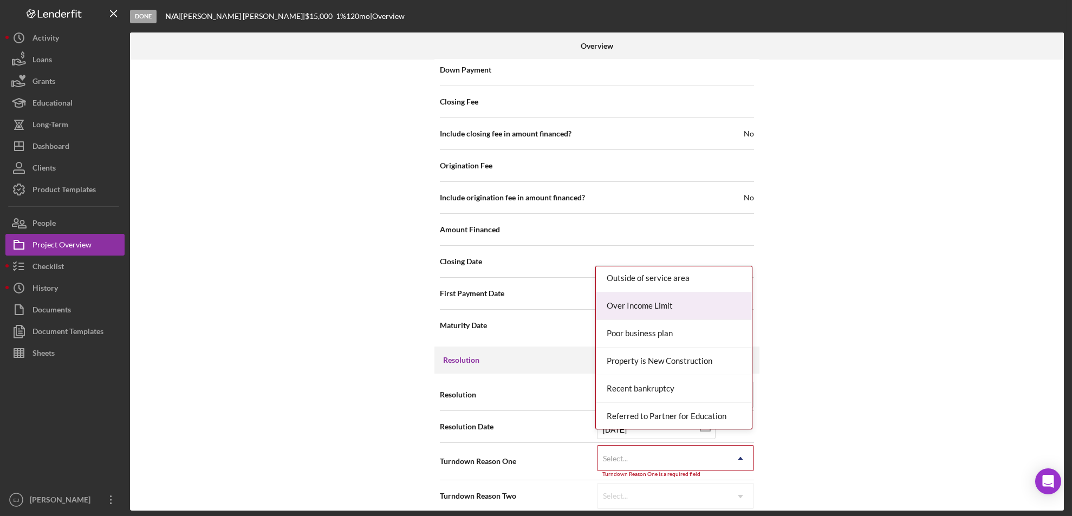
click at [671, 304] on div "Over Income Limit" at bounding box center [674, 306] width 156 height 28
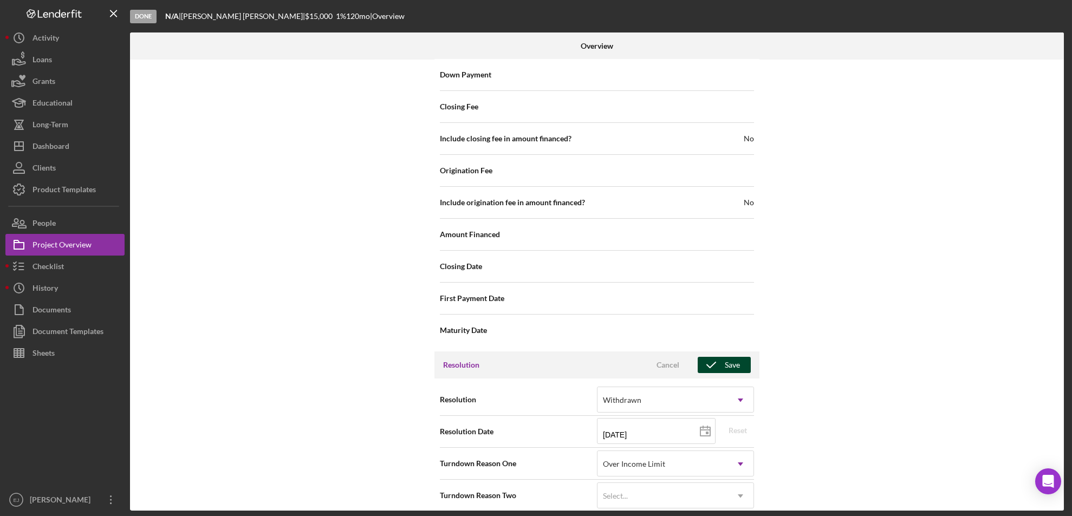
click at [719, 353] on icon "button" at bounding box center [711, 365] width 27 height 27
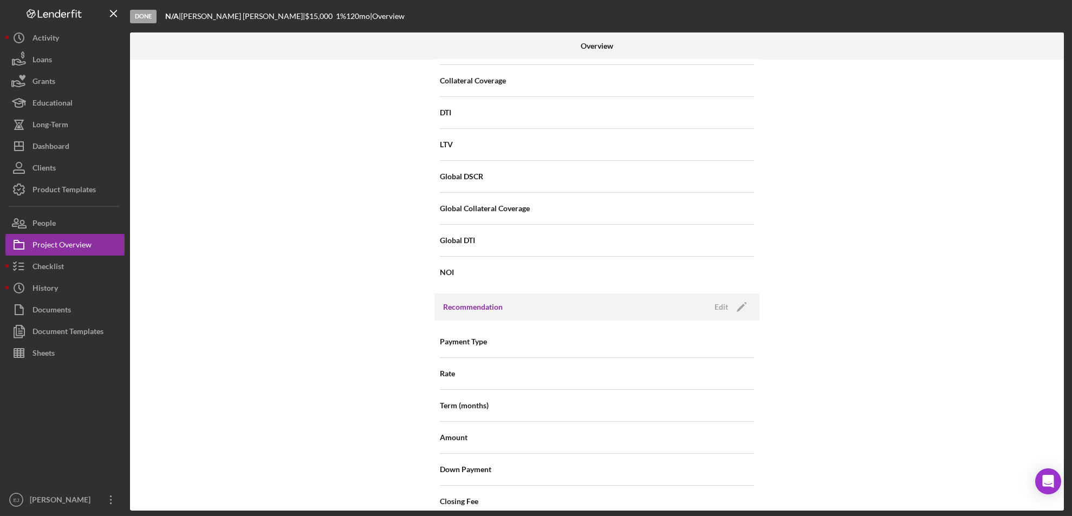
scroll to position [432, 0]
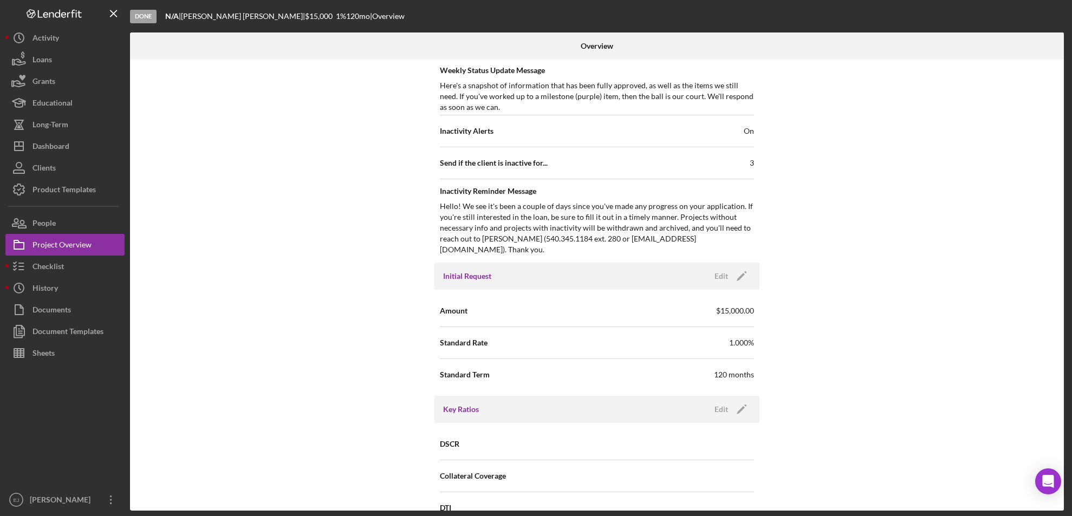
click at [1059, 125] on div "Internal Workflow Stage Done Icon/Dropdown Arrow Archive (can unarchive later i…" at bounding box center [597, 285] width 934 height 451
click at [1058, 123] on div "Internal Workflow Stage Done Icon/Dropdown Arrow Archive (can unarchive later i…" at bounding box center [597, 285] width 934 height 451
click at [1057, 123] on div "Internal Workflow Stage Done Icon/Dropdown Arrow Archive (can unarchive later i…" at bounding box center [597, 285] width 934 height 451
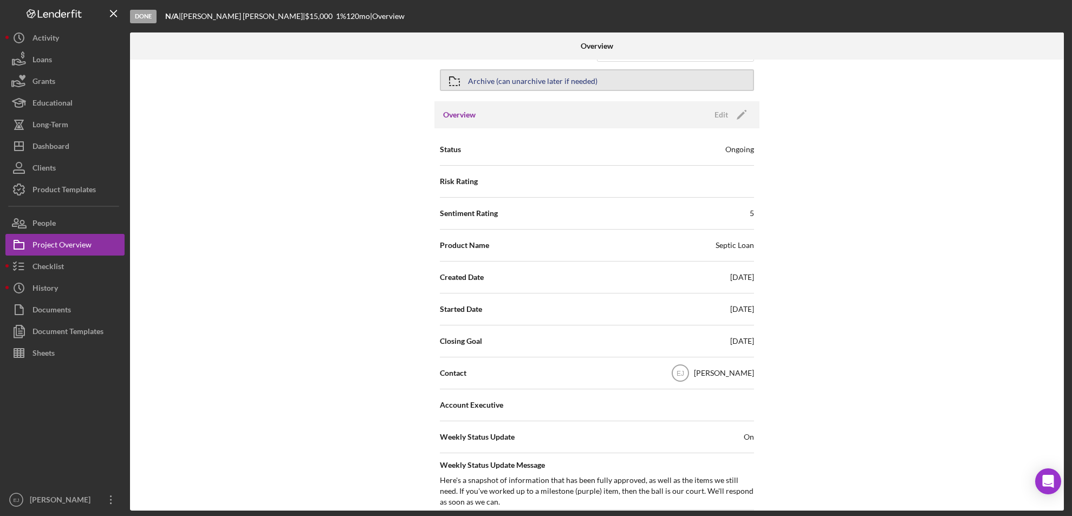
click at [537, 81] on div "Archive (can unarchive later if needed)" at bounding box center [532, 79] width 129 height 19
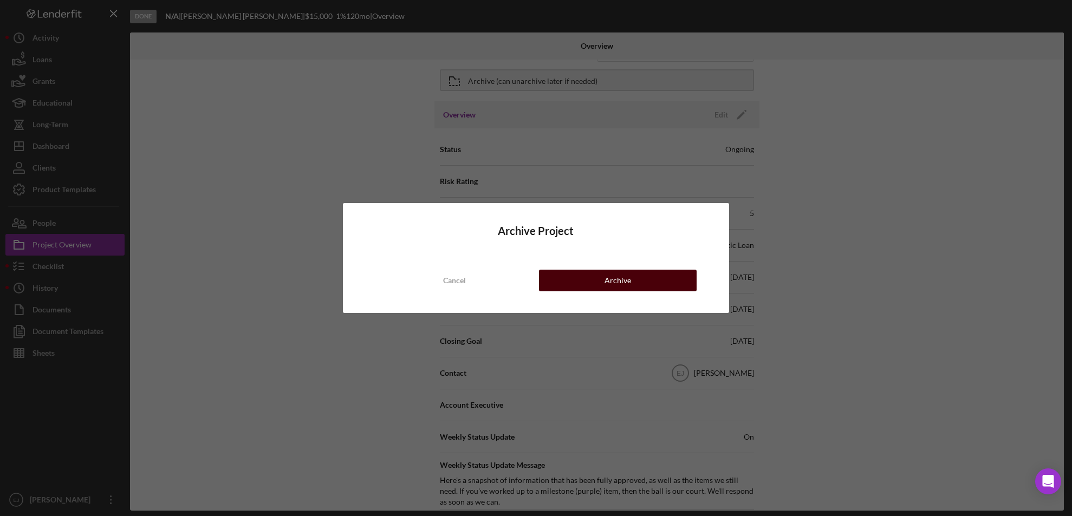
click at [605, 285] on div "Archive" at bounding box center [617, 281] width 27 height 22
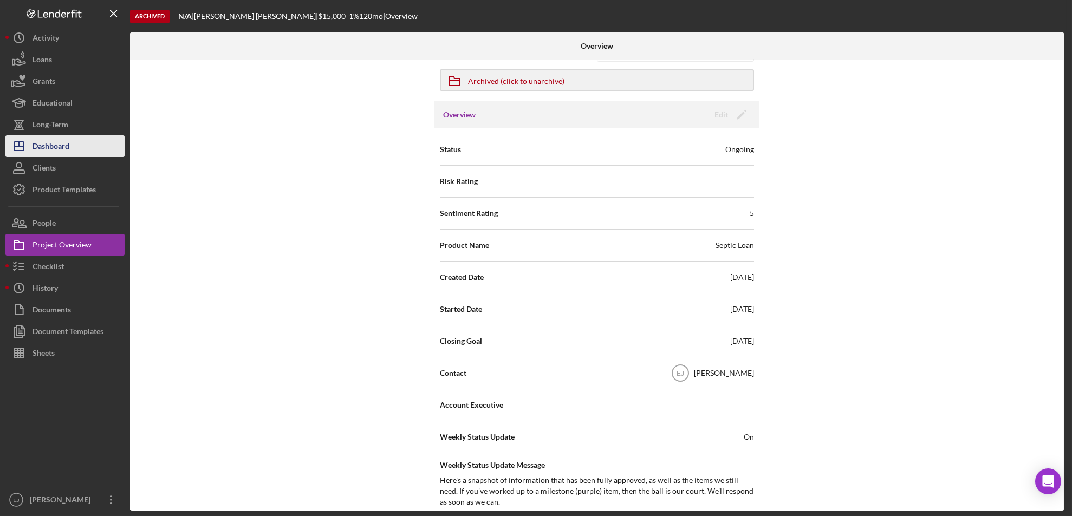
click at [68, 147] on div "Dashboard" at bounding box center [50, 147] width 37 height 24
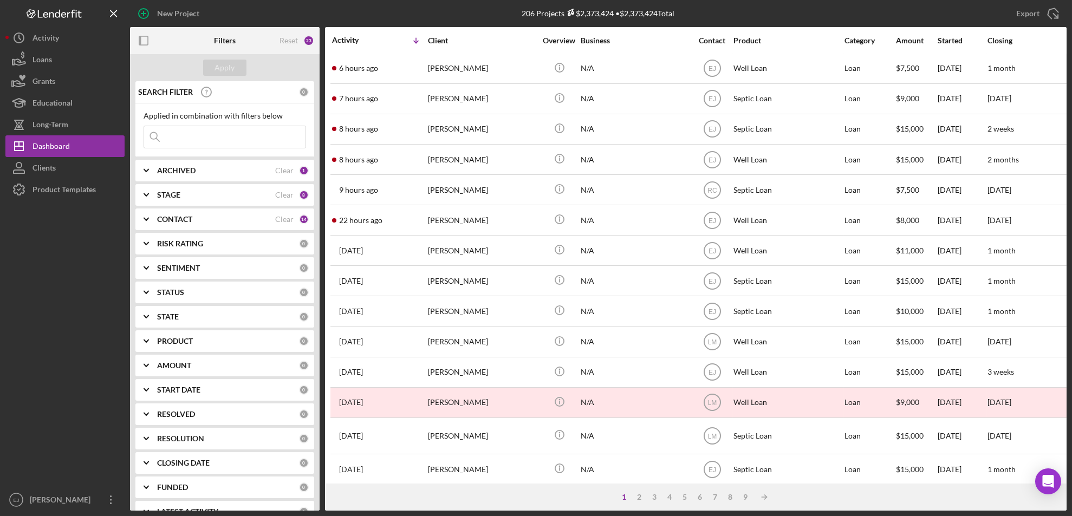
scroll to position [365, 0]
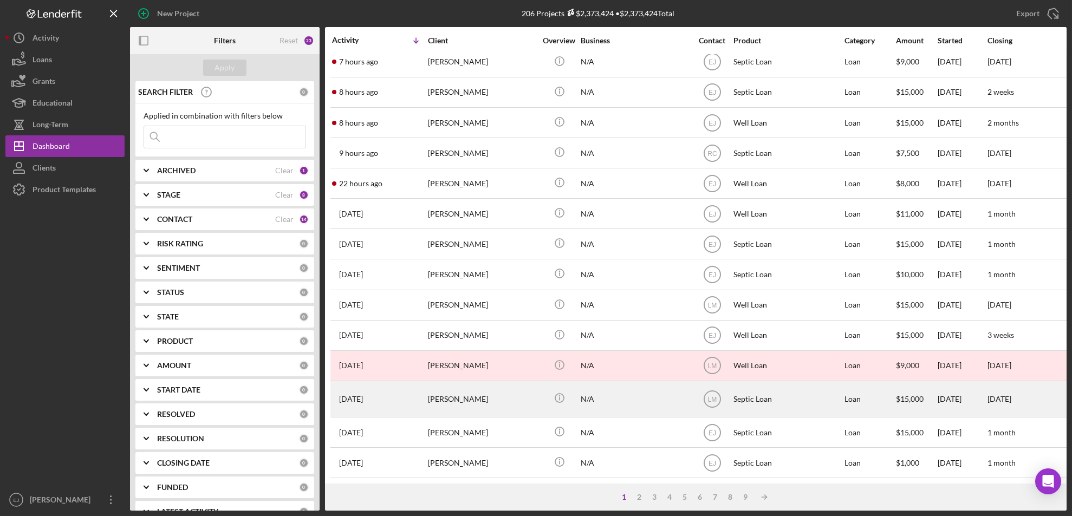
click at [467, 395] on div "[PERSON_NAME]" at bounding box center [482, 399] width 108 height 35
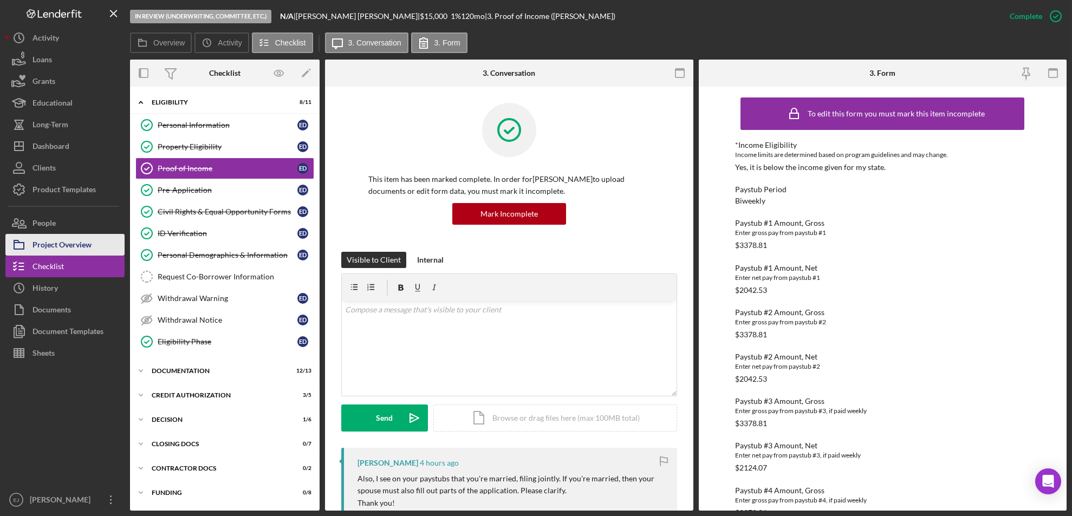
click at [58, 239] on div "Project Overview" at bounding box center [61, 246] width 59 height 24
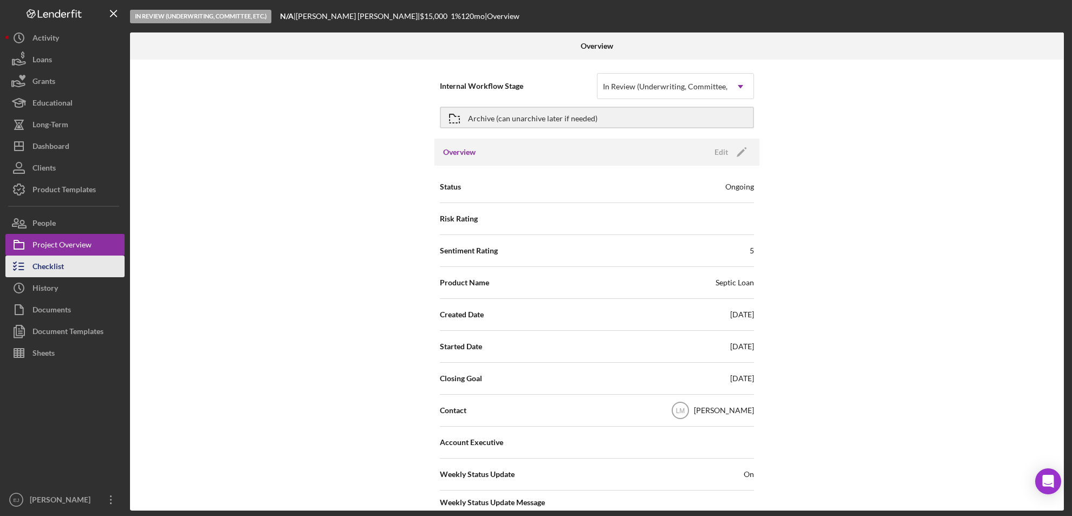
click at [58, 269] on div "Checklist" at bounding box center [47, 268] width 31 height 24
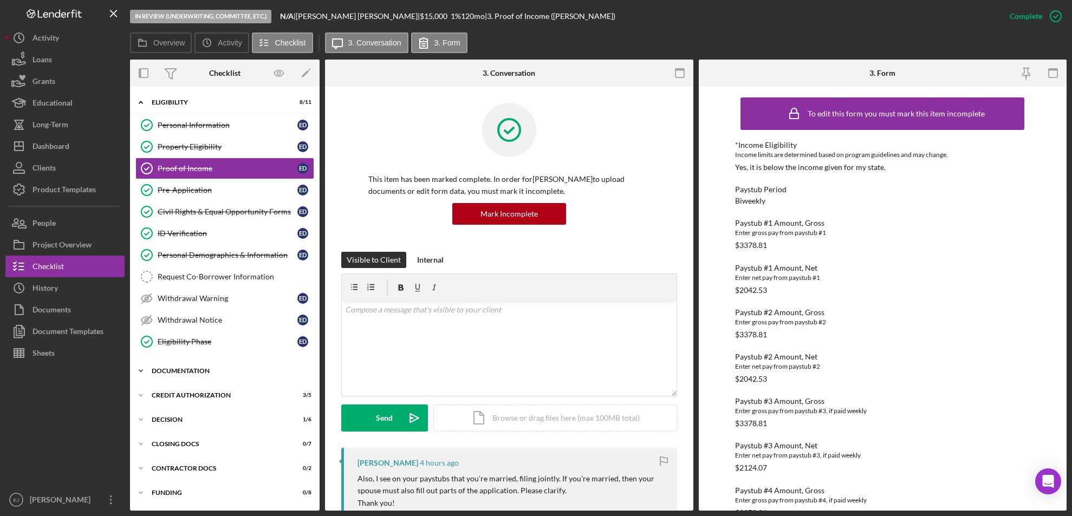
click at [145, 369] on icon "Icon/Expander" at bounding box center [141, 371] width 22 height 22
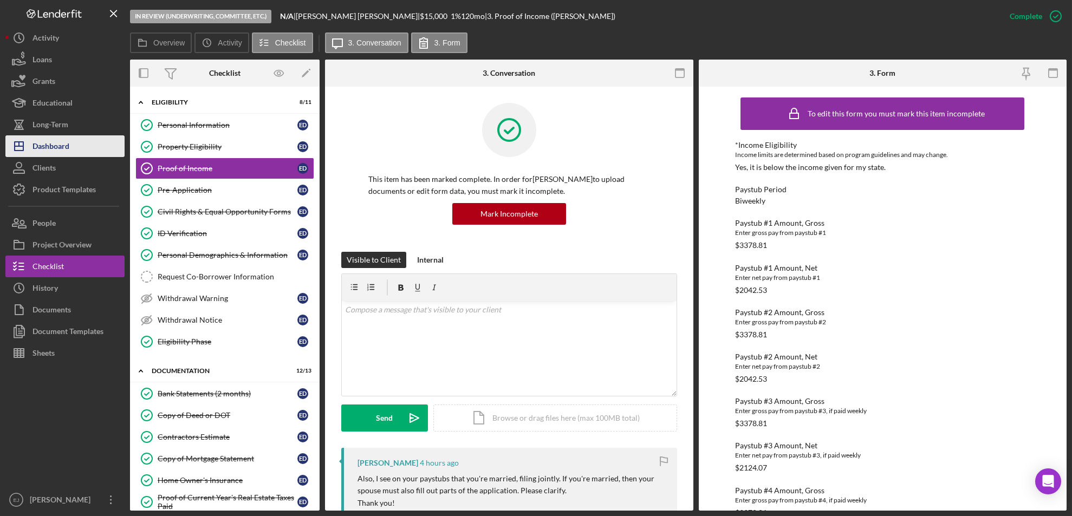
click at [50, 148] on div "Dashboard" at bounding box center [50, 147] width 37 height 24
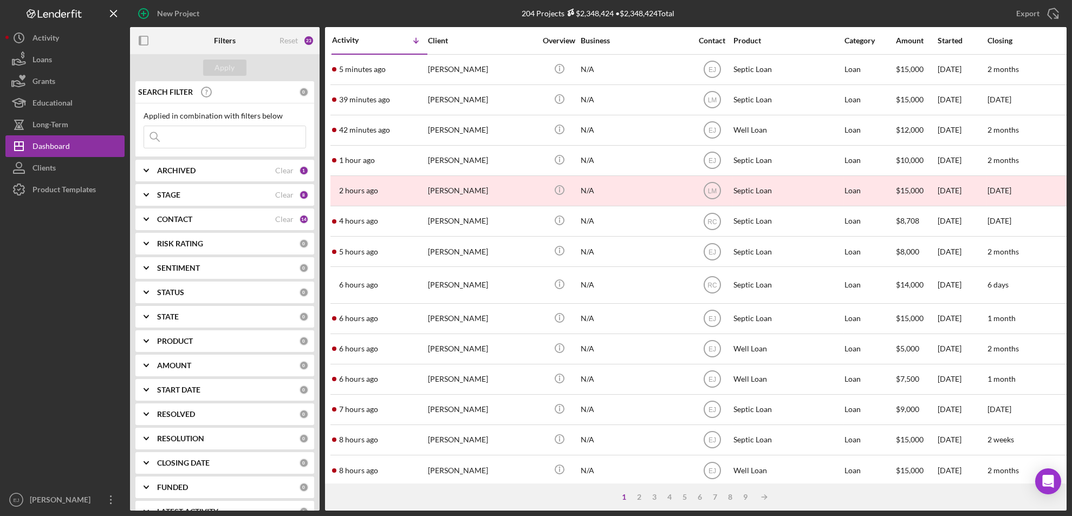
scroll to position [365, 0]
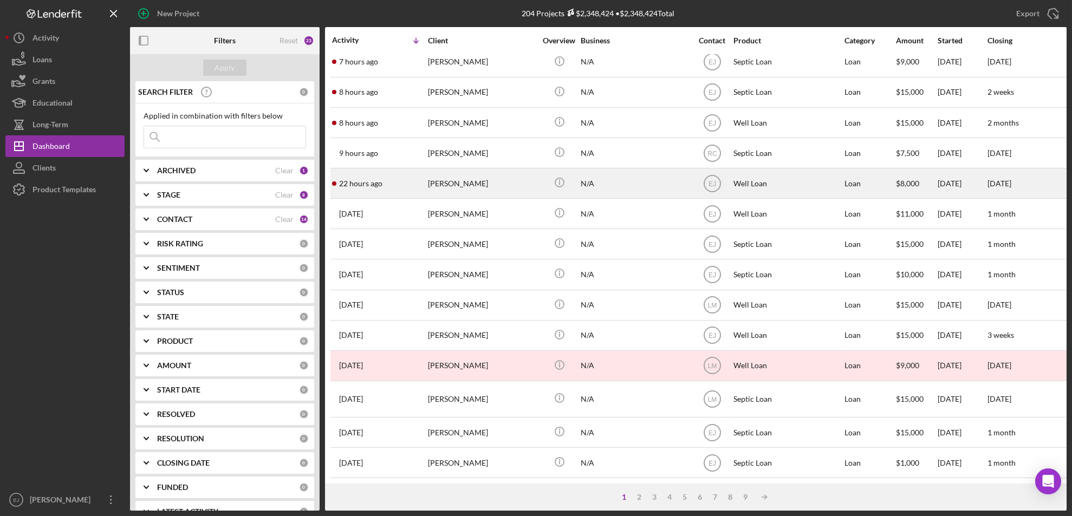
click at [454, 173] on div "[PERSON_NAME]" at bounding box center [482, 183] width 108 height 29
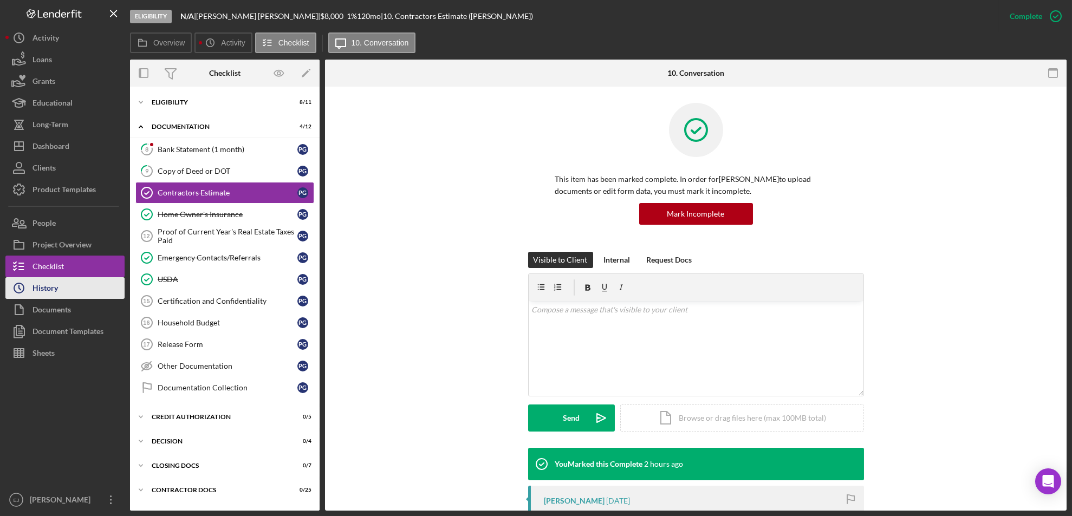
click at [62, 290] on button "Icon/History History" at bounding box center [64, 288] width 119 height 22
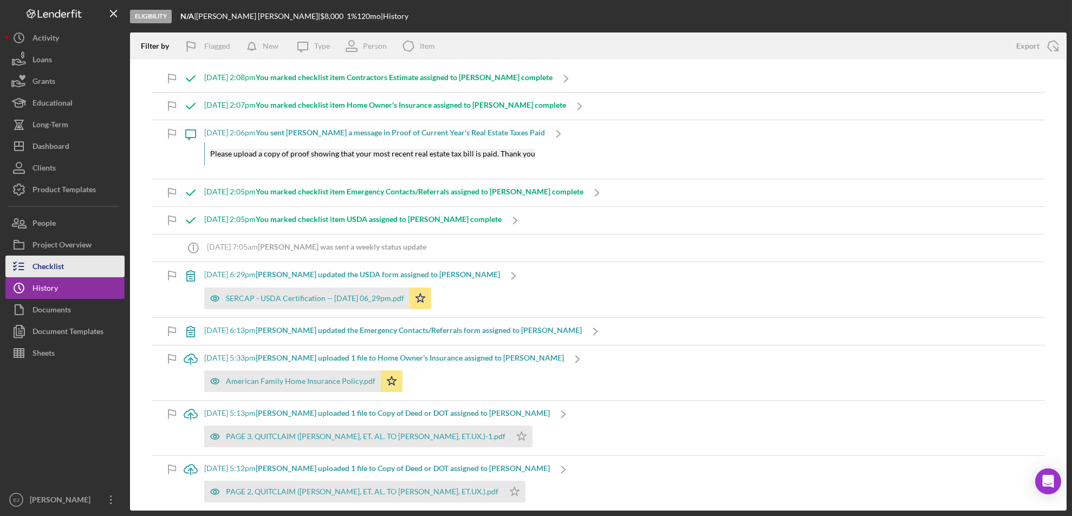
click at [57, 268] on div "Checklist" at bounding box center [47, 268] width 31 height 24
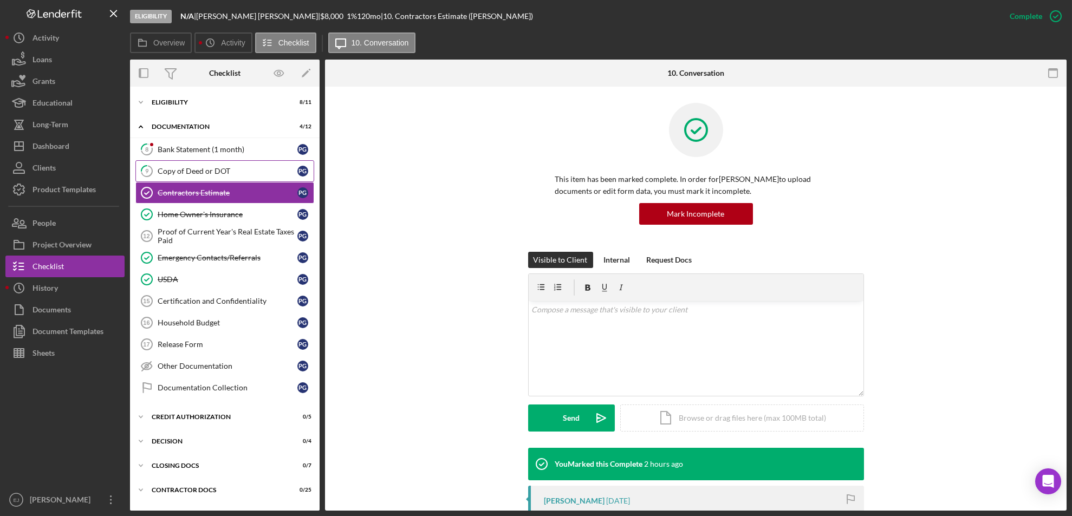
click at [185, 167] on div "Copy of Deed or DOT" at bounding box center [228, 171] width 140 height 9
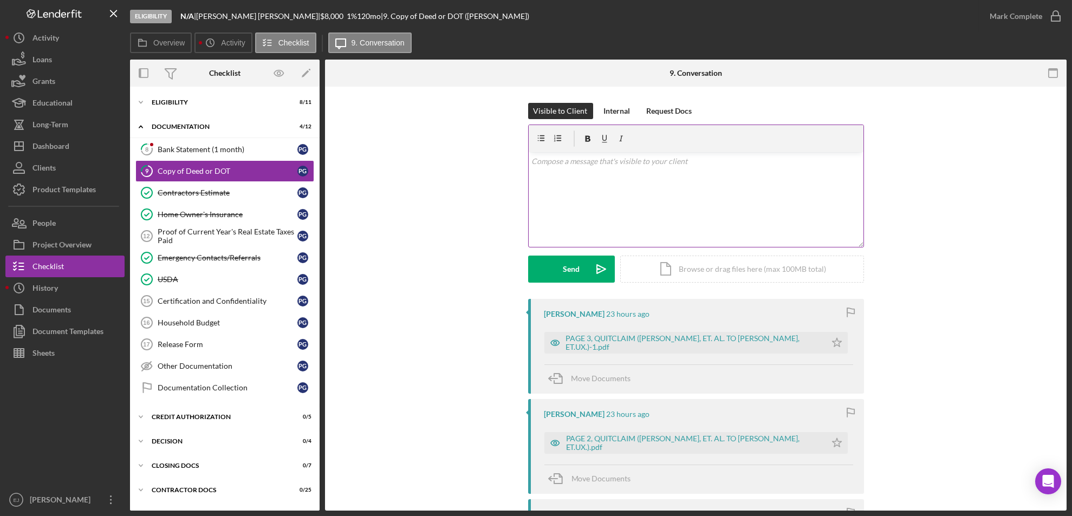
click at [553, 164] on p at bounding box center [695, 161] width 329 height 12
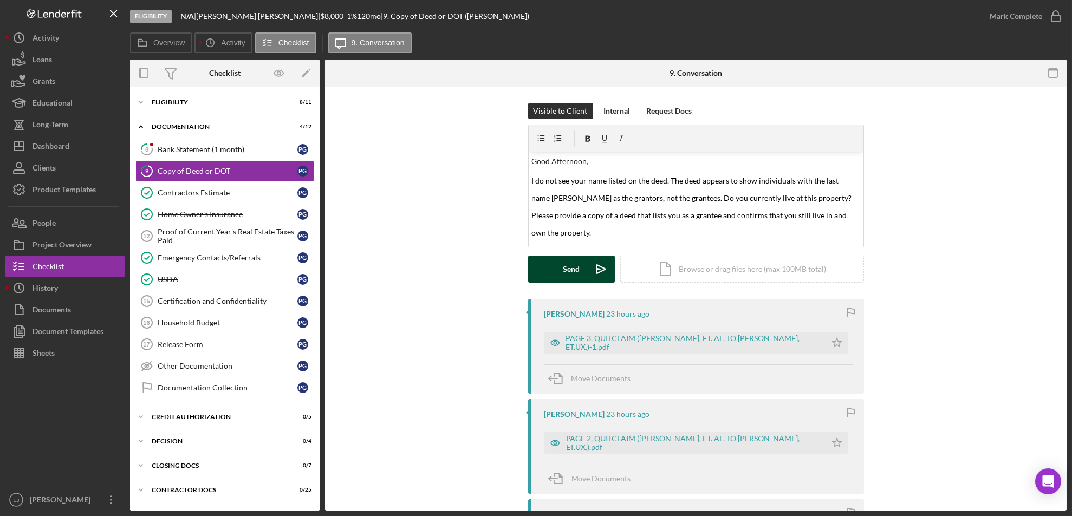
click at [574, 270] on div "Send" at bounding box center [571, 269] width 17 height 27
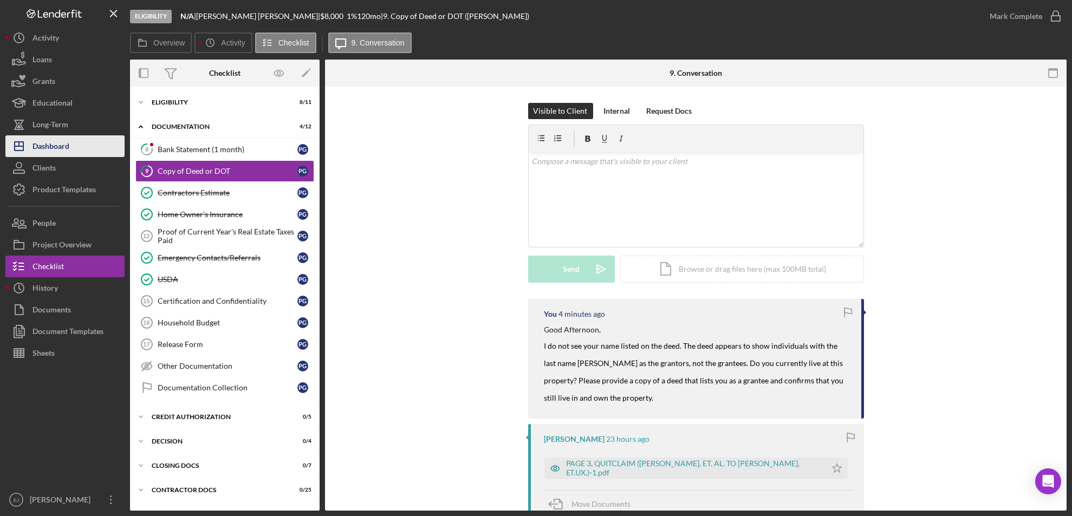
drag, startPoint x: 109, startPoint y: 146, endPoint x: 73, endPoint y: 148, distance: 36.3
click at [73, 148] on button "Icon/Dashboard Dashboard" at bounding box center [64, 146] width 119 height 22
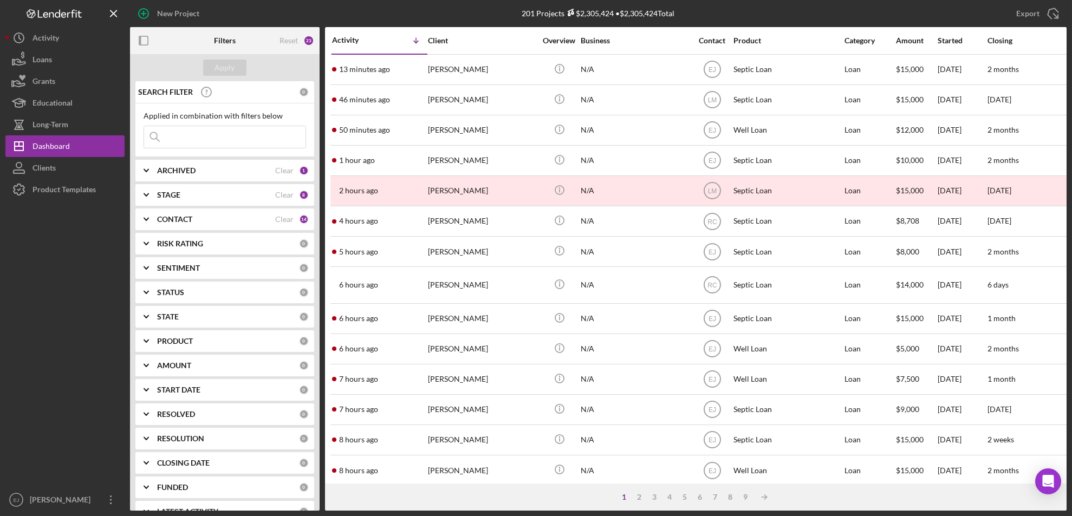
click at [160, 217] on b "CONTACT" at bounding box center [174, 219] width 35 height 9
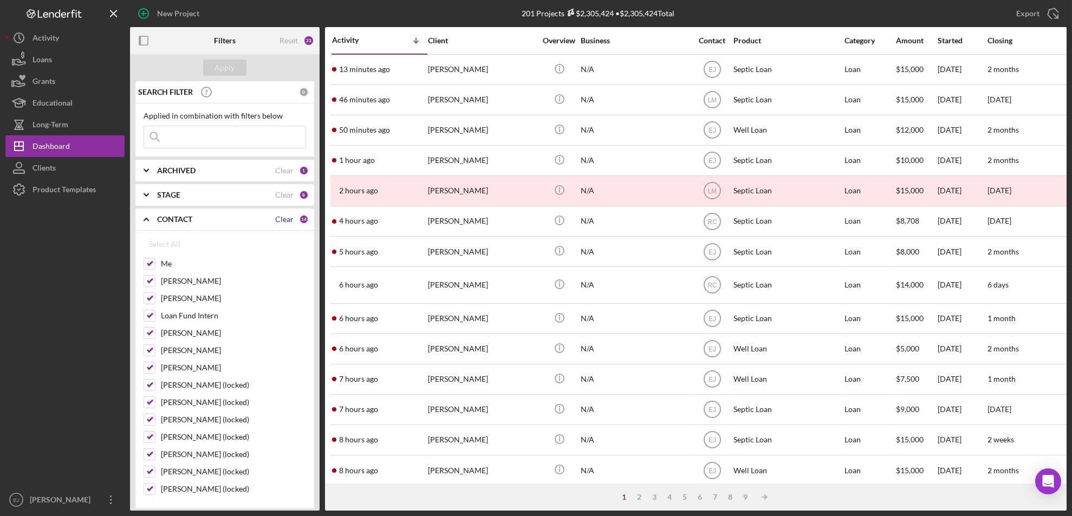
click at [281, 215] on div "Clear" at bounding box center [284, 219] width 18 height 9
checkbox input "false"
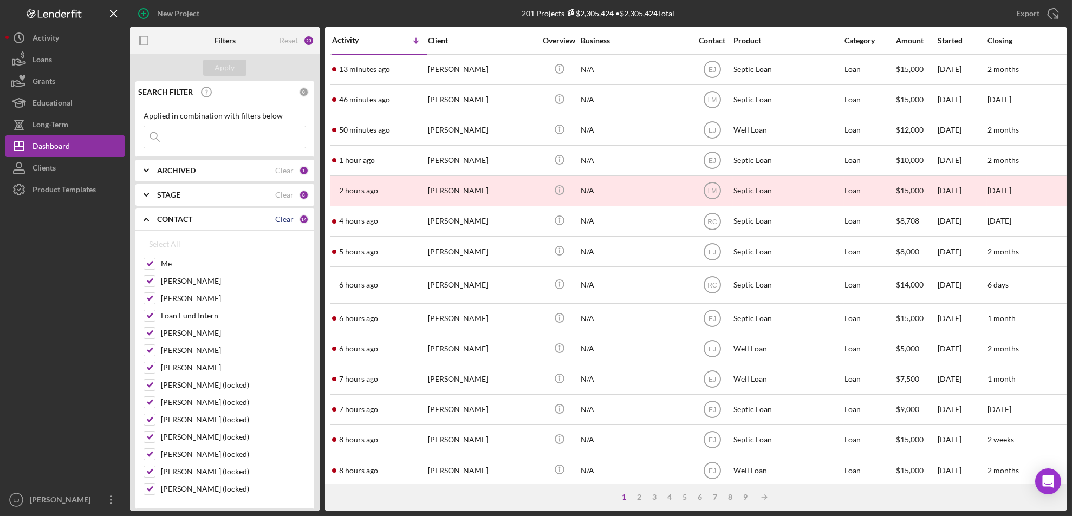
checkbox input "false"
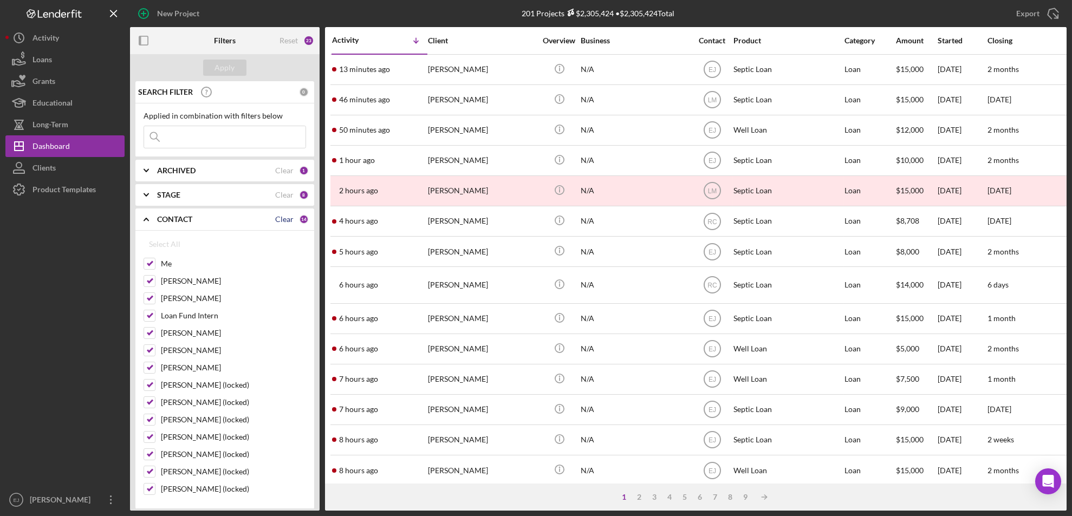
checkbox input "false"
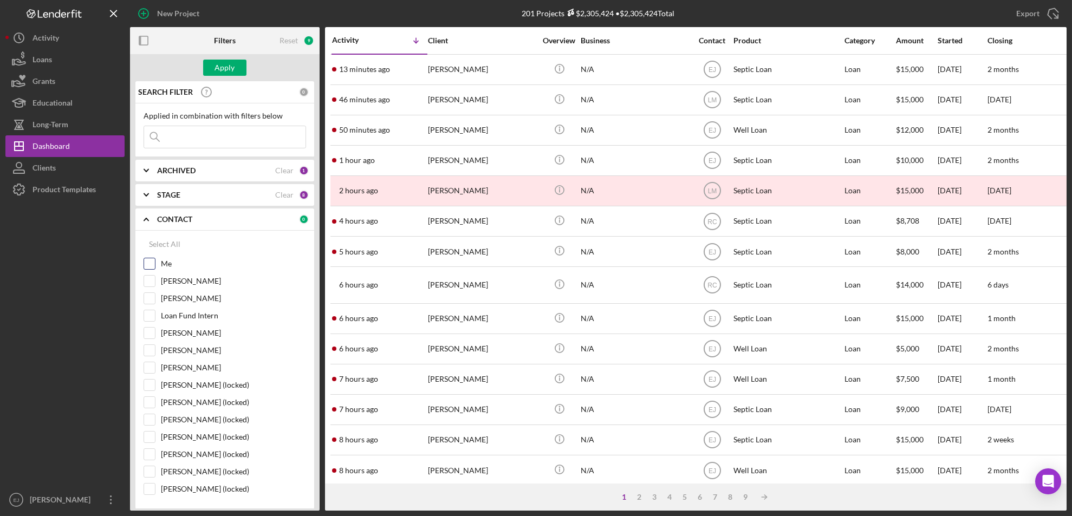
click at [147, 263] on input "Me" at bounding box center [149, 263] width 11 height 11
checkbox input "true"
click at [224, 70] on div "Apply" at bounding box center [225, 68] width 20 height 16
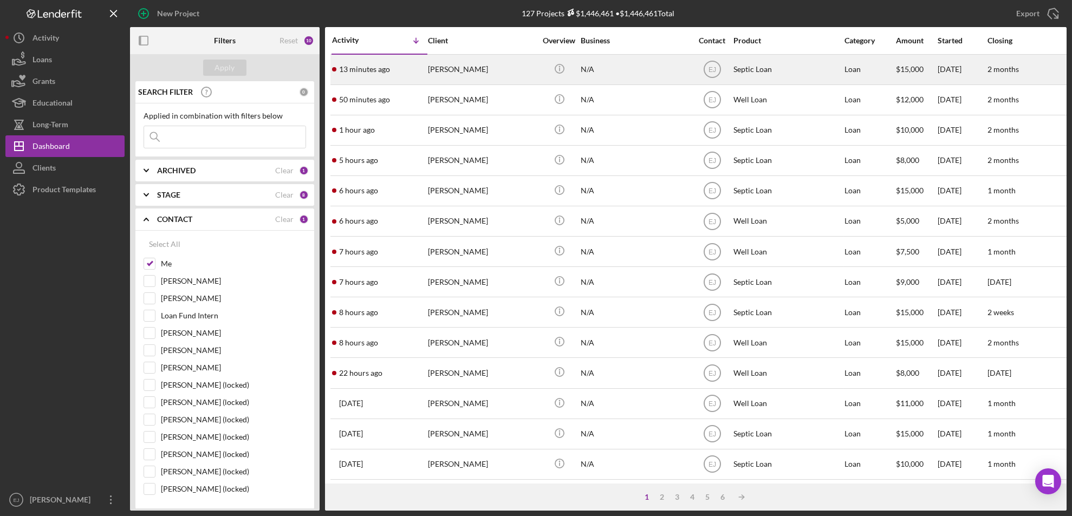
click at [459, 71] on div "[PERSON_NAME]" at bounding box center [482, 69] width 108 height 29
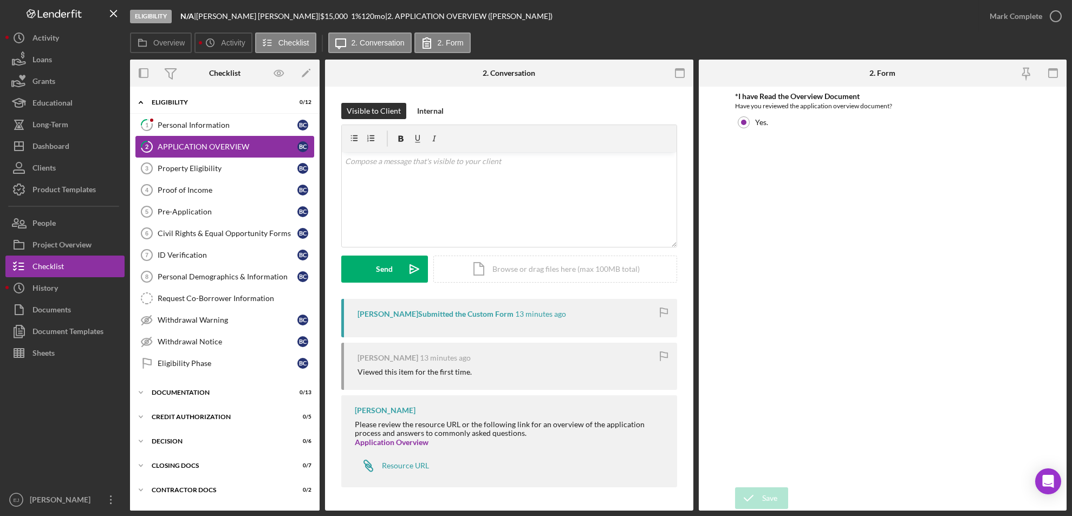
click at [211, 136] on link "2 APPLICATION OVERVIEW B C" at bounding box center [224, 147] width 179 height 22
click at [199, 120] on link "1 Personal Information B C" at bounding box center [224, 125] width 179 height 22
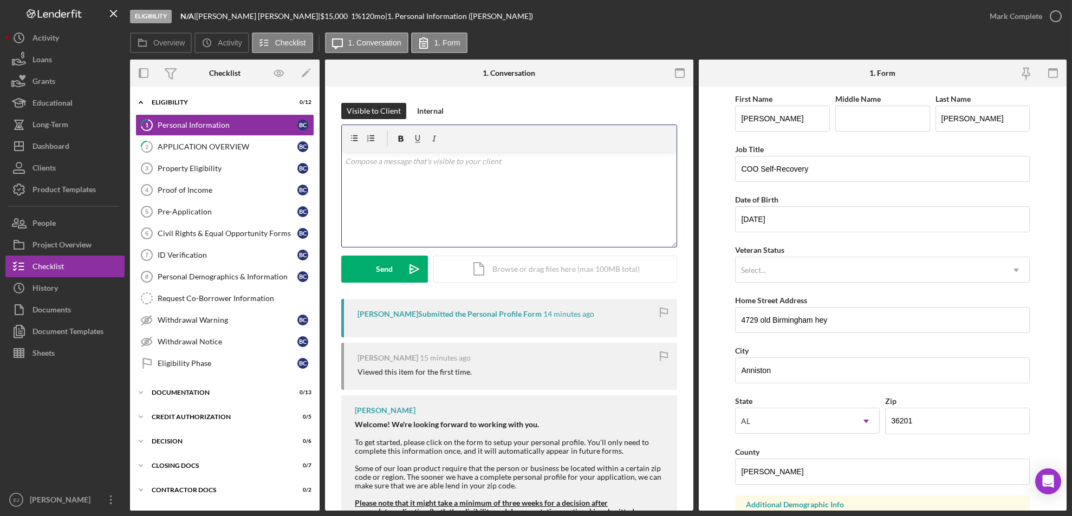
click at [387, 175] on div "v Color teal Color pink Remove color Add row above Add row below Add column bef…" at bounding box center [509, 199] width 335 height 95
click at [427, 172] on div "v Color teal Color pink Remove color Add row above Add row below Add column bef…" at bounding box center [509, 199] width 335 height 95
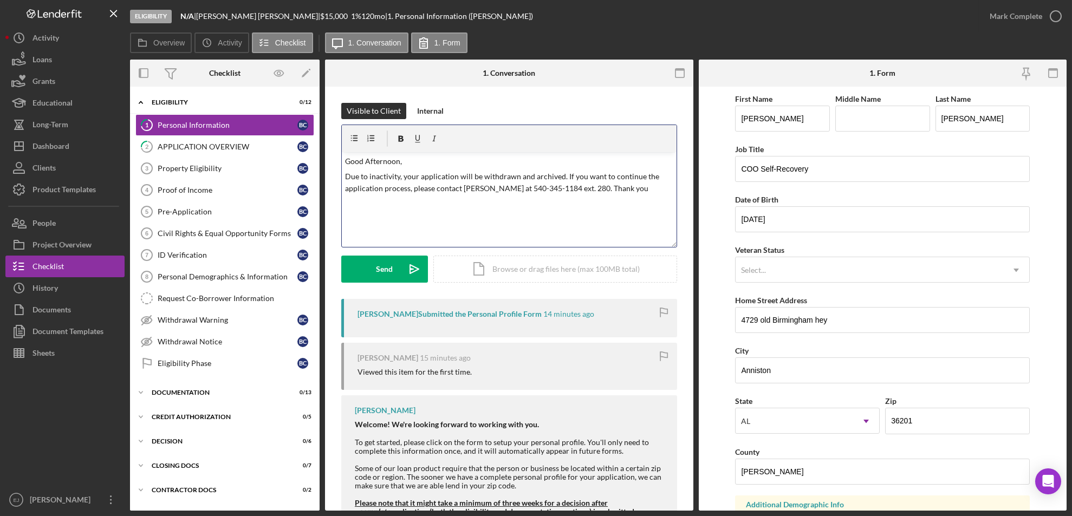
click at [397, 174] on p "Due to inactivity, your application will be withdrawn and archived. If you want…" at bounding box center [509, 183] width 328 height 24
click at [401, 177] on p "Due to inactivity, your application will be withdrawn and archived. If you want…" at bounding box center [509, 183] width 328 height 24
click at [368, 287] on div "Visible to Client Internal v Color teal Color pink Remove color Add row above A…" at bounding box center [509, 201] width 336 height 196
click at [366, 261] on button "Send Icon/icon-invite-send" at bounding box center [384, 269] width 87 height 27
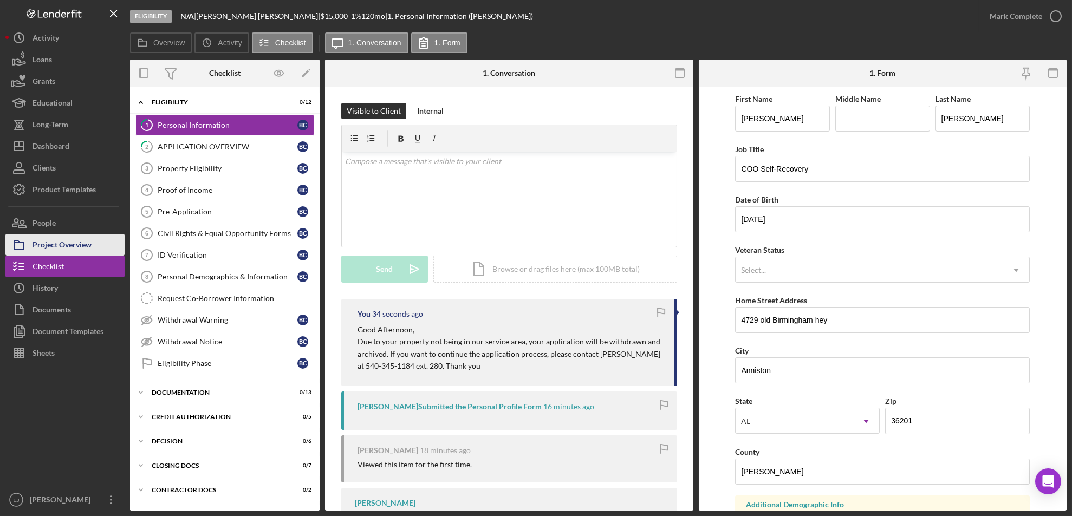
click at [71, 246] on div "Project Overview" at bounding box center [61, 246] width 59 height 24
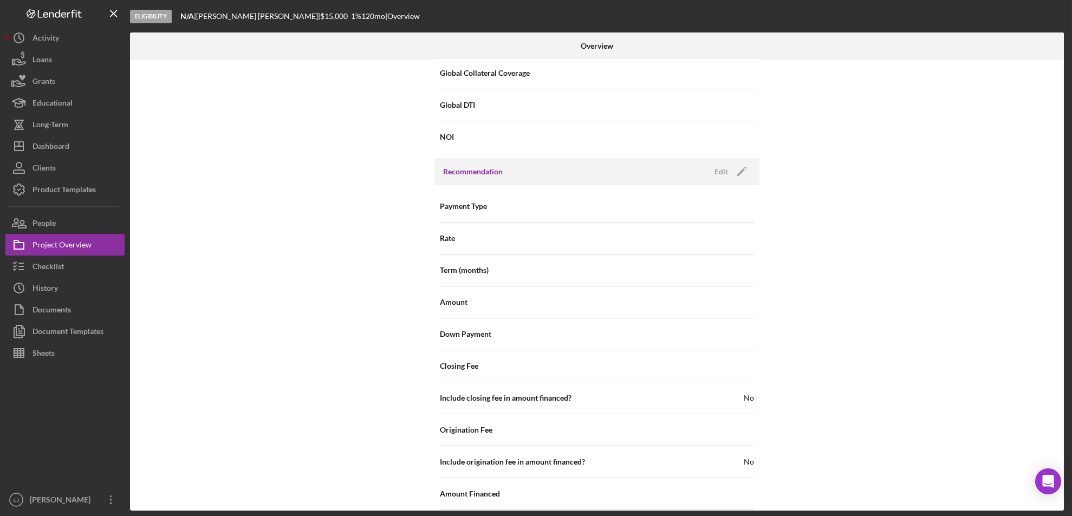
scroll to position [1159, 0]
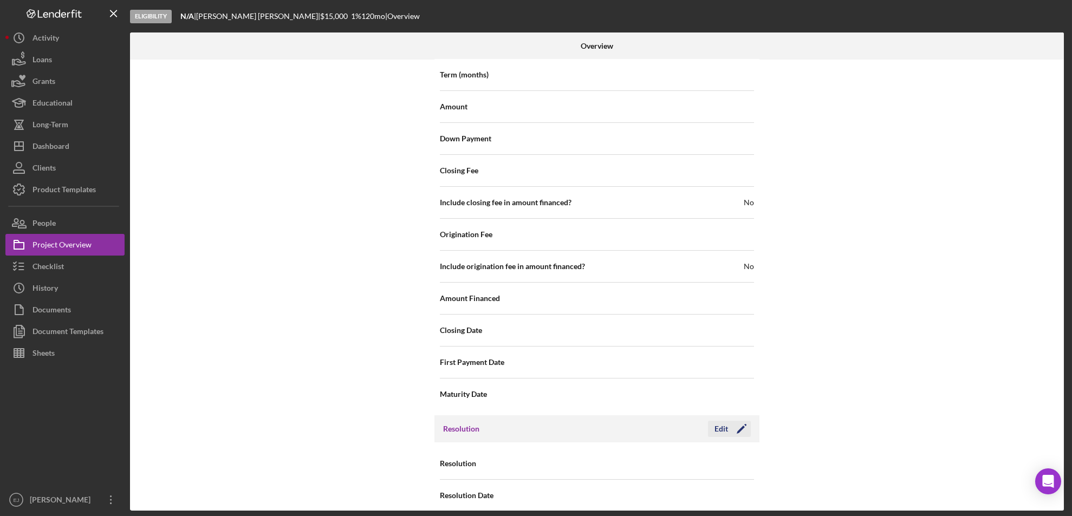
click at [720, 421] on div "Edit" at bounding box center [721, 429] width 14 height 16
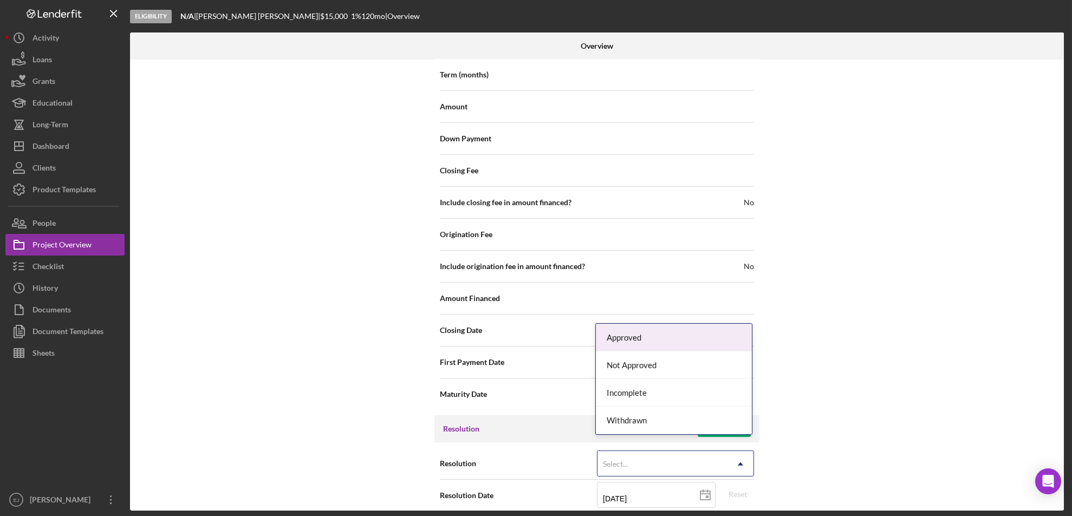
click at [744, 451] on icon "Icon/Dropdown Arrow" at bounding box center [740, 464] width 26 height 26
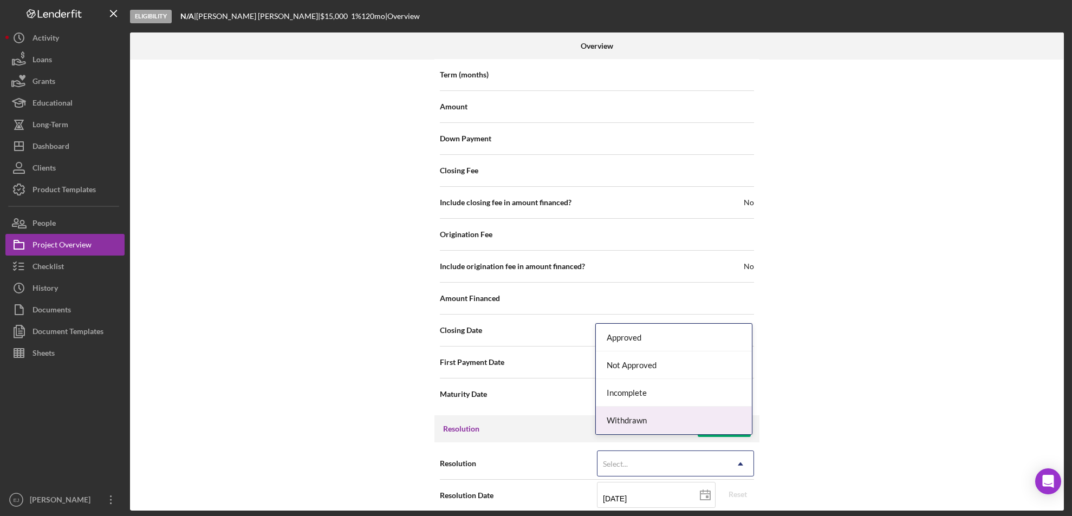
click at [713, 423] on div "Withdrawn" at bounding box center [674, 421] width 156 height 28
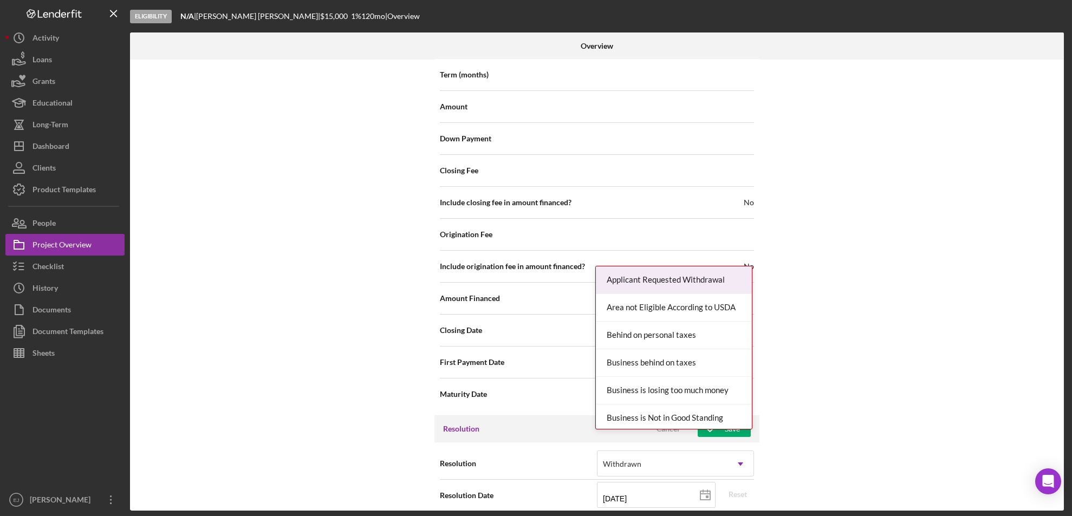
scroll to position [1227, 0]
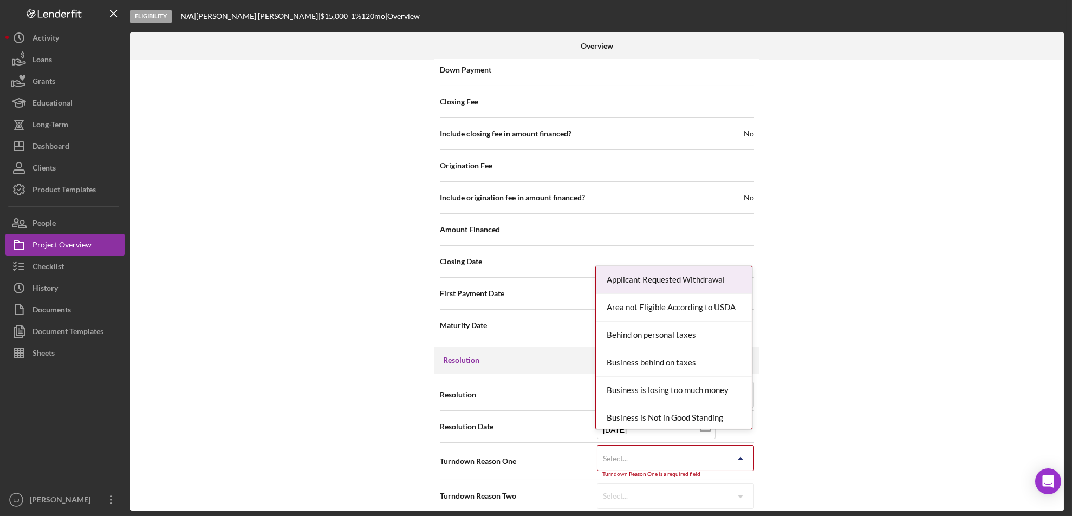
click at [744, 505] on div "Resolution Withdrawn Icon/Dropdown Arrow Resolution Date [DATE] [DATE] Reset Tu…" at bounding box center [596, 446] width 325 height 144
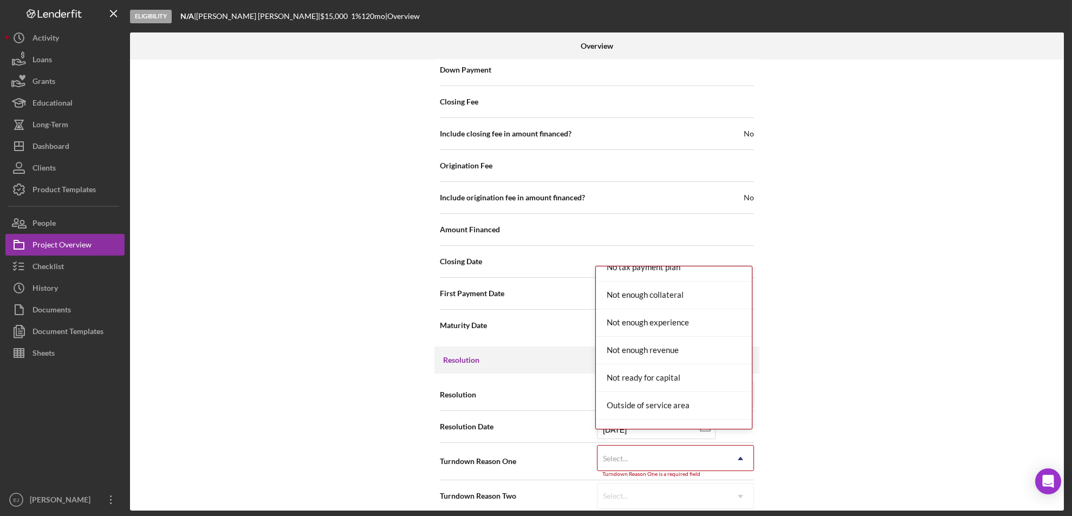
scroll to position [993, 0]
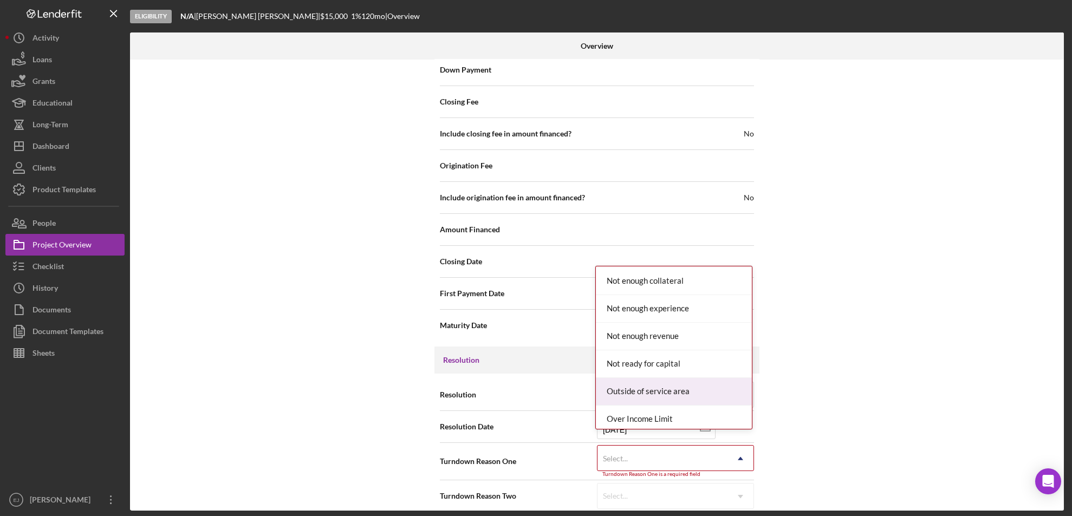
click at [709, 393] on div "Outside of service area" at bounding box center [674, 392] width 156 height 28
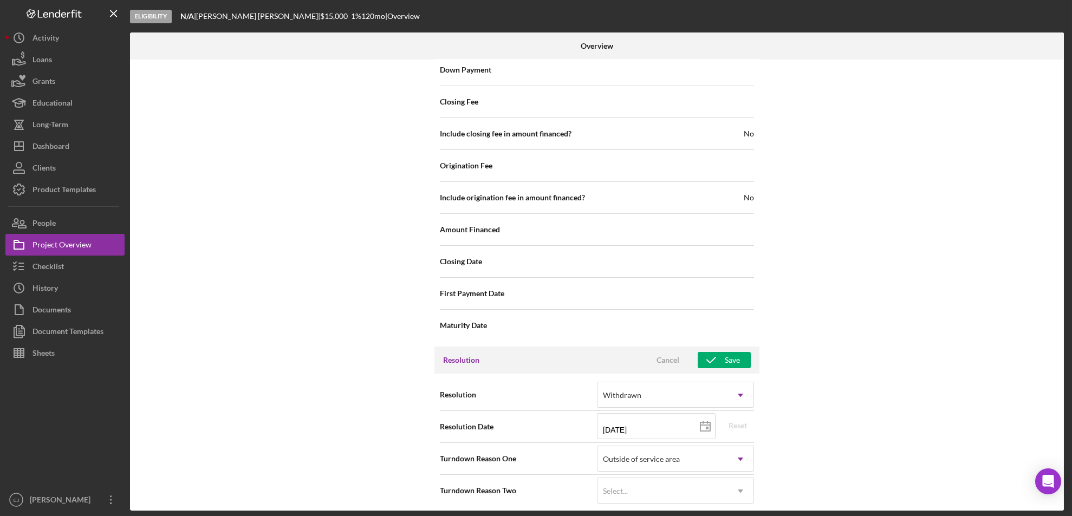
scroll to position [1222, 0]
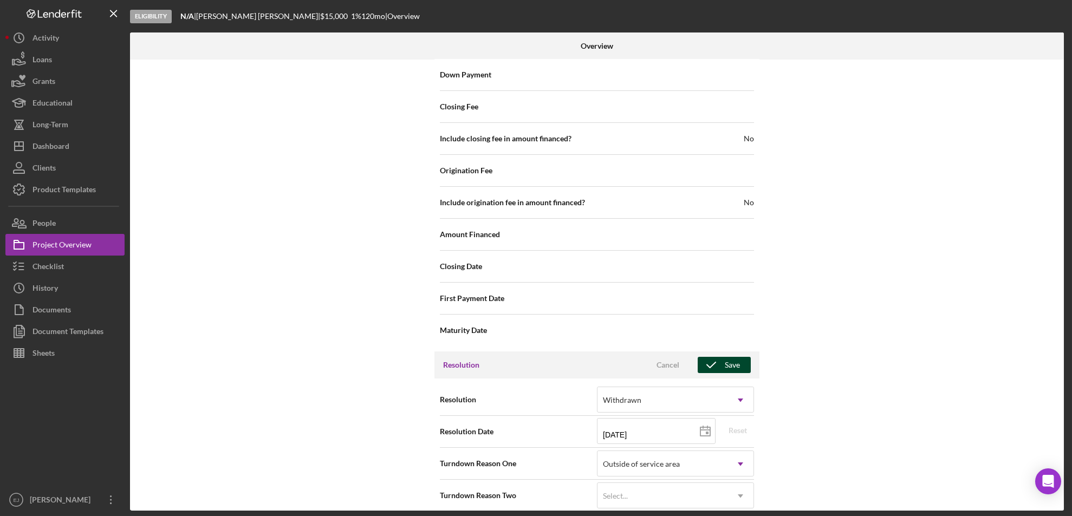
click at [726, 357] on div "Save" at bounding box center [732, 365] width 15 height 16
click at [1060, 188] on div "Internal Workflow Stage Eligibility Icon/Dropdown Arrow Archive (can unarchive …" at bounding box center [597, 285] width 934 height 451
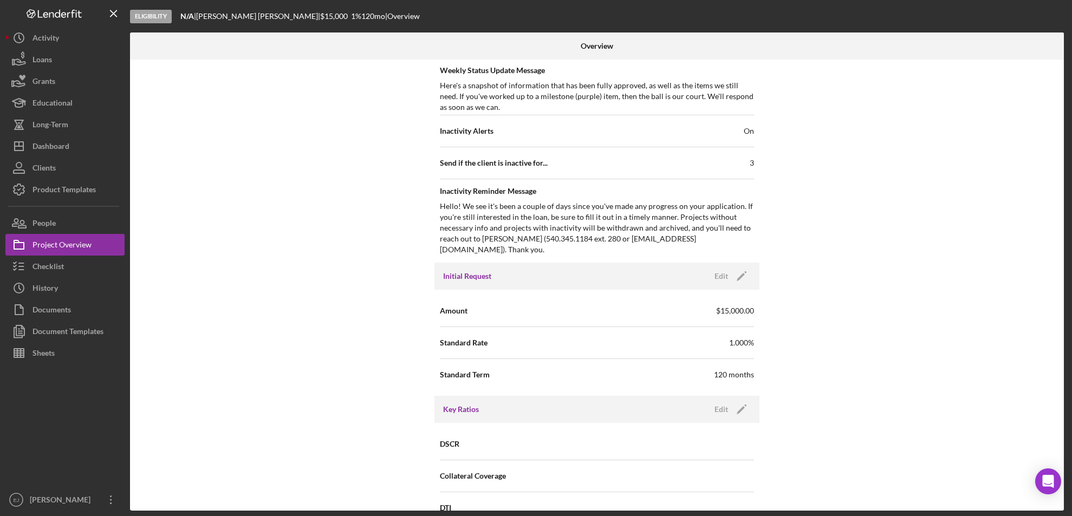
scroll to position [37, 0]
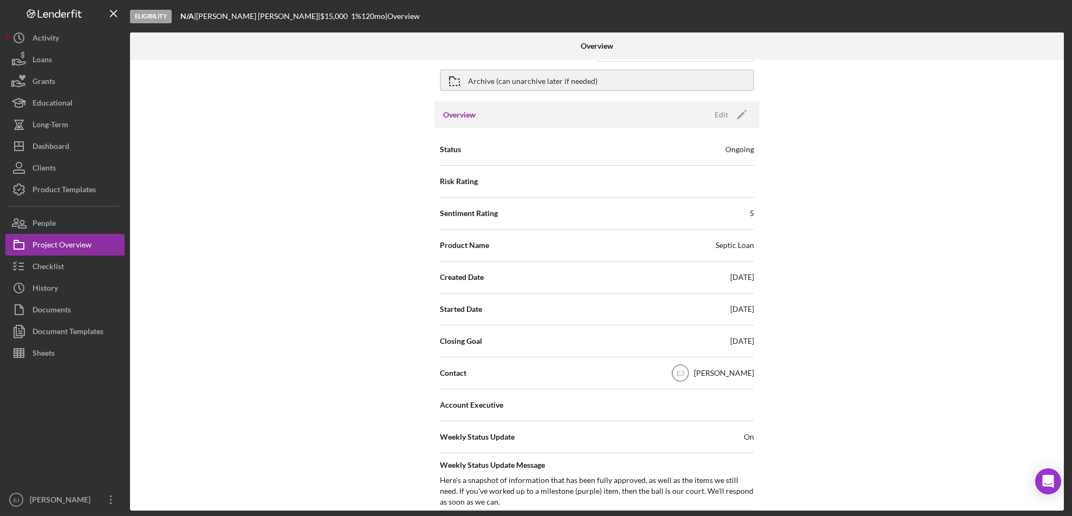
click at [1062, 54] on div at bounding box center [907, 45] width 311 height 27
click at [469, 75] on button "Archive (can unarchive later if needed)" at bounding box center [597, 80] width 314 height 22
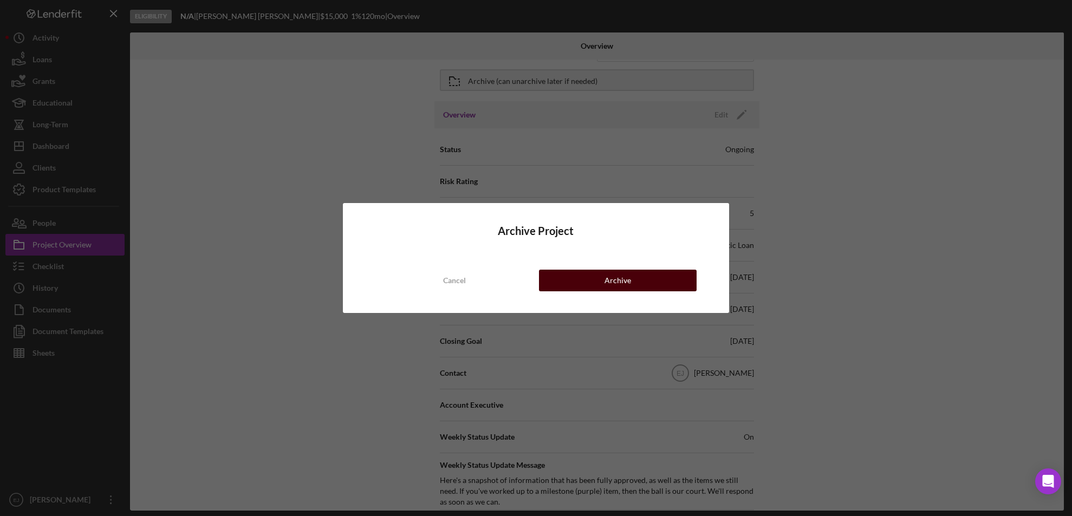
click at [637, 283] on button "Archive" at bounding box center [618, 281] width 158 height 22
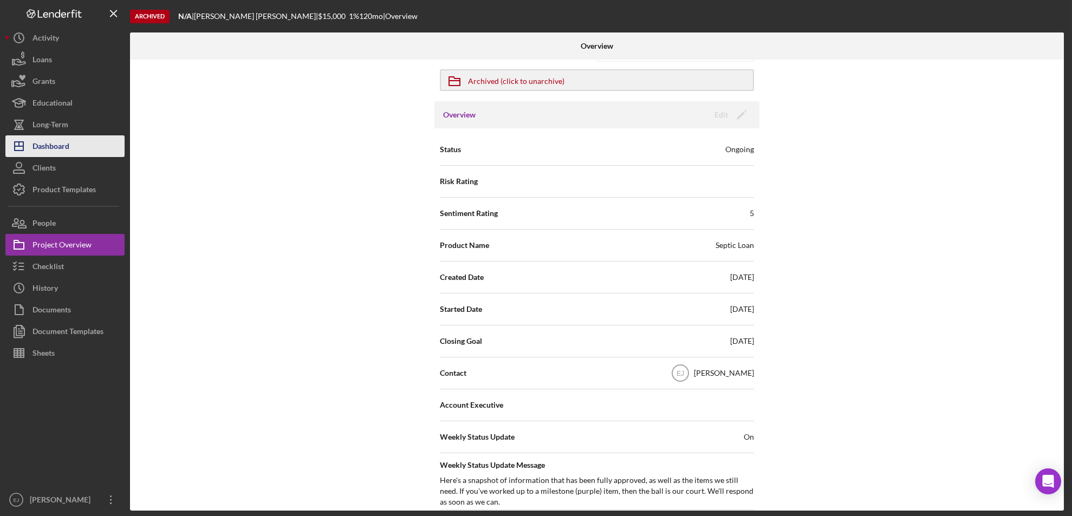
click at [44, 145] on div "Dashboard" at bounding box center [50, 147] width 37 height 24
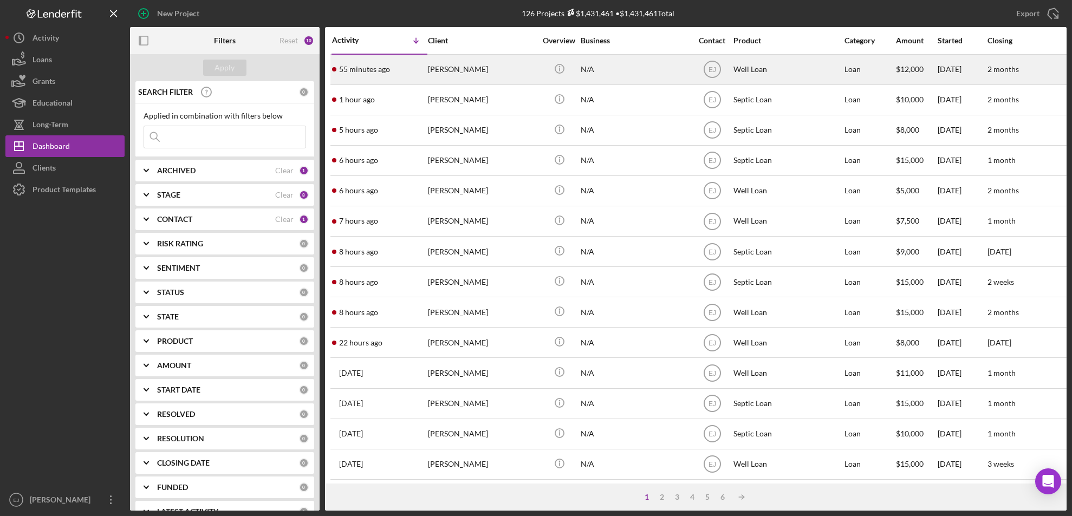
click at [435, 73] on div "[PERSON_NAME]" at bounding box center [482, 69] width 108 height 29
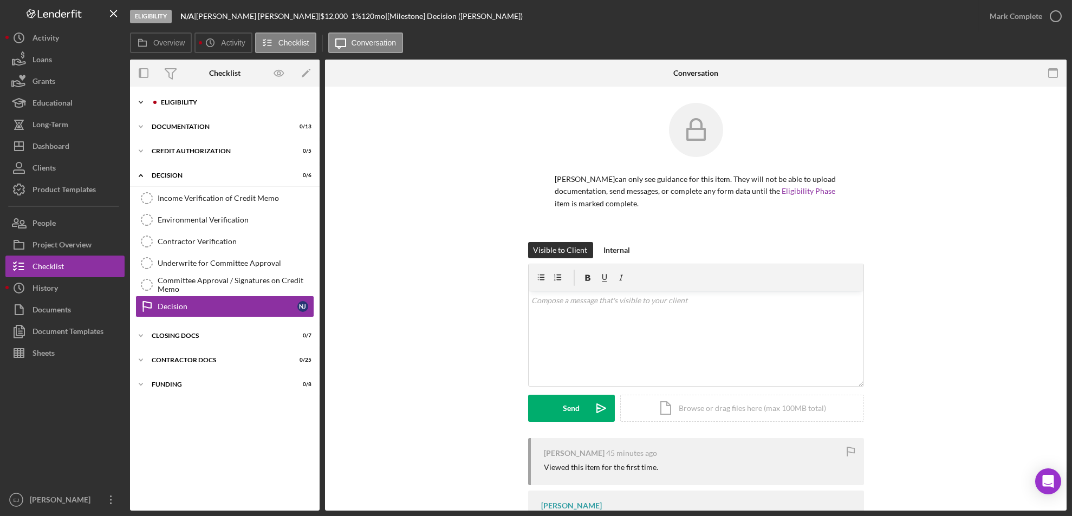
click at [143, 101] on icon "Icon/Expander" at bounding box center [141, 103] width 22 height 22
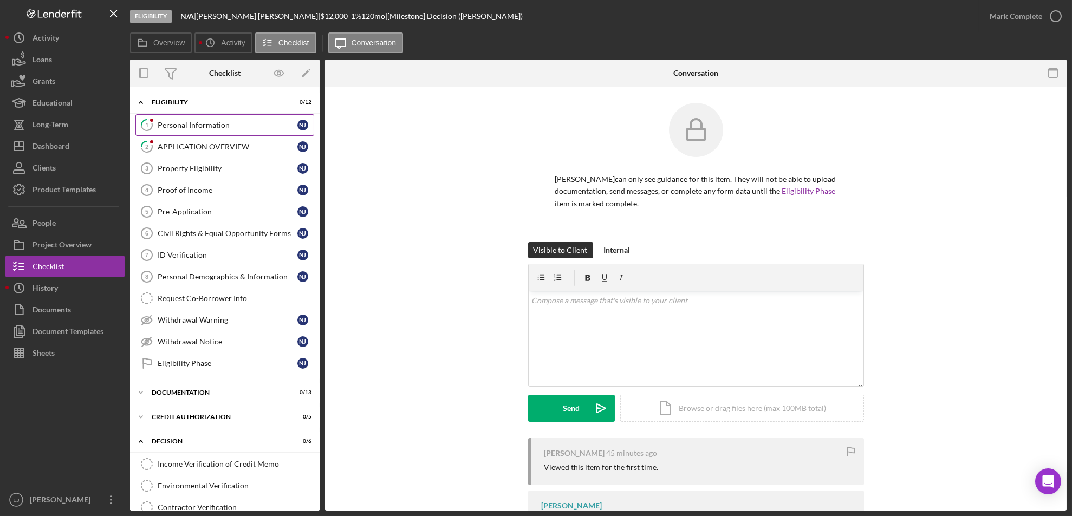
click at [180, 126] on div "Personal Information" at bounding box center [228, 125] width 140 height 9
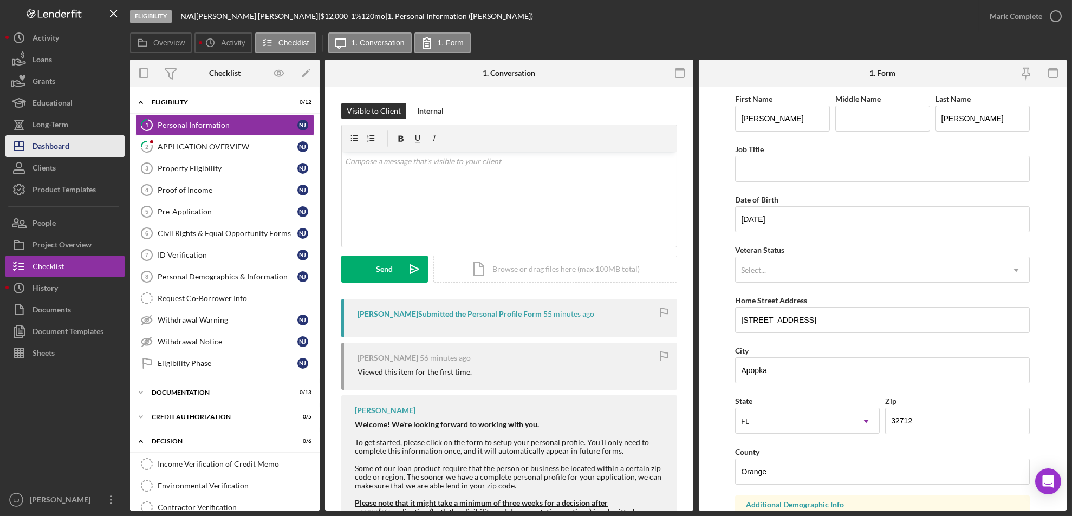
click at [58, 143] on div "Dashboard" at bounding box center [50, 147] width 37 height 24
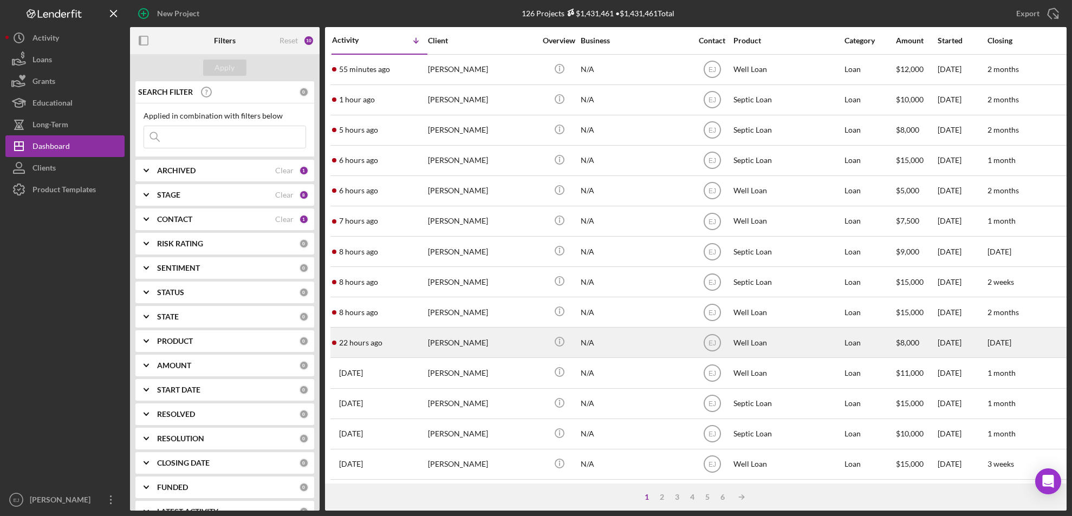
click at [460, 342] on div "[PERSON_NAME]" at bounding box center [482, 342] width 108 height 29
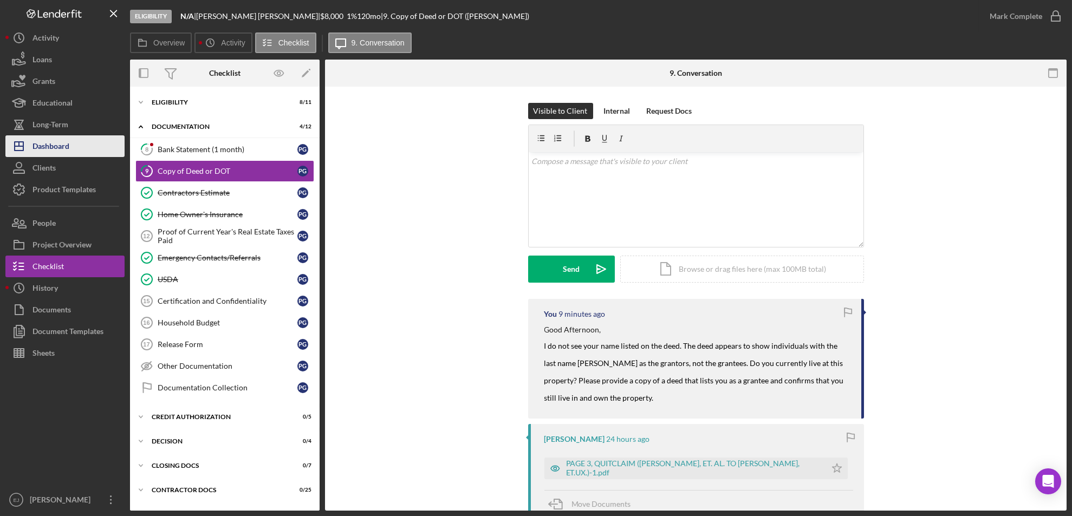
click at [66, 144] on div "Dashboard" at bounding box center [50, 147] width 37 height 24
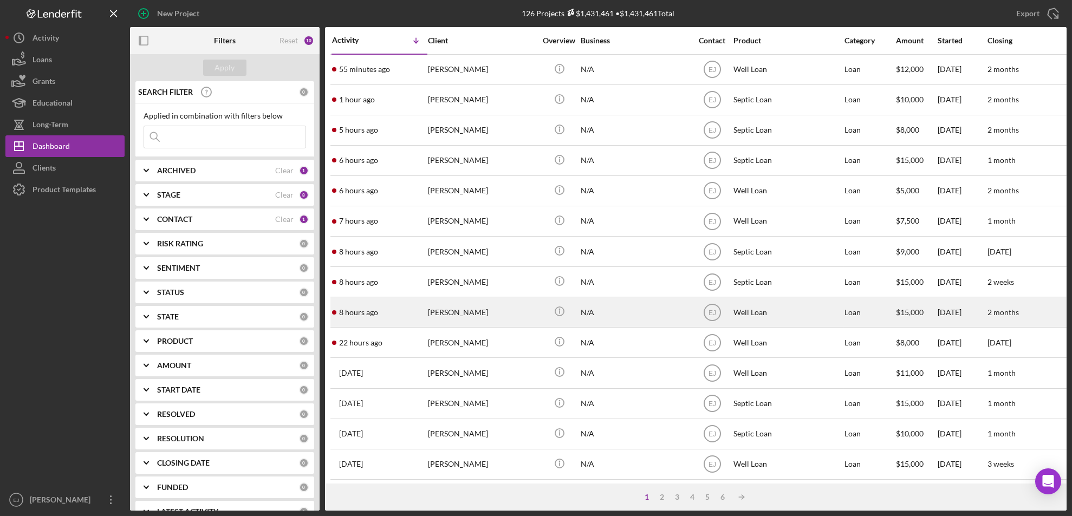
click at [457, 312] on div "[PERSON_NAME]" at bounding box center [482, 312] width 108 height 29
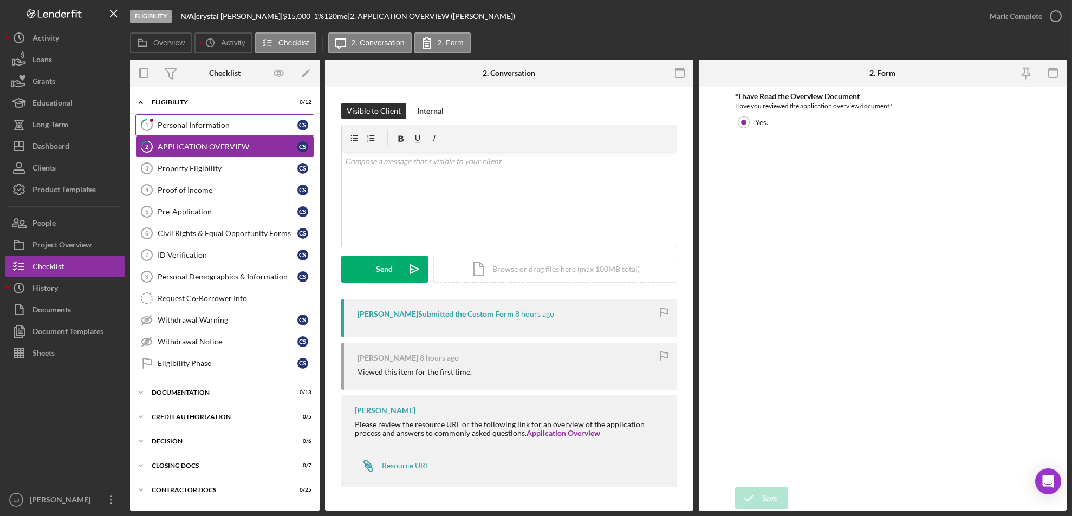
click at [190, 126] on div "Personal Information" at bounding box center [228, 125] width 140 height 9
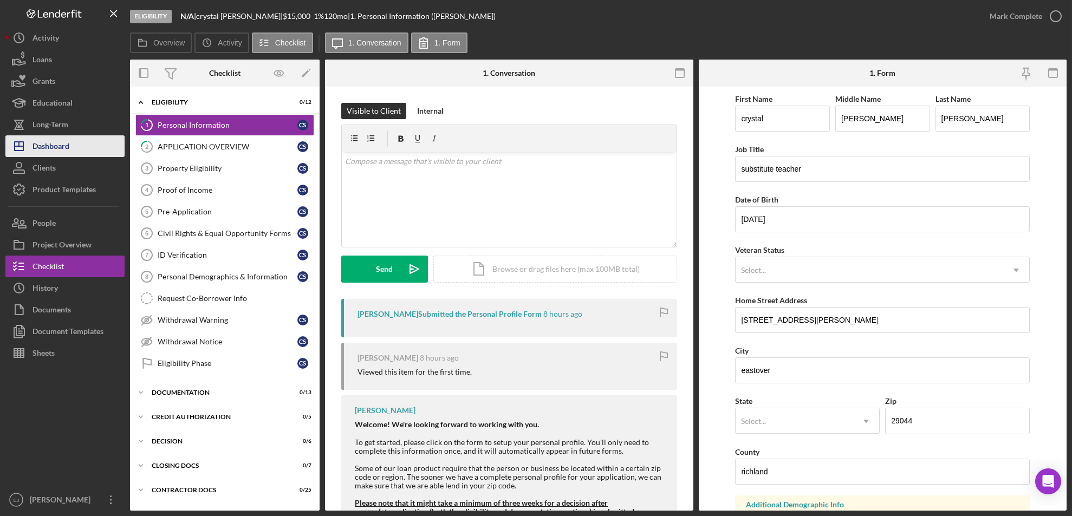
click at [39, 141] on div "Dashboard" at bounding box center [50, 147] width 37 height 24
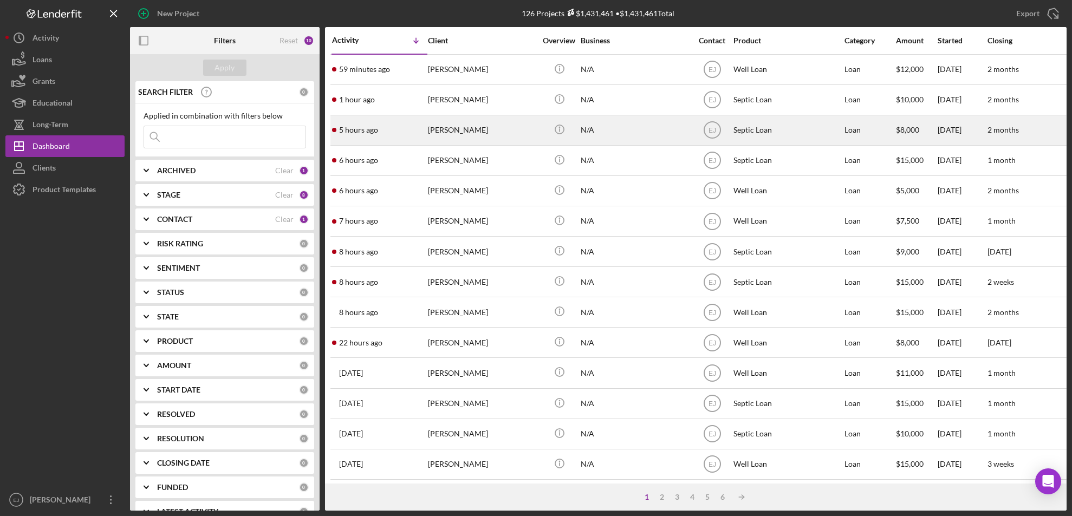
click at [466, 129] on div "[PERSON_NAME]" at bounding box center [482, 130] width 108 height 29
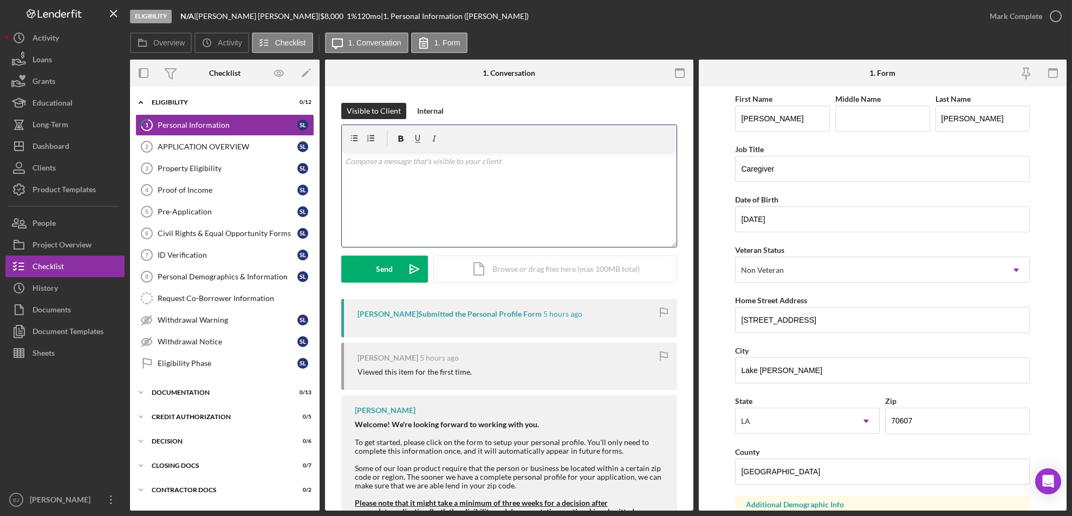
click at [381, 160] on p at bounding box center [509, 161] width 328 height 12
paste div
click at [347, 164] on p "Due to inactivity, your application will be withdrawn and archived. If you want…" at bounding box center [509, 167] width 328 height 24
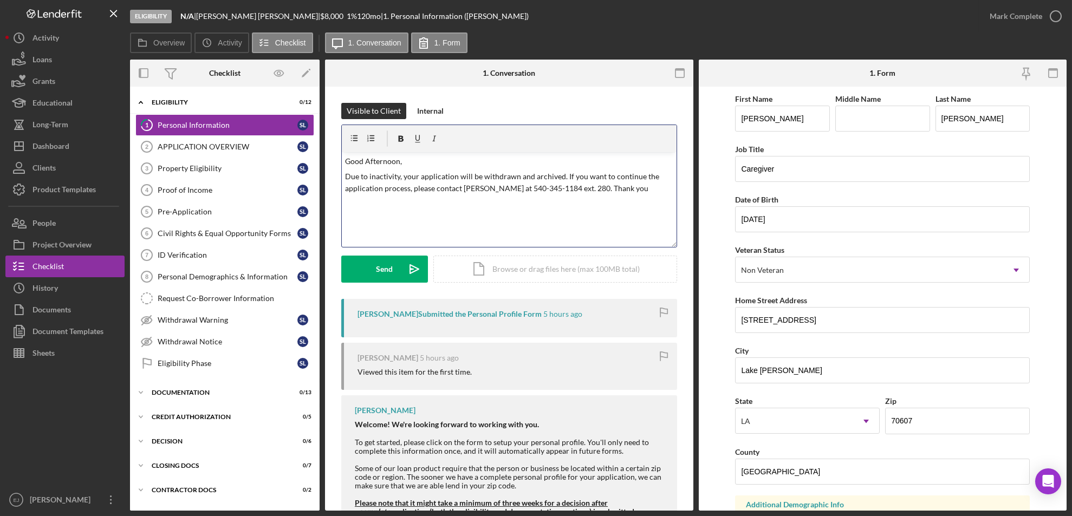
click at [398, 175] on p "Due to inactivity, your application will be withdrawn and archived. If you want…" at bounding box center [509, 183] width 328 height 24
click at [398, 175] on p "Due to , your application will be withdrawn and archived. If you want to contin…" at bounding box center [509, 183] width 328 height 24
click at [369, 176] on p "Due to , your property not being in our service area your application will be w…" at bounding box center [509, 189] width 328 height 36
click at [391, 274] on div "Send" at bounding box center [384, 269] width 17 height 27
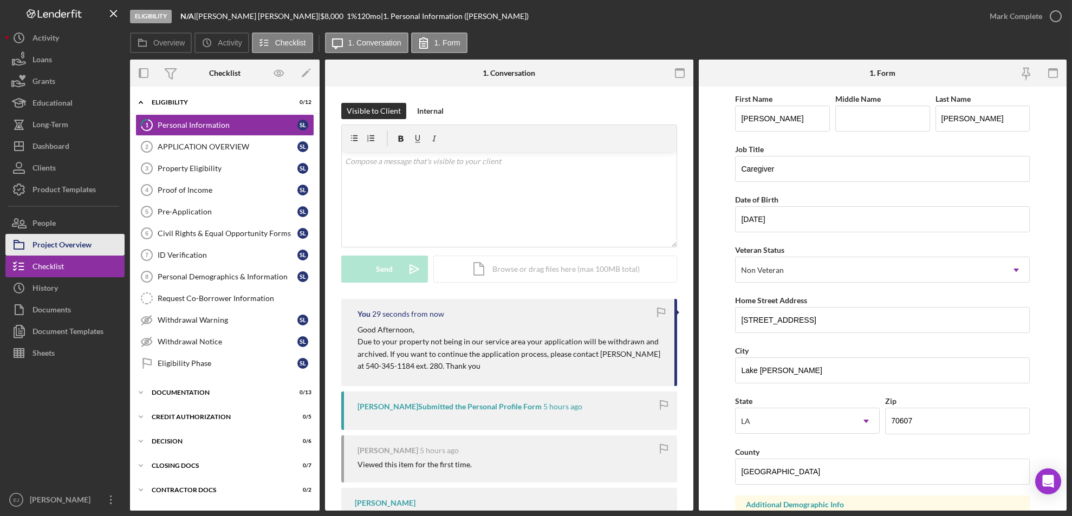
click at [86, 249] on div "Project Overview" at bounding box center [61, 246] width 59 height 24
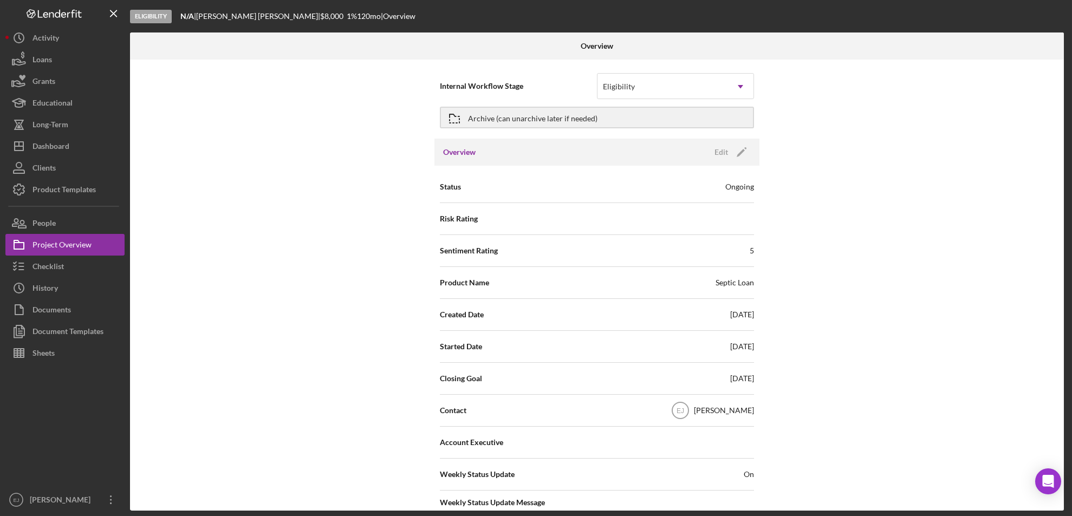
click at [1069, 467] on div "Eligibility N/A | [PERSON_NAME] | $8,000 $8,000 1 % 120 mo | Overview Overview …" at bounding box center [536, 258] width 1072 height 516
click at [1064, 464] on div "Overview Internal Workflow Stage Eligibility Icon/Dropdown Arrow Archive (can u…" at bounding box center [598, 271] width 936 height 478
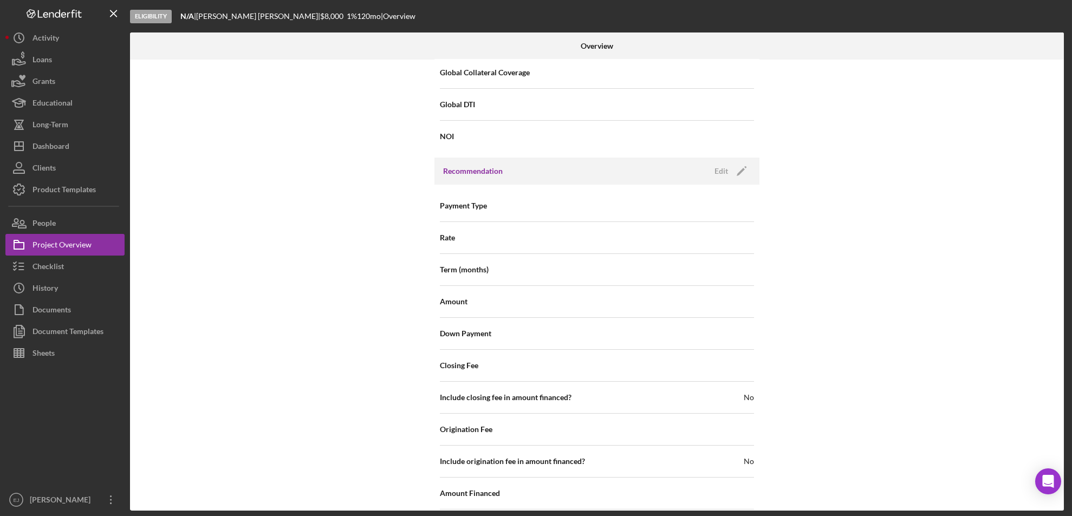
scroll to position [1159, 0]
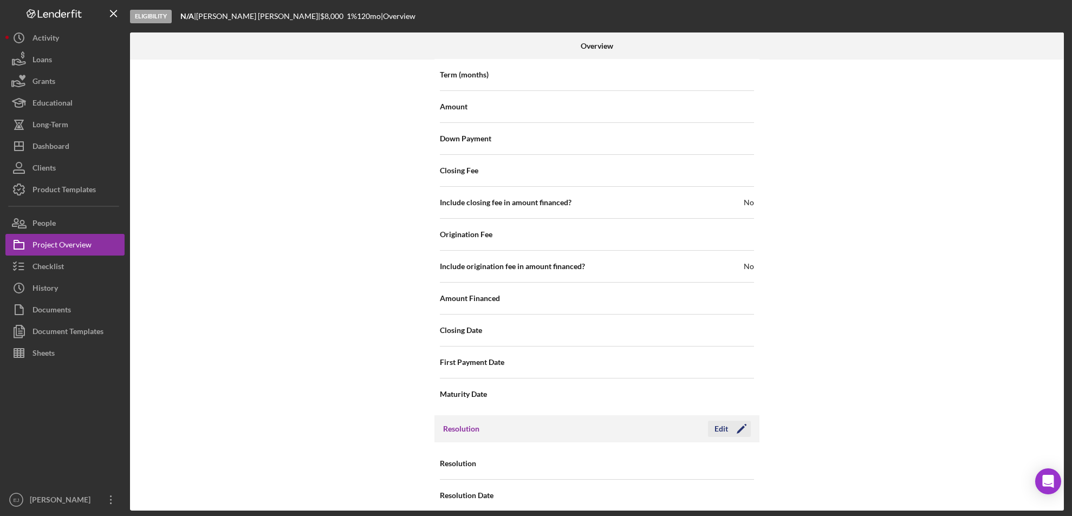
click at [720, 421] on div "Edit" at bounding box center [721, 429] width 14 height 16
click at [738, 463] on use at bounding box center [740, 464] width 5 height 3
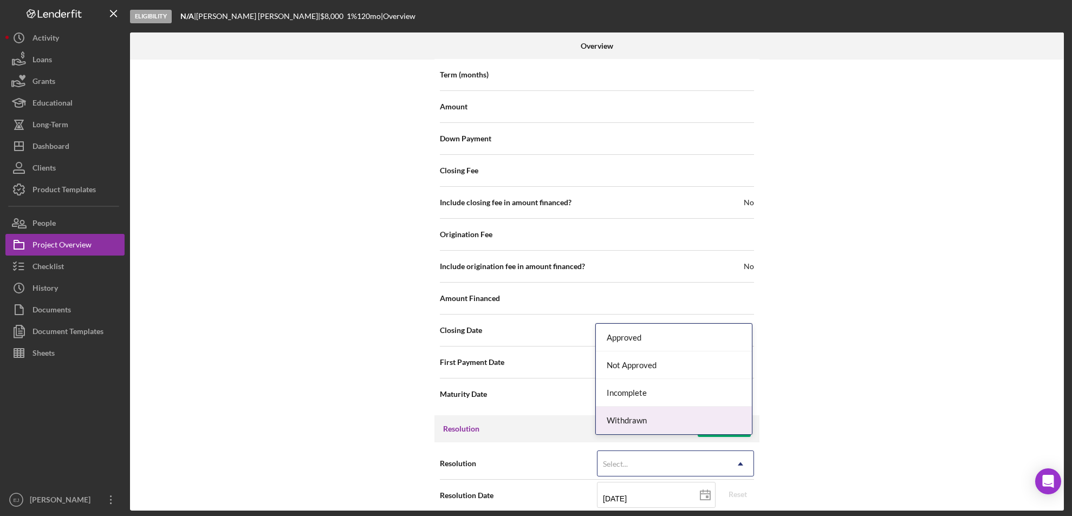
click at [719, 423] on div "Withdrawn" at bounding box center [674, 421] width 156 height 28
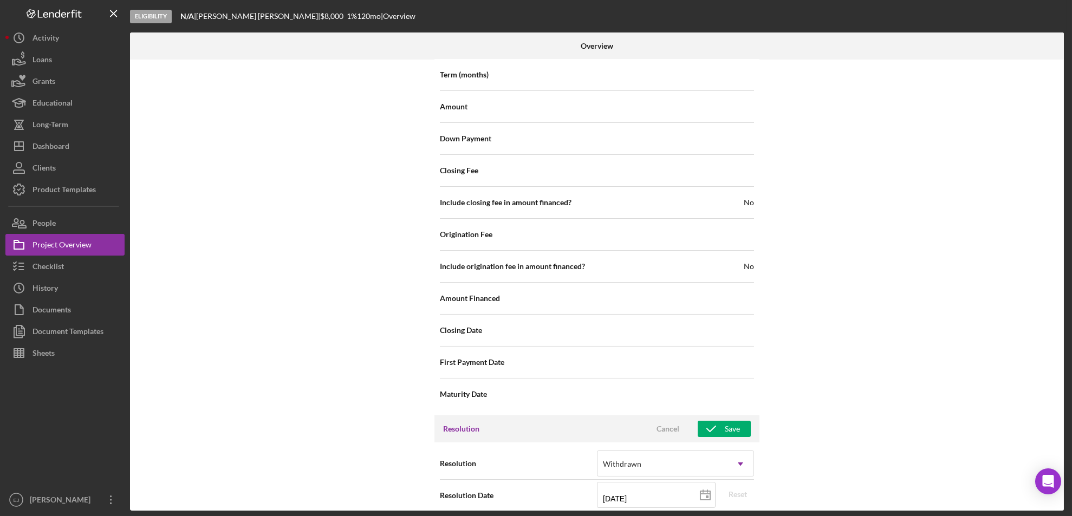
scroll to position [1227, 0]
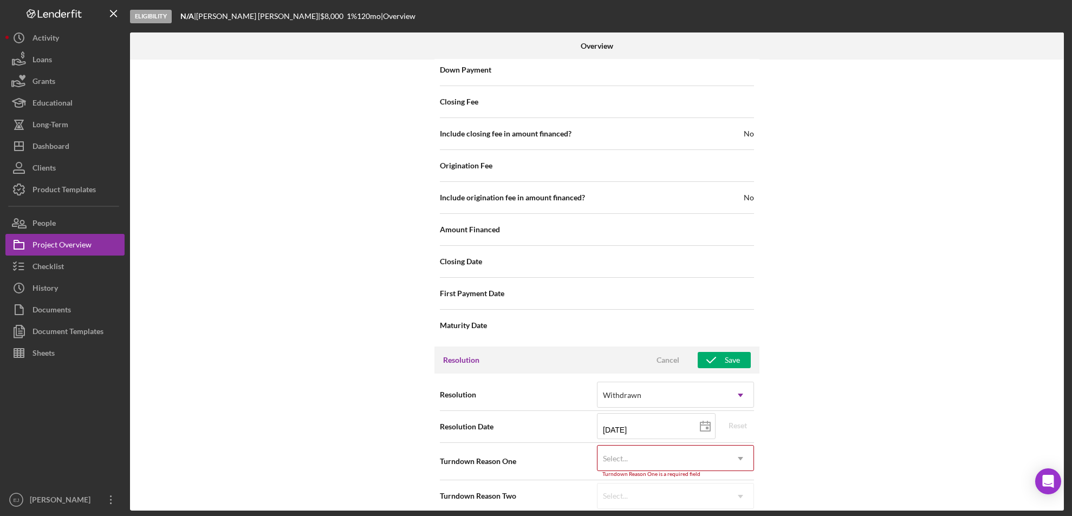
click at [734, 508] on div "Internal Workflow Stage Eligibility Icon/Dropdown Arrow Archive (can unarchive …" at bounding box center [597, 285] width 934 height 451
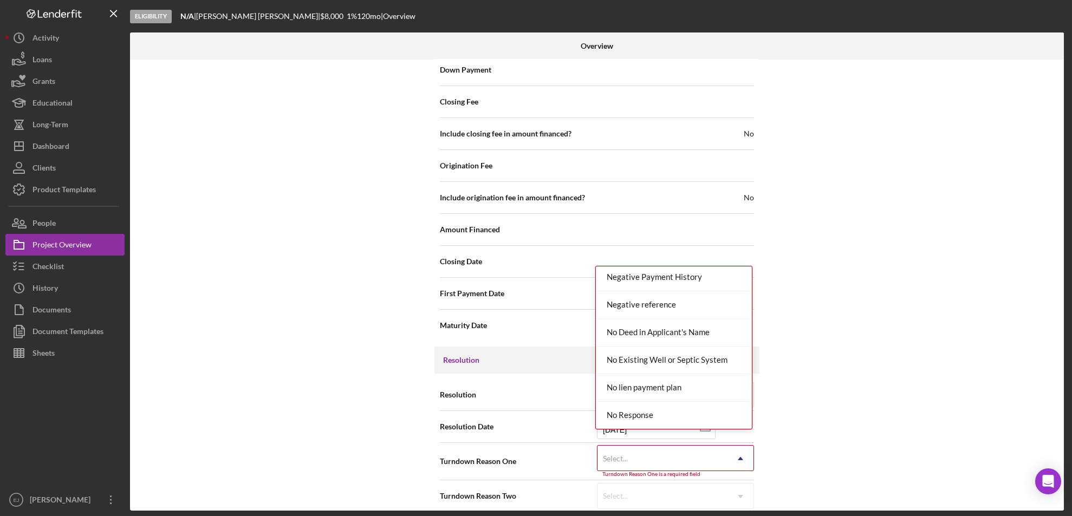
scroll to position [993, 0]
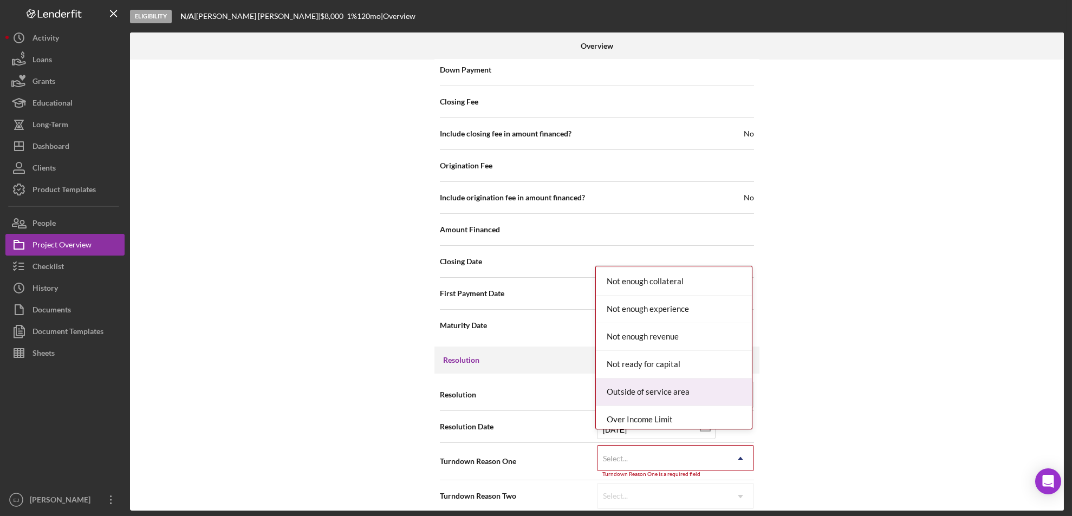
click at [701, 389] on div "Outside of service area" at bounding box center [674, 393] width 156 height 28
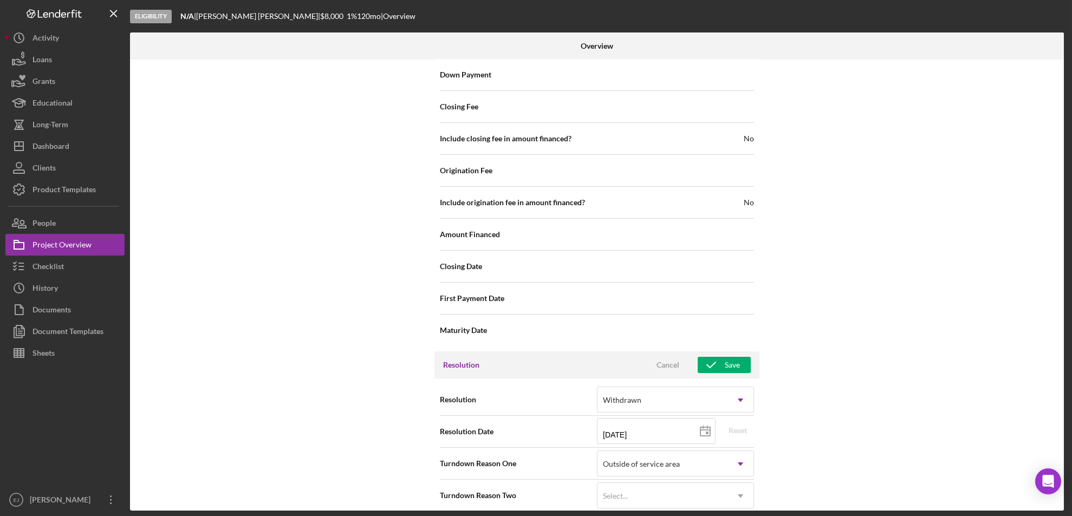
click at [738, 352] on div "Resolution Cancel Save" at bounding box center [596, 365] width 325 height 27
click at [739, 357] on button "Save" at bounding box center [724, 365] width 53 height 16
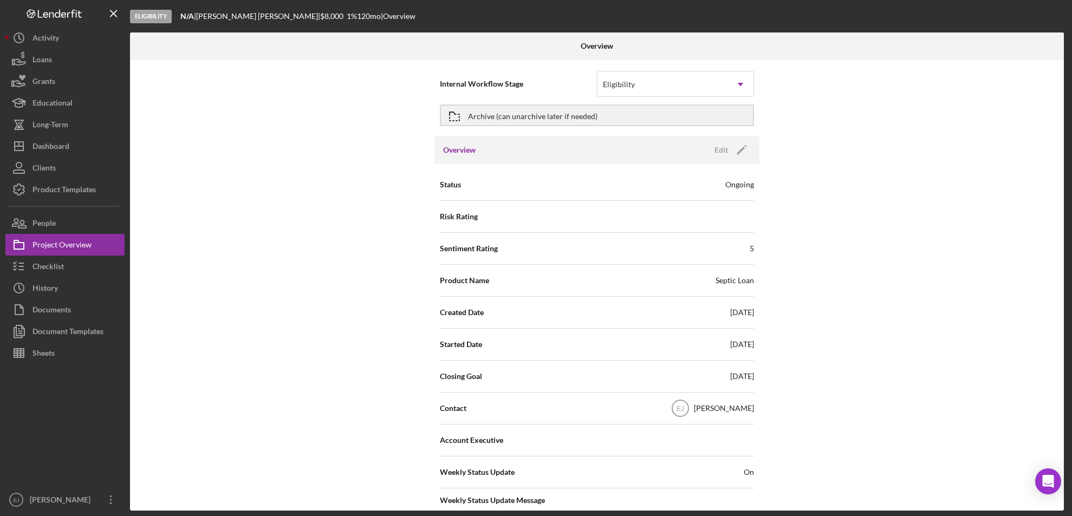
scroll to position [0, 0]
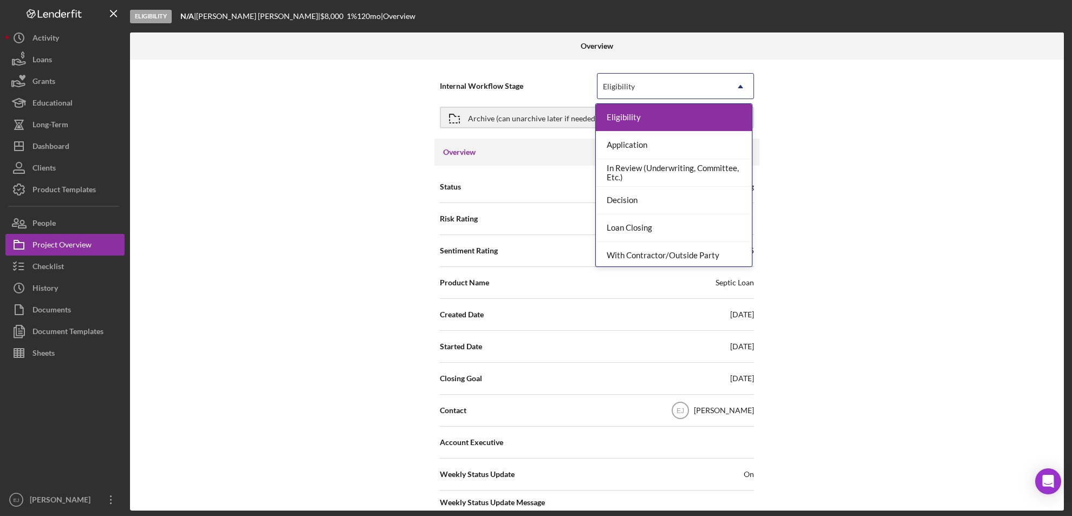
click at [737, 87] on icon "Icon/Dropdown Arrow" at bounding box center [740, 87] width 26 height 26
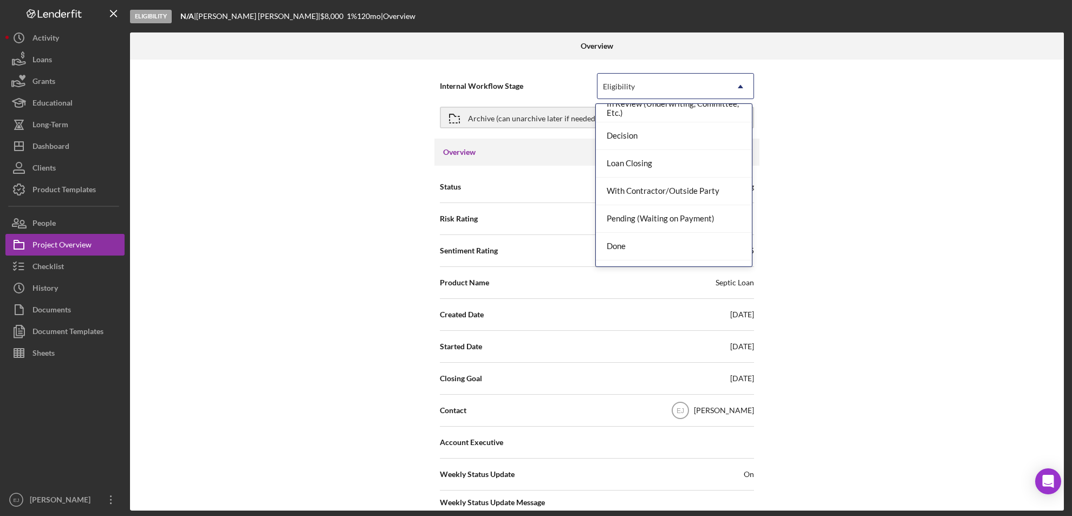
scroll to position [86, 0]
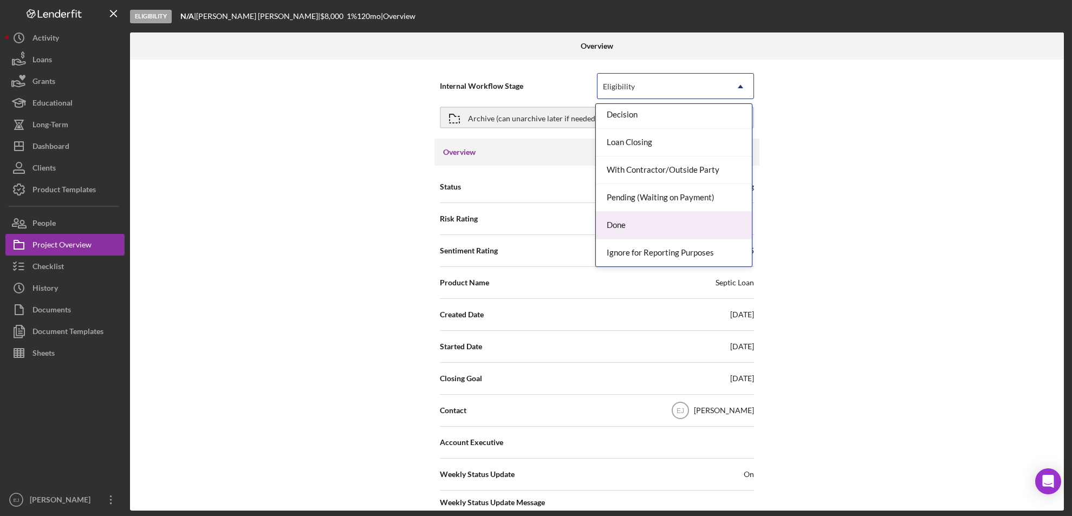
click at [707, 229] on div "Done" at bounding box center [674, 226] width 156 height 28
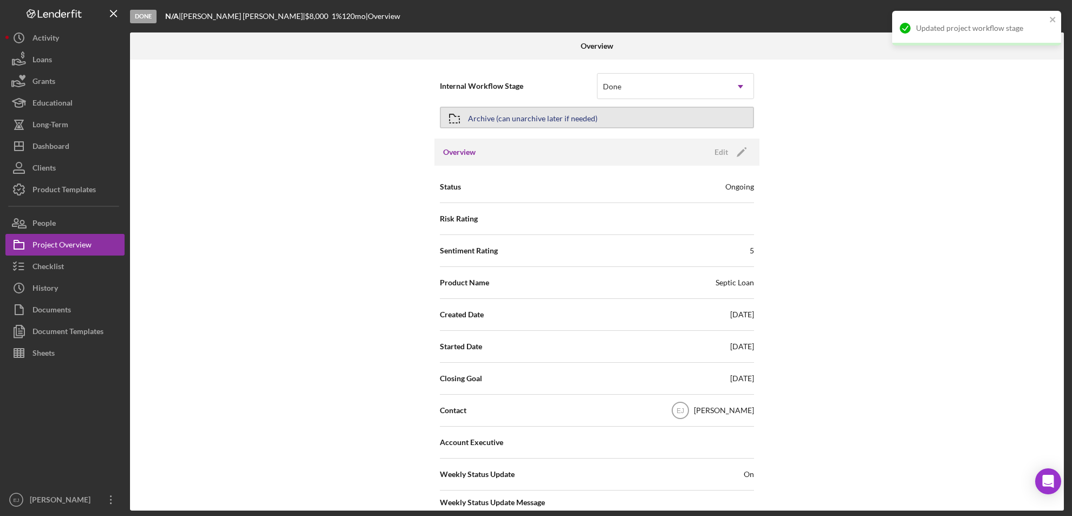
click at [488, 119] on div "Archive (can unarchive later if needed)" at bounding box center [532, 117] width 129 height 19
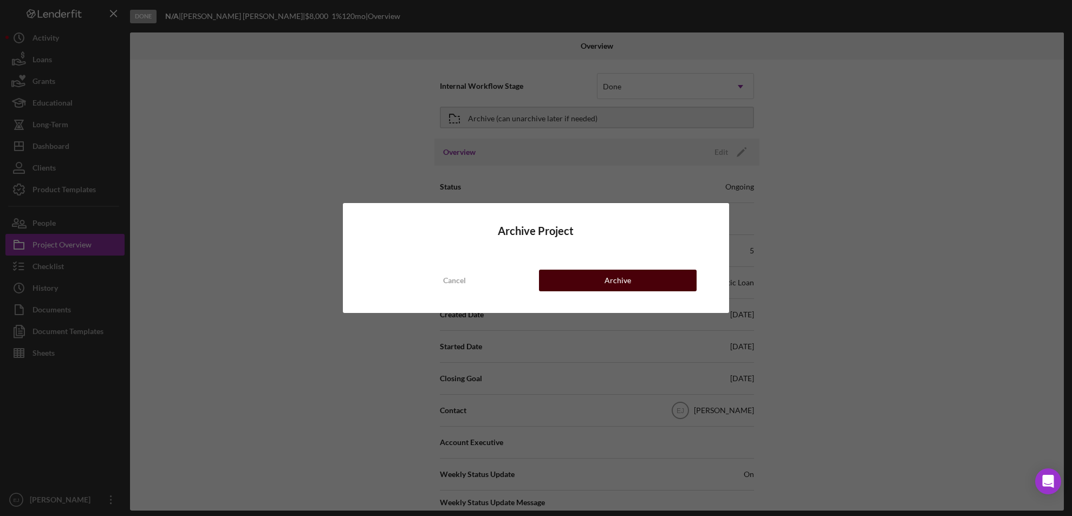
click at [565, 282] on button "Archive" at bounding box center [618, 281] width 158 height 22
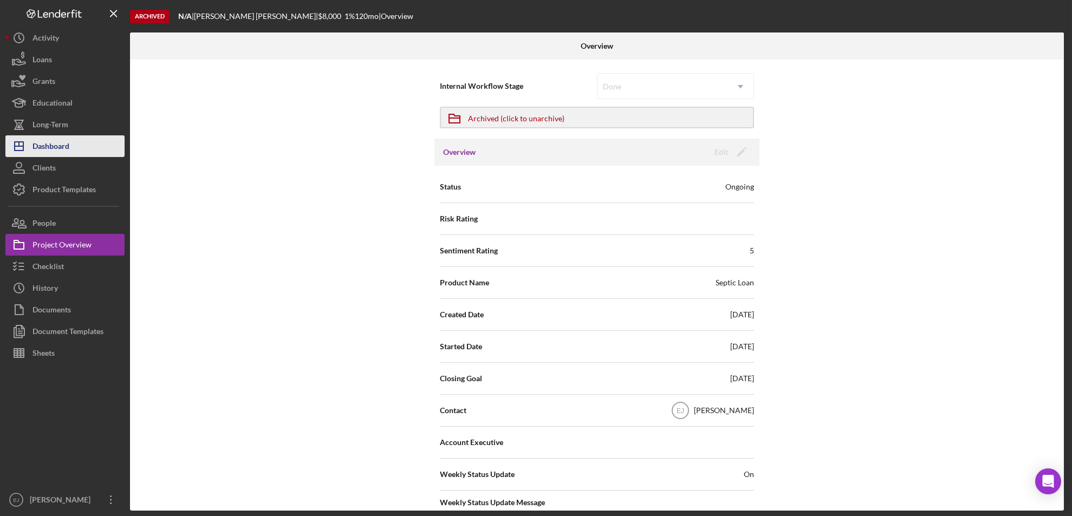
click at [67, 138] on div "Dashboard" at bounding box center [50, 147] width 37 height 24
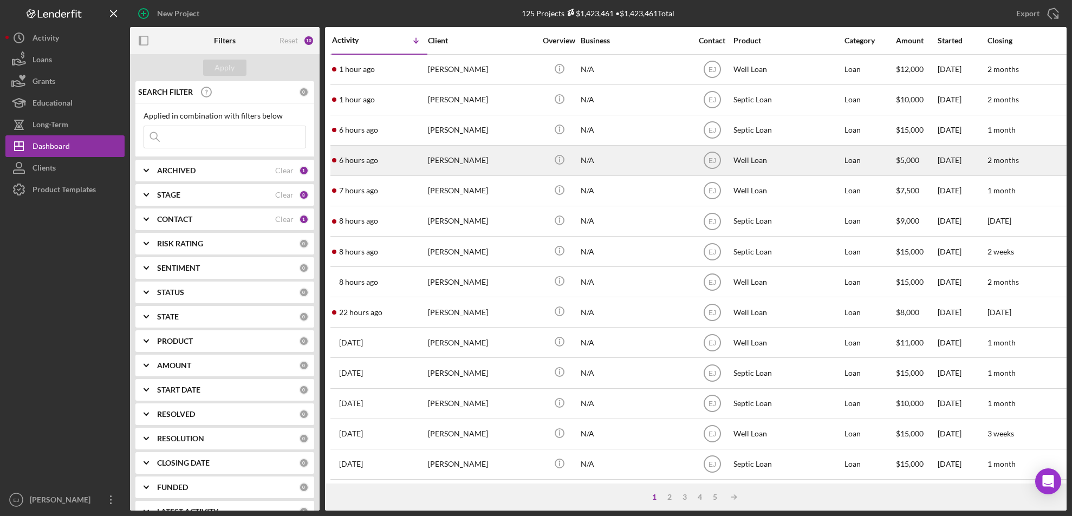
click at [453, 162] on div "[PERSON_NAME]" at bounding box center [482, 160] width 108 height 29
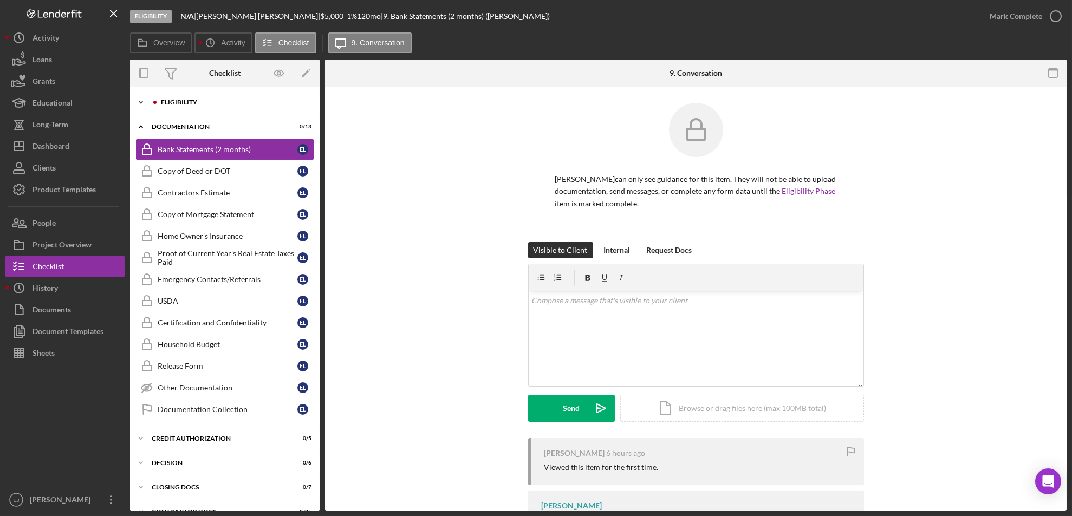
click at [141, 99] on icon "Icon/Expander" at bounding box center [141, 103] width 22 height 22
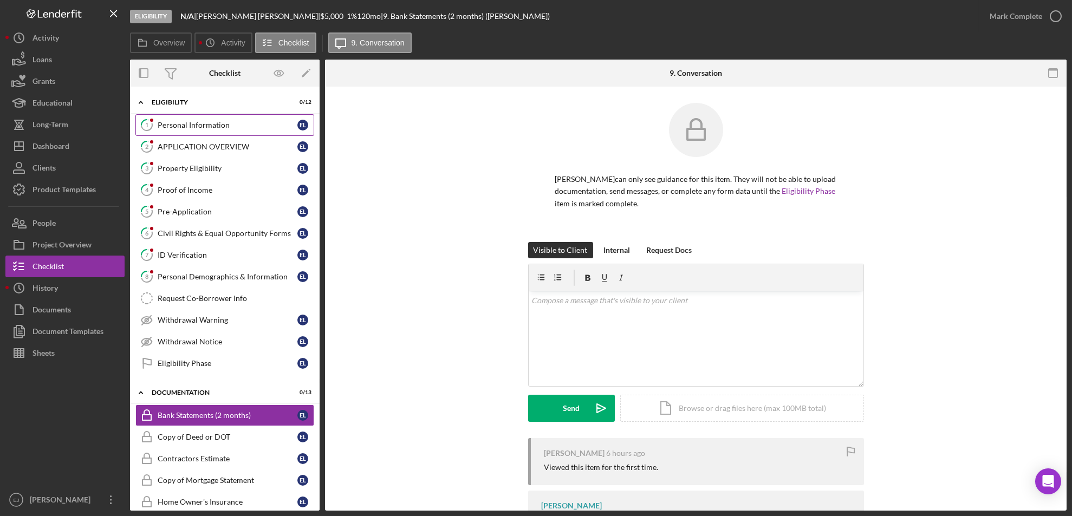
click at [182, 125] on div "Personal Information" at bounding box center [228, 125] width 140 height 9
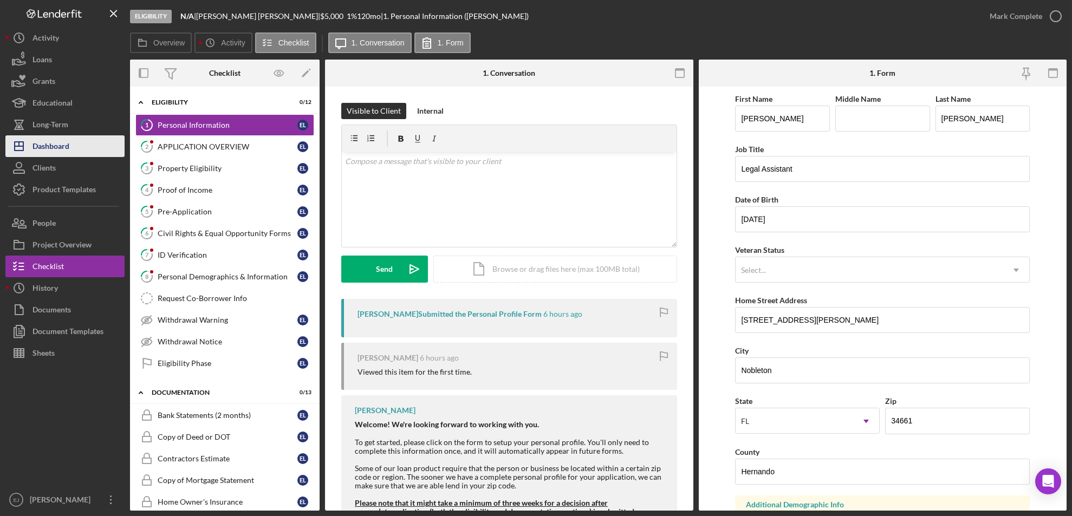
click at [67, 143] on div "Dashboard" at bounding box center [50, 147] width 37 height 24
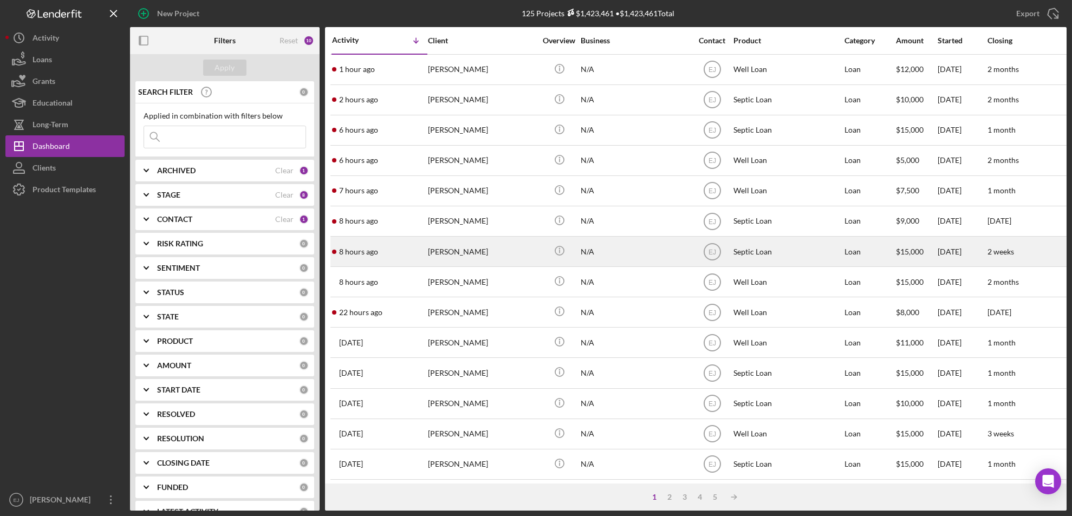
click at [454, 248] on div "[PERSON_NAME]" at bounding box center [482, 251] width 108 height 29
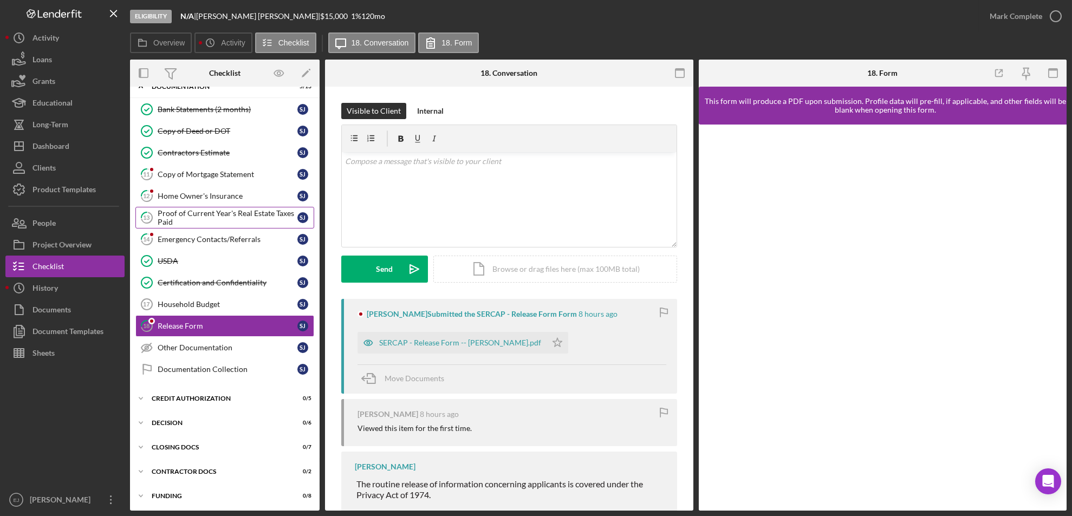
scroll to position [41, 0]
click at [177, 239] on div "Emergency Contacts/Referrals" at bounding box center [228, 239] width 140 height 9
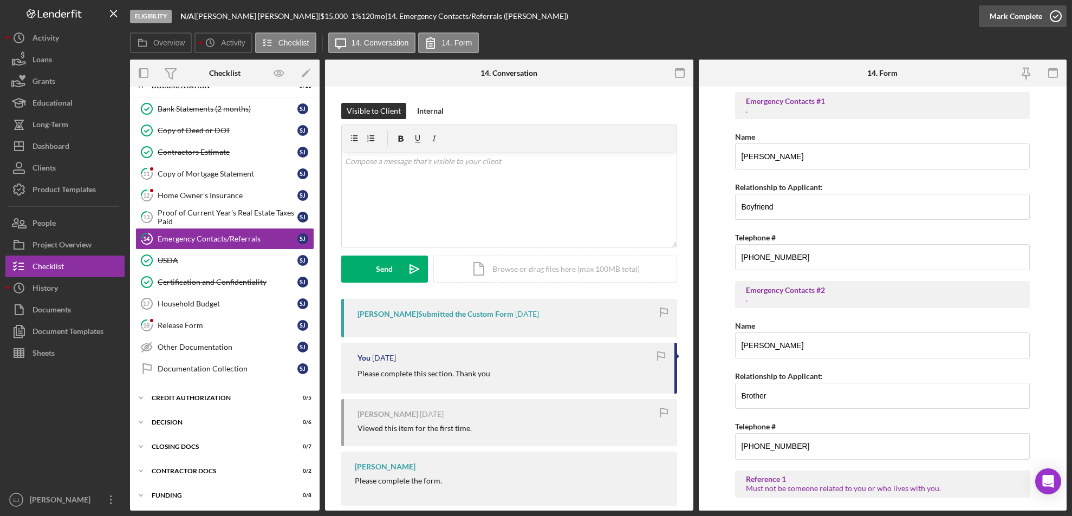
click at [1060, 16] on icon "button" at bounding box center [1055, 16] width 27 height 27
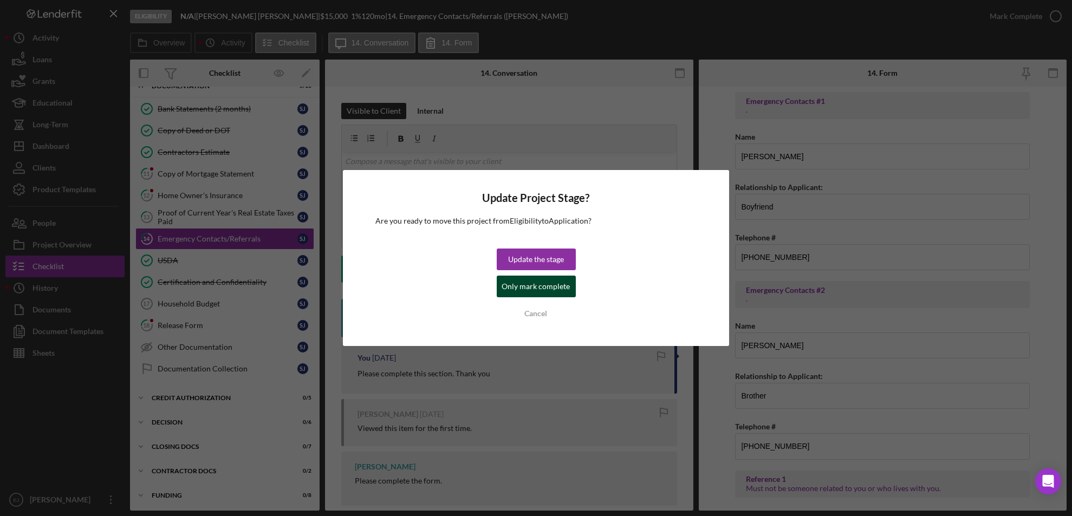
click at [538, 290] on div "Only mark complete" at bounding box center [536, 287] width 68 height 22
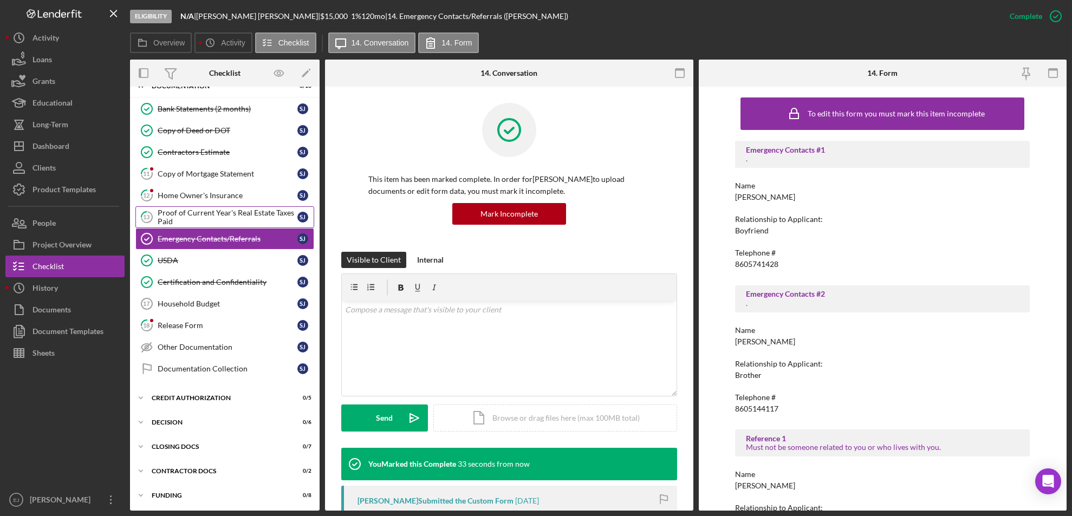
click at [265, 211] on div "Proof of Current Year's Real Estate Taxes Paid" at bounding box center [228, 217] width 140 height 17
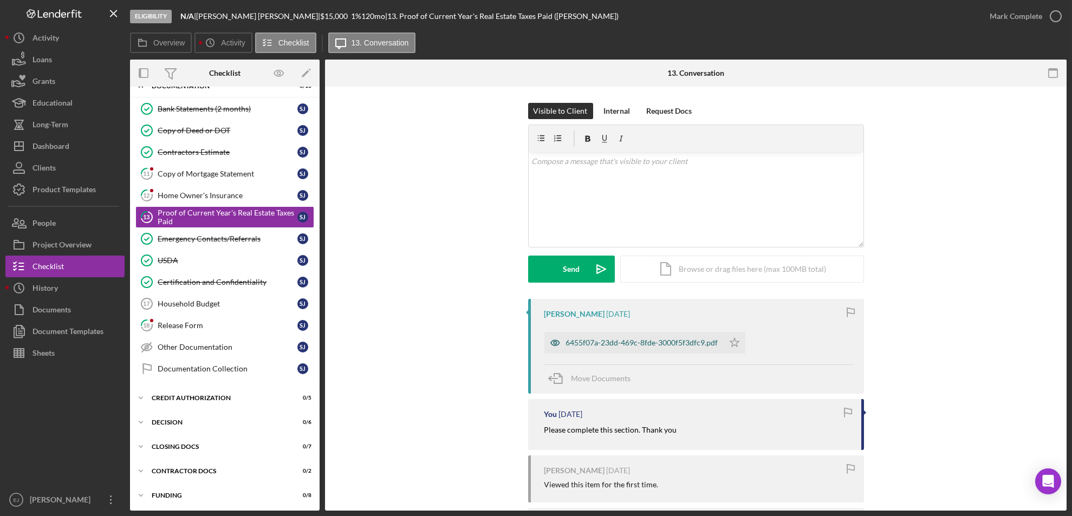
click at [660, 337] on div "6455f07a-23dd-469c-8fde-3000f5f3dfc9.pdf" at bounding box center [633, 343] width 179 height 22
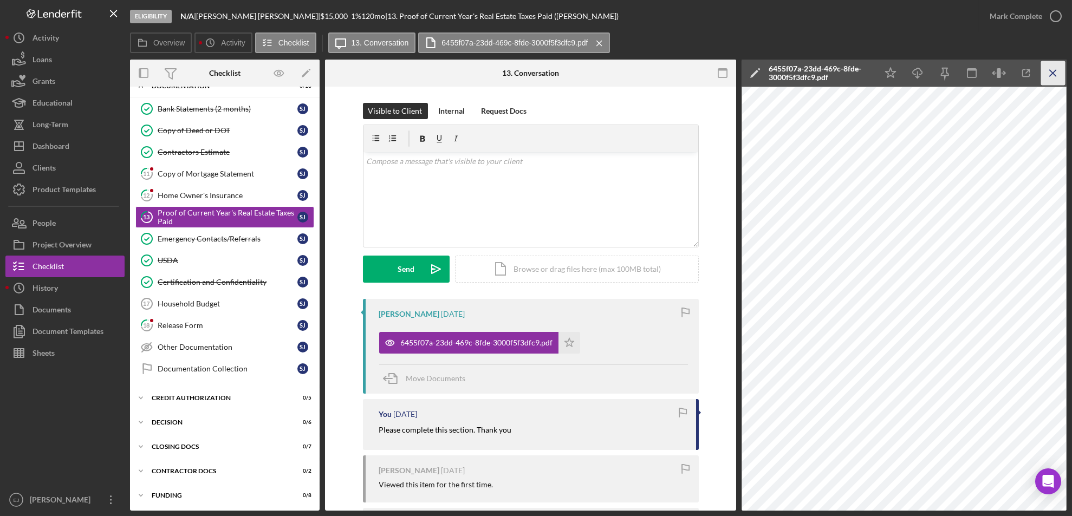
click at [1052, 64] on icon "Icon/Menu Close" at bounding box center [1053, 73] width 24 height 24
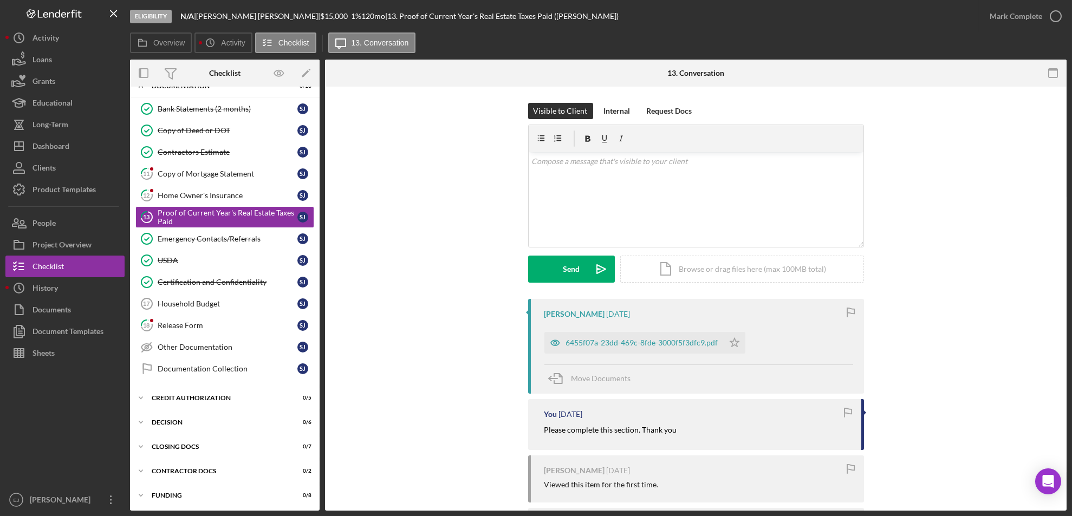
click at [1057, 28] on div "Mark Complete" at bounding box center [1023, 16] width 88 height 32
click at [727, 343] on icon "Icon/Star" at bounding box center [735, 343] width 22 height 22
click at [1059, 15] on icon "button" at bounding box center [1055, 16] width 27 height 27
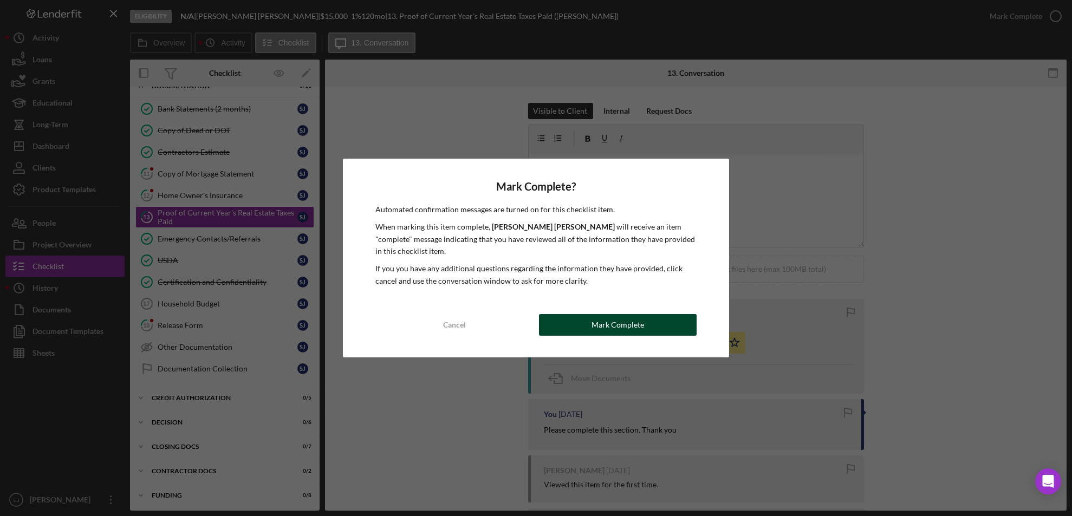
click at [630, 318] on div "Mark Complete" at bounding box center [617, 325] width 53 height 22
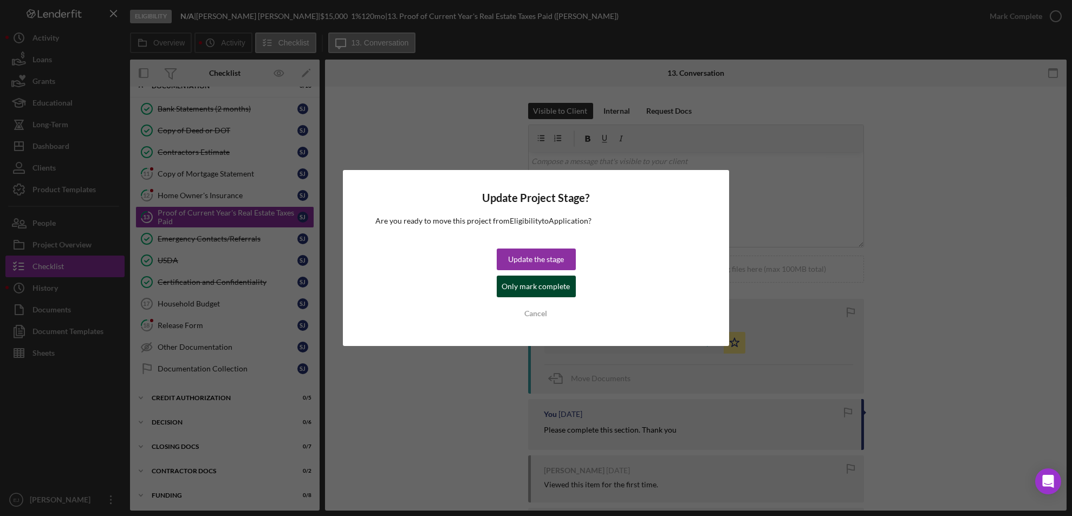
click at [557, 290] on div "Only mark complete" at bounding box center [536, 287] width 68 height 22
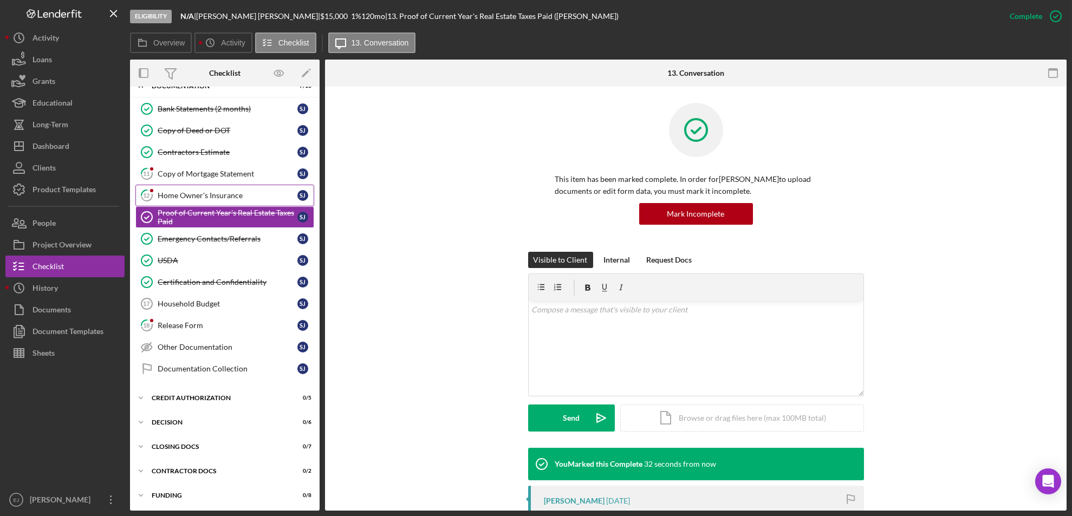
click at [227, 191] on div "Home Owner's Insurance" at bounding box center [228, 195] width 140 height 9
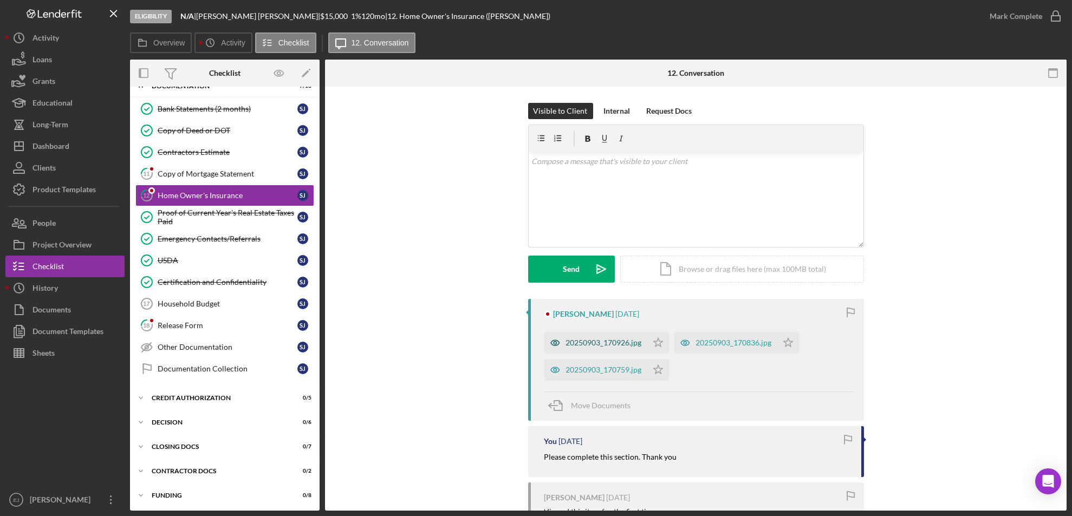
click at [615, 340] on div "20250903_170926.jpg" at bounding box center [604, 343] width 76 height 9
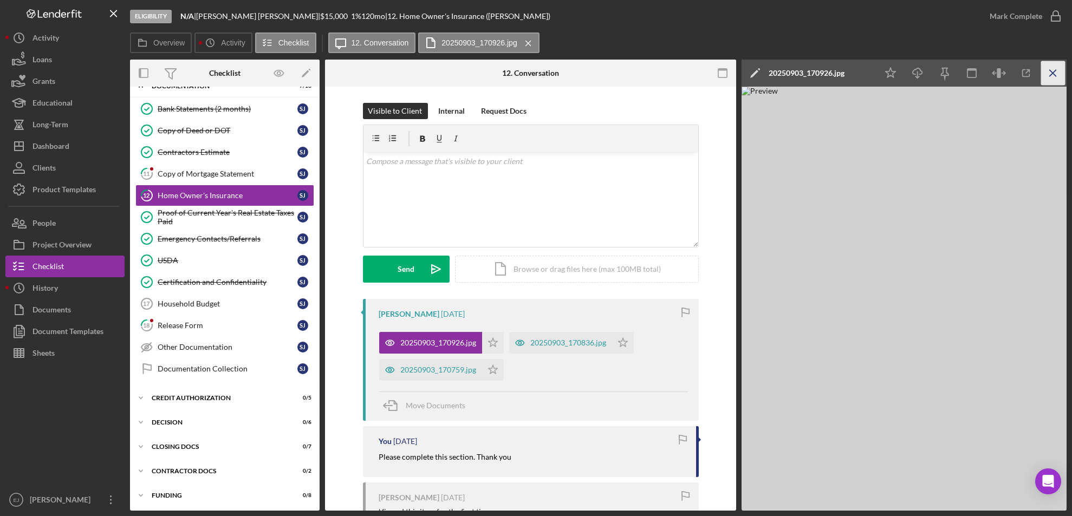
click at [1051, 68] on icon "Icon/Menu Close" at bounding box center [1053, 73] width 24 height 24
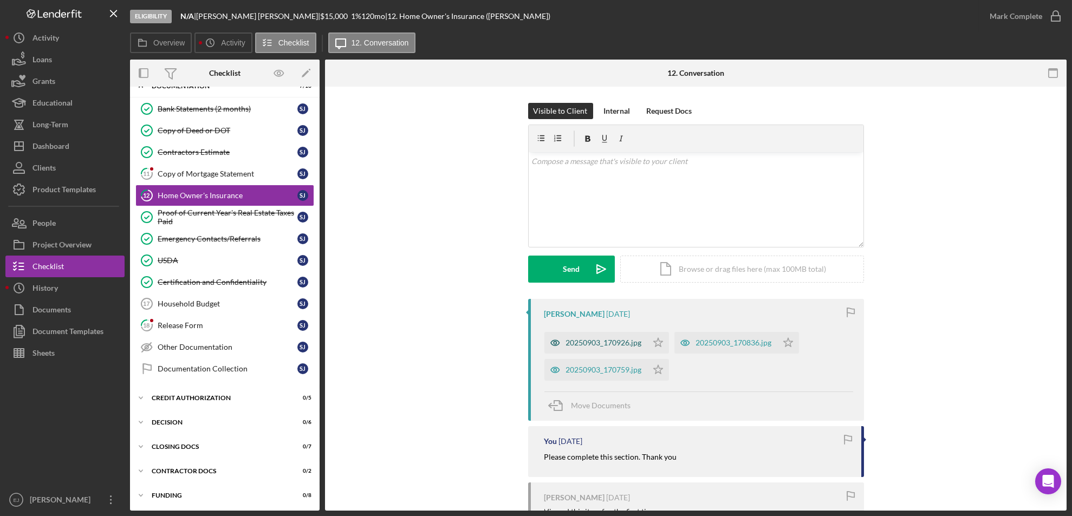
click at [576, 351] on div "20250903_170926.jpg" at bounding box center [595, 343] width 103 height 22
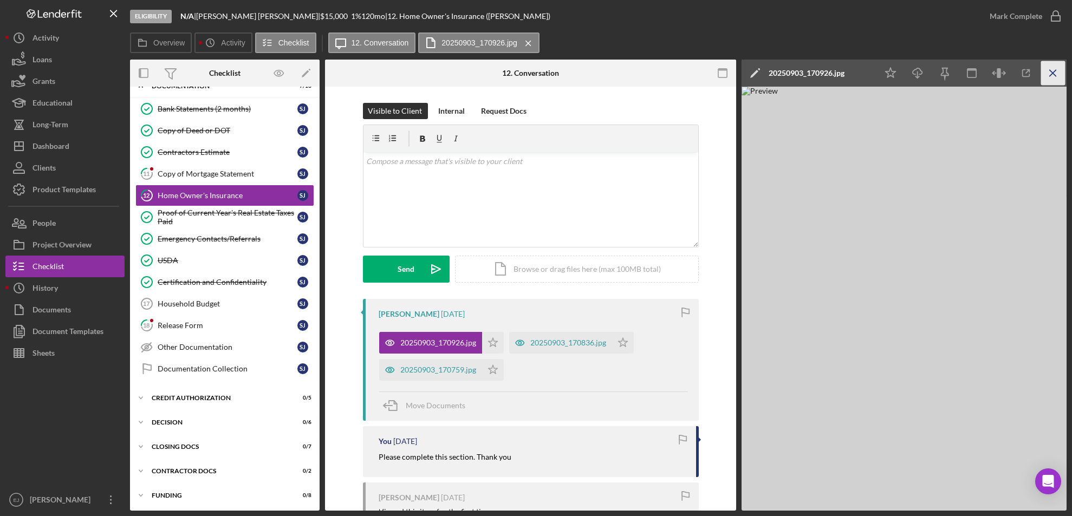
click at [1052, 70] on icon "Icon/Menu Close" at bounding box center [1053, 73] width 24 height 24
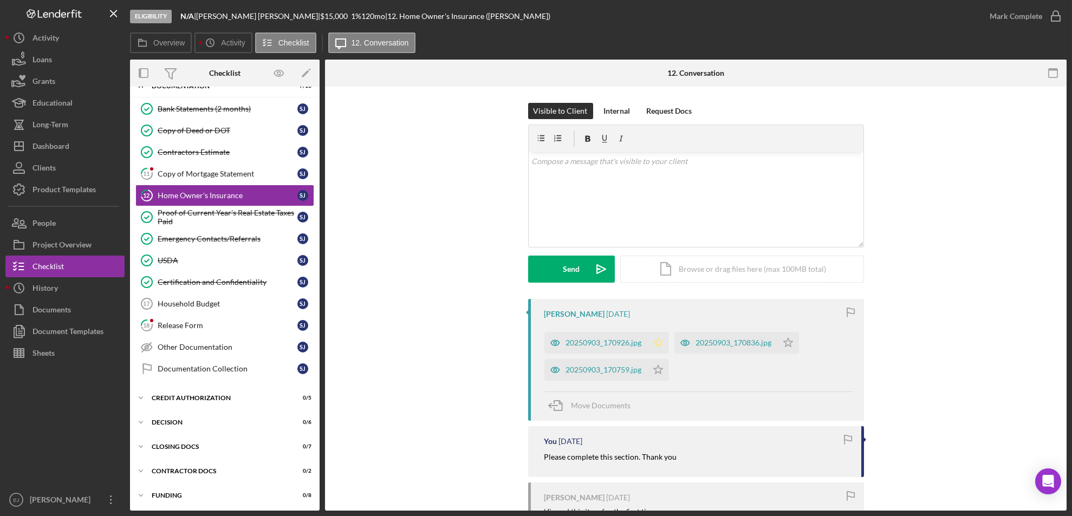
click at [652, 340] on icon "Icon/Star" at bounding box center [658, 343] width 22 height 22
click at [788, 341] on polygon "button" at bounding box center [787, 342] width 9 height 9
click at [655, 363] on icon "Icon/Star" at bounding box center [658, 370] width 22 height 22
click at [1056, 12] on icon "button" at bounding box center [1055, 16] width 27 height 27
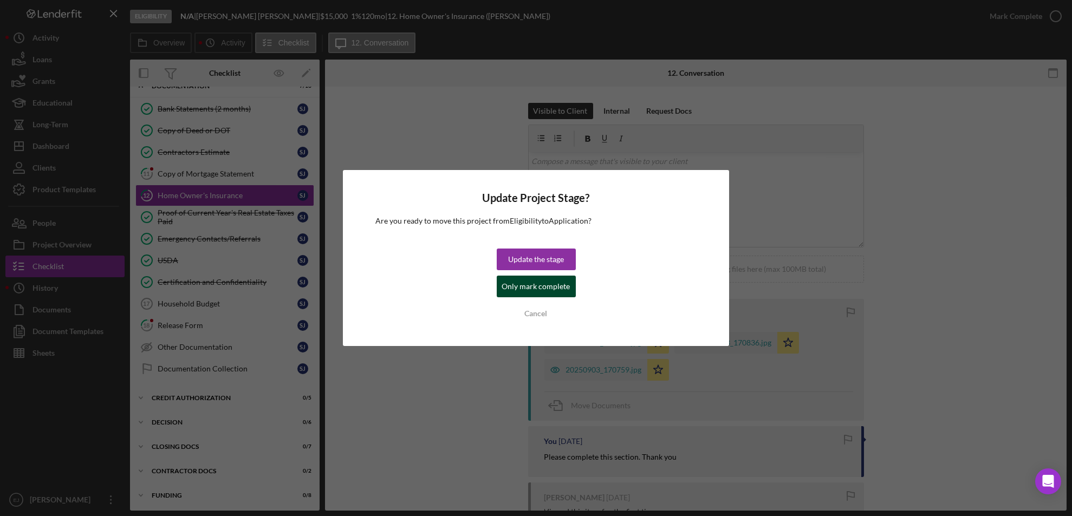
click at [539, 289] on div "Only mark complete" at bounding box center [536, 287] width 68 height 22
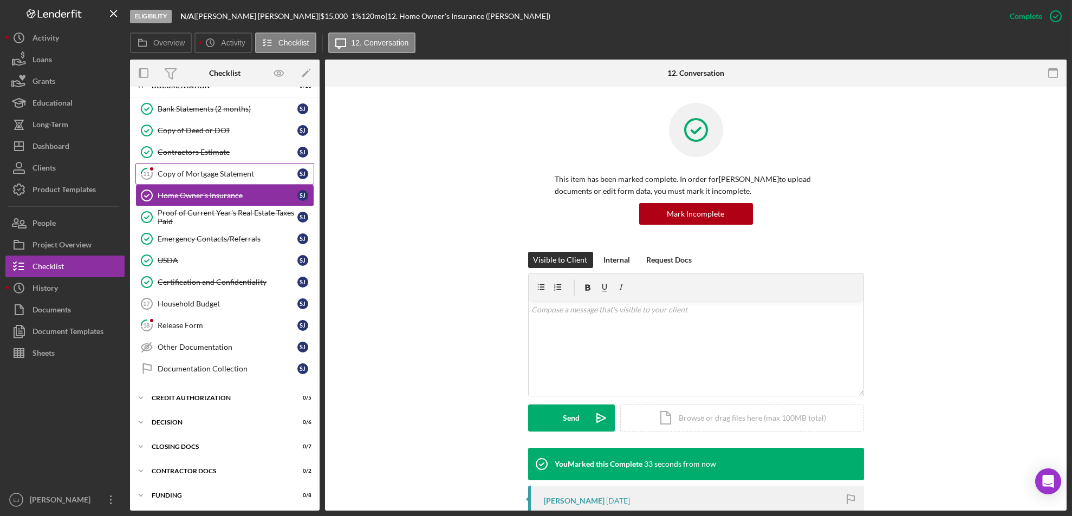
click at [208, 180] on link "11 Copy of Mortgage Statement [PERSON_NAME]" at bounding box center [224, 174] width 179 height 22
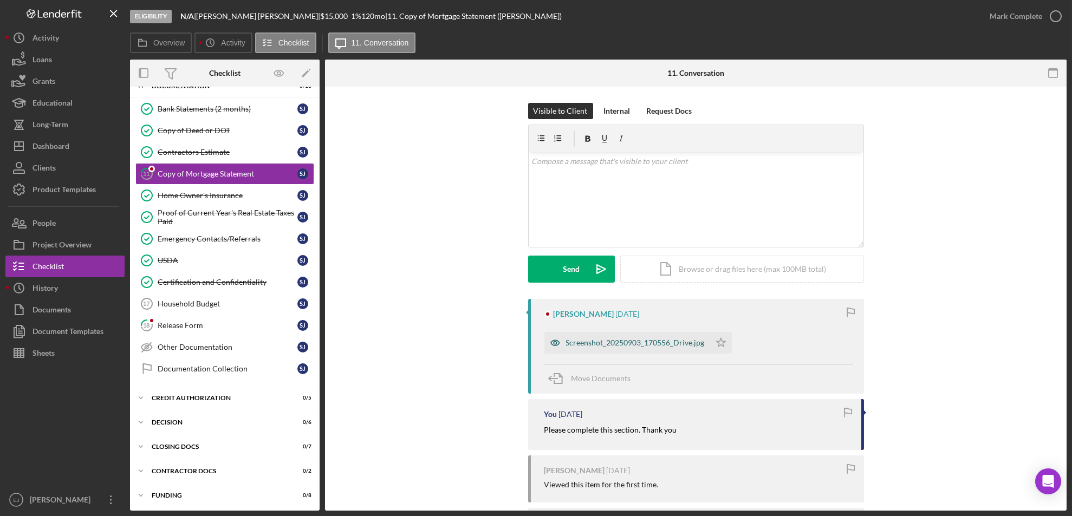
click at [640, 341] on div "Screenshot_20250903_170556_Drive.jpg" at bounding box center [635, 343] width 139 height 9
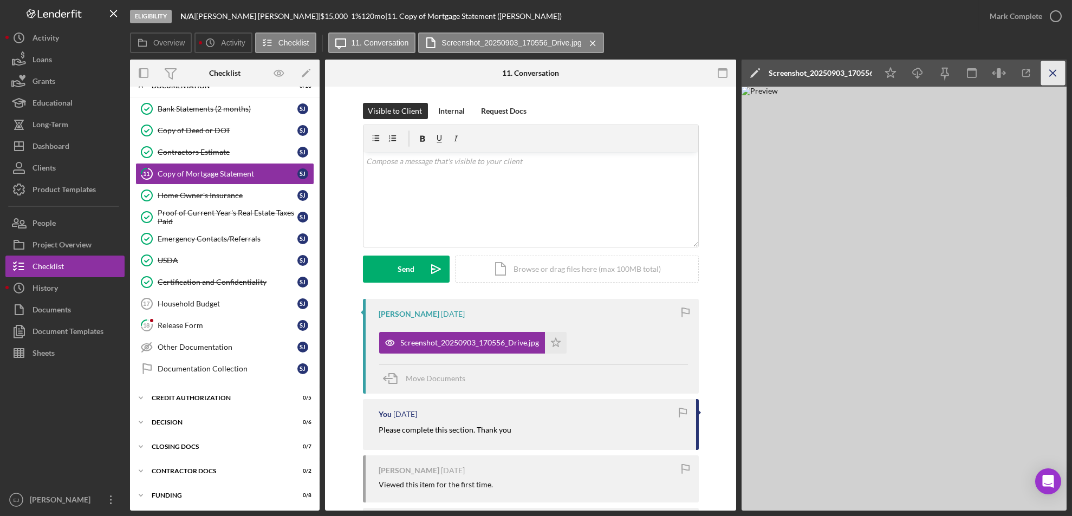
click at [1057, 68] on icon "Icon/Menu Close" at bounding box center [1053, 73] width 24 height 24
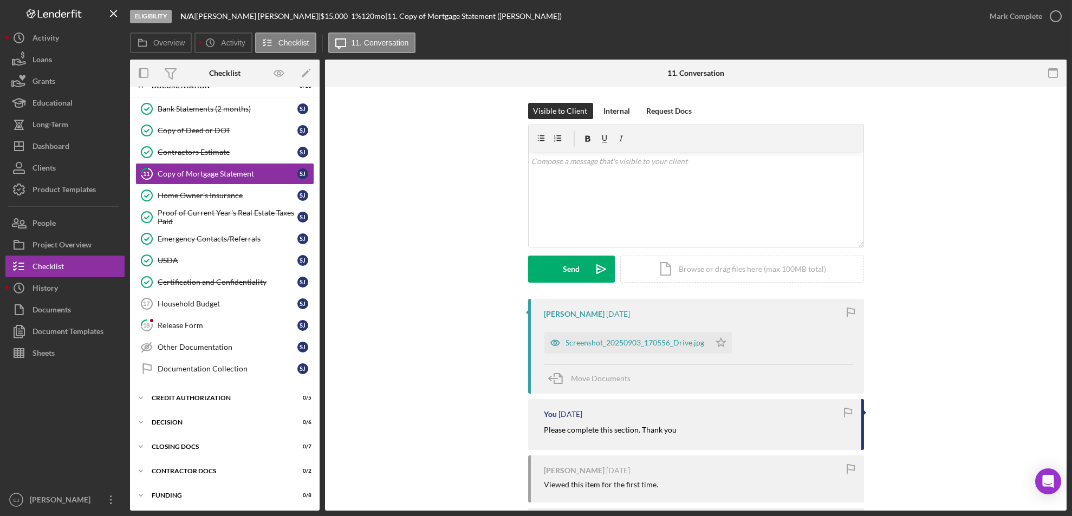
drag, startPoint x: 1057, startPoint y: 68, endPoint x: 840, endPoint y: 333, distance: 343.3
click at [840, 333] on div "11. Conversation 11 Copy of Mortgage Statement Visible to Client Internal Reque…" at bounding box center [695, 285] width 741 height 451
click at [714, 342] on icon "Icon/Star" at bounding box center [721, 343] width 22 height 22
click at [1062, 12] on icon "button" at bounding box center [1055, 16] width 27 height 27
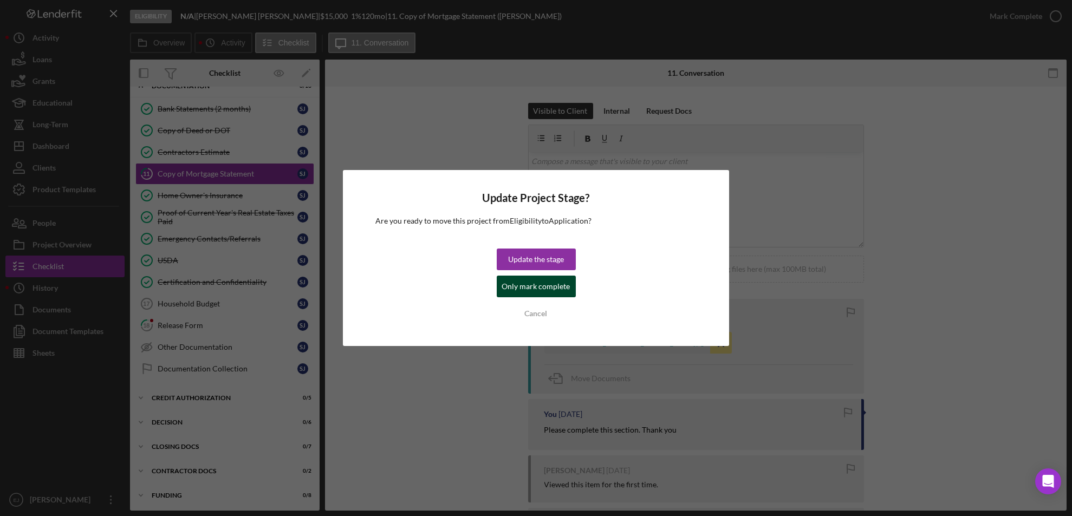
click at [563, 284] on div "Only mark complete" at bounding box center [536, 287] width 68 height 22
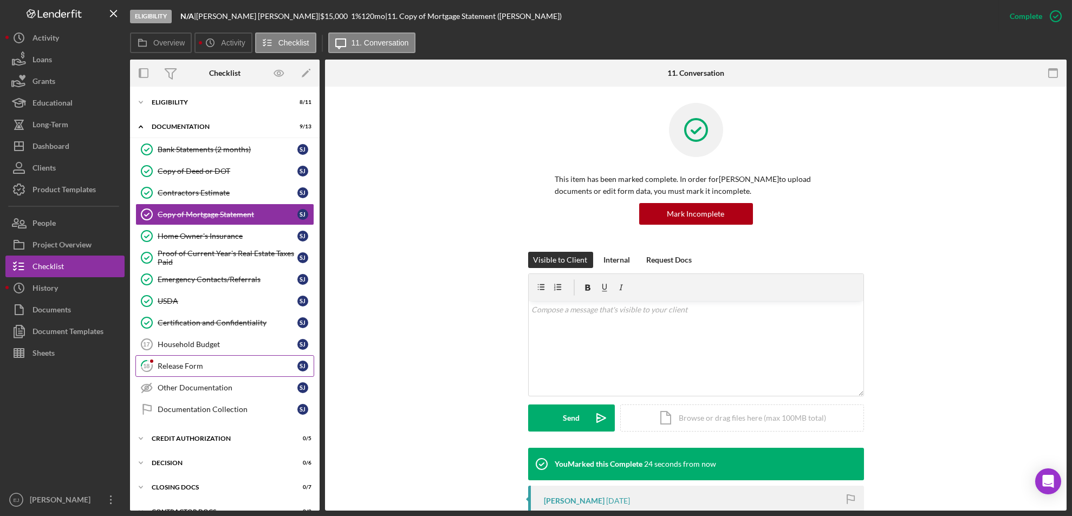
click at [191, 365] on div "Release Form" at bounding box center [228, 366] width 140 height 9
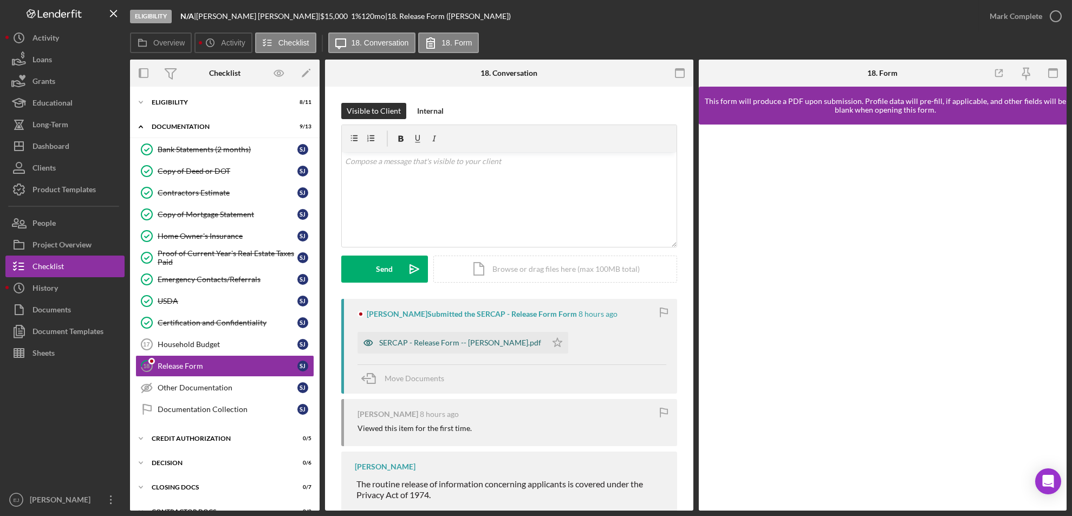
click at [450, 347] on div "SERCAP - Release Form -- [PERSON_NAME].pdf" at bounding box center [451, 343] width 189 height 22
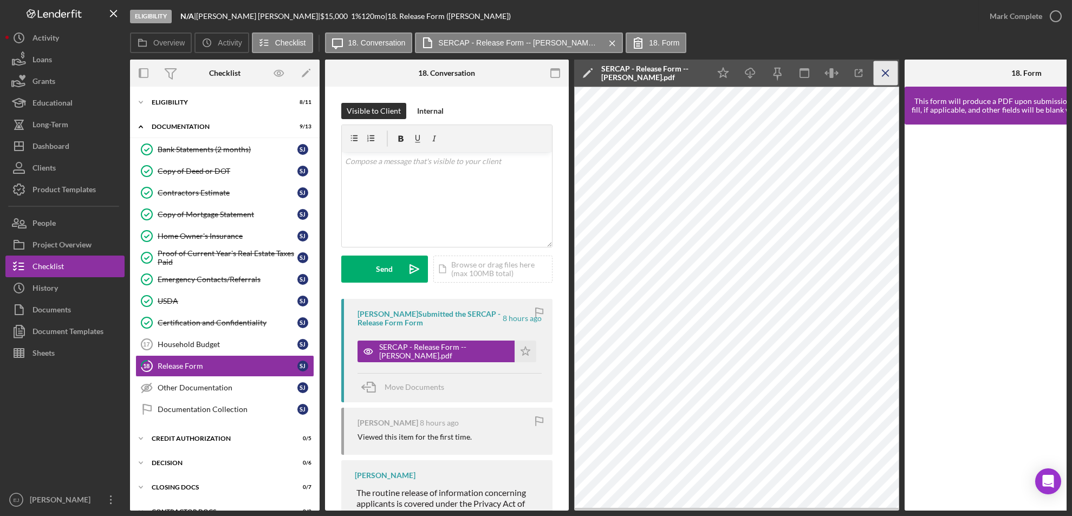
click at [889, 69] on icon "Icon/Menu Close" at bounding box center [886, 73] width 24 height 24
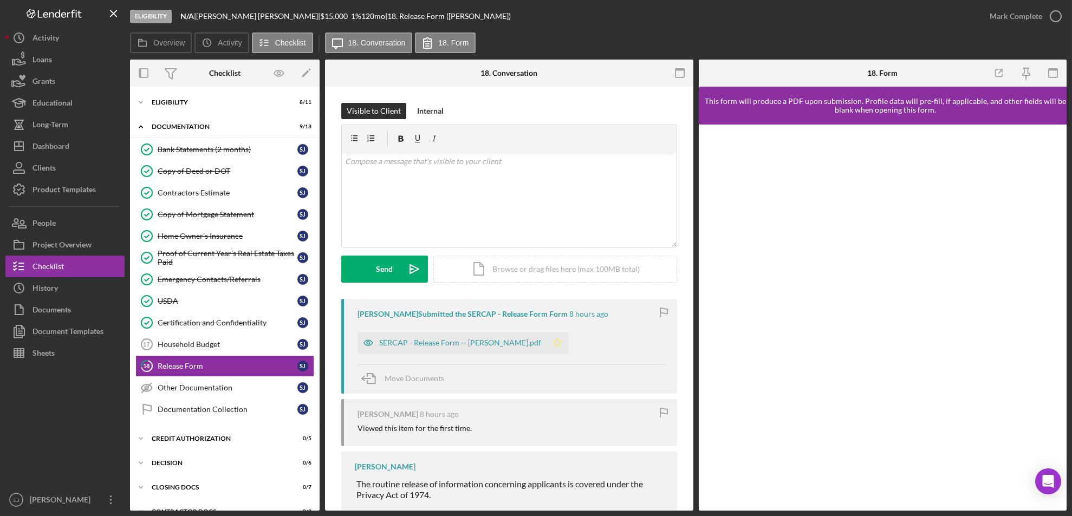
click at [546, 341] on icon "Icon/Star" at bounding box center [557, 343] width 22 height 22
click at [1056, 15] on icon "button" at bounding box center [1055, 16] width 27 height 27
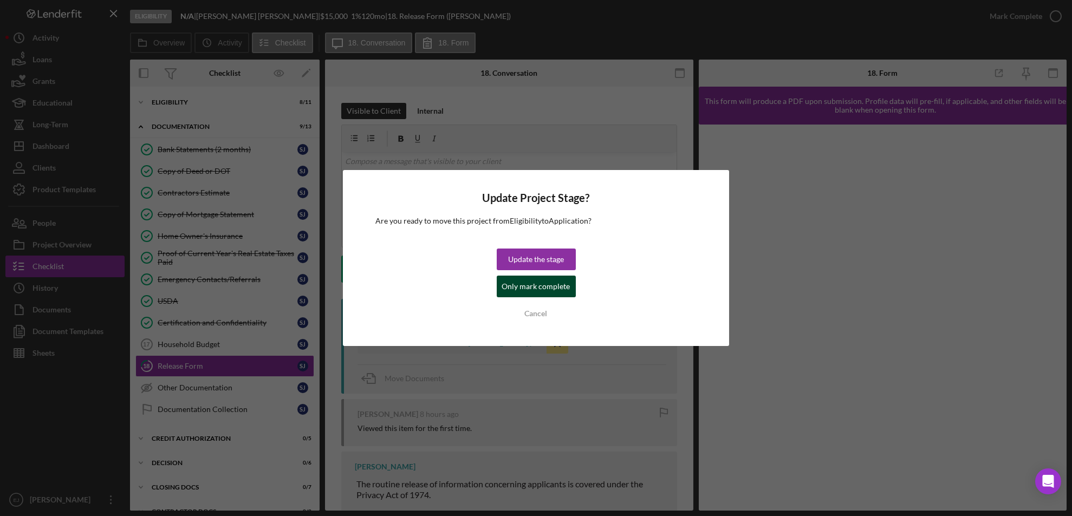
click at [547, 285] on div "Only mark complete" at bounding box center [536, 287] width 68 height 22
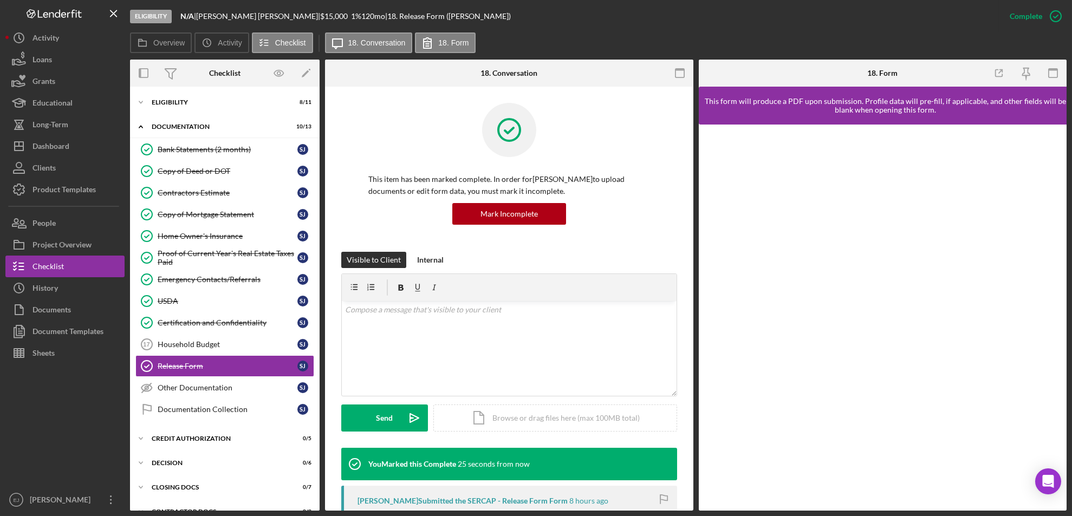
scroll to position [277, 0]
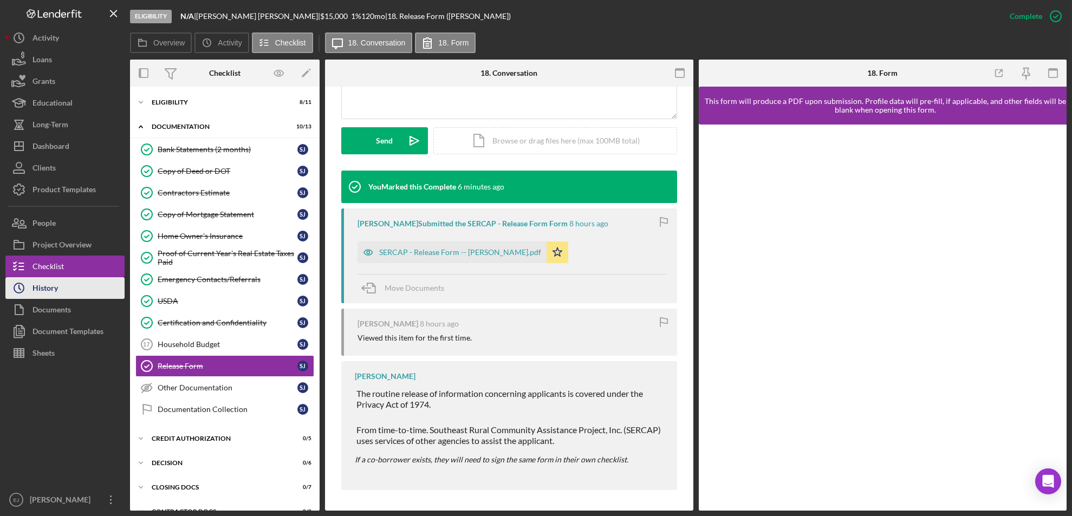
click at [68, 292] on button "Icon/History History" at bounding box center [64, 288] width 119 height 22
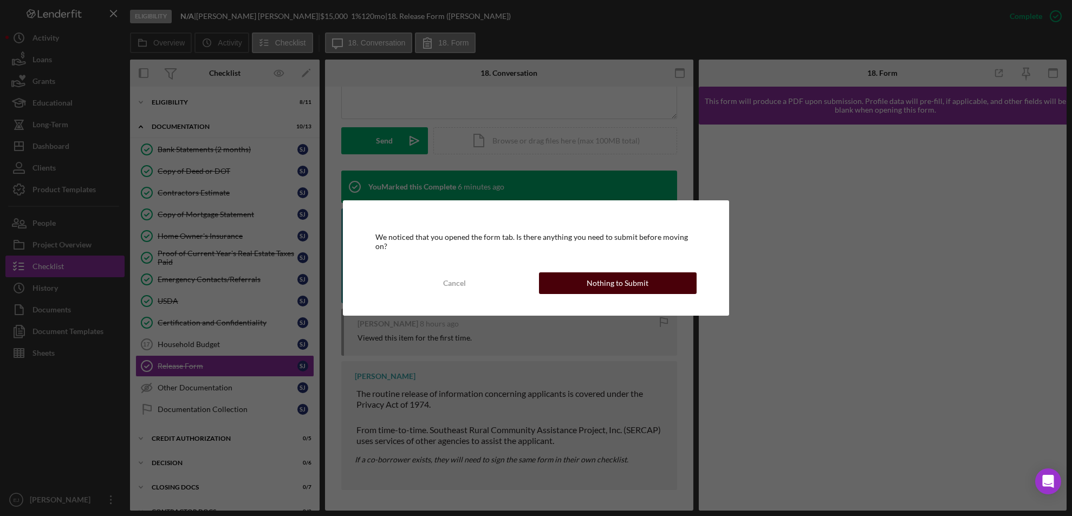
click at [576, 281] on button "Nothing to Submit" at bounding box center [618, 283] width 158 height 22
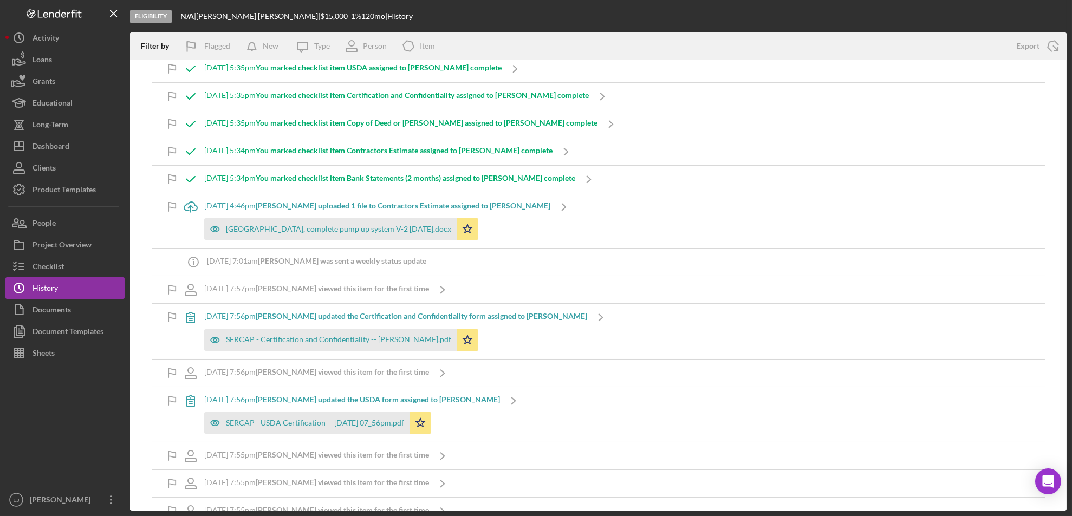
scroll to position [721, 0]
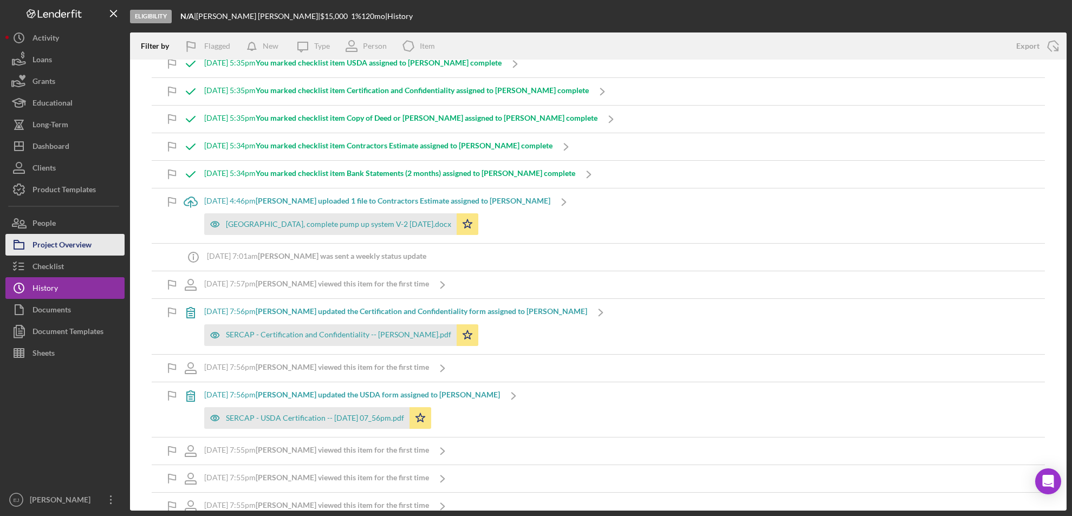
click at [73, 242] on div "Project Overview" at bounding box center [61, 246] width 59 height 24
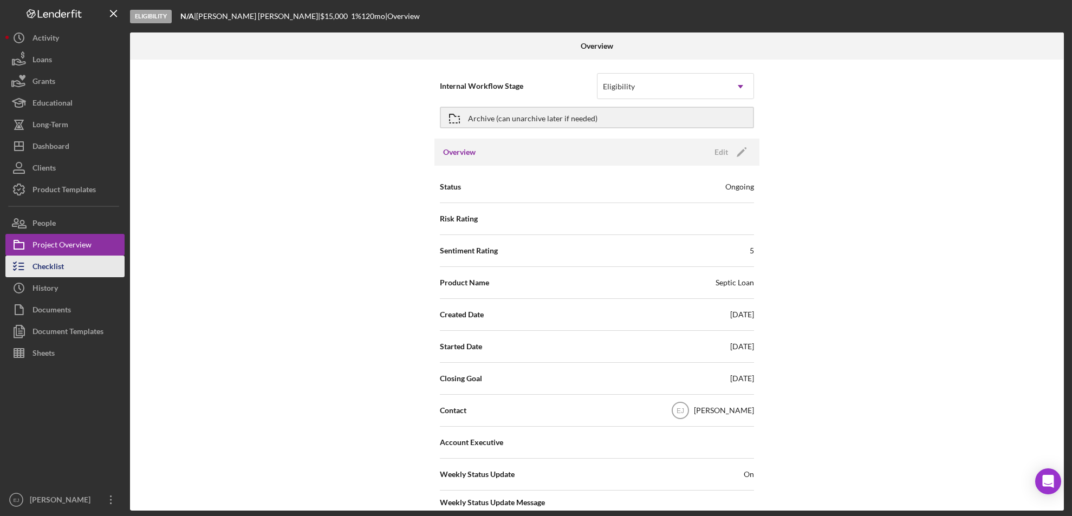
click at [73, 267] on button "Checklist" at bounding box center [64, 267] width 119 height 22
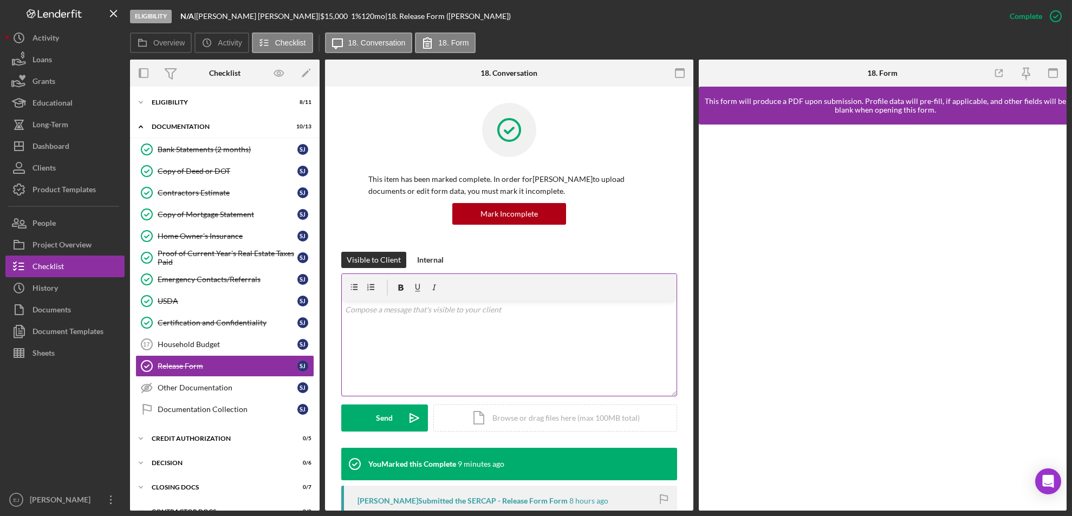
scroll to position [41, 0]
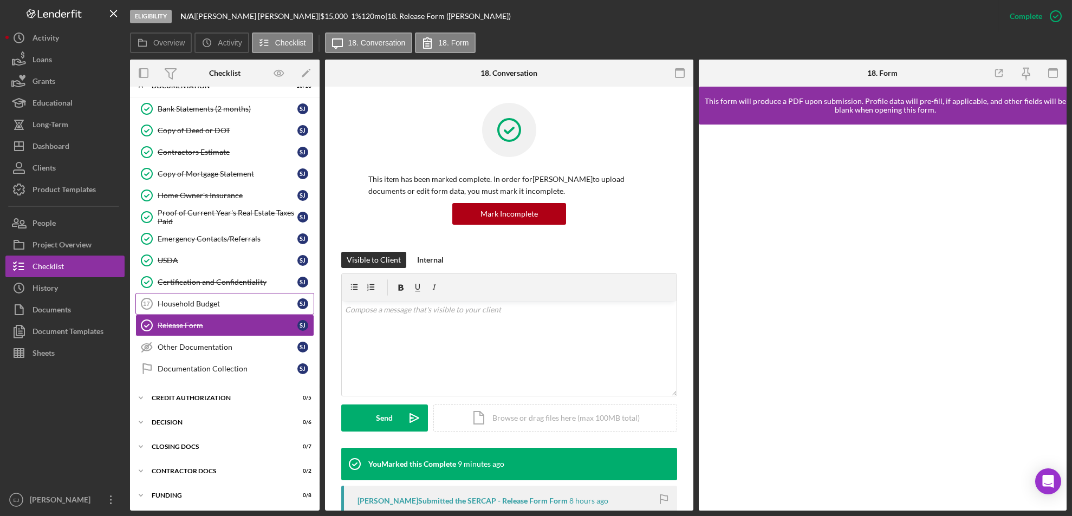
click at [182, 302] on div "Household Budget" at bounding box center [228, 304] width 140 height 9
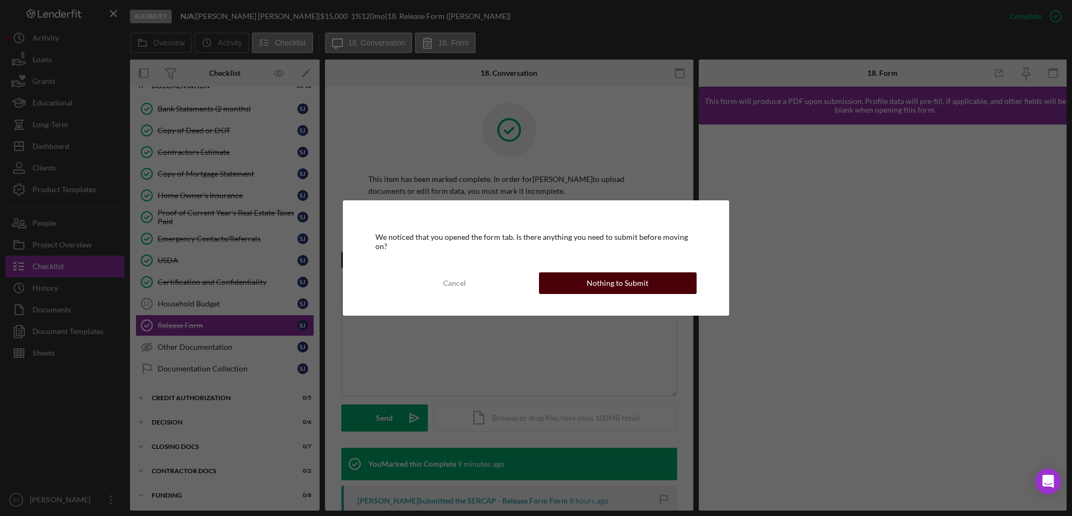
click at [667, 277] on button "Nothing to Submit" at bounding box center [618, 283] width 158 height 22
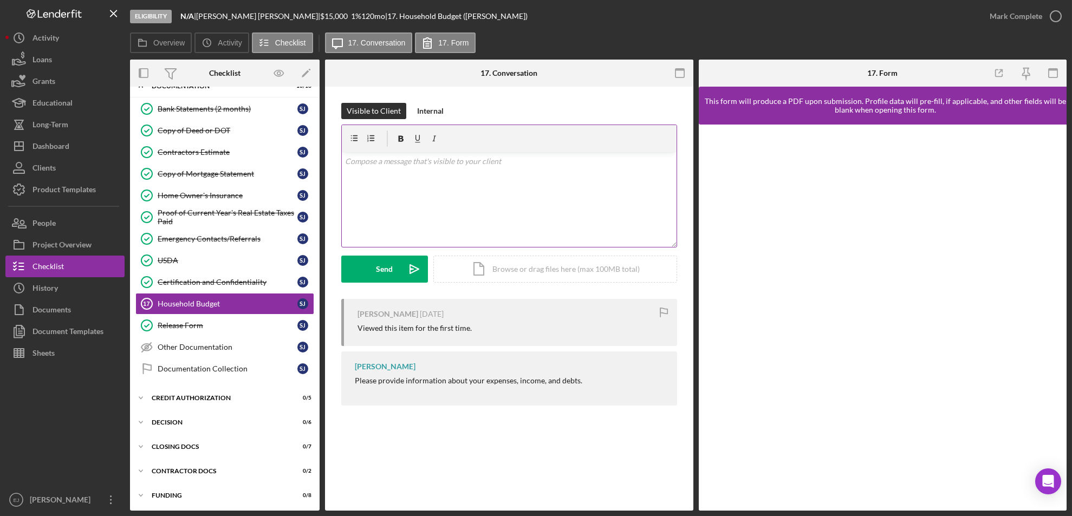
click at [457, 166] on p at bounding box center [509, 161] width 328 height 12
click at [387, 263] on div "Send" at bounding box center [384, 269] width 17 height 27
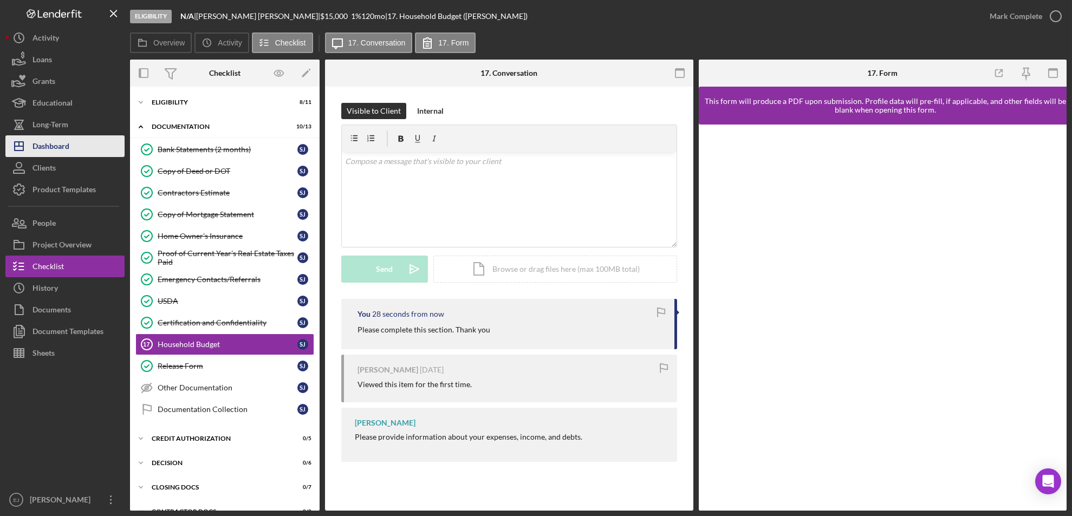
click at [59, 151] on div "Dashboard" at bounding box center [50, 147] width 37 height 24
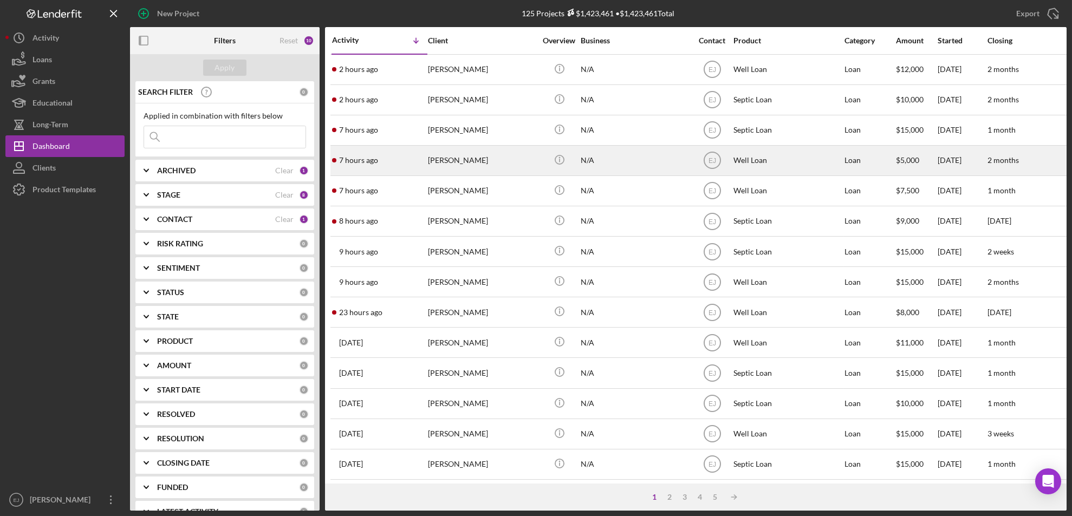
click at [449, 165] on div "Elizabeth Lackraj" at bounding box center [482, 160] width 108 height 29
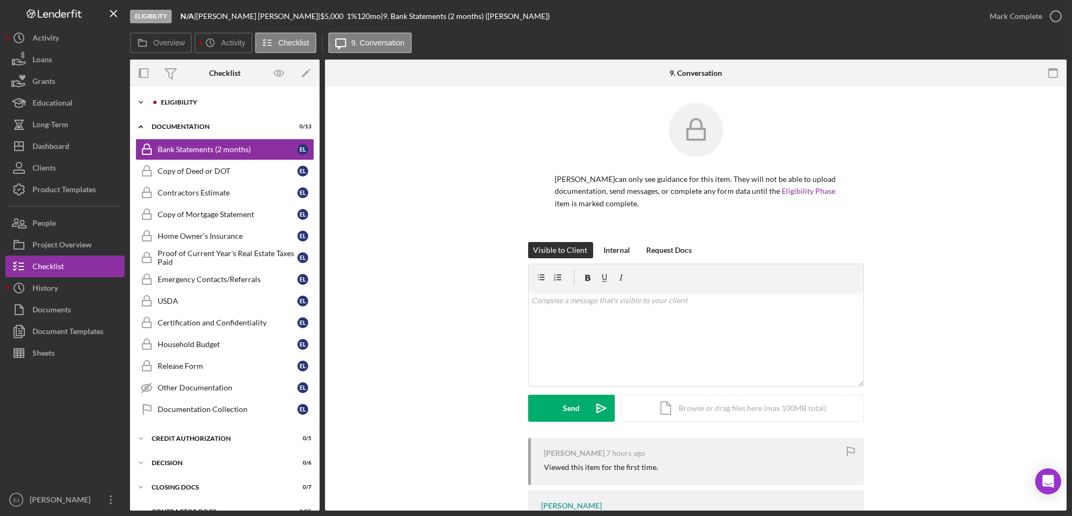
click at [140, 103] on polyline at bounding box center [140, 102] width 3 height 2
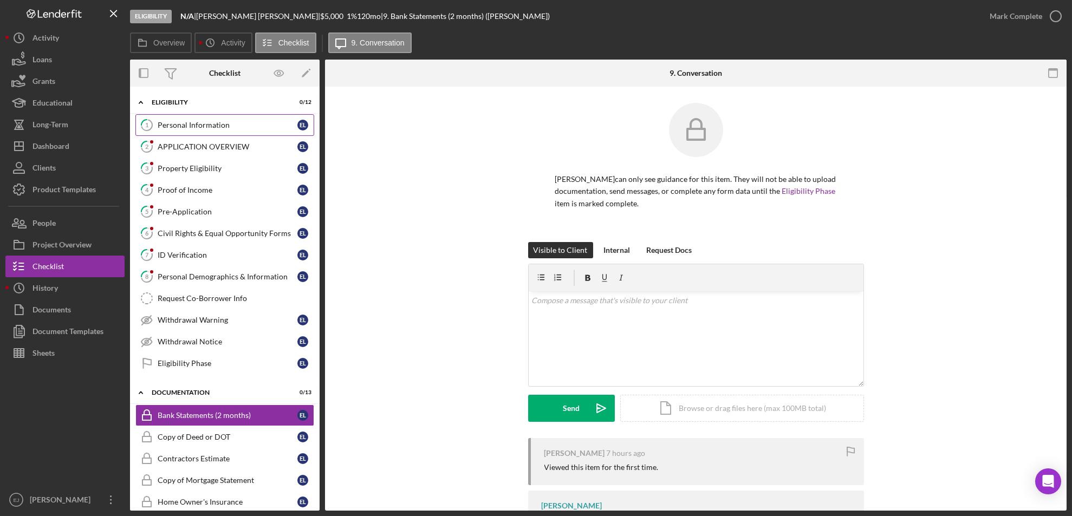
click at [162, 119] on link "1 Personal Information E L" at bounding box center [224, 125] width 179 height 22
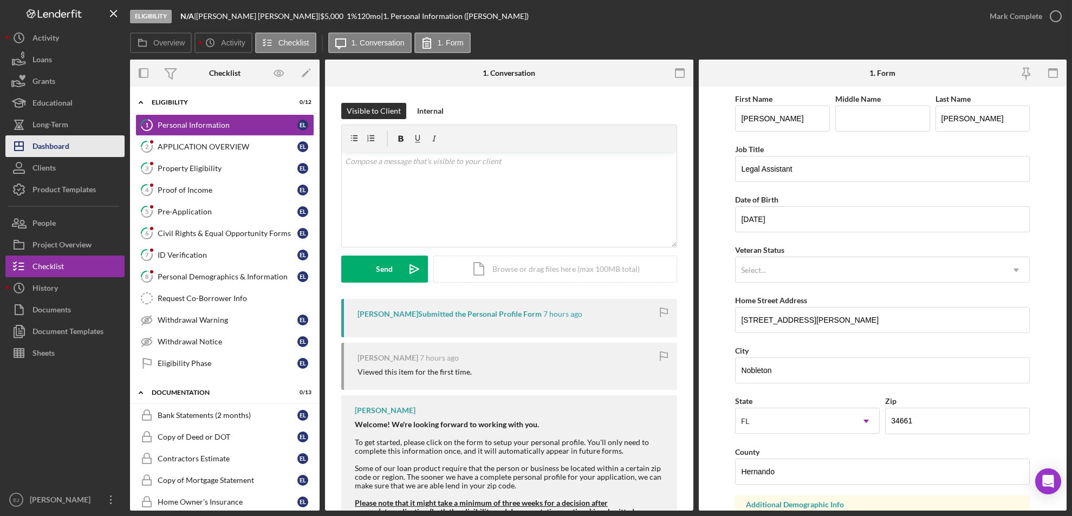
click at [71, 149] on button "Icon/Dashboard Dashboard" at bounding box center [64, 146] width 119 height 22
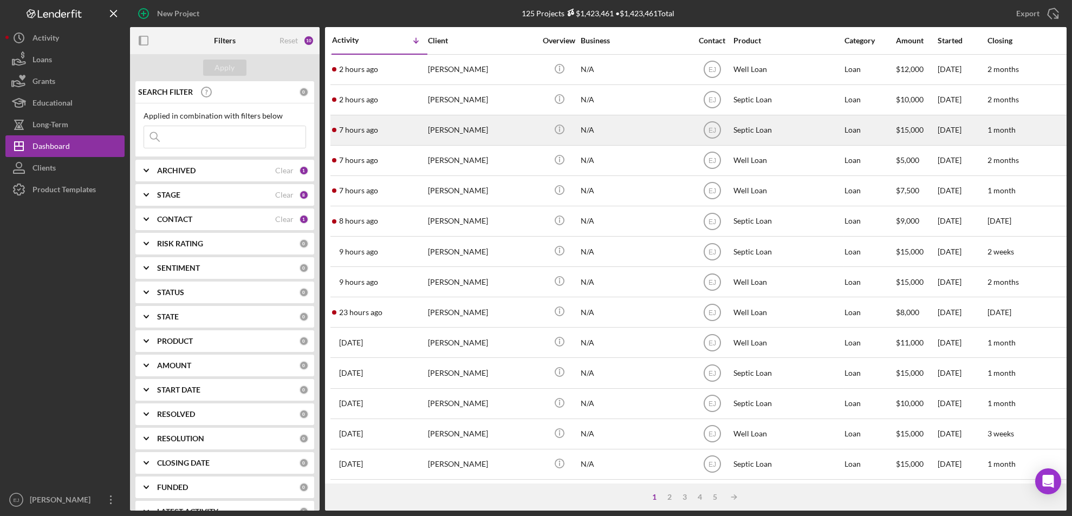
click at [434, 135] on div "[PERSON_NAME]" at bounding box center [482, 130] width 108 height 29
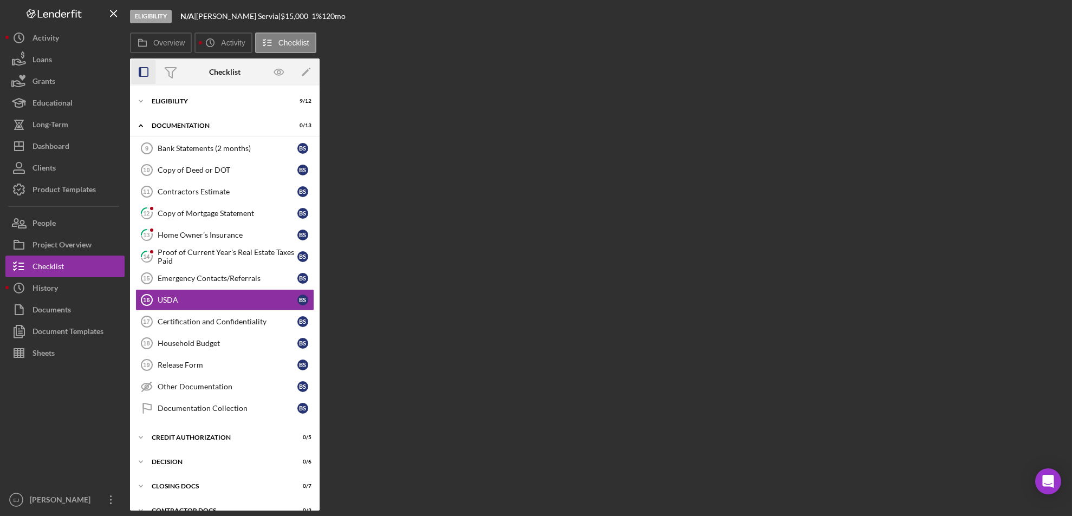
scroll to position [2, 0]
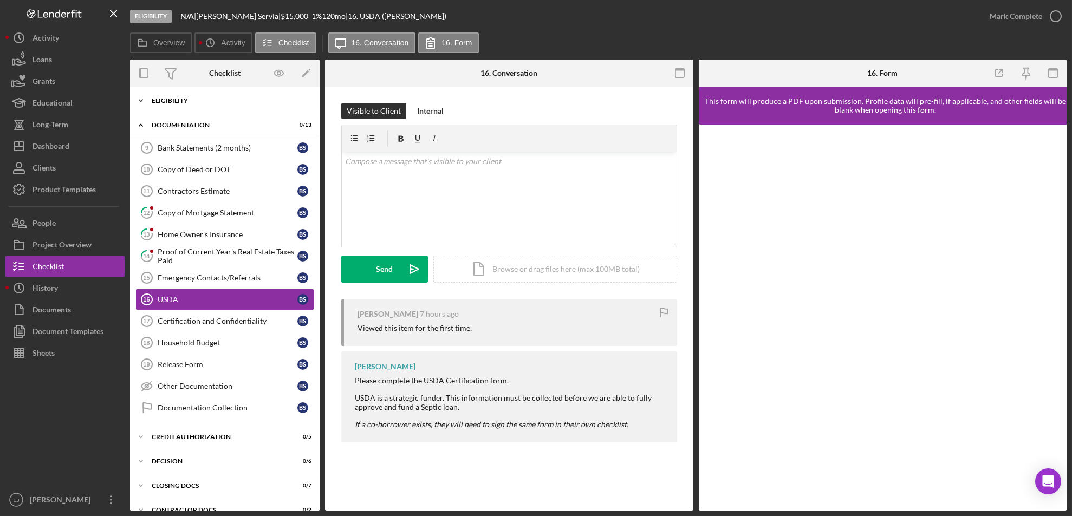
click at [141, 103] on icon "Icon/Expander" at bounding box center [141, 101] width 22 height 22
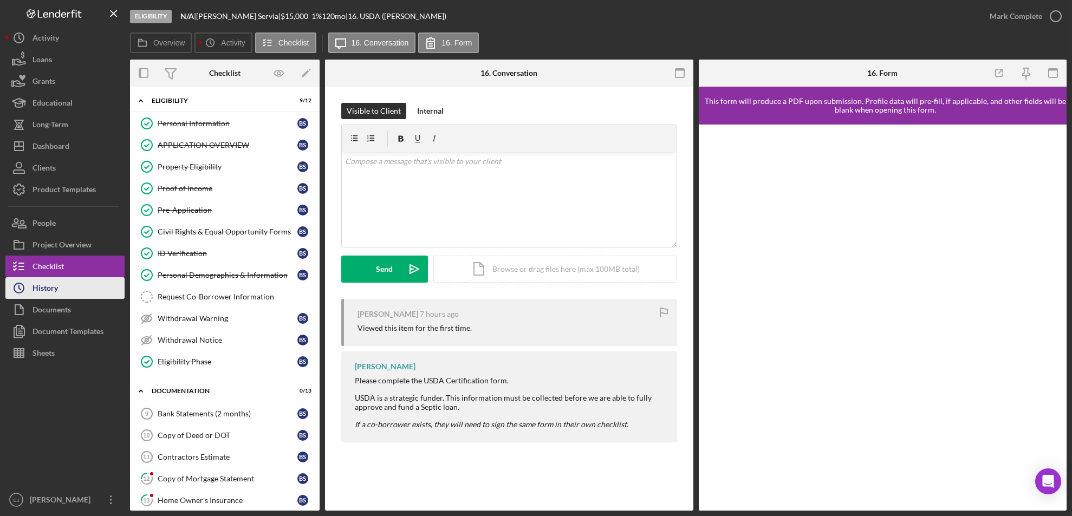
click at [98, 291] on button "Icon/History History" at bounding box center [64, 288] width 119 height 22
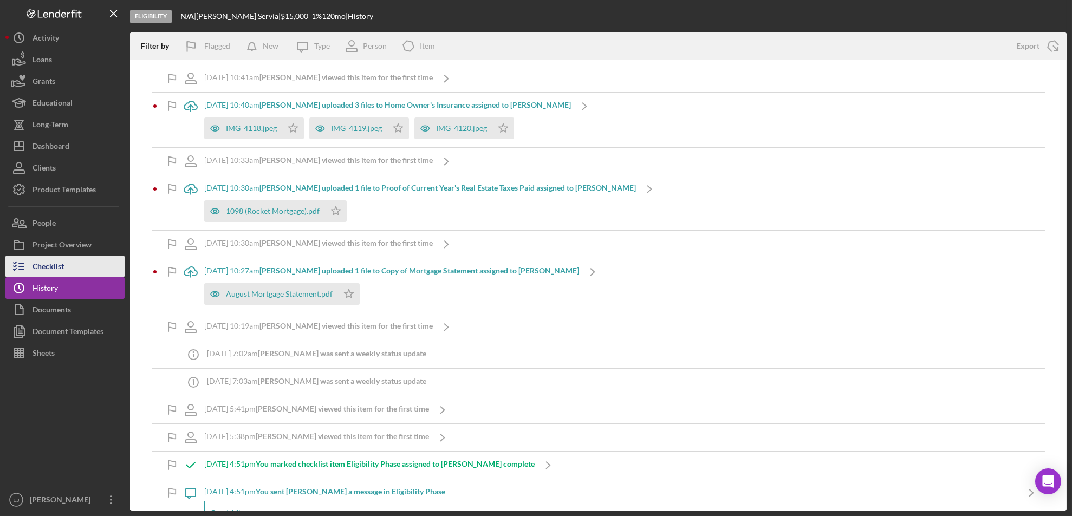
click at [105, 259] on button "Checklist" at bounding box center [64, 267] width 119 height 22
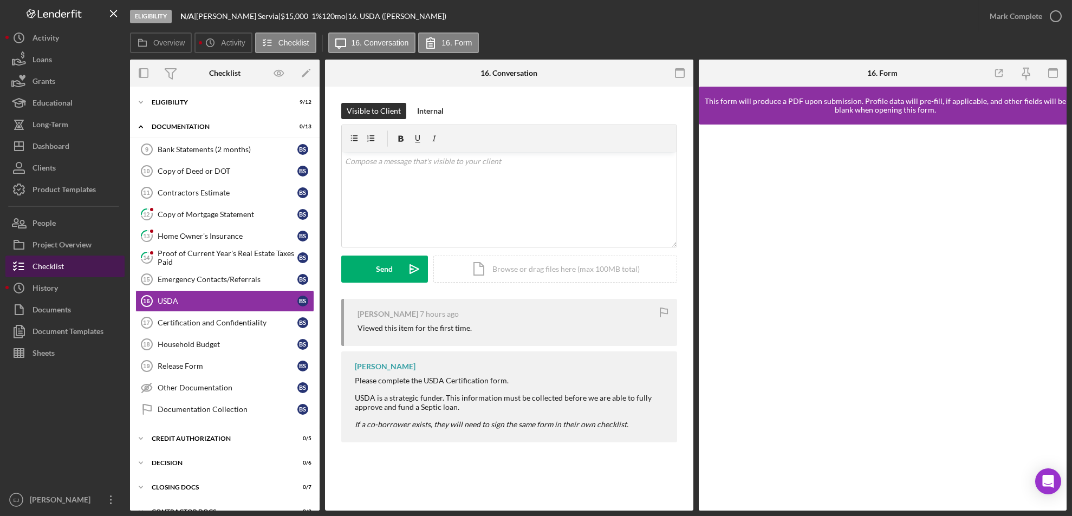
scroll to position [2, 0]
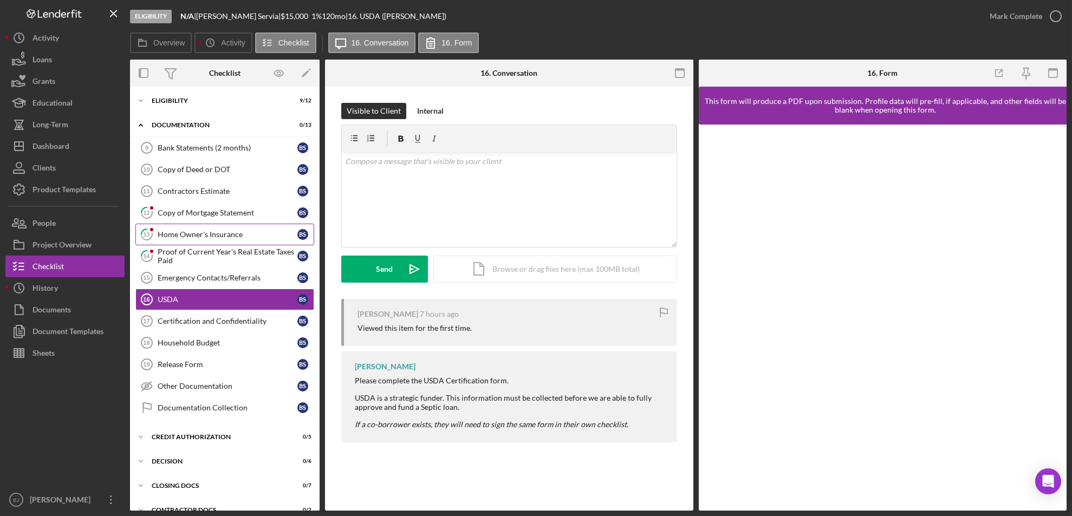
click at [204, 234] on div "Home Owner's Insurance" at bounding box center [228, 234] width 140 height 9
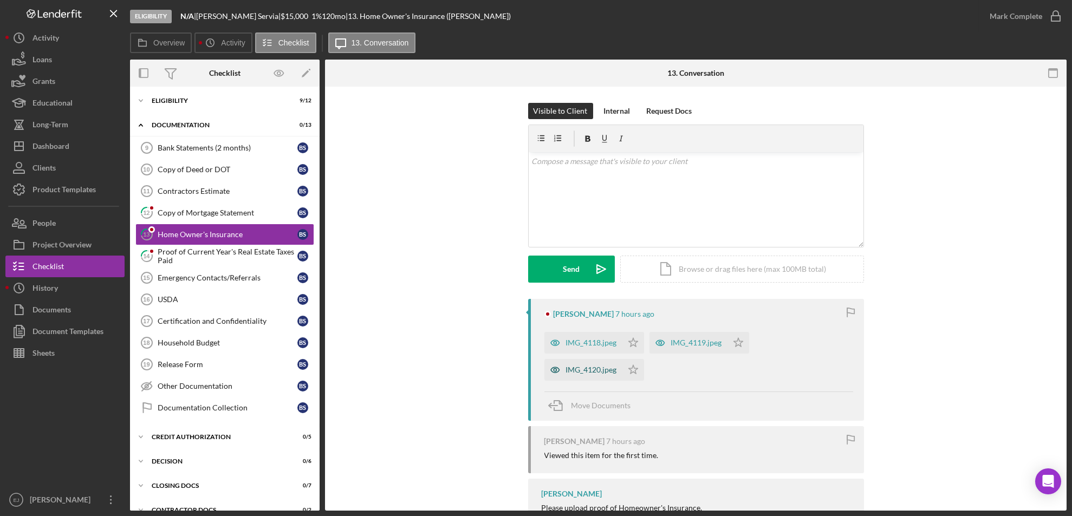
click at [600, 370] on div "IMG_4120.jpeg" at bounding box center [591, 370] width 51 height 9
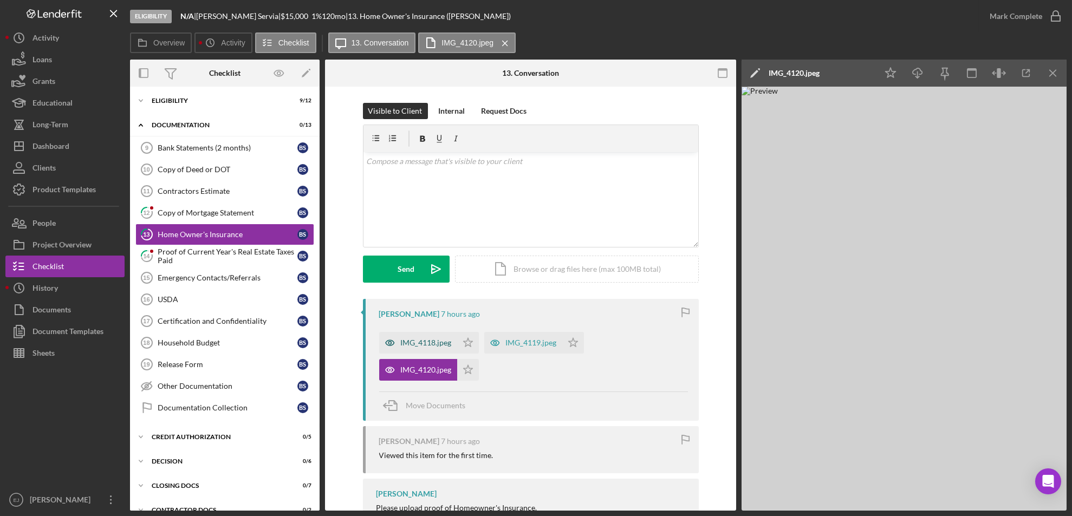
click at [437, 342] on div "IMG_4118.jpeg" at bounding box center [426, 343] width 51 height 9
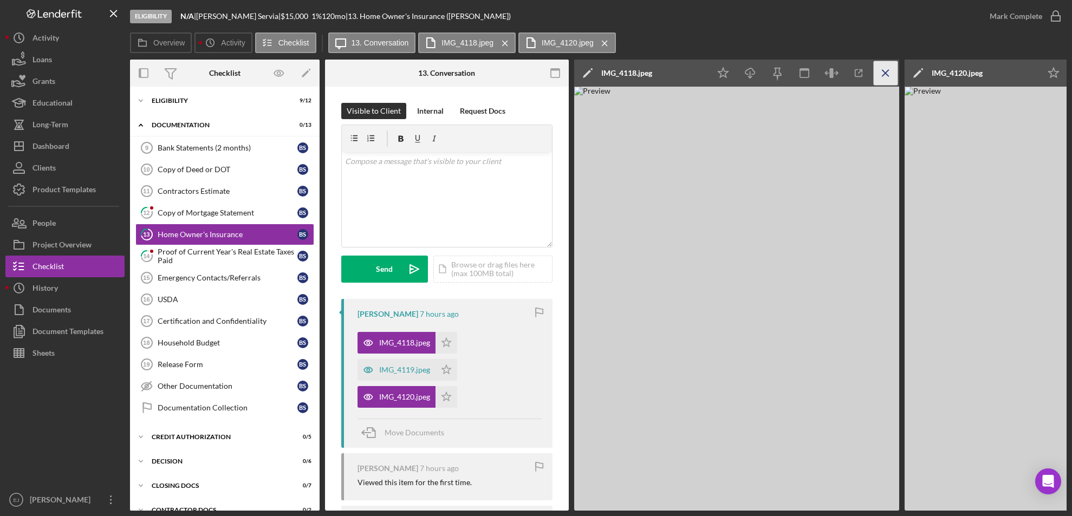
click at [883, 66] on icon "Icon/Menu Close" at bounding box center [886, 73] width 24 height 24
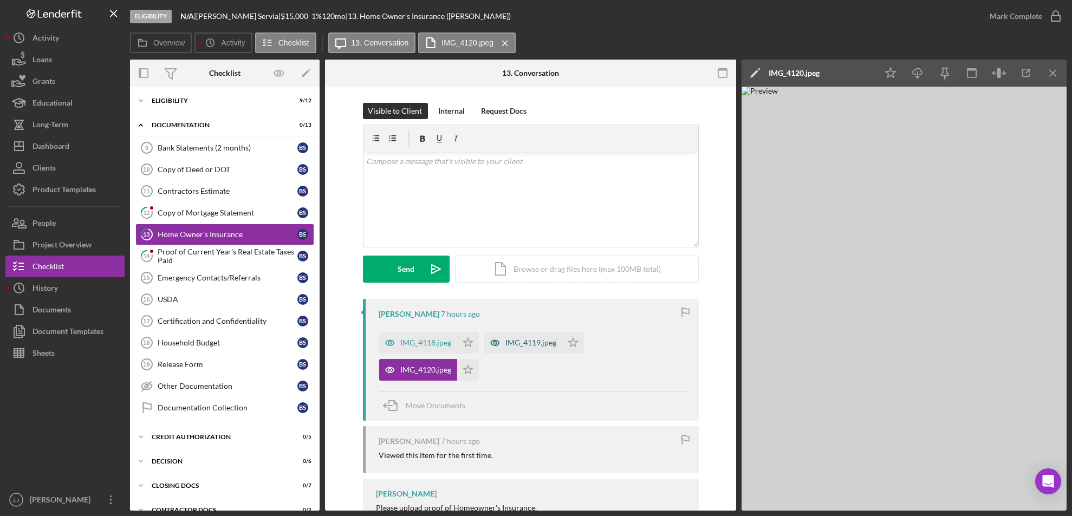
click at [522, 340] on div "IMG_4119.jpeg" at bounding box center [531, 343] width 51 height 9
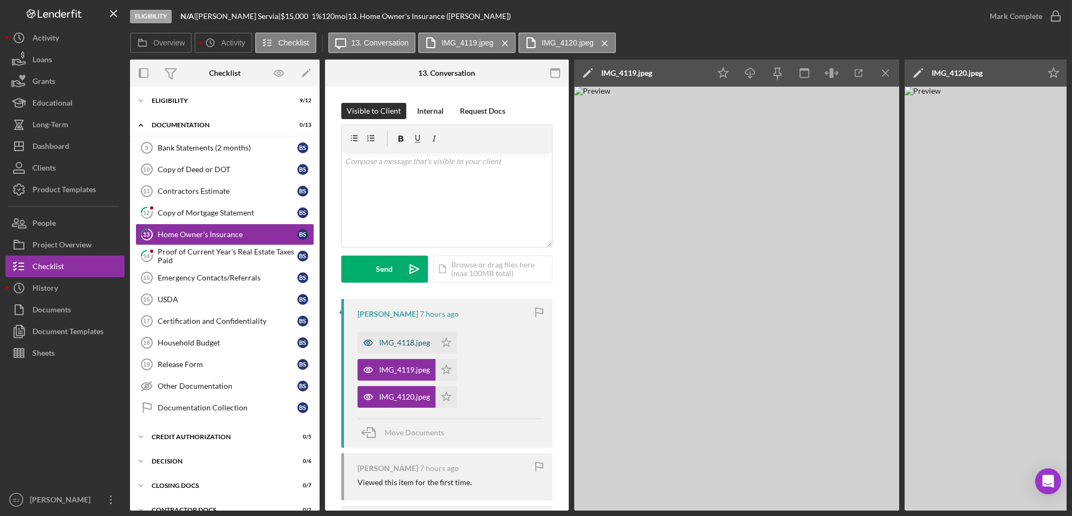
click at [386, 340] on div "IMG_4118.jpeg" at bounding box center [404, 343] width 51 height 9
click at [391, 174] on div "v Color teal Color pink Remove color Add row above Add row below Add column bef…" at bounding box center [447, 199] width 210 height 95
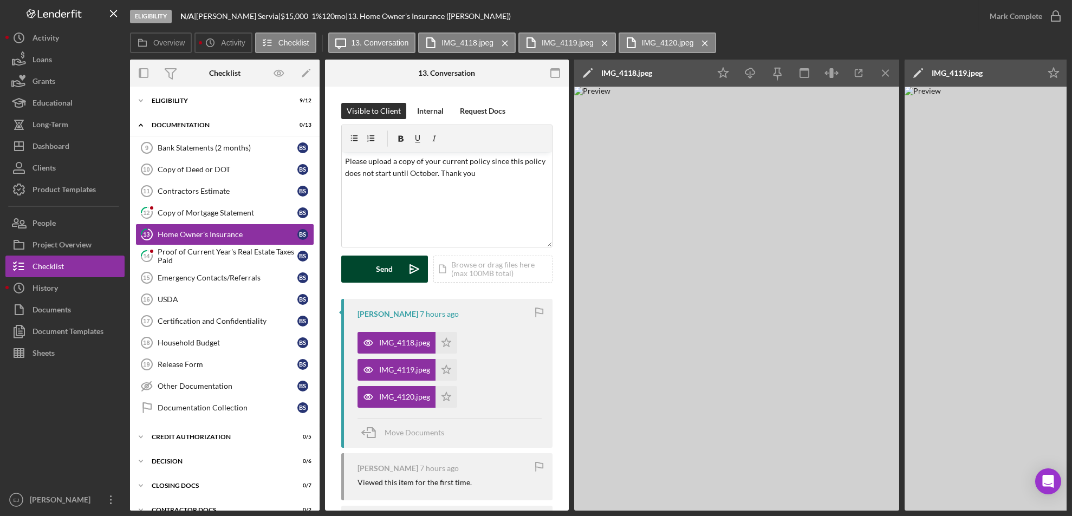
click at [392, 266] on button "Send Icon/icon-invite-send" at bounding box center [384, 269] width 87 height 27
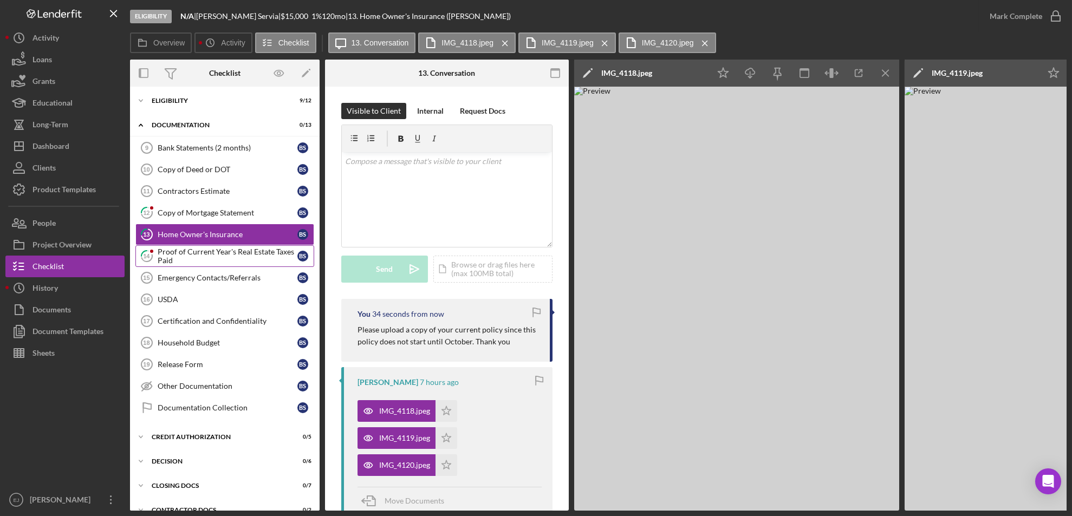
click at [268, 255] on div "Proof of Current Year's Real Estate Taxes Paid" at bounding box center [228, 256] width 140 height 17
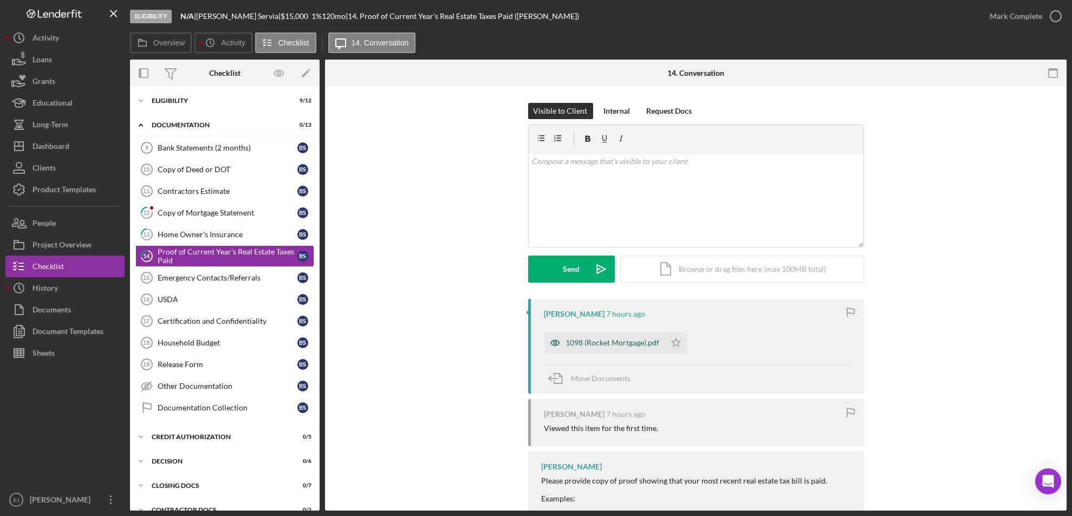
click at [608, 341] on div "1098 (Rocket Mortgage).pdf" at bounding box center [613, 343] width 94 height 9
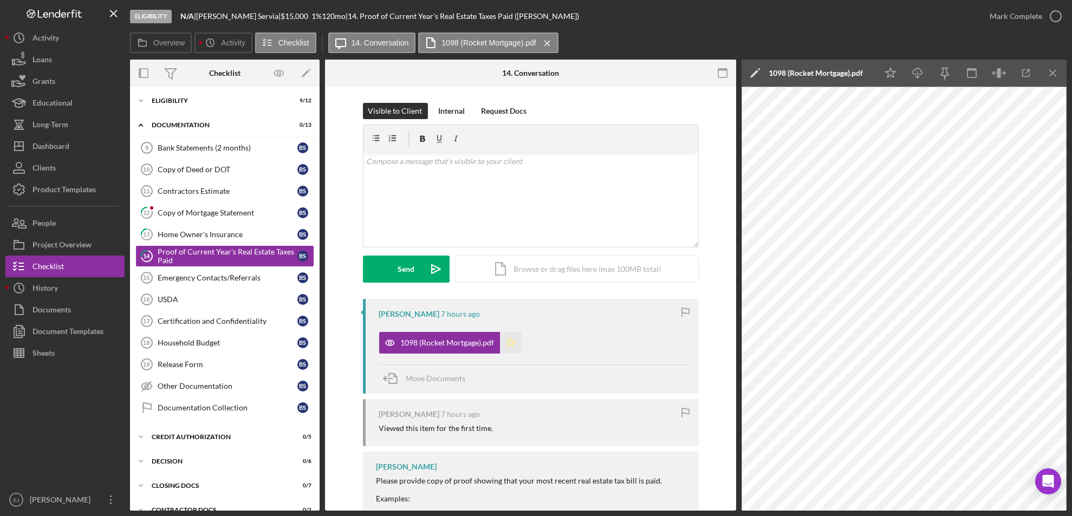
click at [505, 338] on icon "Icon/Star" at bounding box center [511, 343] width 22 height 22
click at [1056, 18] on icon "button" at bounding box center [1055, 16] width 27 height 27
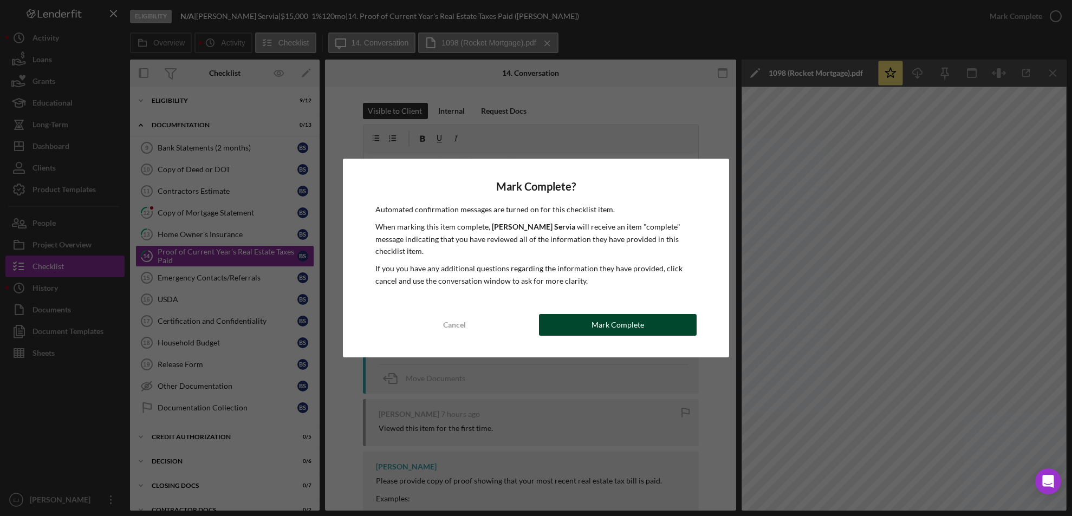
click at [667, 314] on button "Mark Complete" at bounding box center [618, 325] width 158 height 22
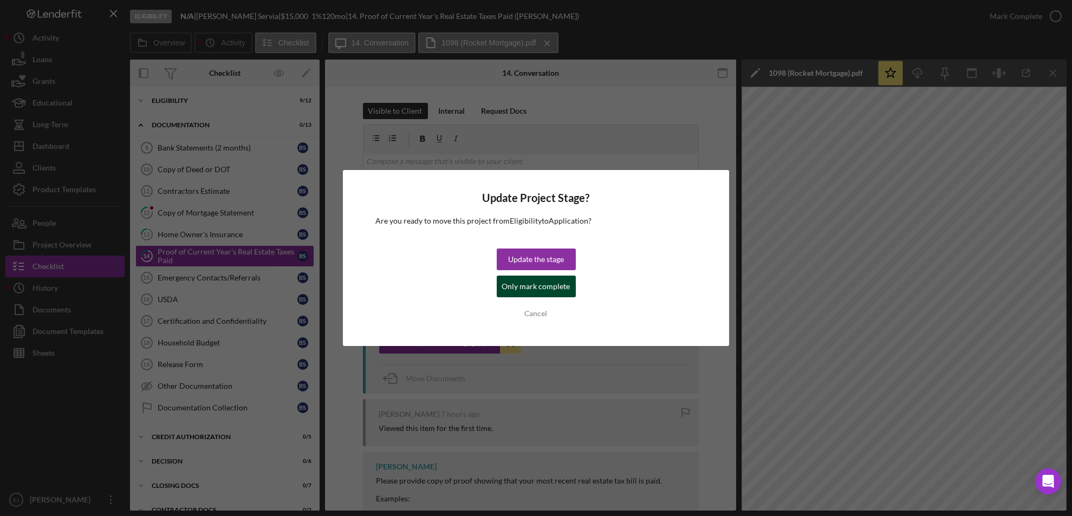
click at [516, 286] on div "Only mark complete" at bounding box center [536, 287] width 68 height 22
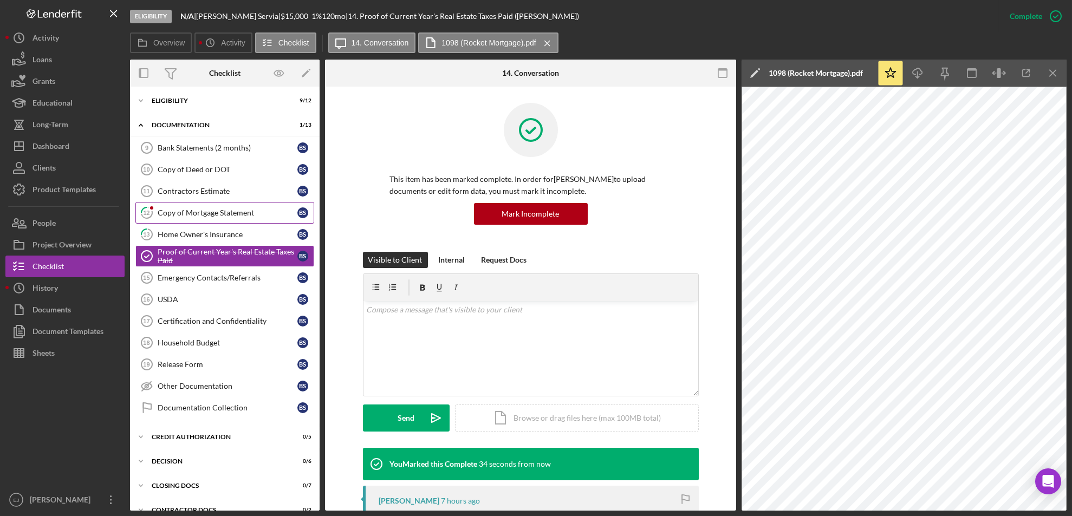
click at [192, 217] on link "12 Copy of Mortgage Statement B S" at bounding box center [224, 213] width 179 height 22
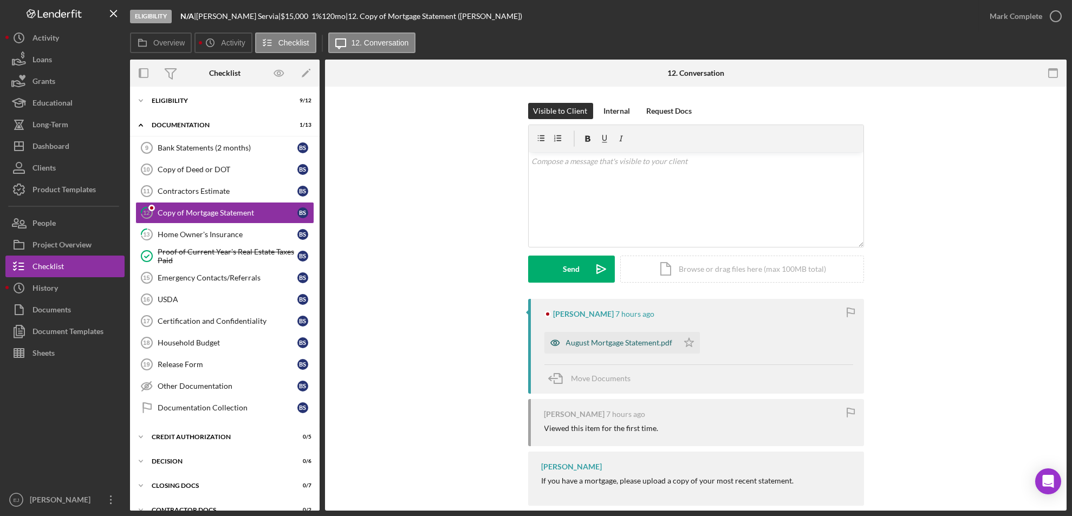
click at [642, 344] on div "August Mortgage Statement.pdf" at bounding box center [619, 343] width 107 height 9
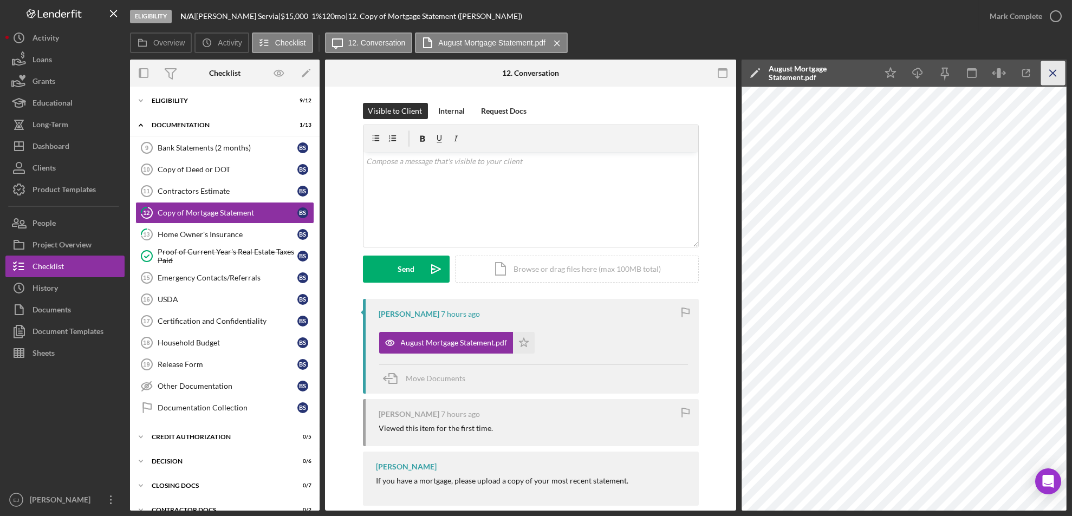
click at [1050, 66] on icon "Icon/Menu Close" at bounding box center [1053, 73] width 24 height 24
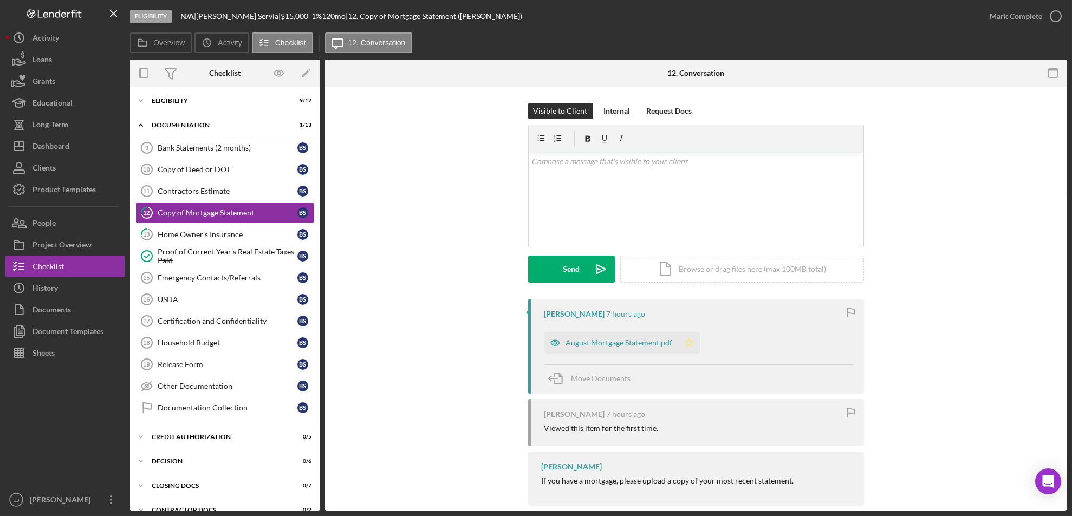
click at [689, 337] on icon "Icon/Star" at bounding box center [689, 343] width 22 height 22
click at [1049, 21] on icon "button" at bounding box center [1055, 16] width 27 height 27
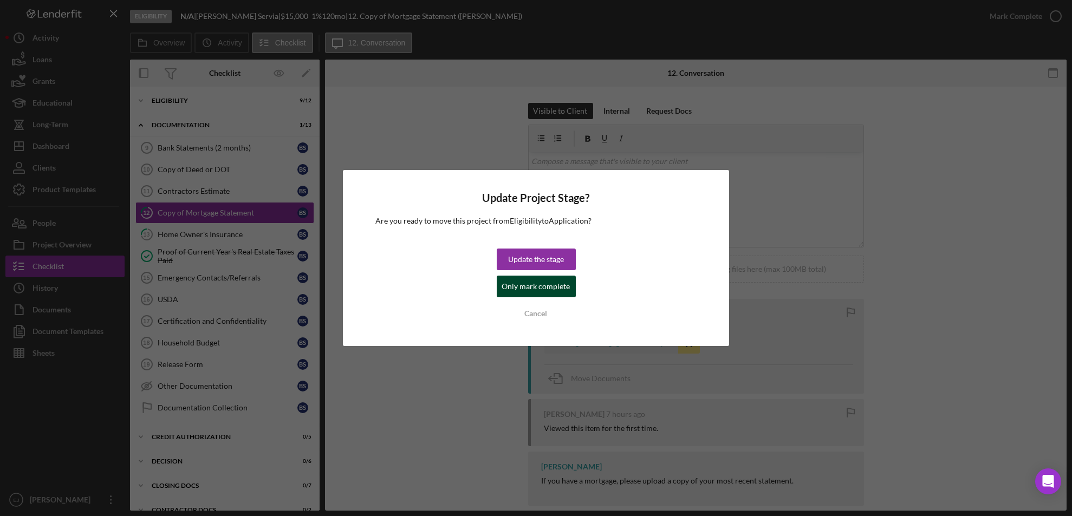
click at [562, 279] on div "Only mark complete" at bounding box center [536, 287] width 68 height 22
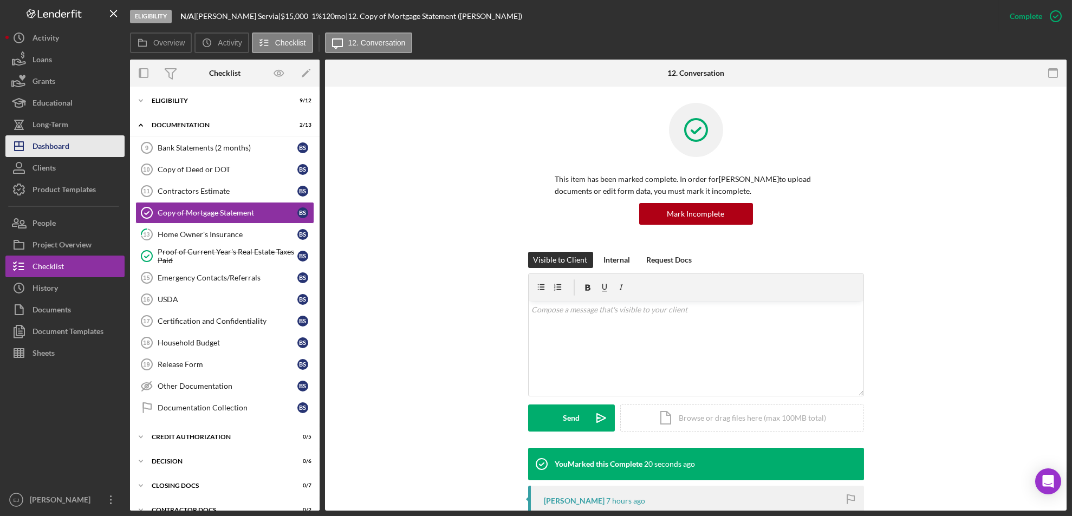
click at [70, 142] on button "Icon/Dashboard Dashboard" at bounding box center [64, 146] width 119 height 22
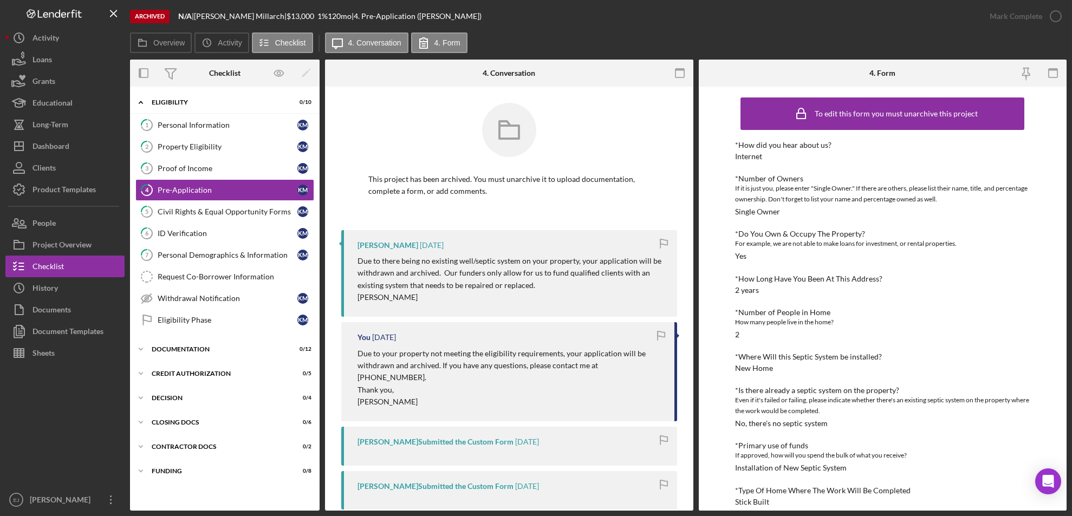
click at [71, 488] on div at bounding box center [64, 426] width 119 height 125
click at [70, 481] on div at bounding box center [64, 426] width 119 height 125
click at [64, 504] on div "[PERSON_NAME]" at bounding box center [62, 501] width 70 height 24
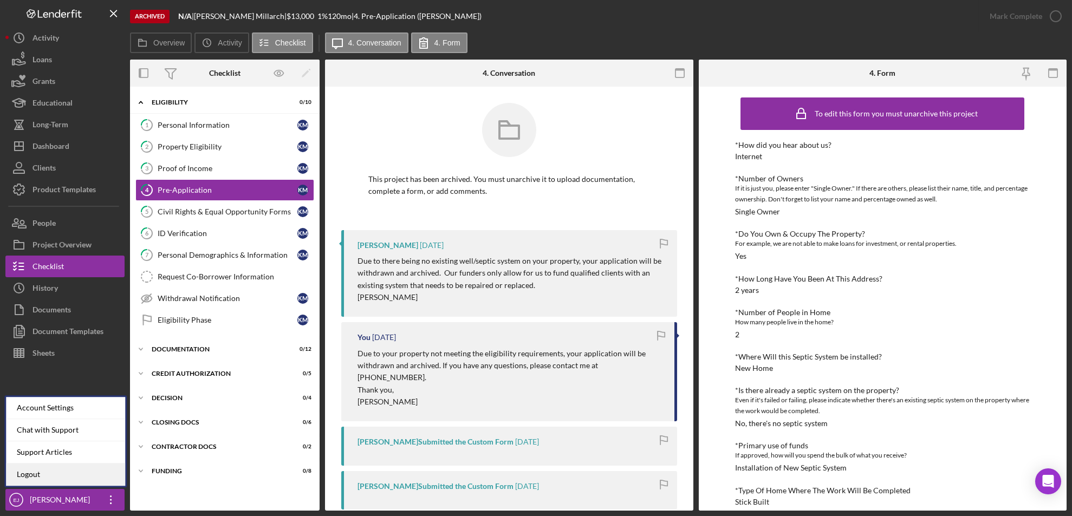
click at [54, 473] on link "Logout" at bounding box center [65, 475] width 119 height 22
